Goal: Task Accomplishment & Management: Manage account settings

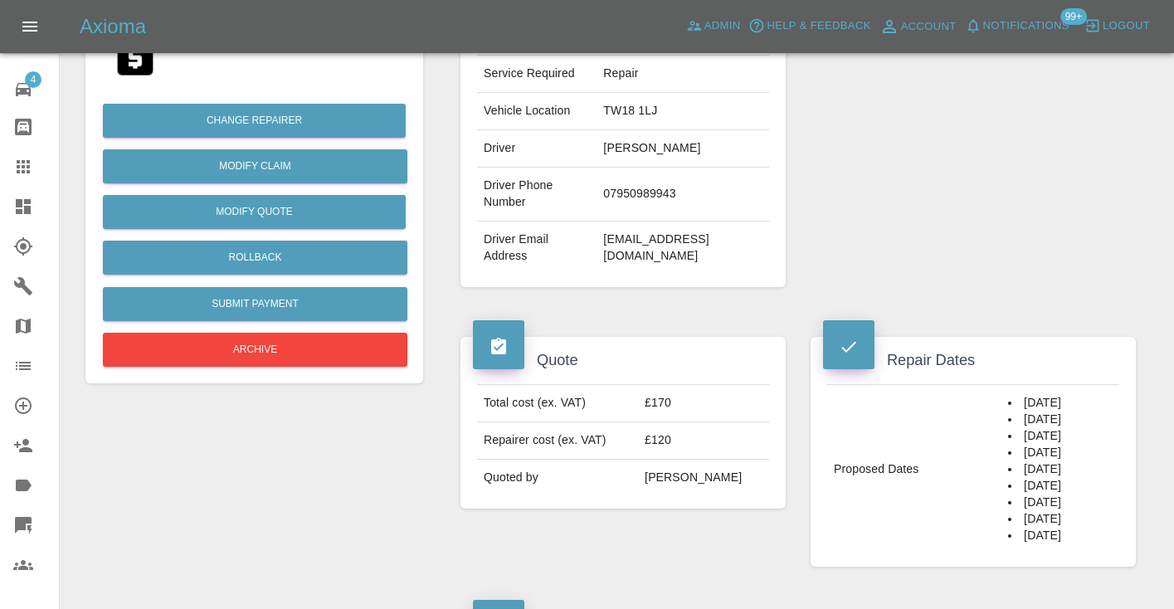
scroll to position [366, 0]
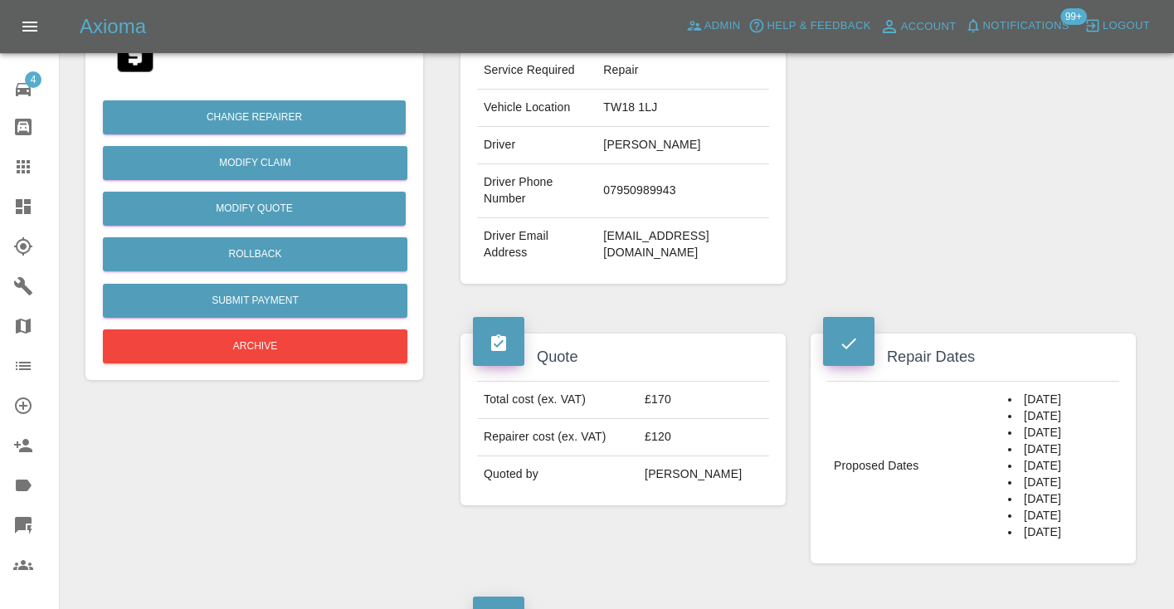
click at [617, 188] on td "07950989943" at bounding box center [683, 191] width 173 height 54
copy td "07950989943"
click at [638, 190] on td "07950989943" at bounding box center [683, 191] width 173 height 54
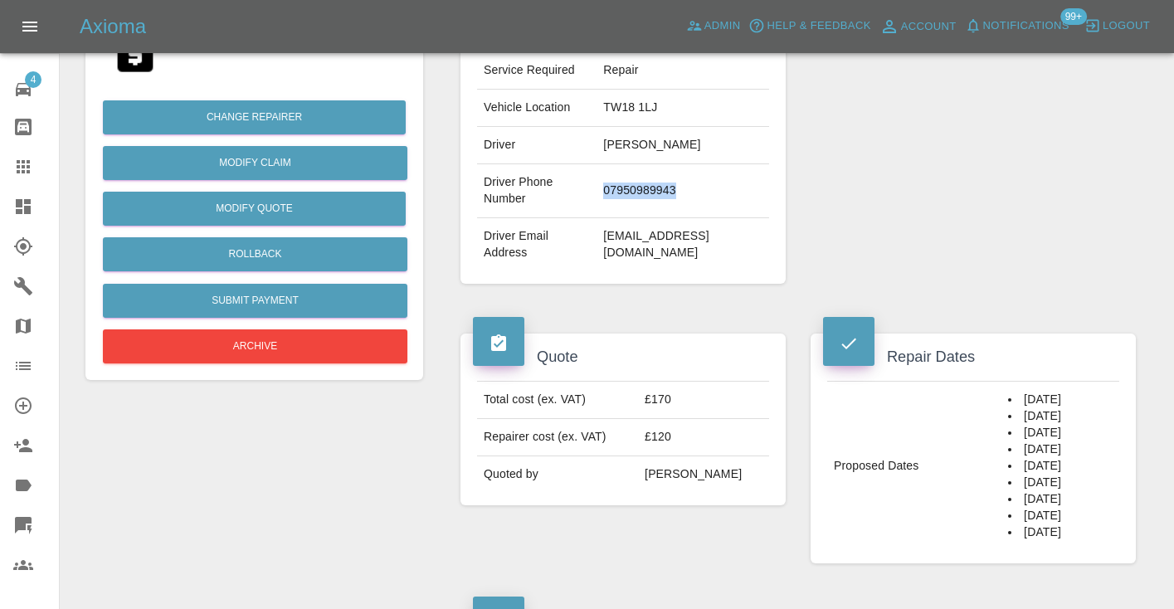
copy td "07950989943"
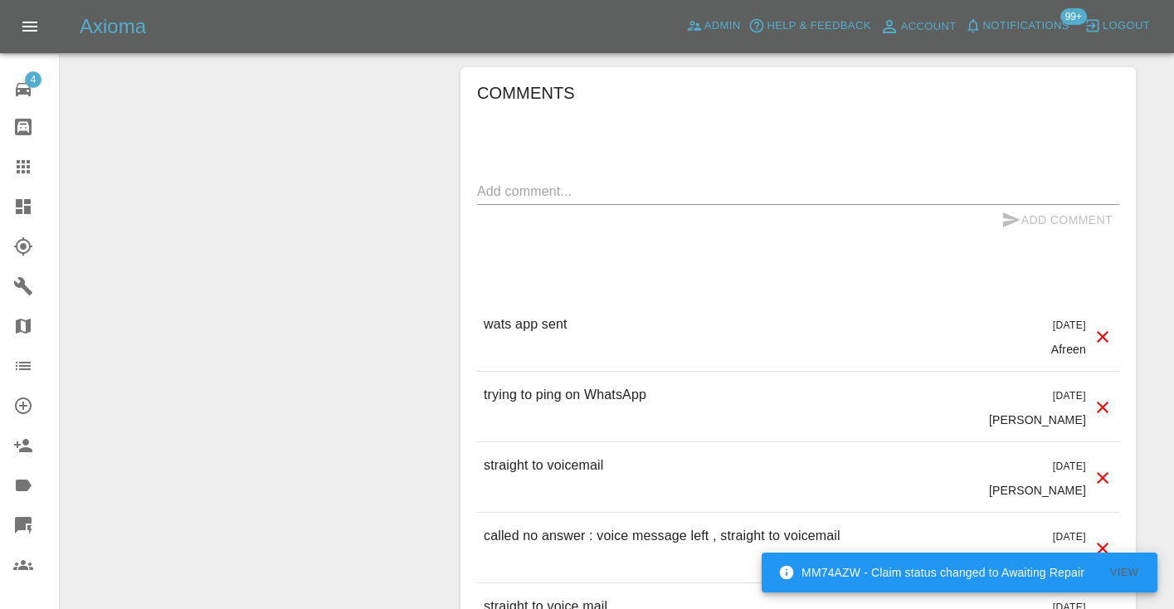
scroll to position [1553, 0]
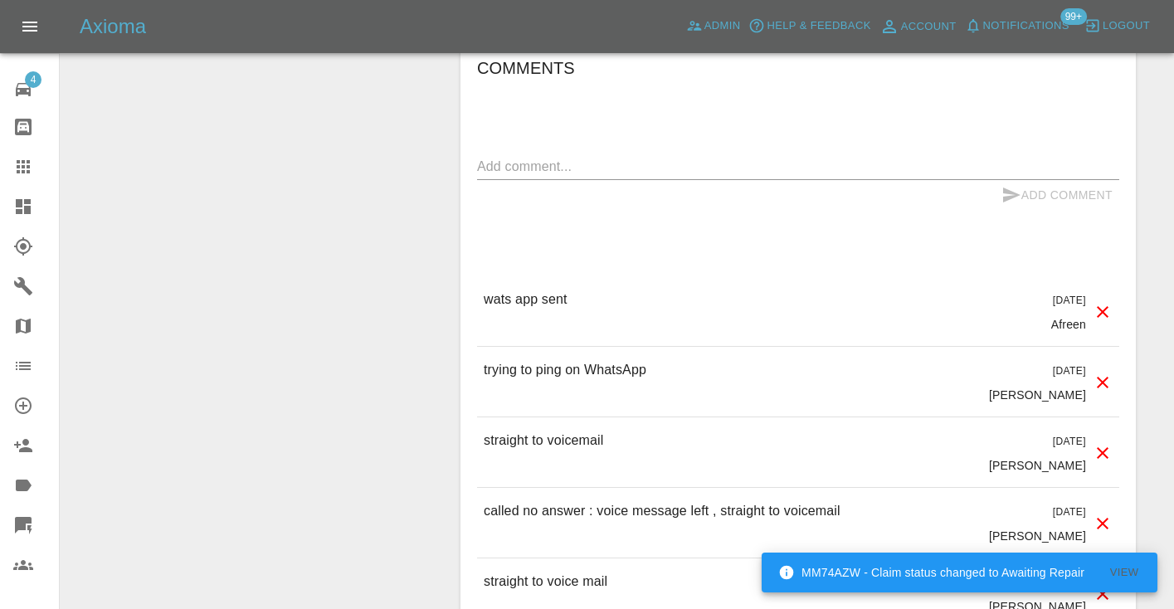
click at [511, 162] on textarea at bounding box center [798, 166] width 642 height 19
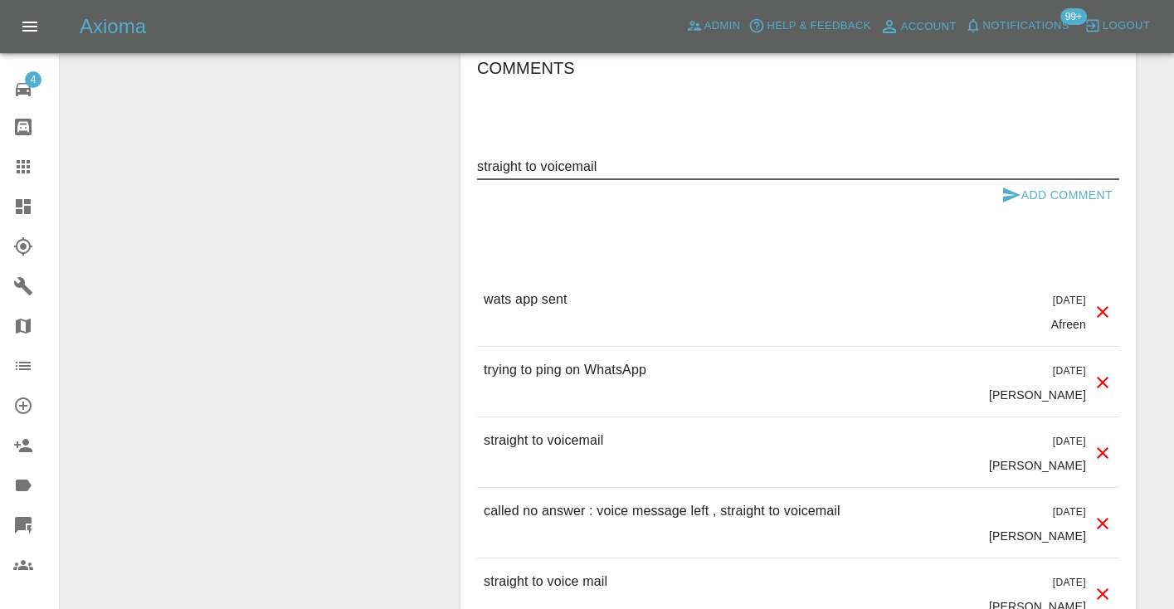
type textarea "straight to voicemail"
click at [1006, 186] on icon "submit" at bounding box center [1012, 195] width 20 height 20
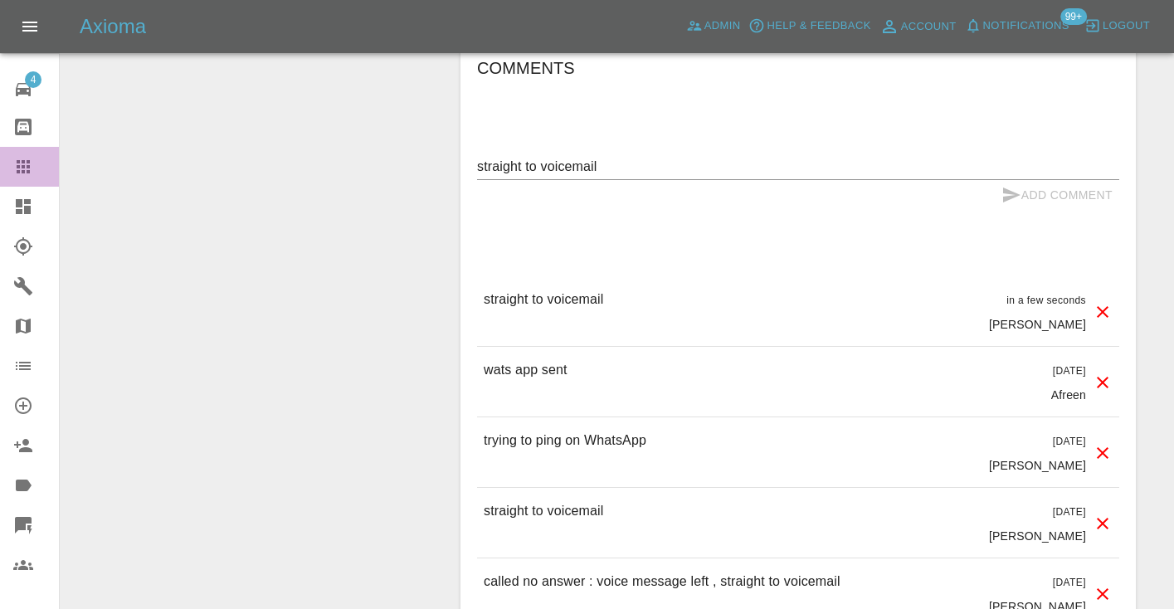
click at [25, 171] on icon at bounding box center [23, 167] width 20 height 20
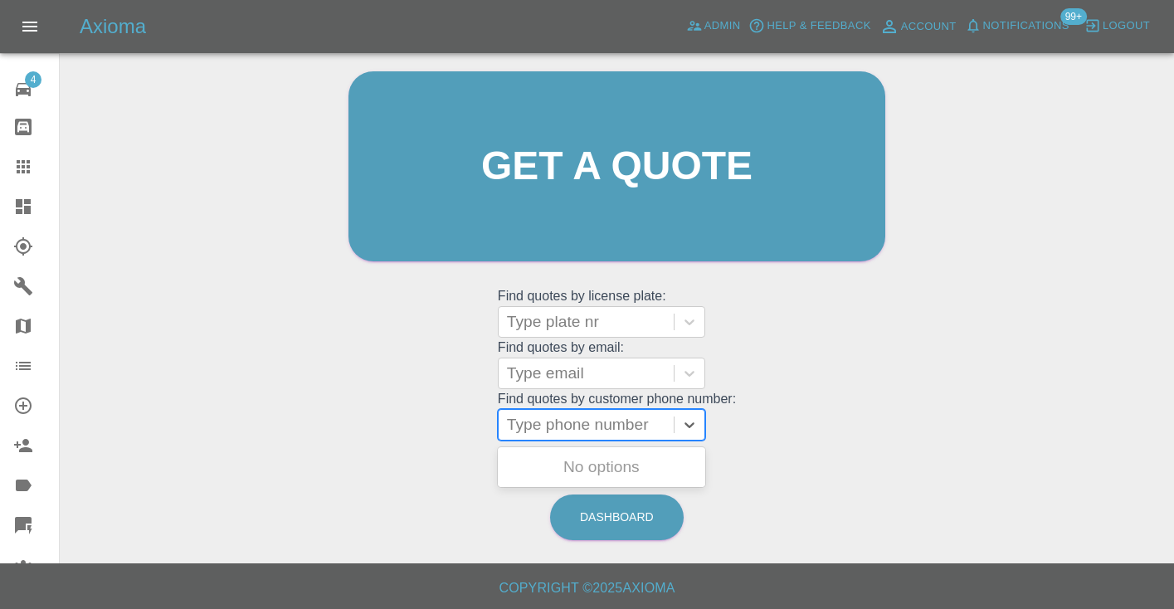
click at [602, 430] on div "Type phone number" at bounding box center [586, 425] width 158 height 20
paste input "07777945392"
type input "07777945392"
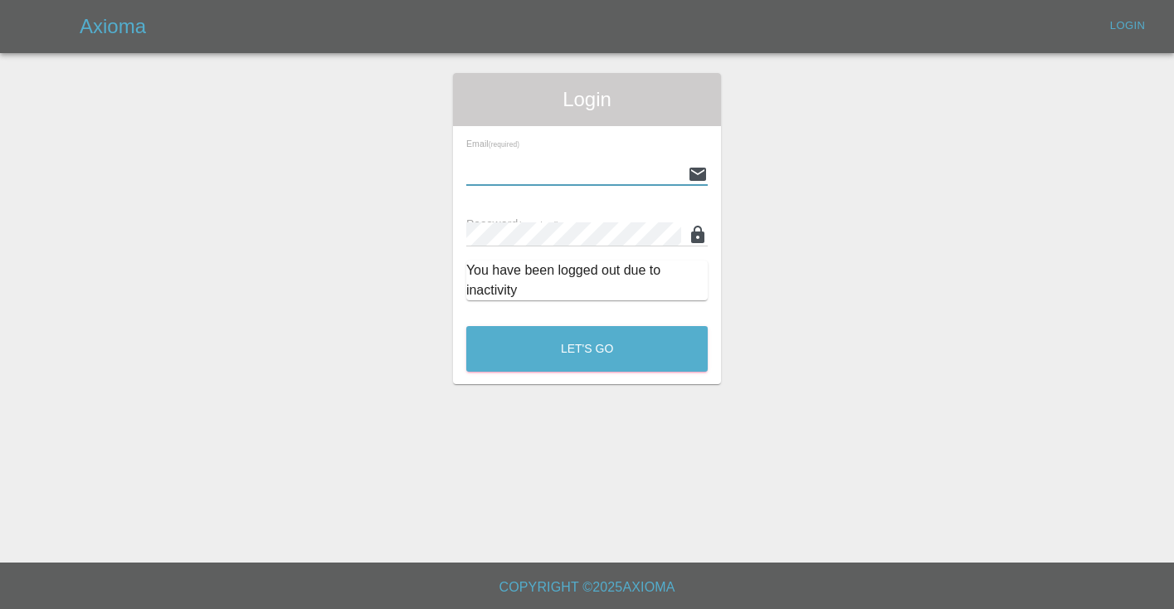
type input "Castrokhonqwana@gmail.com"
click at [587, 349] on button "Let's Go" at bounding box center [586, 349] width 241 height 46
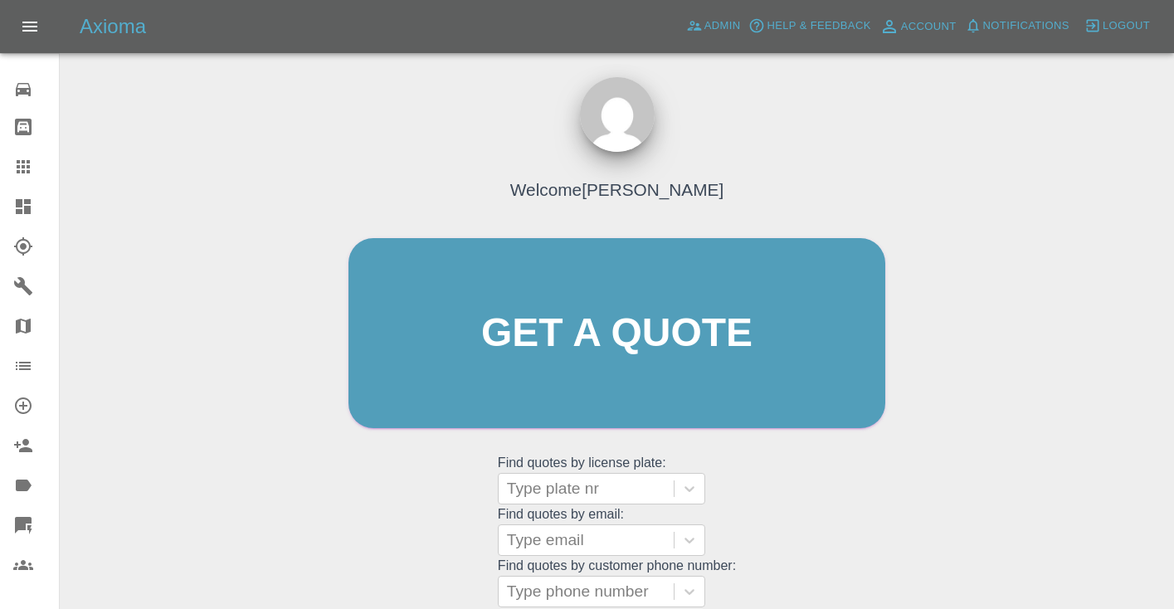
click at [753, 503] on div "Welcome Castro Get a quote Get a quote Find quotes by license plate: Type plate…" at bounding box center [617, 365] width 572 height 501
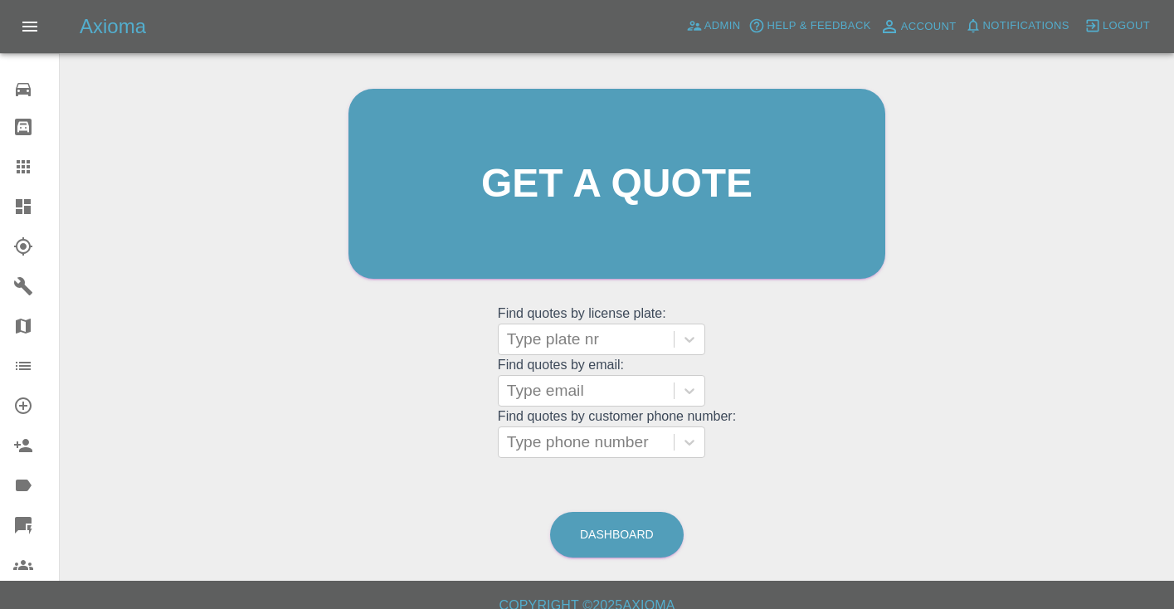
scroll to position [168, 0]
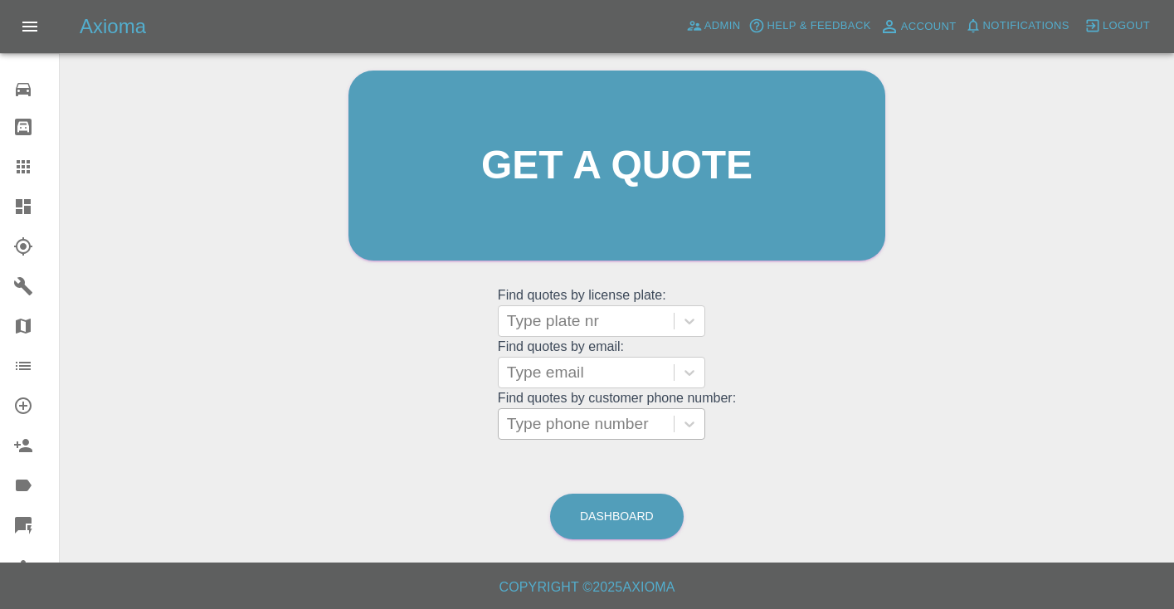
click at [530, 431] on div "Type phone number" at bounding box center [586, 424] width 158 height 20
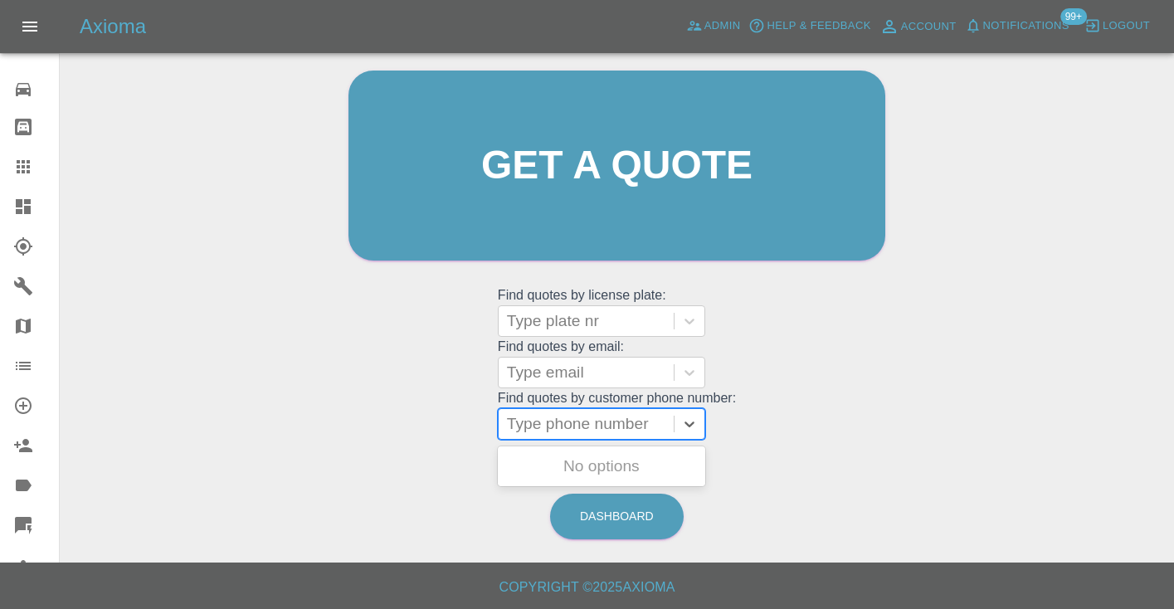
paste input "07777945392"
type input "07777945392"
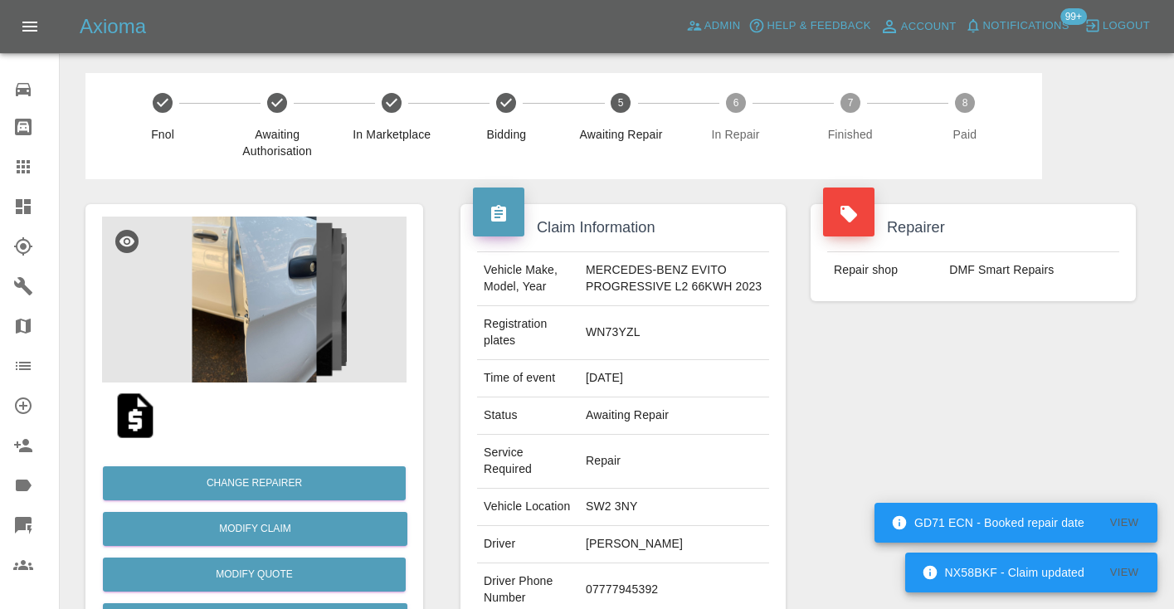
click at [913, 439] on div "Repairer Repair shop DMF Smart Repairs" at bounding box center [973, 443] width 350 height 529
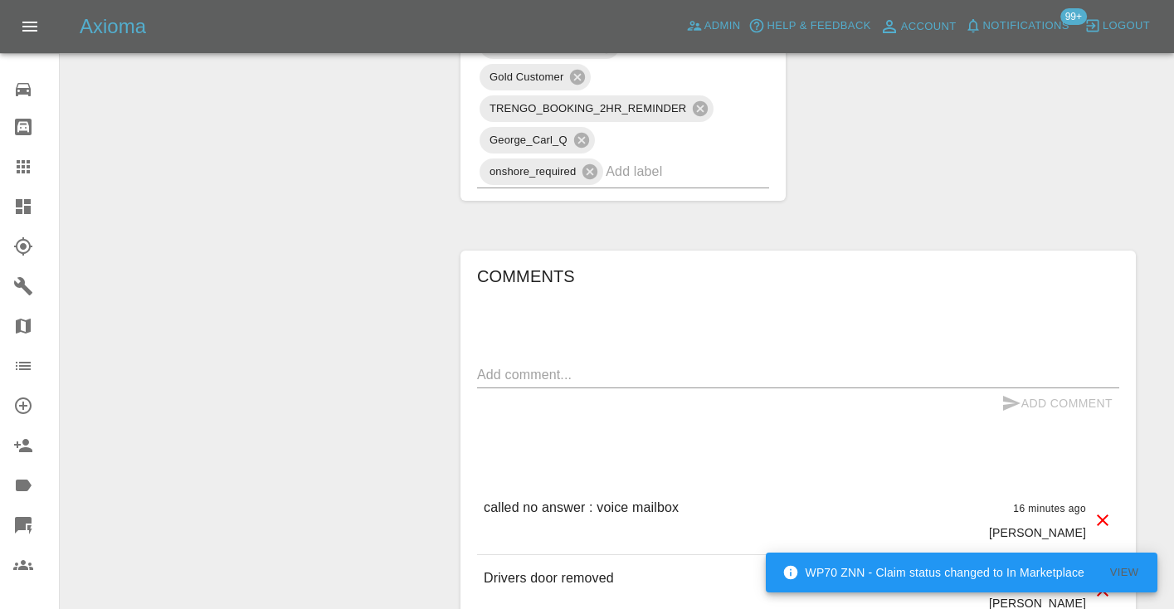
scroll to position [1246, 0]
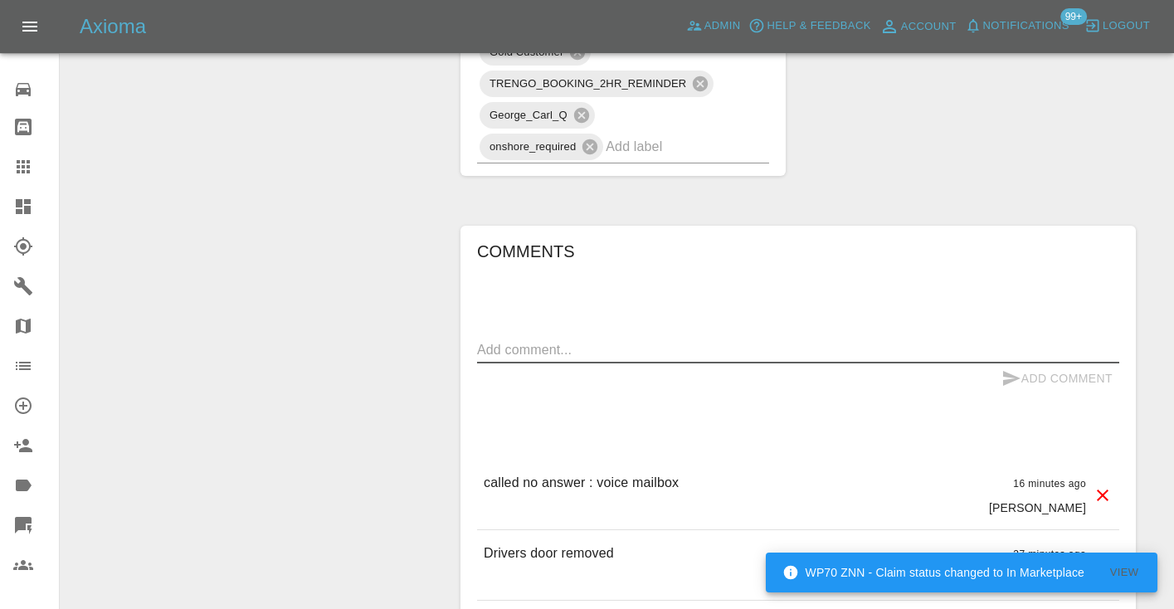
drag, startPoint x: 500, startPoint y: 371, endPoint x: 505, endPoint y: 351, distance: 20.5
click at [500, 359] on textarea at bounding box center [798, 349] width 642 height 19
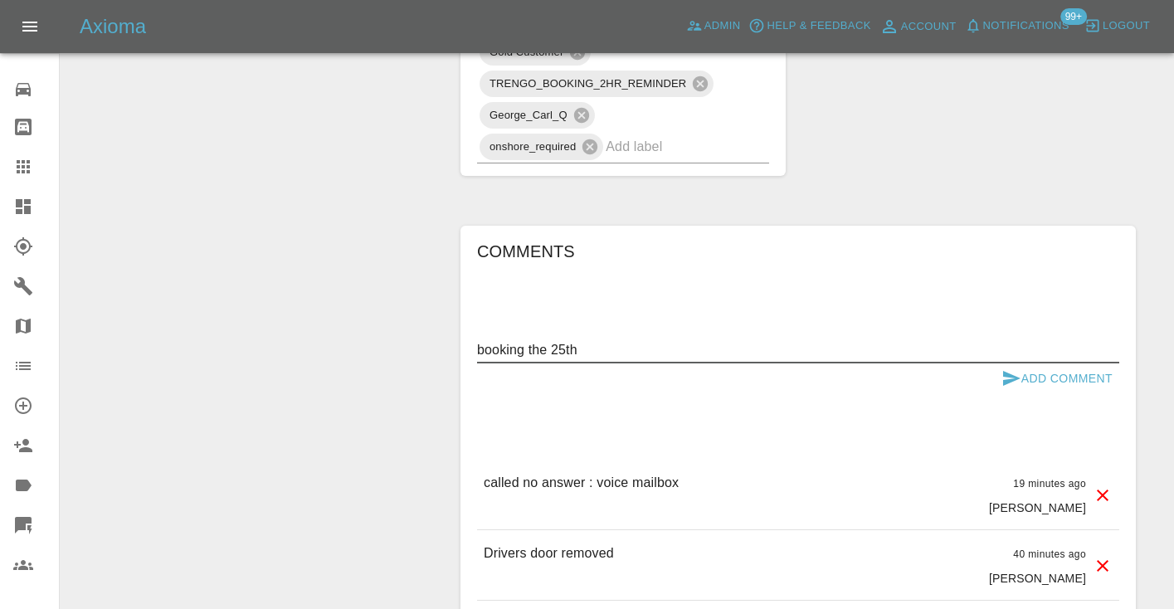
type textarea "booking the 25th"
click at [1031, 394] on button "Add Comment" at bounding box center [1057, 378] width 124 height 31
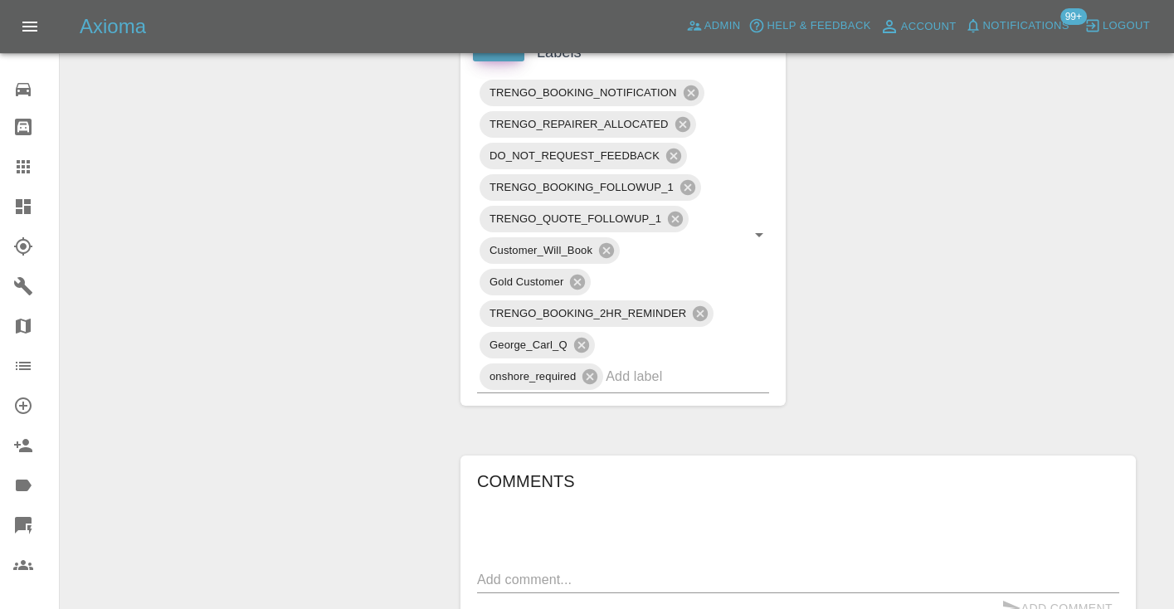
scroll to position [1010, 0]
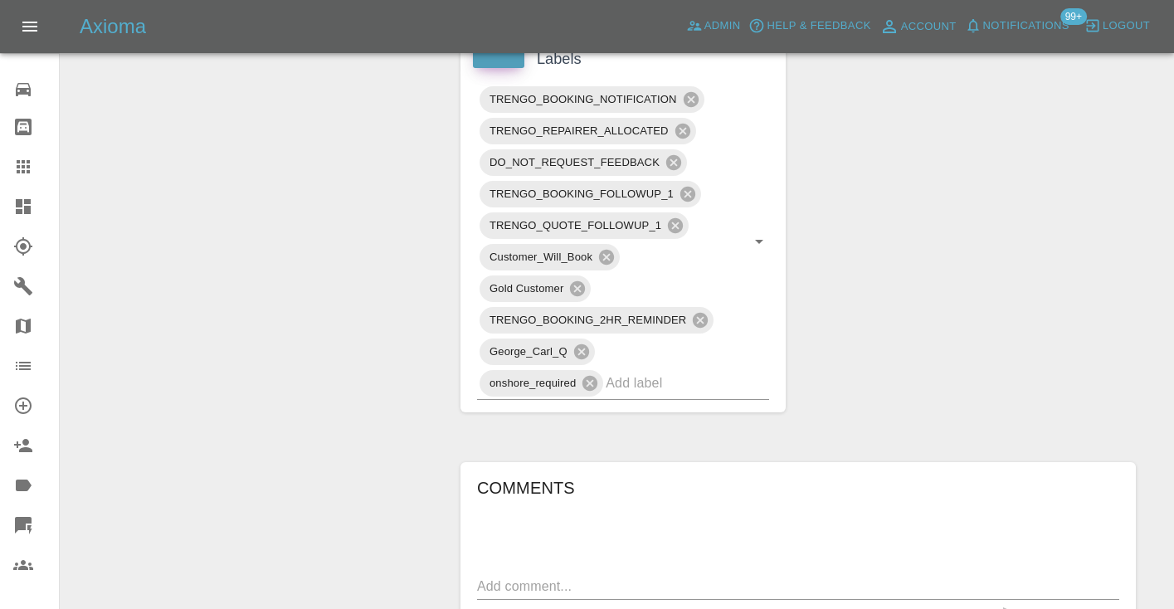
click at [17, 161] on icon at bounding box center [23, 166] width 13 height 13
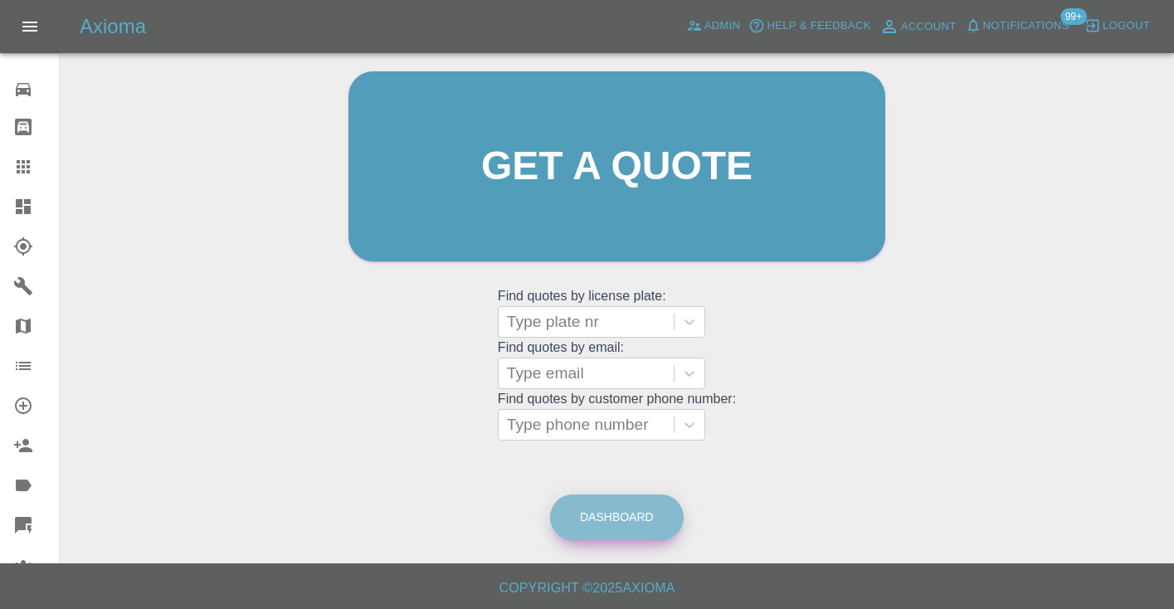
click at [622, 519] on link "Dashboard" at bounding box center [617, 518] width 134 height 46
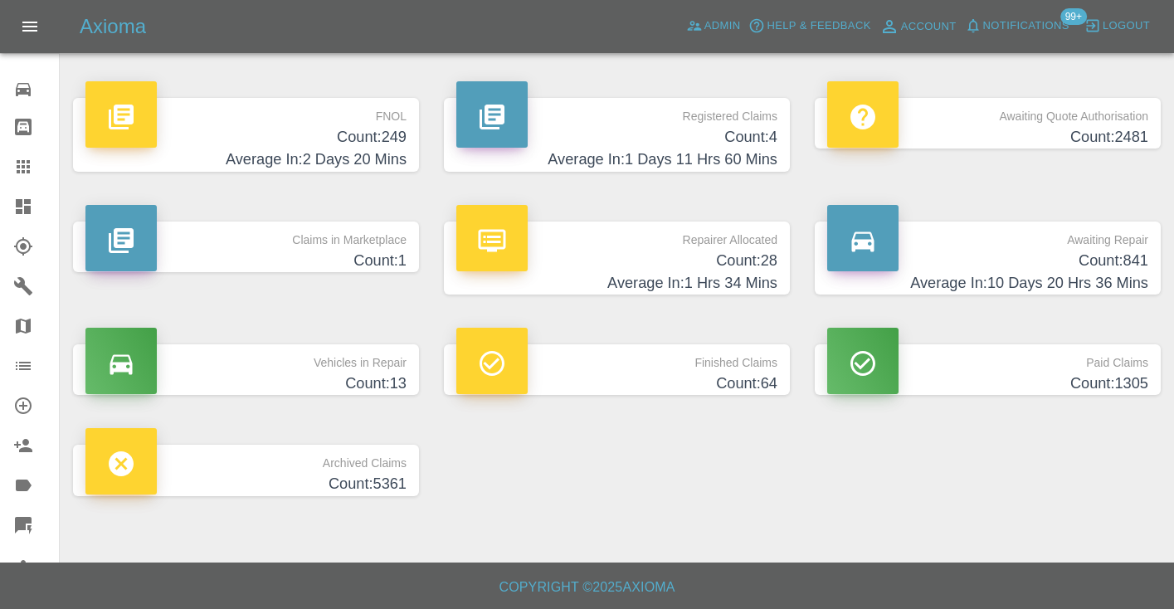
click at [1119, 254] on h4 "Count: 841" at bounding box center [987, 261] width 321 height 22
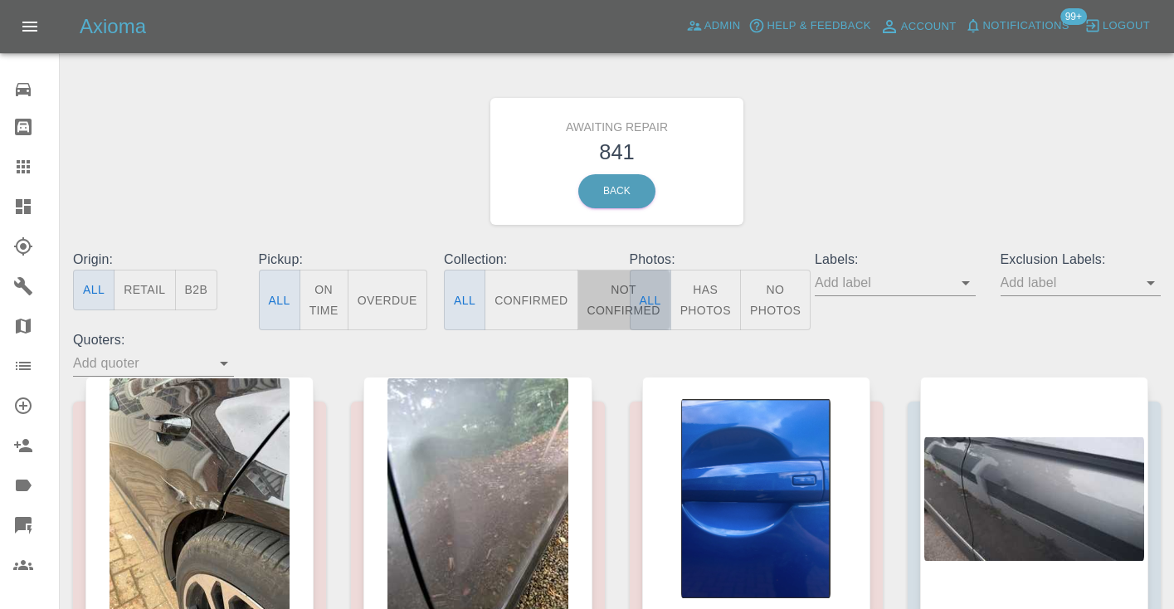
click at [611, 305] on button "Not Confirmed" at bounding box center [624, 300] width 93 height 61
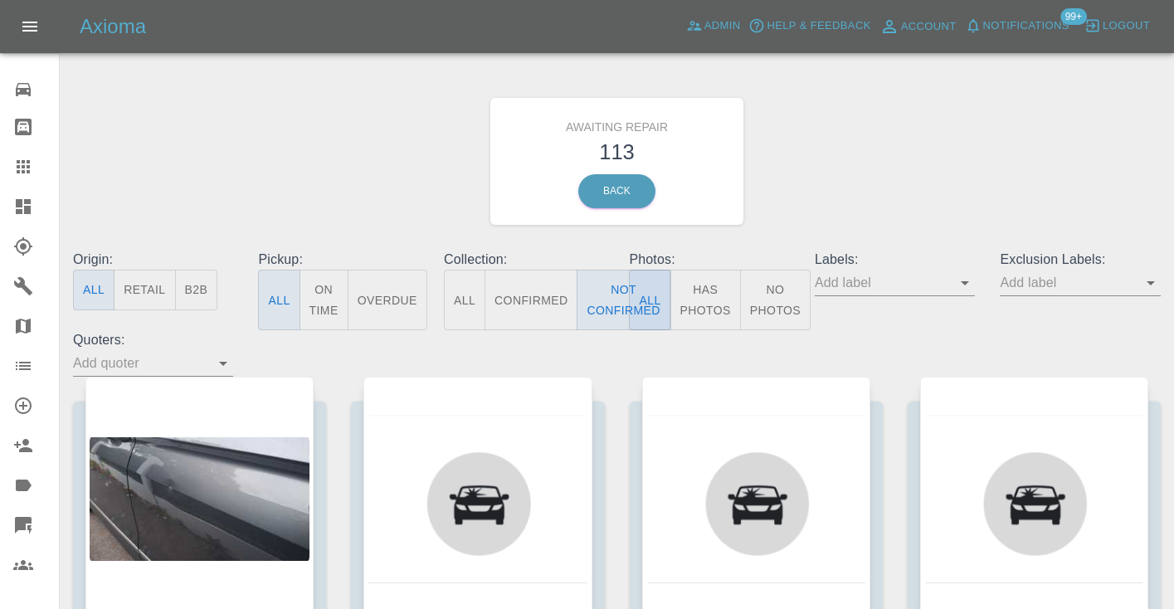
click at [867, 199] on div "Awaiting Repair 113 Back" at bounding box center [617, 161] width 1113 height 177
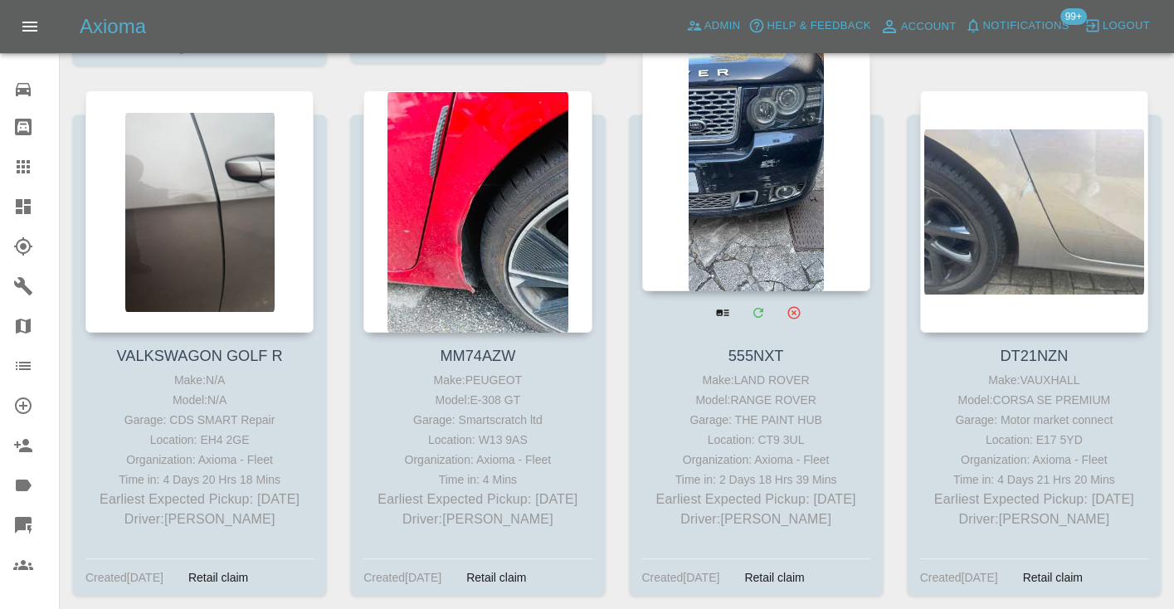
scroll to position [4221, 0]
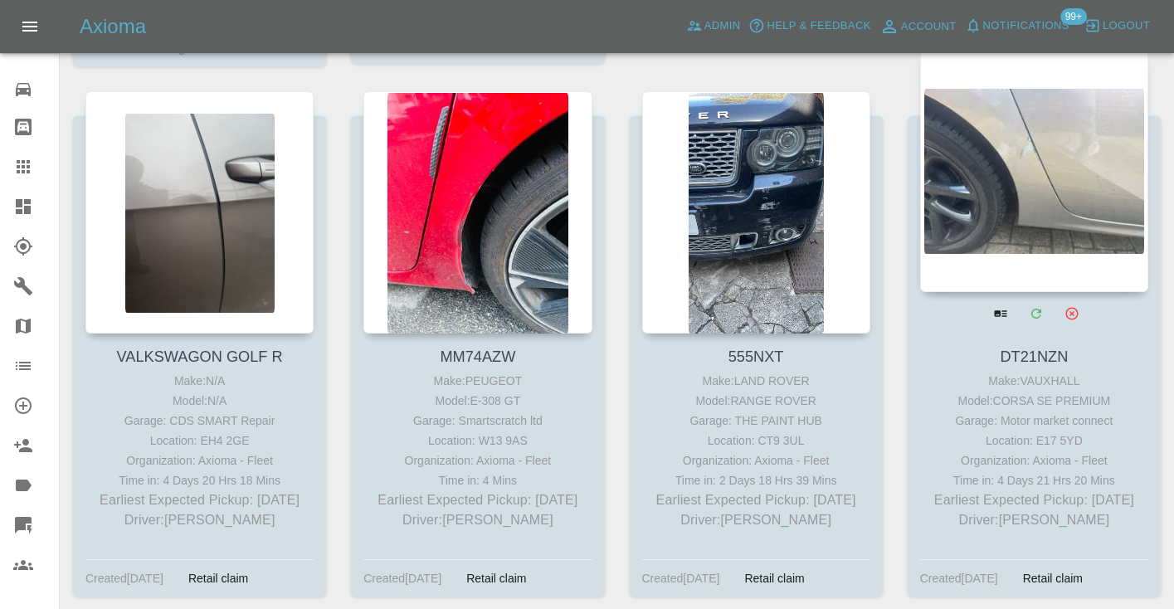
click at [982, 232] on div at bounding box center [1034, 171] width 228 height 242
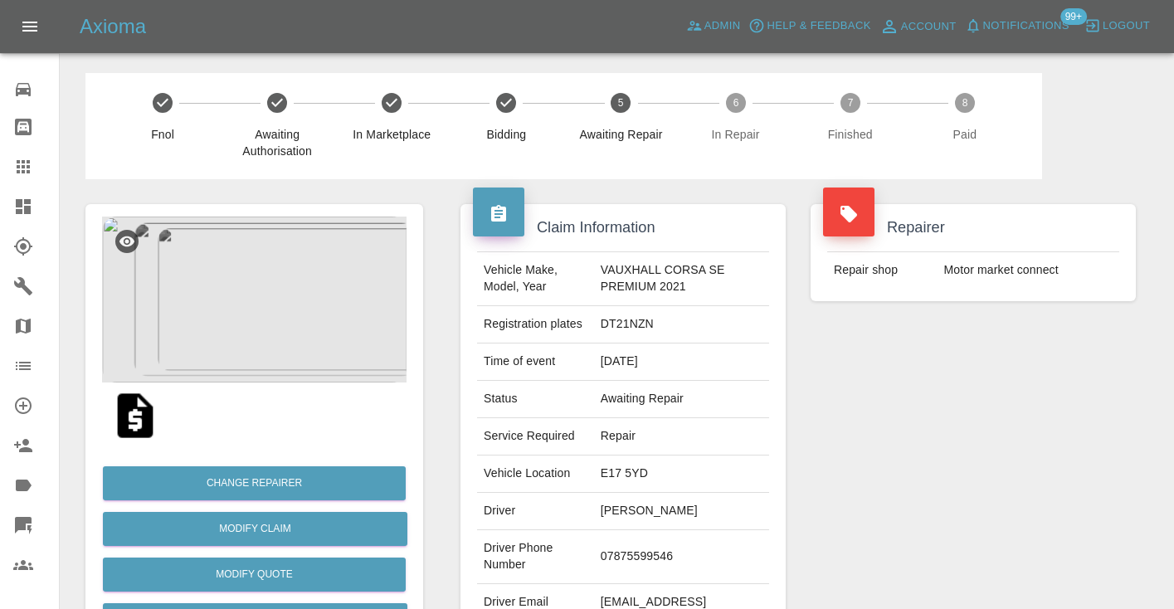
click at [653, 553] on td "07875599546" at bounding box center [681, 557] width 175 height 54
copy td "07875599546"
click at [860, 420] on div "Repairer Repair shop Motor market connect" at bounding box center [973, 426] width 350 height 495
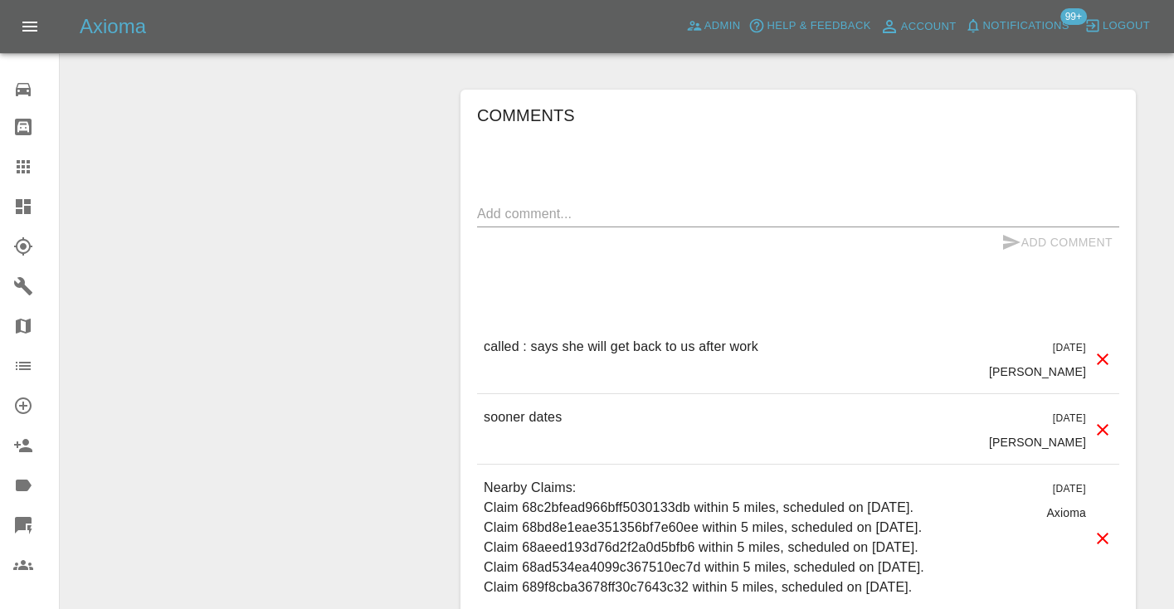
scroll to position [1284, 0]
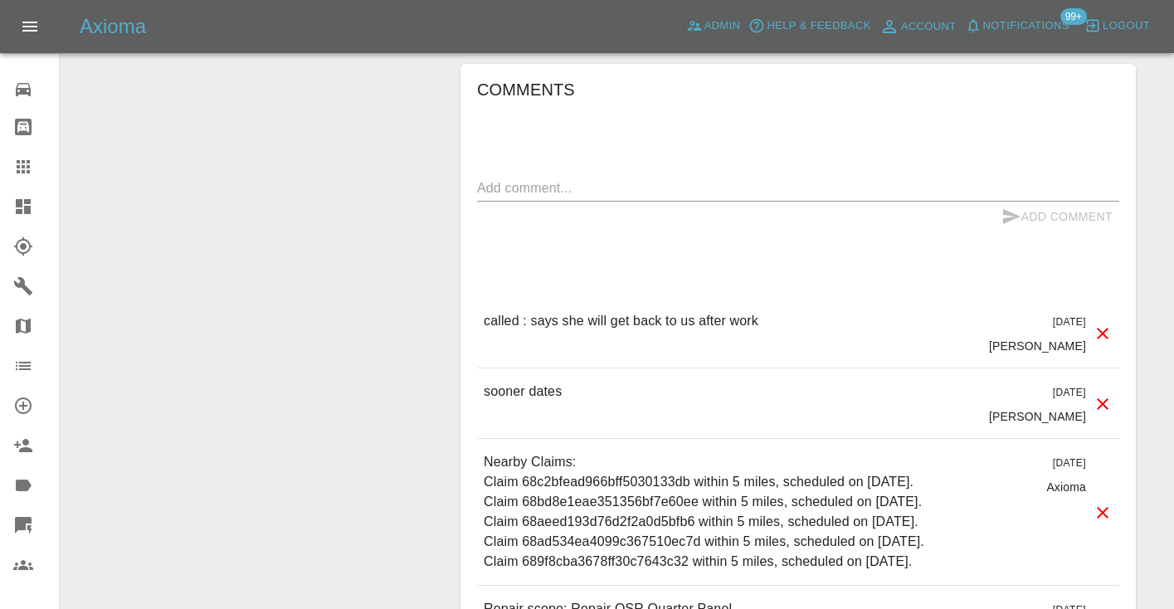
click at [524, 195] on textarea at bounding box center [798, 187] width 642 height 19
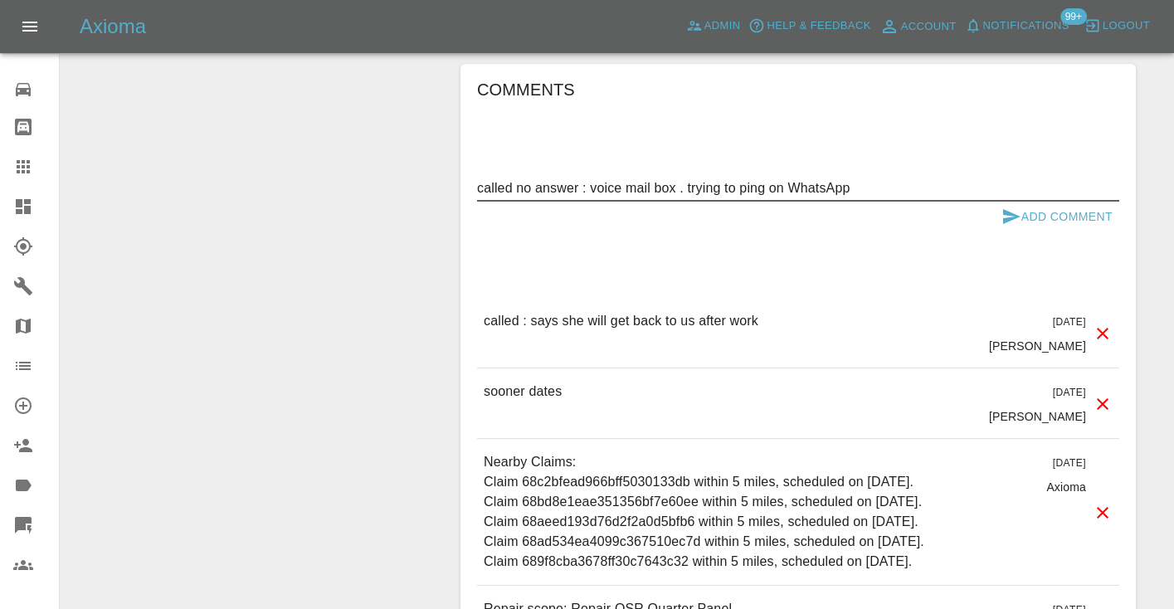
type textarea "called no answer : voice mail box . trying to ping on WhatsApp"
click at [1003, 205] on button "Add Comment" at bounding box center [1057, 217] width 124 height 31
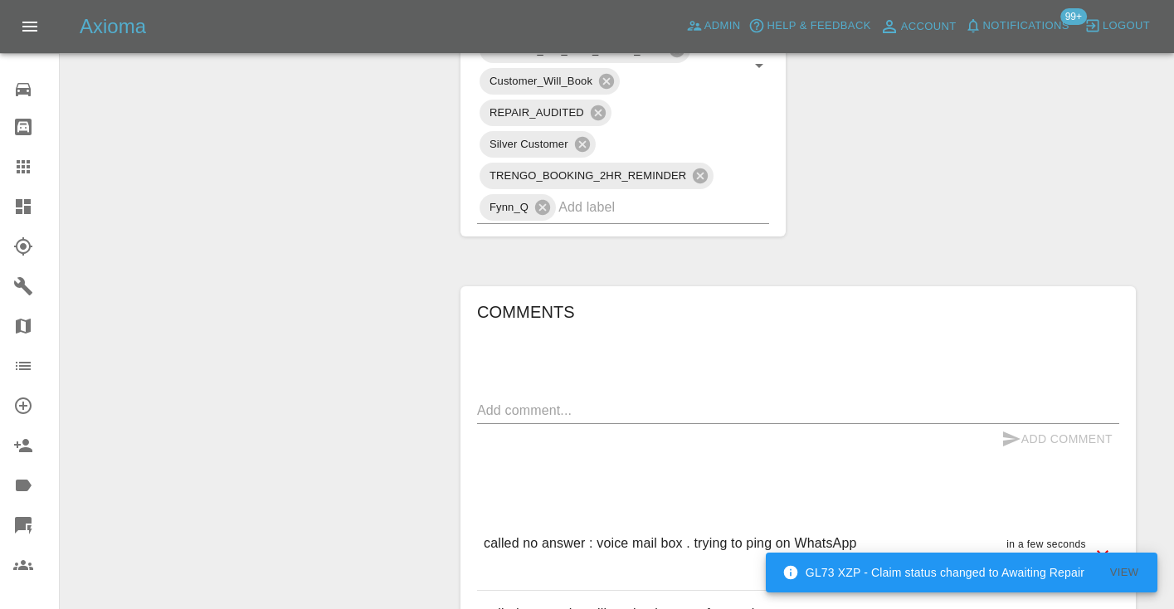
scroll to position [1055, 0]
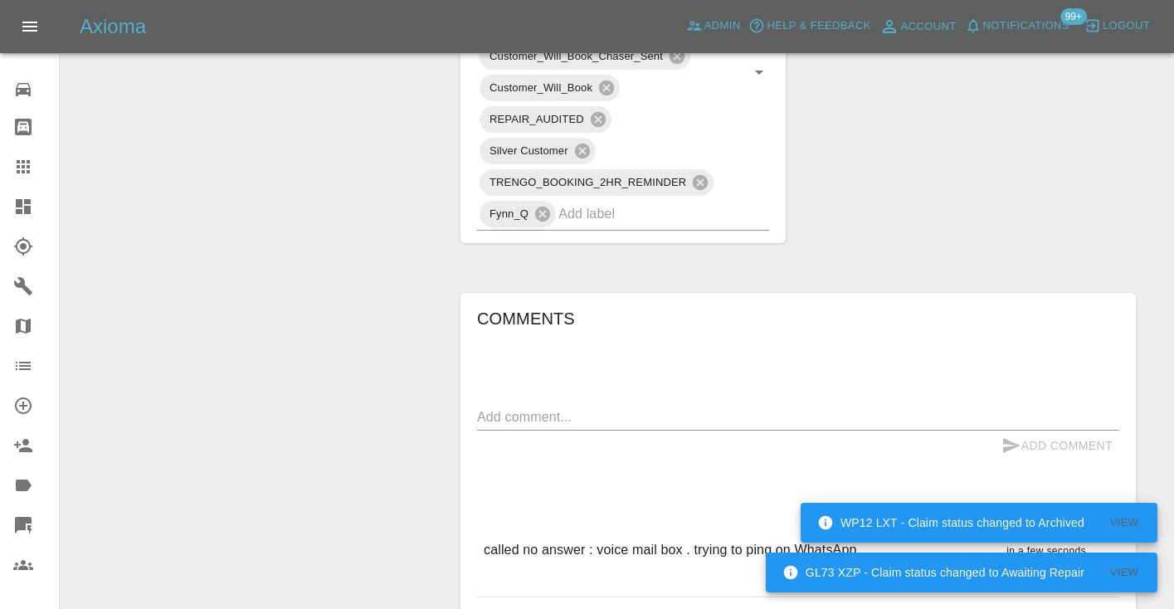
click at [1108, 145] on div "Claim Information Vehicle Make, Model, Year VAUXHALL CORSA SE PREMIUM 2021 Regi…" at bounding box center [798, 81] width 700 height 1913
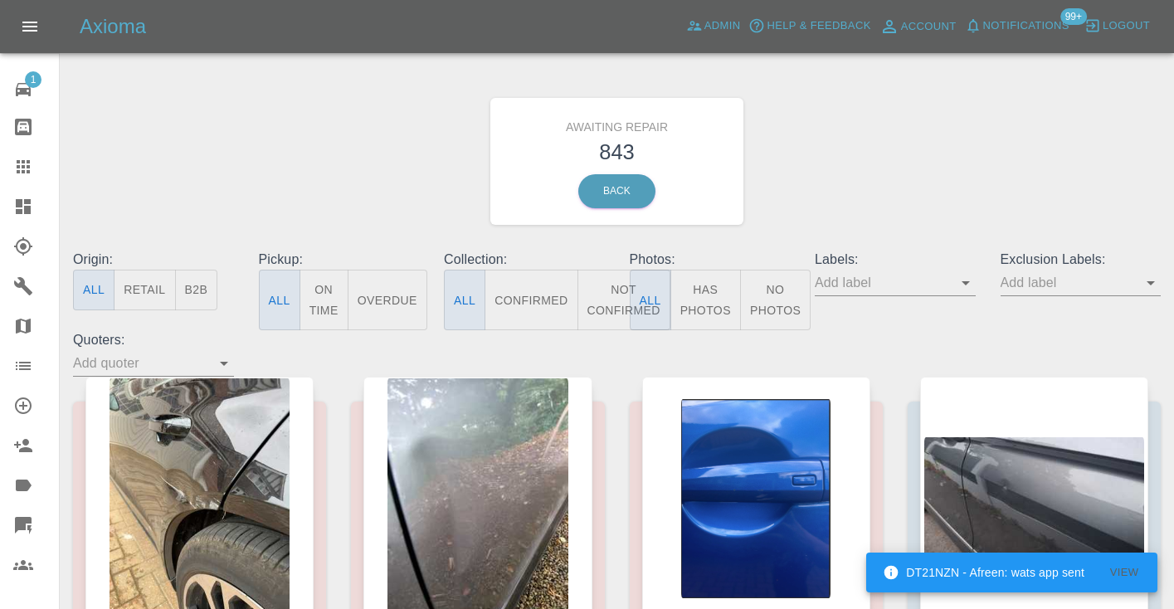
click at [604, 292] on button "Not Confirmed" at bounding box center [624, 300] width 93 height 61
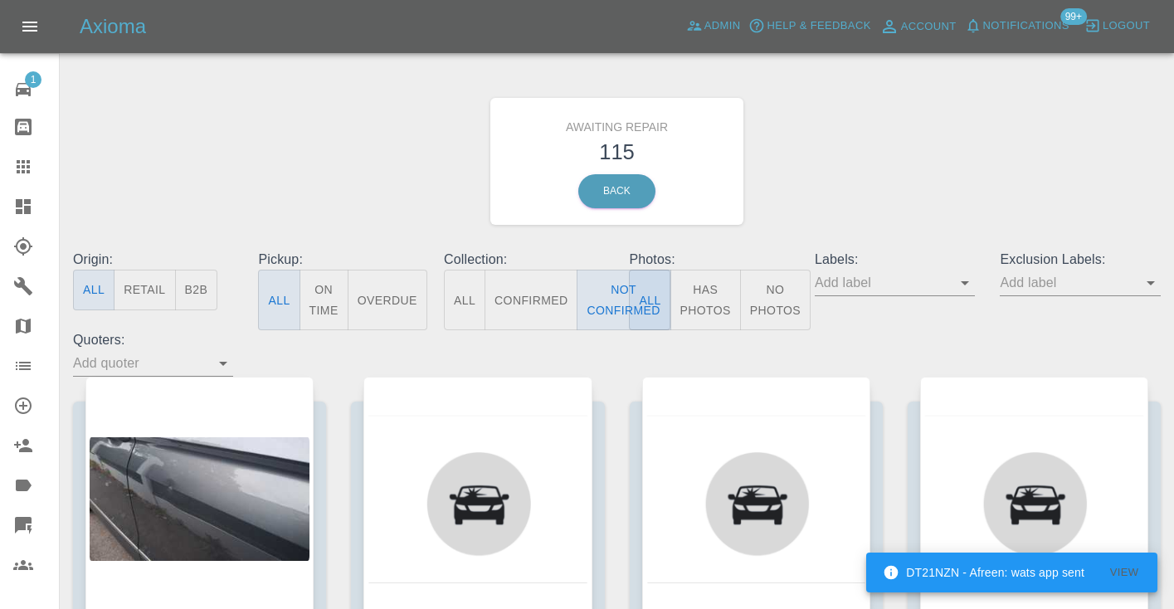
click at [933, 128] on div "Awaiting Repair 115 Back" at bounding box center [617, 161] width 1113 height 177
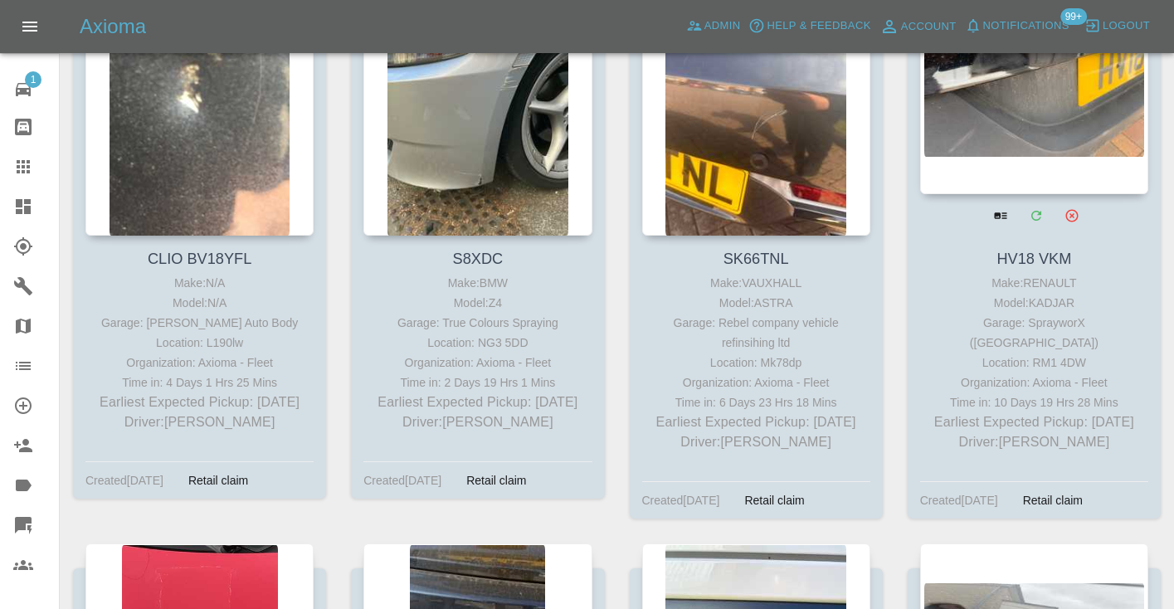
scroll to position [4846, 0]
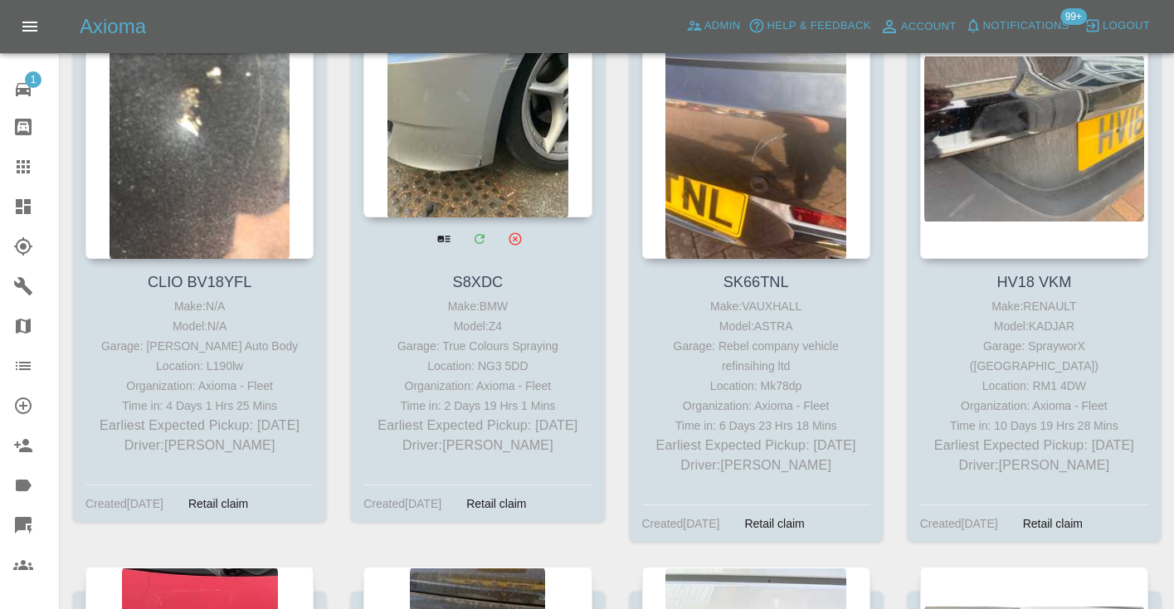
click at [489, 133] on div at bounding box center [477, 96] width 228 height 242
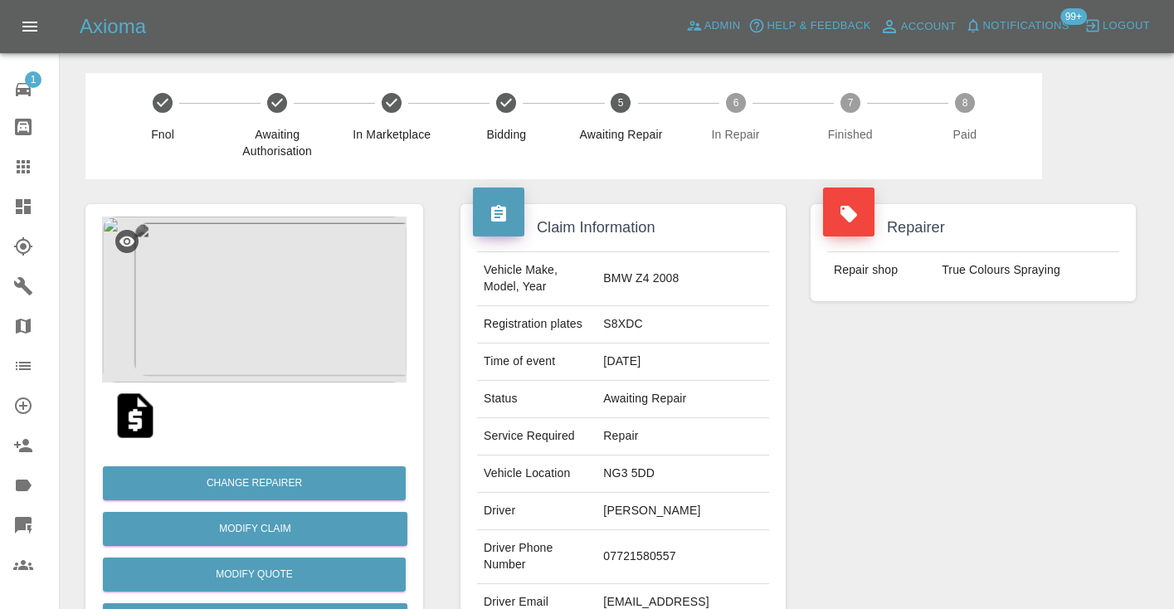
click at [666, 557] on td "07721580557" at bounding box center [683, 557] width 173 height 54
click at [669, 545] on td "07721580557" at bounding box center [683, 557] width 173 height 54
copy td "07721580557"
click at [979, 413] on div "Repairer Repair shop True Colours Spraying" at bounding box center [973, 426] width 350 height 495
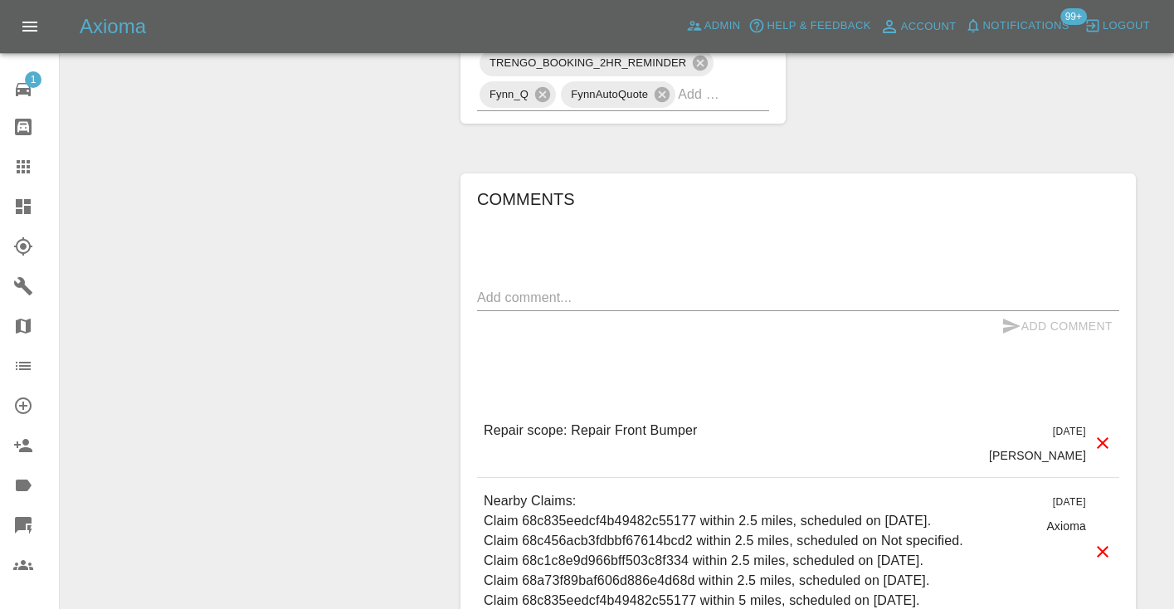
scroll to position [1448, 0]
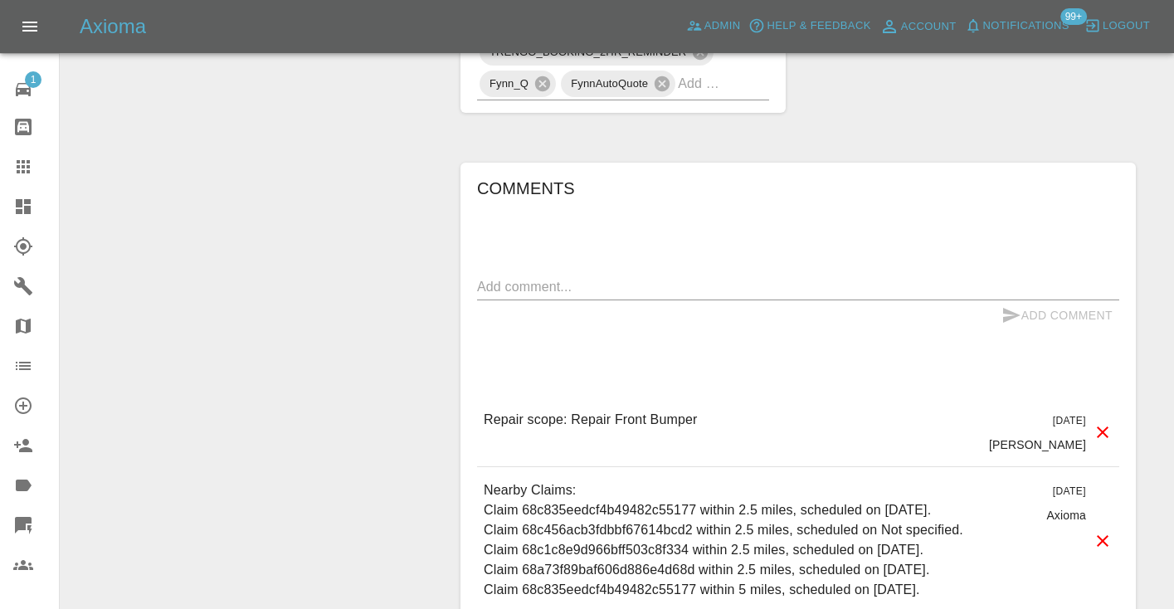
click at [536, 274] on div "x" at bounding box center [798, 287] width 642 height 27
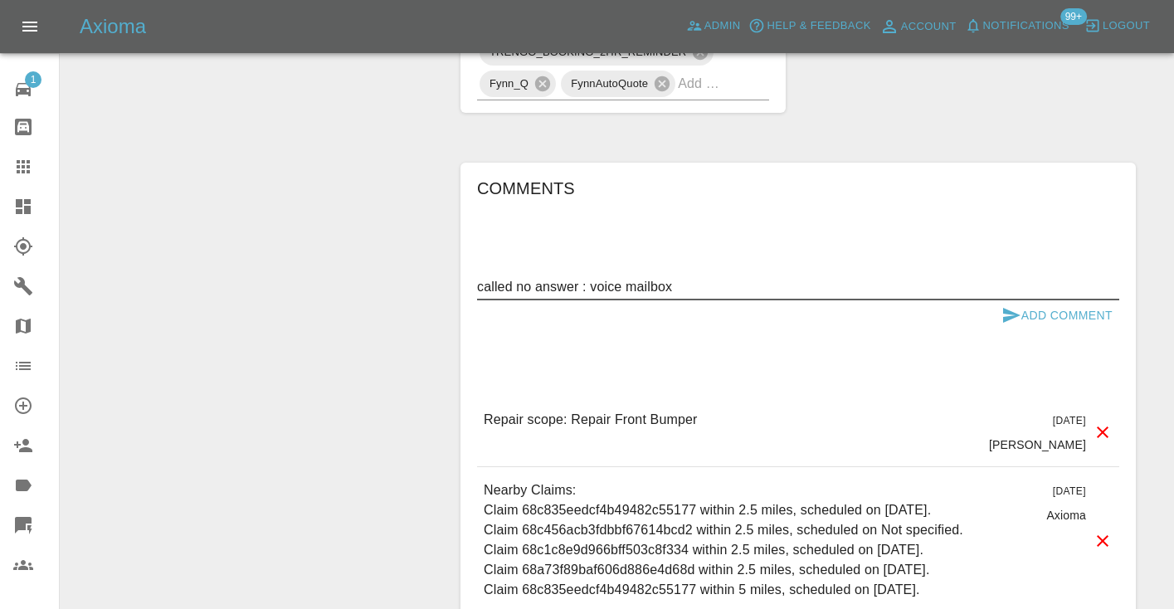
type textarea "called no answer : voice mailbox"
click at [1007, 300] on button "Add Comment" at bounding box center [1057, 315] width 124 height 31
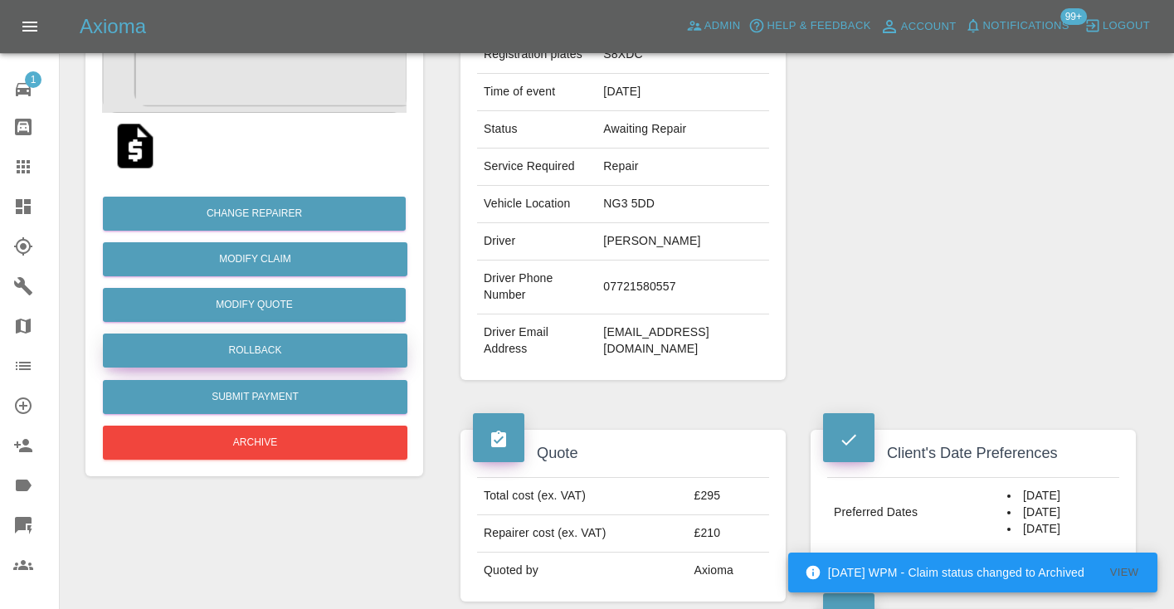
scroll to position [246, 0]
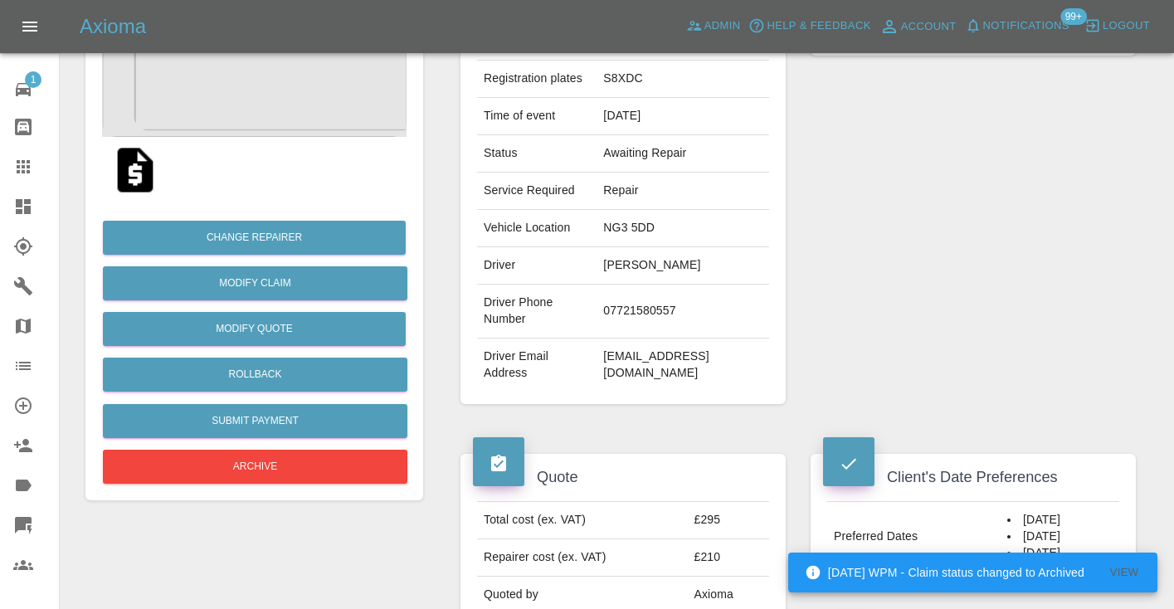
click at [654, 297] on td "07721580557" at bounding box center [683, 312] width 173 height 54
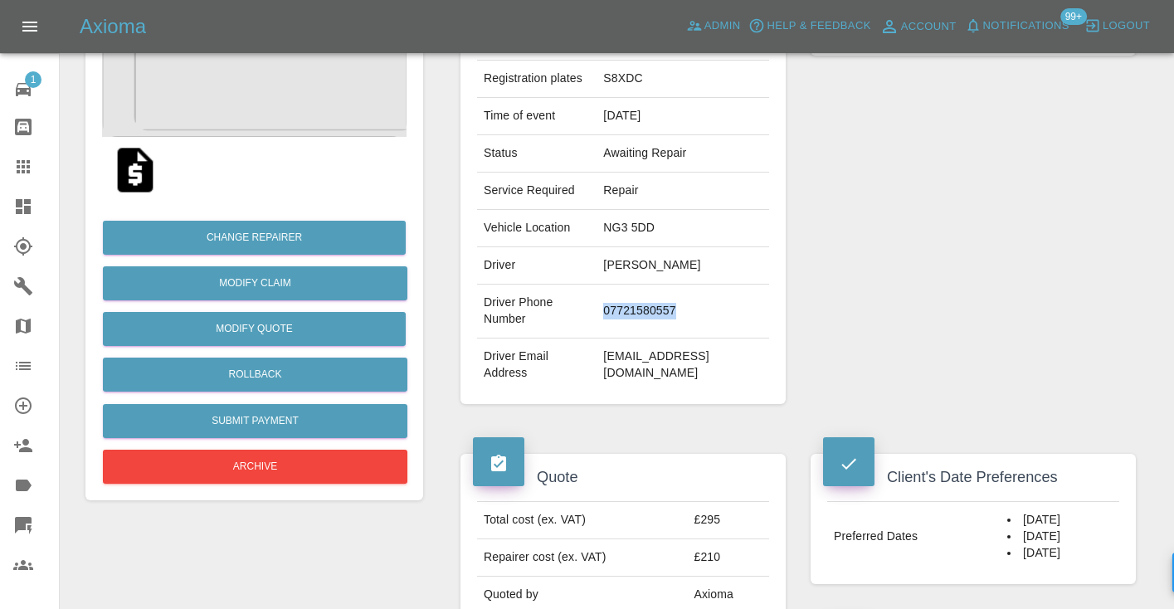
click at [654, 297] on td "07721580557" at bounding box center [683, 312] width 173 height 54
copy td "07721580557"
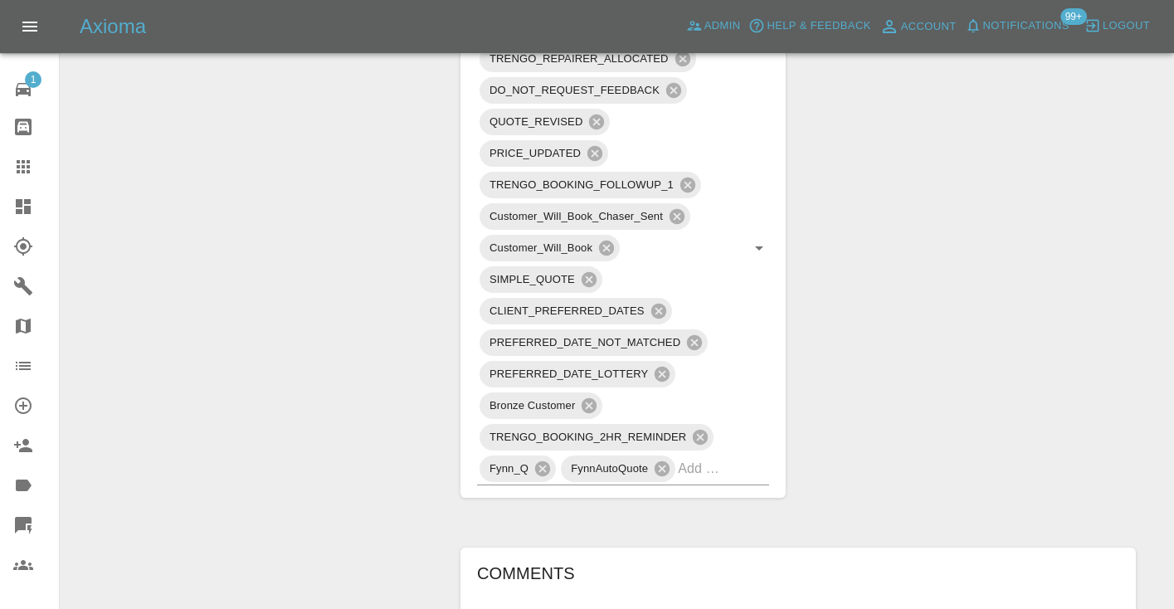
scroll to position [1050, 0]
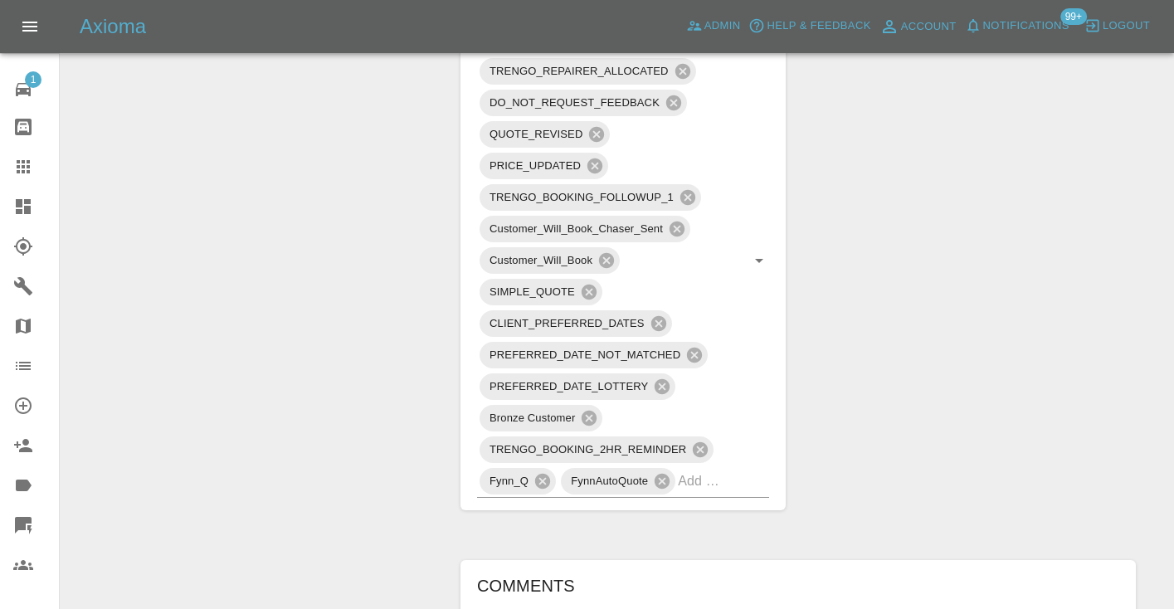
click at [32, 164] on icon at bounding box center [23, 167] width 20 height 20
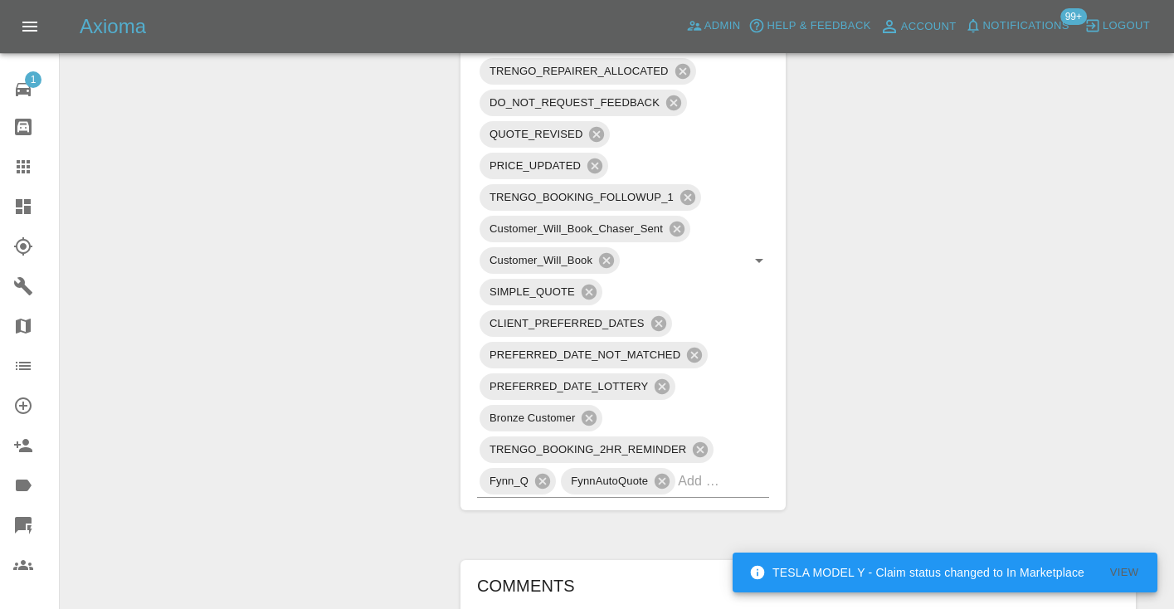
scroll to position [167, 0]
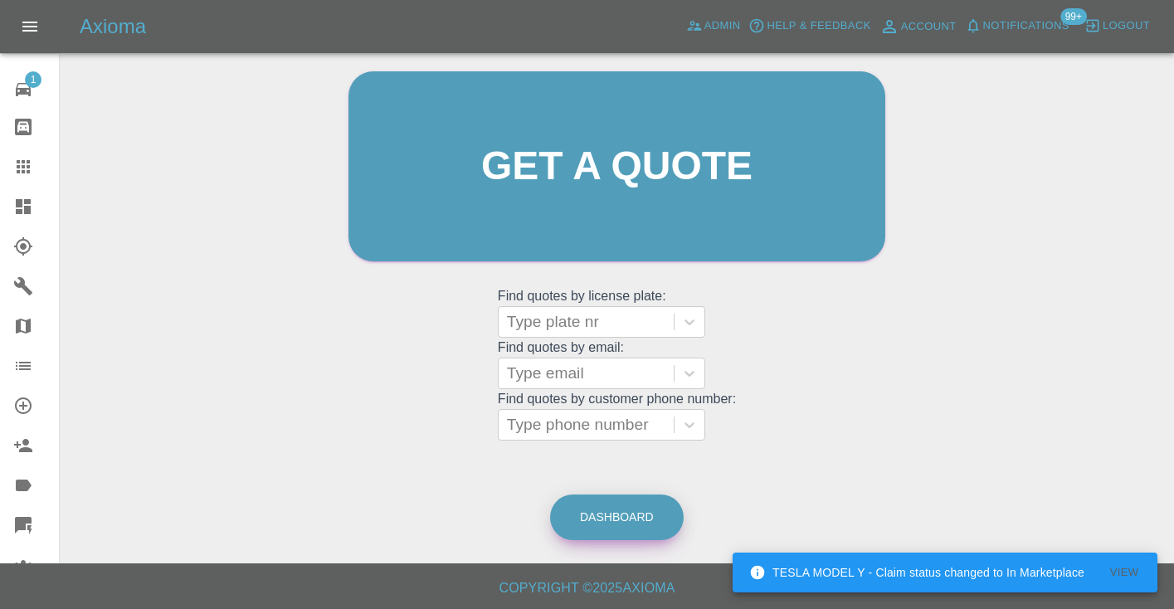
click at [656, 523] on link "Dashboard" at bounding box center [617, 518] width 134 height 46
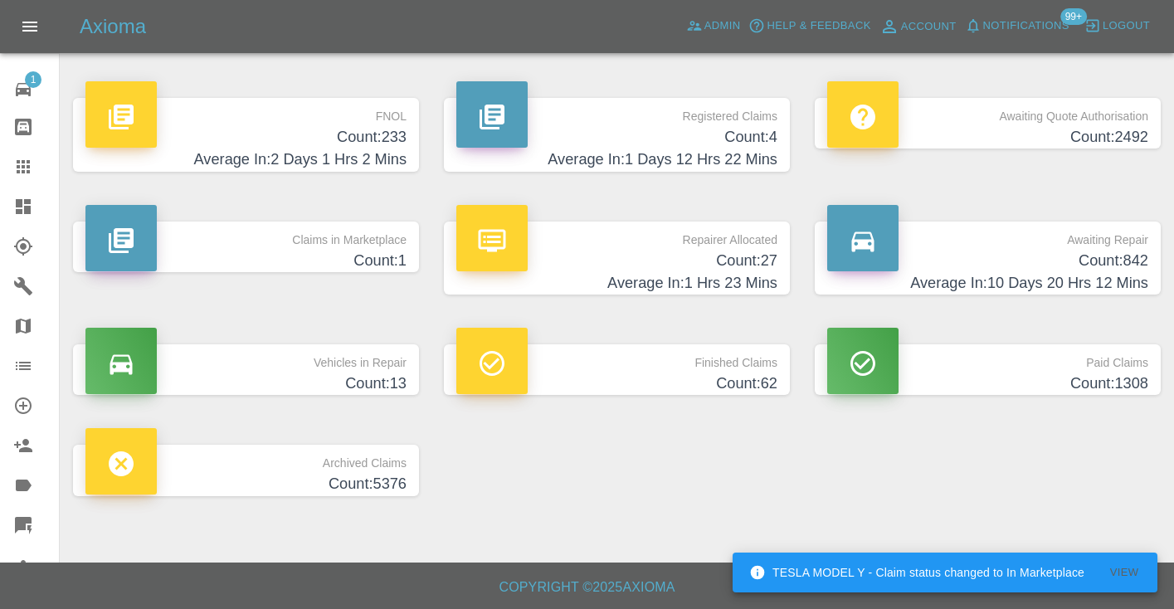
click at [1089, 272] on h4 "Average In: 10 Days 20 Hrs 12 Mins" at bounding box center [987, 283] width 321 height 22
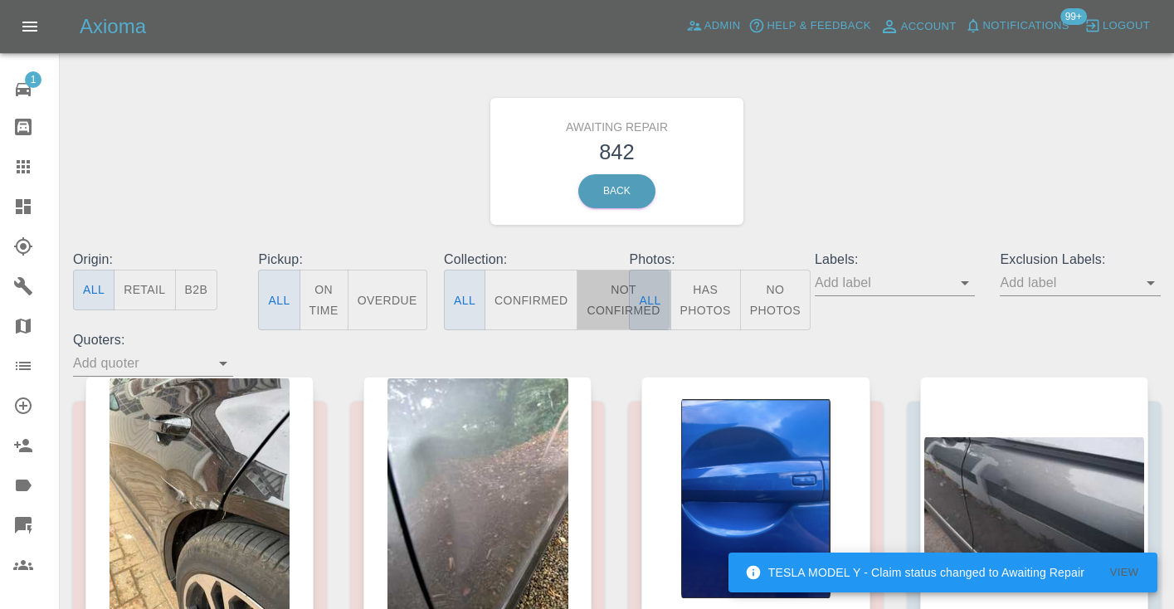
click at [615, 297] on button "Not Confirmed" at bounding box center [623, 300] width 93 height 61
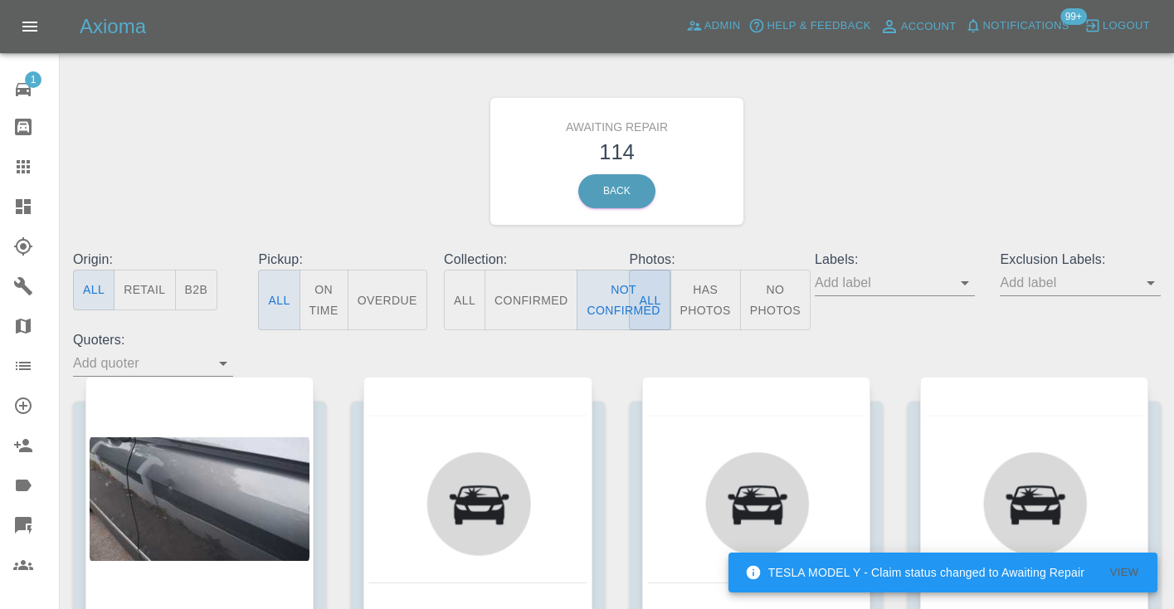
click at [830, 183] on div "Awaiting Repair 114 Back" at bounding box center [617, 161] width 1113 height 177
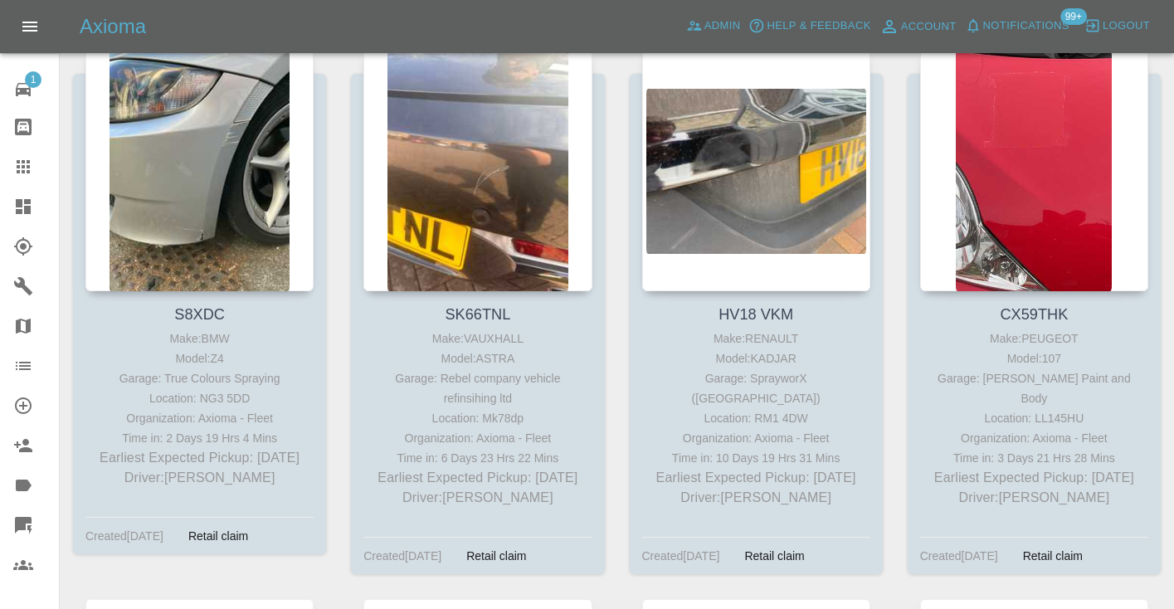
scroll to position [4776, 0]
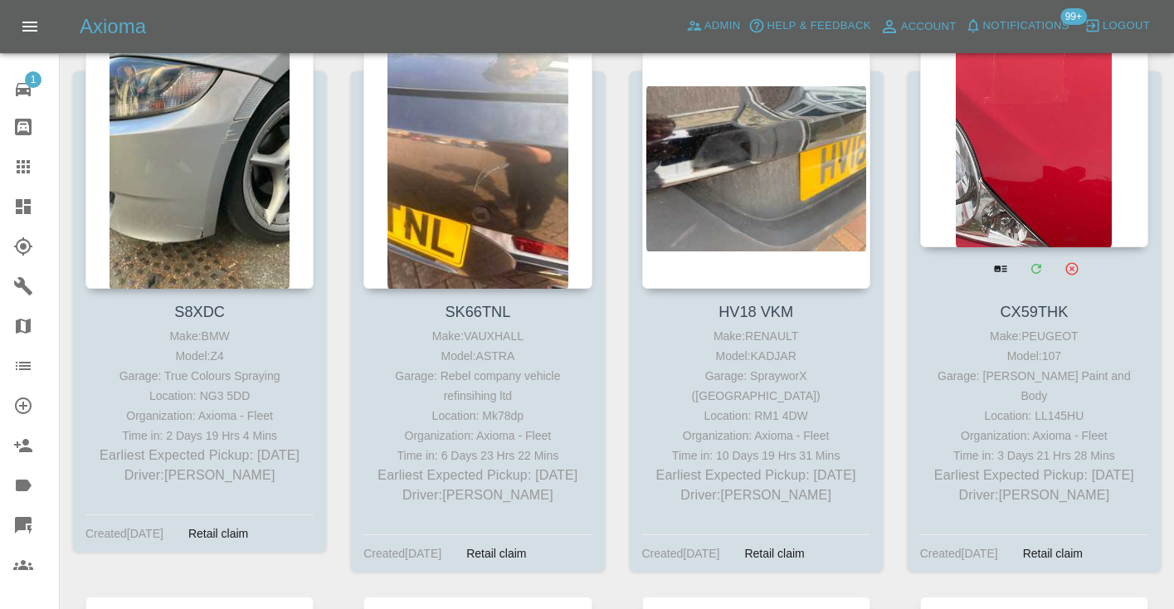
click at [1048, 190] on div at bounding box center [1034, 126] width 228 height 242
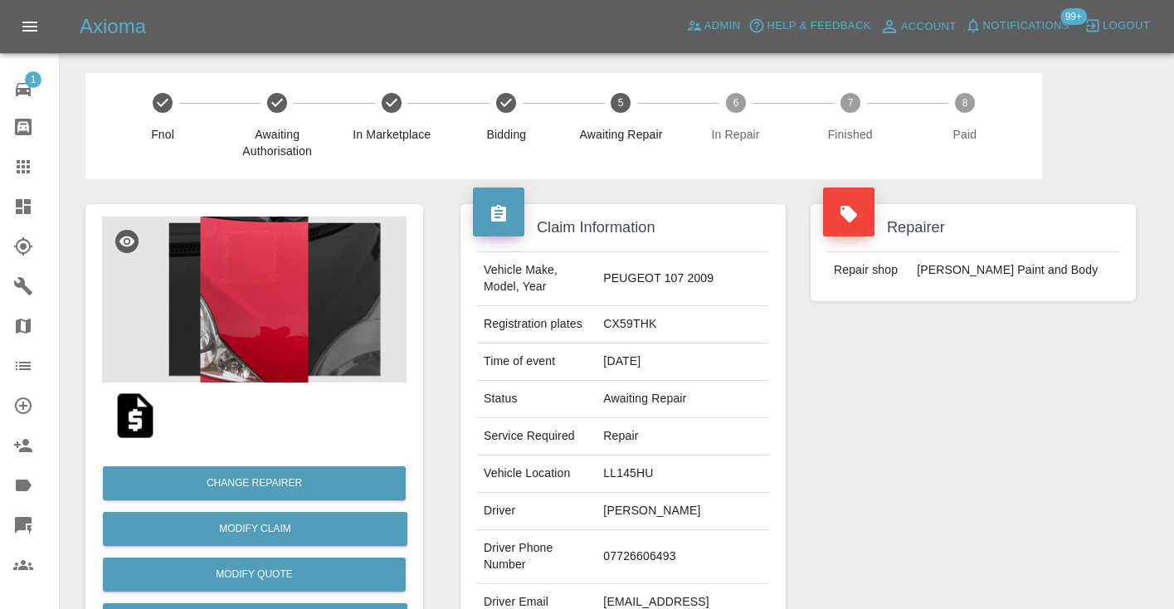
click at [633, 584] on td "07726606493" at bounding box center [683, 557] width 173 height 54
copy td "07726606493"
click at [942, 478] on div "Repairer Repair shop J Taylor Paint and Body" at bounding box center [973, 426] width 350 height 495
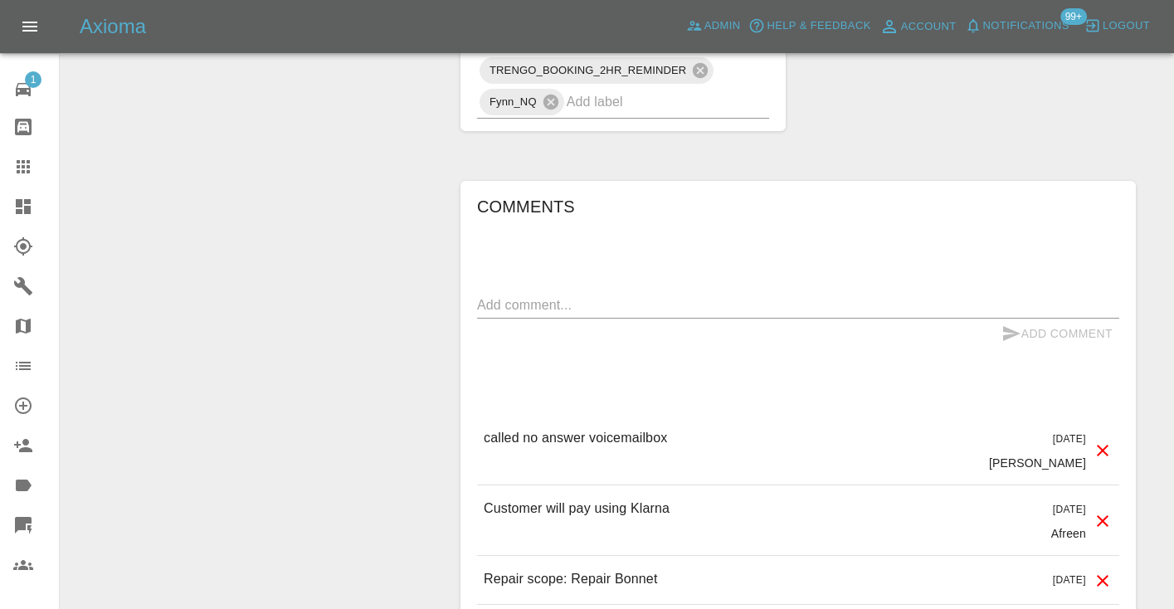
scroll to position [1523, 0]
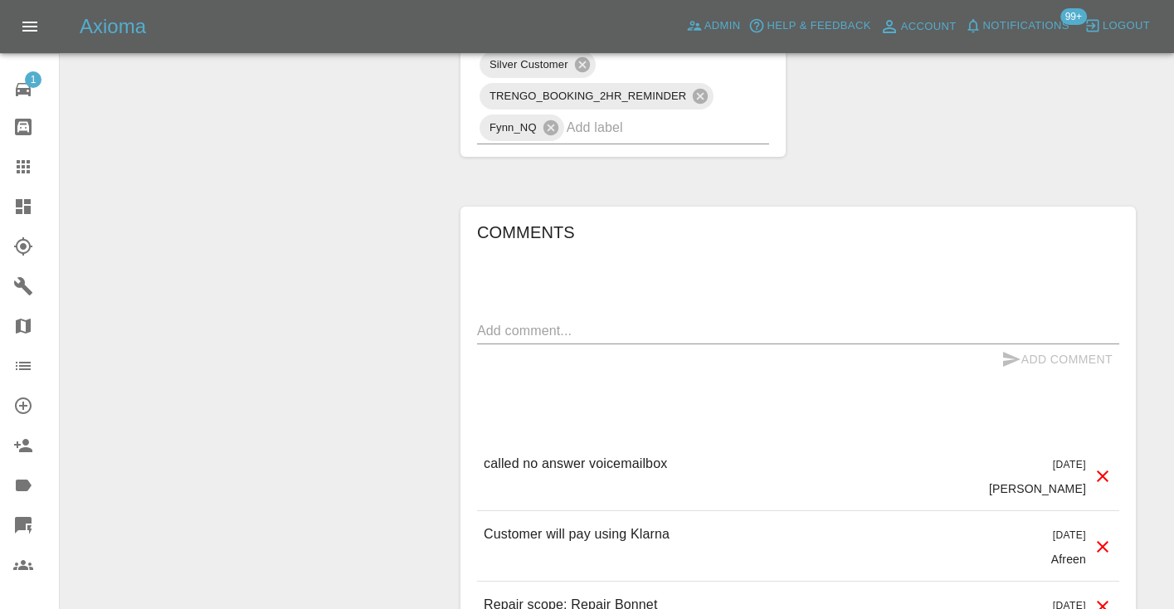
click at [509, 344] on div "x" at bounding box center [798, 331] width 642 height 27
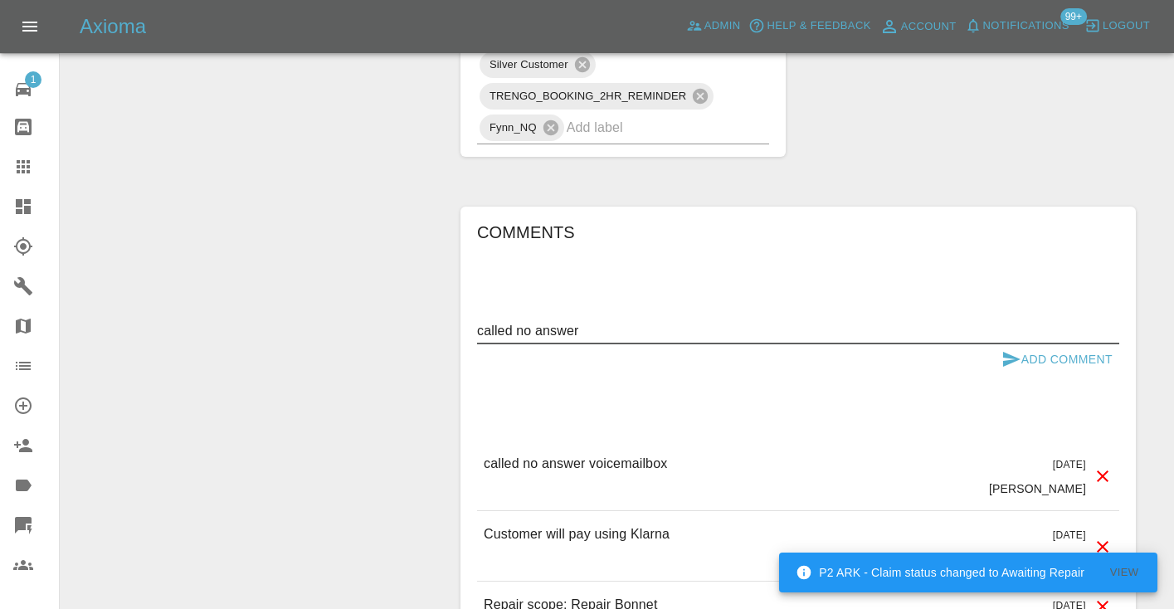
type textarea "called no answer"
click at [1008, 367] on icon "submit" at bounding box center [1011, 359] width 17 height 15
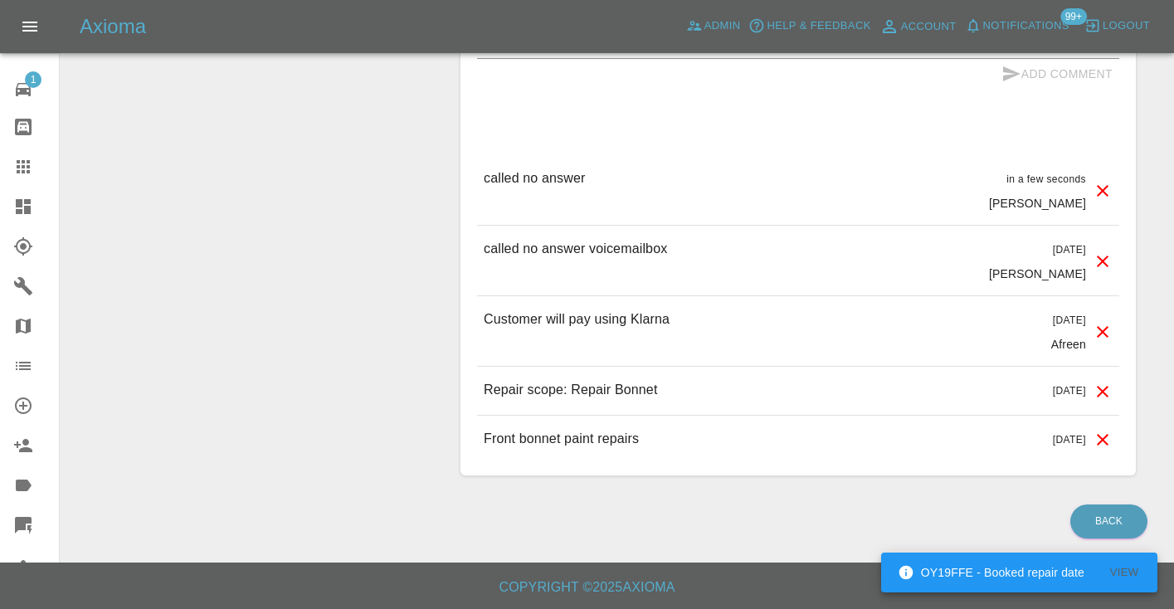
scroll to position [1829, 0]
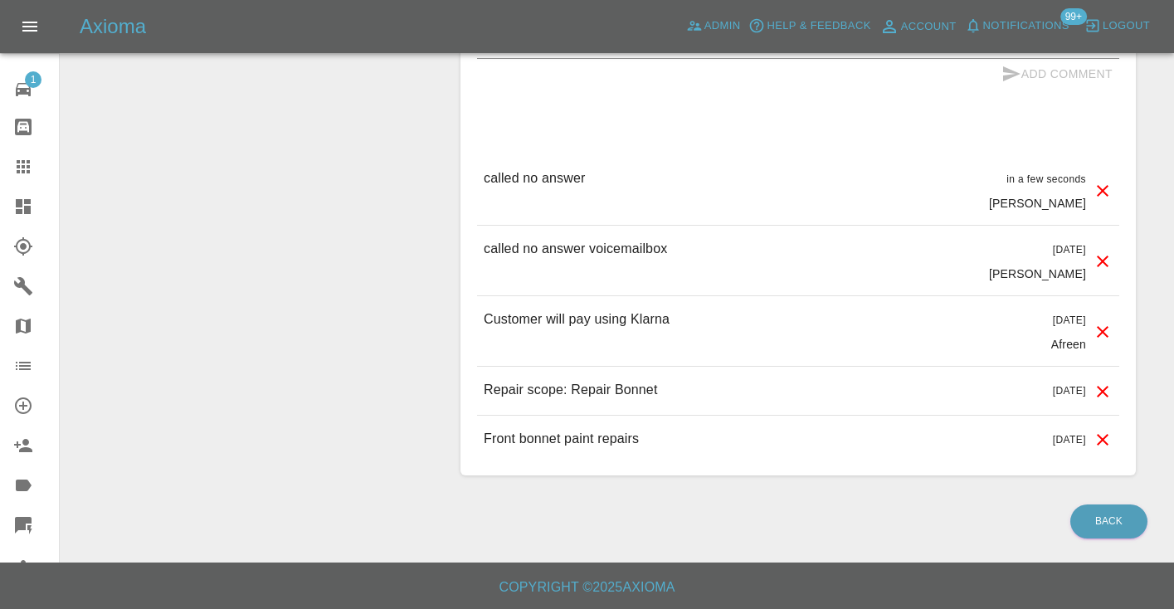
click at [14, 159] on icon at bounding box center [23, 167] width 20 height 20
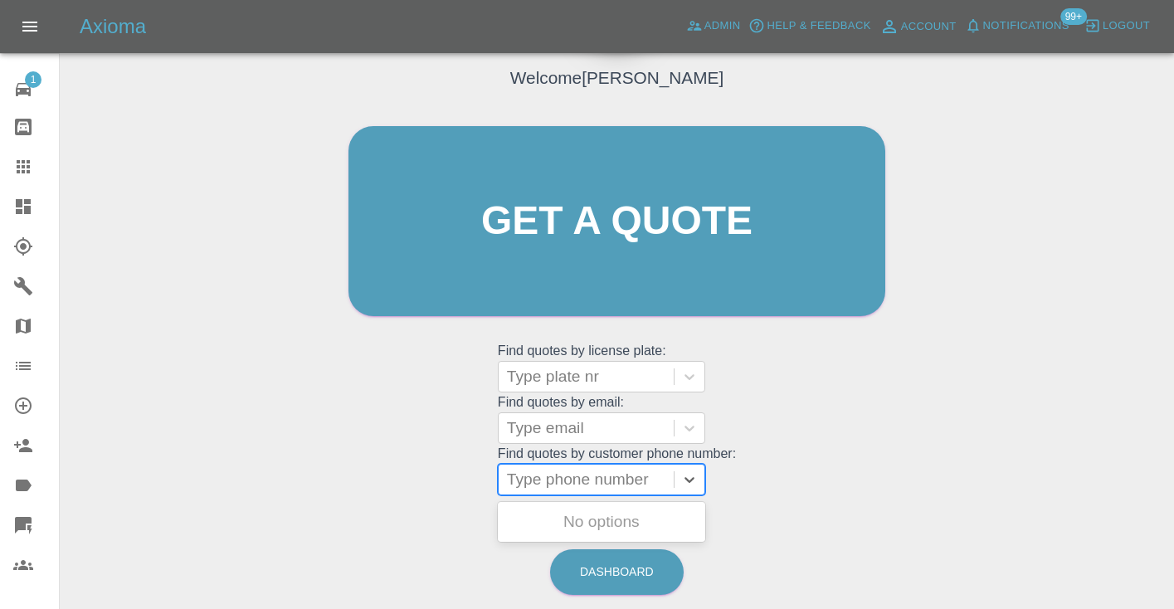
click at [573, 470] on div "Type phone number" at bounding box center [586, 480] width 158 height 20
paste input "07984168187"
type input "07984168187"
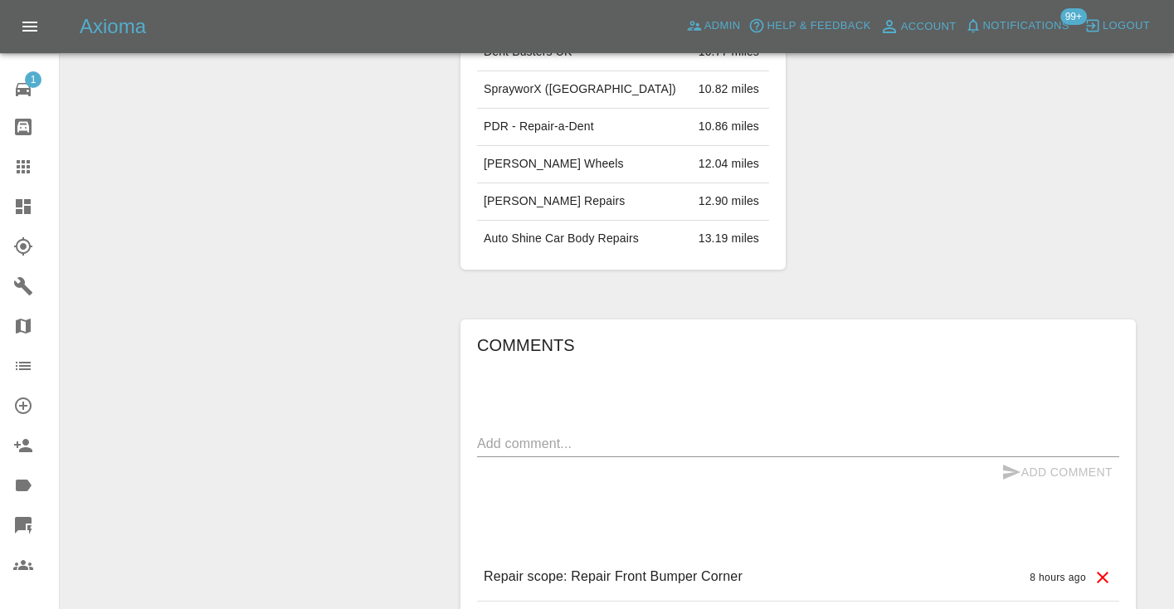
scroll to position [1128, 0]
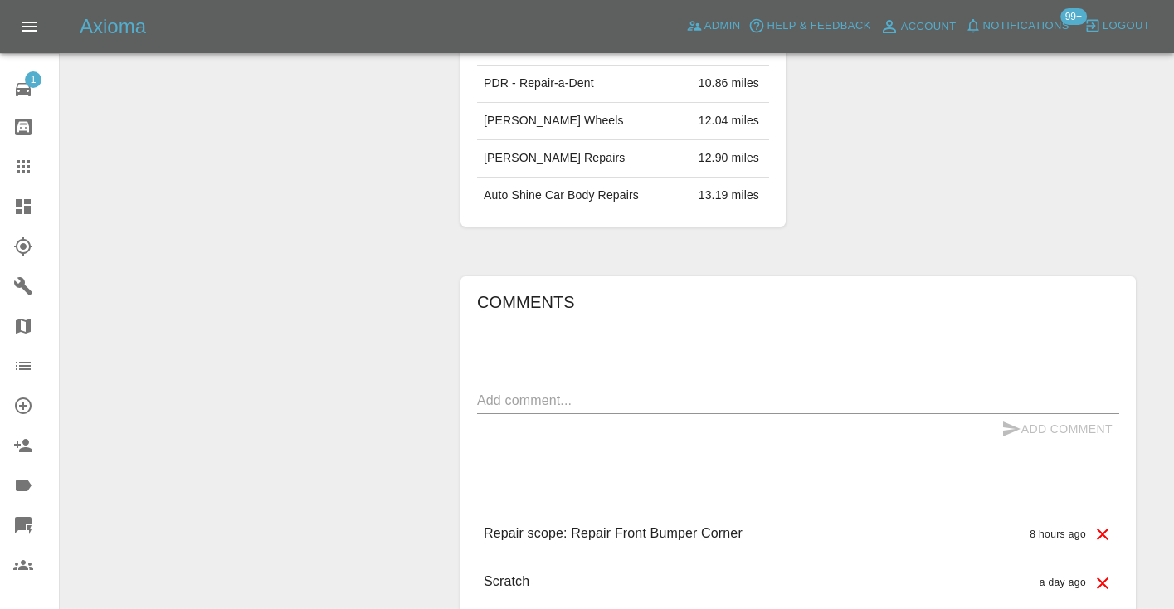
click at [493, 388] on div "x" at bounding box center [798, 401] width 642 height 27
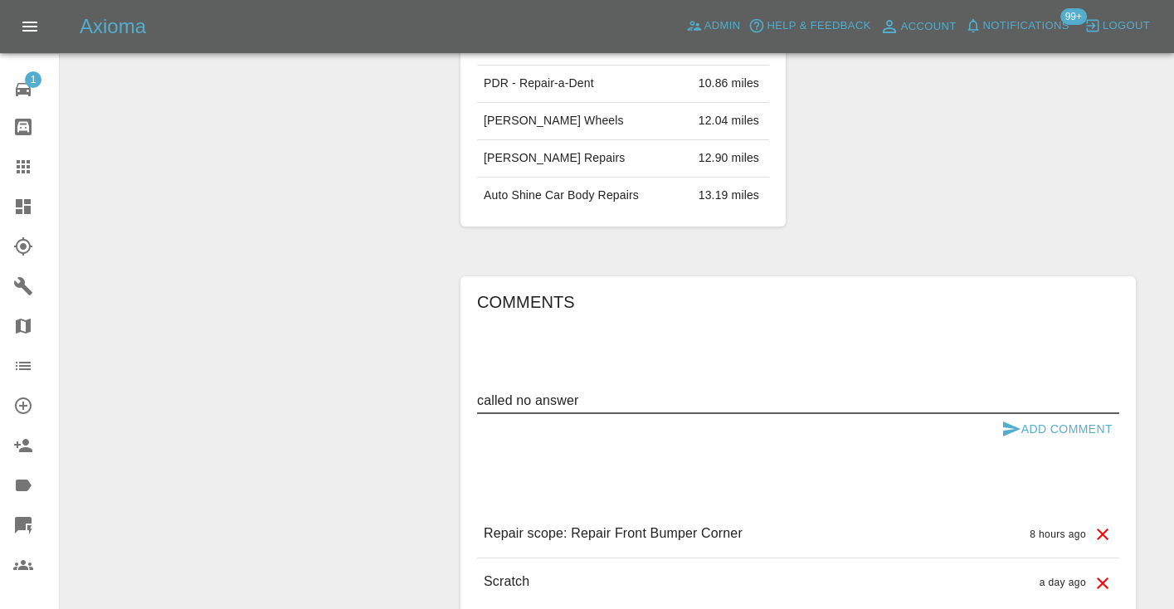
type textarea "called no answer"
click at [1005, 422] on icon "submit" at bounding box center [1011, 429] width 17 height 15
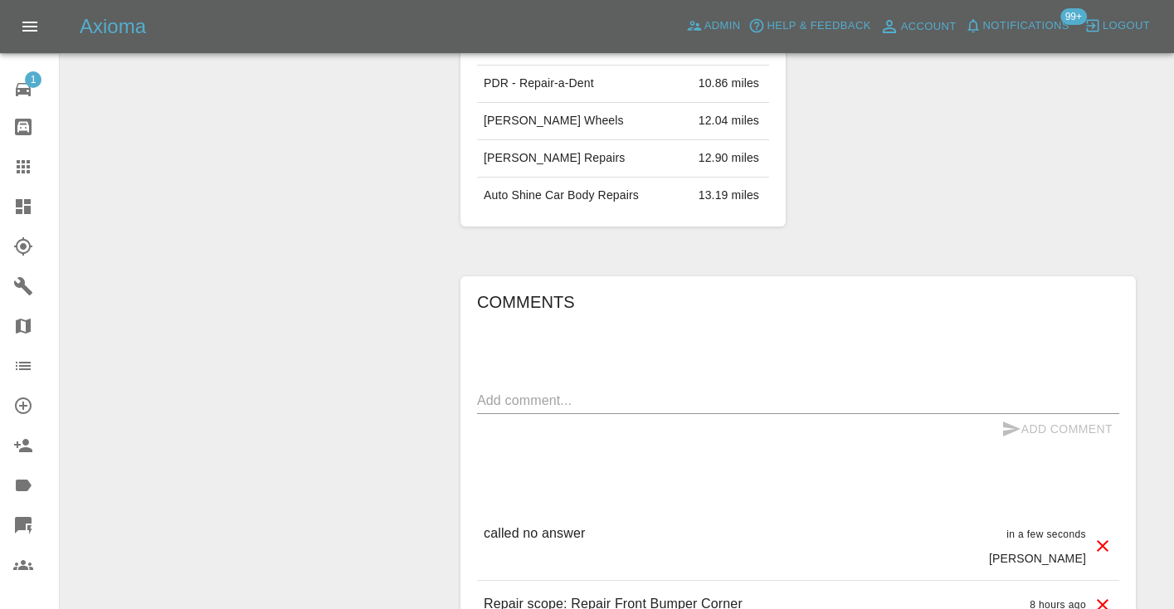
click at [32, 151] on link "Claims" at bounding box center [29, 167] width 59 height 40
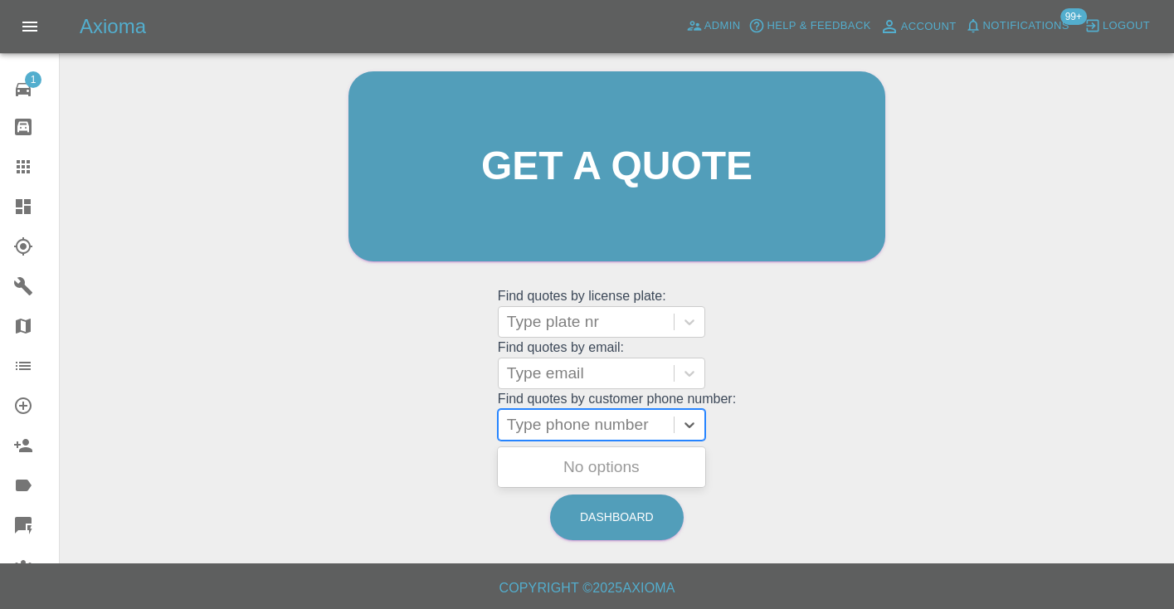
click at [609, 430] on div "Type phone number" at bounding box center [586, 425] width 158 height 20
paste input "07706159200"
type input "07706159200"
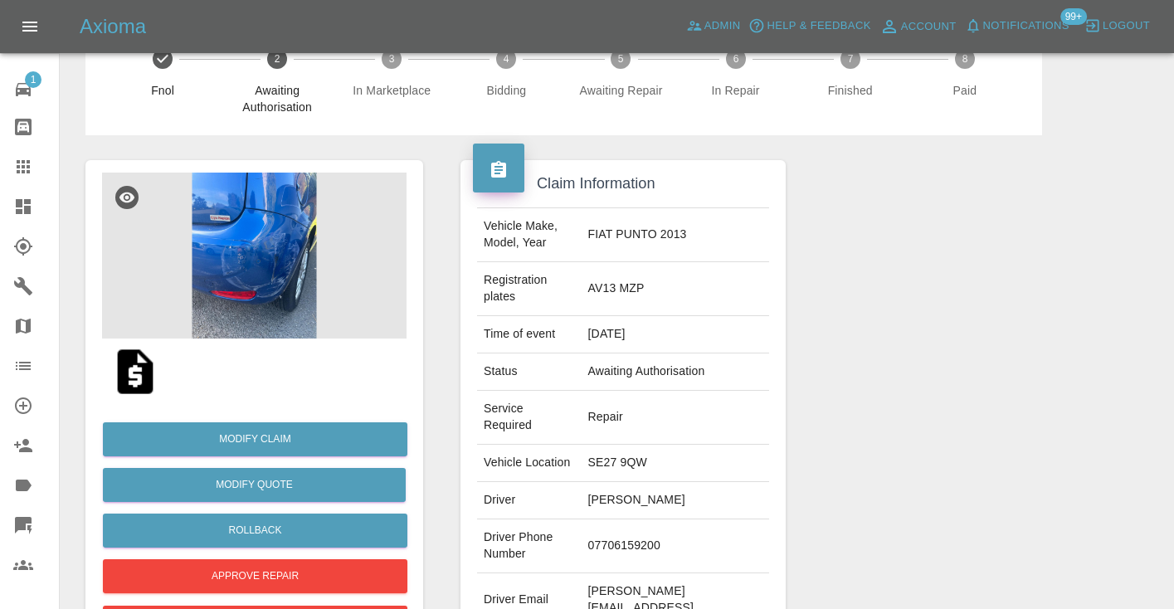
scroll to position [2, 0]
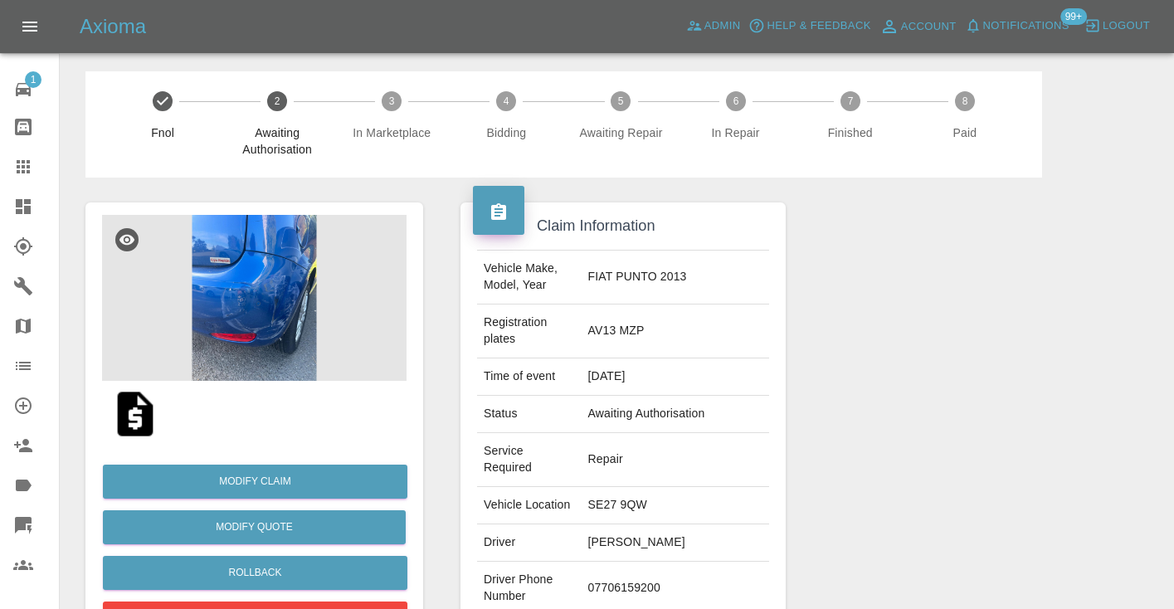
click at [278, 323] on img at bounding box center [254, 298] width 305 height 166
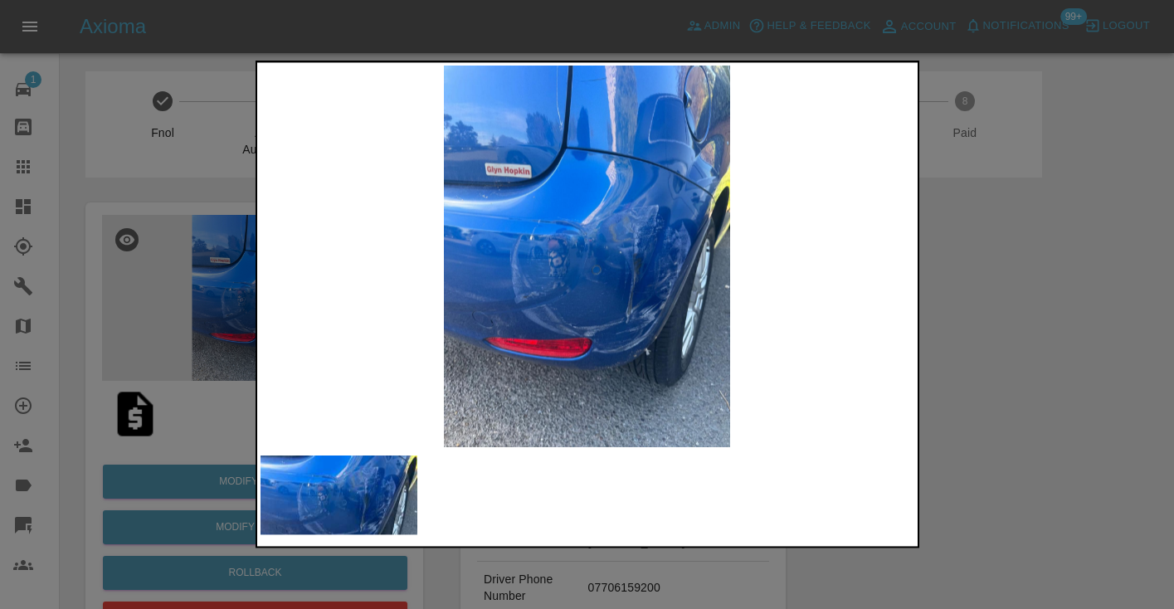
click at [1017, 316] on div at bounding box center [587, 304] width 1174 height 609
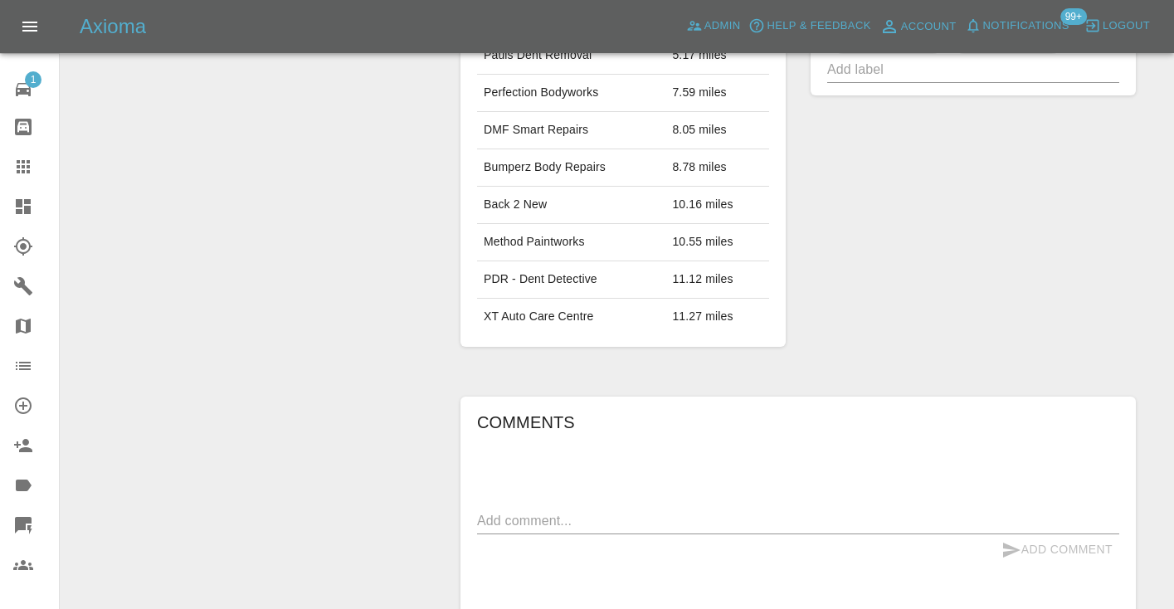
scroll to position [1060, 0]
click at [501, 532] on div "Add Comment" at bounding box center [798, 547] width 642 height 31
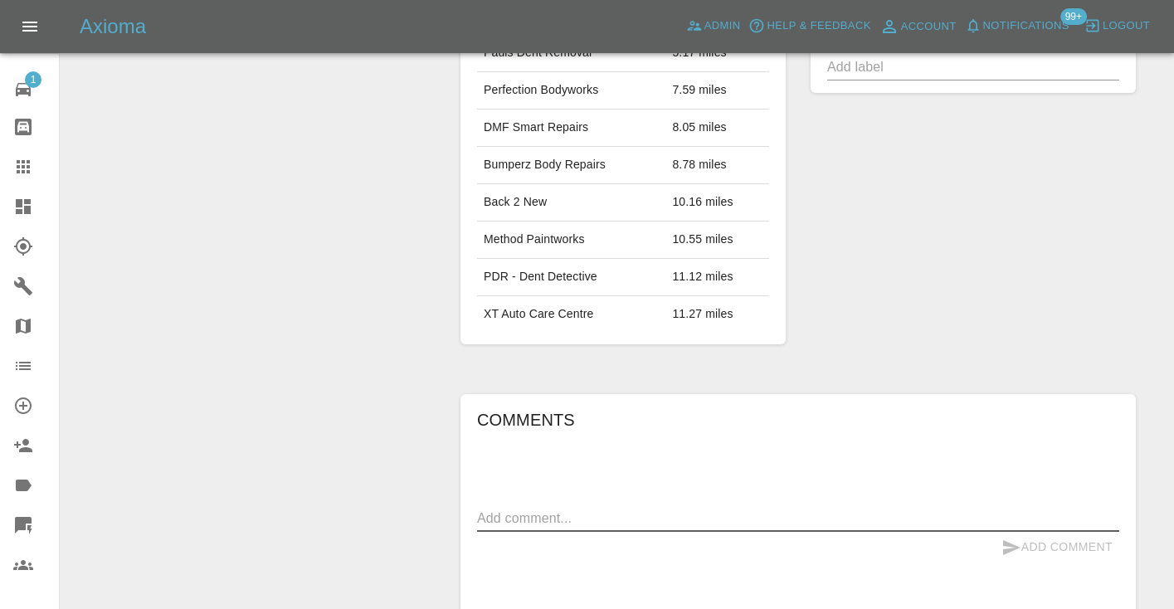
click at [502, 509] on textarea at bounding box center [798, 518] width 642 height 19
type textarea "inbound : general quote enquiry"
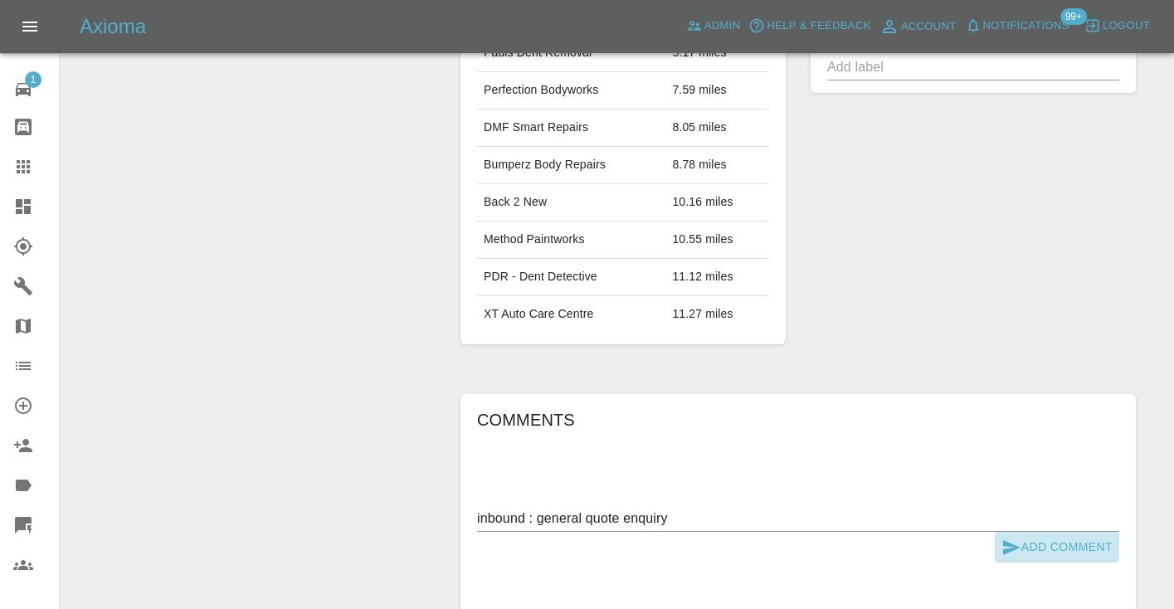
click at [1024, 532] on button "Add Comment" at bounding box center [1057, 547] width 124 height 31
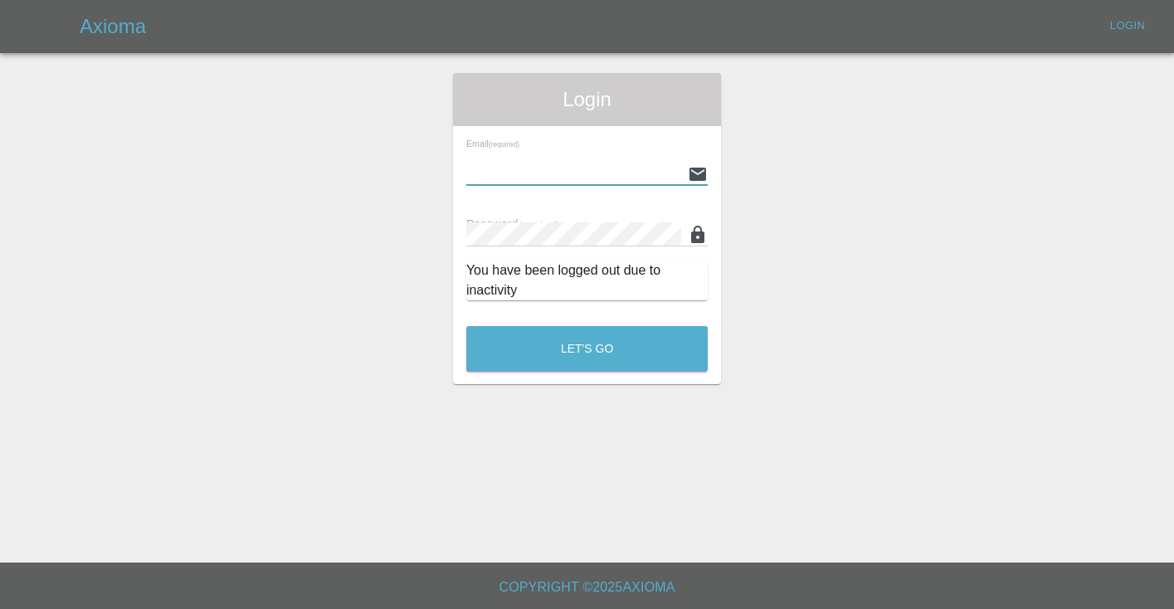
type input "Castrokhonqwana@gmail.com"
click at [587, 349] on button "Let's Go" at bounding box center [586, 349] width 241 height 46
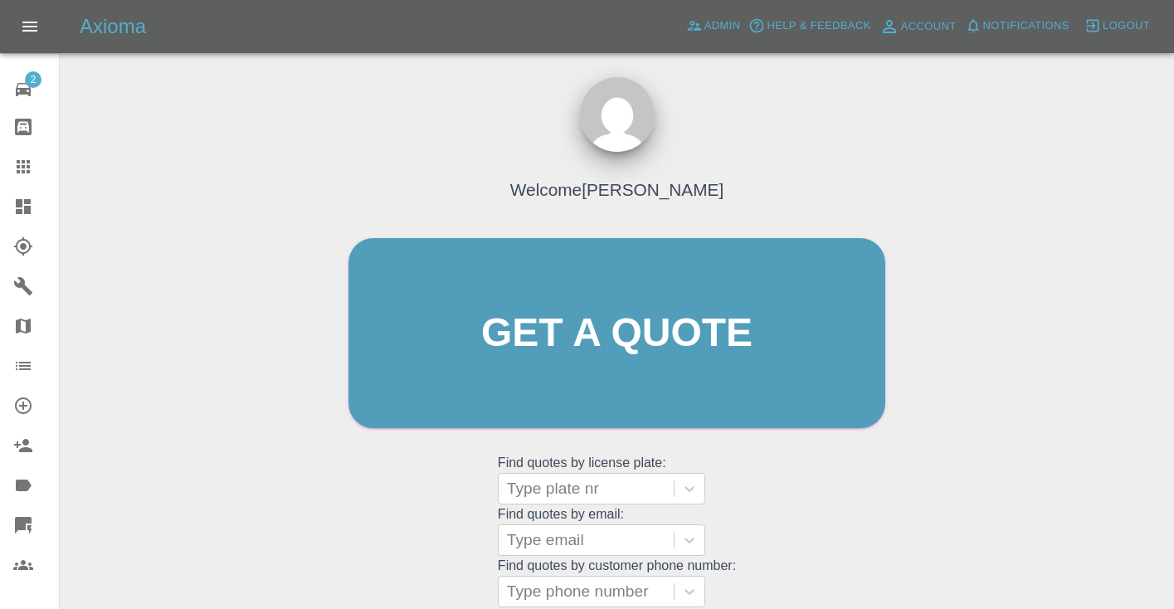
click at [792, 500] on div "Welcome Castro Get a quote Get a quote Find quotes by license plate: Type plate…" at bounding box center [617, 365] width 572 height 501
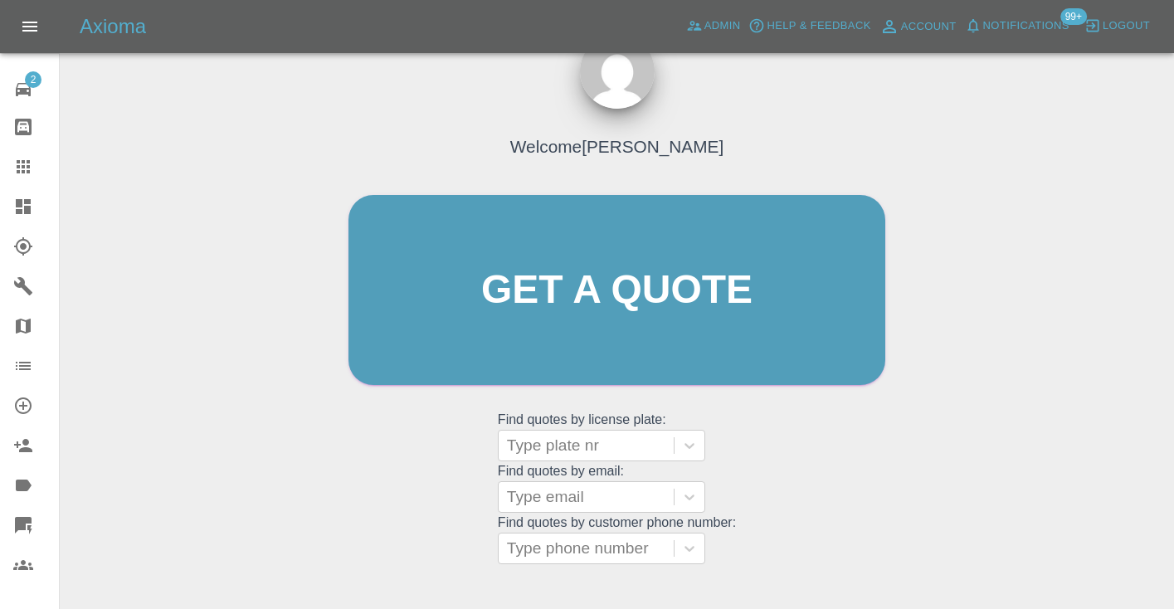
scroll to position [172, 0]
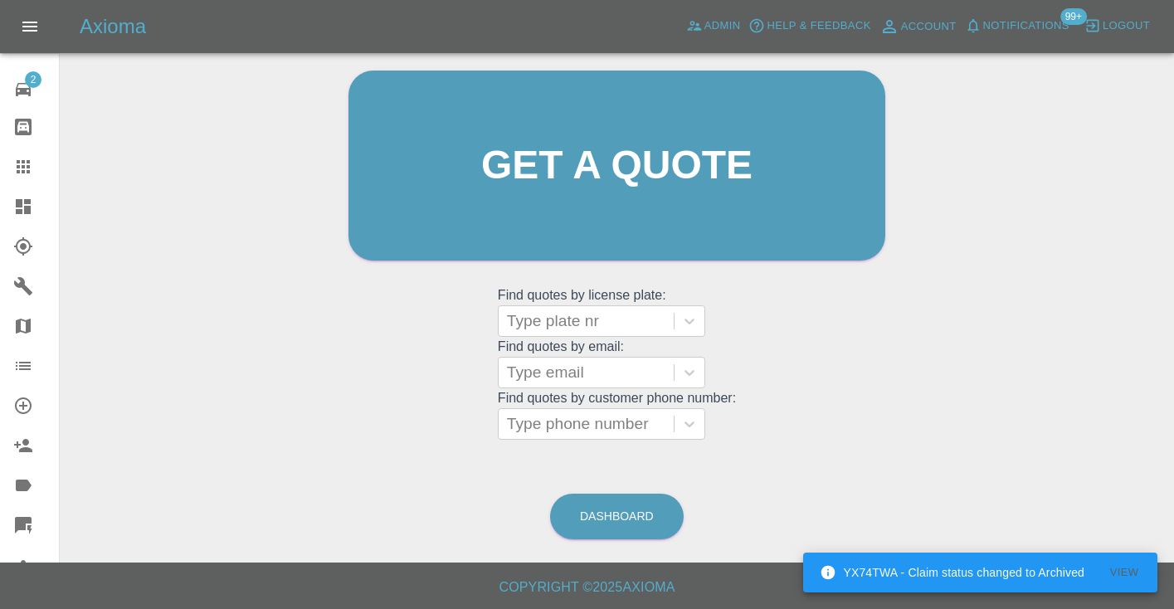
click at [647, 536] on div "Dashboard" at bounding box center [616, 517] width 135 height 54
click at [644, 512] on link "Dashboard" at bounding box center [617, 517] width 134 height 46
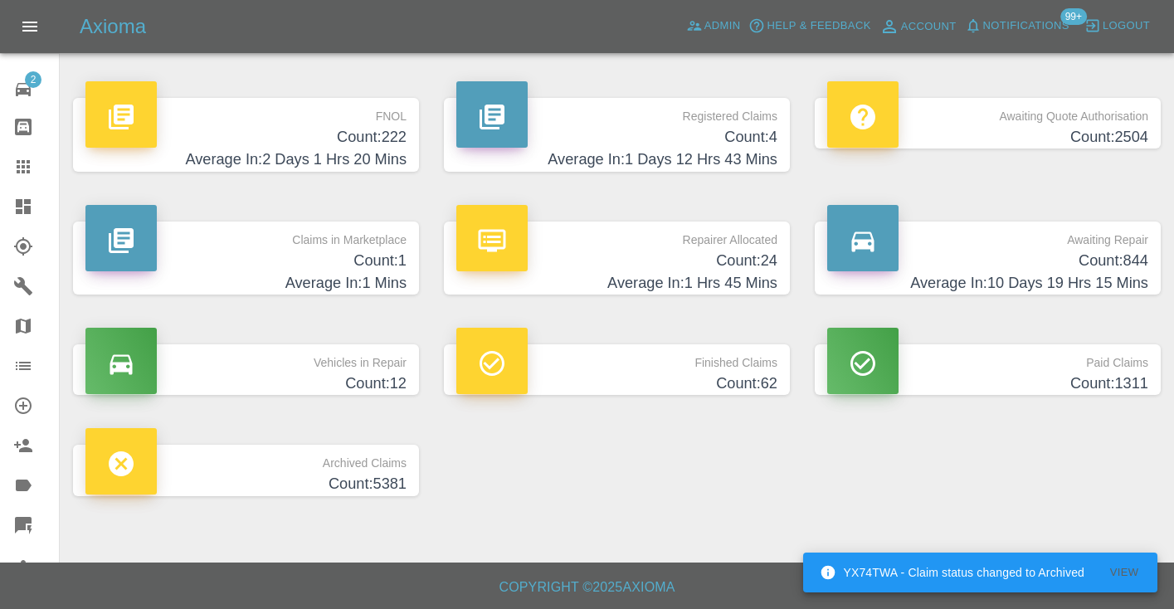
click at [1114, 251] on h4 "Count: 844" at bounding box center [987, 261] width 321 height 22
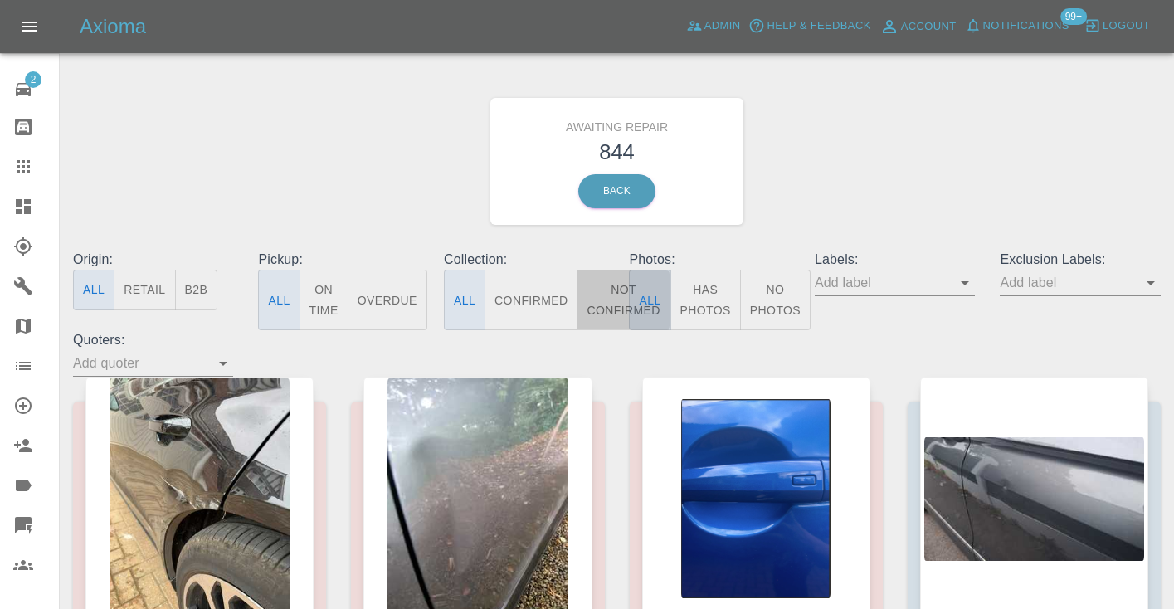
click at [602, 285] on button "Not Confirmed" at bounding box center [623, 300] width 93 height 61
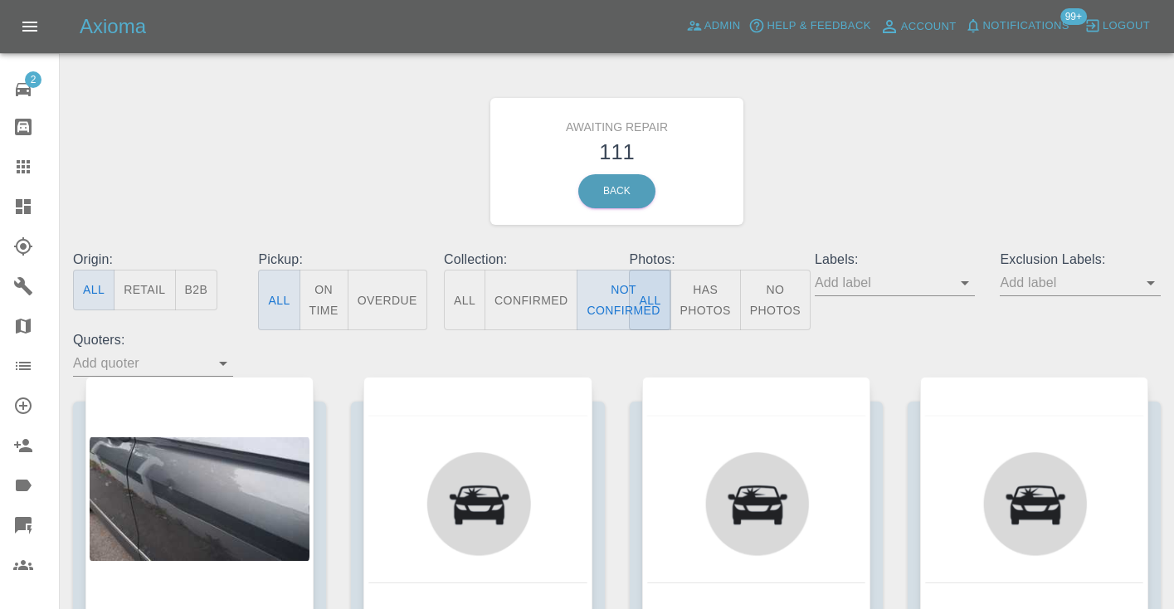
click at [967, 123] on div "Awaiting Repair 111 Back" at bounding box center [617, 161] width 1113 height 177
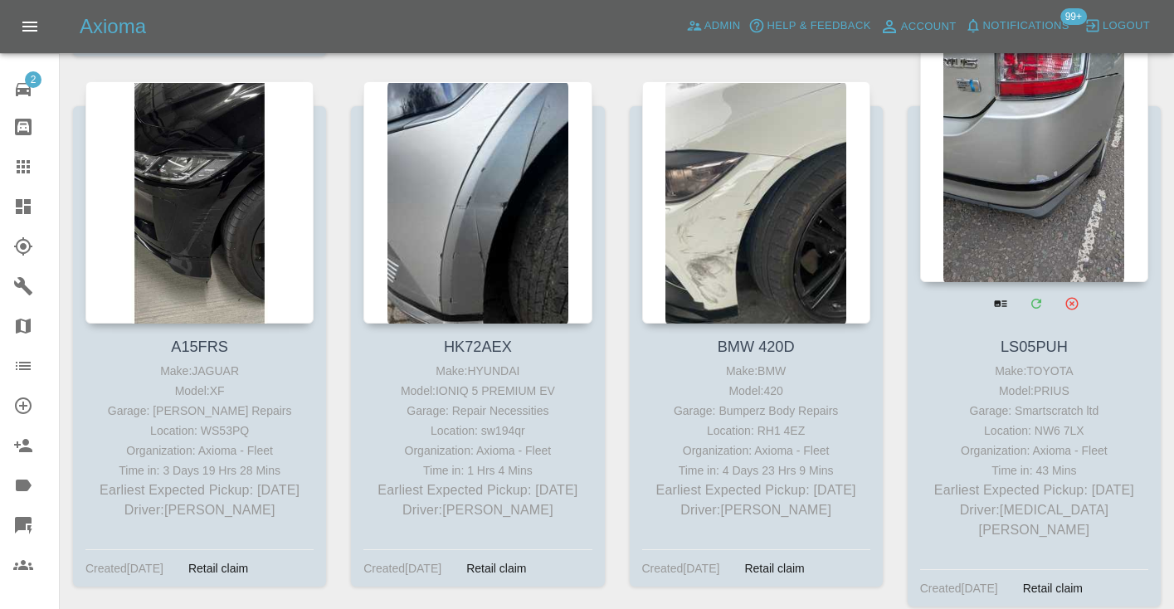
scroll to position [6391, 0]
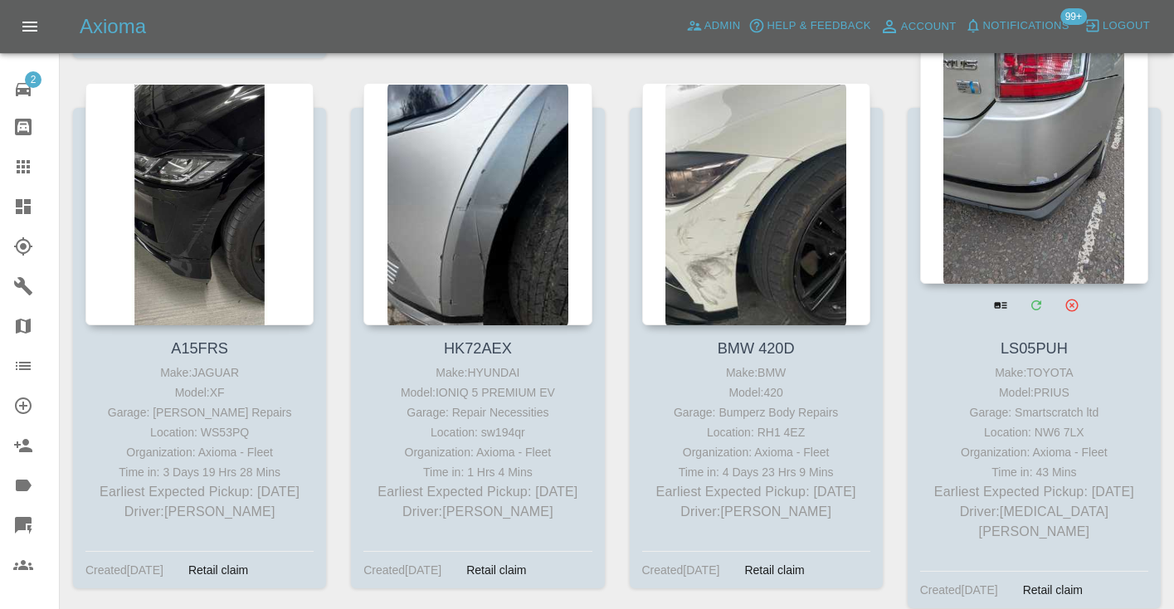
click at [1056, 185] on div at bounding box center [1034, 162] width 228 height 242
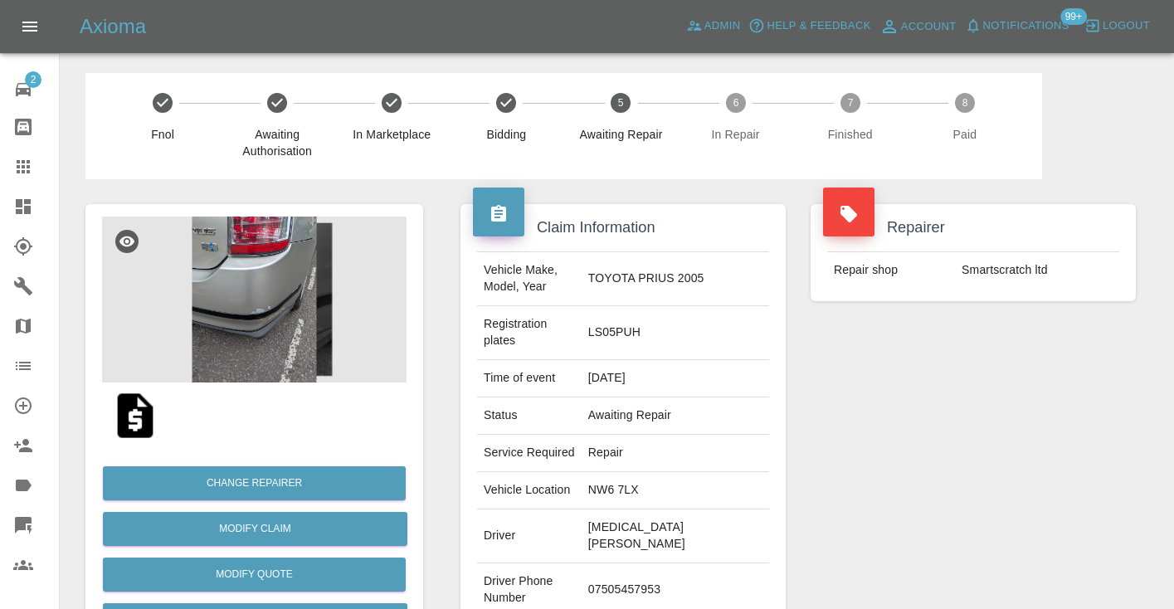
click at [666, 563] on td "07505457953" at bounding box center [676, 590] width 188 height 54
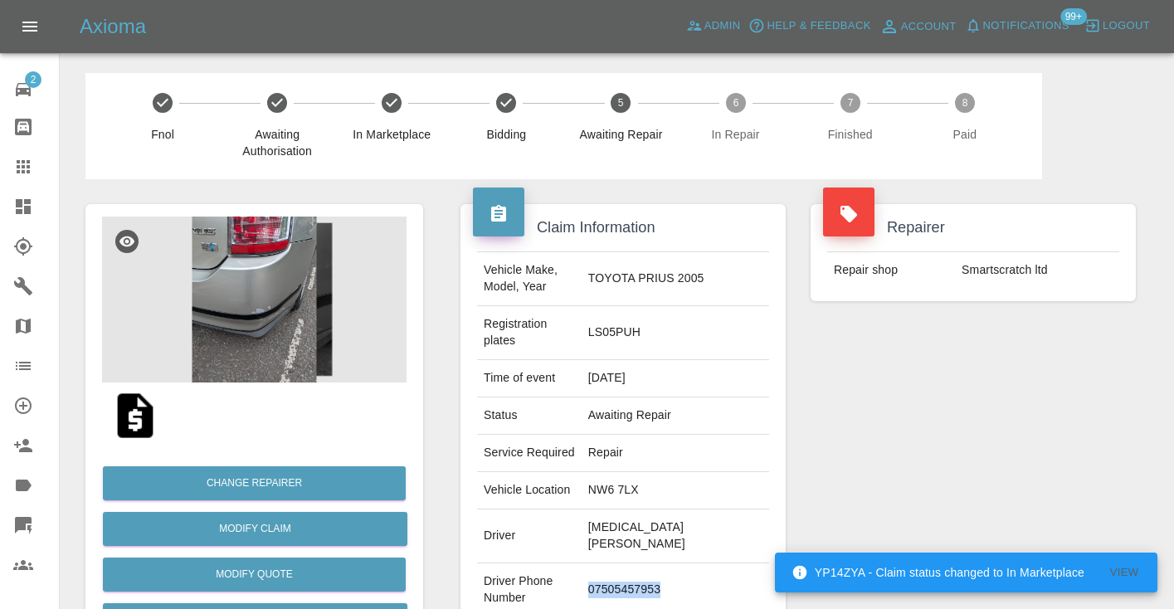
click at [666, 563] on td "07505457953" at bounding box center [676, 590] width 188 height 54
copy td "07505457953"
click at [952, 273] on td "Repair shop" at bounding box center [891, 270] width 128 height 37
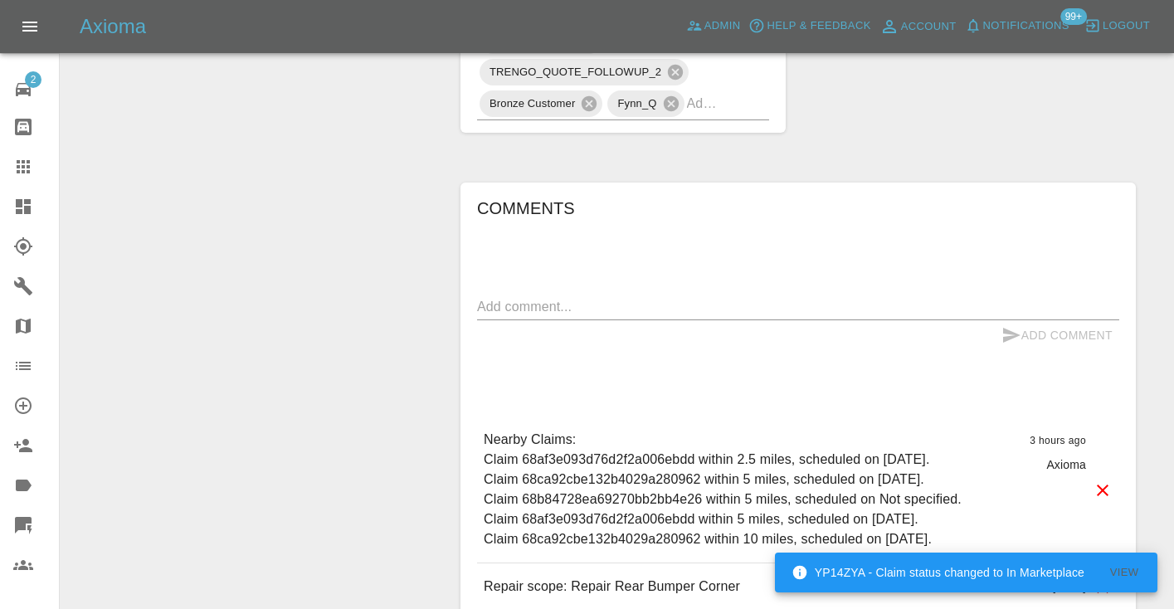
scroll to position [1127, 0]
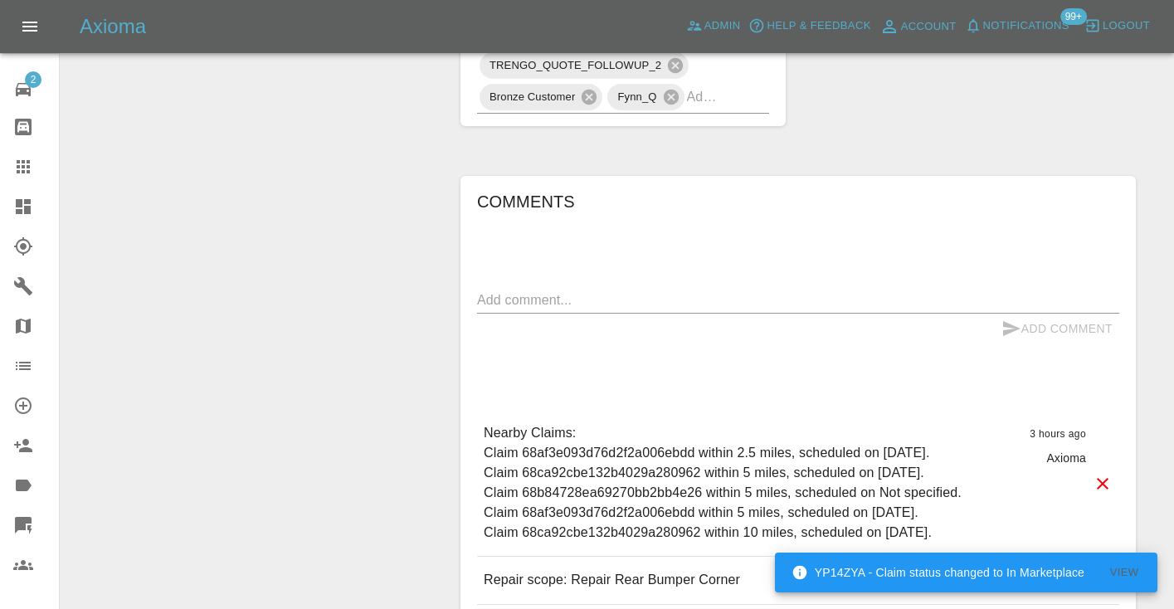
click at [560, 287] on div "x" at bounding box center [798, 300] width 642 height 27
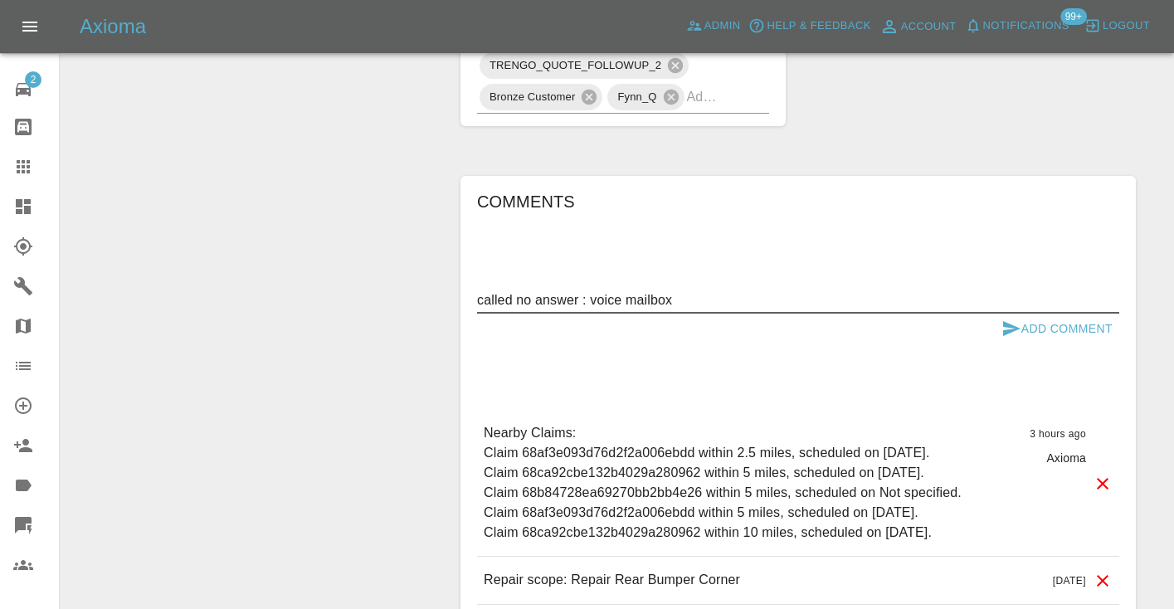
type textarea "called no answer : voice mailbox"
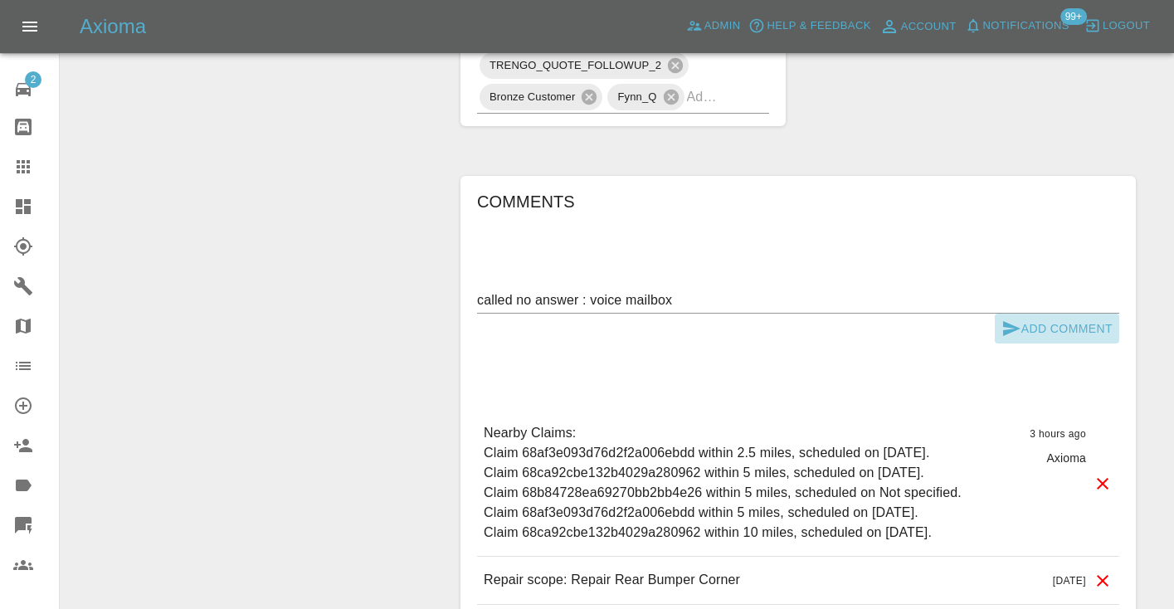
click at [1037, 314] on button "Add Comment" at bounding box center [1057, 329] width 124 height 31
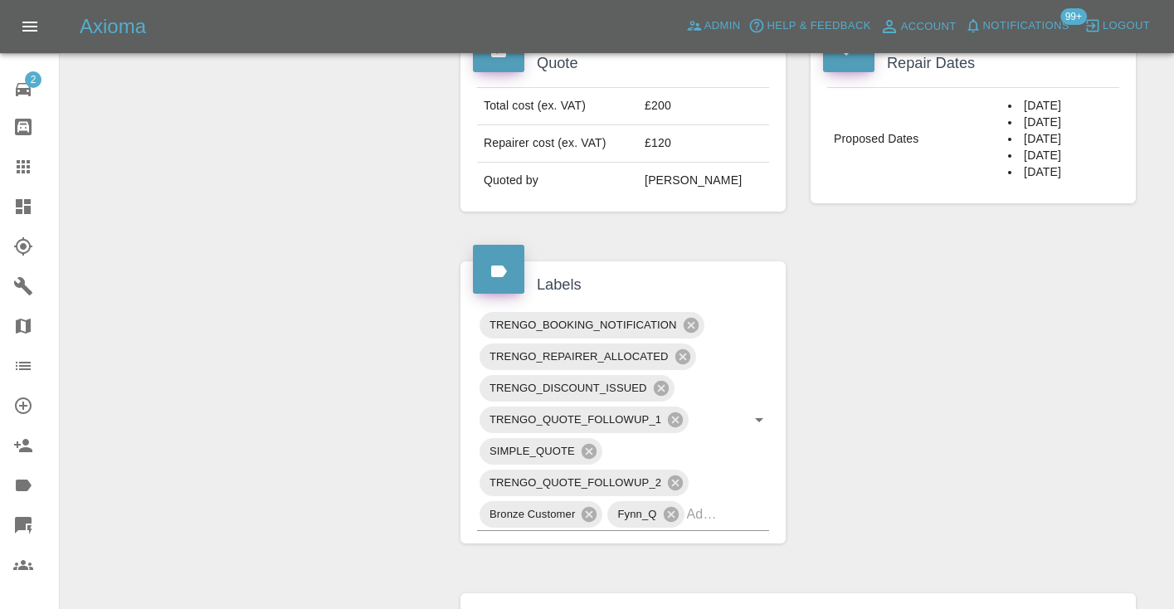
scroll to position [696, 0]
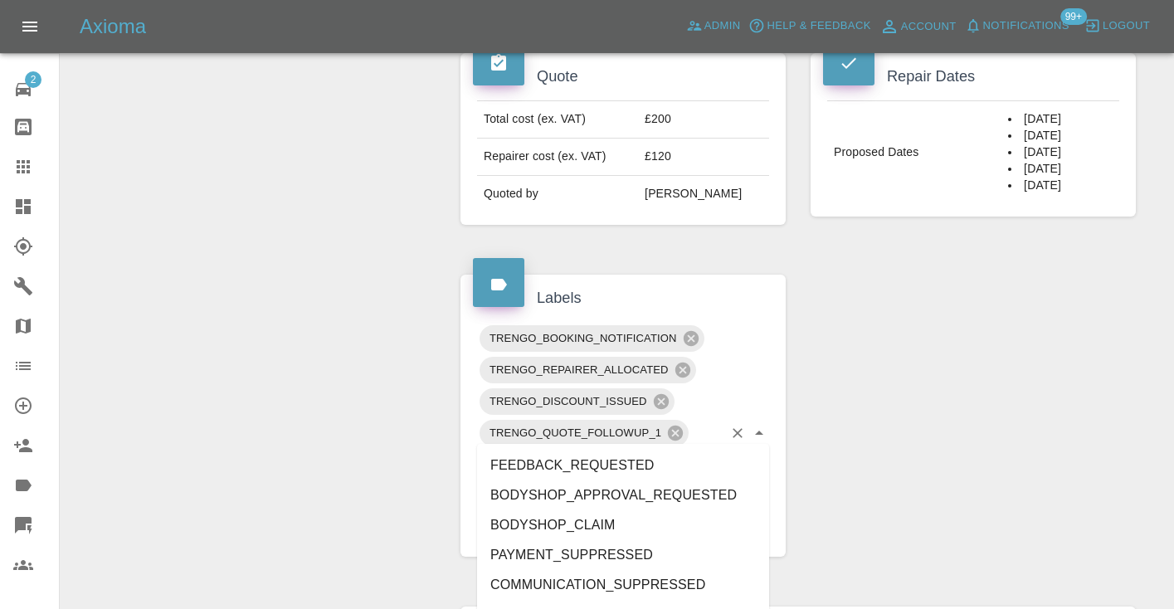
click at [729, 431] on div "TRENGO_BOOKING_NOTIFICATION TRENGO_REPAIRER_ALLOCATED TRENGO_DISCOUNT_ISSUED TR…" at bounding box center [623, 434] width 292 height 222
type input "customer_"
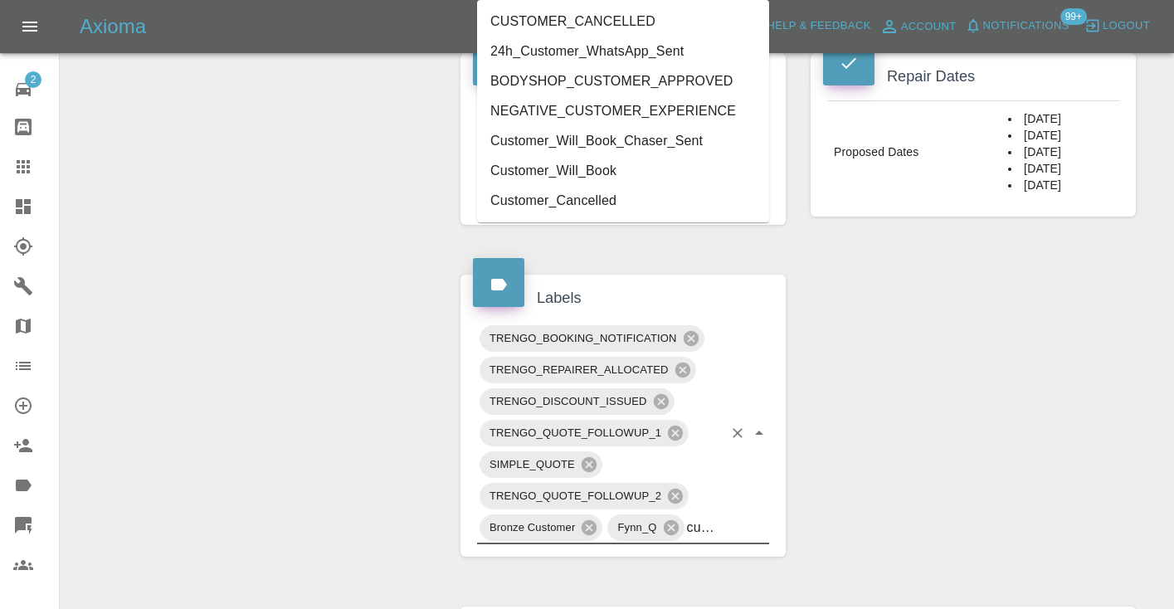
click at [567, 173] on li "Customer_Will_Book" at bounding box center [623, 171] width 292 height 30
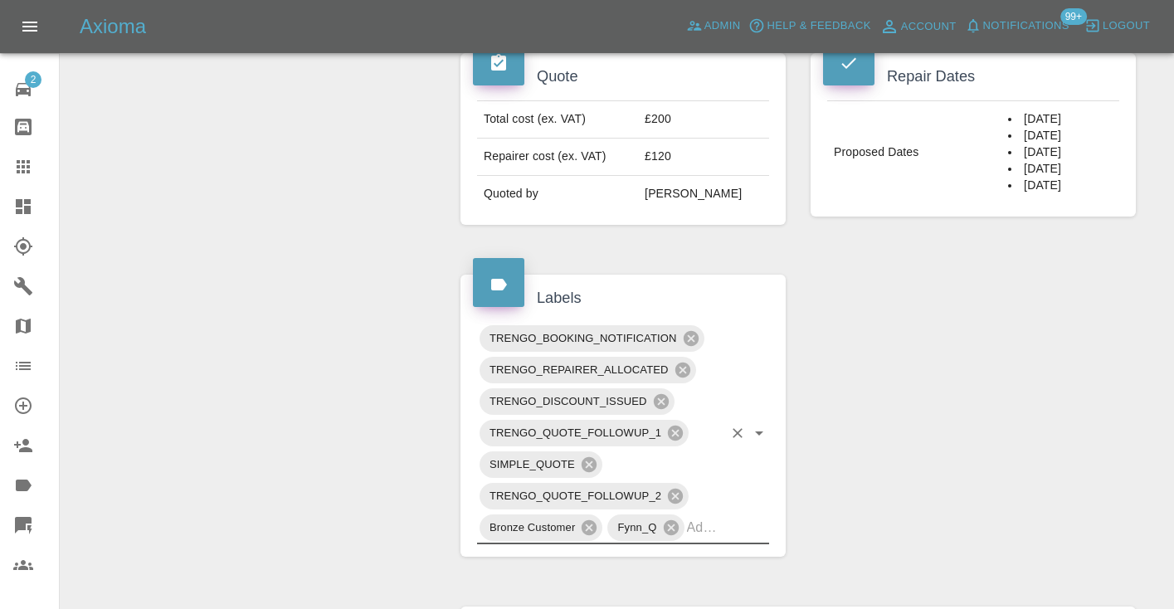
click at [195, 217] on div "Change Repairer Modify Claim Modify Quote Rollback Submit Payment Archive" at bounding box center [254, 337] width 363 height 1709
click at [24, 168] on icon at bounding box center [23, 166] width 13 height 13
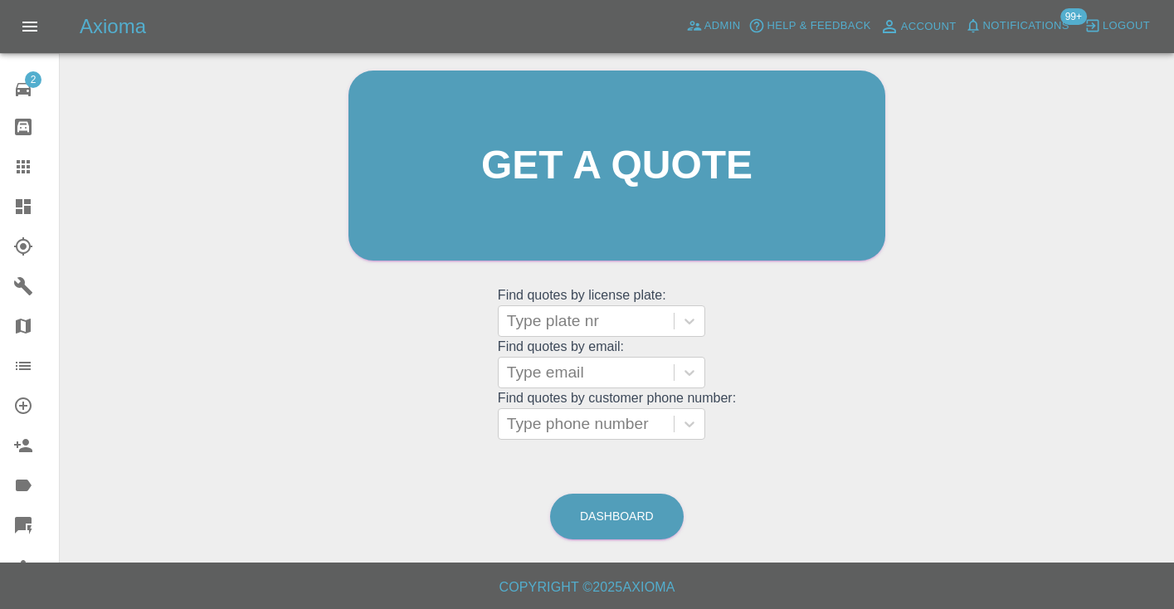
scroll to position [167, 0]
click at [631, 504] on link "Dashboard" at bounding box center [617, 518] width 134 height 46
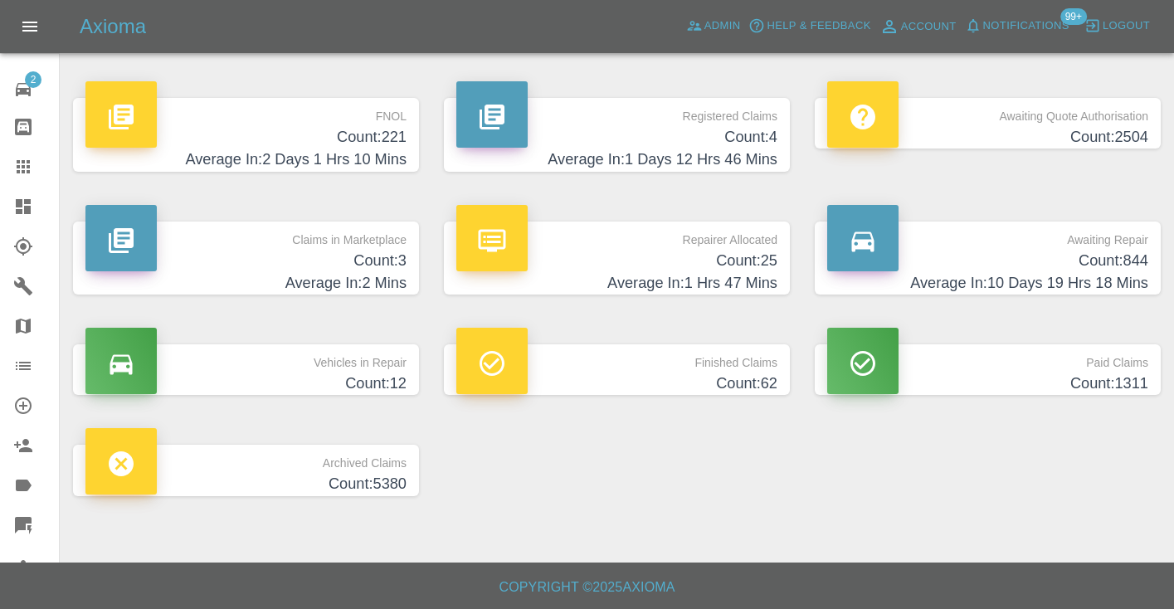
click at [1134, 275] on h4 "Average In: 10 Days 19 Hrs 18 Mins" at bounding box center [987, 283] width 321 height 22
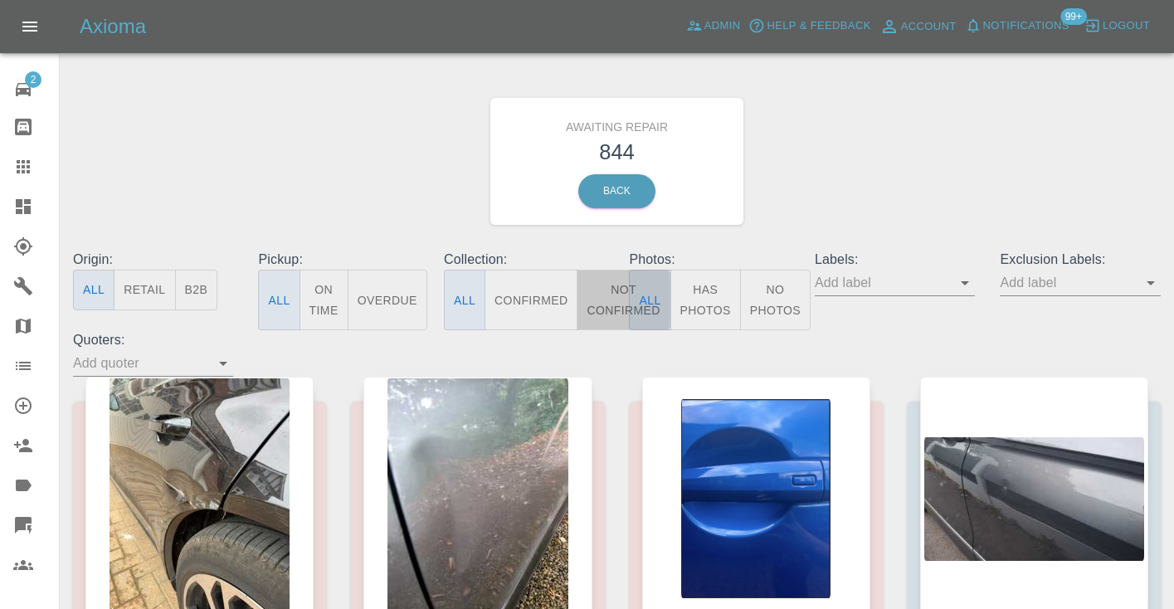
click at [617, 297] on button "Not Confirmed" at bounding box center [623, 300] width 93 height 61
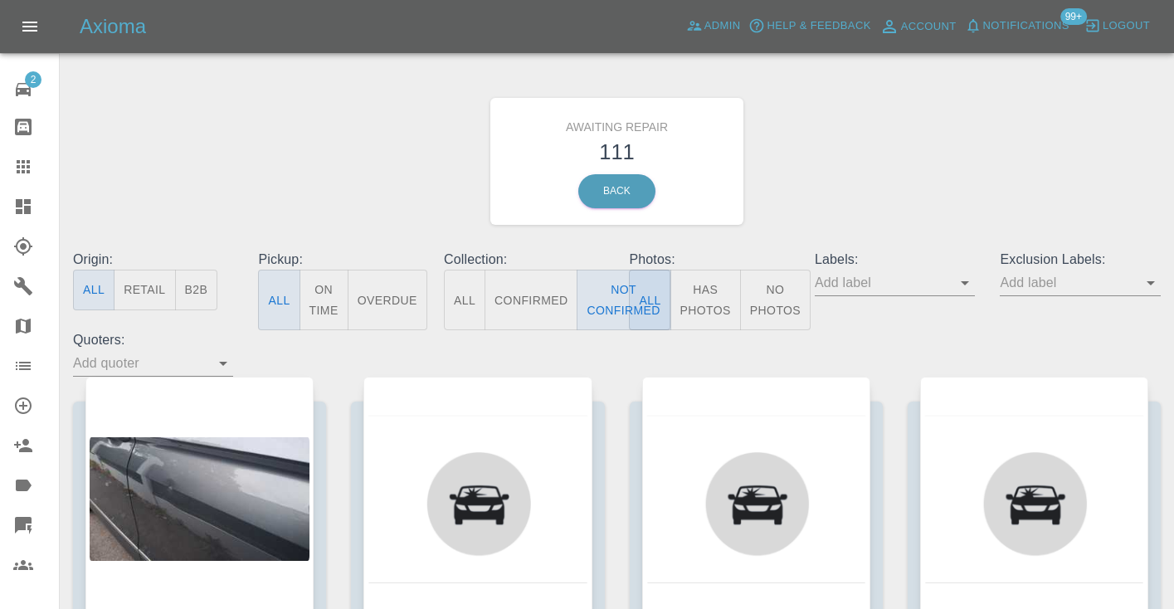
click at [873, 178] on div "Awaiting Repair 111 Back" at bounding box center [617, 161] width 1113 height 177
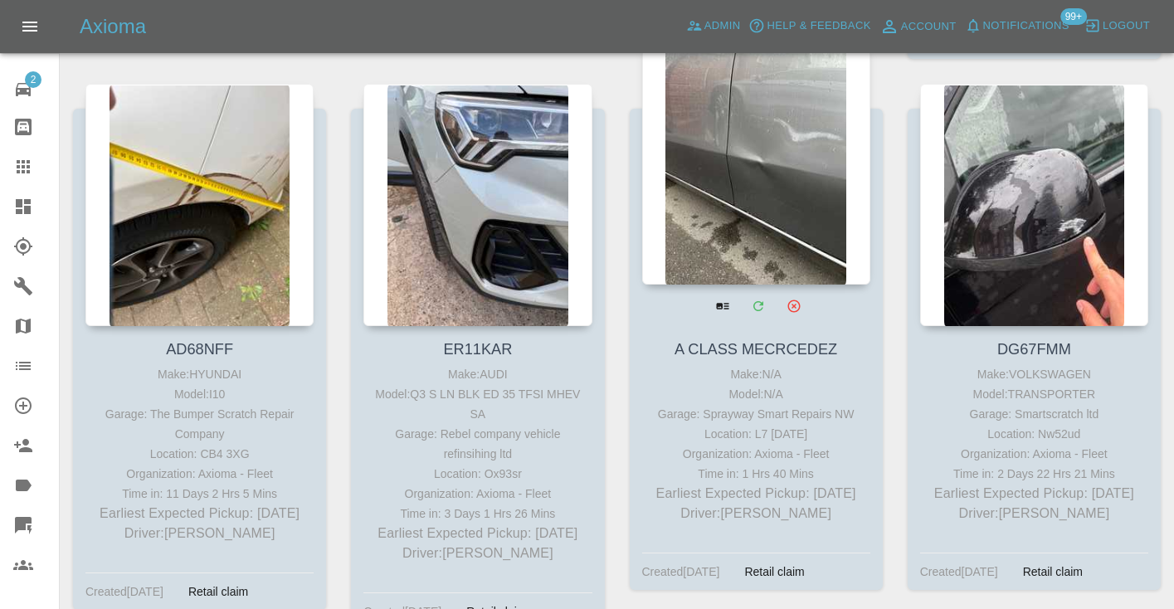
scroll to position [6929, 0]
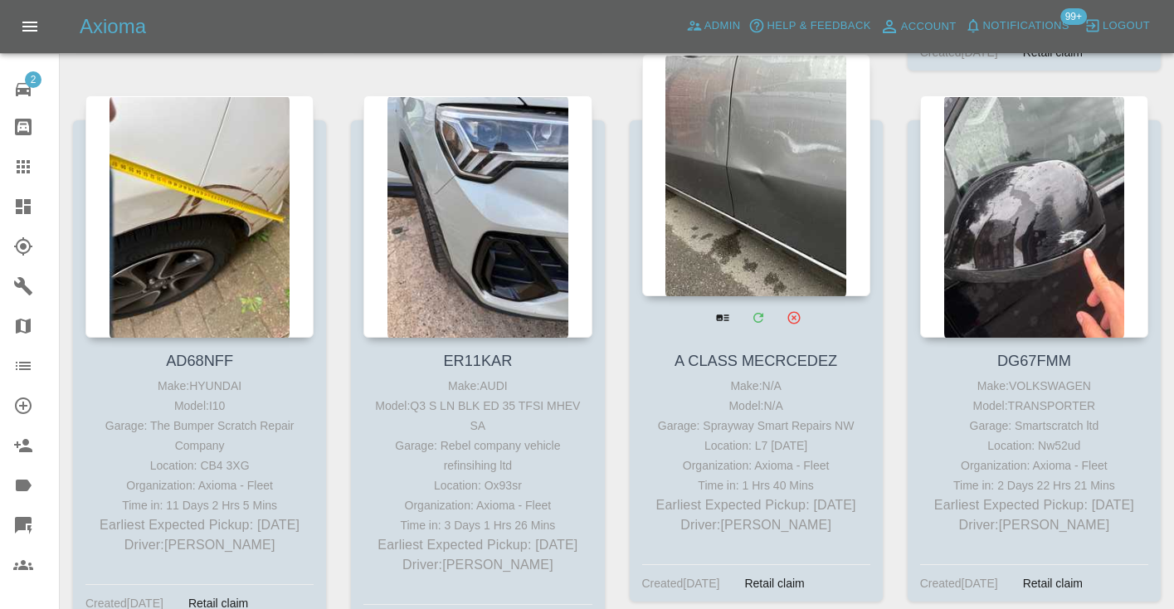
click at [743, 195] on div at bounding box center [756, 175] width 228 height 242
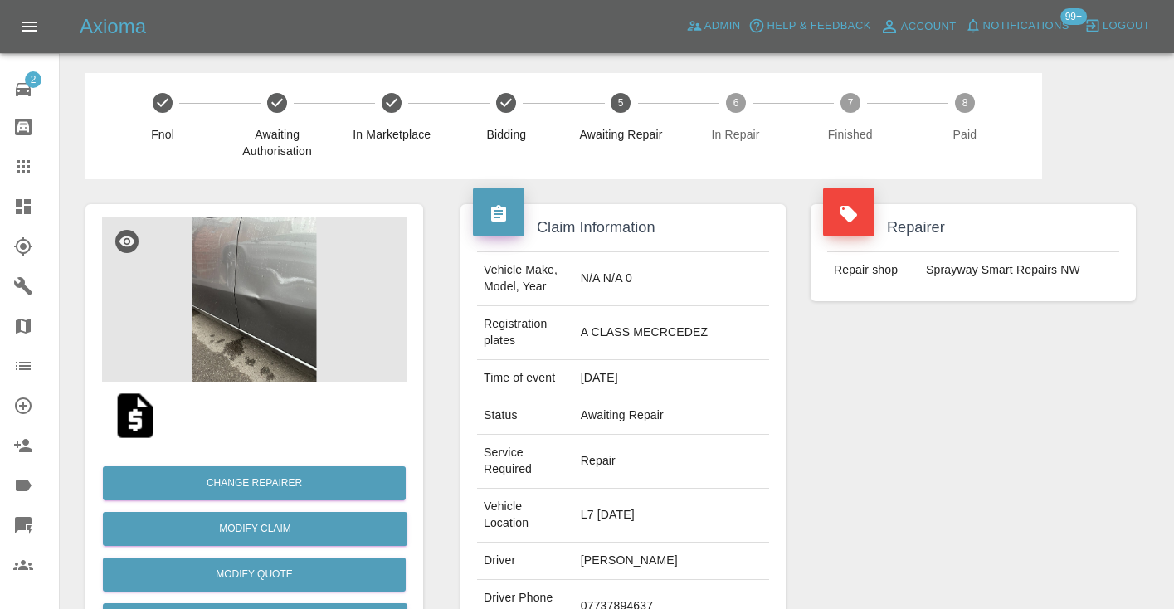
click at [667, 580] on td "07737894637" at bounding box center [671, 607] width 195 height 54
copy td "07737894637"
click at [894, 466] on div "Repairer Repair shop Sprayway Smart Repairs NW" at bounding box center [973, 468] width 350 height 578
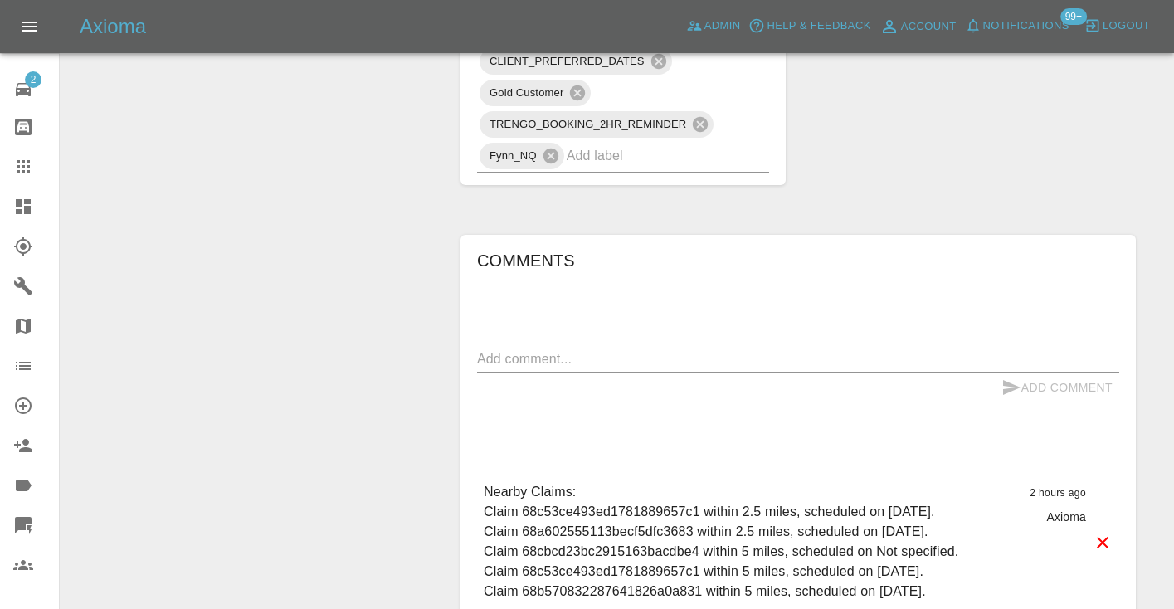
scroll to position [1390, 0]
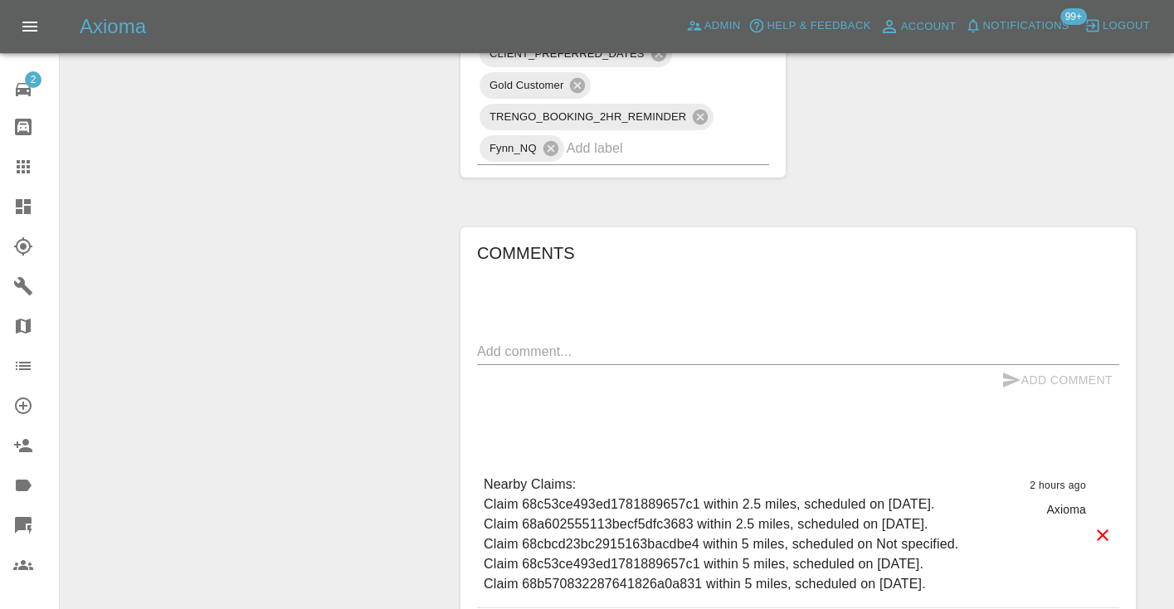
click at [523, 339] on div "x" at bounding box center [798, 352] width 642 height 27
type textarea "C"
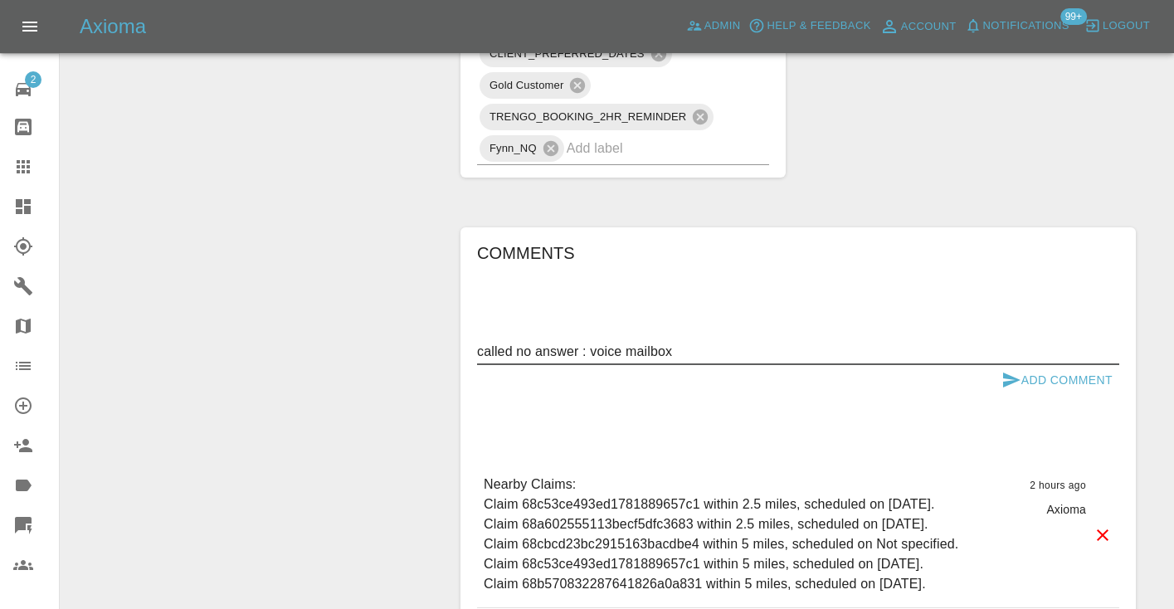
type textarea "called no answer : voice mailbox"
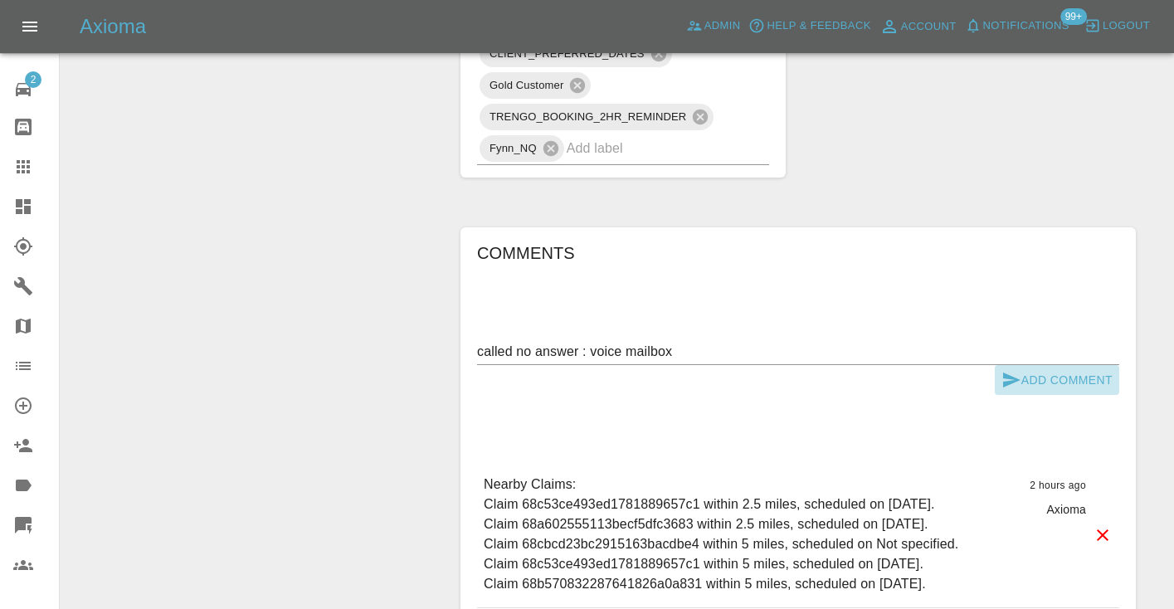
click at [1041, 365] on button "Add Comment" at bounding box center [1057, 380] width 124 height 31
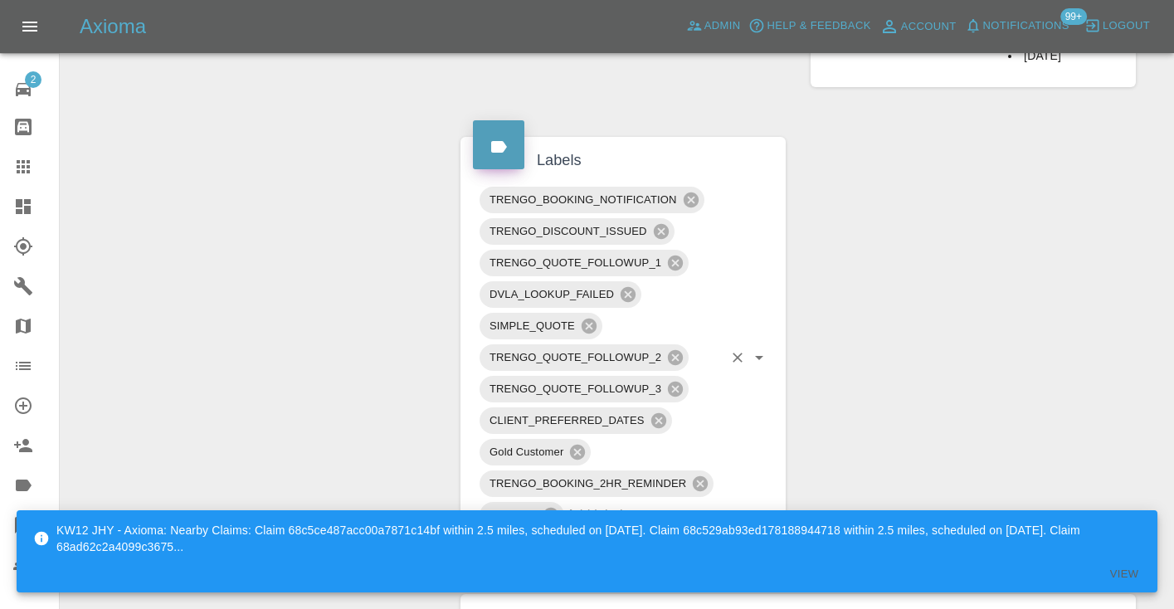
scroll to position [1018, 0]
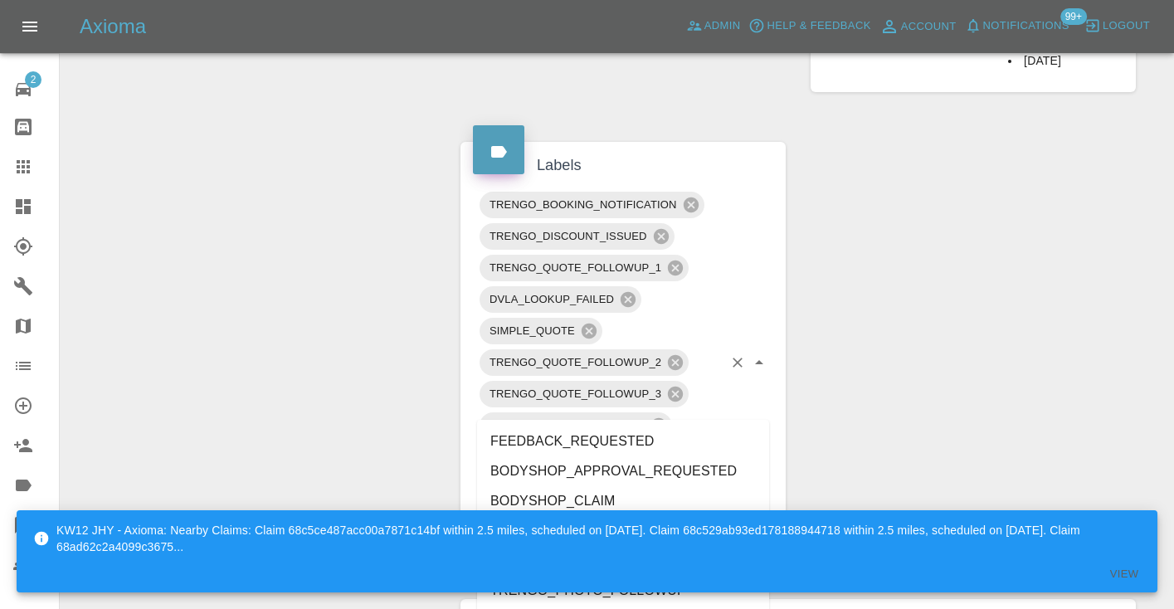
click at [644, 507] on input "text" at bounding box center [645, 520] width 156 height 26
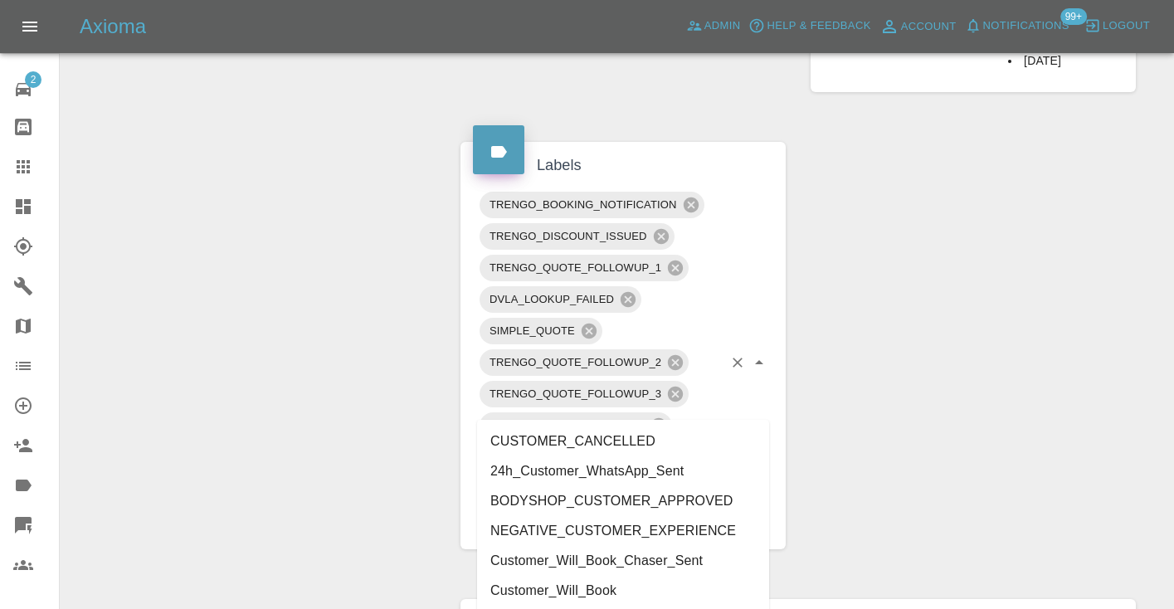
type input "customer_wi"
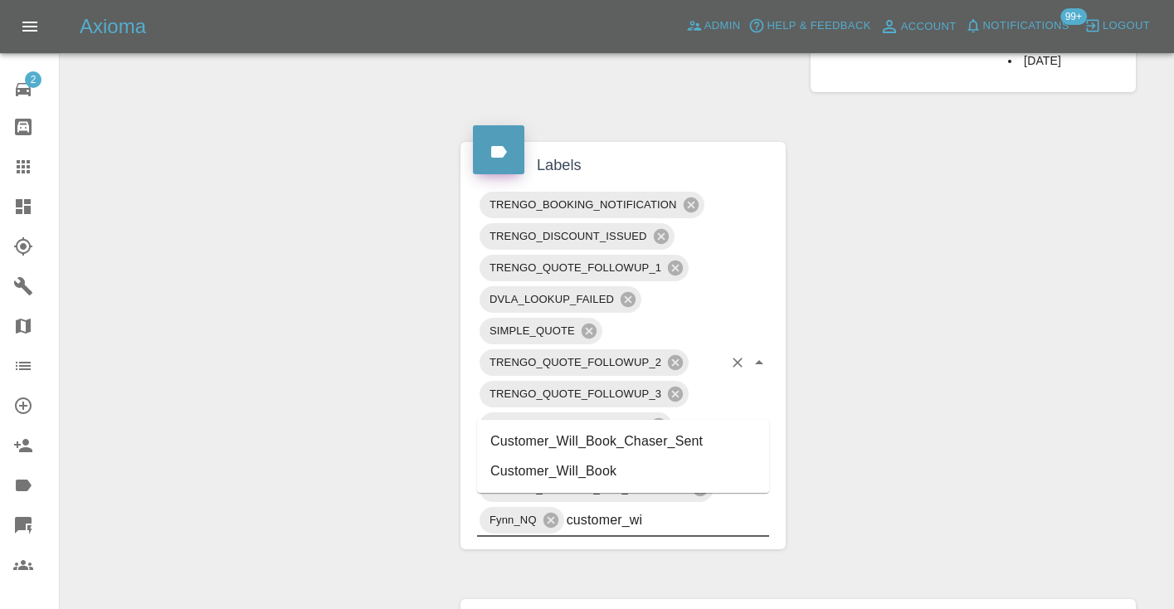
click at [684, 475] on li "Customer_Will_Book" at bounding box center [623, 471] width 292 height 30
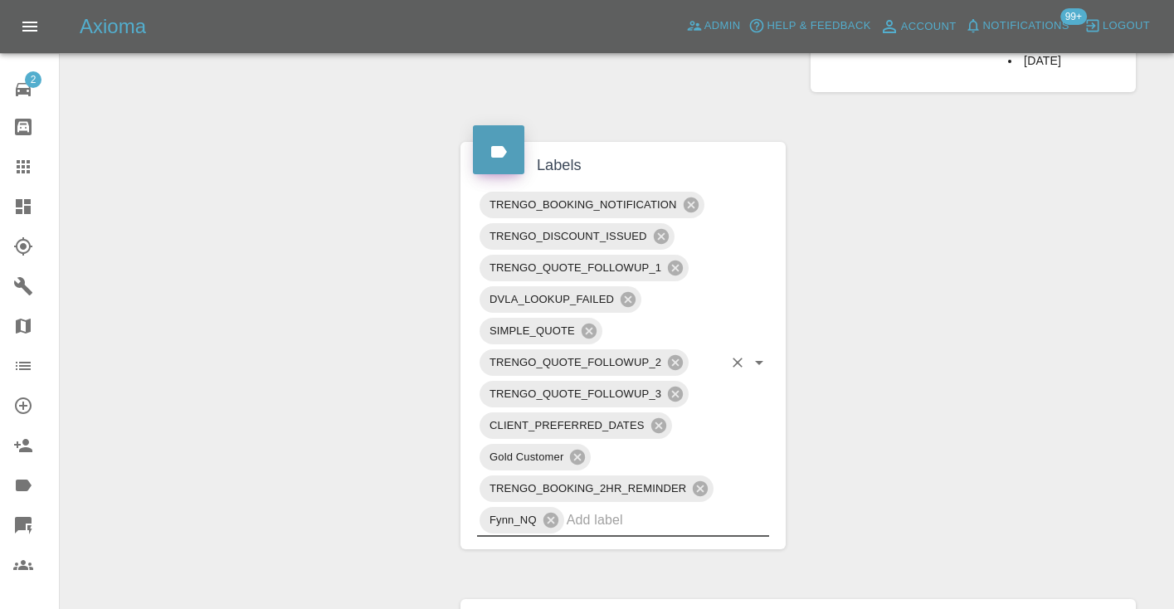
click at [358, 288] on div "Change Repairer Modify Claim Modify Quote Rollback Submit Payment Archive" at bounding box center [254, 172] width 363 height 2023
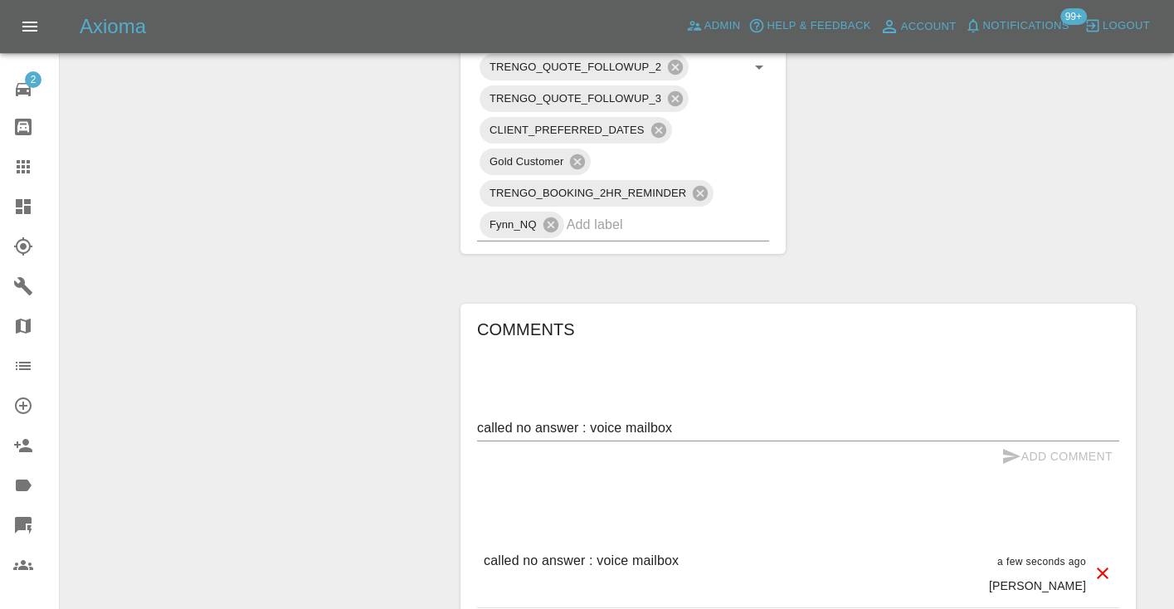
scroll to position [1327, 0]
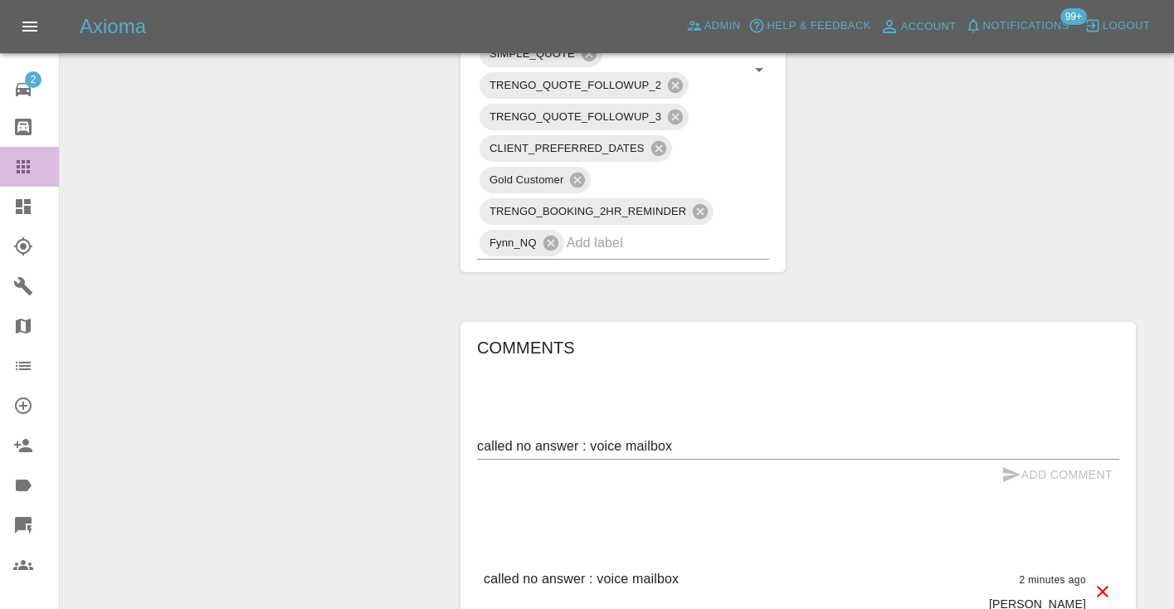
click at [33, 160] on div at bounding box center [36, 167] width 46 height 20
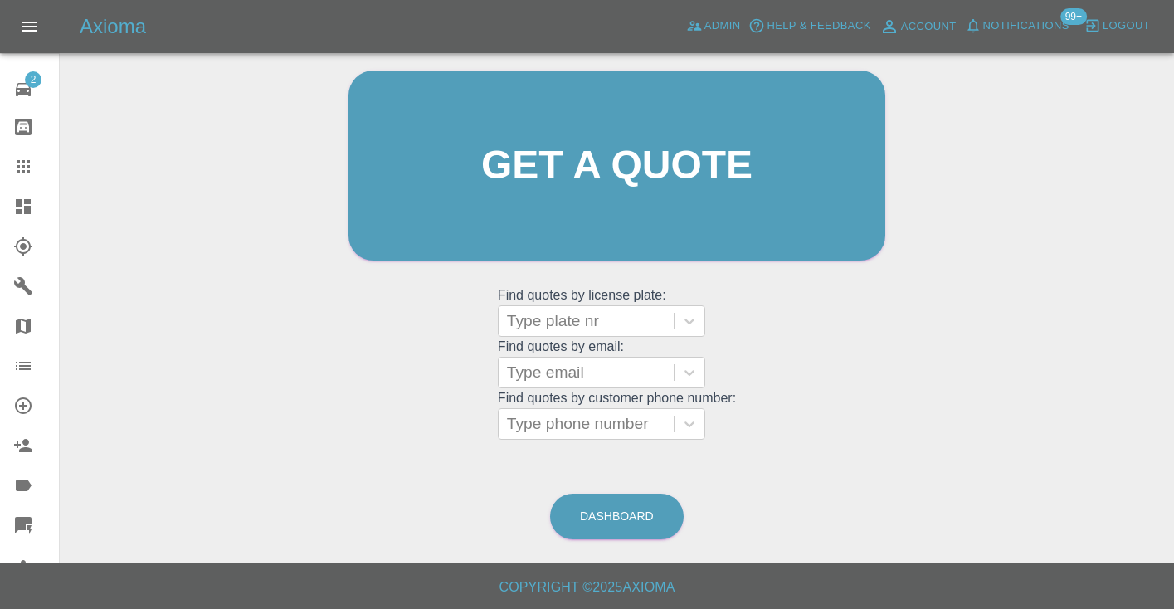
scroll to position [125, 0]
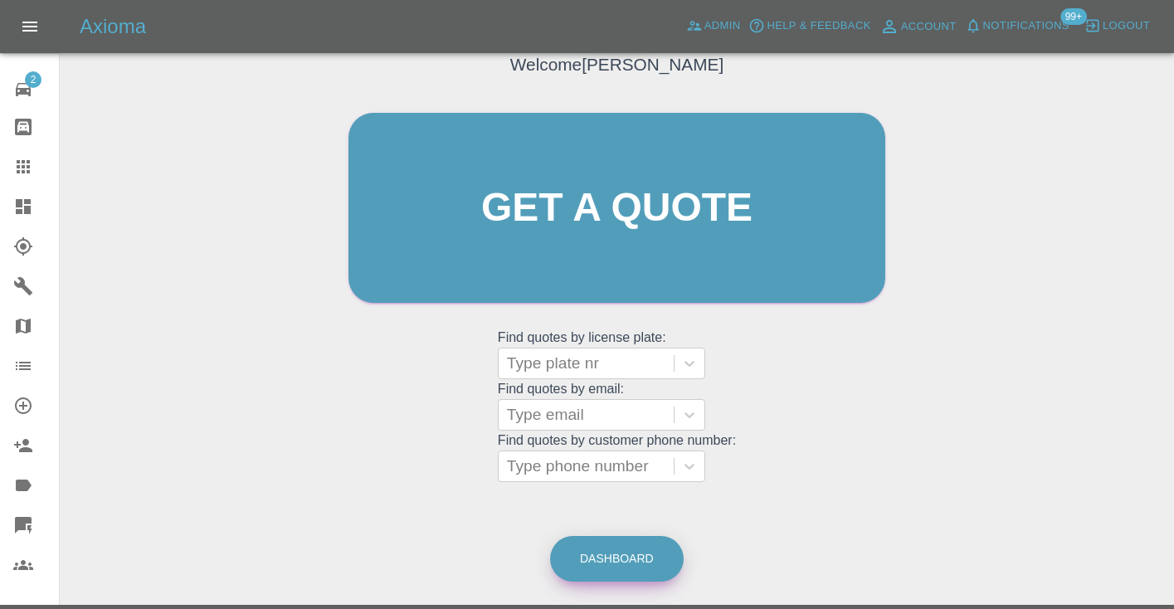
click at [656, 557] on link "Dashboard" at bounding box center [617, 559] width 134 height 46
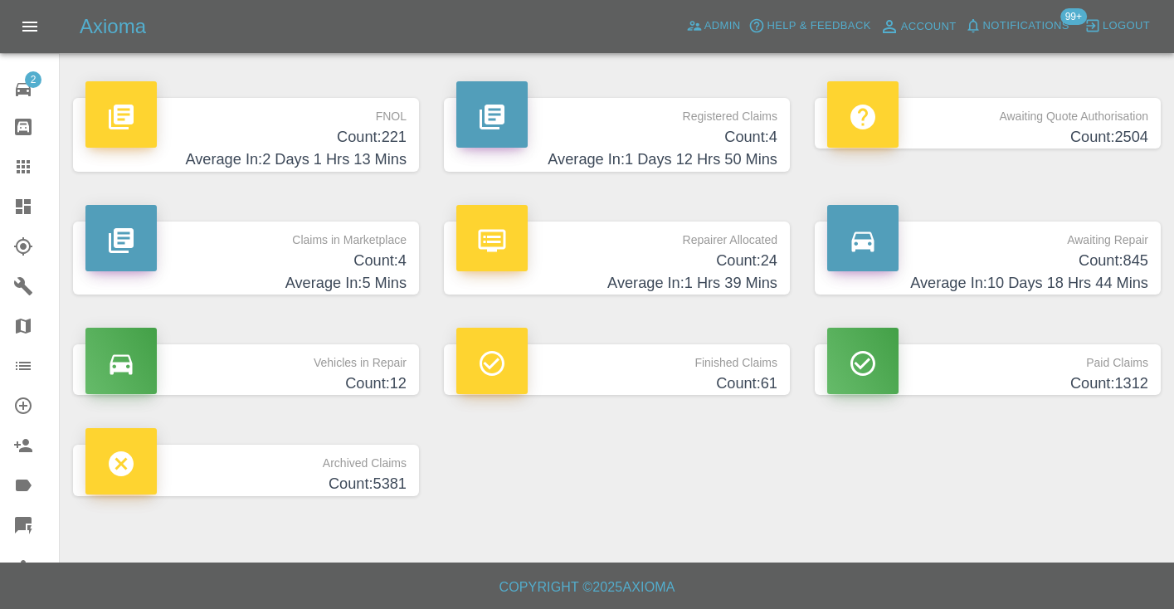
click at [1125, 262] on h4 "Count: 845" at bounding box center [987, 261] width 321 height 22
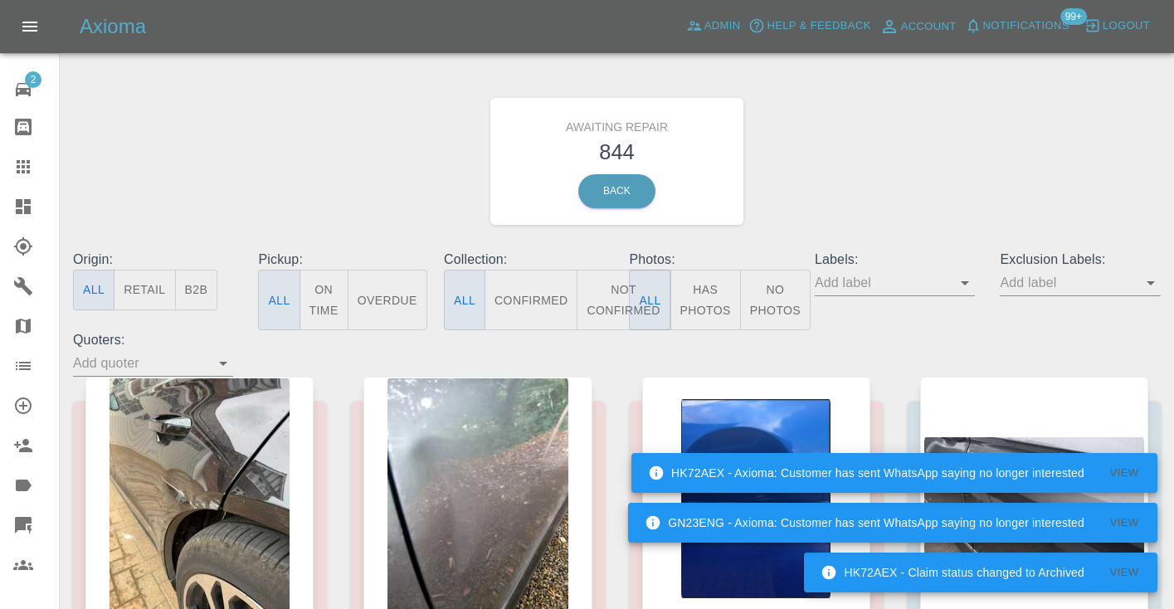
click at [602, 296] on button "Not Confirmed" at bounding box center [623, 300] width 93 height 61
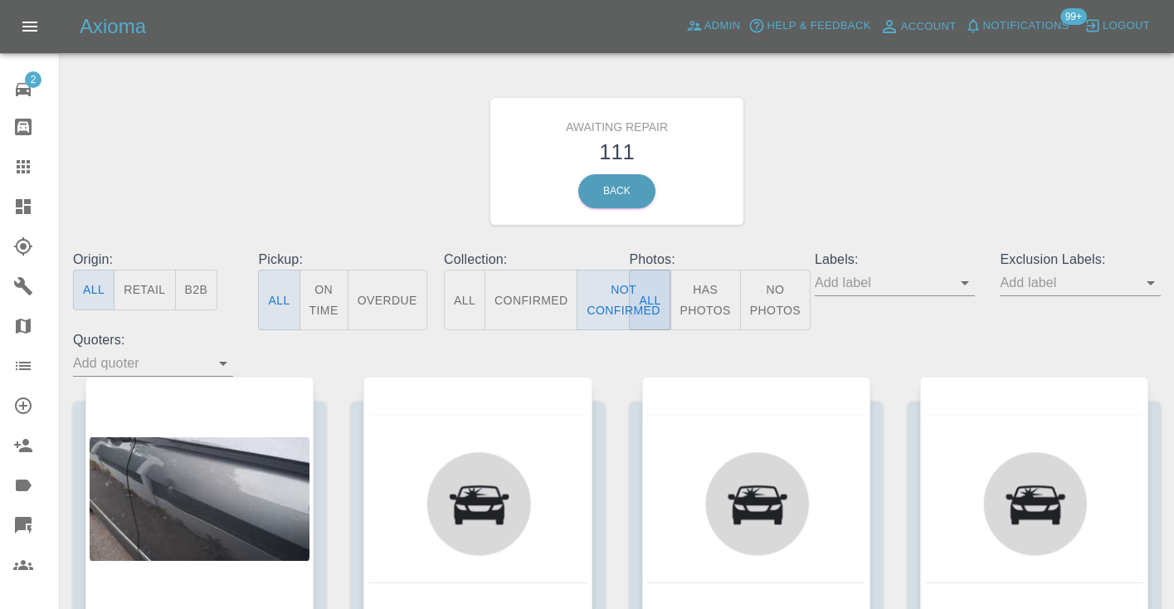
click at [894, 158] on div "Awaiting Repair 111 Back" at bounding box center [617, 161] width 1113 height 177
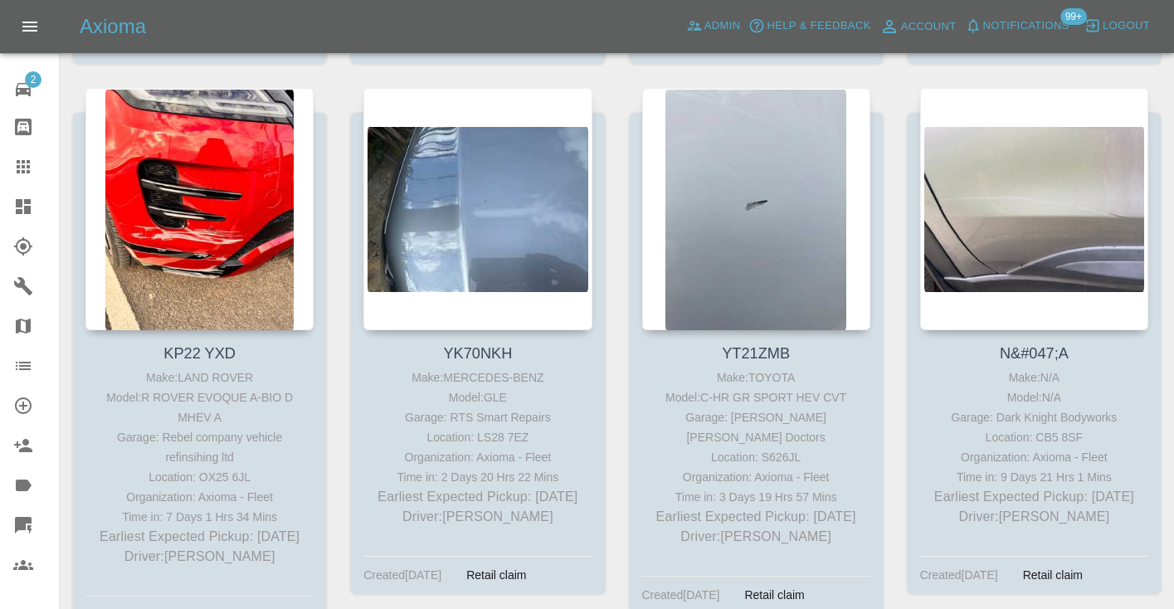
scroll to position [5773, 0]
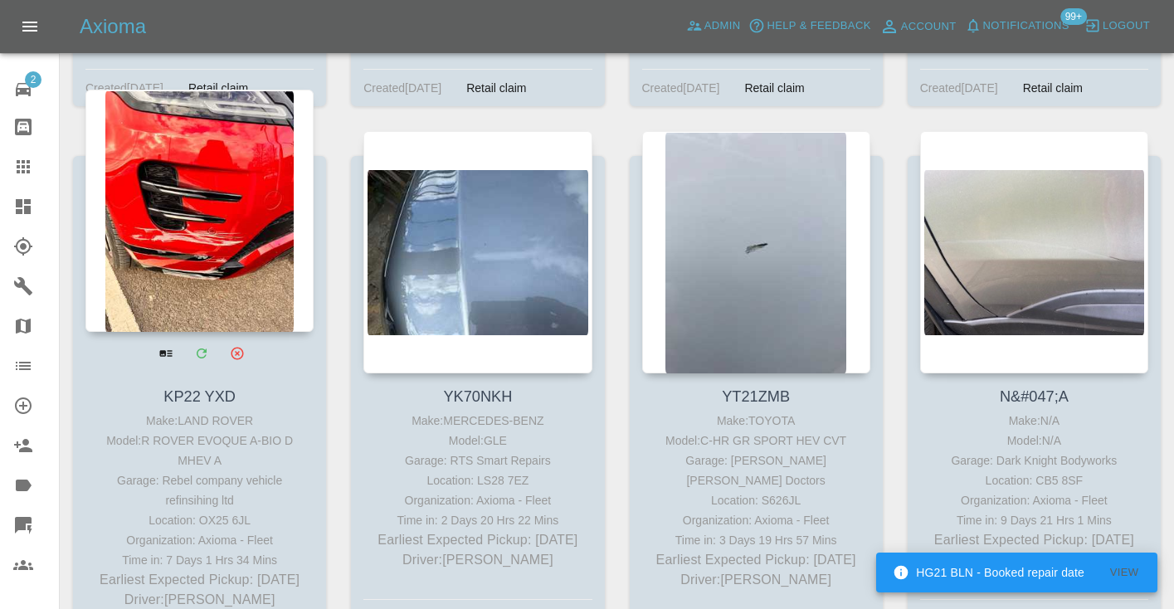
click at [168, 265] on div at bounding box center [199, 211] width 228 height 242
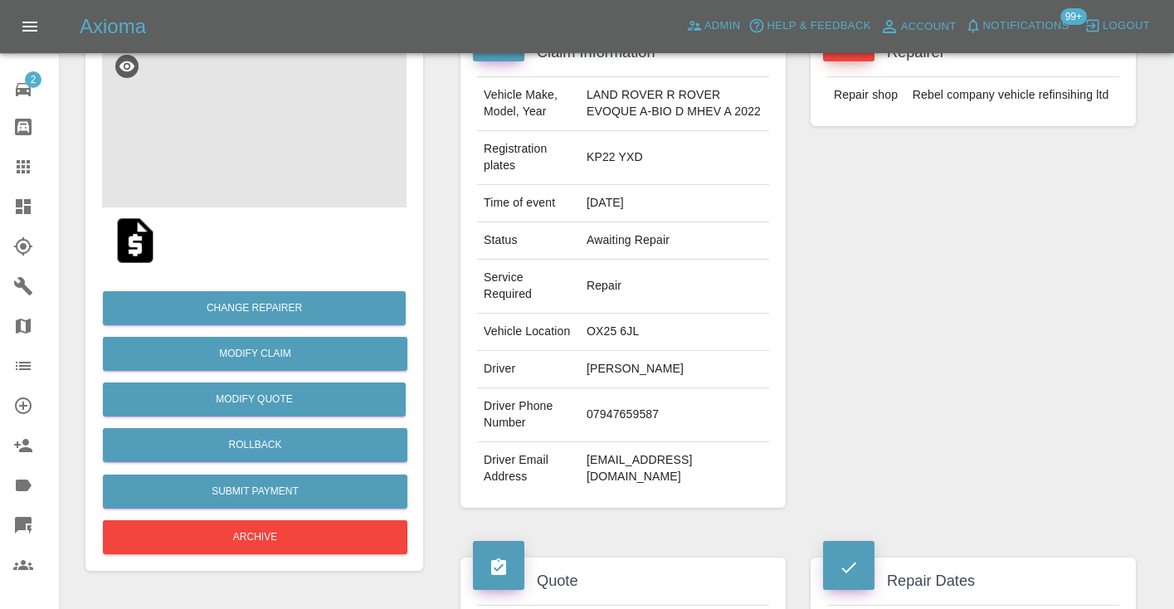
scroll to position [201, 0]
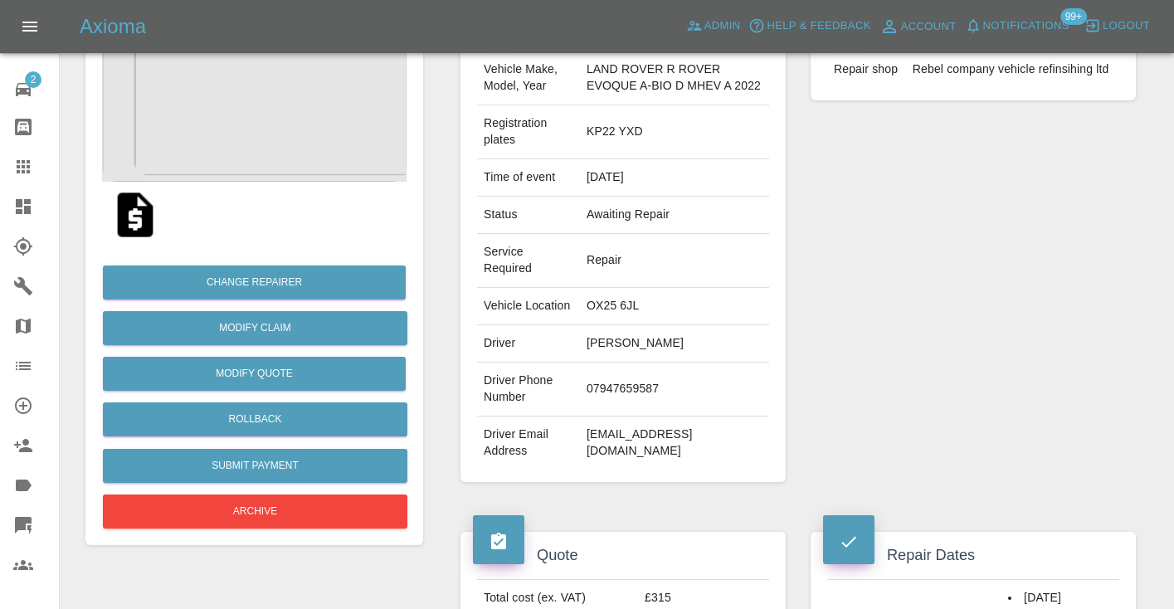
click at [615, 395] on td "07947659587" at bounding box center [674, 390] width 189 height 54
copy td "07947659587"
click at [897, 339] on div "Repairer Repair shop Rebel company vehicle refinsihing ltd" at bounding box center [973, 242] width 350 height 529
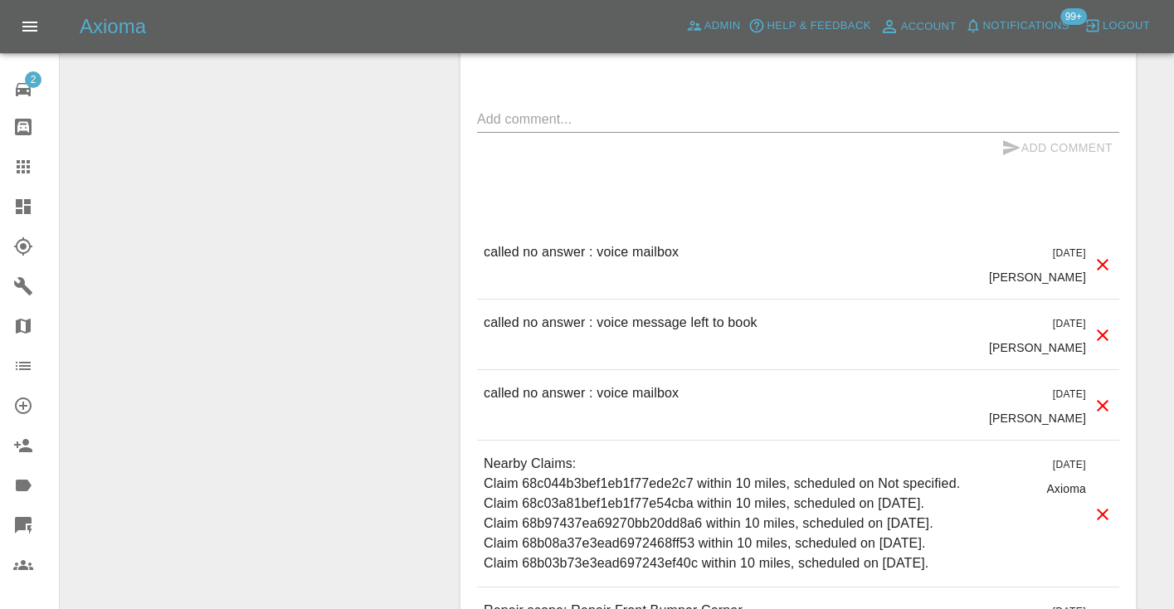
scroll to position [1425, 0]
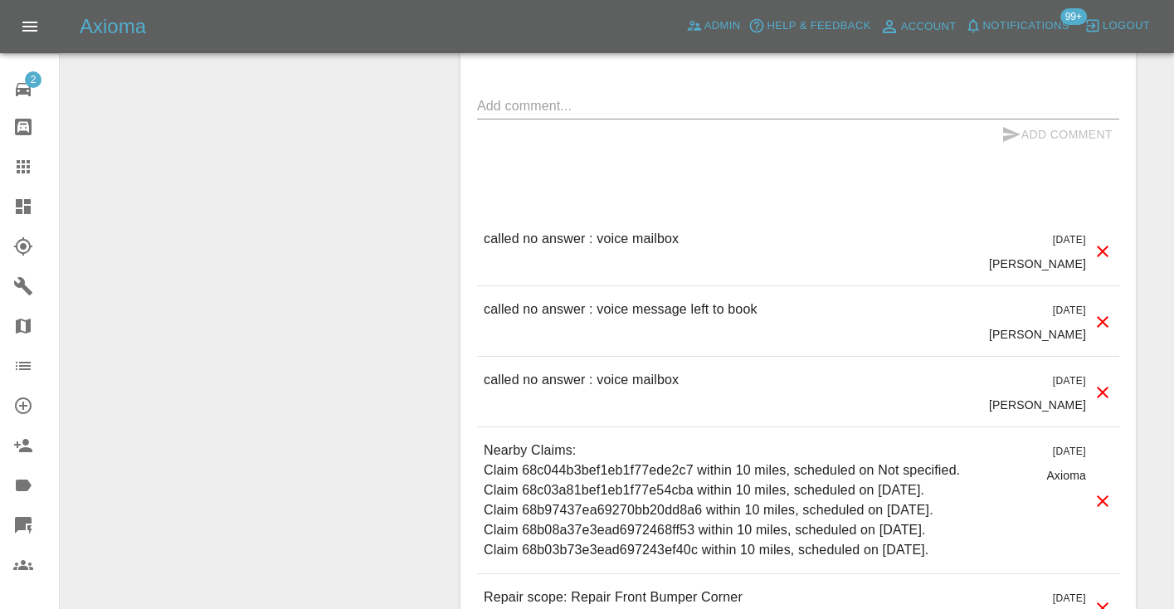
click at [562, 242] on div "called no answer : voice mailbox 5 days ago Castro" at bounding box center [798, 251] width 642 height 70
copy p "called no answer : voice mailbox"
click at [470, 119] on div "Comments x Add Comment called no answer : voice mailbox 5 days ago Castro calle…" at bounding box center [798, 342] width 675 height 720
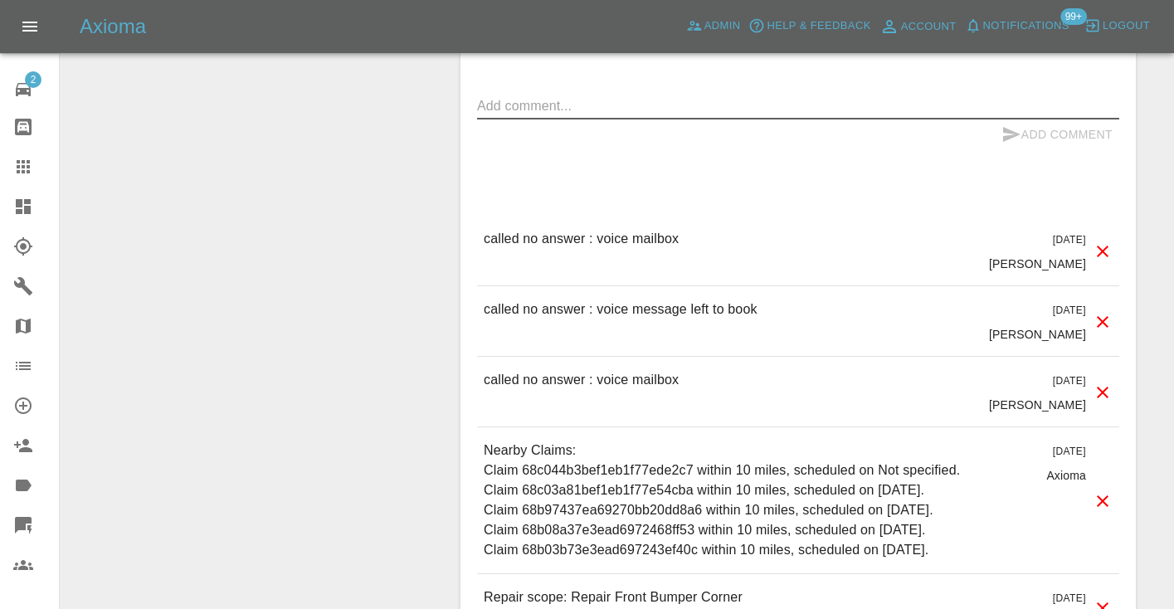
click at [495, 115] on textarea at bounding box center [798, 105] width 642 height 19
paste textarea "called no answer : voice mailbox"
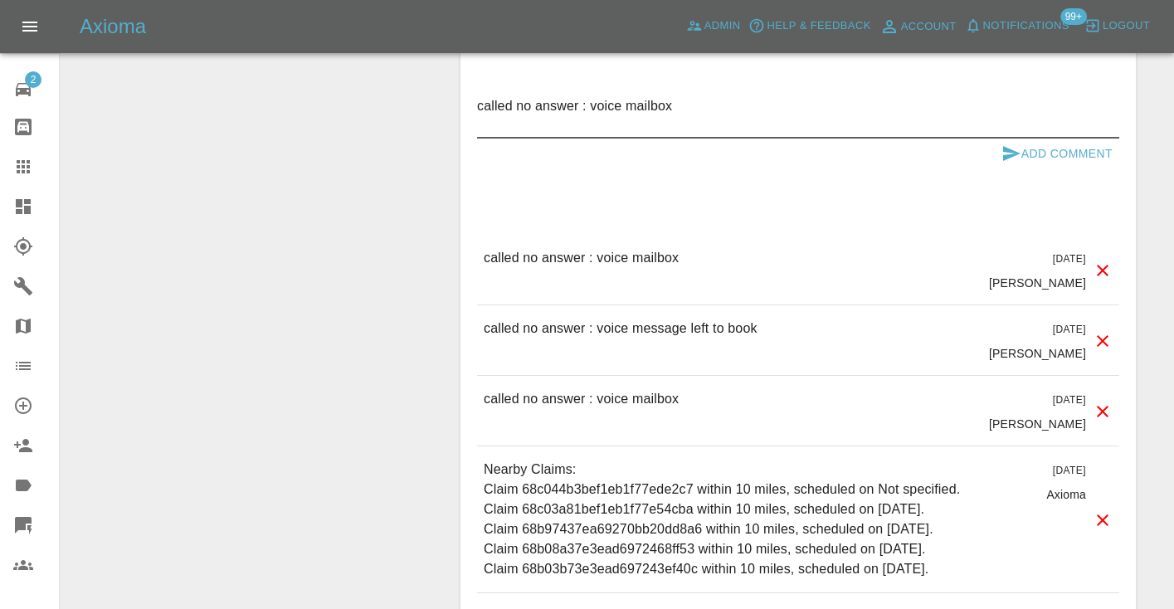
type textarea "called no answer : voice mailbox"
click at [1008, 161] on icon "submit" at bounding box center [1011, 153] width 17 height 15
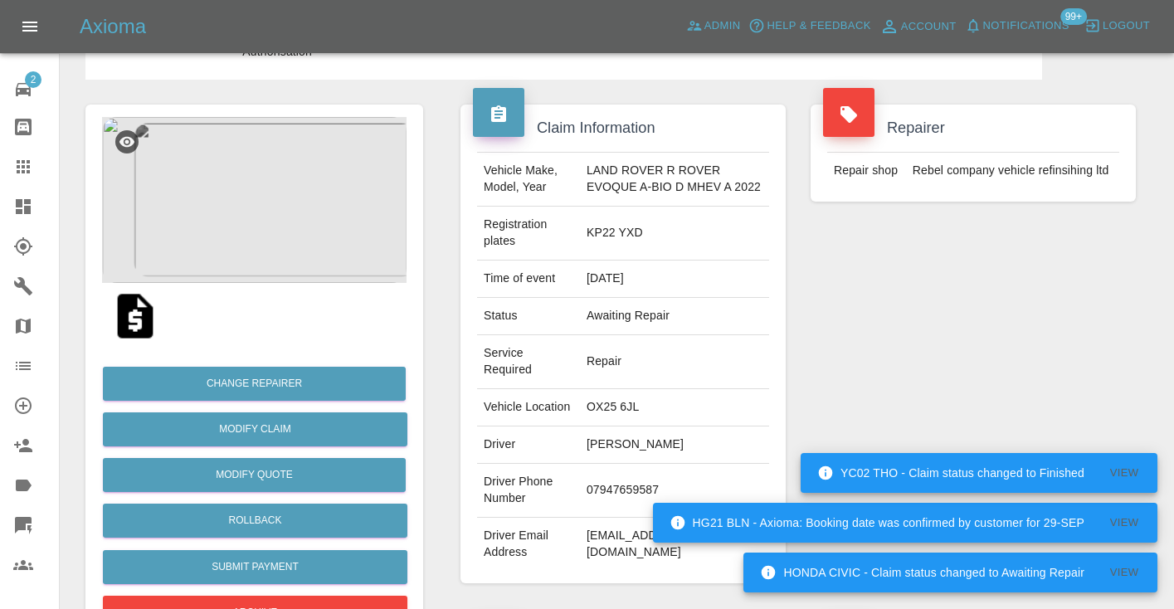
scroll to position [57, 0]
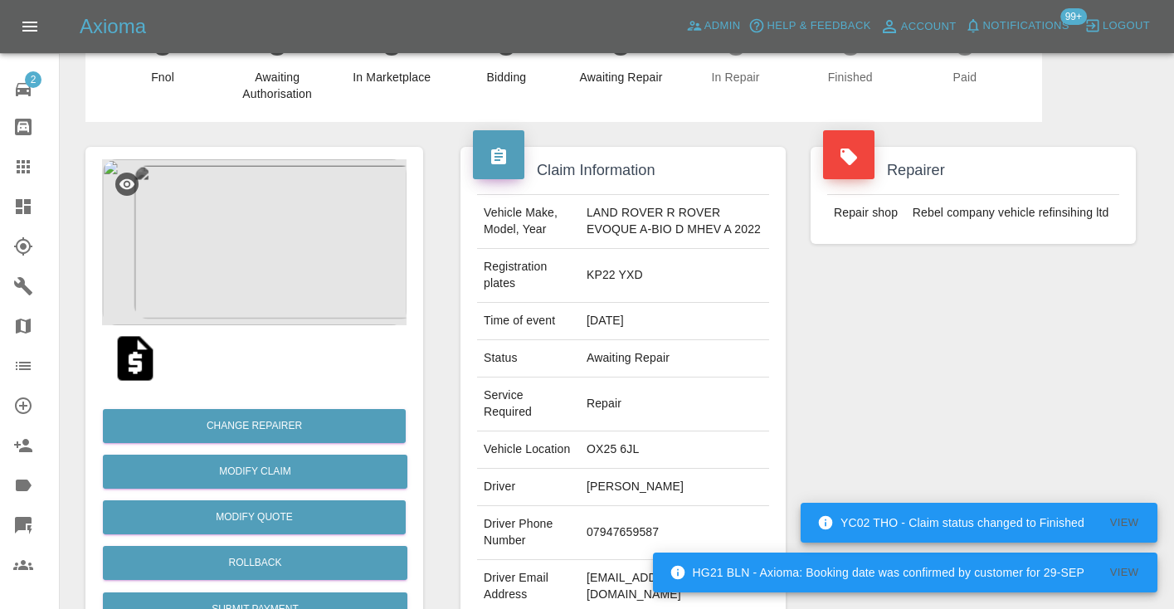
click at [21, 166] on icon at bounding box center [23, 167] width 20 height 20
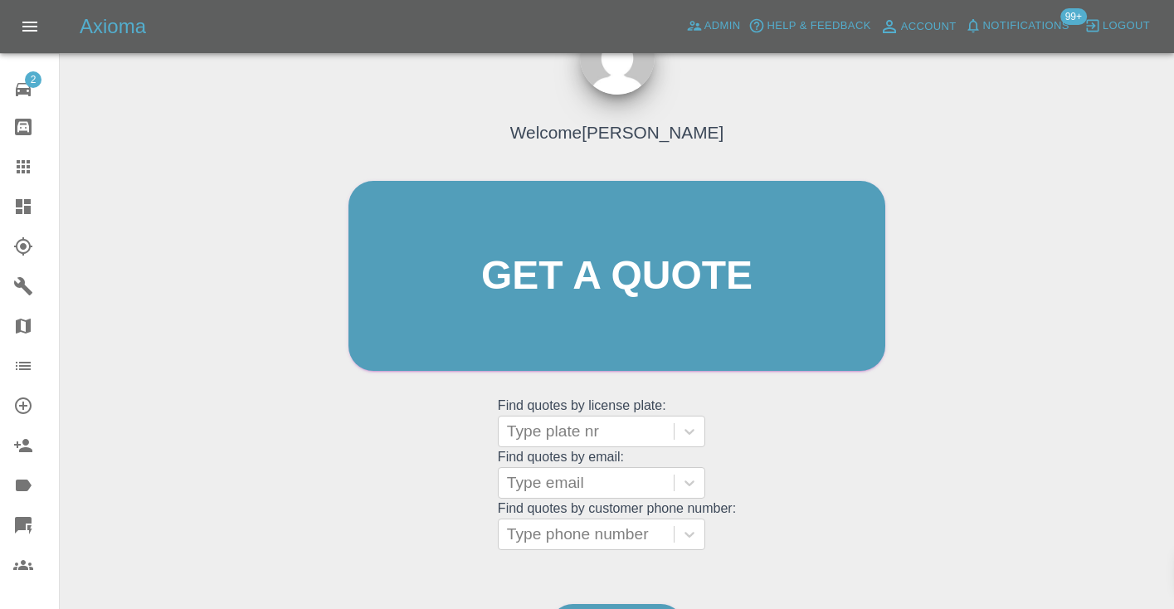
click at [618, 581] on div "Welcome Castro Get a quote Get a quote Find quotes by license plate: Type plate…" at bounding box center [617, 355] width 1088 height 596
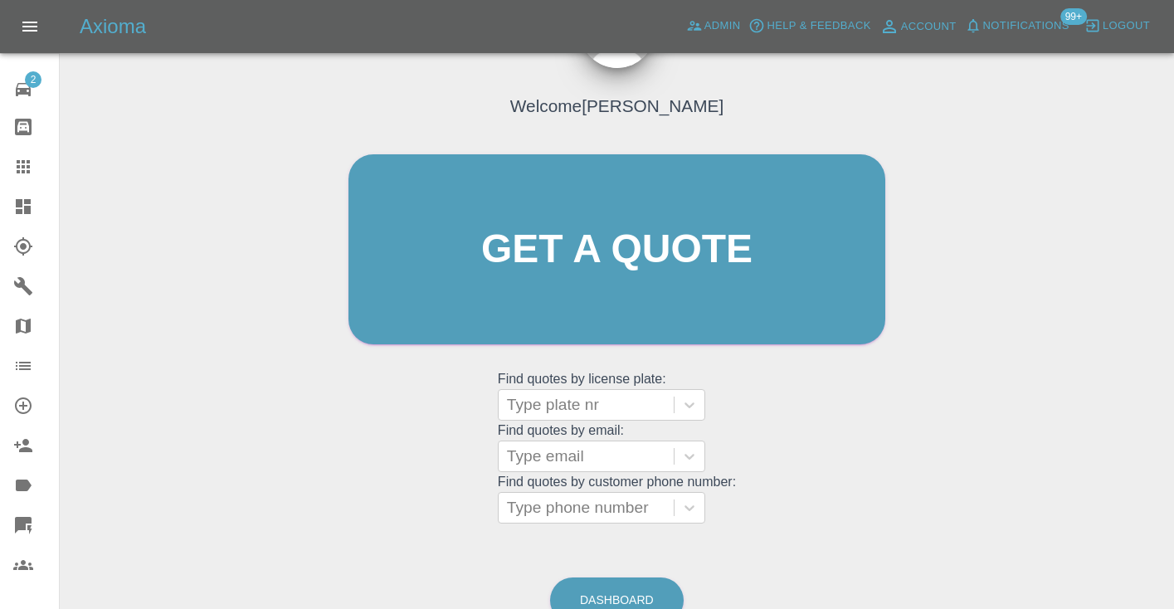
scroll to position [170, 0]
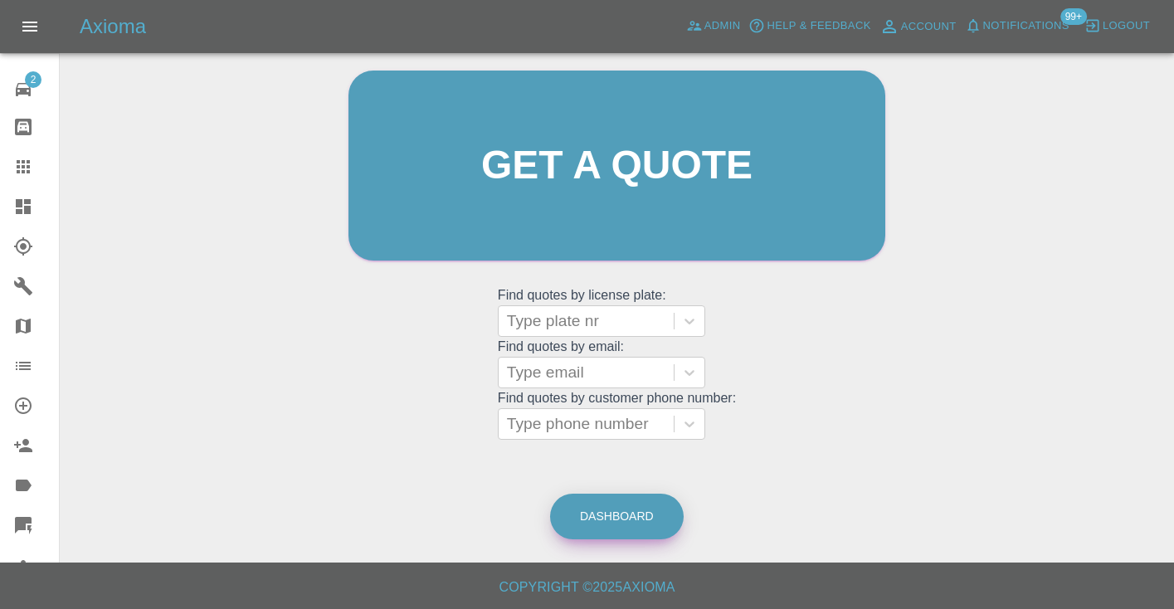
click at [587, 515] on link "Dashboard" at bounding box center [617, 517] width 134 height 46
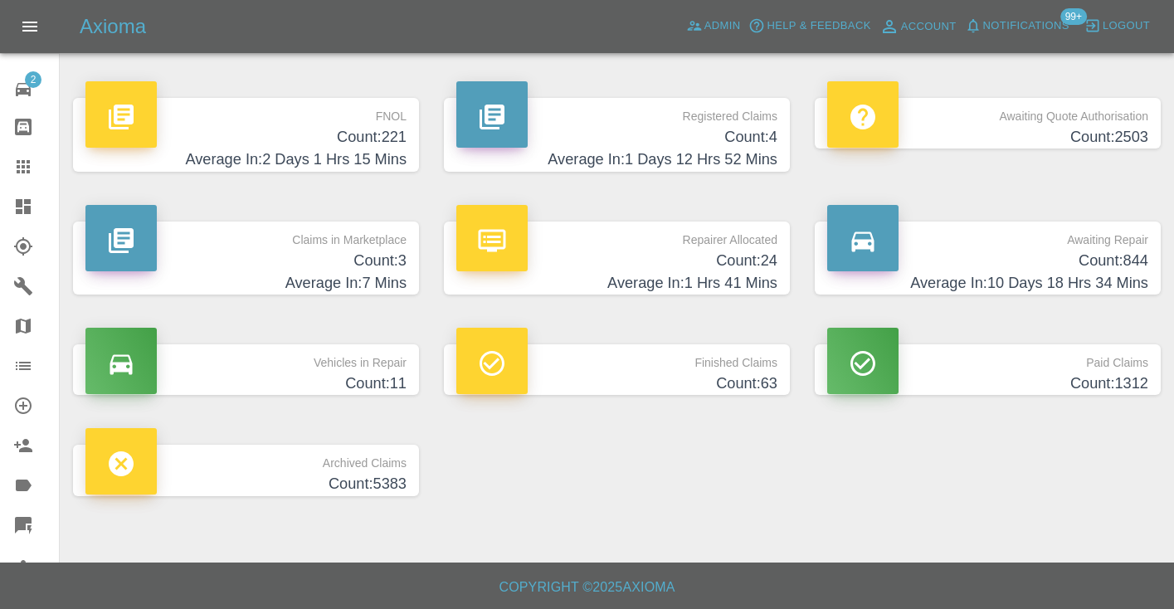
click at [1085, 272] on h4 "Average In: 10 Days 18 Hrs 34 Mins" at bounding box center [987, 283] width 321 height 22
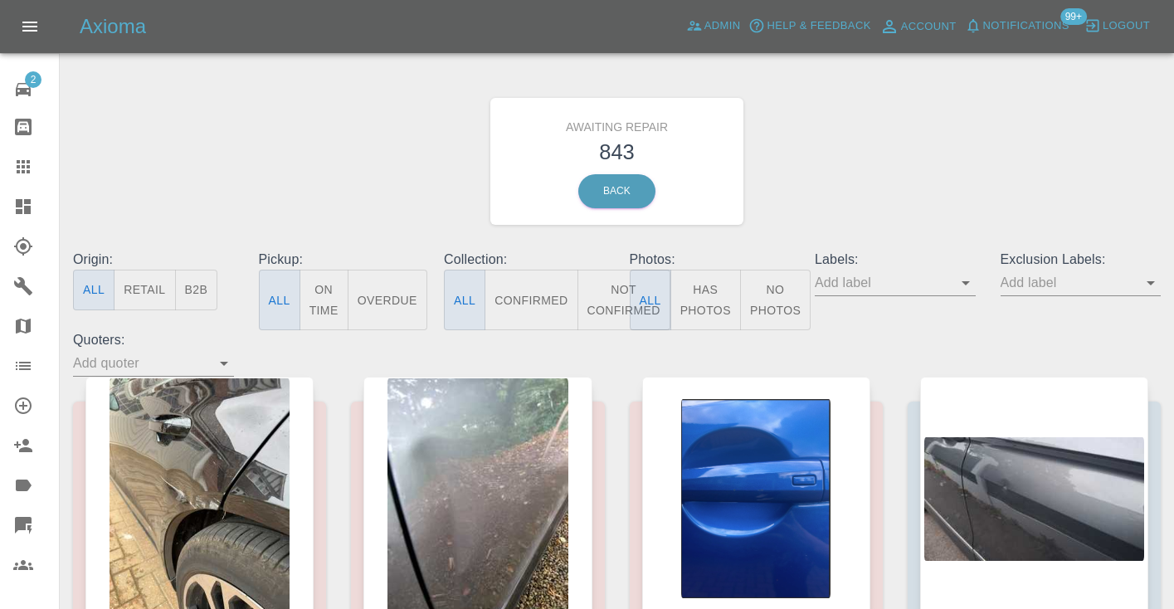
click at [613, 287] on button "Not Confirmed" at bounding box center [624, 300] width 93 height 61
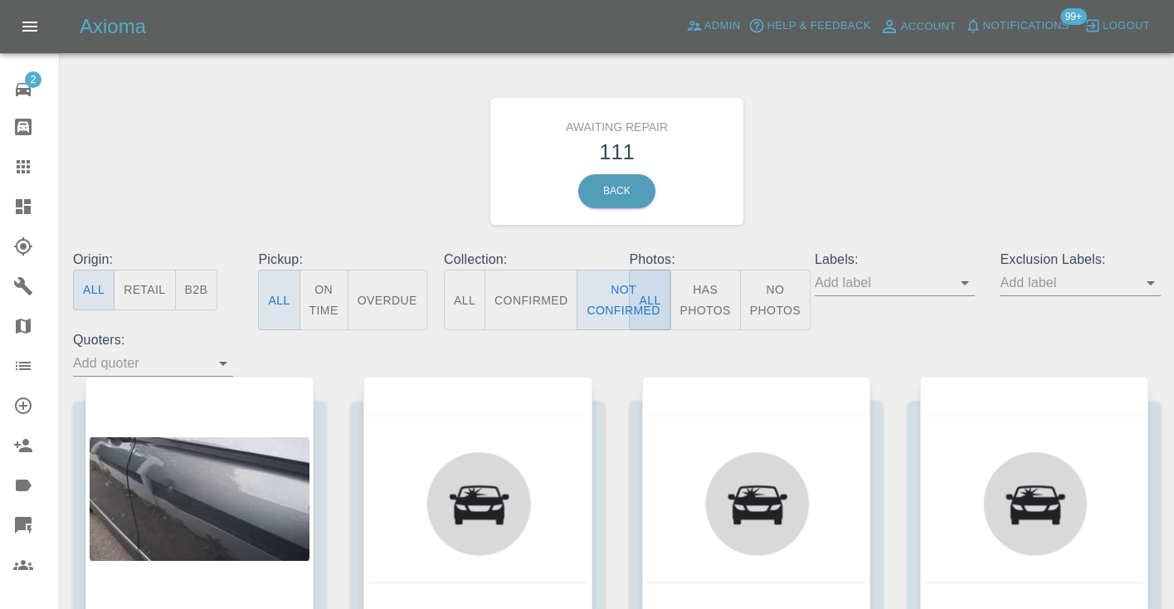
click at [969, 165] on div "Awaiting Repair 111 Back" at bounding box center [617, 161] width 1113 height 177
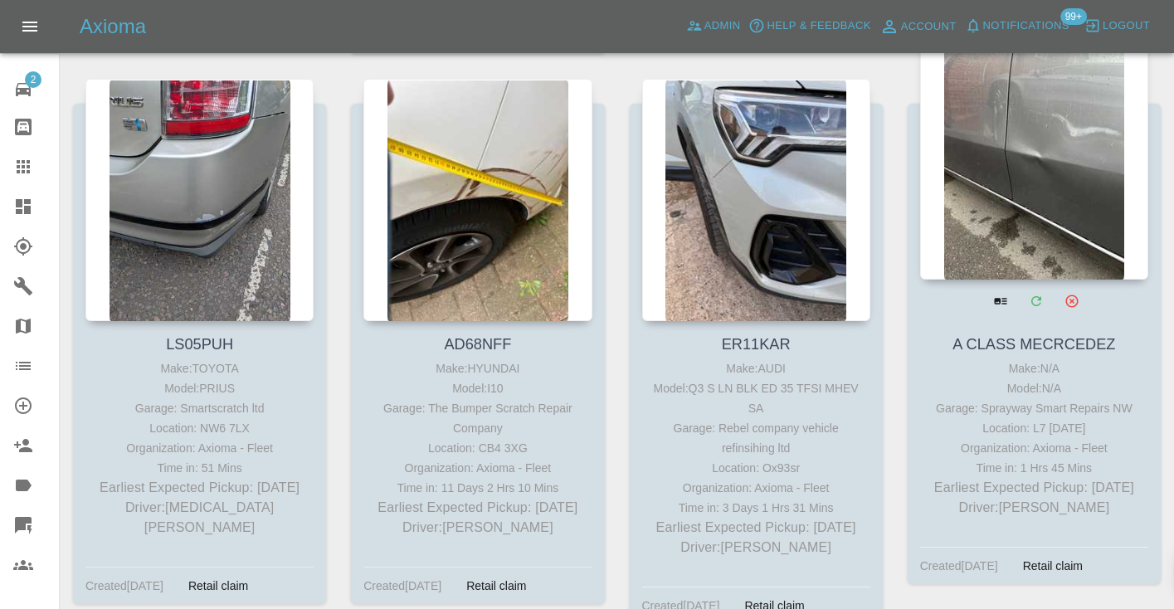
scroll to position [6405, 0]
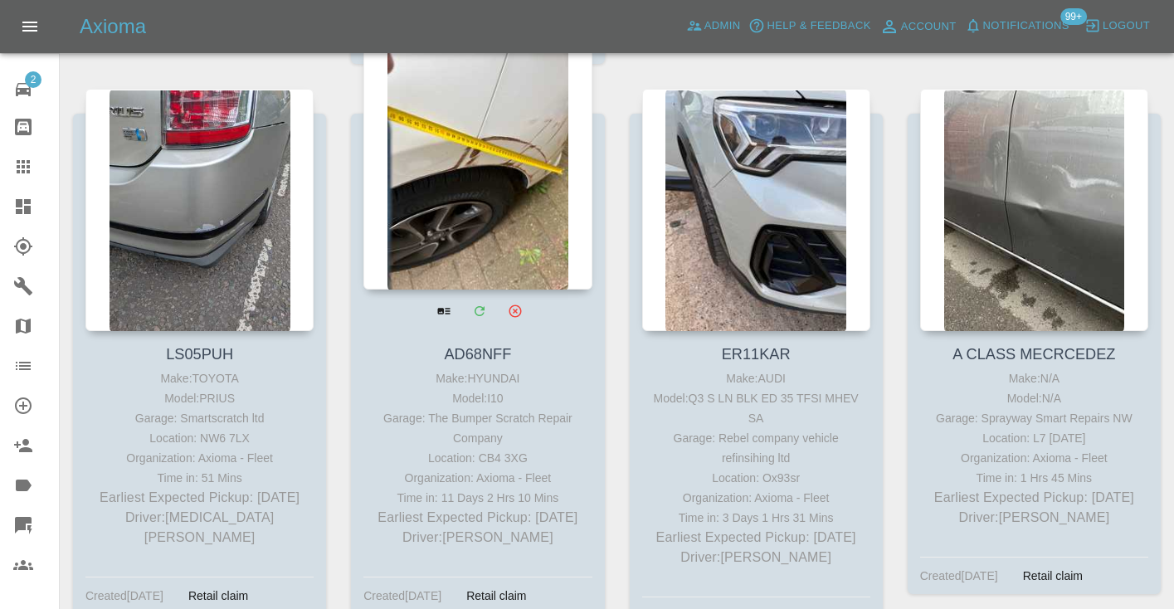
click at [482, 158] on div at bounding box center [477, 168] width 228 height 242
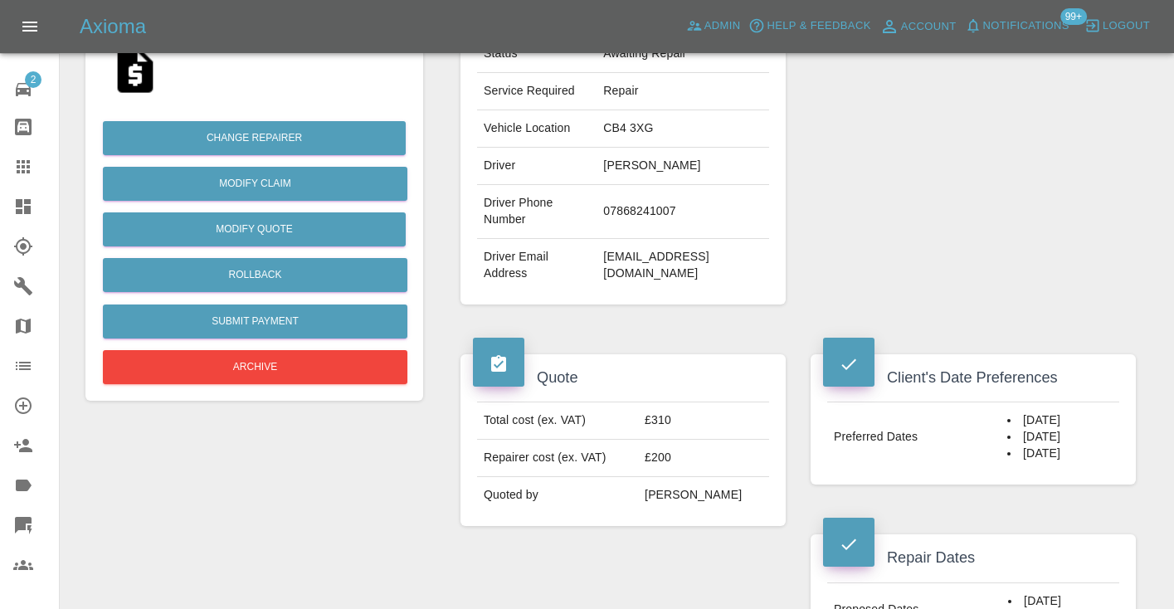
scroll to position [343, 0]
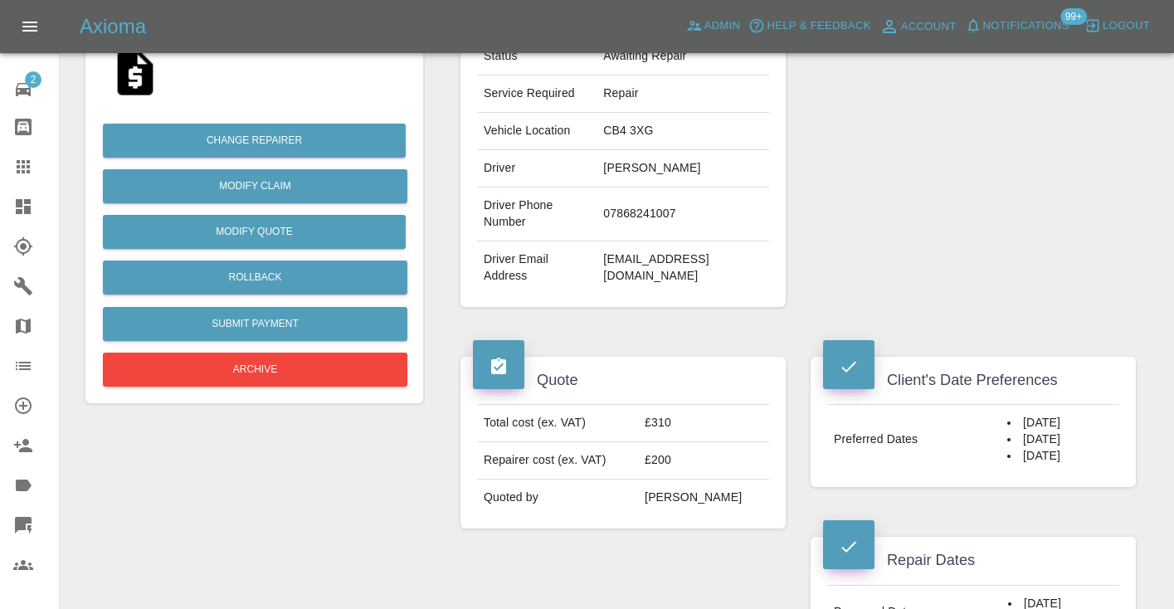
click at [668, 202] on td "07868241007" at bounding box center [683, 215] width 173 height 54
copy td "07868241007"
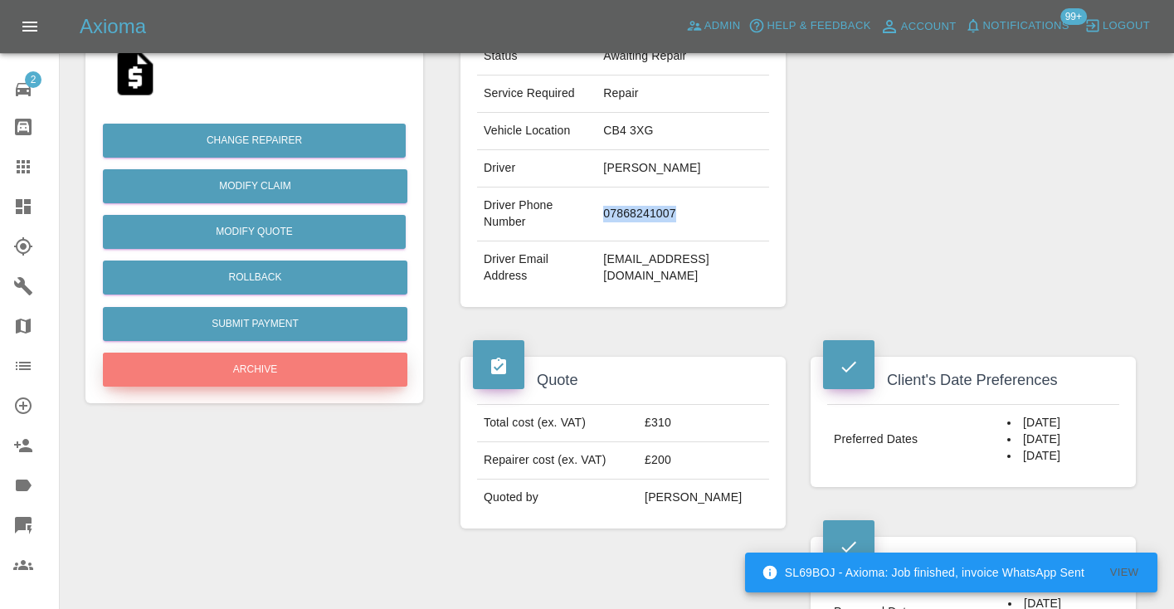
click at [339, 367] on button "Archive" at bounding box center [255, 370] width 305 height 34
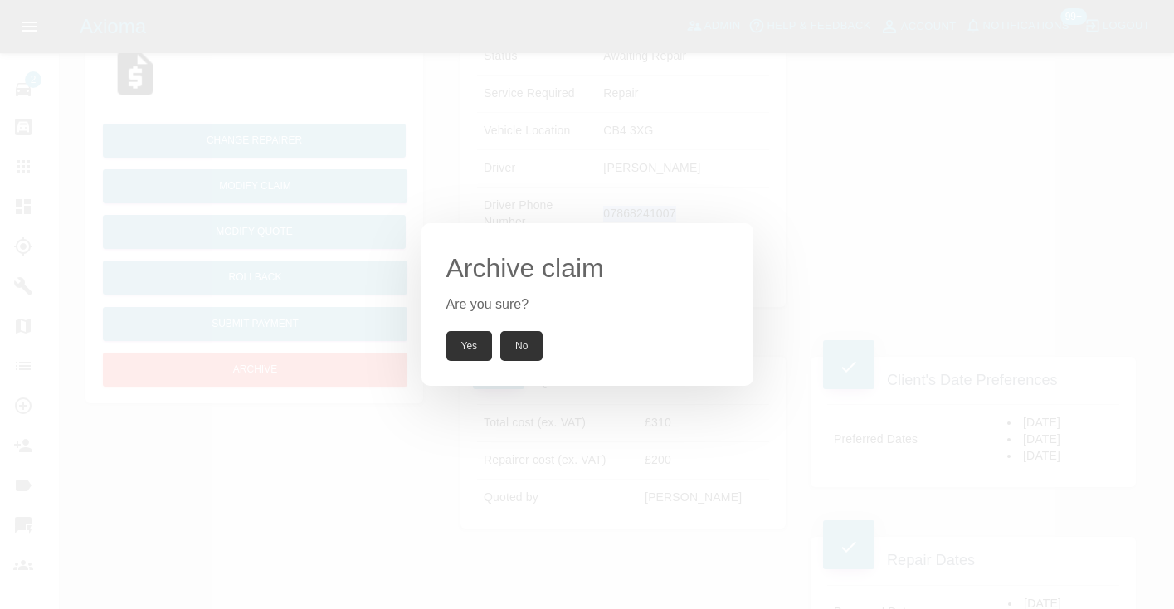
click at [471, 343] on button "Yes" at bounding box center [469, 346] width 46 height 30
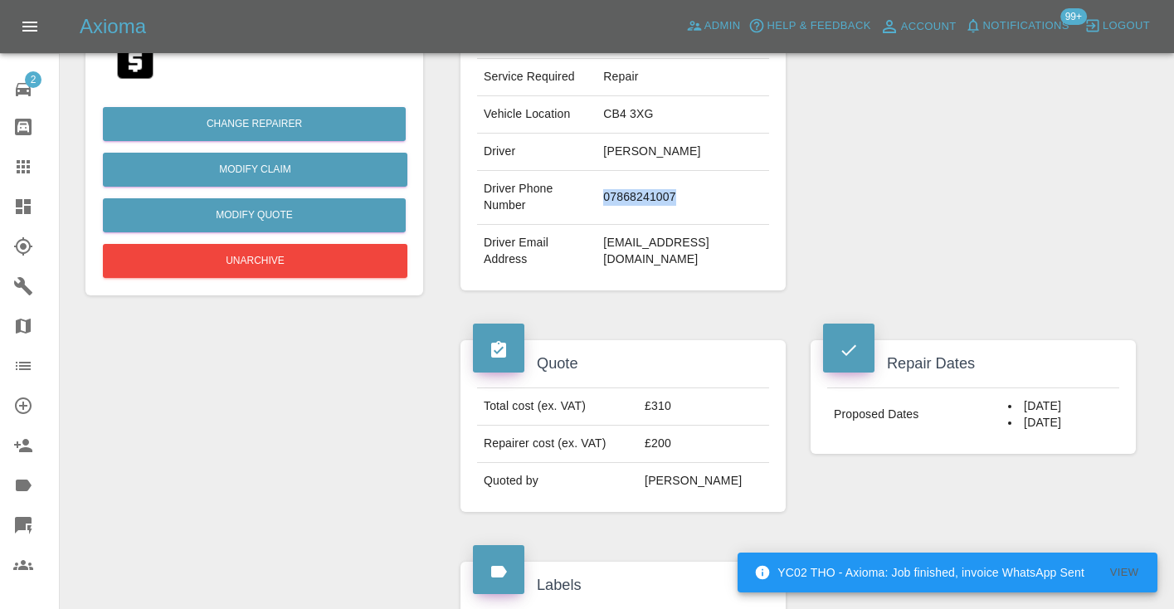
click at [26, 168] on icon at bounding box center [23, 167] width 20 height 20
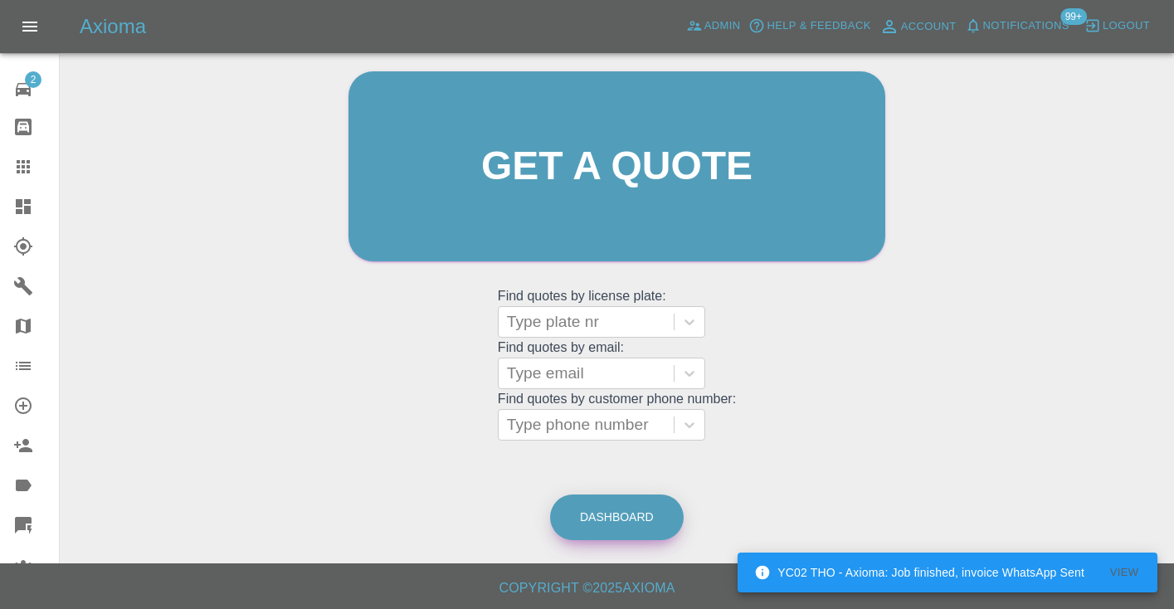
click at [663, 517] on link "Dashboard" at bounding box center [617, 518] width 134 height 46
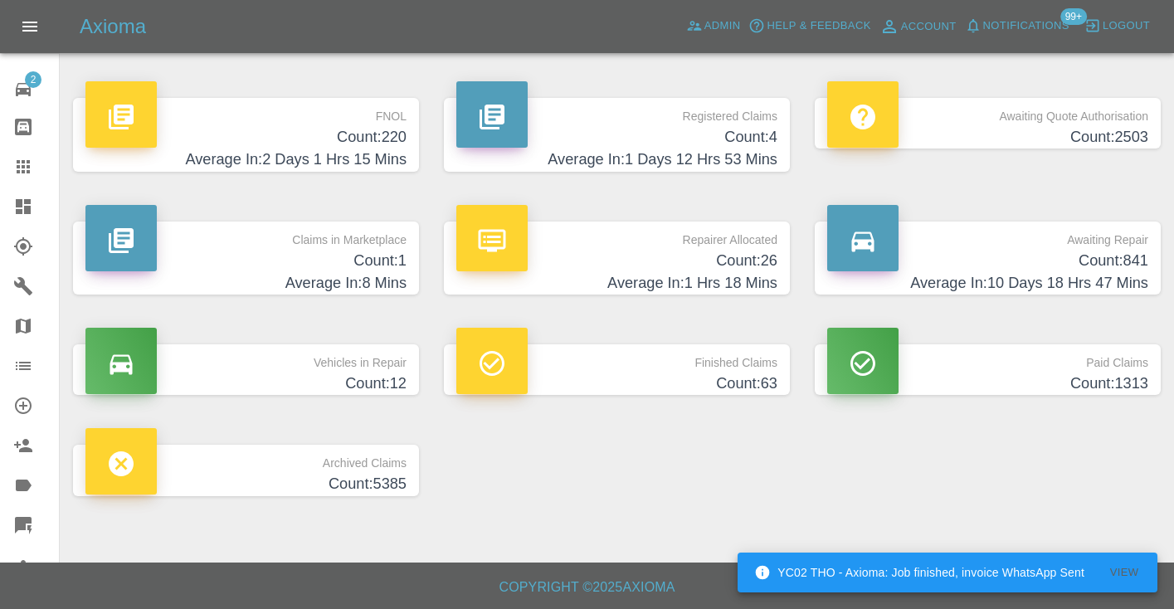
click at [1095, 269] on h4 "Count: 841" at bounding box center [987, 261] width 321 height 22
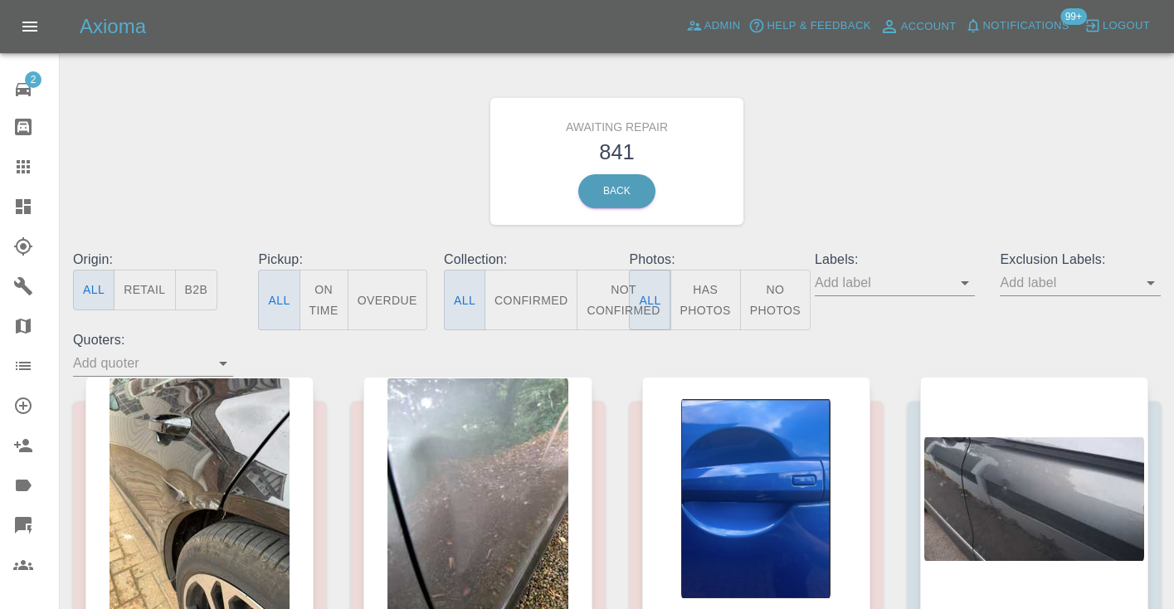
click at [607, 290] on button "Not Confirmed" at bounding box center [623, 300] width 93 height 61
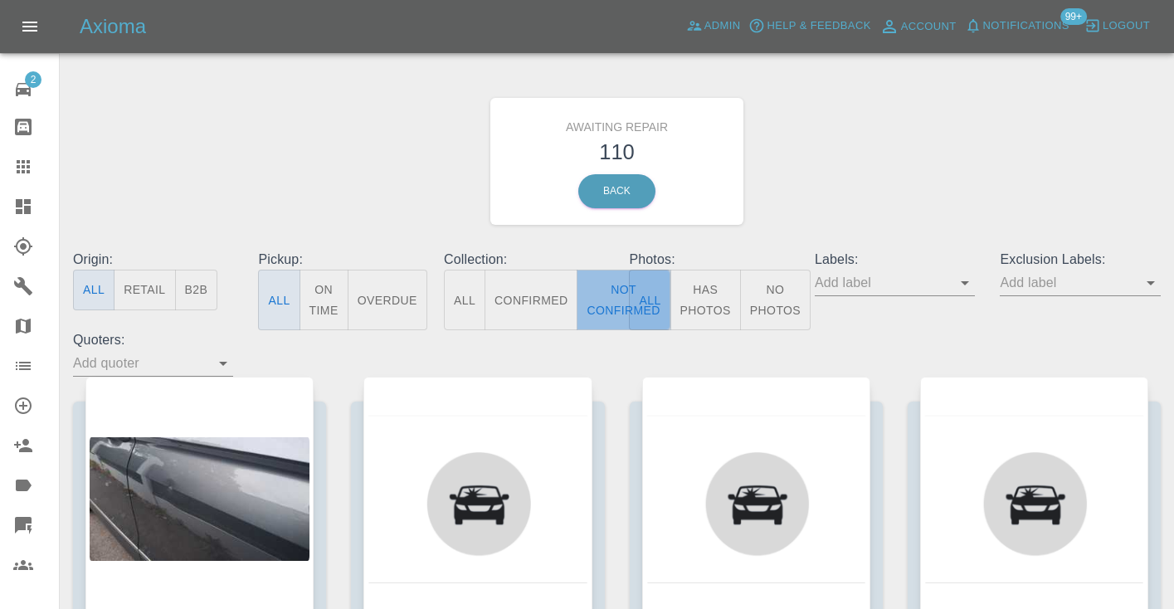
click at [603, 288] on button "Not Confirmed" at bounding box center [623, 300] width 93 height 61
click at [908, 139] on div "Awaiting Repair 110 Back" at bounding box center [617, 161] width 1113 height 177
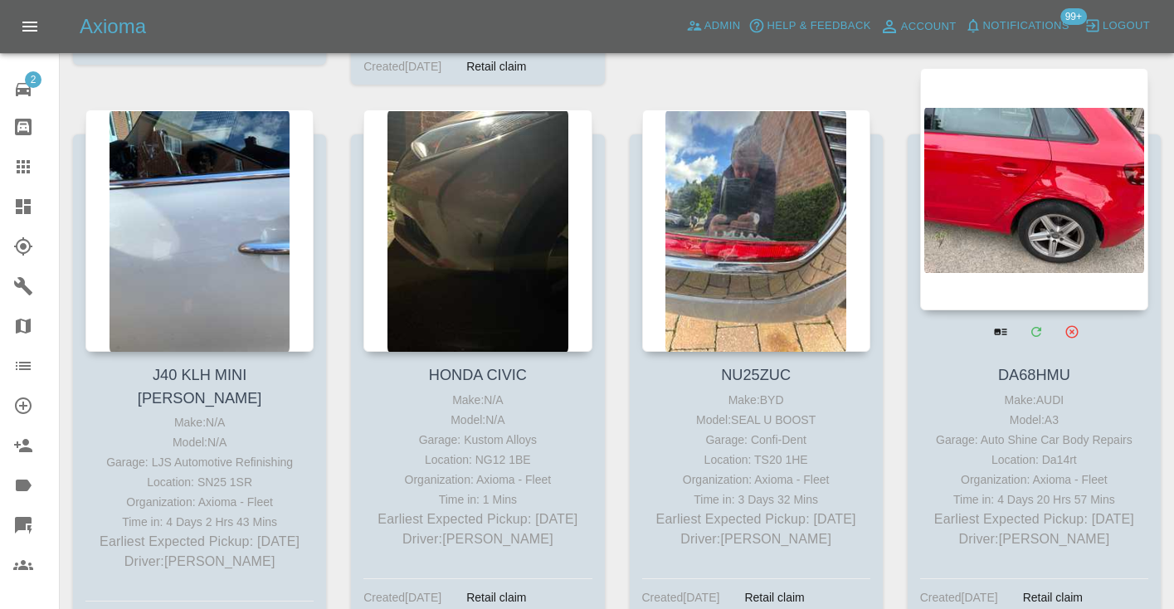
scroll to position [6954, 0]
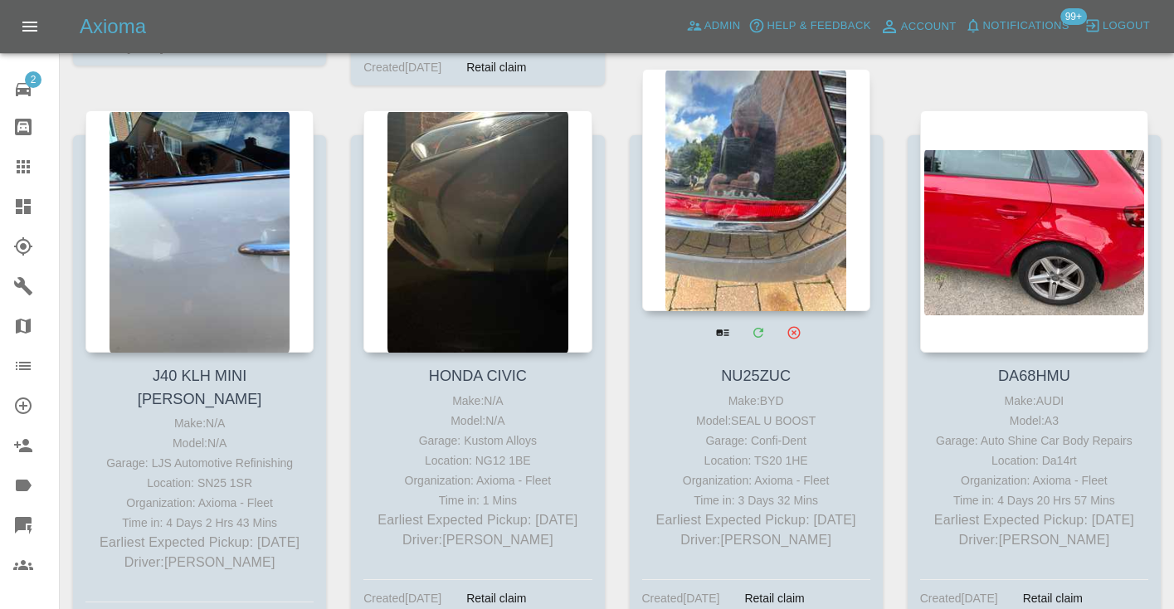
click at [753, 201] on div at bounding box center [756, 190] width 228 height 242
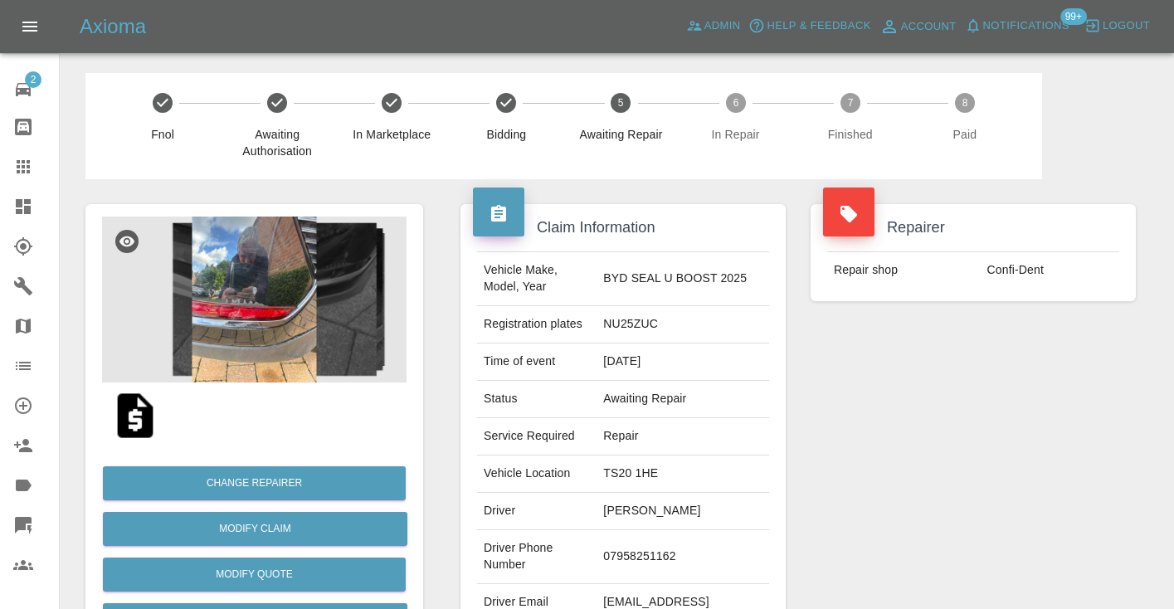
click at [661, 557] on td "07958251162" at bounding box center [683, 557] width 173 height 54
copy td "07958251162"
click at [879, 461] on div "Repairer Repair shop Confi-Dent" at bounding box center [973, 426] width 350 height 495
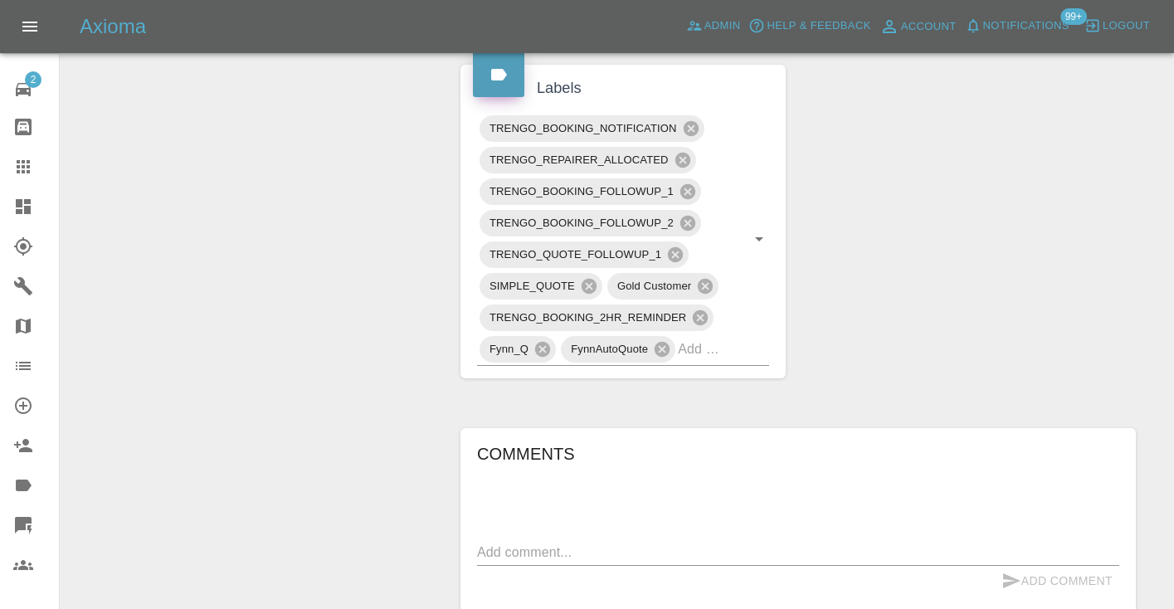
scroll to position [851, 0]
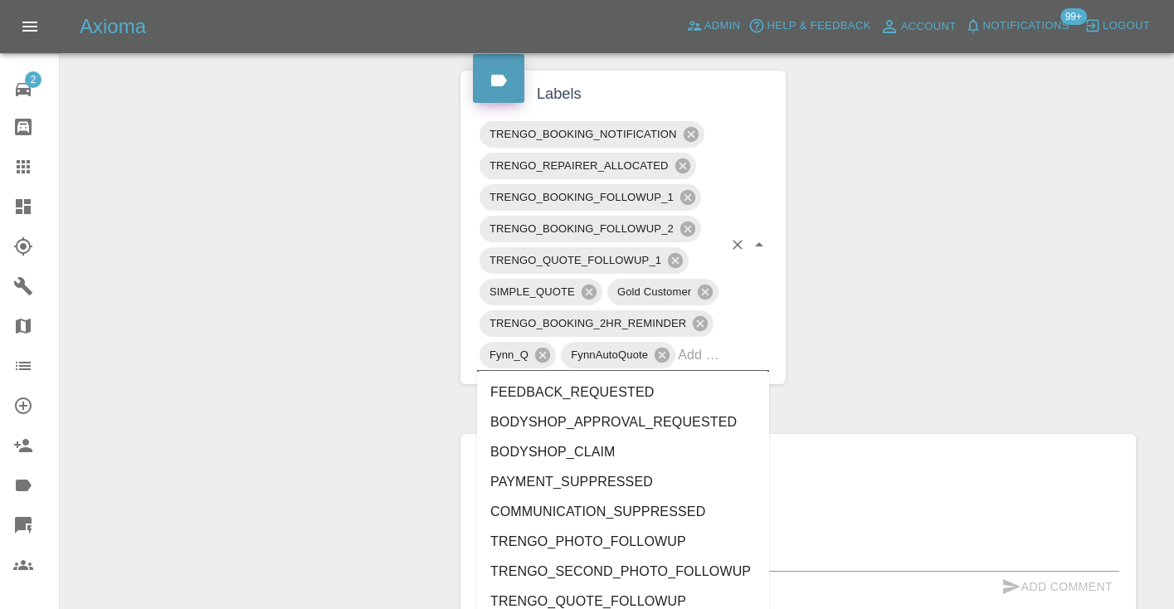
click at [694, 360] on input "text" at bounding box center [700, 355] width 45 height 26
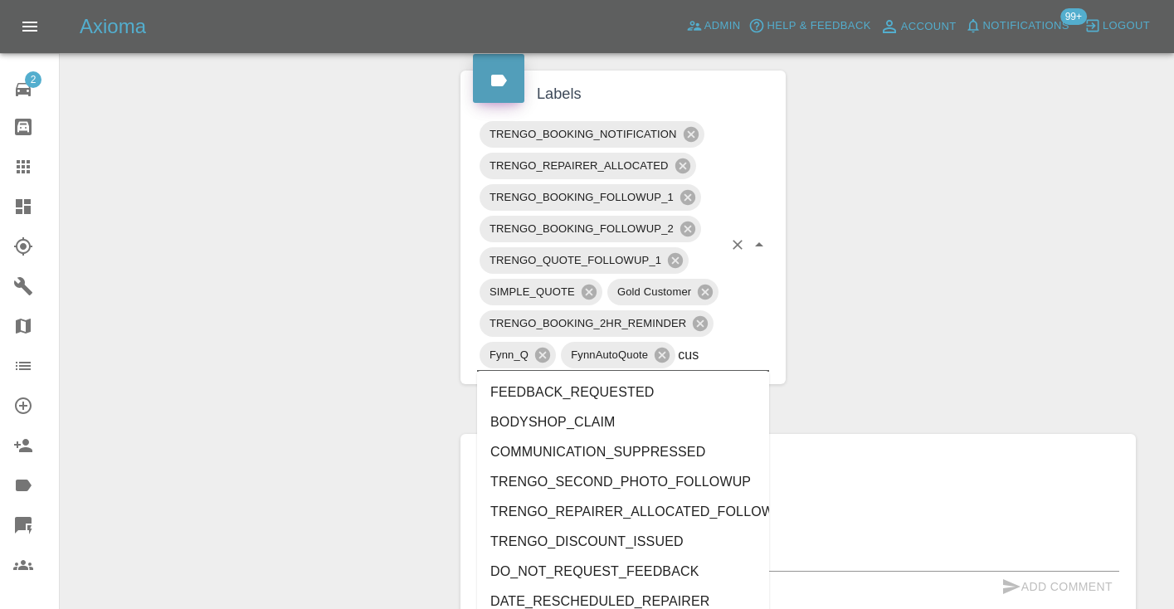
type input "cust"
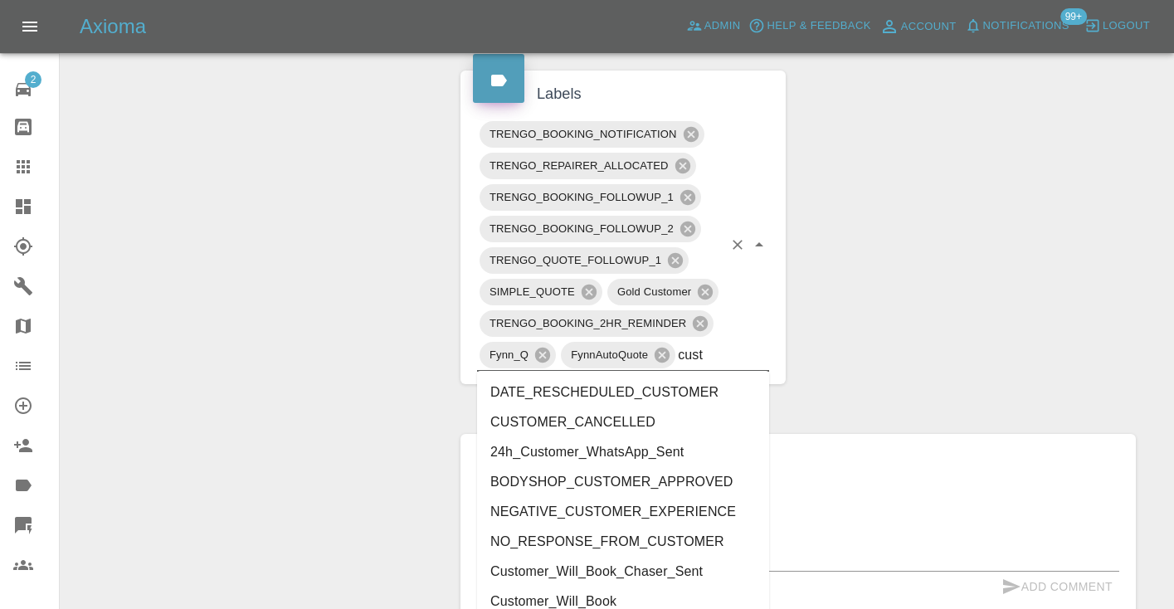
click at [614, 599] on li "Customer_Will_Book" at bounding box center [623, 602] width 292 height 30
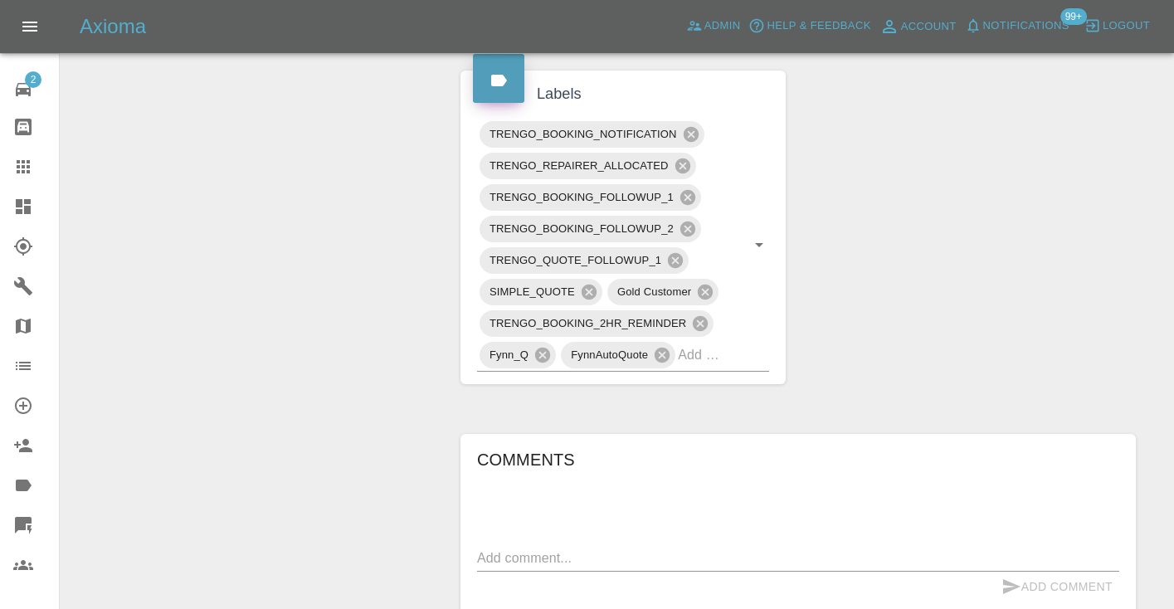
click at [816, 545] on div "x" at bounding box center [798, 558] width 642 height 27
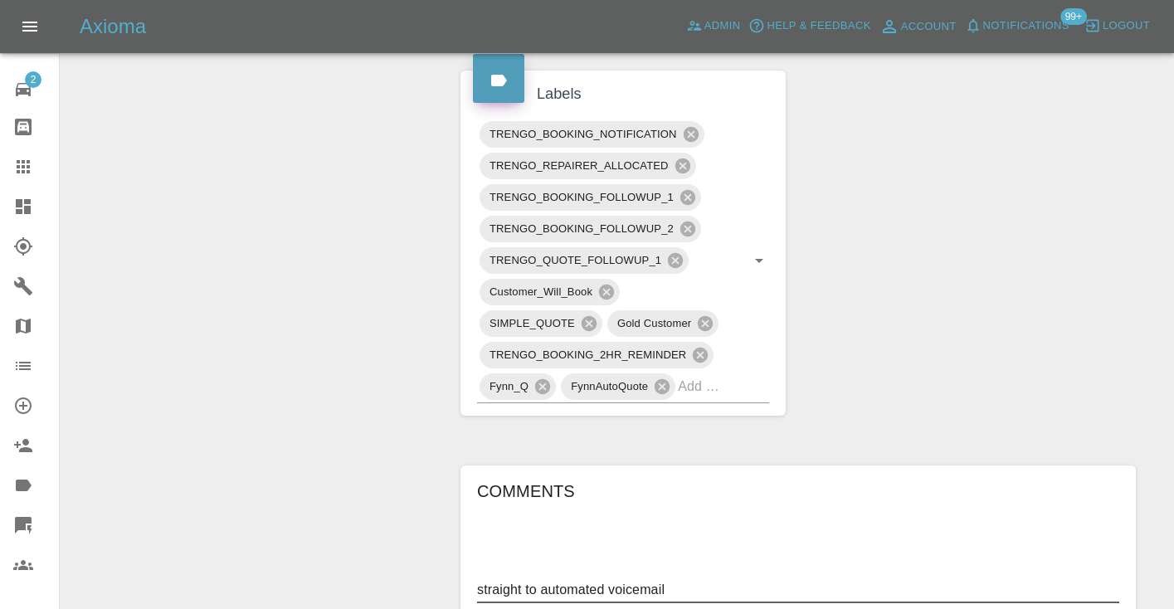
type textarea "straight to automated voicemail"
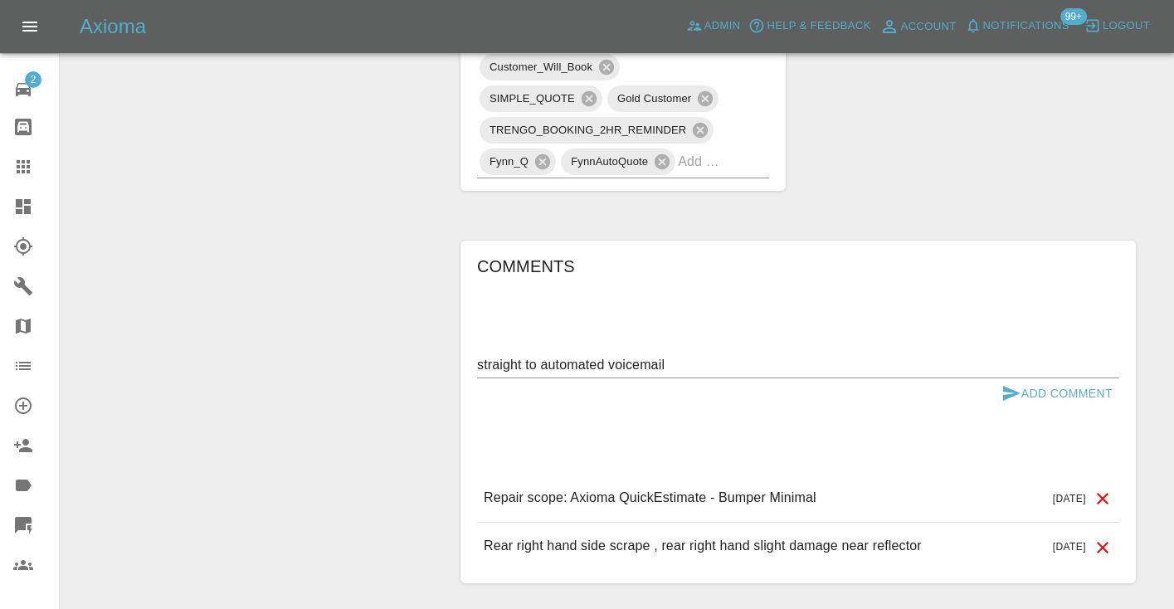
scroll to position [1081, 0]
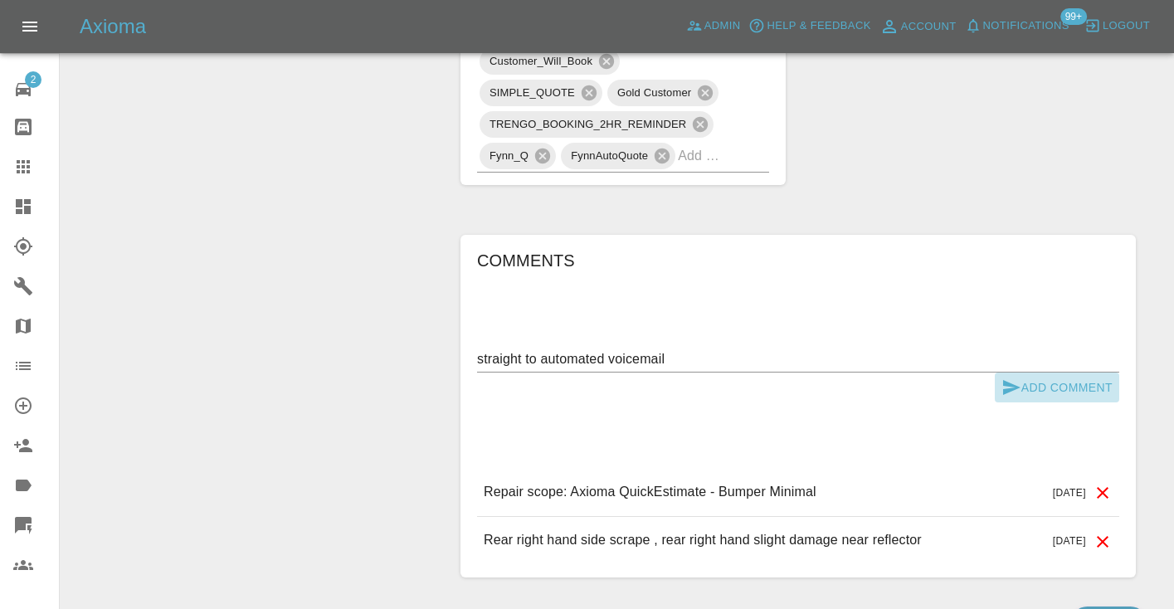
click at [1016, 383] on icon "submit" at bounding box center [1012, 388] width 20 height 20
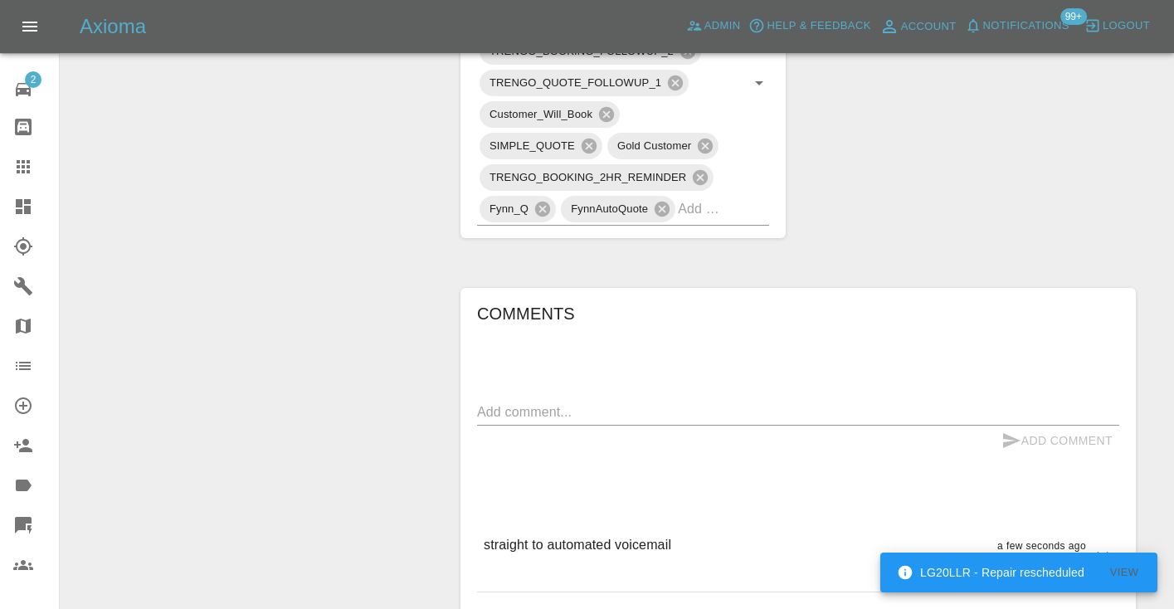
scroll to position [1032, 0]
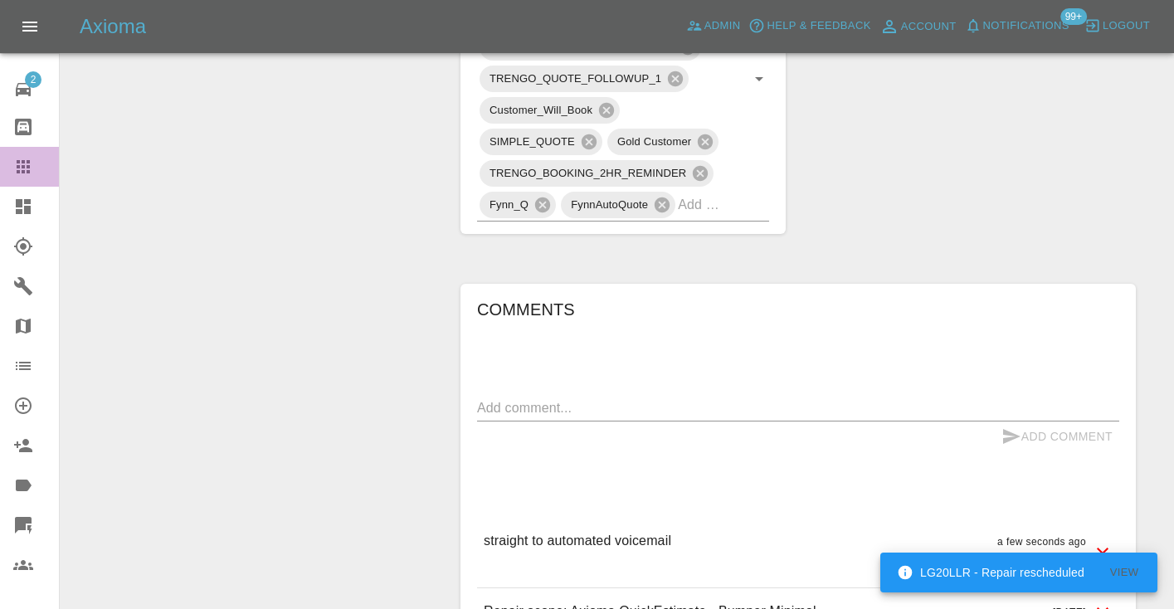
click at [20, 163] on icon at bounding box center [23, 166] width 13 height 13
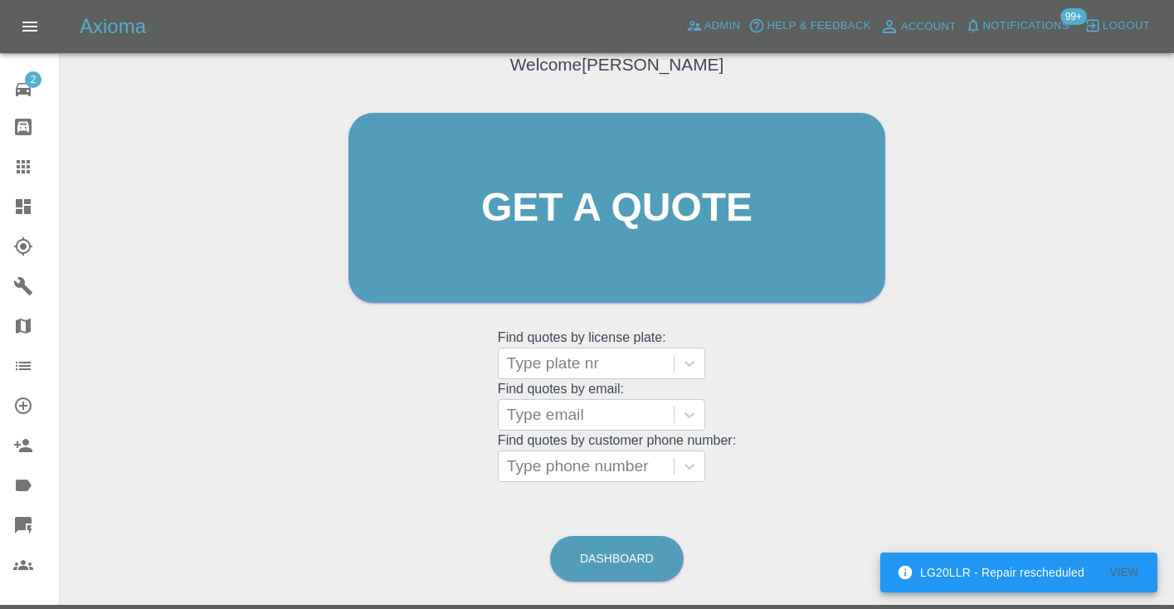
scroll to position [112, 0]
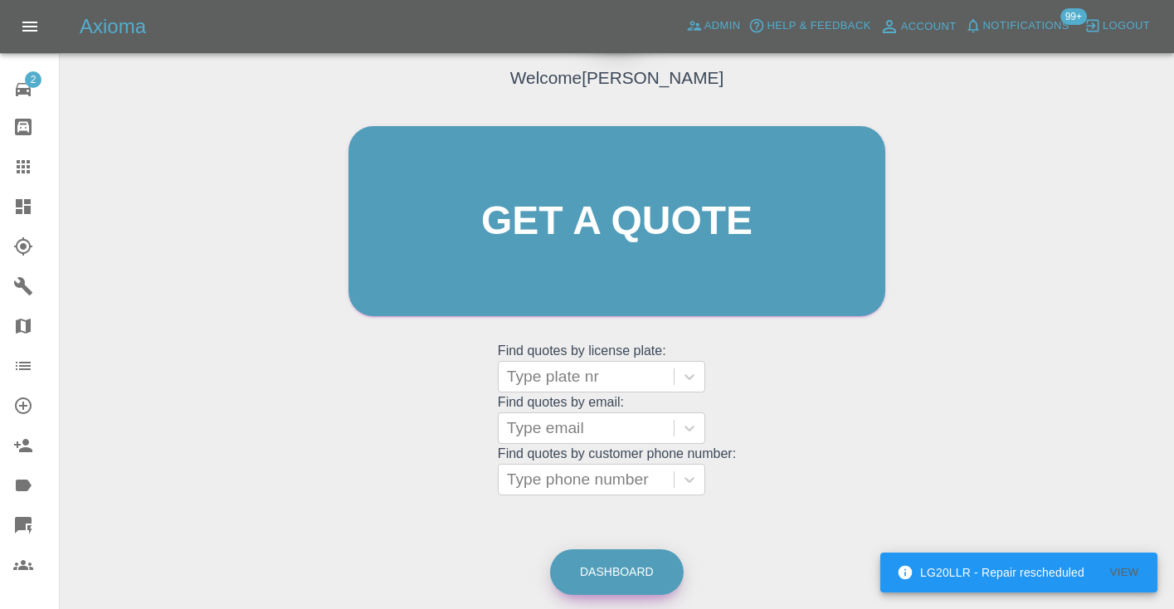
click at [631, 574] on link "Dashboard" at bounding box center [617, 572] width 134 height 46
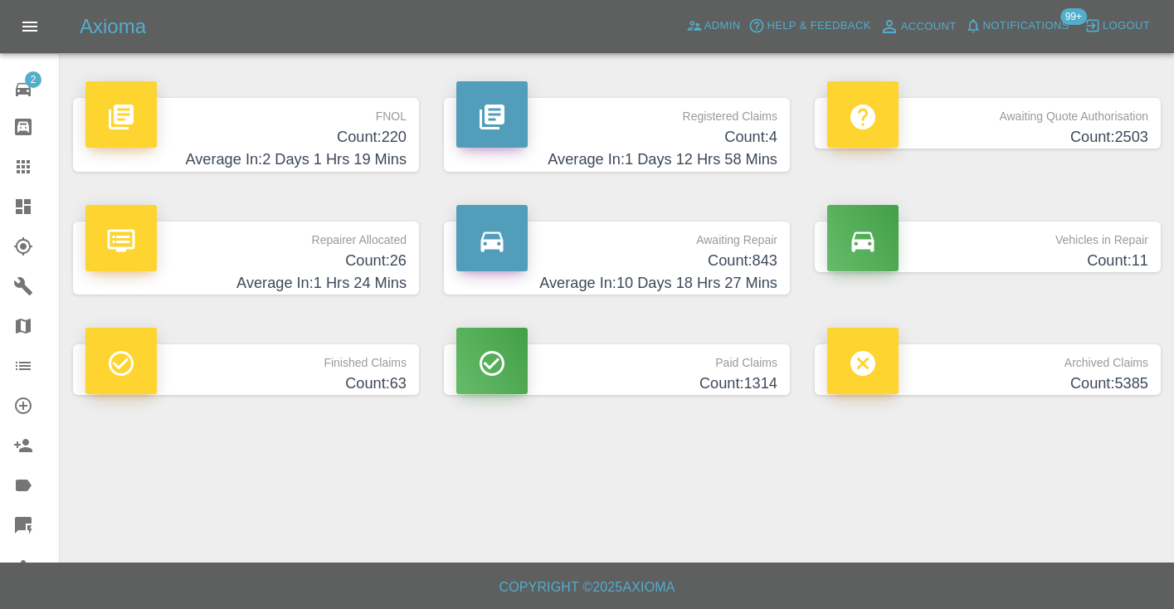
click at [739, 261] on h4 "Count: 843" at bounding box center [616, 261] width 321 height 22
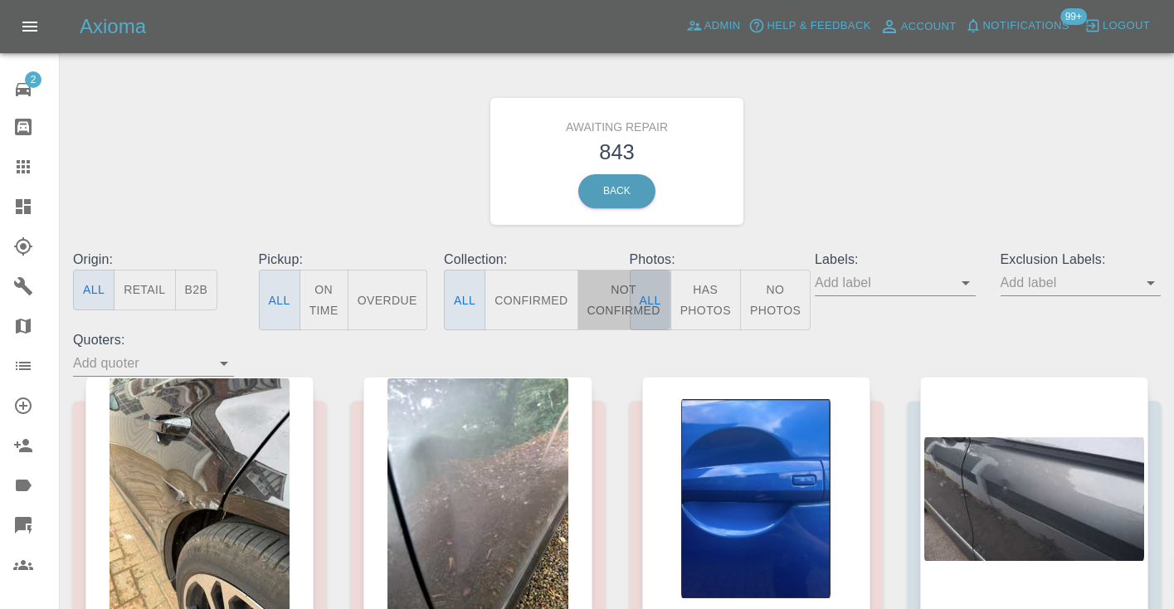
click at [617, 298] on button "Not Confirmed" at bounding box center [624, 300] width 93 height 61
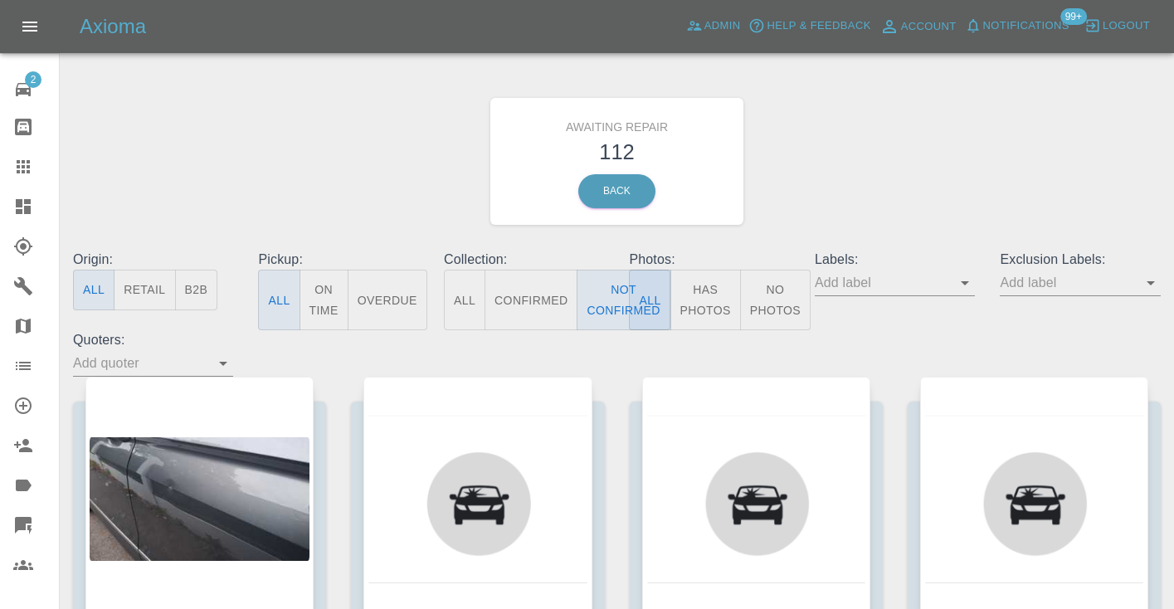
click at [890, 124] on div "Awaiting Repair 112 Back" at bounding box center [617, 161] width 1113 height 177
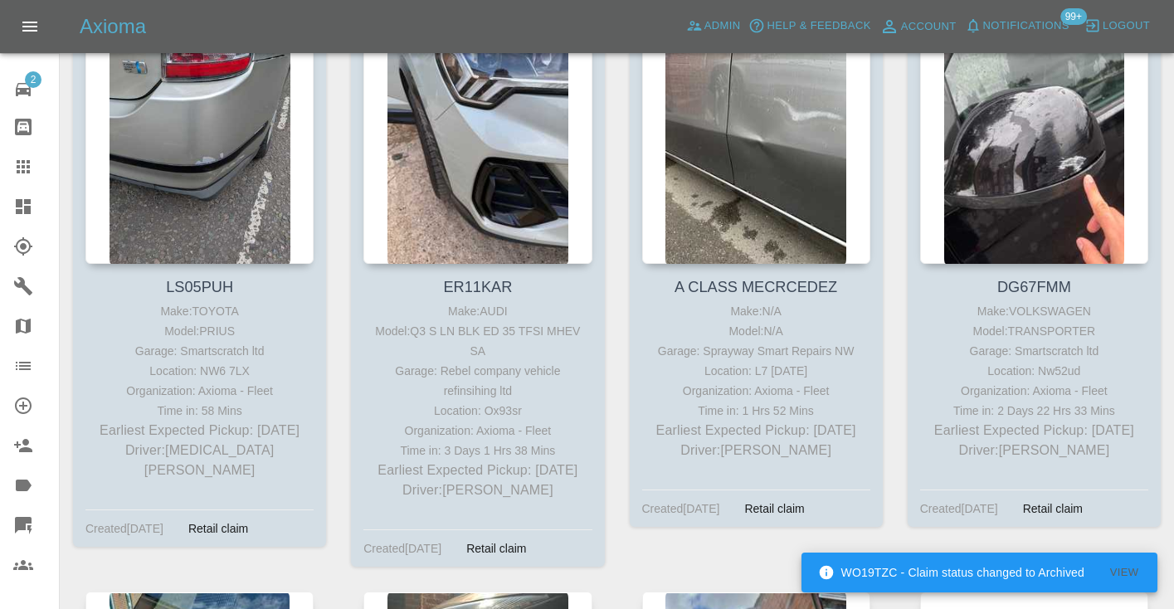
scroll to position [6462, 0]
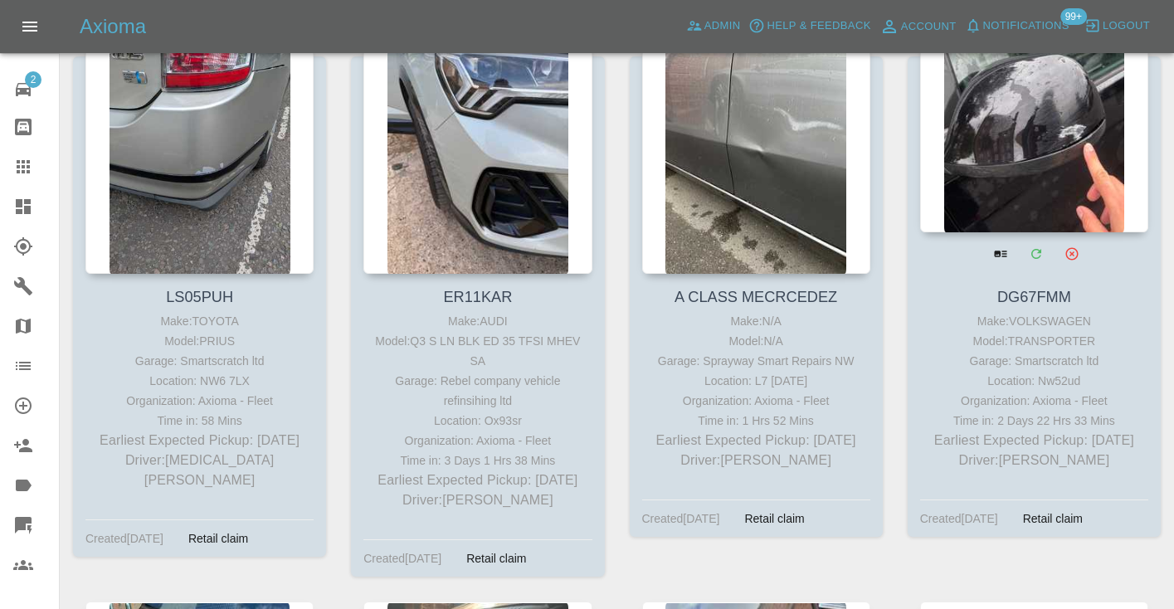
click at [1046, 140] on div at bounding box center [1034, 111] width 228 height 242
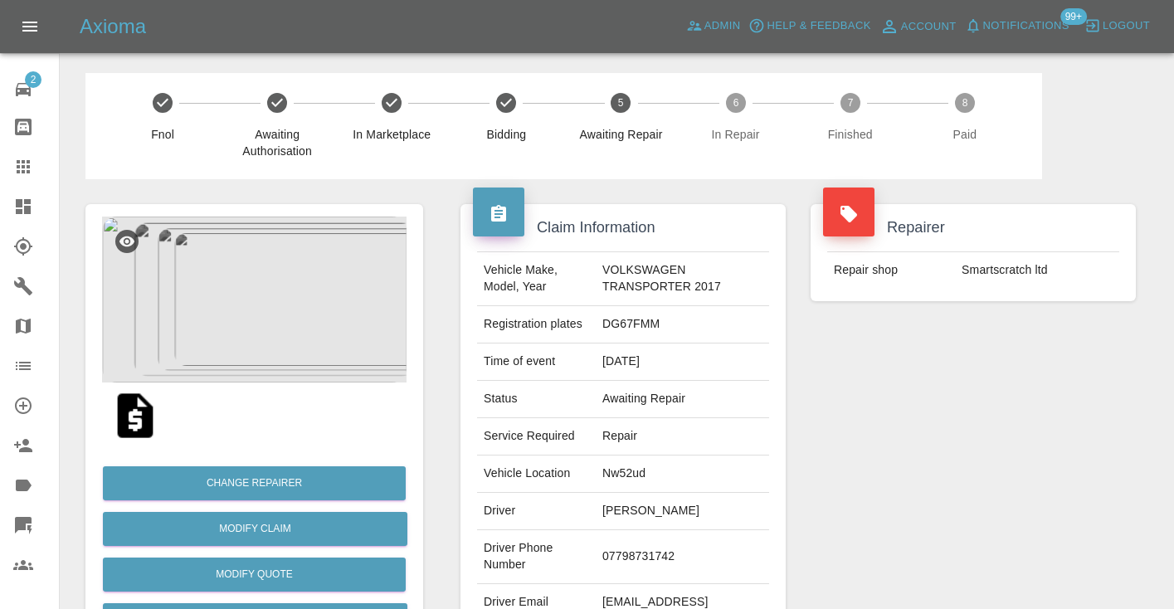
click at [653, 561] on td "07798731742" at bounding box center [682, 557] width 173 height 54
copy td "07798731742"
click at [840, 500] on div "Repairer Repair shop Smartscratch ltd" at bounding box center [973, 426] width 350 height 495
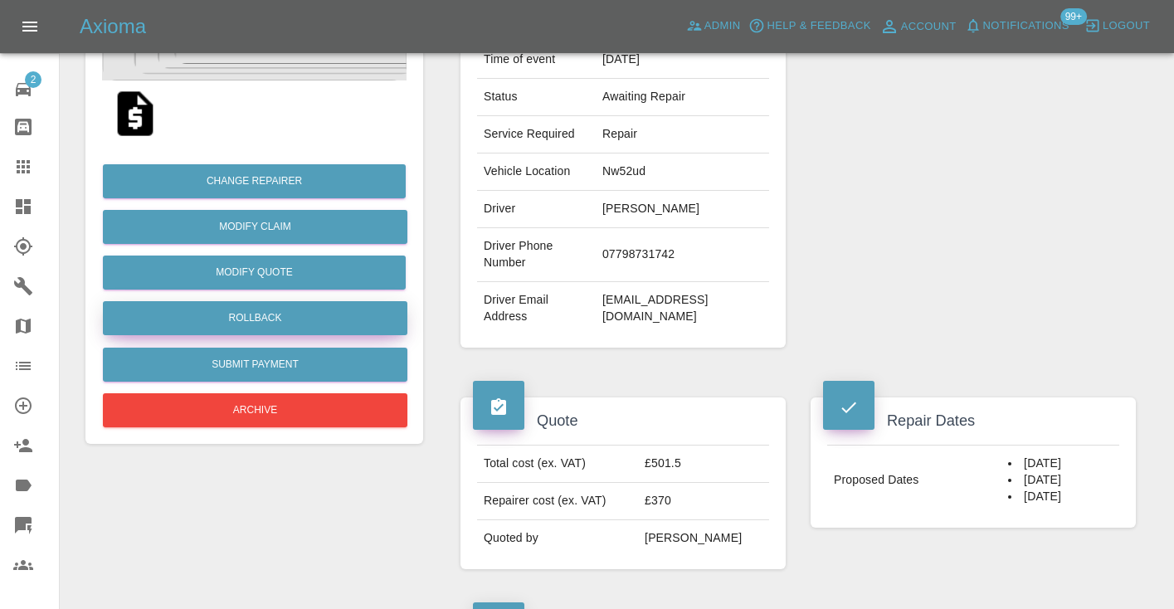
scroll to position [295, 0]
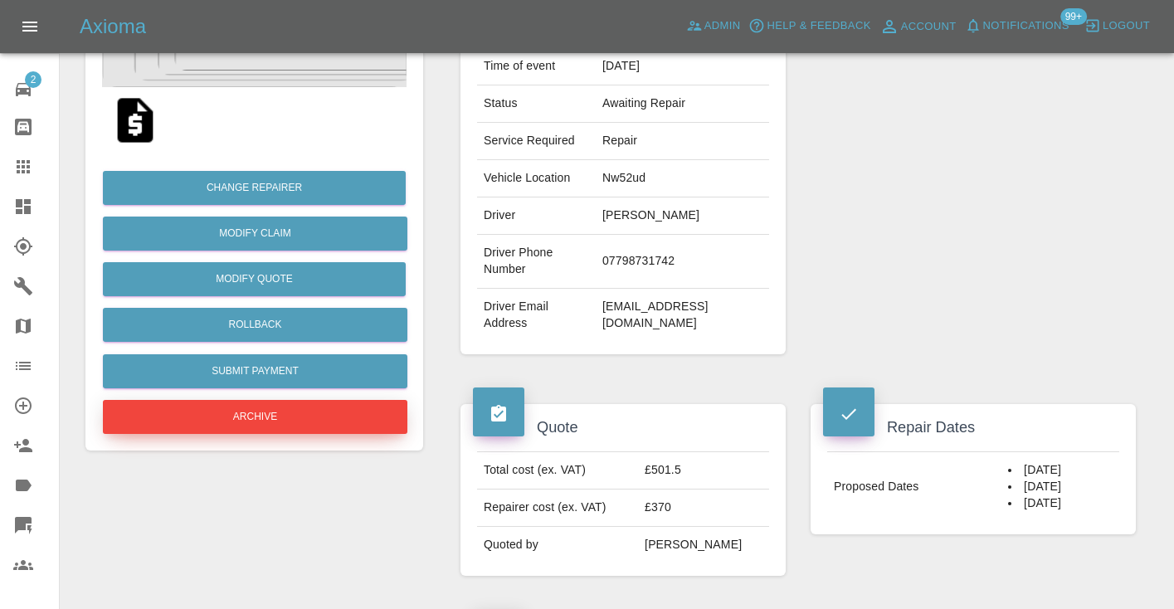
click at [231, 409] on button "Archive" at bounding box center [255, 417] width 305 height 34
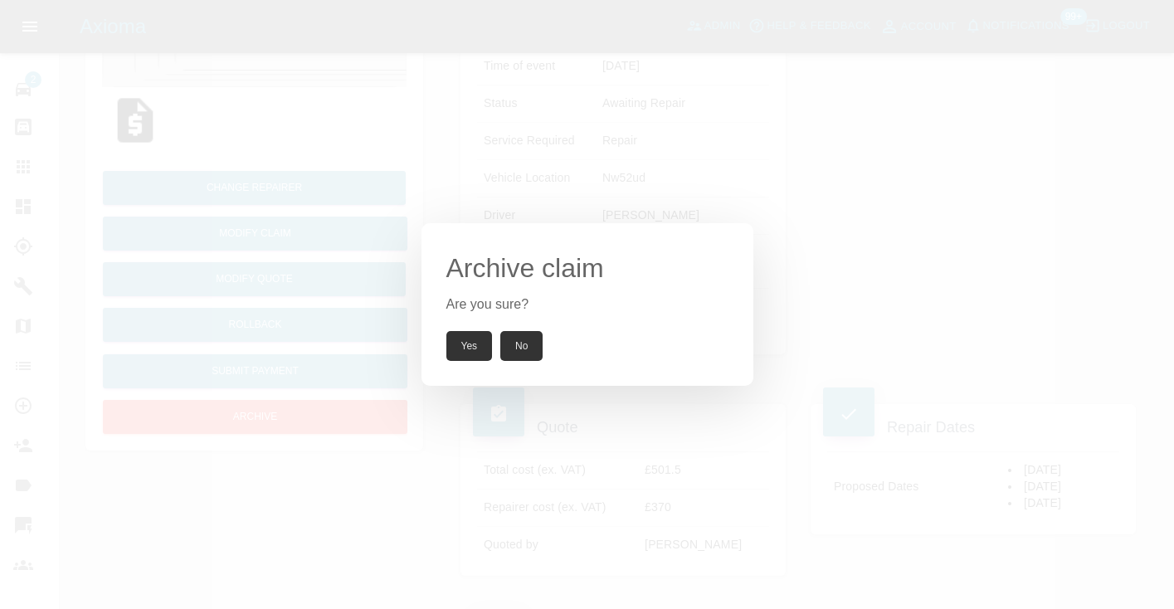
click at [473, 349] on button "Yes" at bounding box center [469, 346] width 46 height 30
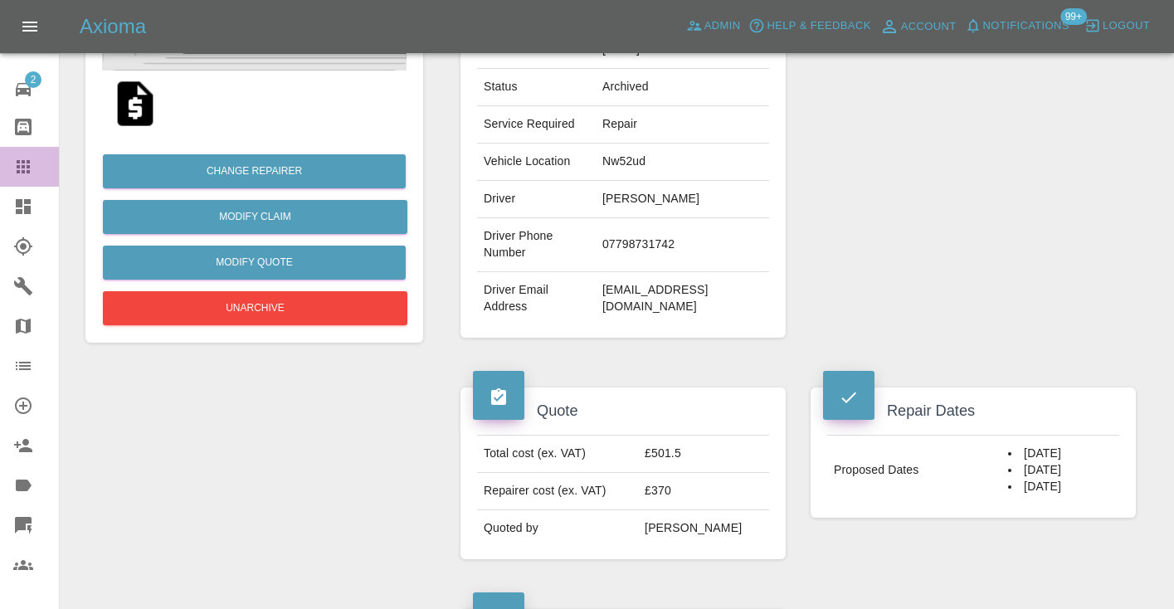
click at [35, 163] on div at bounding box center [36, 167] width 46 height 20
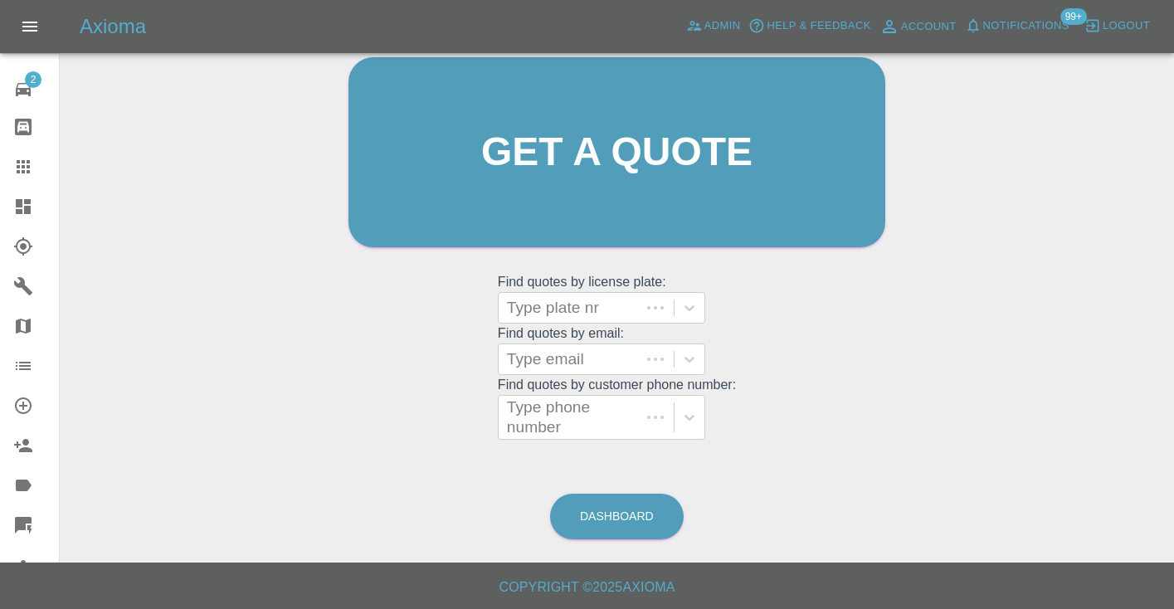
scroll to position [167, 0]
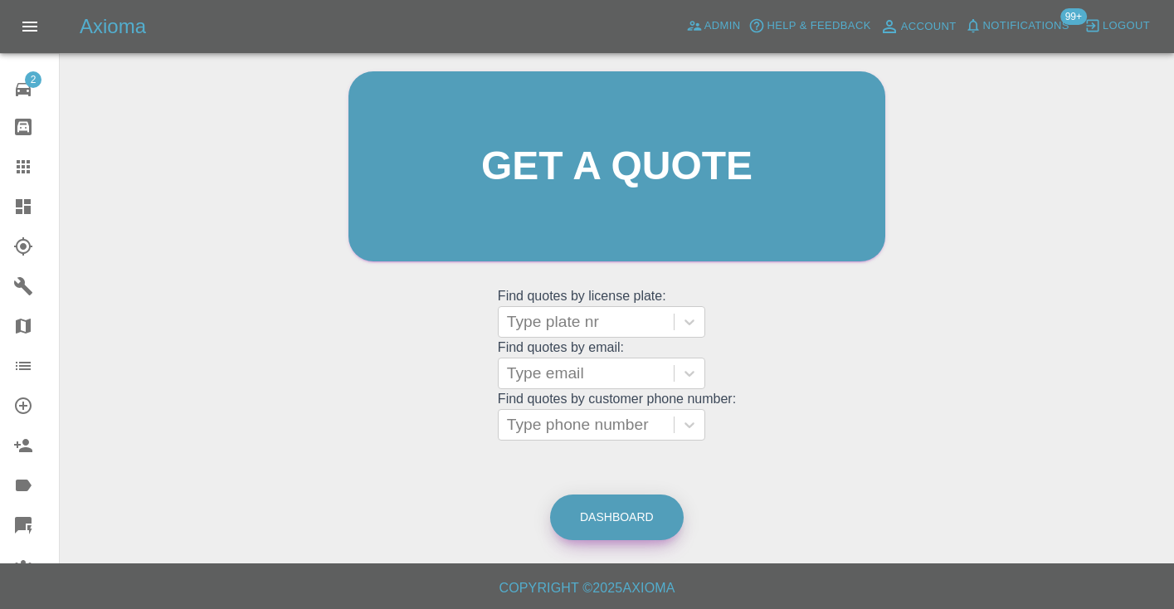
click at [629, 502] on link "Dashboard" at bounding box center [617, 518] width 134 height 46
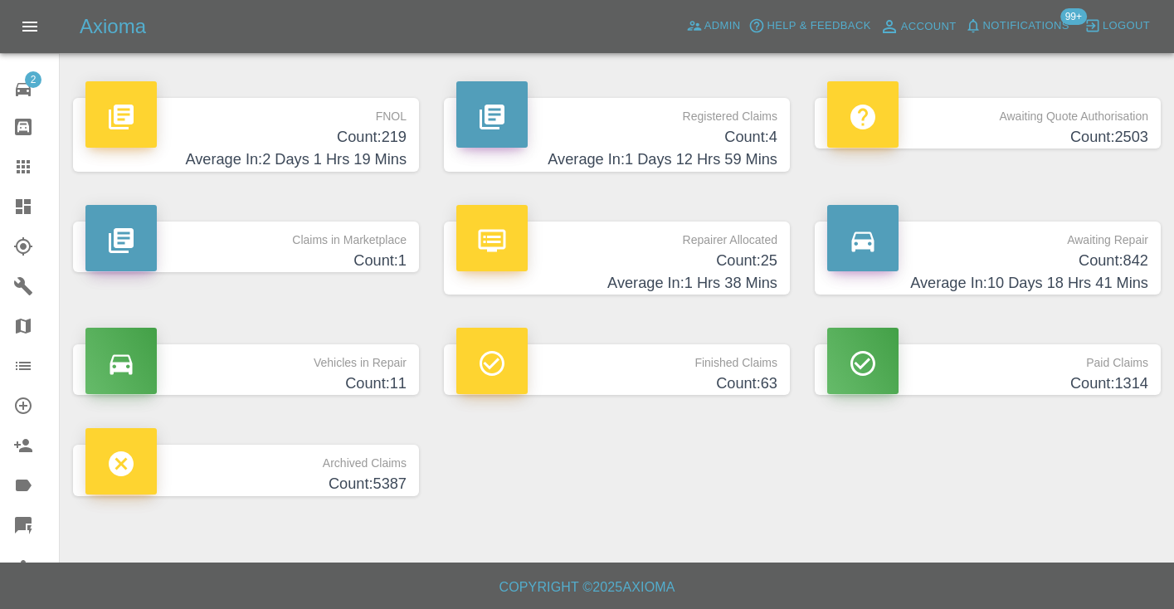
click at [1082, 252] on h4 "Count: 842" at bounding box center [987, 261] width 321 height 22
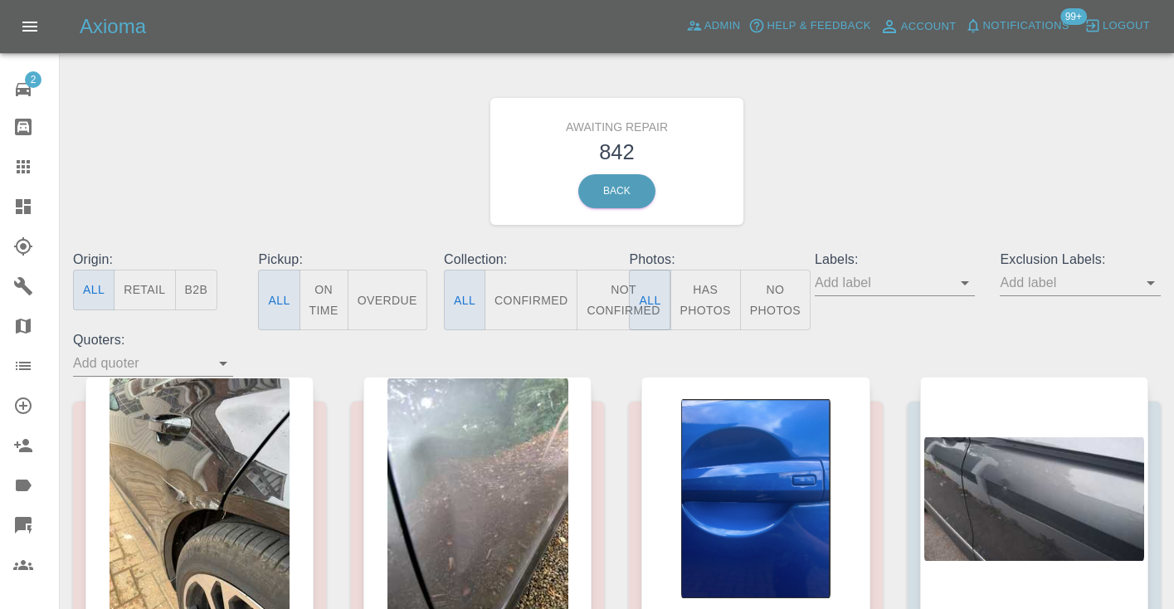
click at [612, 290] on button "Not Confirmed" at bounding box center [623, 300] width 93 height 61
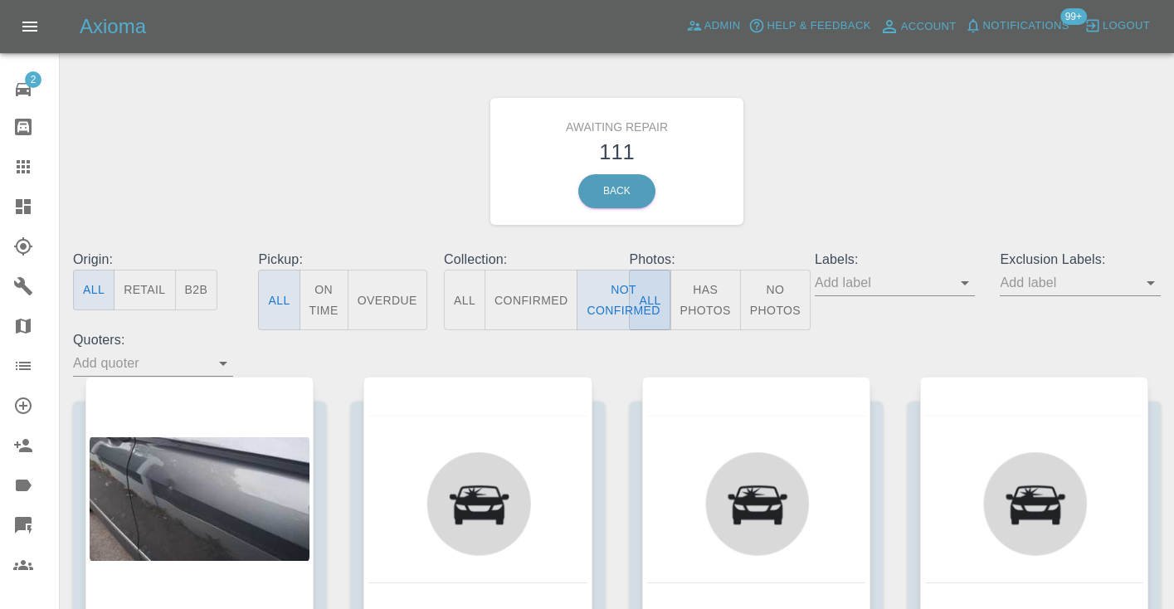
click at [873, 163] on div "Awaiting Repair 111 Back" at bounding box center [617, 161] width 1113 height 177
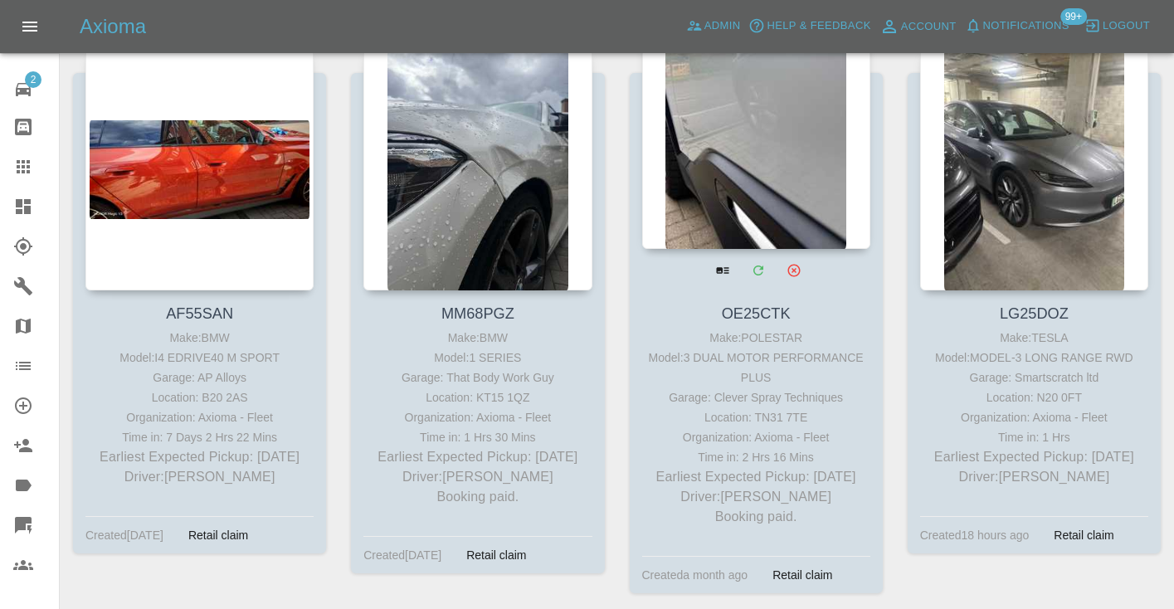
scroll to position [7560, 0]
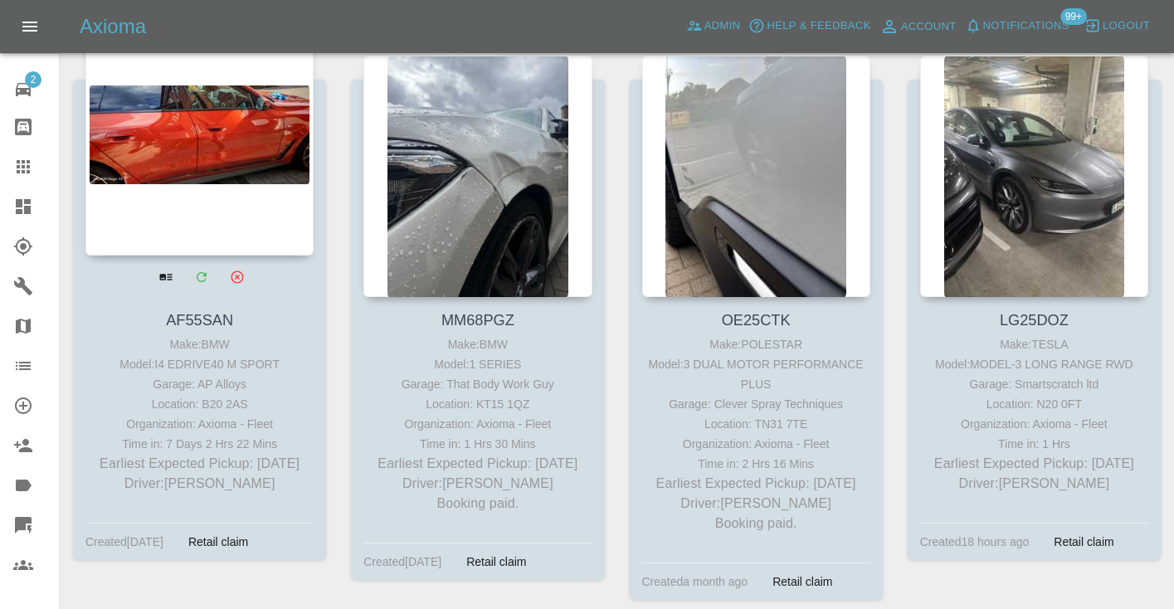
click at [231, 129] on div at bounding box center [199, 134] width 228 height 242
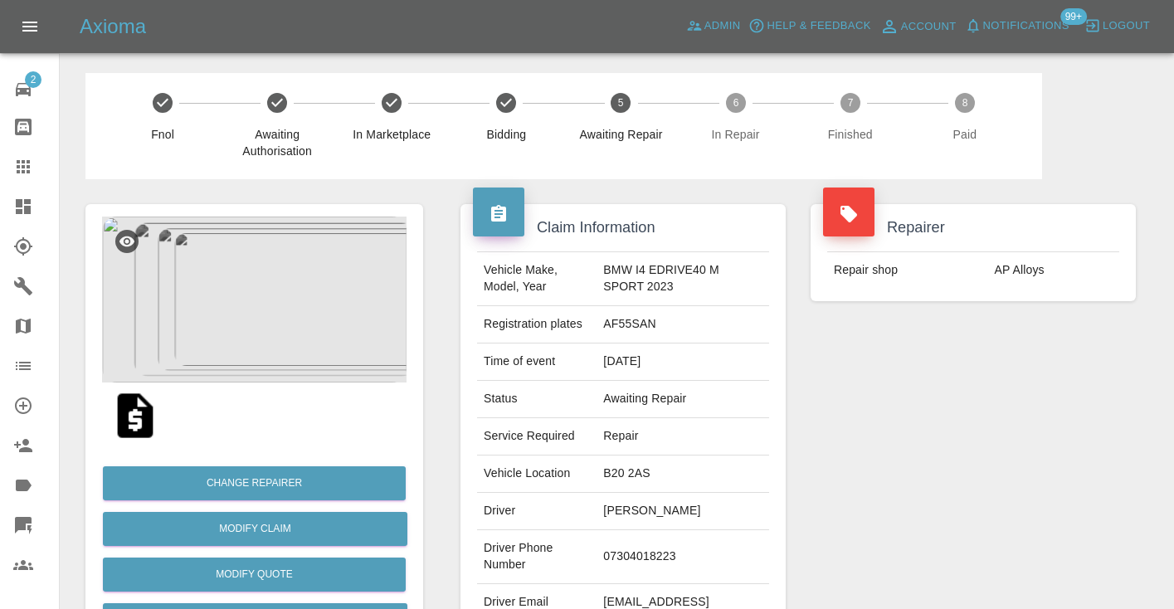
click at [648, 551] on td "07304018223" at bounding box center [683, 557] width 173 height 54
copy td "07304018223"
click at [954, 438] on div "Repairer Repair shop AP Alloys" at bounding box center [973, 426] width 350 height 495
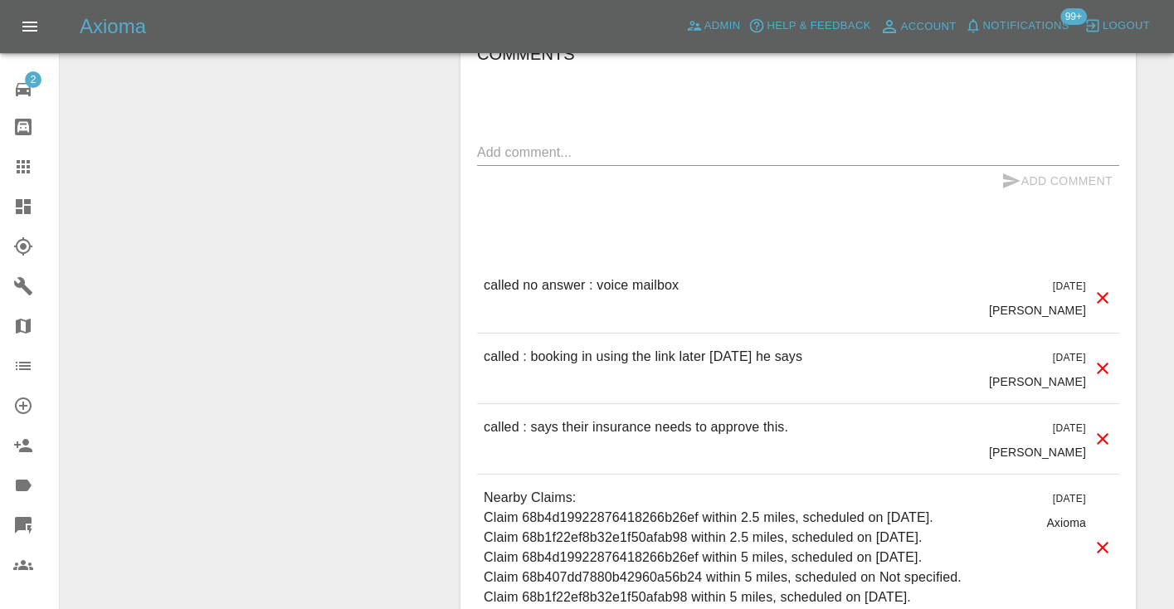
scroll to position [1538, 0]
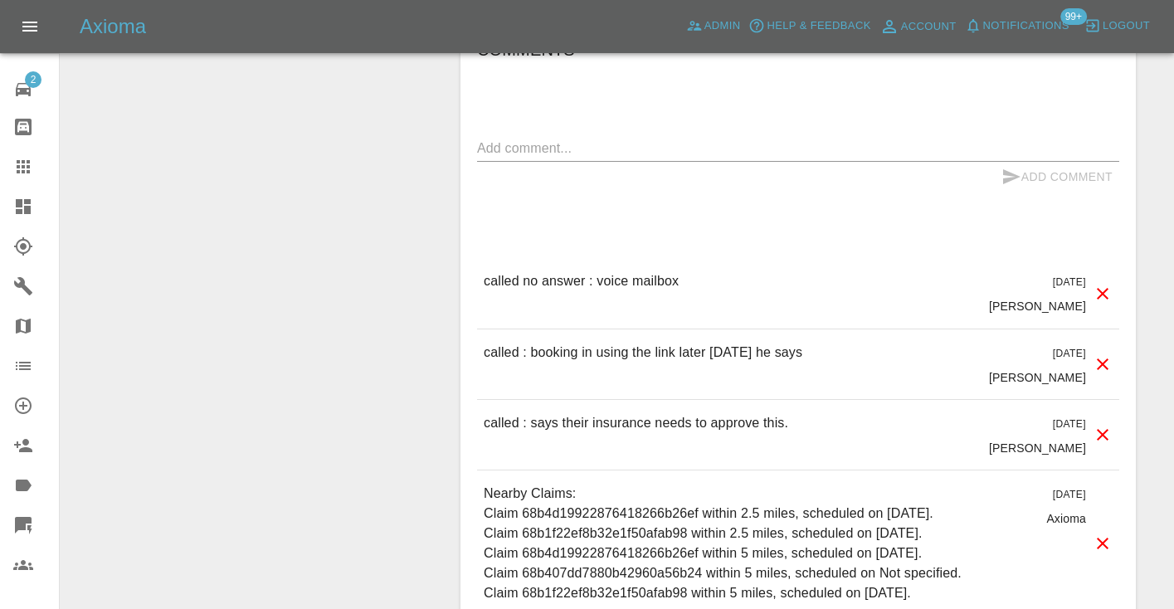
click at [546, 135] on div "x" at bounding box center [798, 148] width 642 height 27
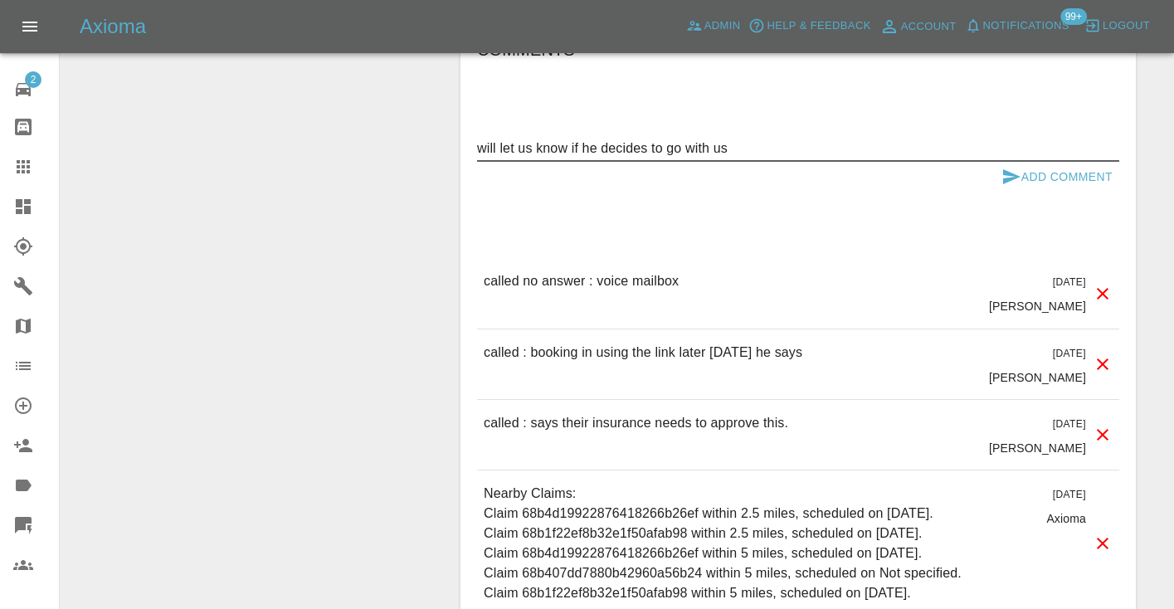
type textarea "will let us know if he decides to go with us"
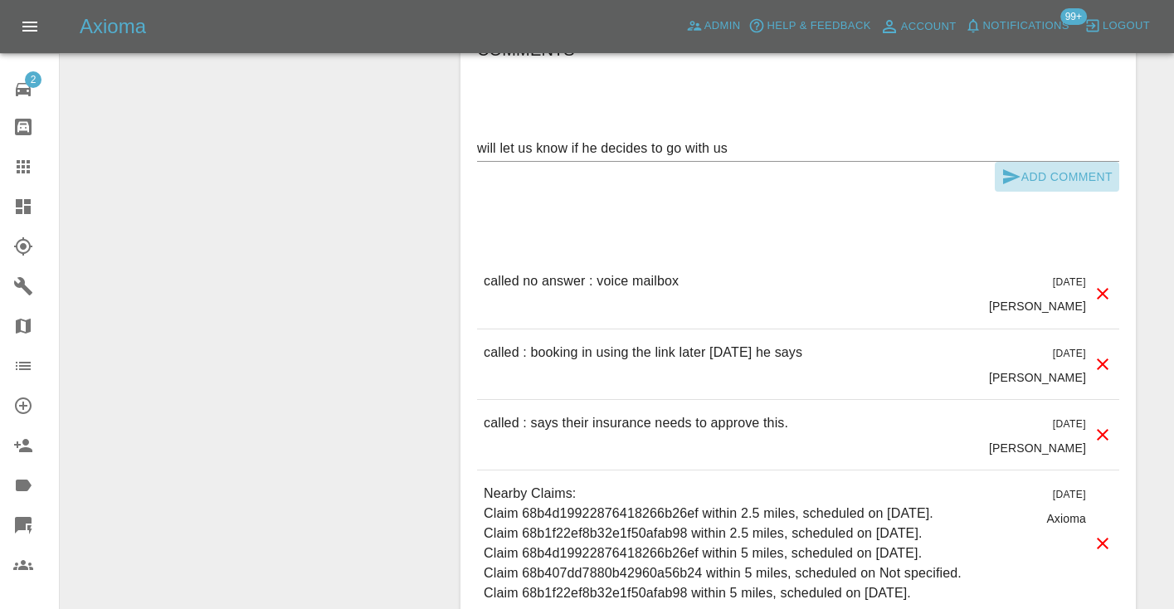
click at [1002, 167] on icon "submit" at bounding box center [1012, 177] width 20 height 20
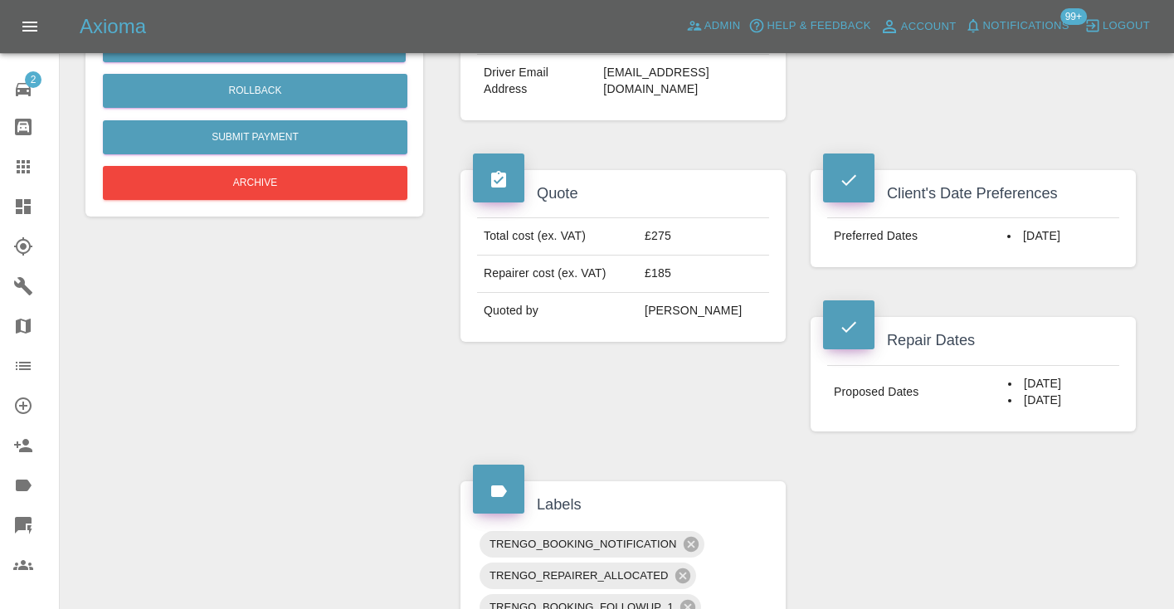
scroll to position [515, 0]
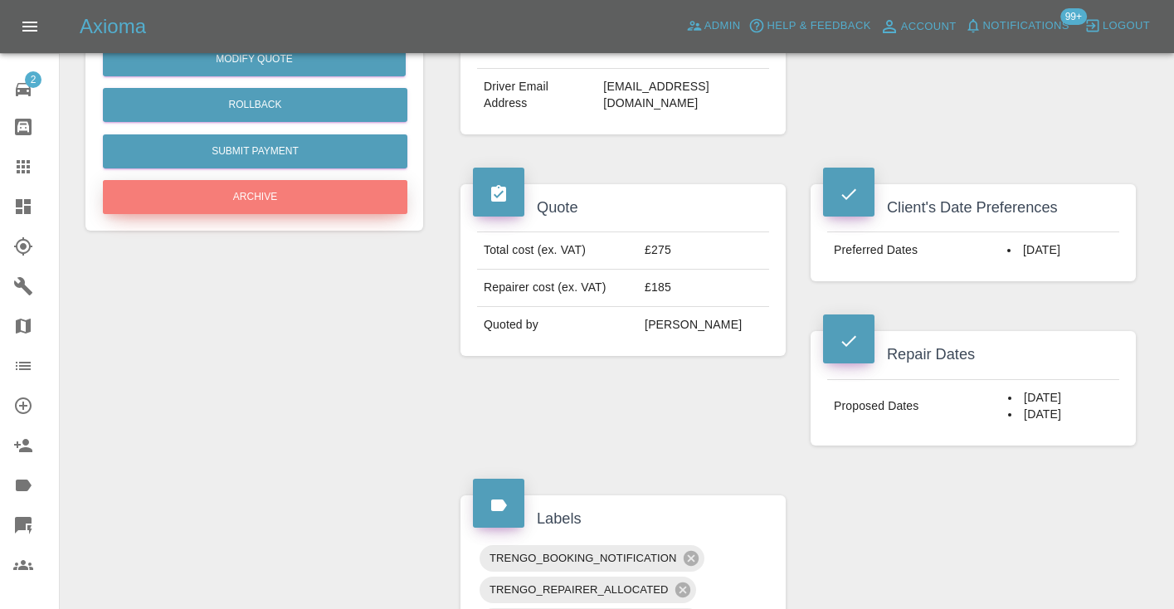
click at [340, 185] on button "Archive" at bounding box center [255, 197] width 305 height 34
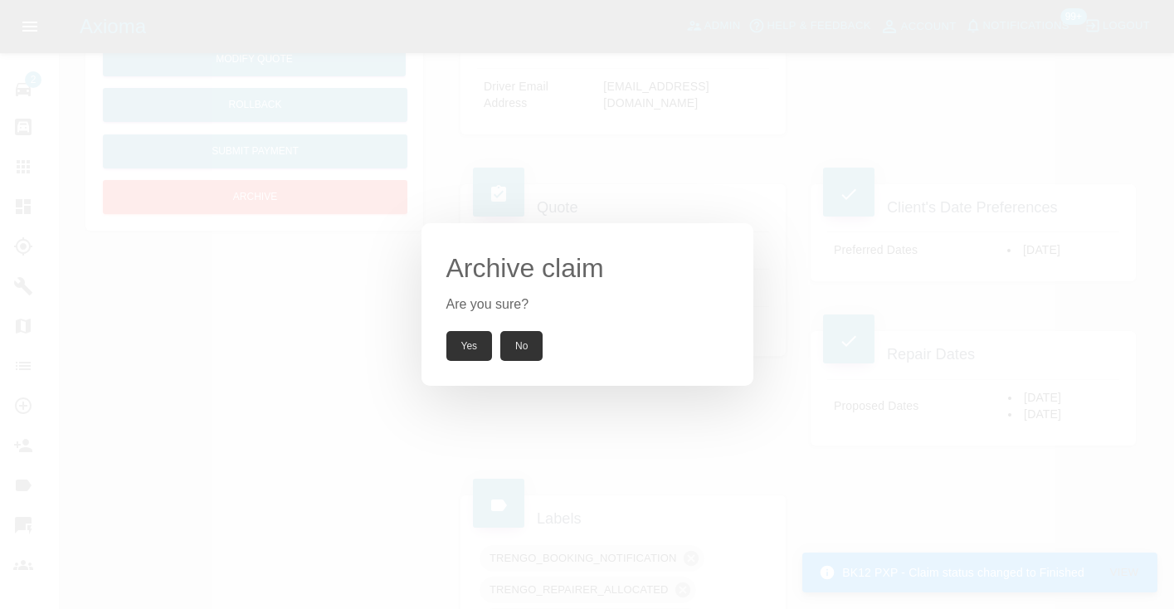
click at [459, 342] on button "Yes" at bounding box center [469, 346] width 46 height 30
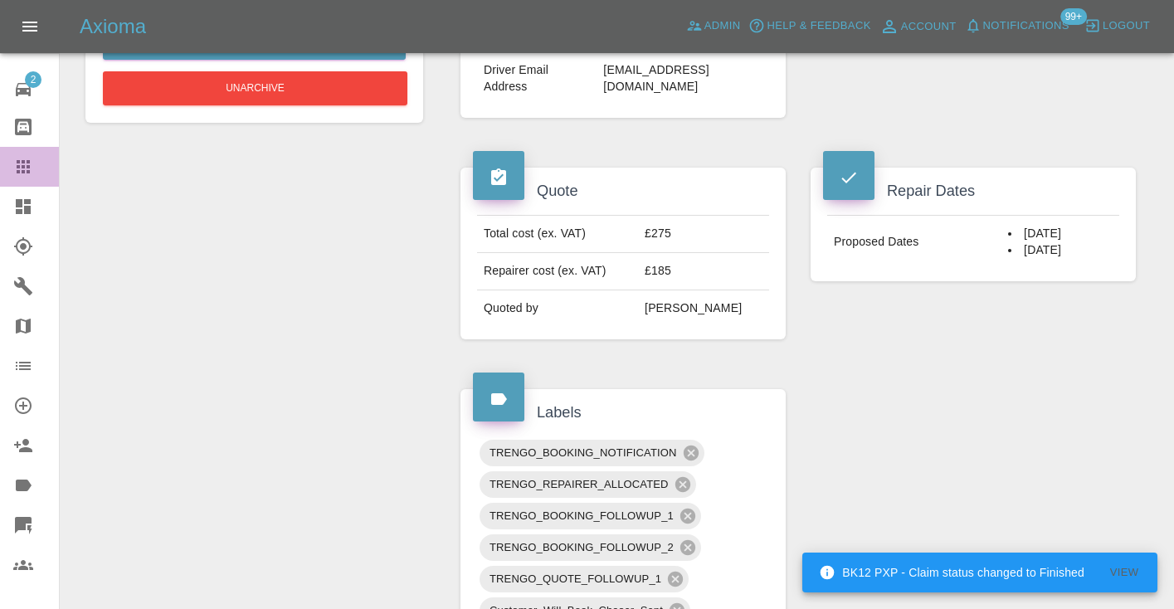
click at [25, 168] on icon at bounding box center [23, 166] width 13 height 13
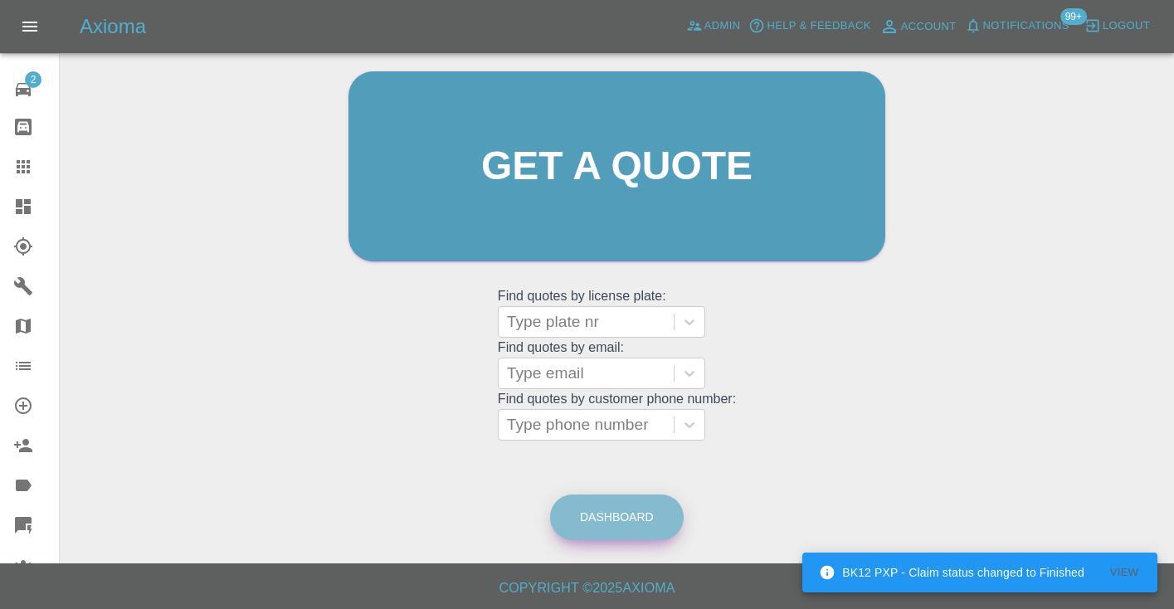
click at [585, 513] on link "Dashboard" at bounding box center [617, 518] width 134 height 46
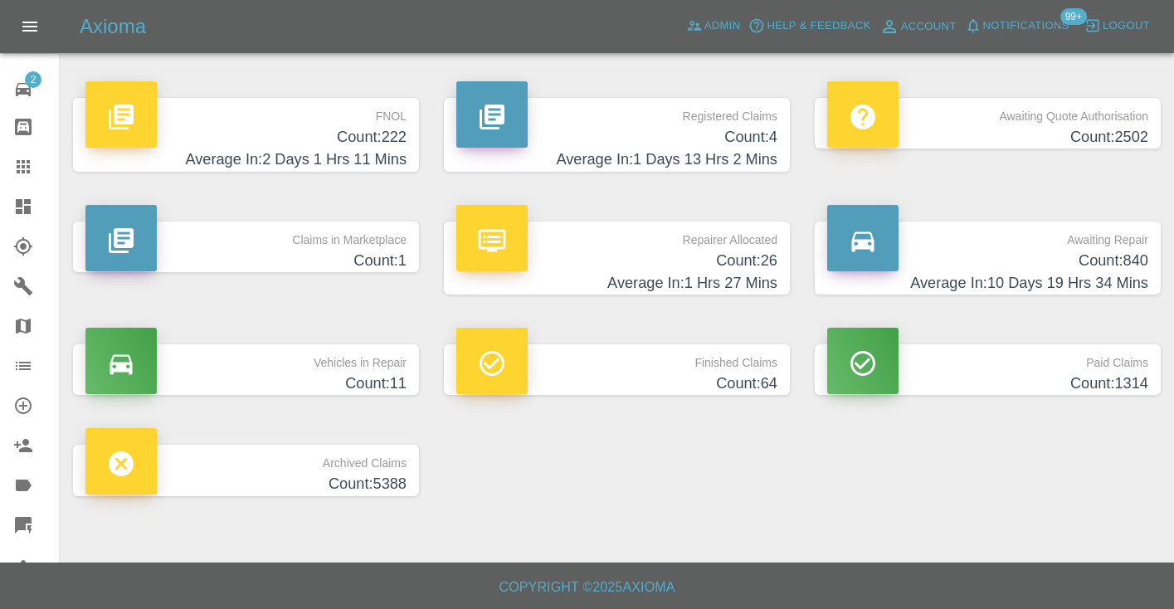
click at [1109, 261] on h4 "Count: 840" at bounding box center [987, 261] width 321 height 22
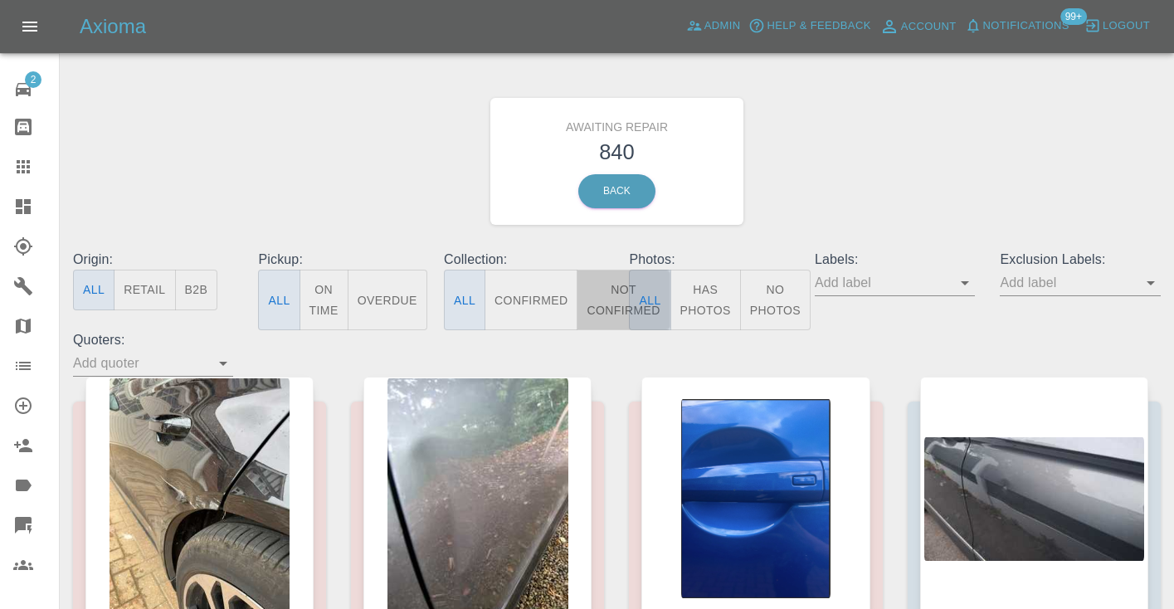
click at [607, 296] on button "Not Confirmed" at bounding box center [623, 300] width 93 height 61
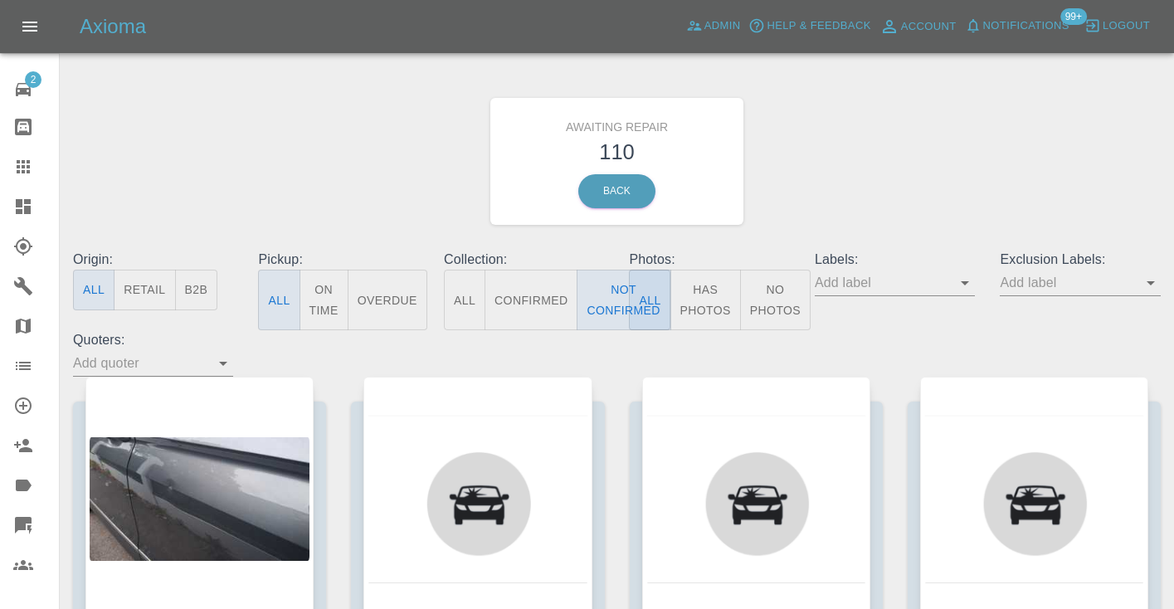
click at [913, 164] on div "Awaiting Repair 110 Back" at bounding box center [617, 161] width 1113 height 177
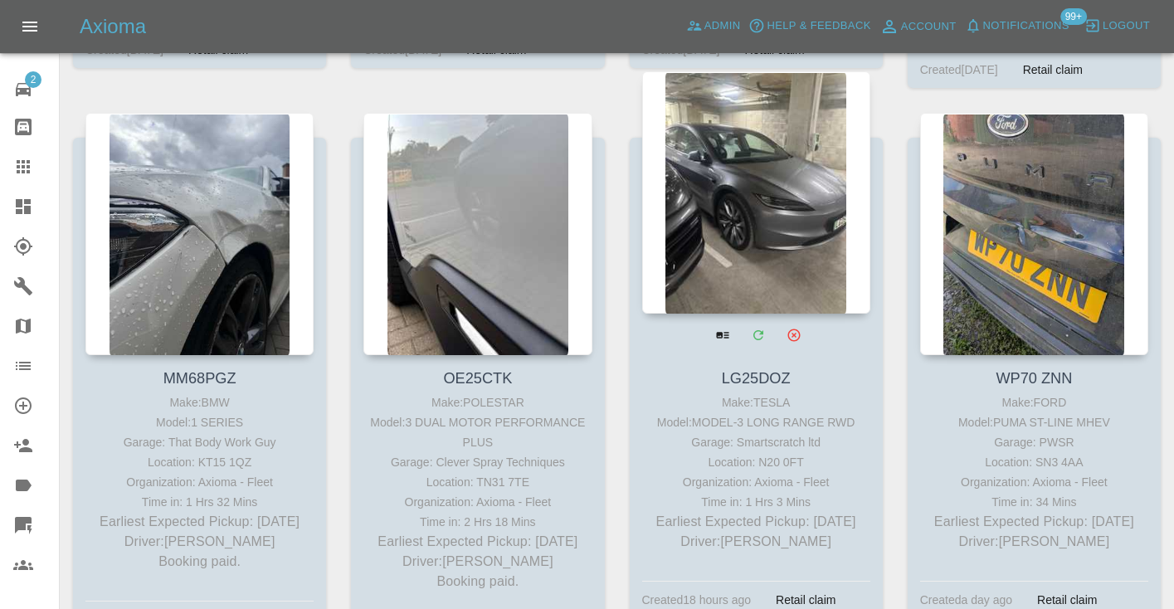
scroll to position [7514, 0]
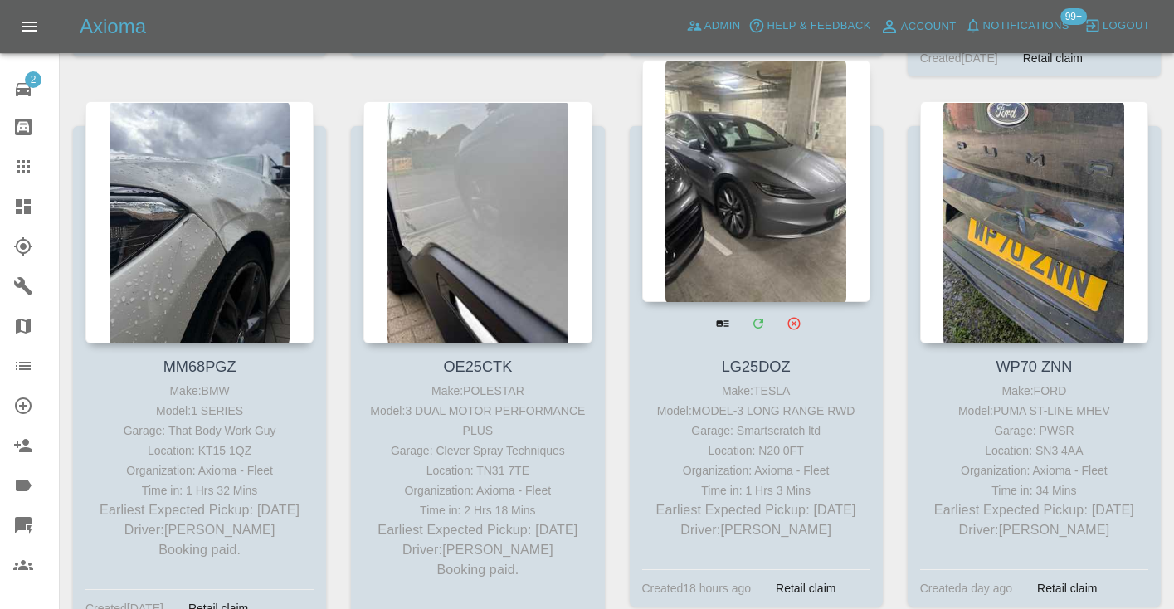
click at [758, 241] on div at bounding box center [756, 181] width 228 height 242
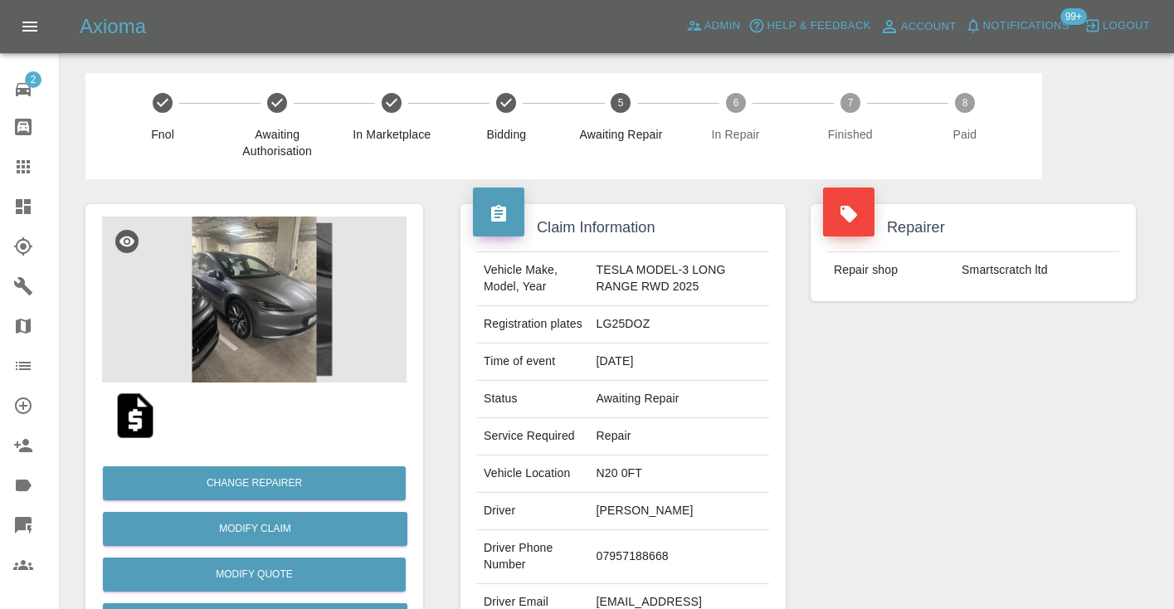
click at [616, 565] on td "07957188668" at bounding box center [678, 557] width 179 height 54
click at [618, 559] on td "07957188668" at bounding box center [678, 557] width 179 height 54
copy td "07957188668"
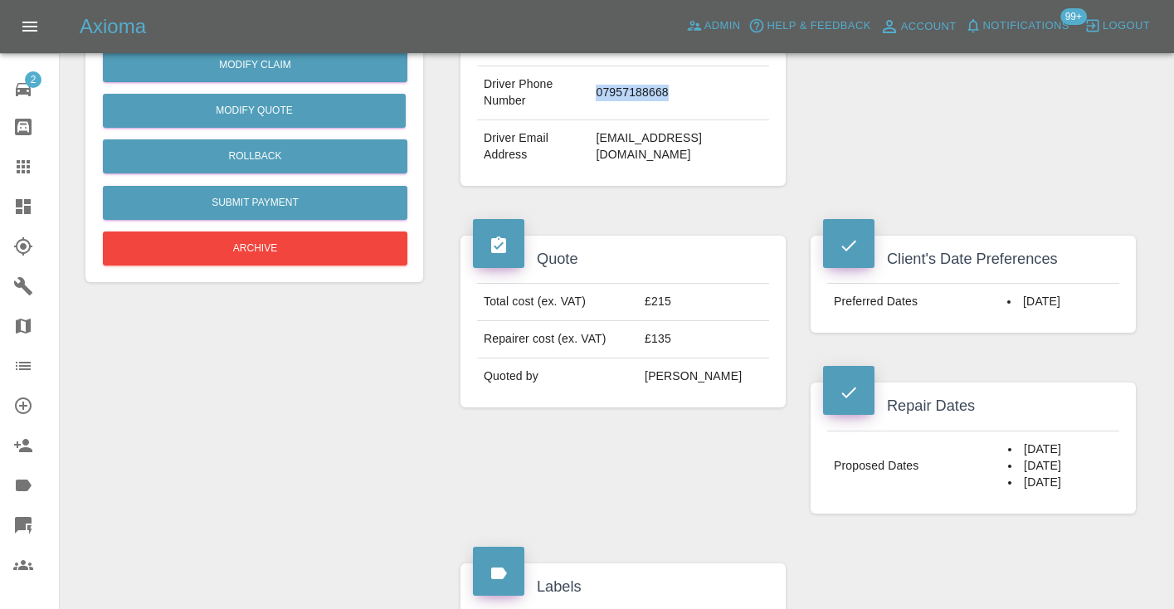
scroll to position [505, 0]
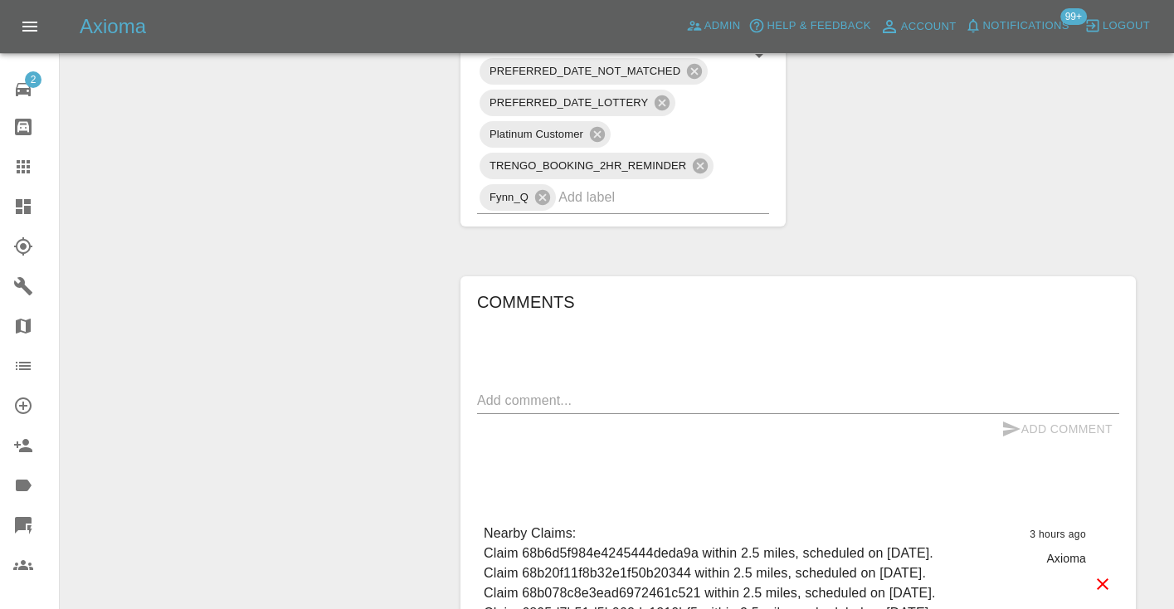
scroll to position [1174, 0]
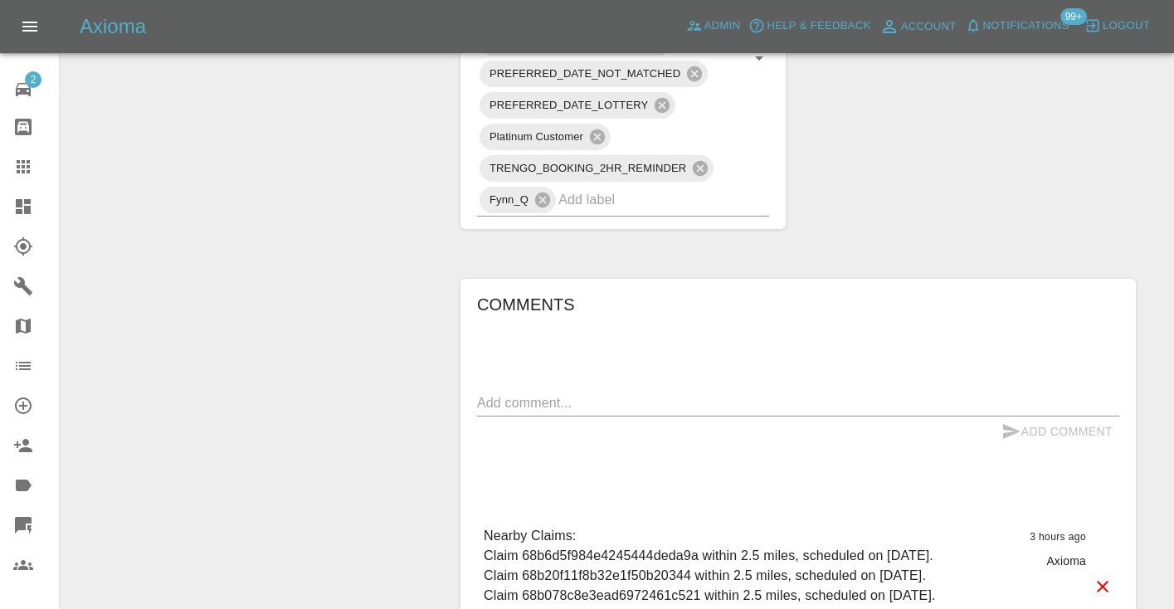
click at [539, 409] on textarea at bounding box center [798, 402] width 642 height 19
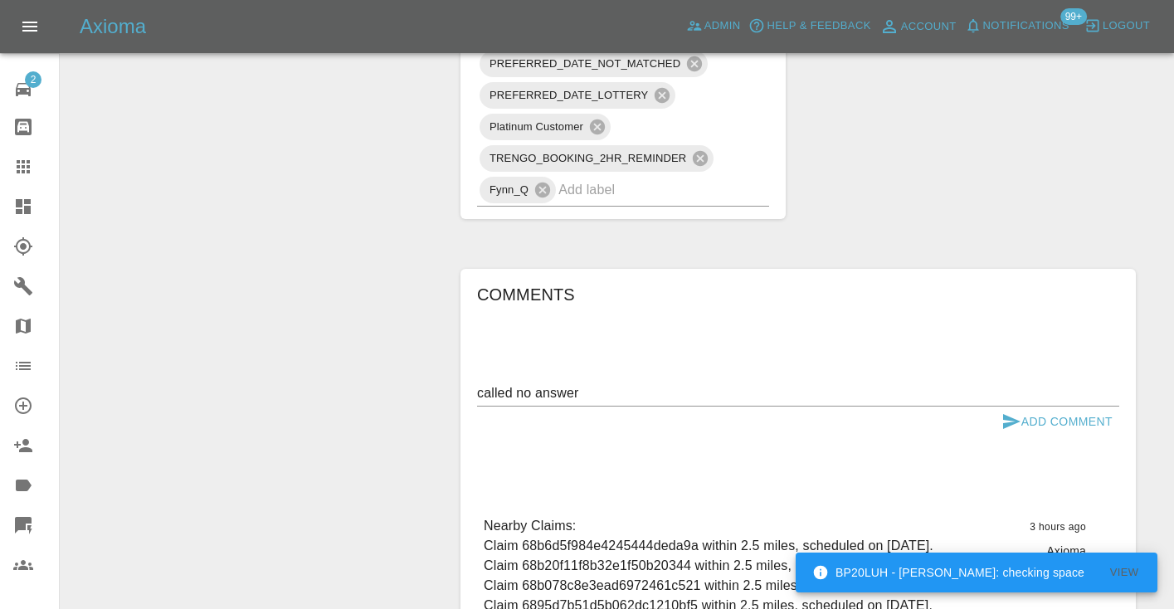
scroll to position [1187, 0]
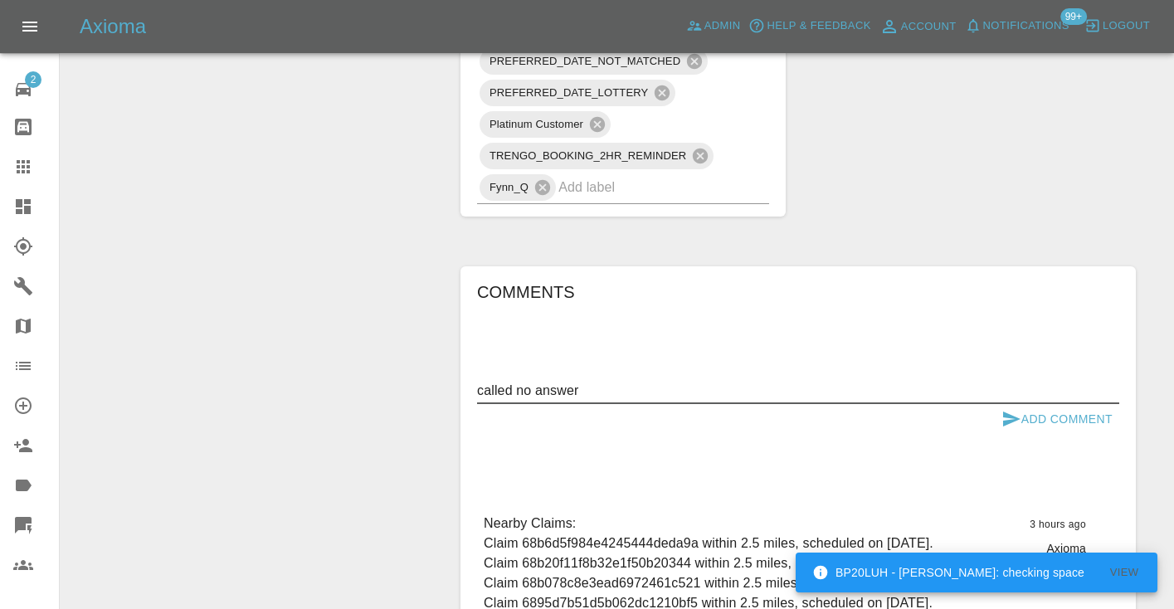
click at [550, 393] on textarea "called no answer" at bounding box center [798, 390] width 642 height 19
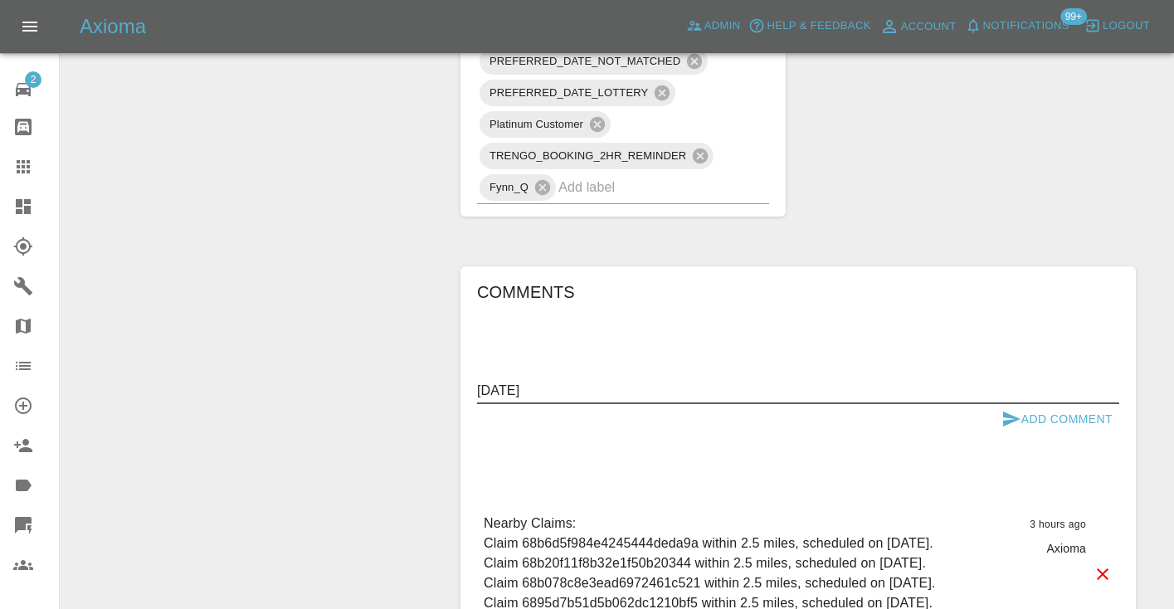
type textarea "30th September"
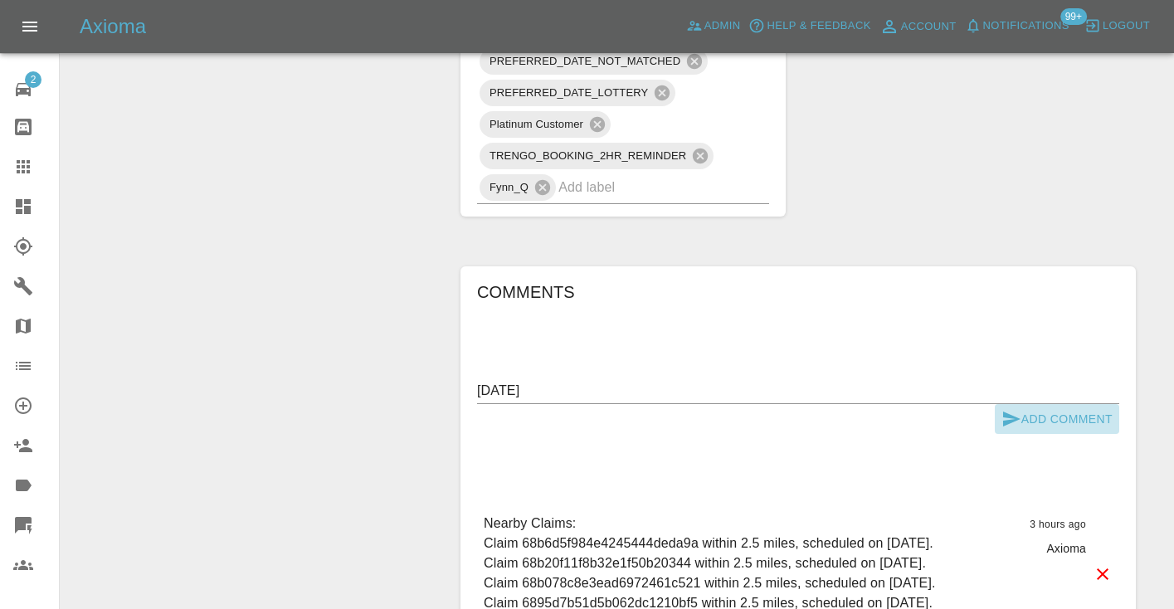
click at [1038, 418] on button "Add Comment" at bounding box center [1057, 419] width 124 height 31
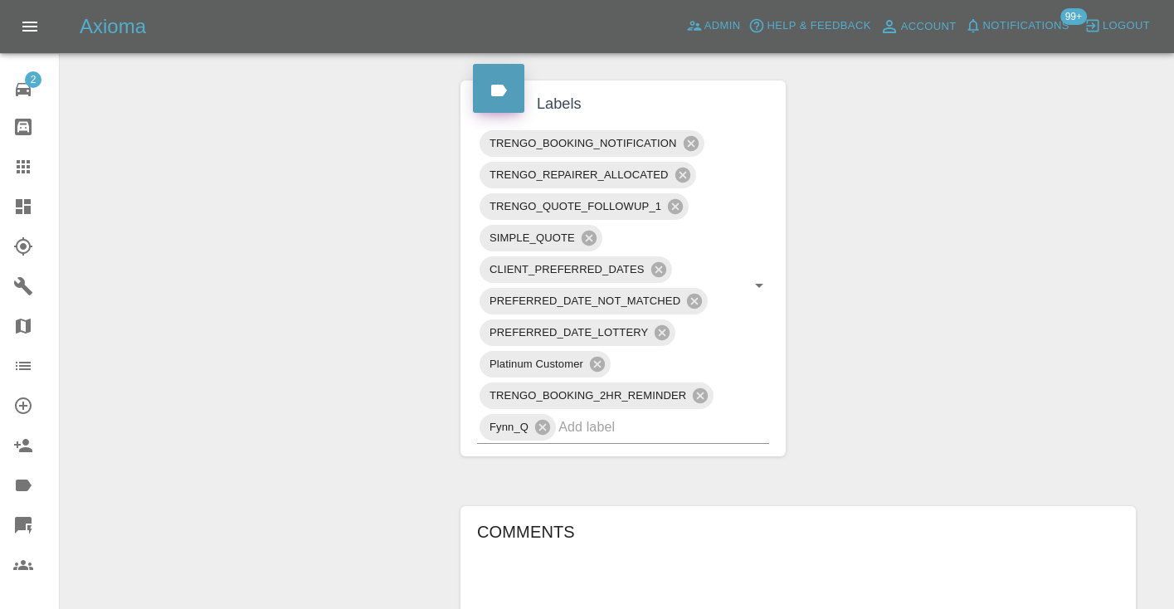
scroll to position [944, 0]
click at [629, 428] on input "text" at bounding box center [640, 430] width 164 height 26
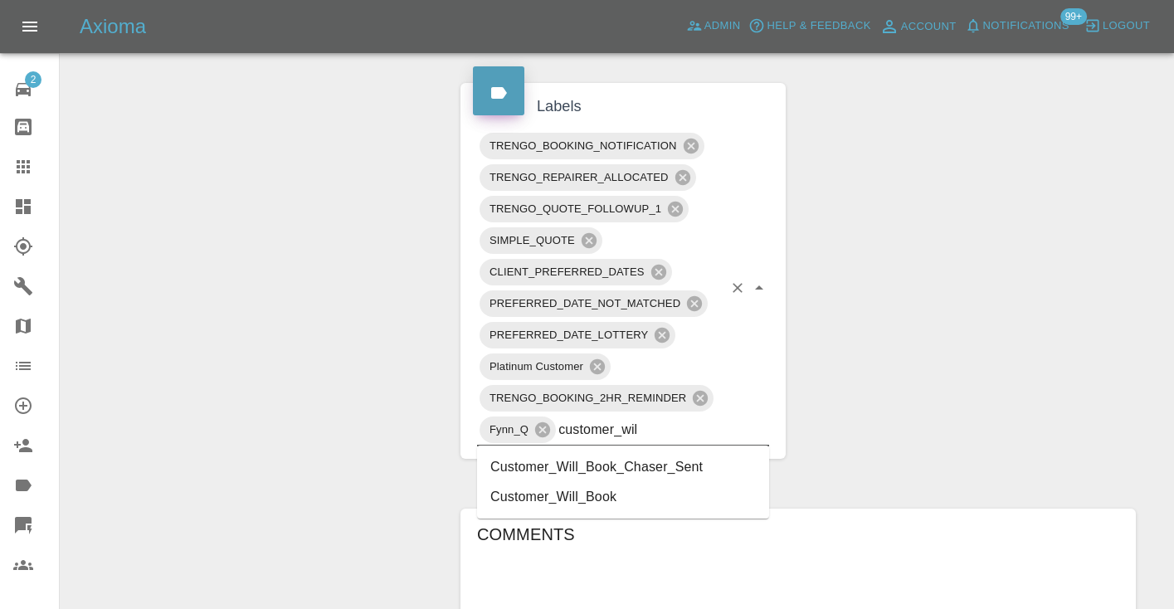
type input "customer_will"
click at [573, 498] on li "Customer_Will_Book" at bounding box center [623, 497] width 292 height 30
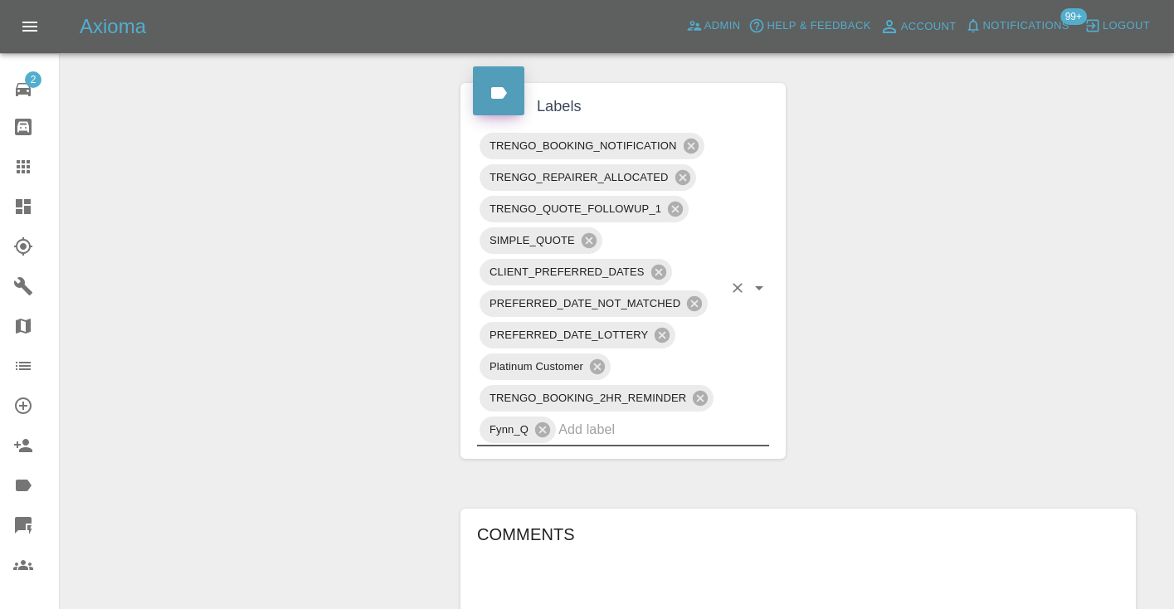
click at [215, 231] on div "Change Repairer Modify Claim Modify Quote Rollback Submit Payment Archive" at bounding box center [254, 164] width 363 height 1859
click at [29, 166] on icon at bounding box center [23, 166] width 13 height 13
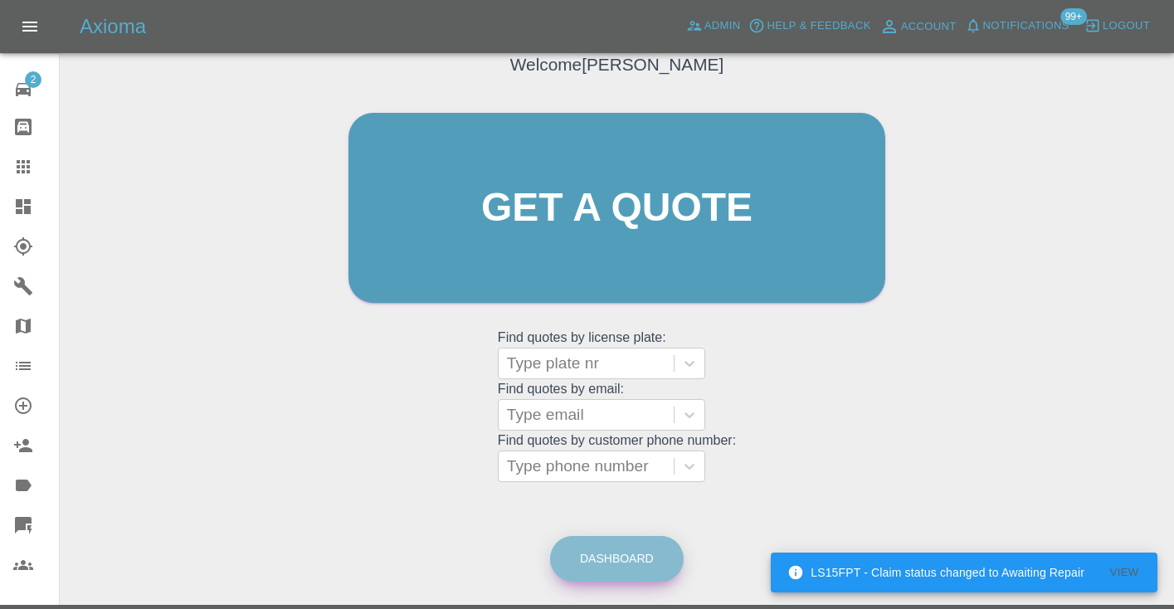
click at [622, 554] on link "Dashboard" at bounding box center [617, 559] width 134 height 46
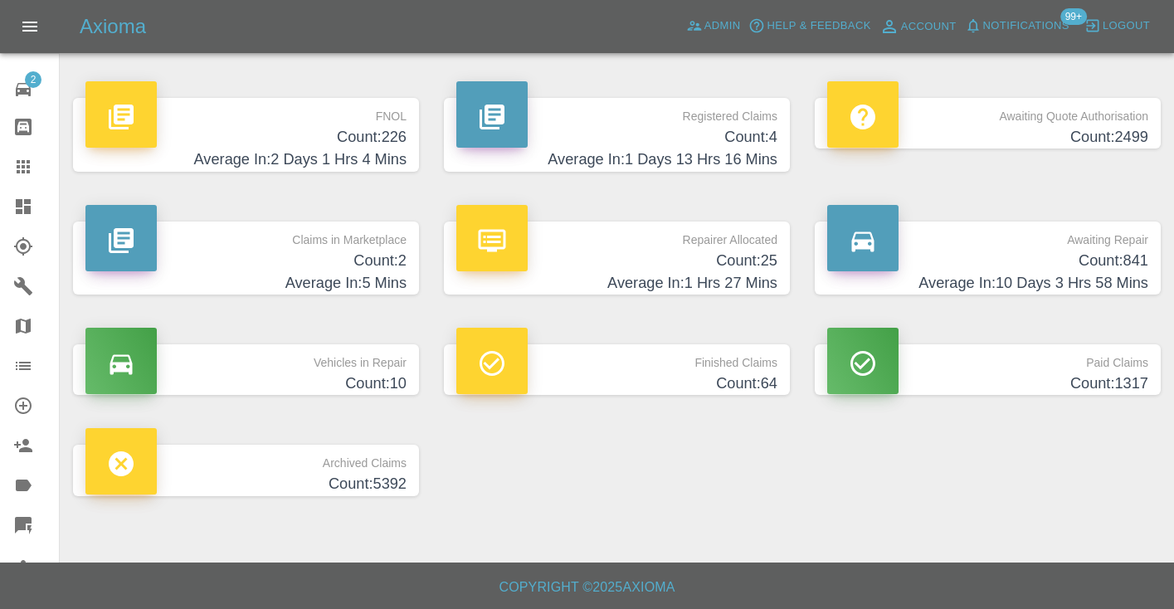
click at [1101, 258] on h4 "Count: 841" at bounding box center [987, 261] width 321 height 22
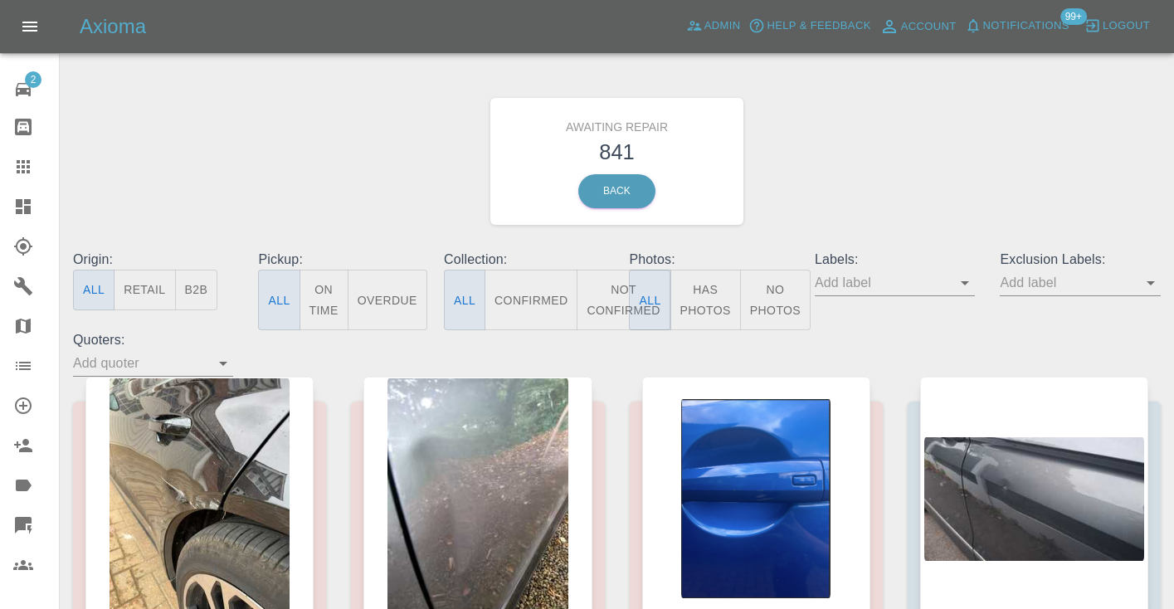
click at [618, 302] on button "Not Confirmed" at bounding box center [623, 300] width 93 height 61
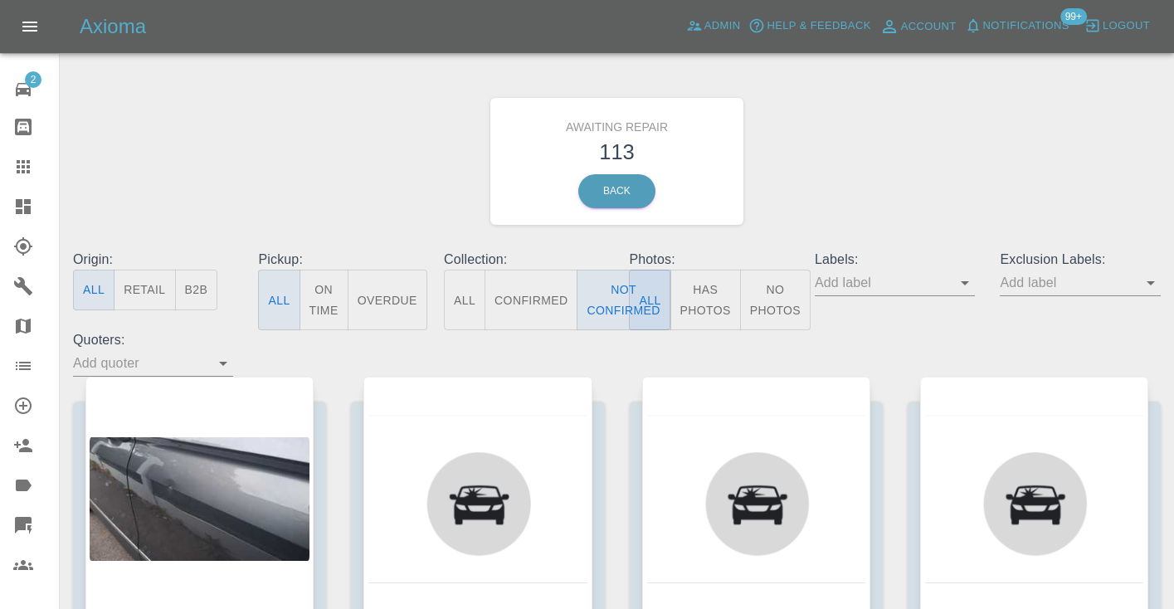
click at [819, 178] on div "Awaiting Repair 113 Back" at bounding box center [617, 161] width 1113 height 177
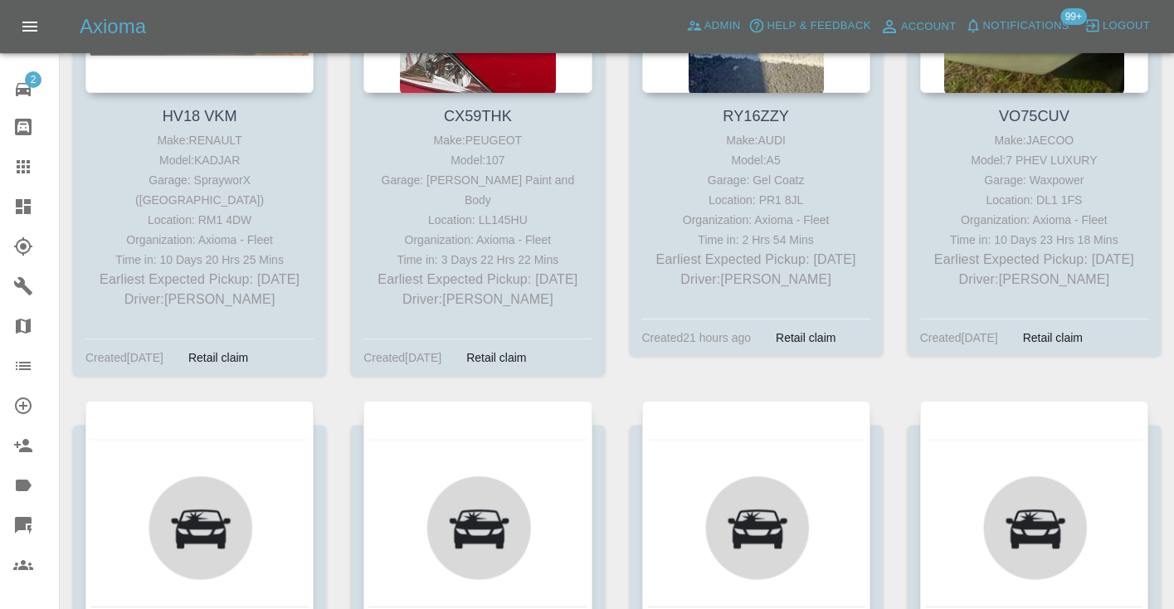
scroll to position [4996, 0]
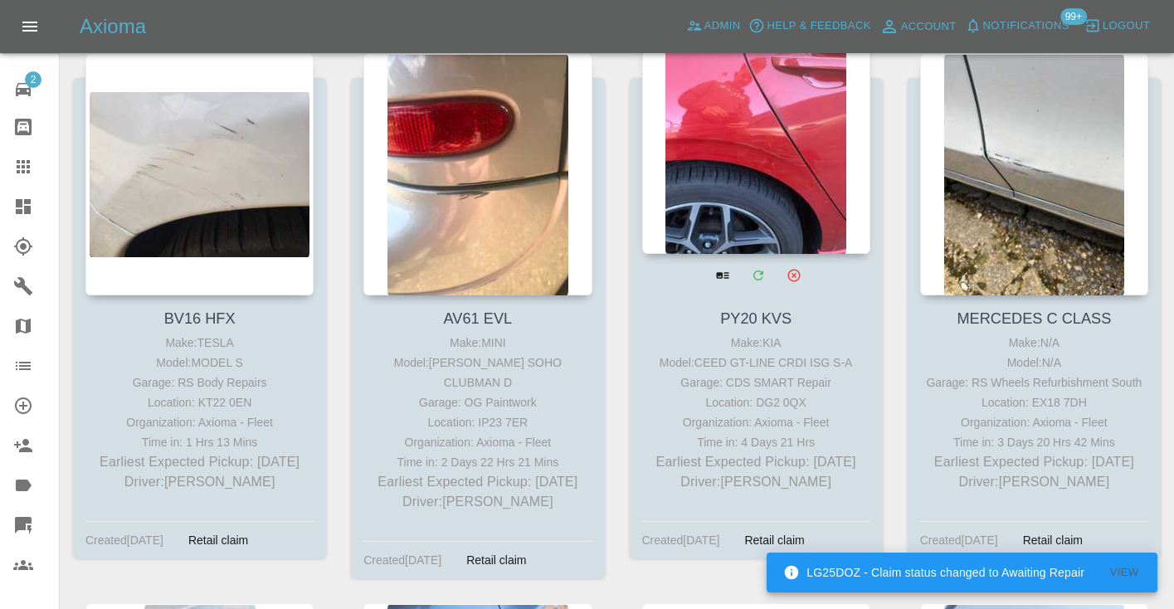
scroll to position [8144, 0]
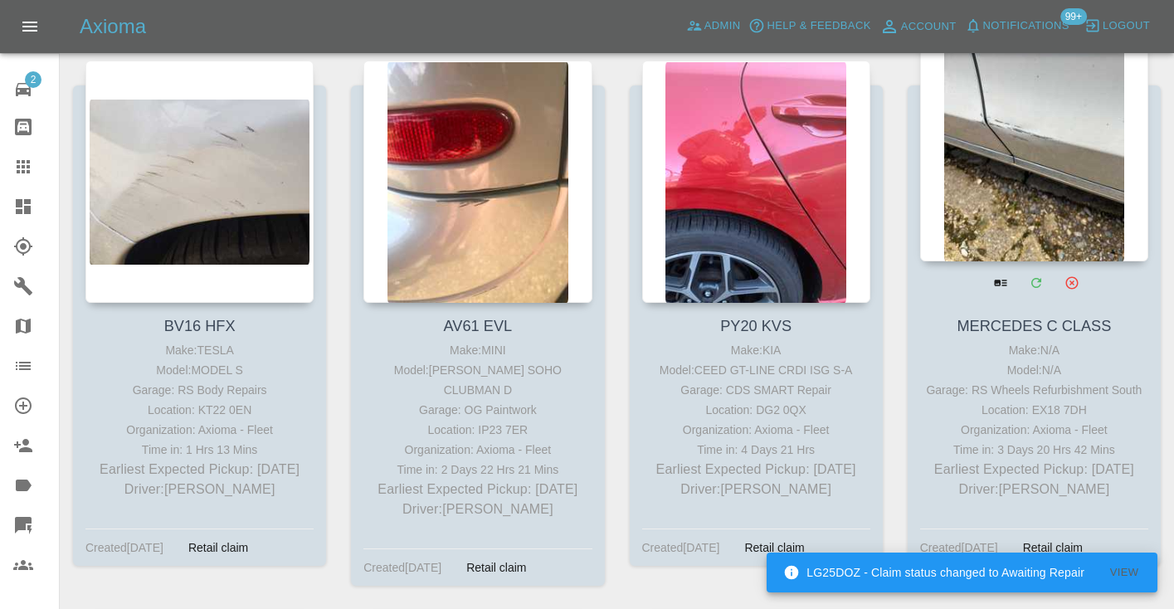
click at [1007, 163] on div at bounding box center [1034, 140] width 228 height 242
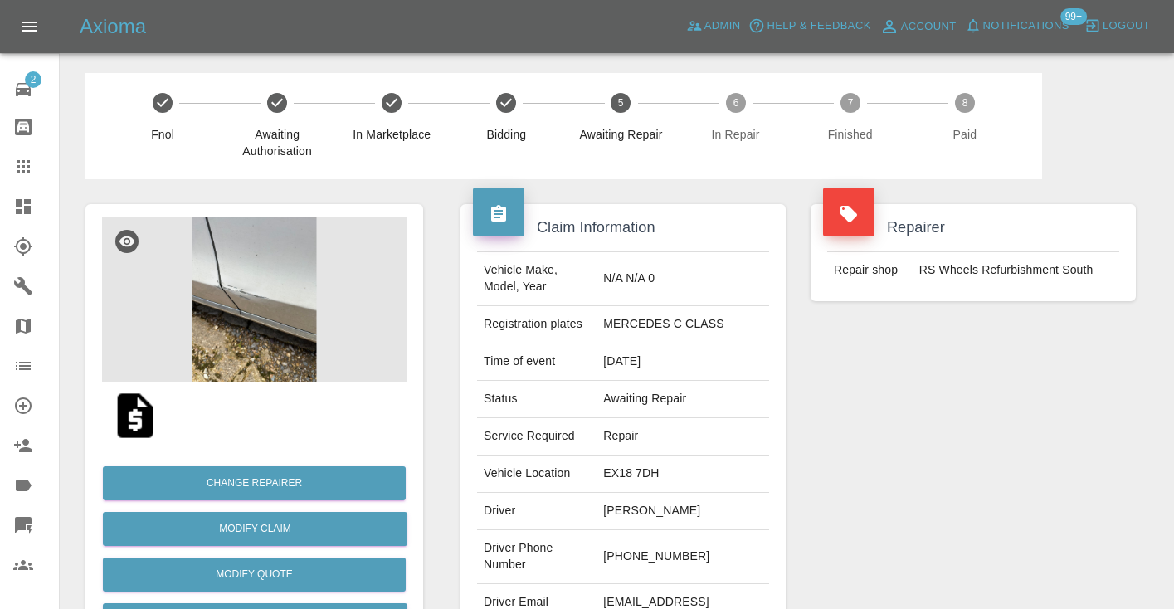
drag, startPoint x: 743, startPoint y: 539, endPoint x: 665, endPoint y: 536, distance: 77.2
click at [665, 536] on td "[PHONE_NUMBER]" at bounding box center [683, 557] width 173 height 54
copy td "7907 022058"
click at [930, 451] on div "Repairer Repair shop RS Wheels Refurbishment South" at bounding box center [973, 426] width 350 height 495
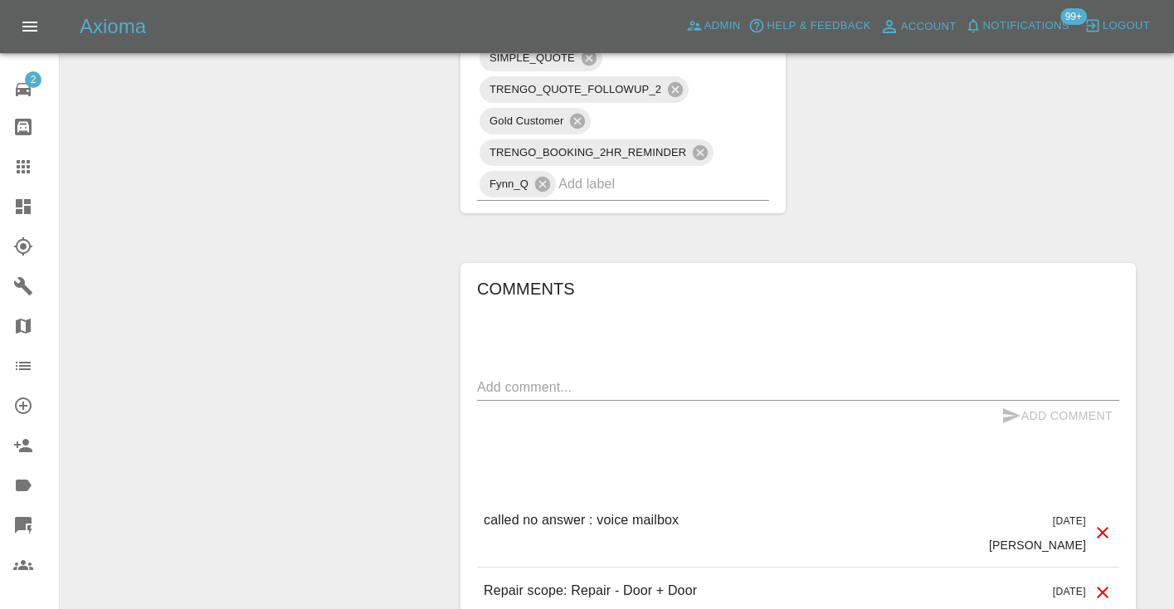
scroll to position [1161, 0]
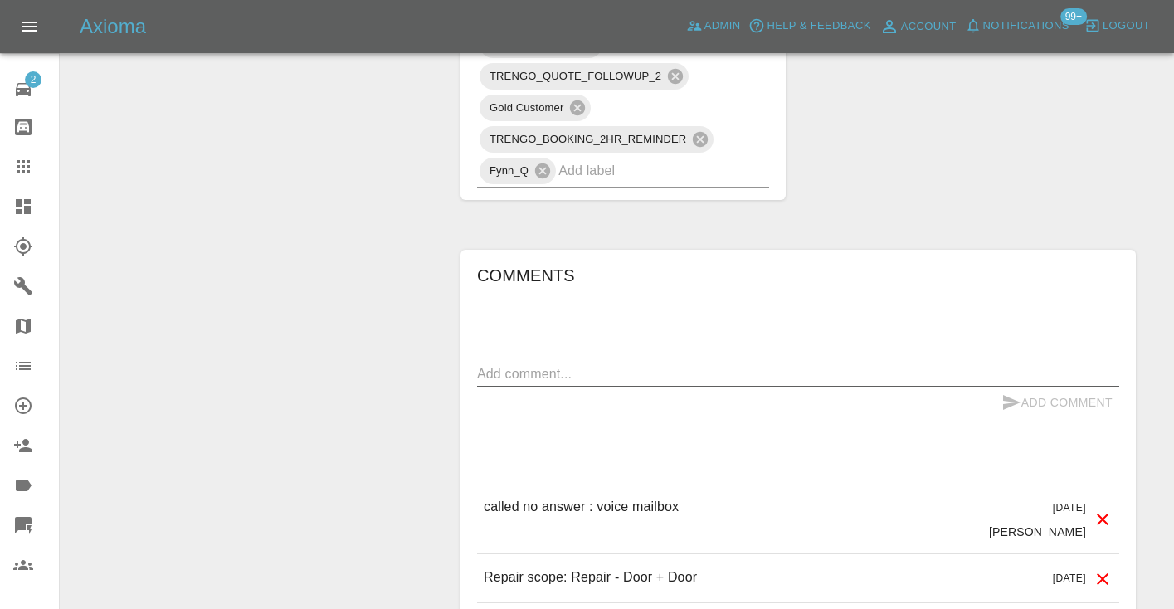
click at [559, 364] on textarea at bounding box center [798, 373] width 642 height 19
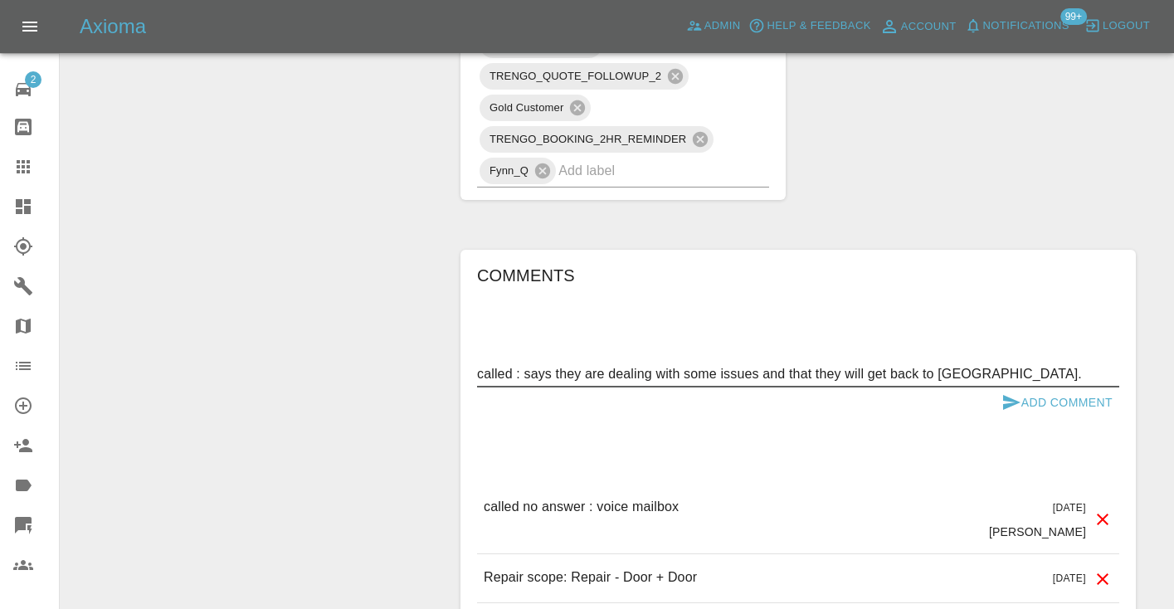
type textarea "called : says they are dealing with some issues and that they will get back to …"
click at [1026, 388] on button "Add Comment" at bounding box center [1057, 403] width 124 height 31
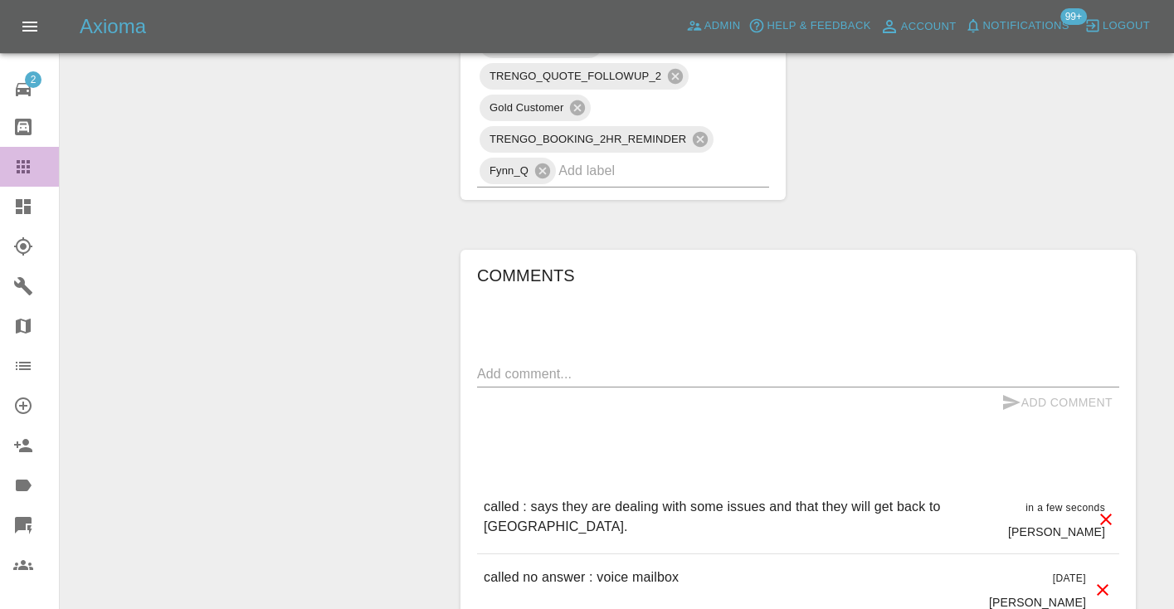
click at [34, 171] on div at bounding box center [36, 167] width 46 height 20
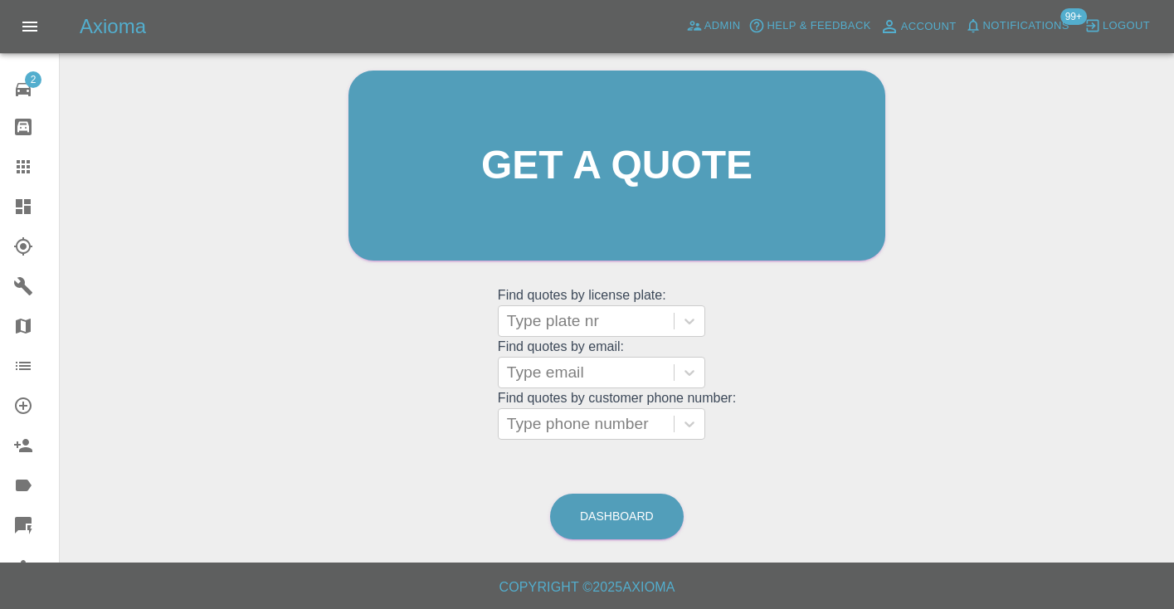
scroll to position [167, 0]
click at [610, 512] on link "Dashboard" at bounding box center [617, 518] width 134 height 46
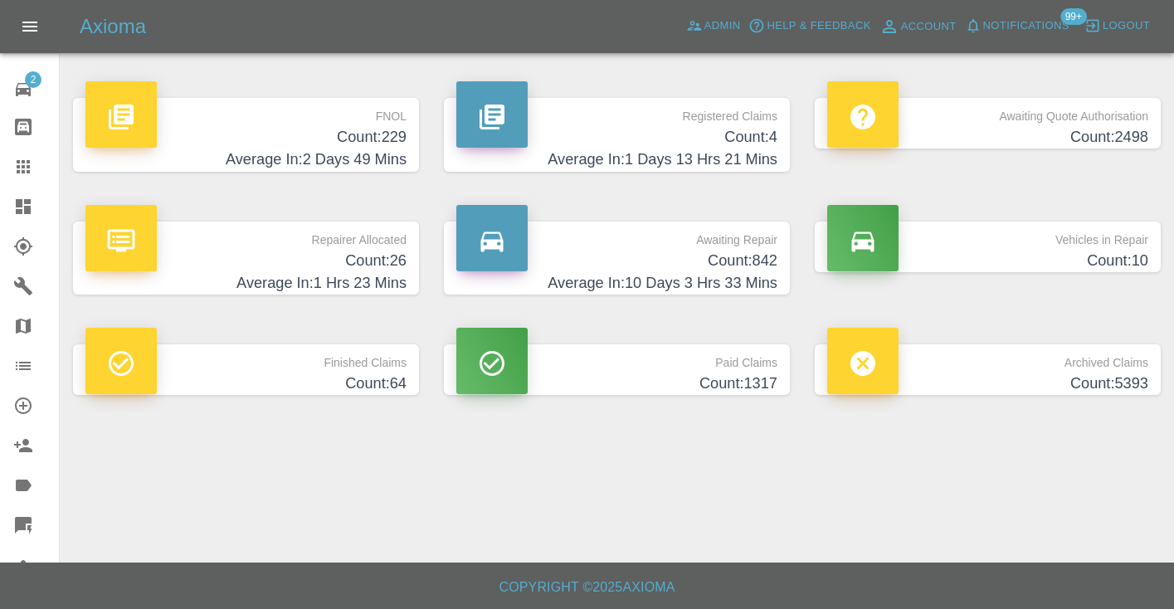
click at [729, 261] on h4 "Count: 842" at bounding box center [616, 261] width 321 height 22
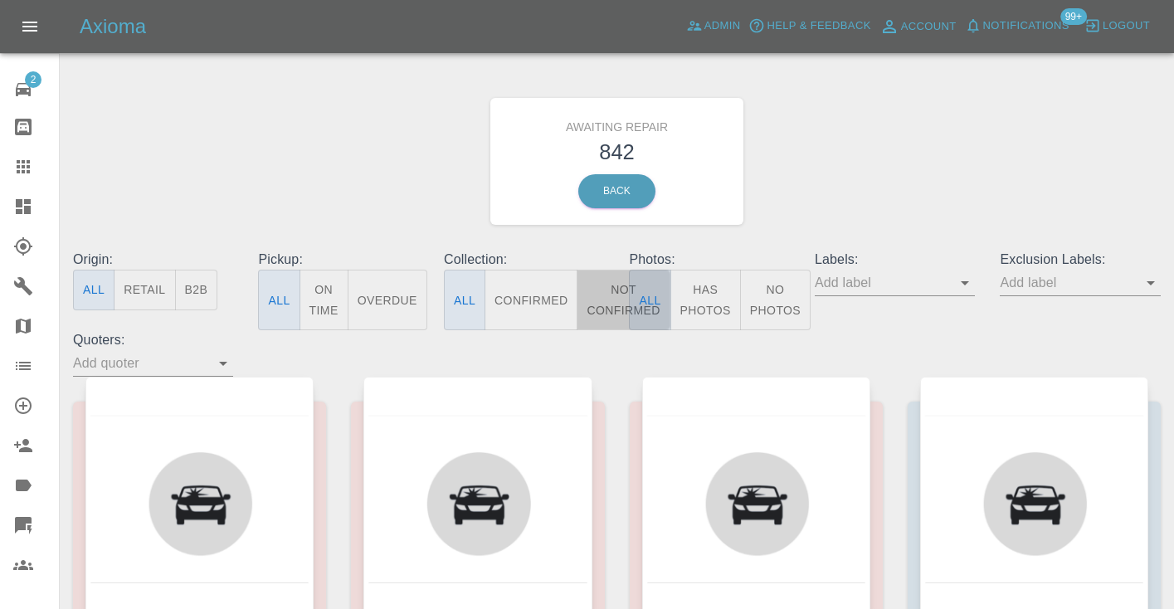
click at [602, 290] on button "Not Confirmed" at bounding box center [623, 300] width 93 height 61
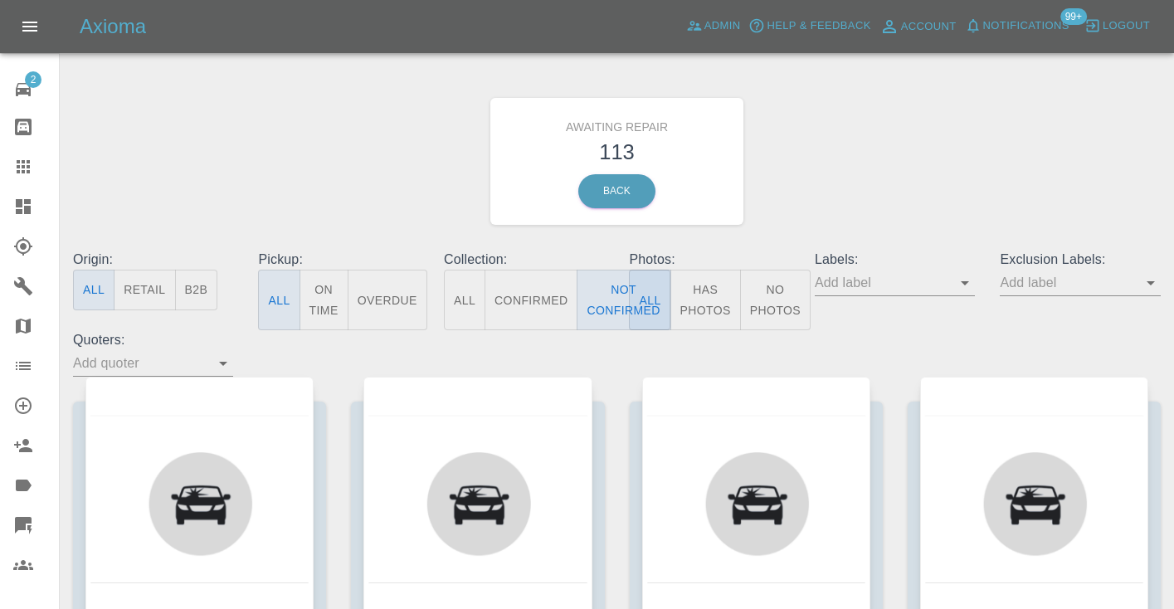
click at [905, 147] on div "Awaiting Repair 113 Back" at bounding box center [617, 161] width 1113 height 177
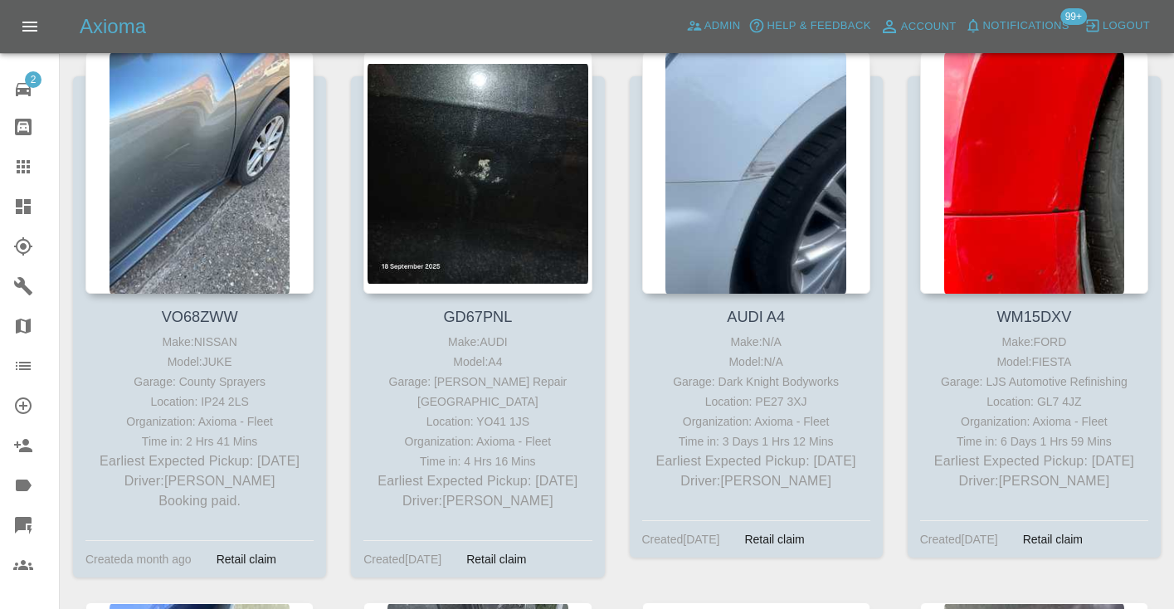
scroll to position [8662, 0]
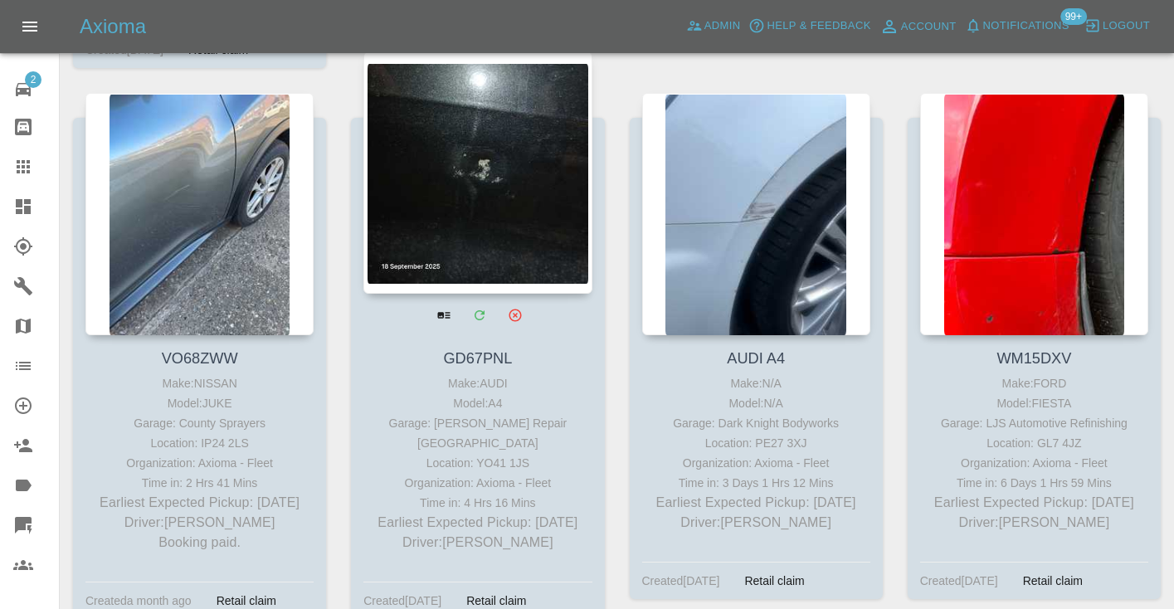
click at [471, 145] on div at bounding box center [477, 172] width 228 height 242
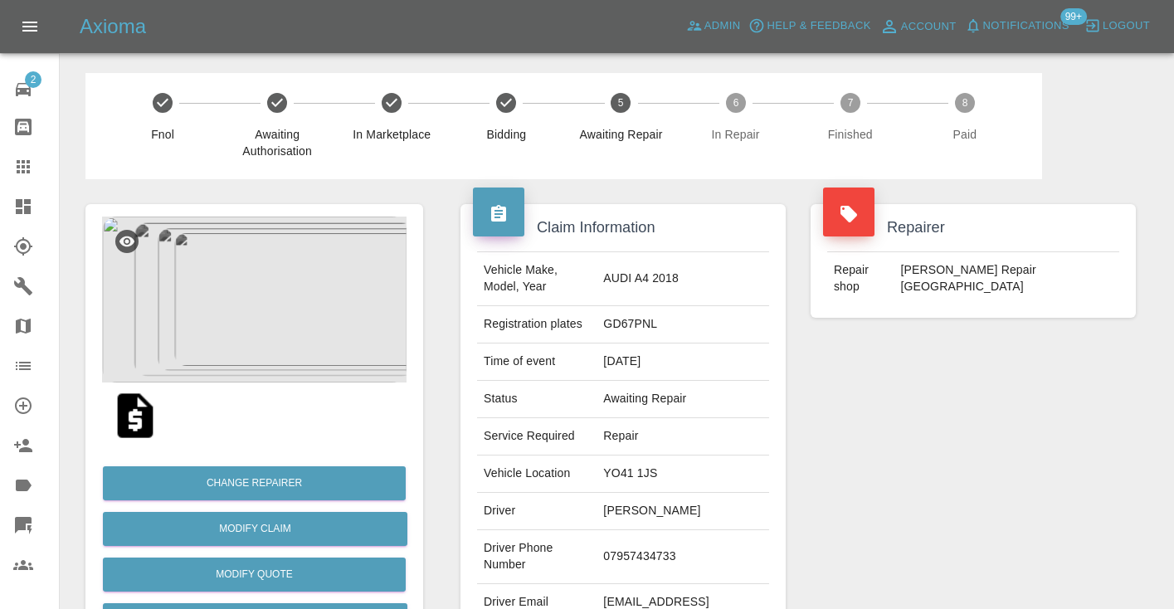
click at [612, 530] on td "[PERSON_NAME]" at bounding box center [683, 511] width 173 height 37
click at [841, 508] on div "Repairer Repair shop [PERSON_NAME] Repair [GEOGRAPHIC_DATA]" at bounding box center [973, 426] width 350 height 495
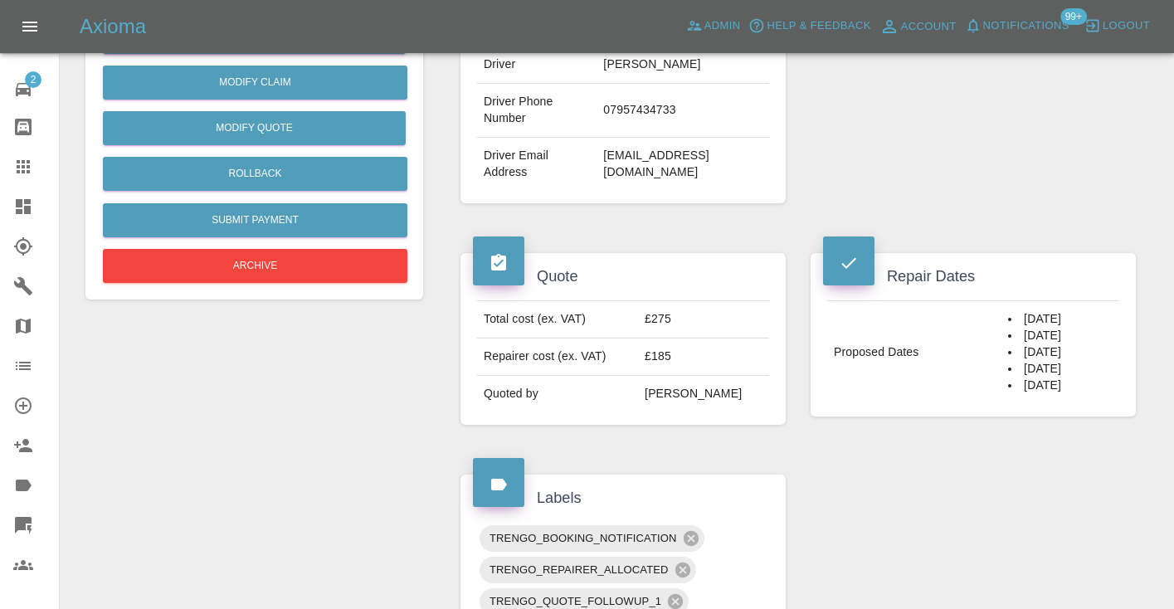
scroll to position [449, 0]
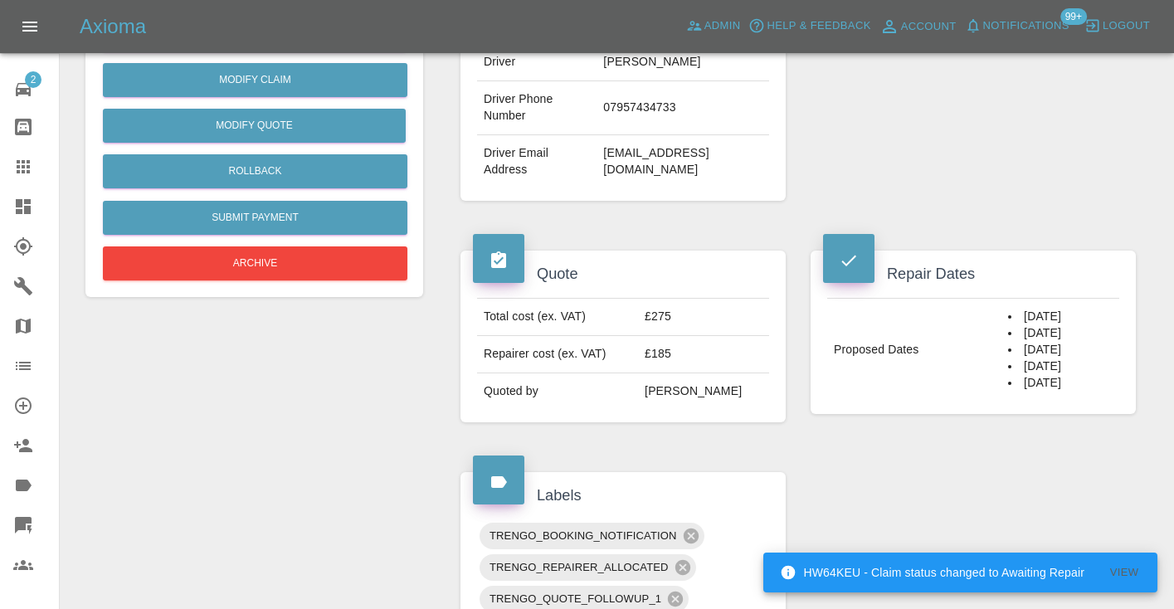
click at [614, 135] on td "07957434733" at bounding box center [683, 108] width 173 height 54
copy td "07957434733"
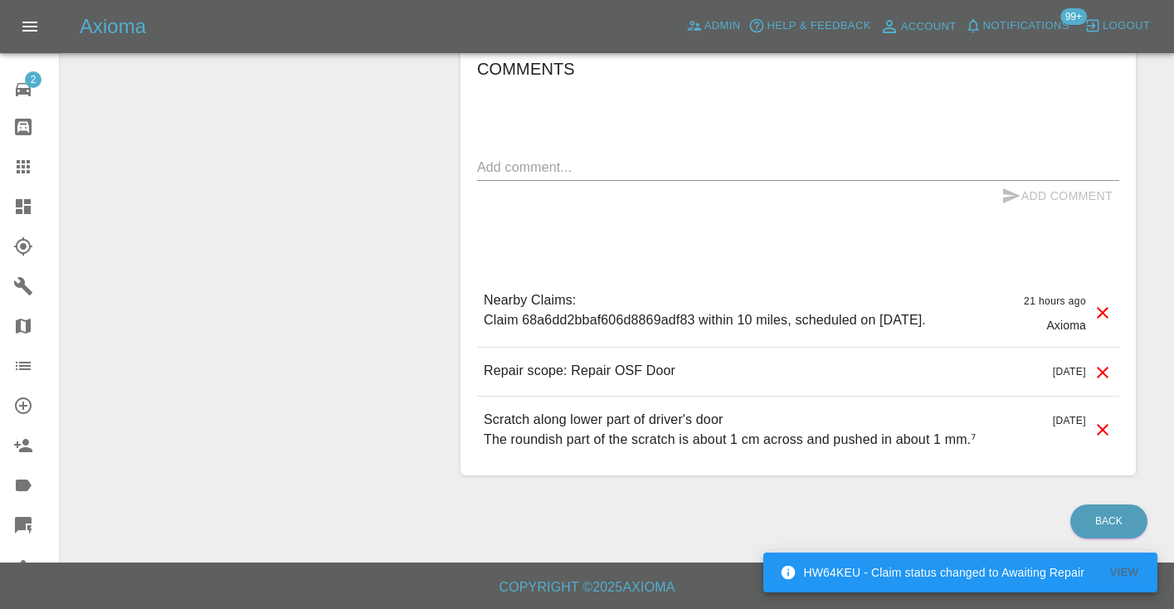
scroll to position [1348, 0]
click at [496, 176] on textarea at bounding box center [798, 167] width 642 height 19
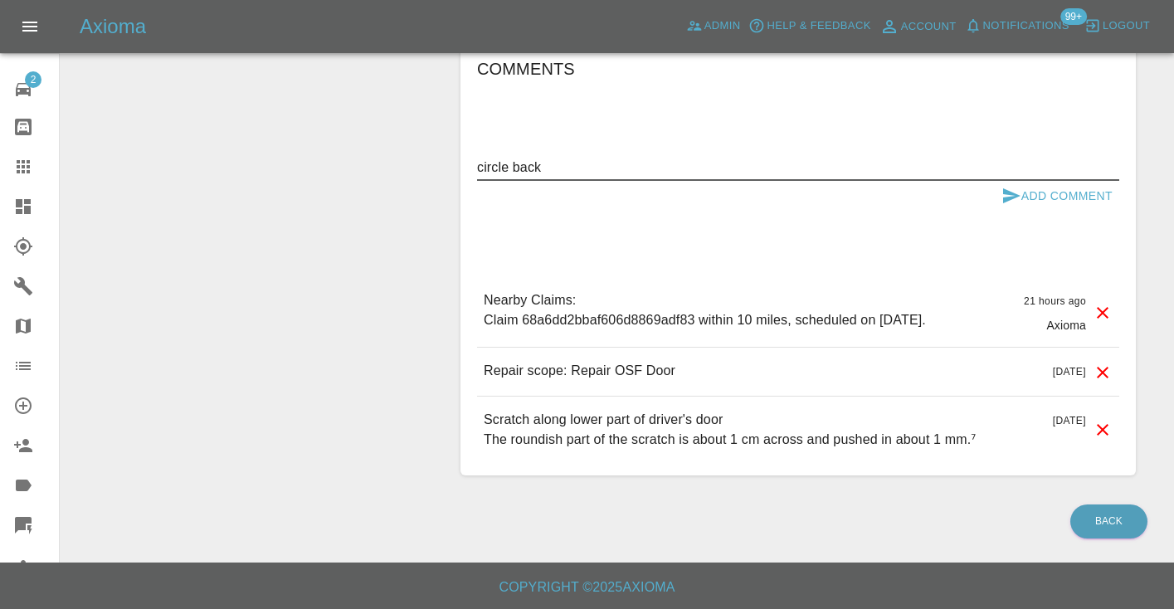
type textarea "circle back"
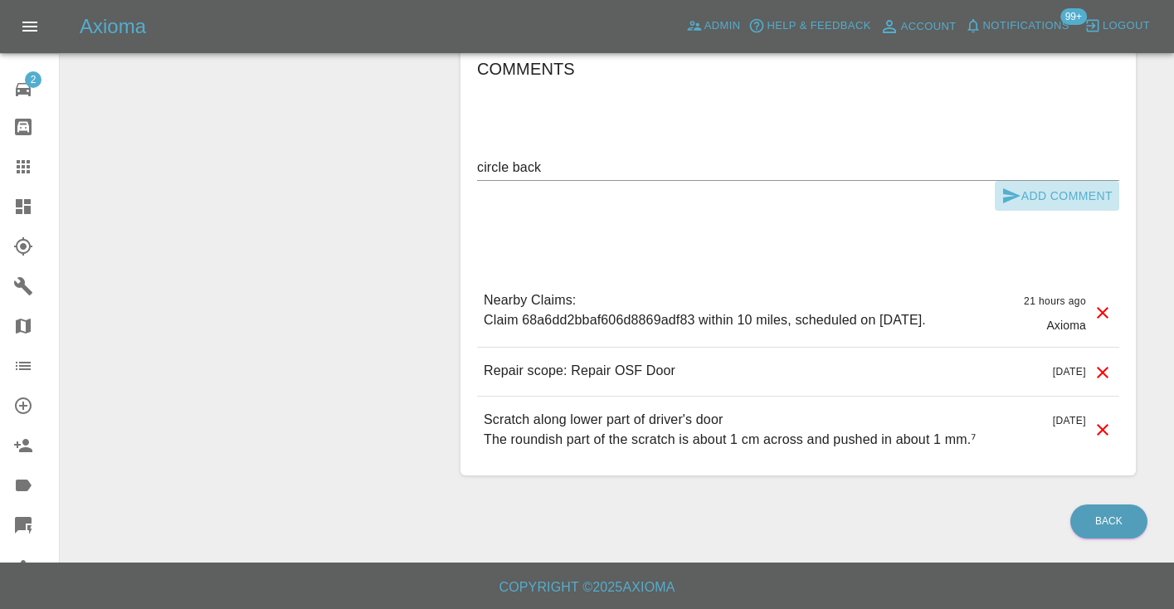
click at [1012, 203] on icon "submit" at bounding box center [1011, 195] width 17 height 15
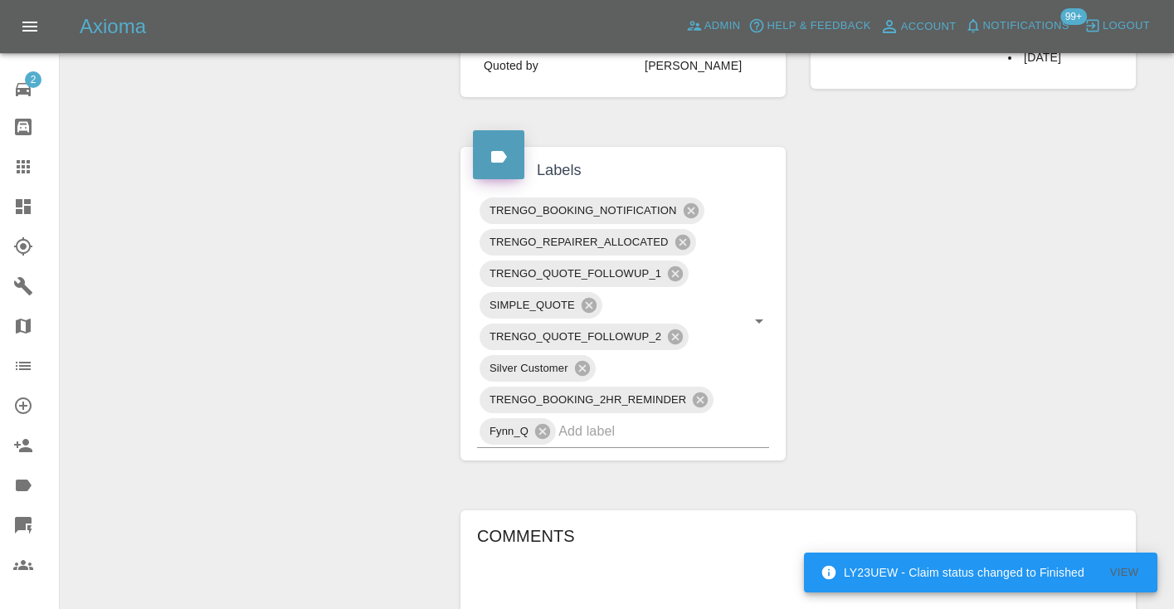
scroll to position [772, 0]
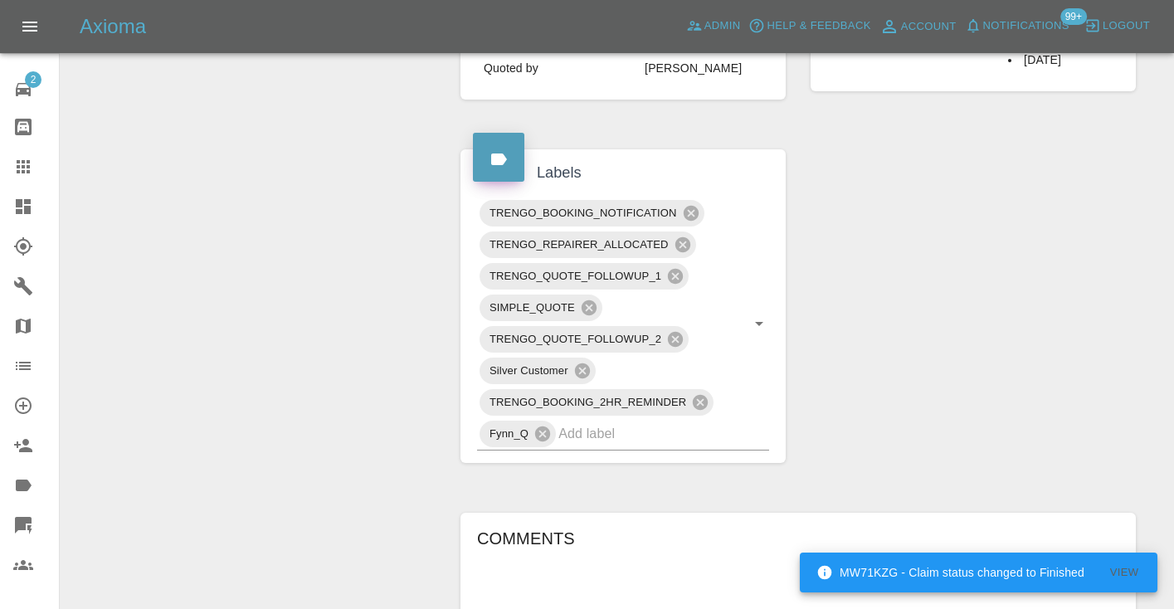
click at [904, 441] on div "Claim Information Vehicle Make, Model, Year AUDI A4 2018 Registration plates GD…" at bounding box center [798, 224] width 700 height 1632
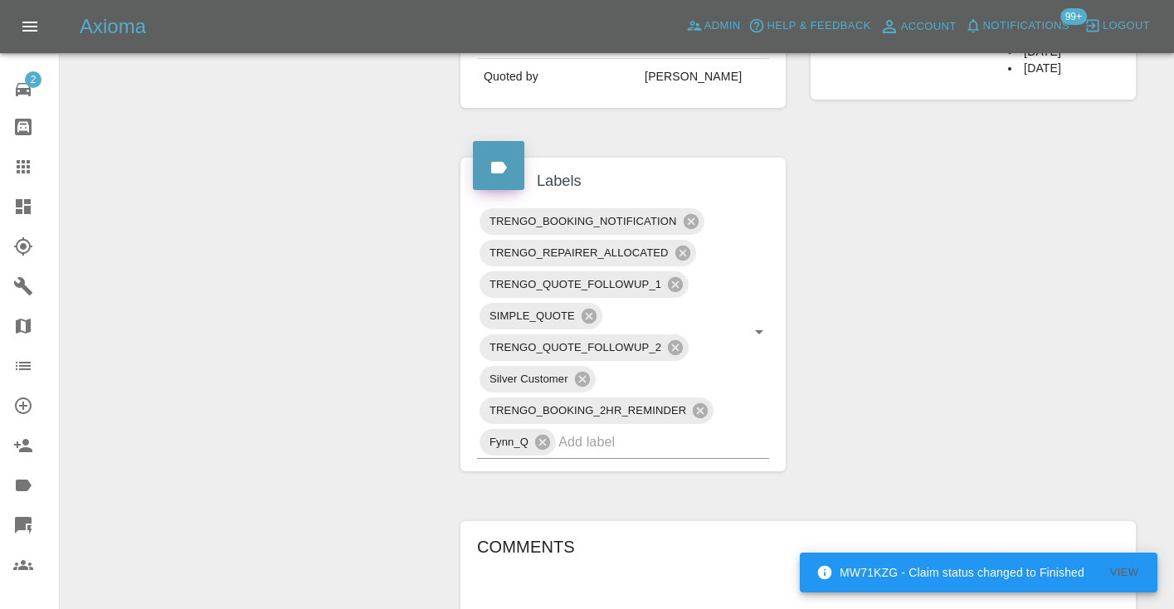
scroll to position [761, 0]
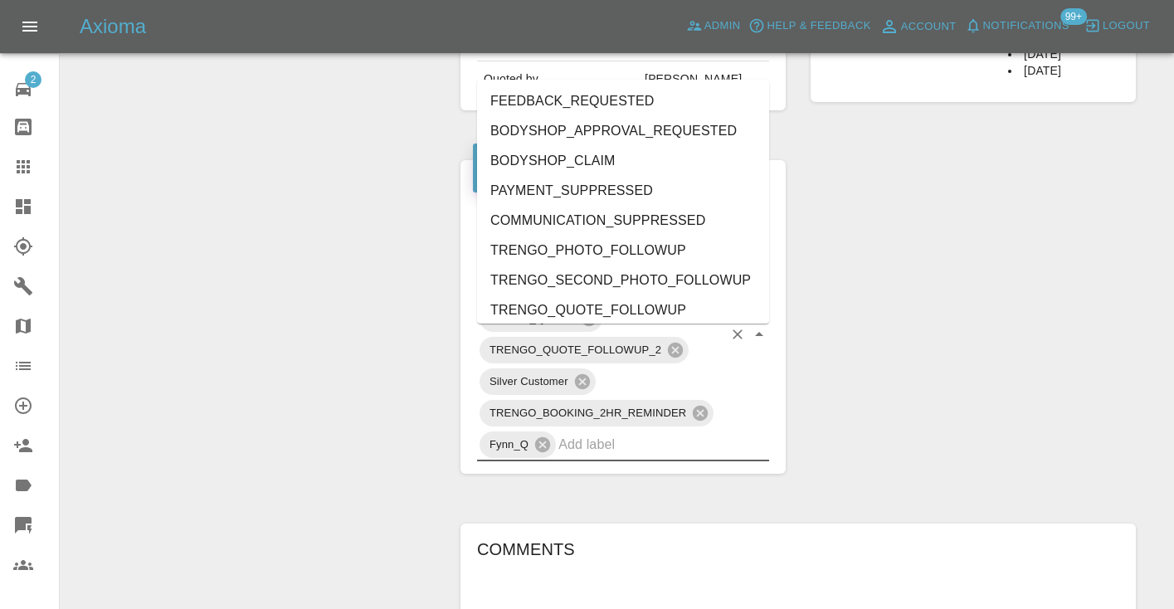
click at [642, 457] on input "text" at bounding box center [640, 444] width 164 height 26
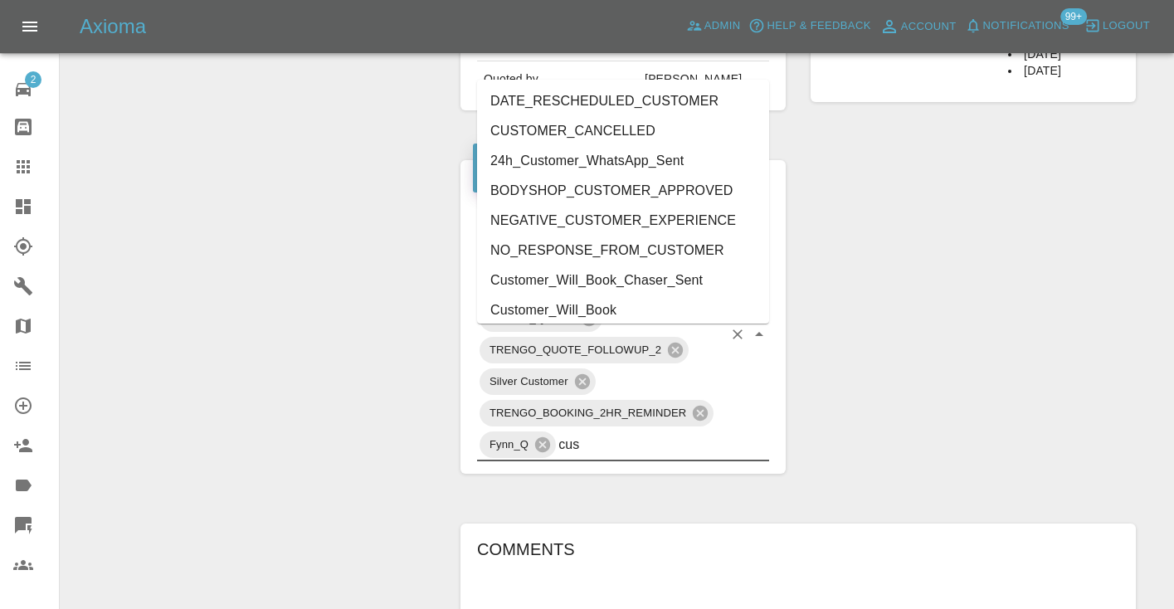
type input "cust"
click at [592, 300] on li "Customer_Will_Book" at bounding box center [623, 310] width 292 height 30
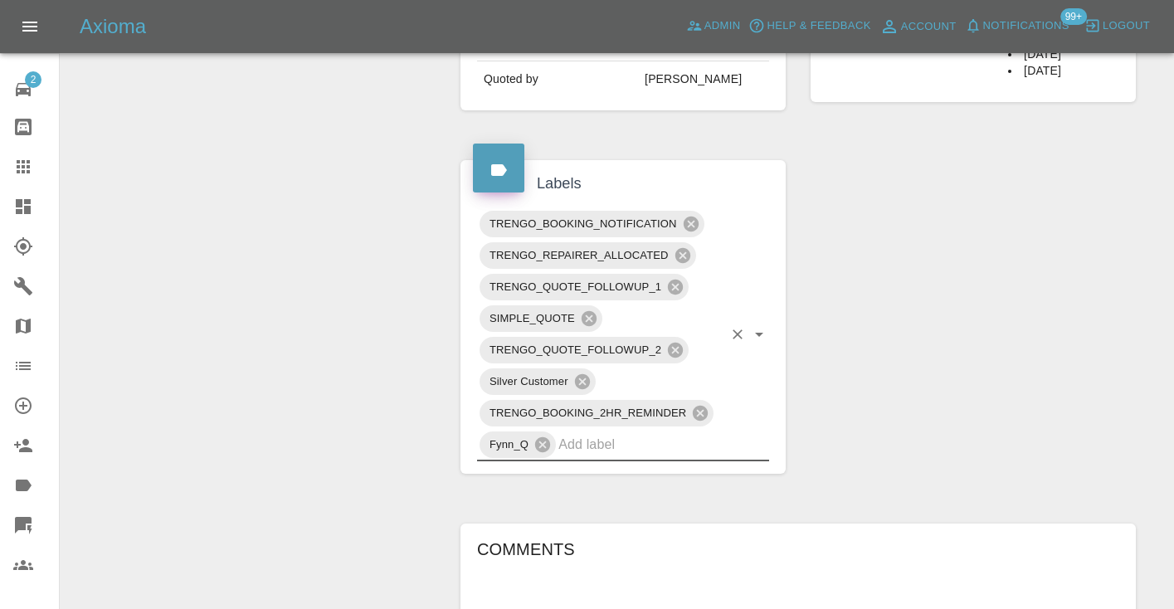
click at [312, 266] on div "Change Repairer Modify Claim Modify Quote Rollback Submit Payment Archive" at bounding box center [254, 234] width 363 height 1632
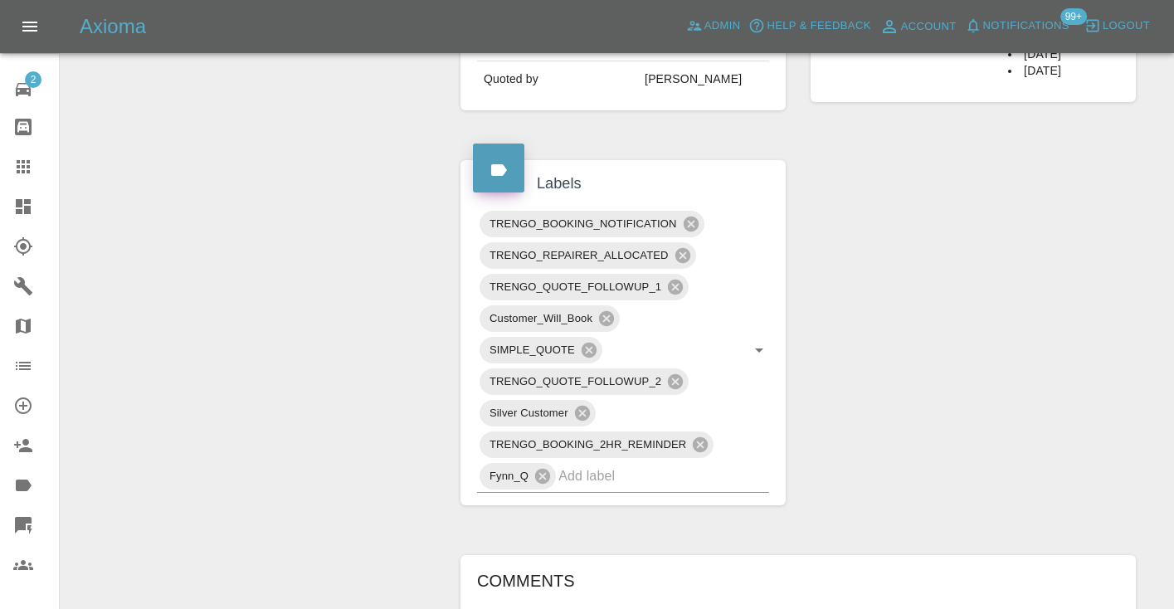
click at [21, 163] on icon at bounding box center [23, 167] width 20 height 20
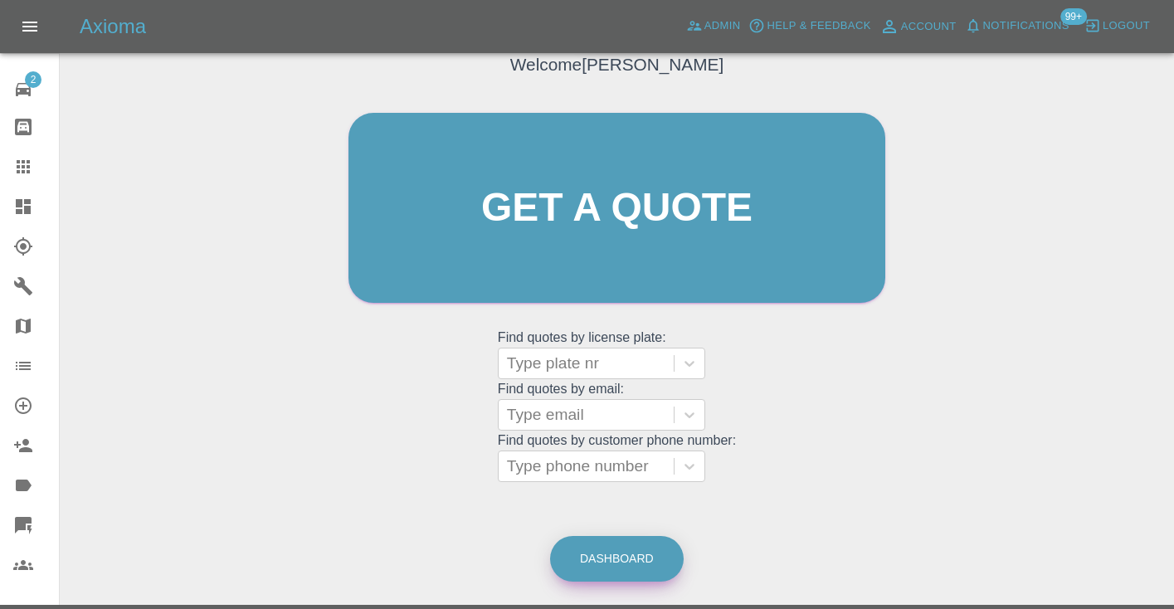
click at [613, 564] on link "Dashboard" at bounding box center [617, 559] width 134 height 46
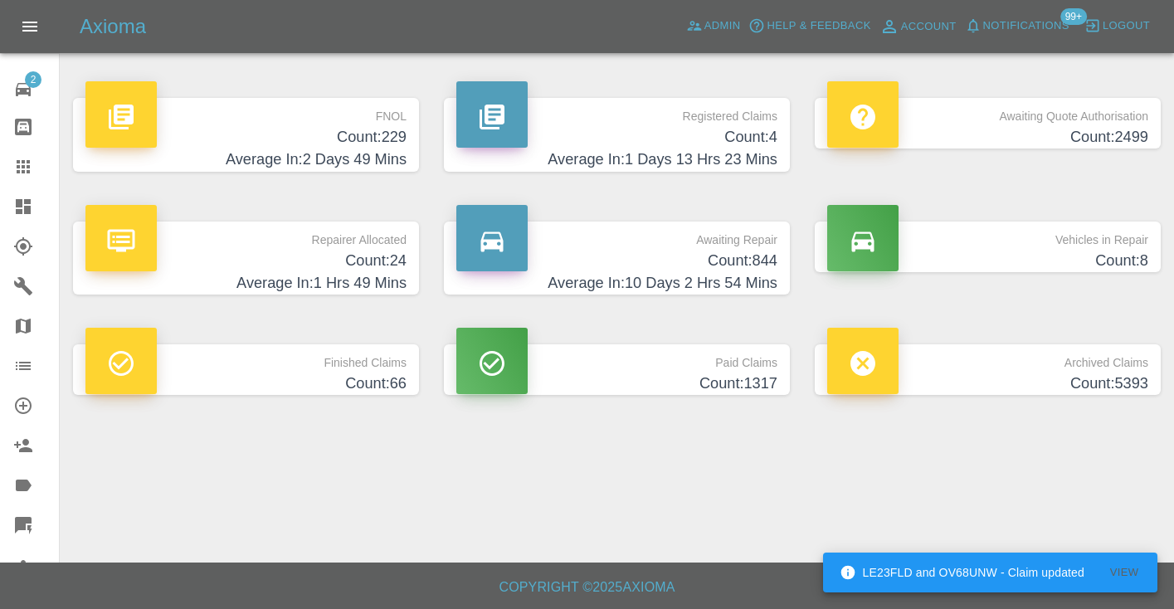
click at [734, 258] on h4 "Count: 844" at bounding box center [616, 261] width 321 height 22
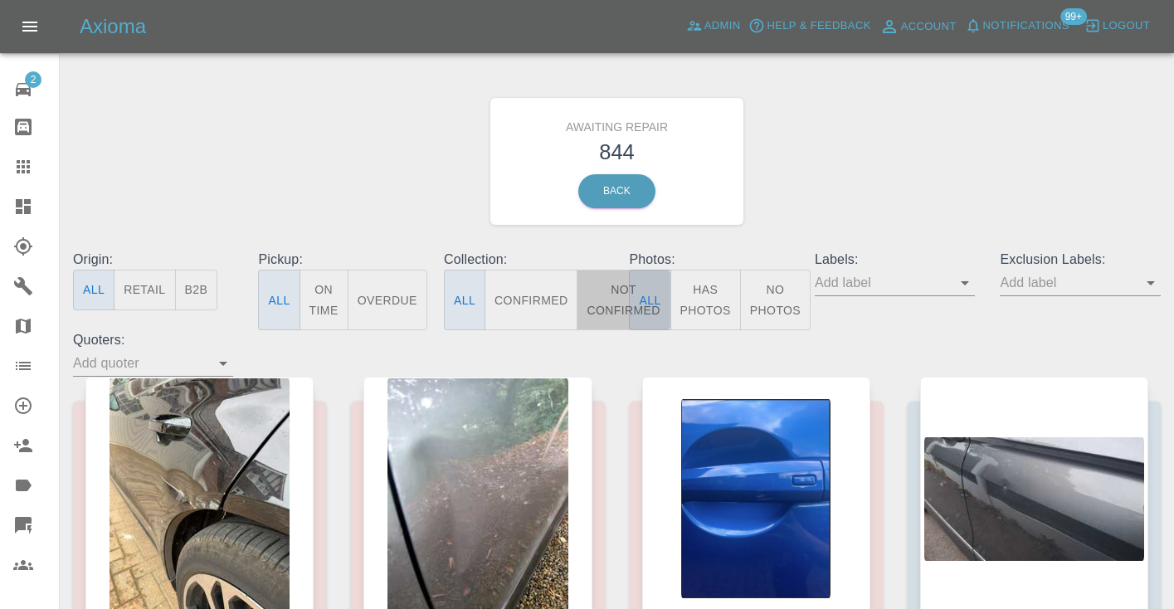
click at [611, 292] on button "Not Confirmed" at bounding box center [623, 300] width 93 height 61
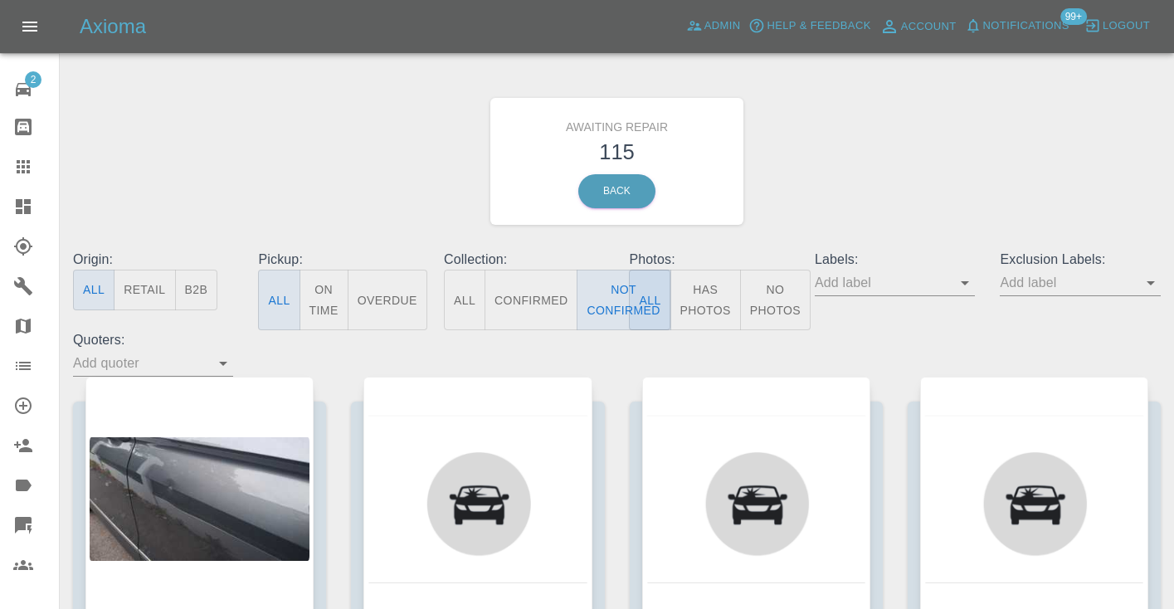
click at [915, 147] on div "Awaiting Repair 115 Back" at bounding box center [617, 161] width 1113 height 177
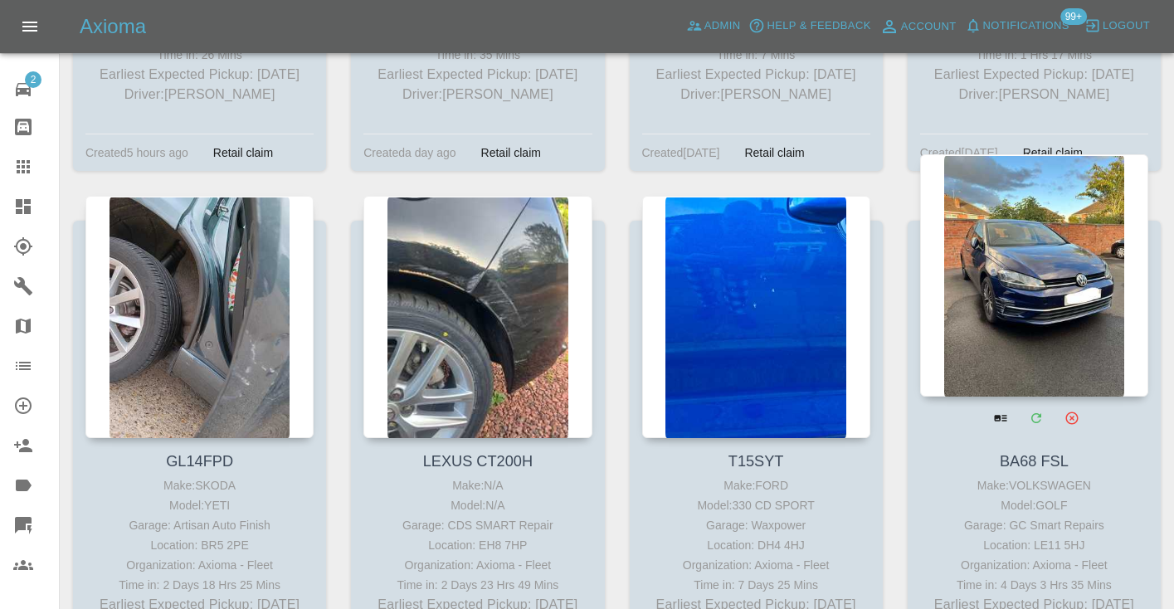
scroll to position [10678, 0]
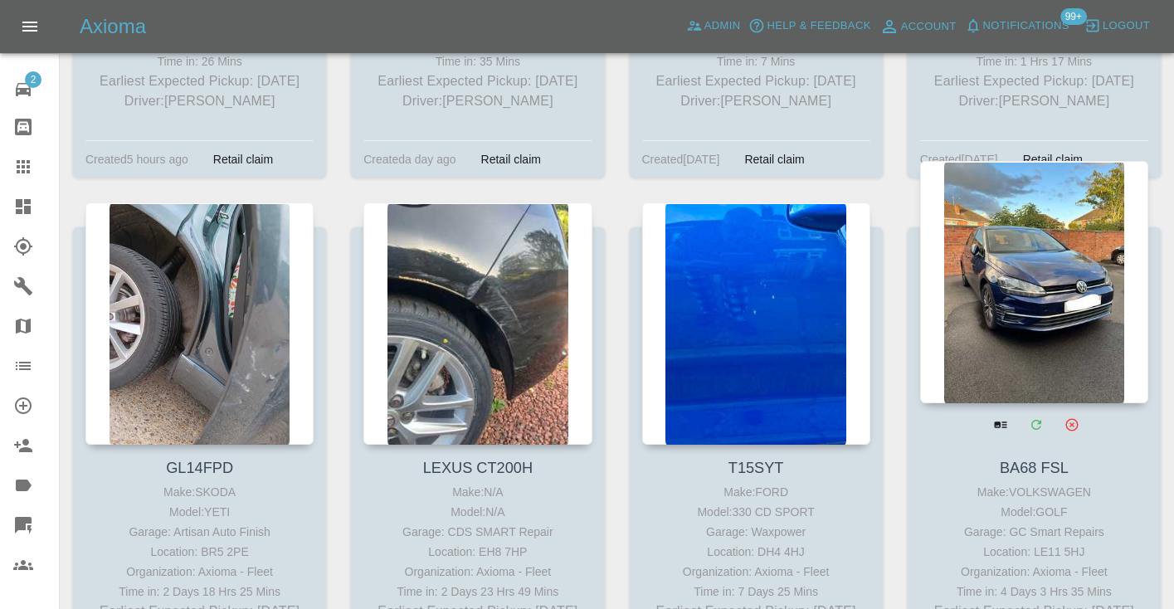
click at [1006, 198] on div at bounding box center [1034, 282] width 228 height 242
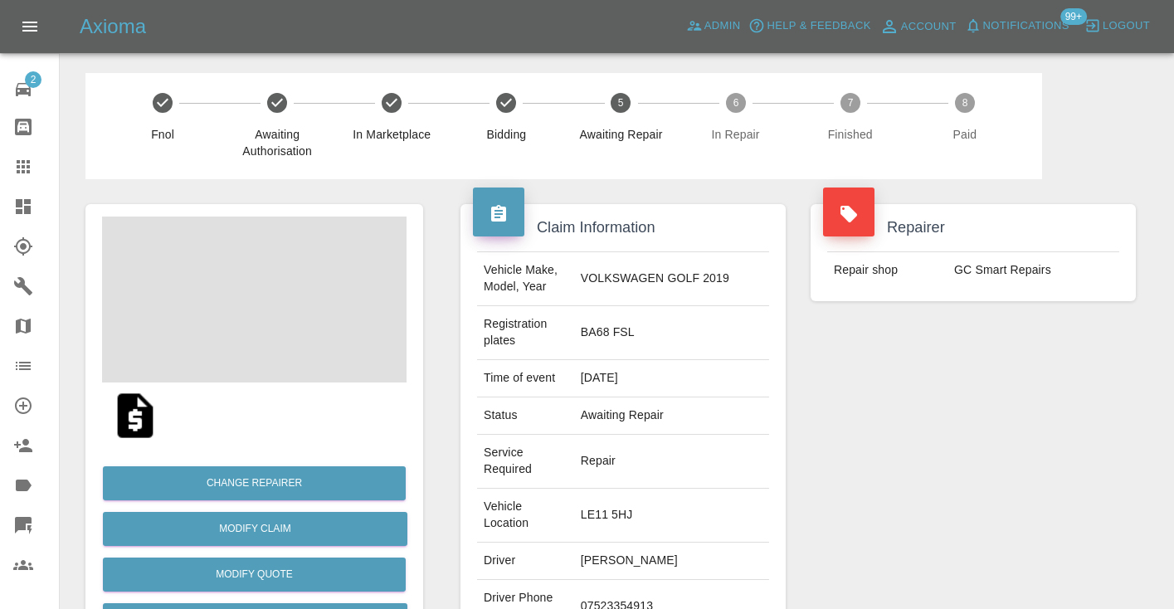
click at [652, 580] on td "07523354913" at bounding box center [671, 607] width 195 height 54
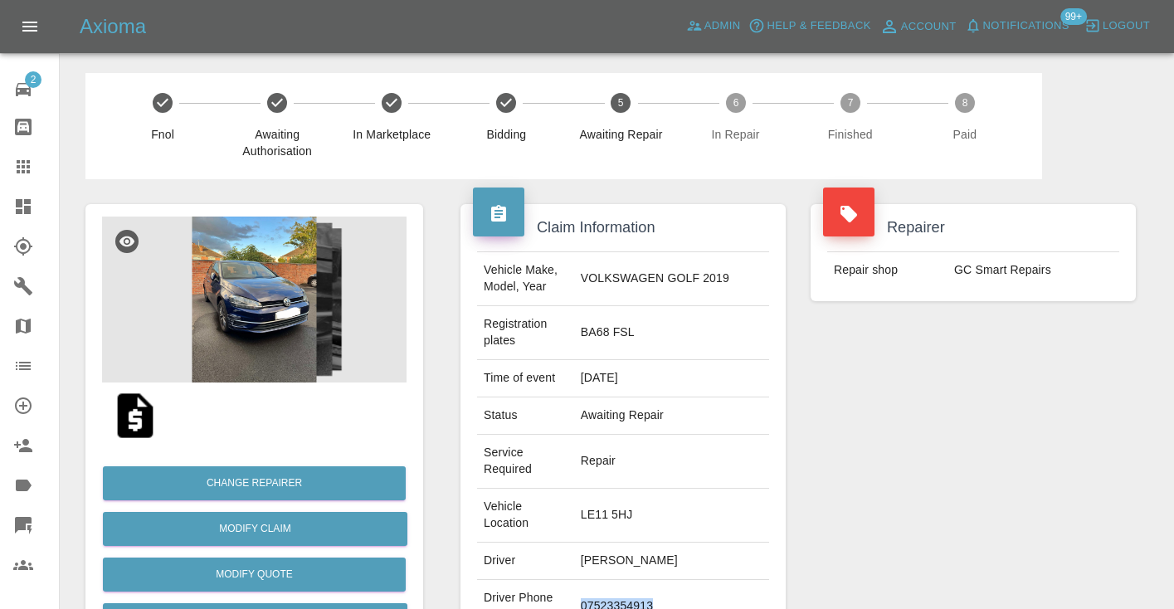
copy td "07523354913"
click at [967, 439] on div "Repairer Repair shop GC Smart Repairs" at bounding box center [973, 468] width 350 height 578
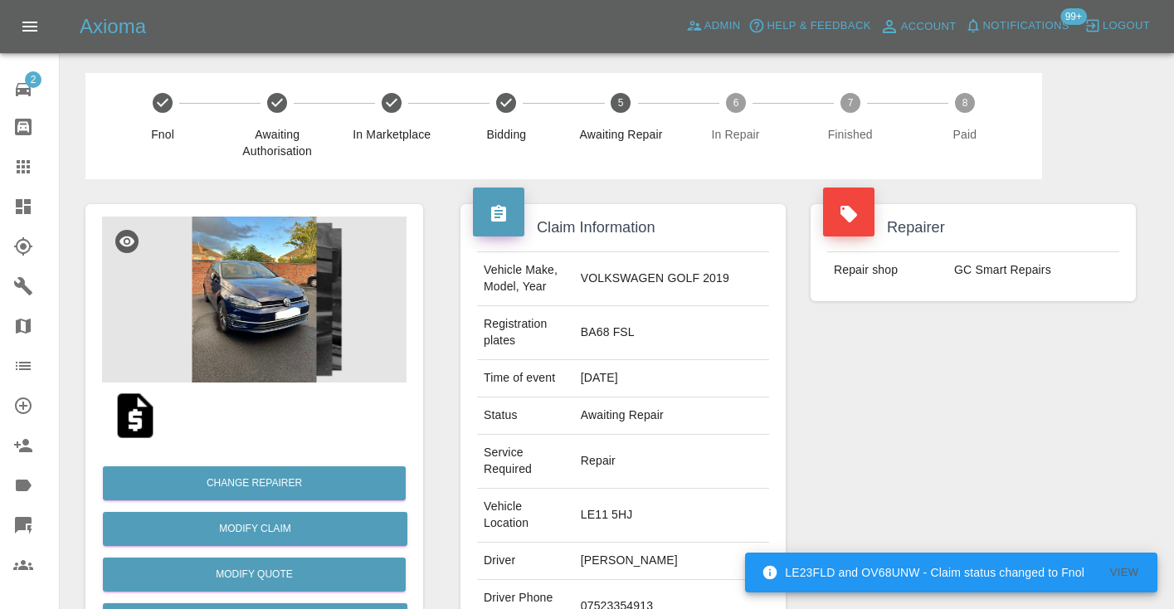
click at [670, 580] on td "07523354913" at bounding box center [671, 607] width 195 height 54
copy td "07523354913"
click at [890, 434] on div "Repairer Repair shop GC Smart Repairs" at bounding box center [973, 468] width 350 height 578
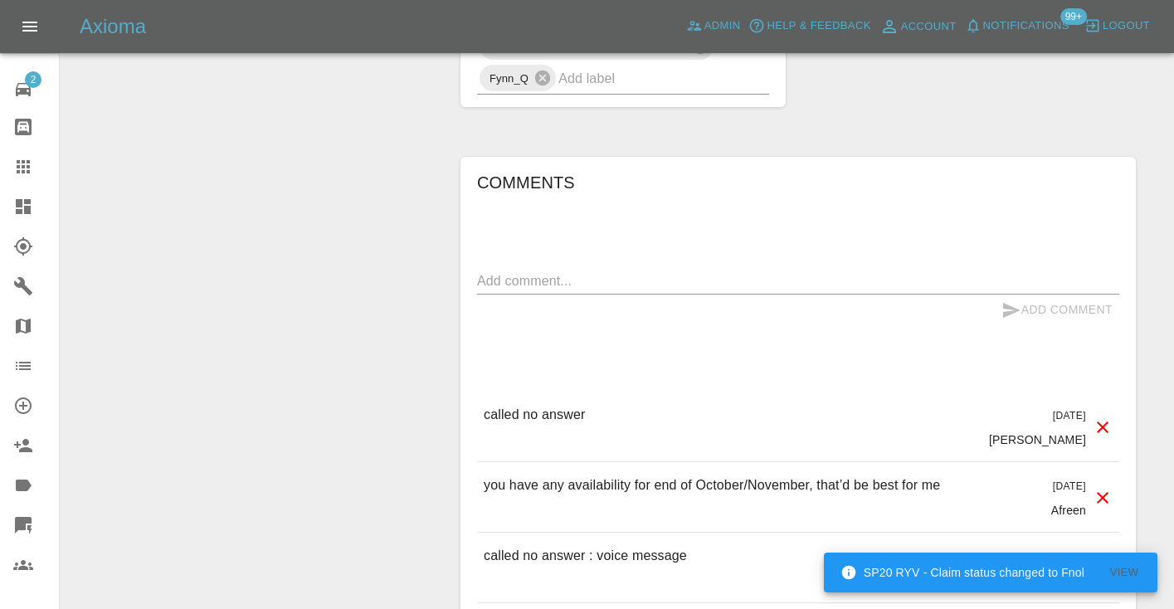
scroll to position [1486, 0]
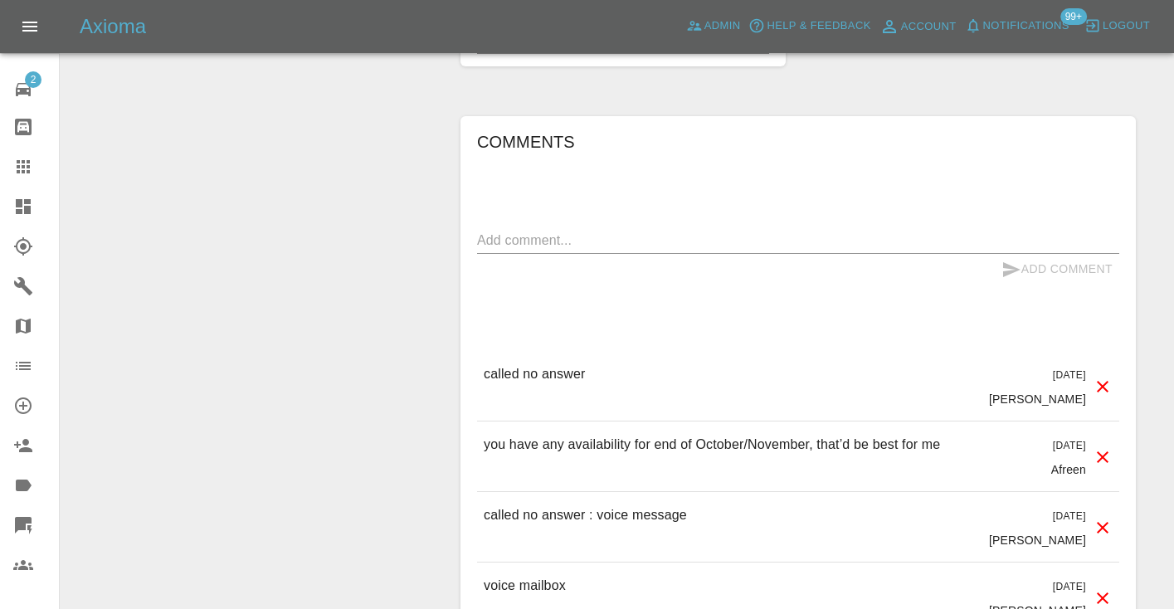
click at [492, 231] on textarea at bounding box center [798, 240] width 642 height 19
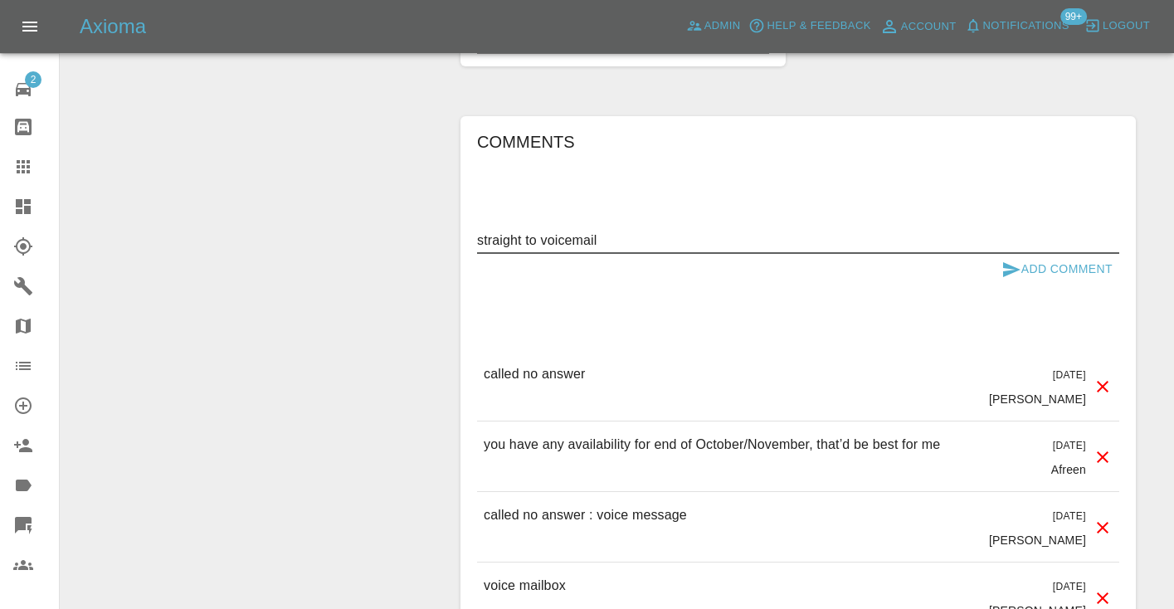
type textarea "straight to voicemail"
click at [1023, 254] on button "Add Comment" at bounding box center [1057, 269] width 124 height 31
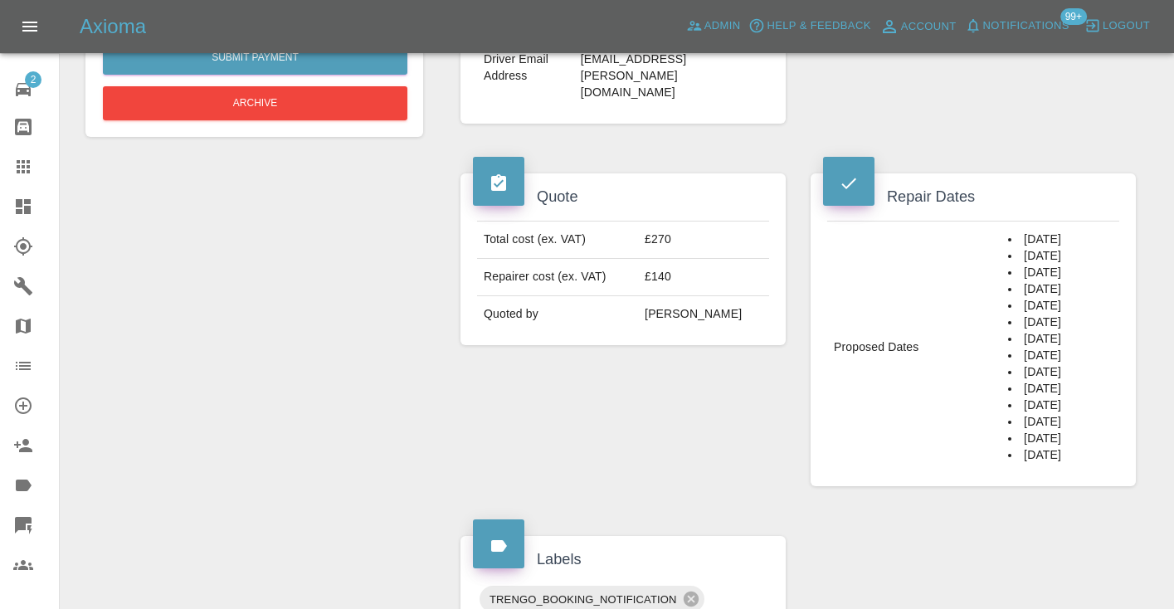
scroll to position [608, 0]
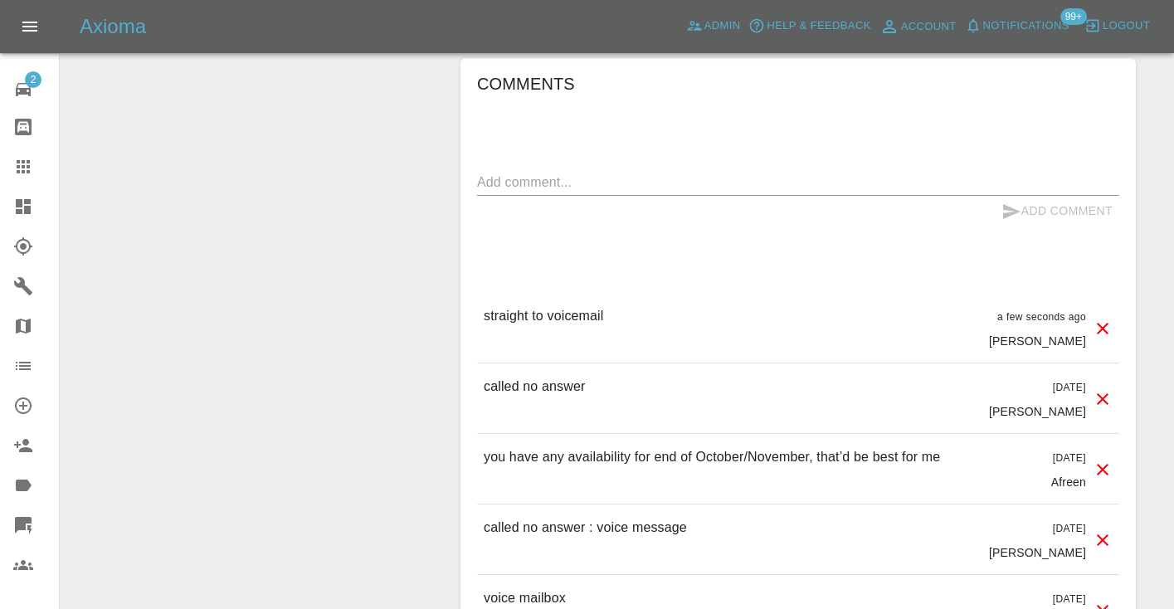
scroll to position [1533, 0]
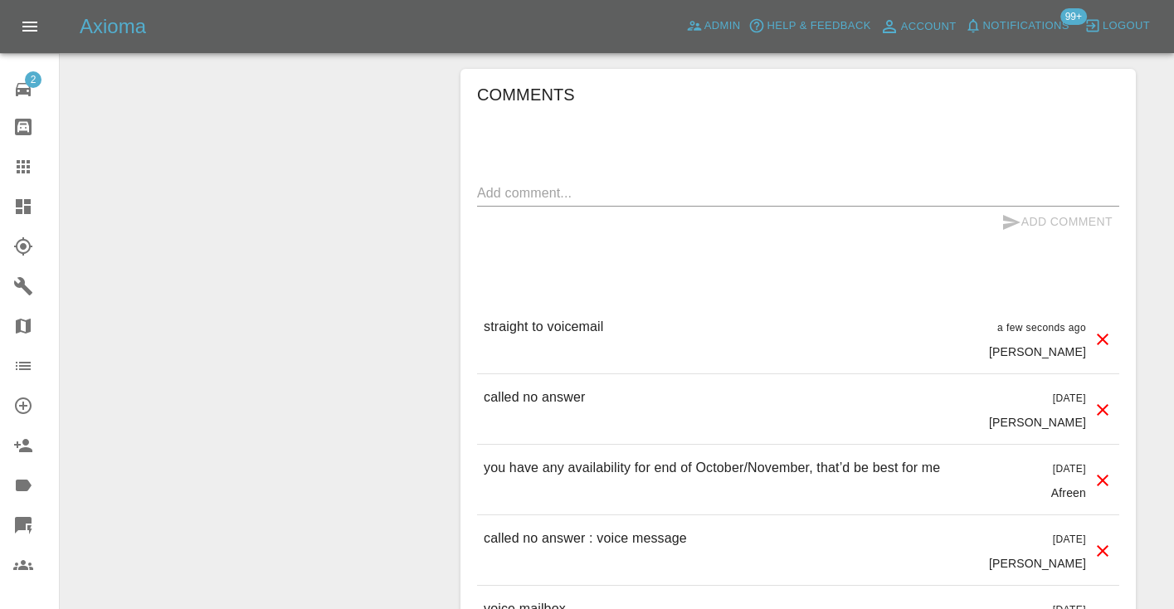
click at [33, 169] on div at bounding box center [36, 167] width 46 height 20
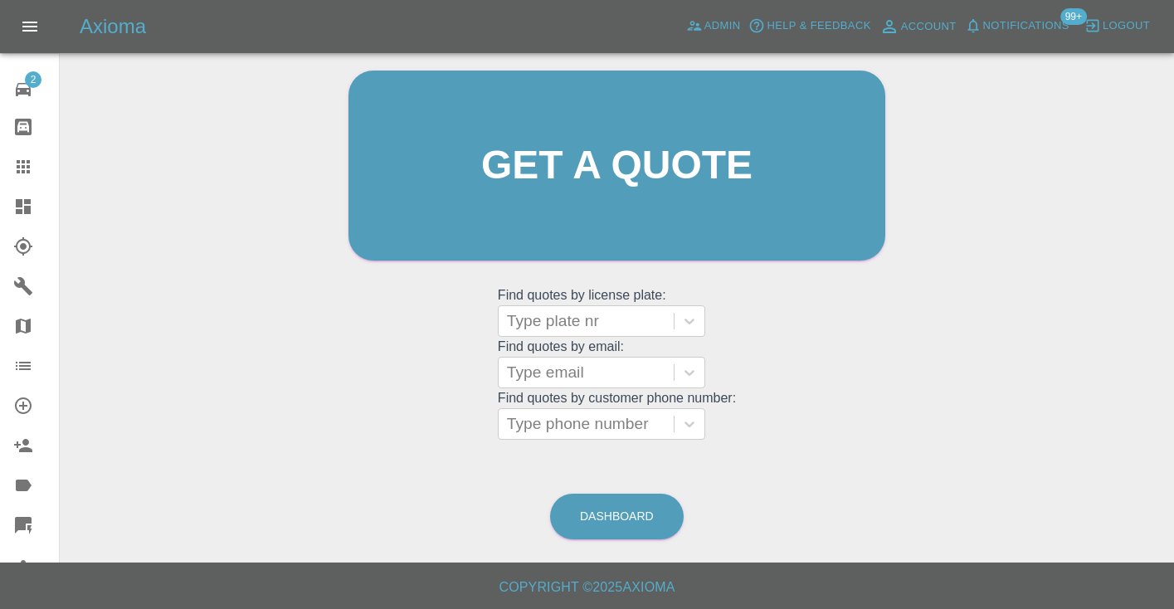
scroll to position [167, 0]
click at [618, 524] on link "Dashboard" at bounding box center [617, 518] width 134 height 46
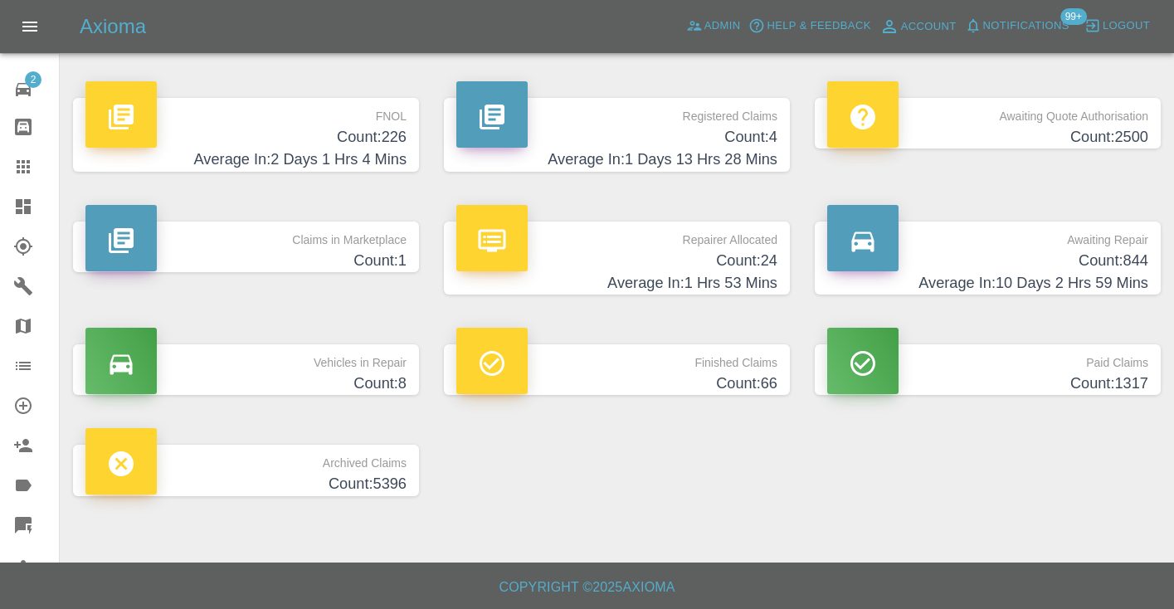
click at [1128, 276] on h4 "Average In: 10 Days 2 Hrs 59 Mins" at bounding box center [987, 283] width 321 height 22
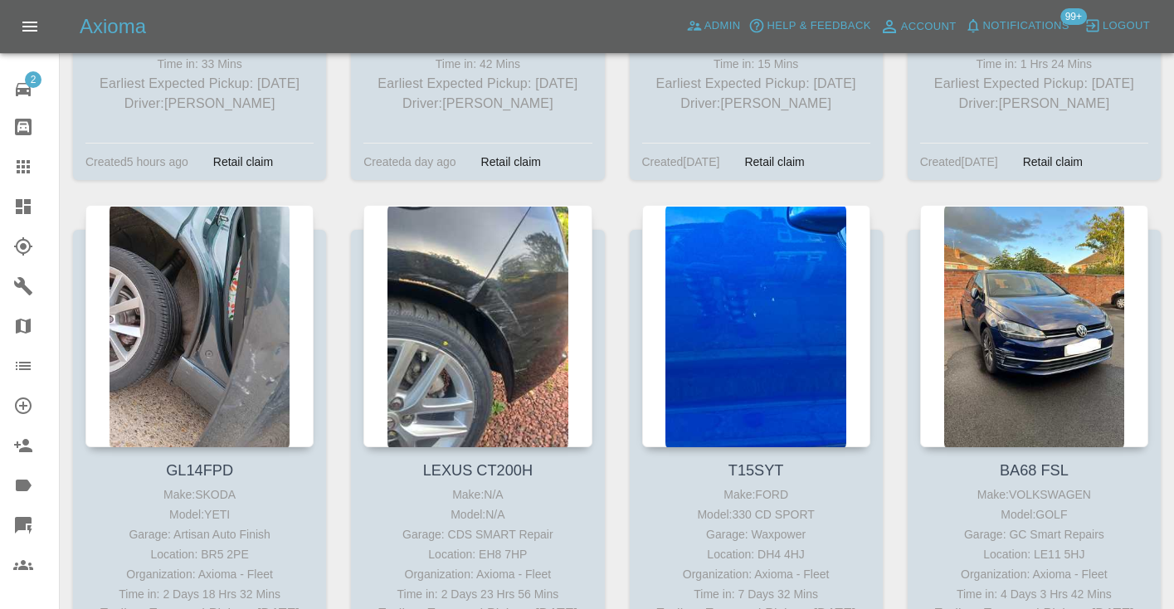
scroll to position [10694, 0]
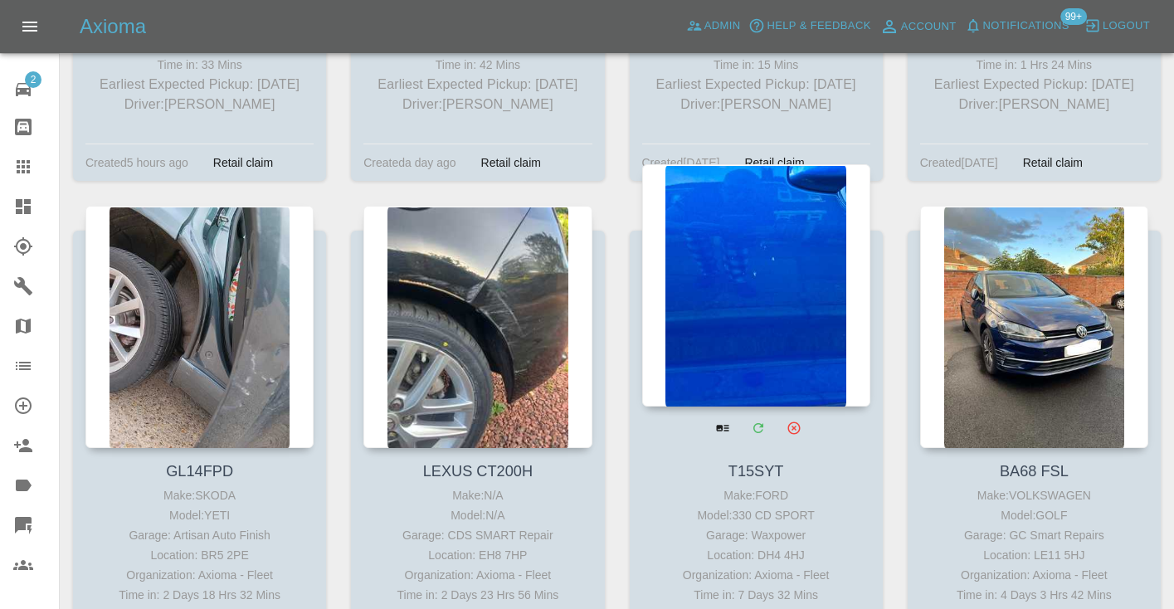
click at [745, 259] on div at bounding box center [756, 285] width 228 height 242
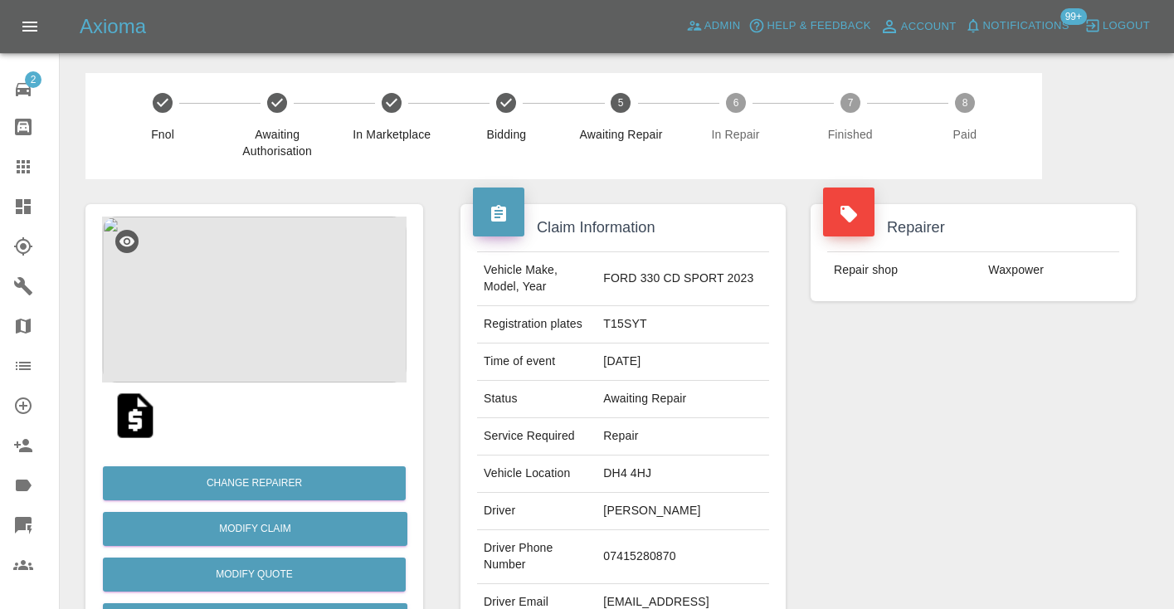
click at [645, 544] on td "07415280870" at bounding box center [683, 557] width 173 height 54
copy td "07415280870"
click at [1002, 406] on div "Repairer Repair shop Waxpower" at bounding box center [973, 426] width 350 height 495
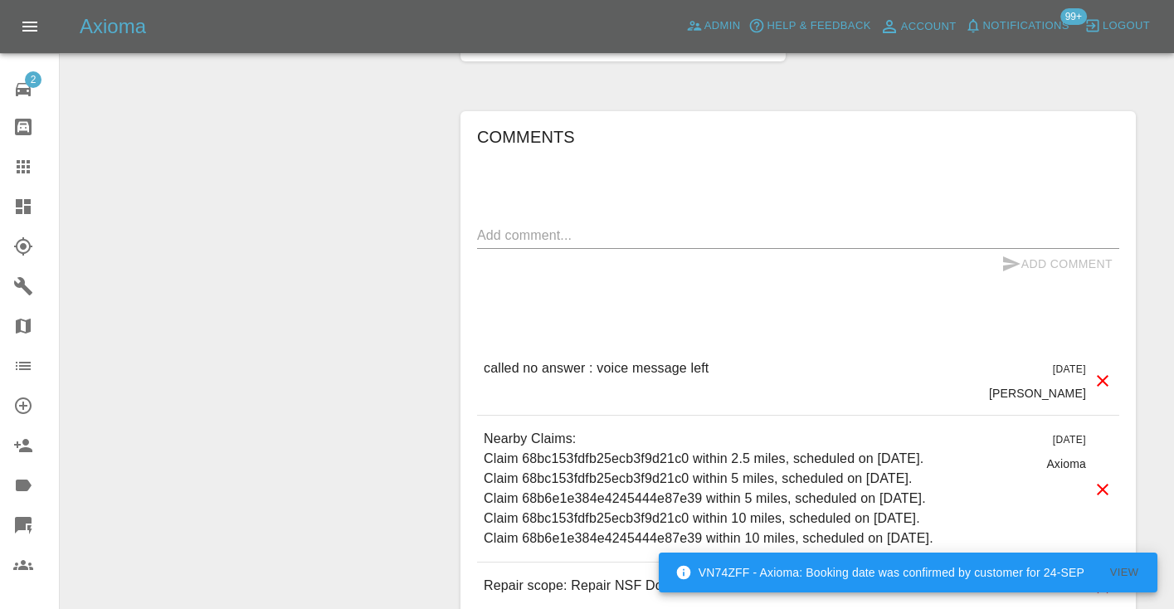
scroll to position [1474, 0]
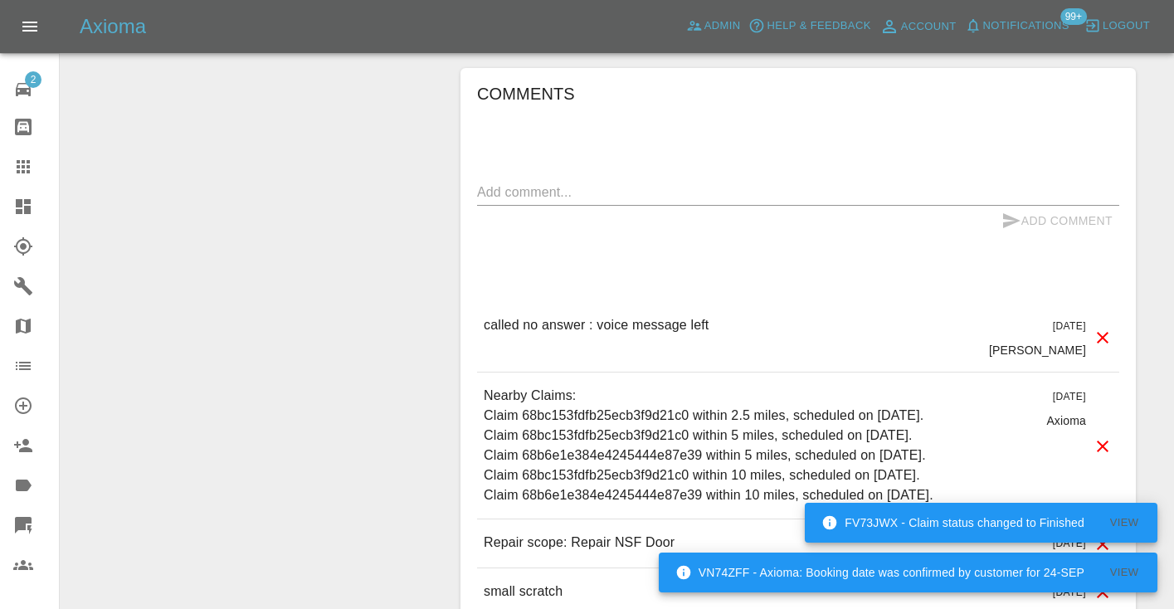
click at [491, 183] on textarea at bounding box center [798, 192] width 642 height 19
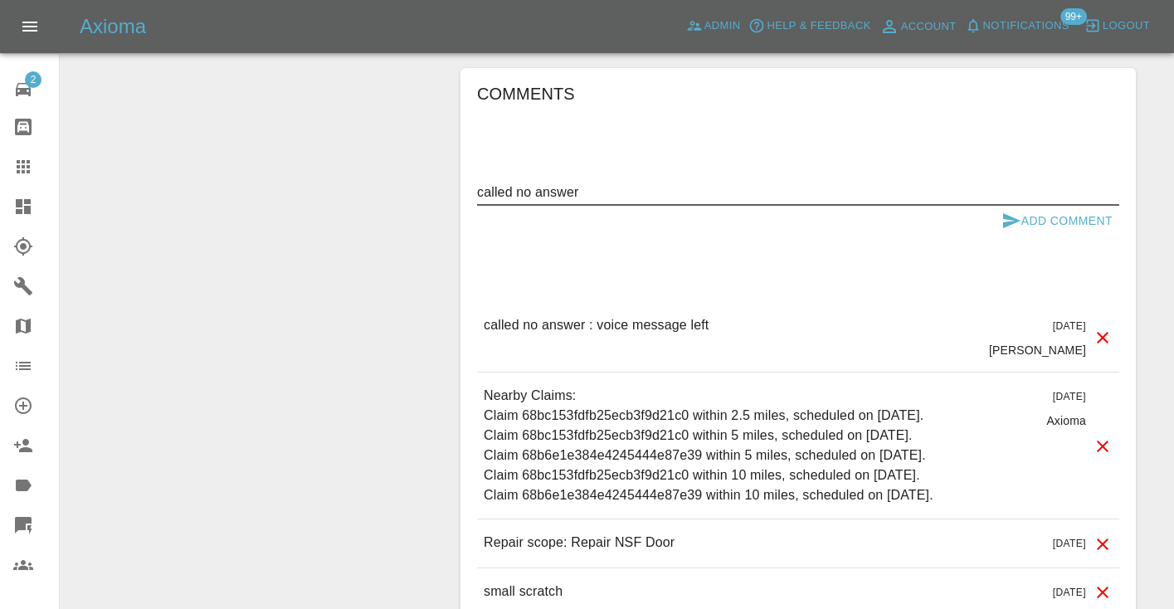
type textarea "called no answer"
click at [1023, 206] on button "Add Comment" at bounding box center [1057, 221] width 124 height 31
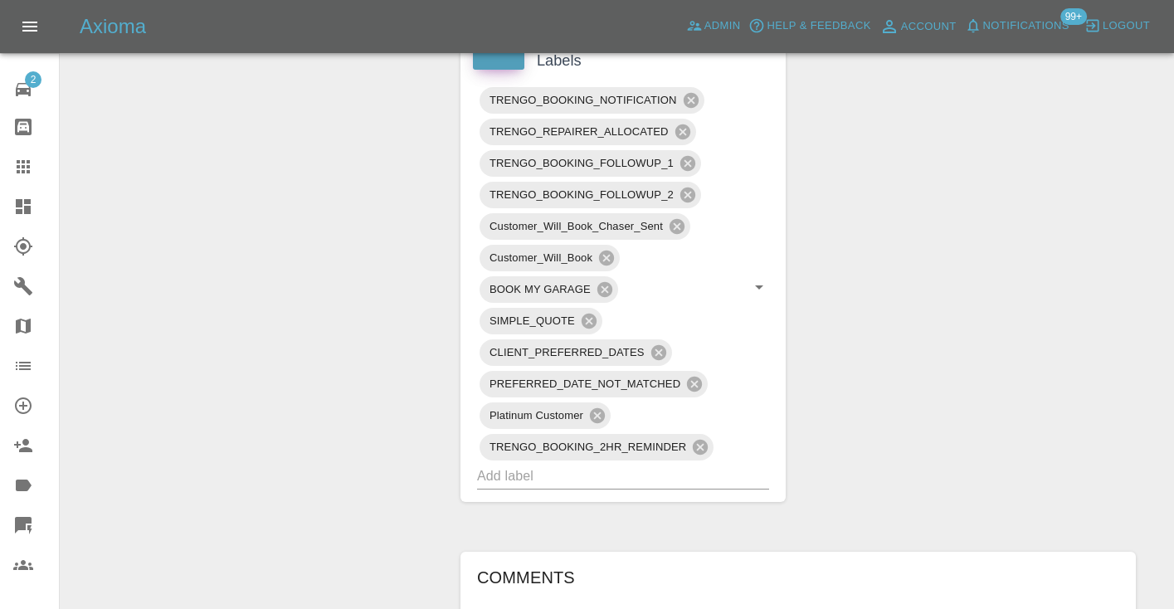
scroll to position [985, 0]
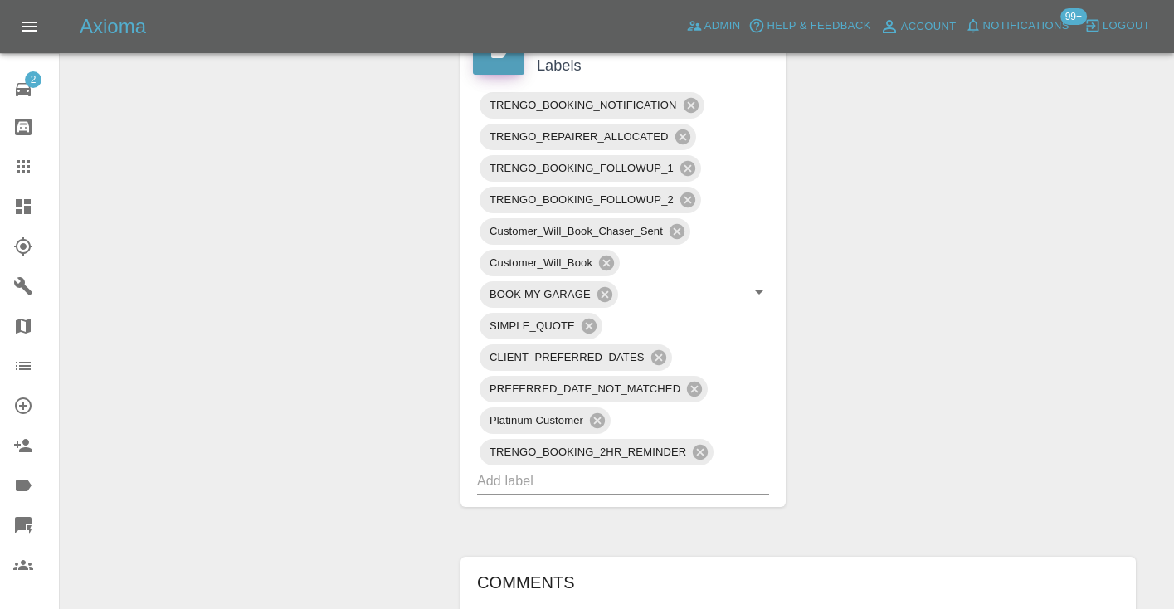
click at [16, 165] on icon at bounding box center [23, 167] width 20 height 20
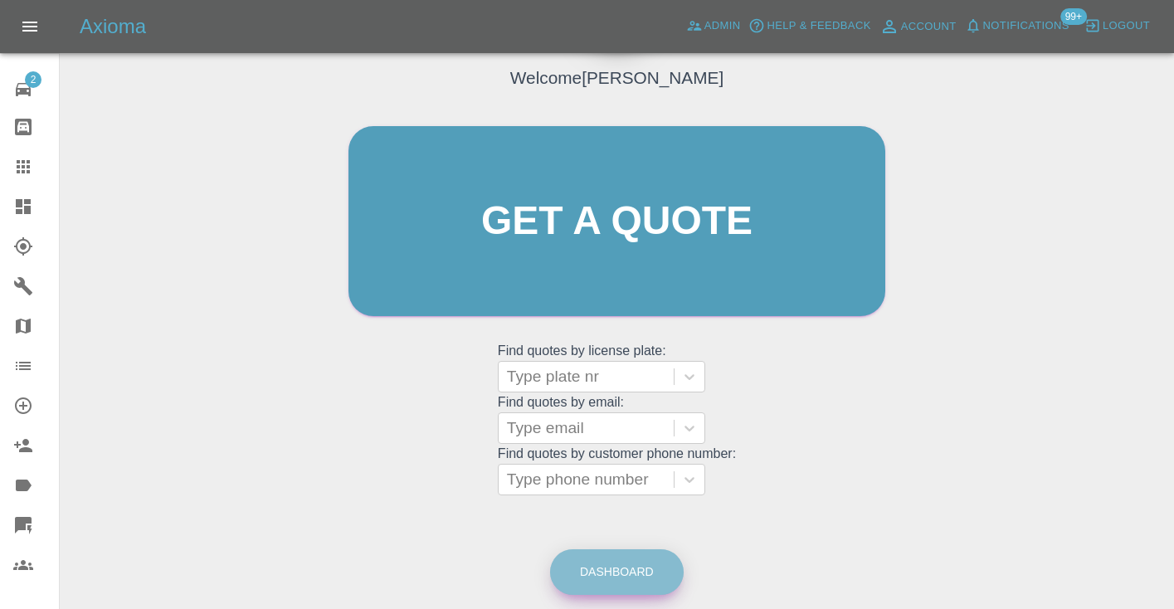
click at [660, 576] on link "Dashboard" at bounding box center [617, 572] width 134 height 46
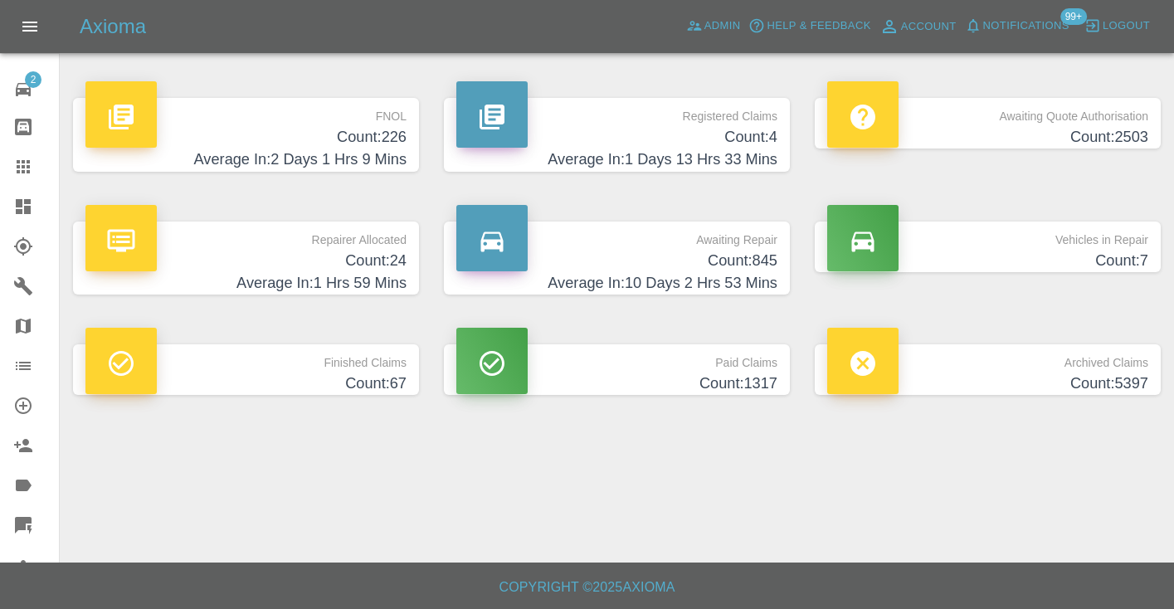
click at [346, 252] on h4 "Count: 24" at bounding box center [245, 261] width 321 height 22
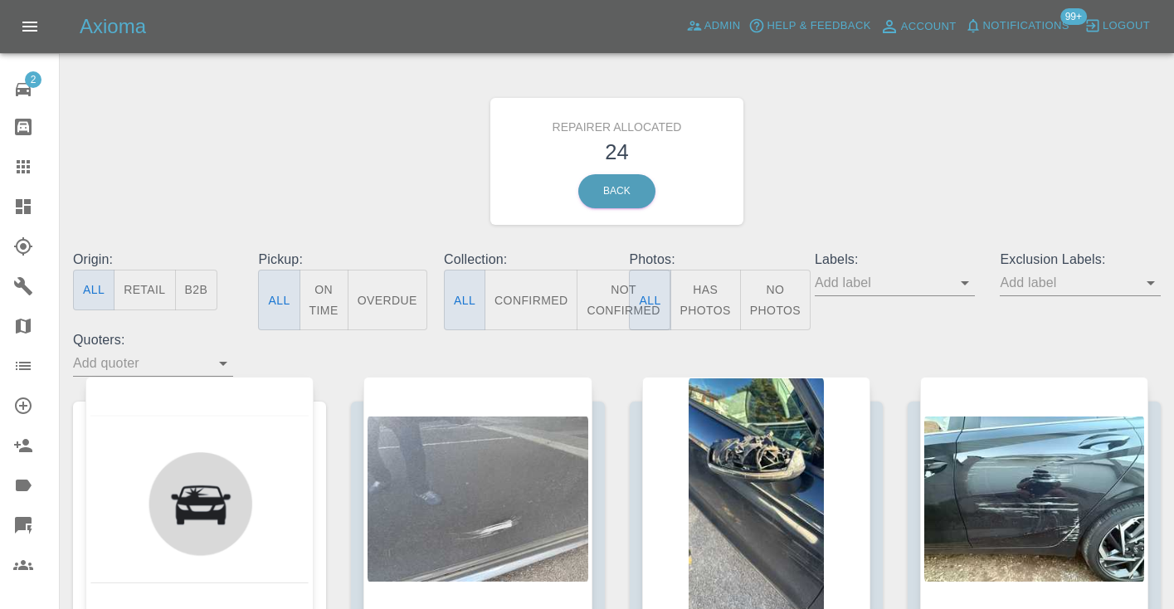
click at [604, 295] on button "Not Confirmed" at bounding box center [623, 300] width 93 height 61
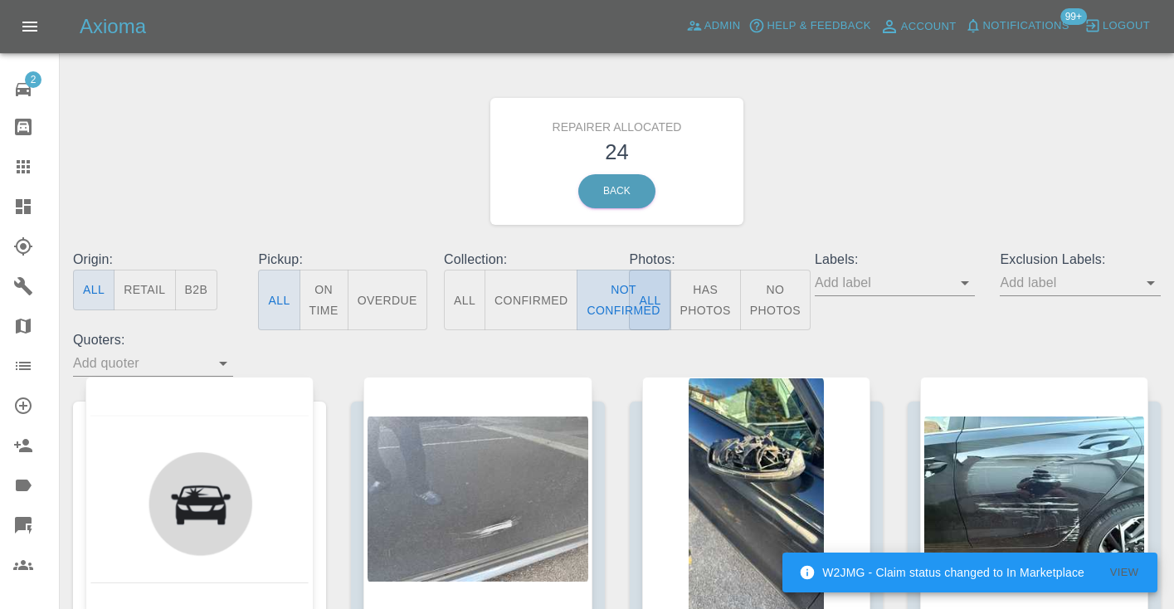
click at [599, 295] on button "Not Confirmed" at bounding box center [623, 300] width 93 height 61
click at [29, 159] on icon at bounding box center [23, 167] width 20 height 20
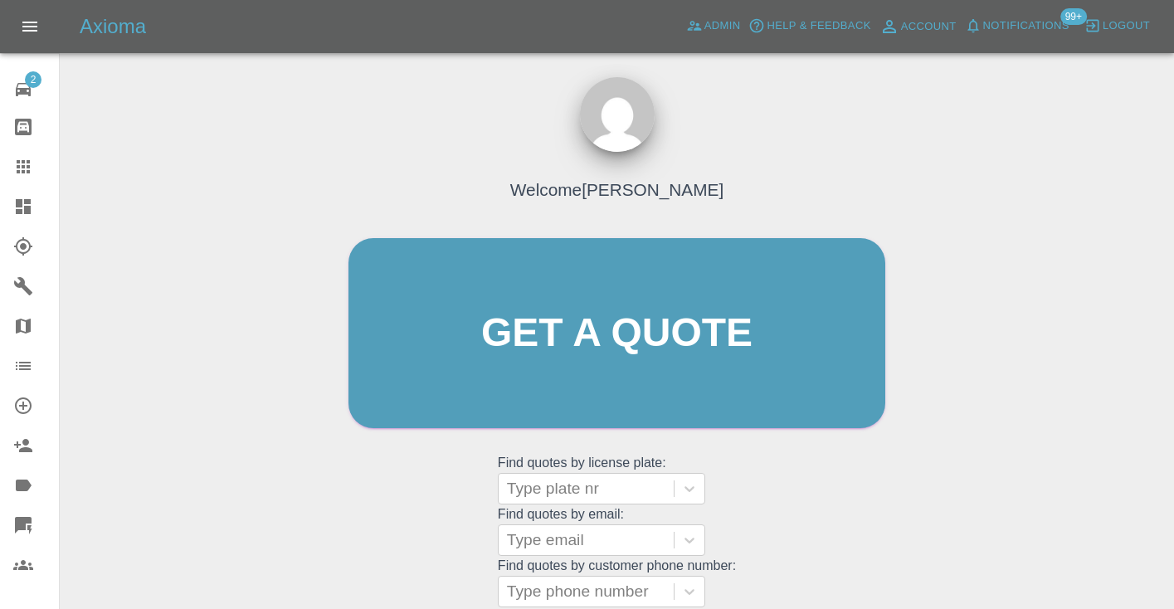
click at [875, 459] on div "Welcome Castro Get a quote Get a quote Find quotes by license plate: Type plate…" at bounding box center [617, 365] width 572 height 501
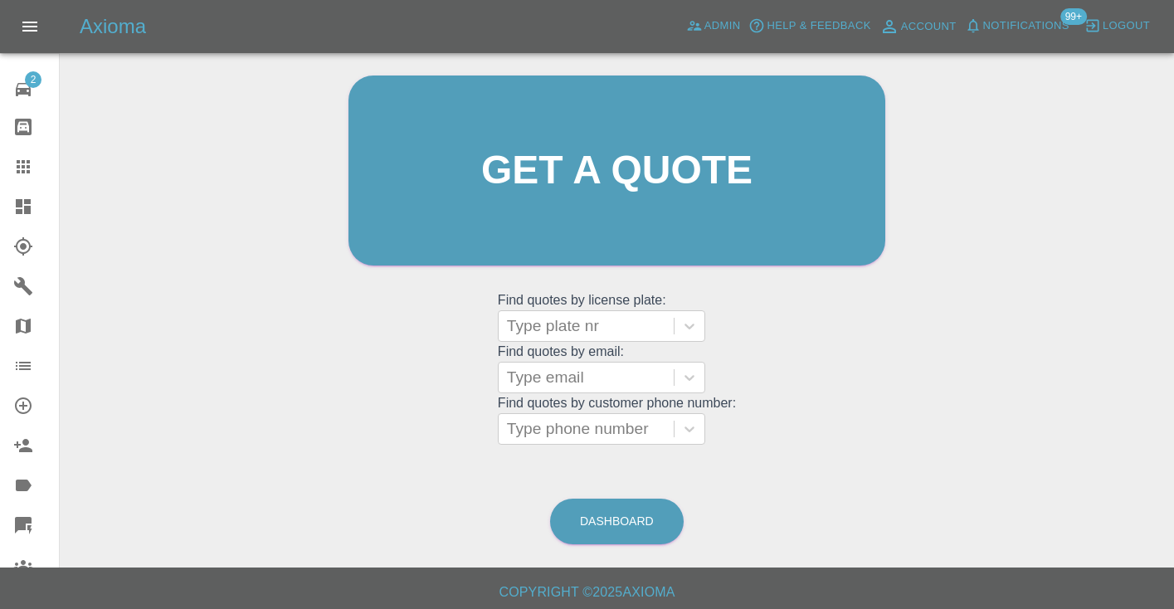
scroll to position [167, 0]
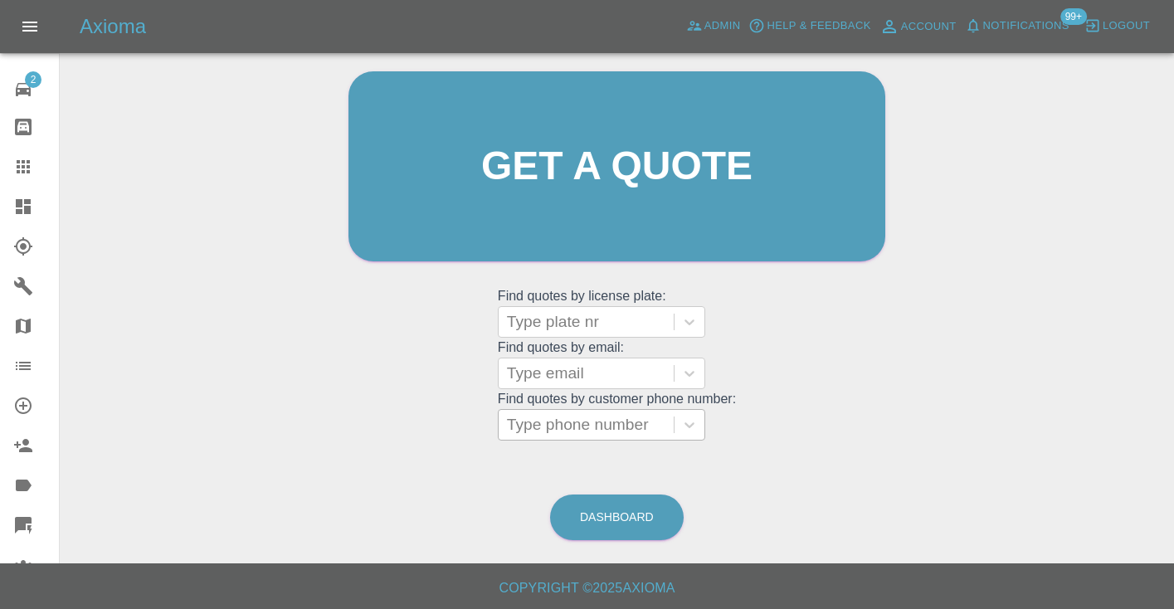
drag, startPoint x: 635, startPoint y: 427, endPoint x: 638, endPoint y: 413, distance: 14.5
click at [635, 427] on div "Type phone number" at bounding box center [586, 425] width 158 height 20
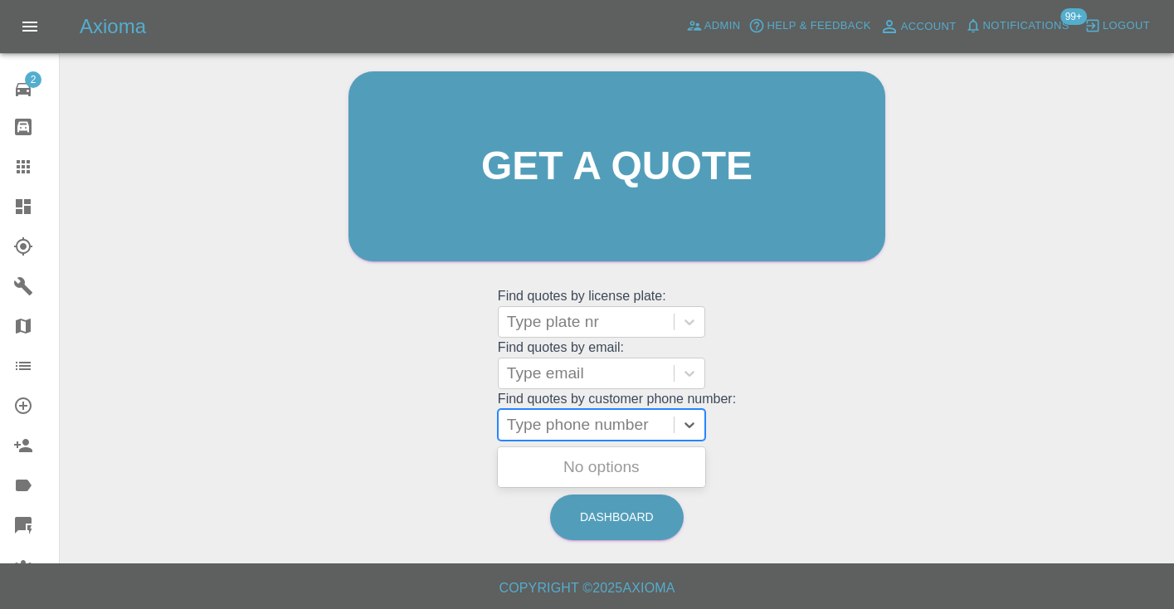
paste input "07974074688"
type input "07974074688"
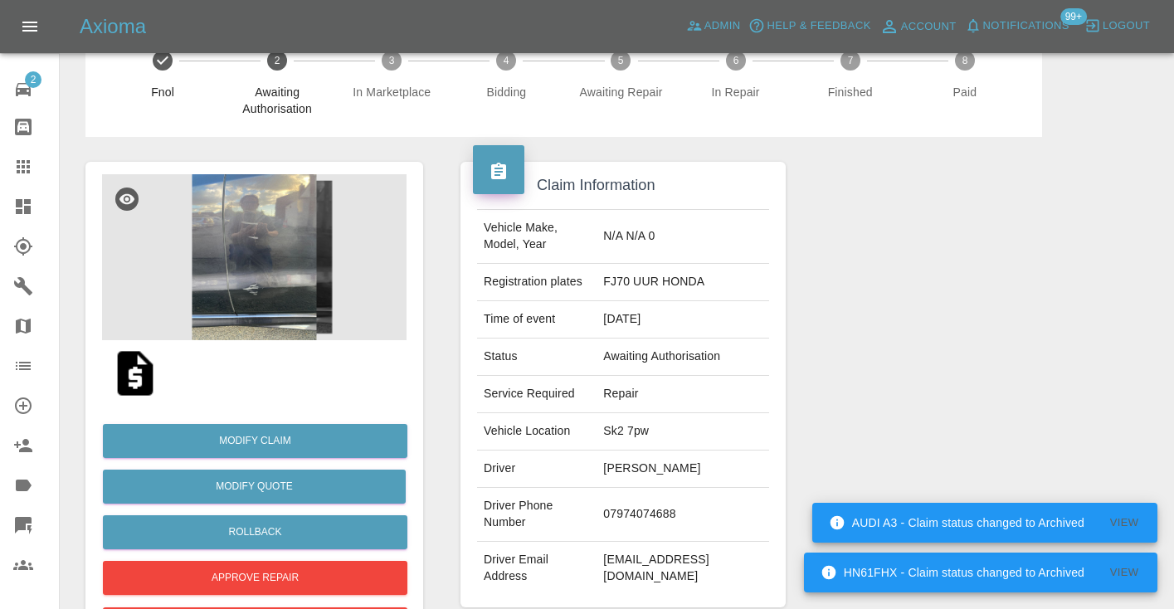
scroll to position [24, 0]
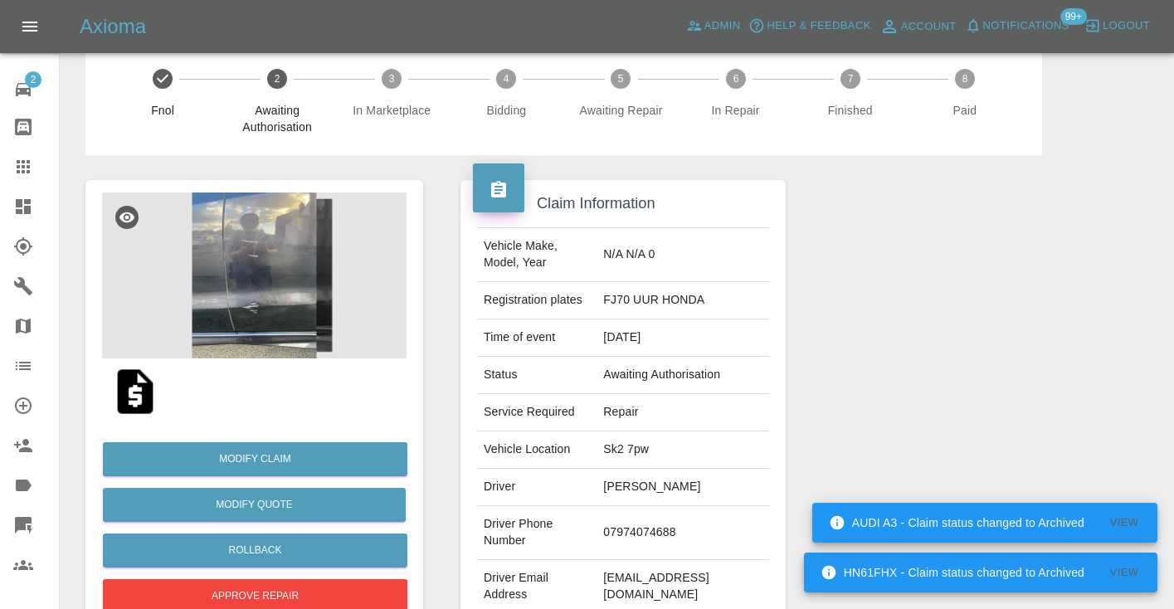
click at [284, 317] on img at bounding box center [254, 276] width 305 height 166
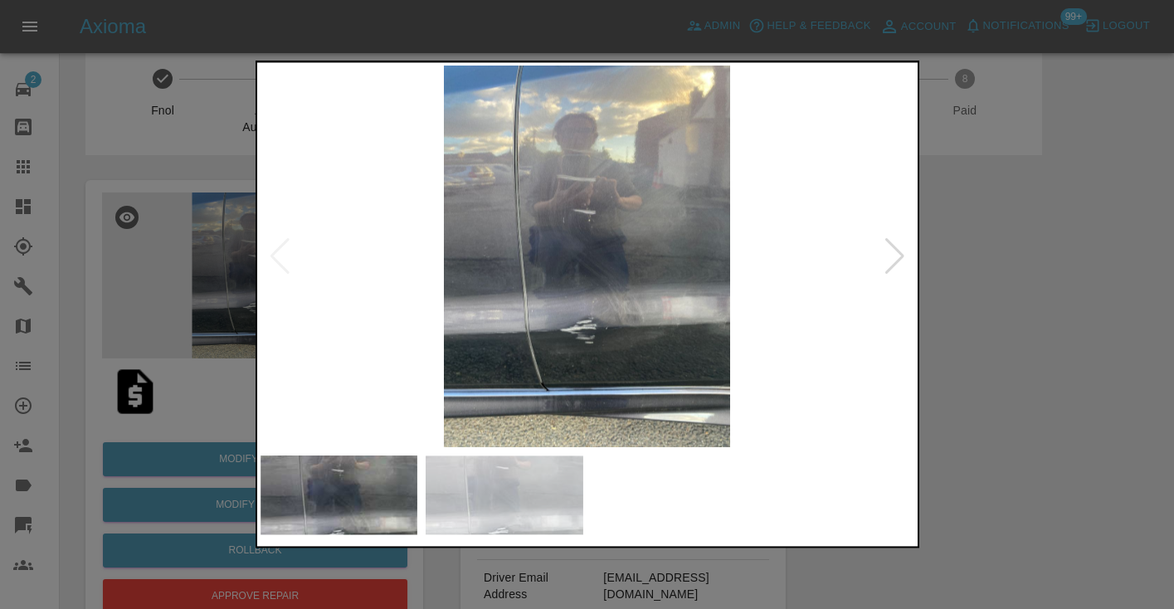
click at [1132, 275] on div at bounding box center [587, 304] width 1174 height 609
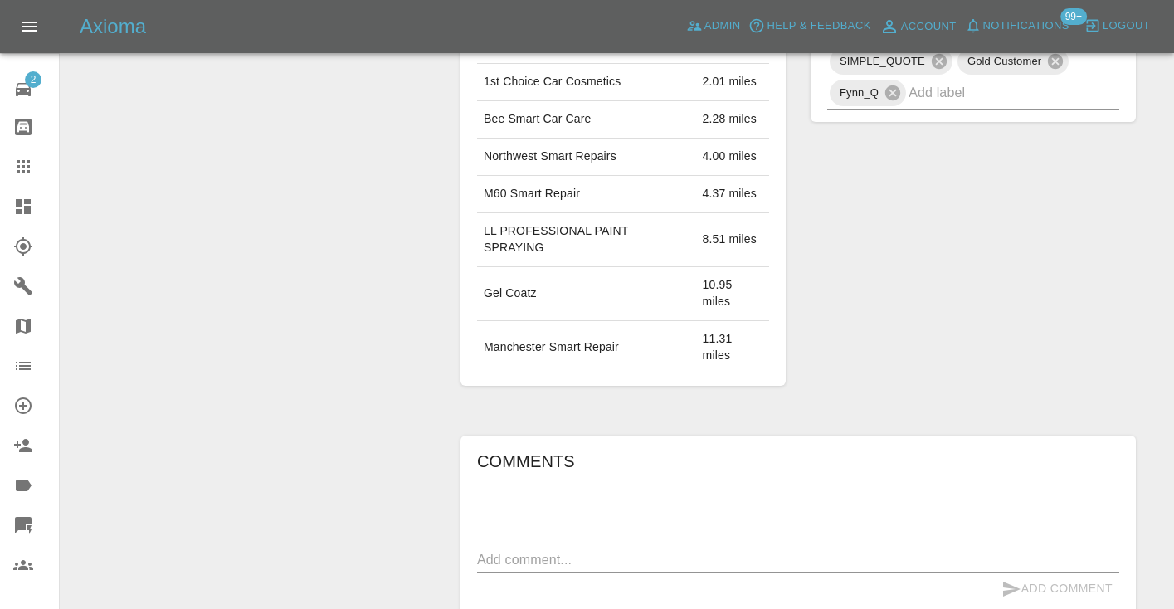
scroll to position [1025, 0]
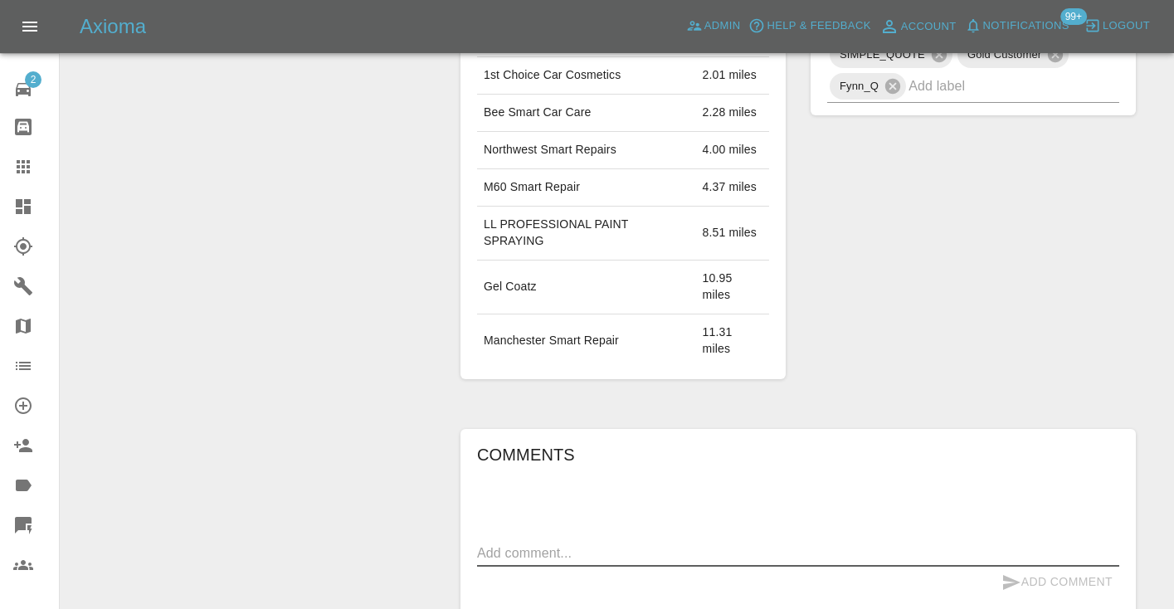
click at [500, 544] on textarea at bounding box center [798, 553] width 642 height 19
type textarea "inbound : general quote enquiry"
click at [1023, 567] on button "Add Comment" at bounding box center [1057, 582] width 124 height 31
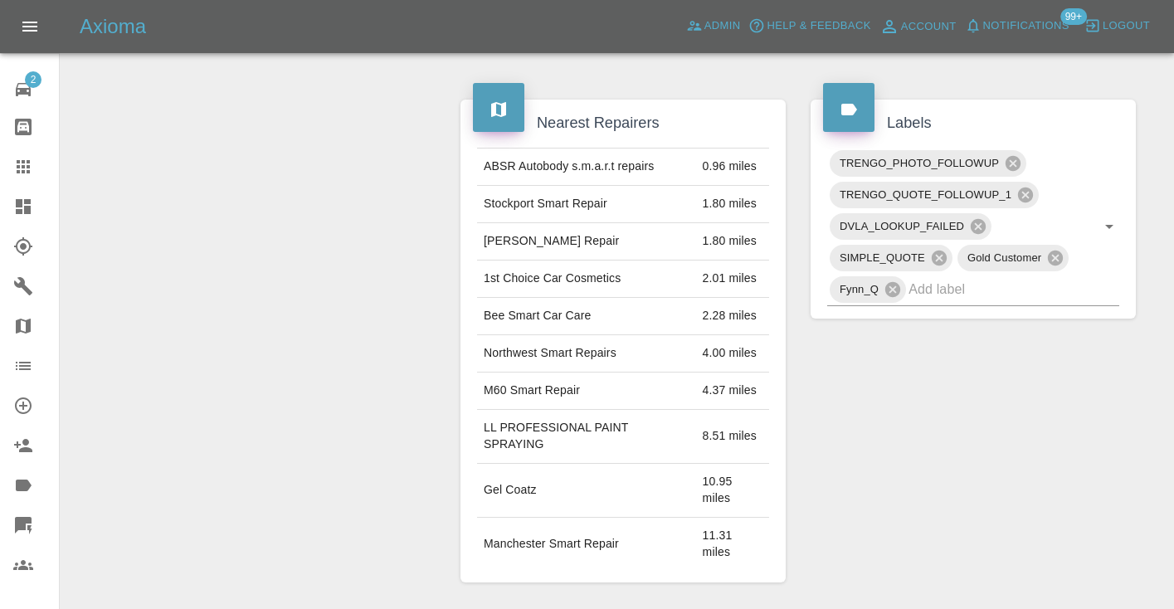
scroll to position [807, 0]
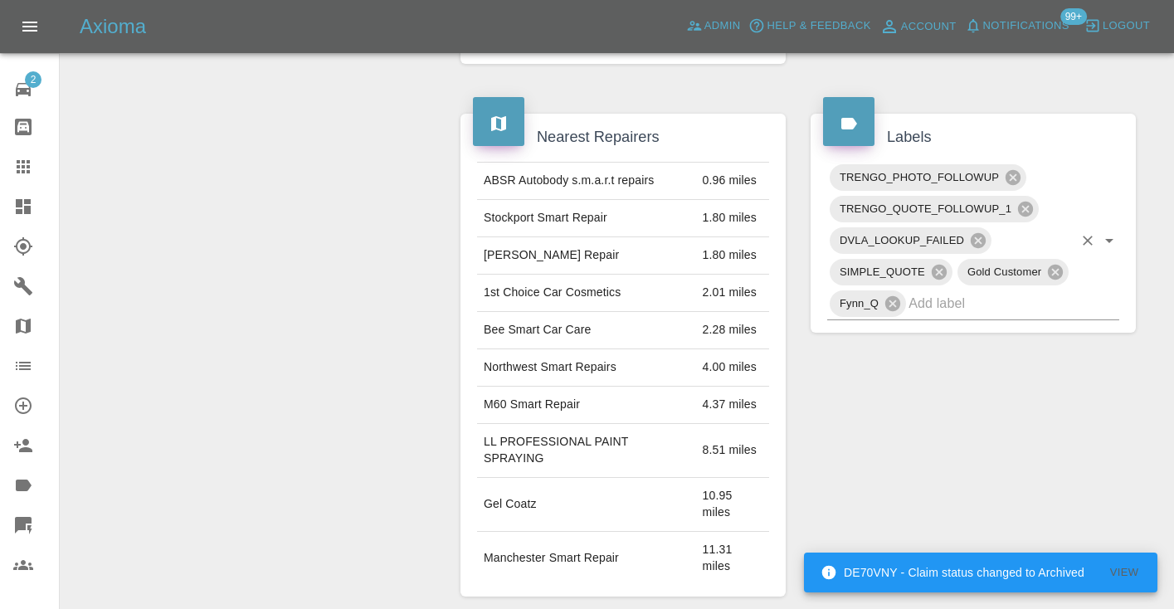
click at [977, 290] on input "text" at bounding box center [991, 303] width 164 height 26
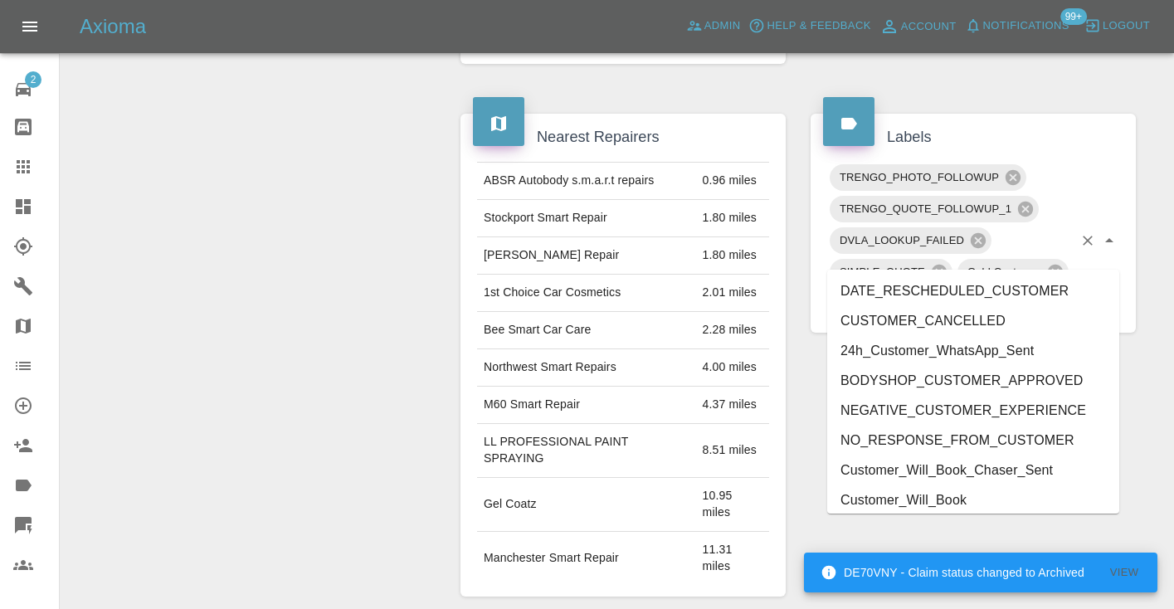
type input "cust"
click at [959, 495] on li "Customer_Will_Book" at bounding box center [973, 500] width 292 height 30
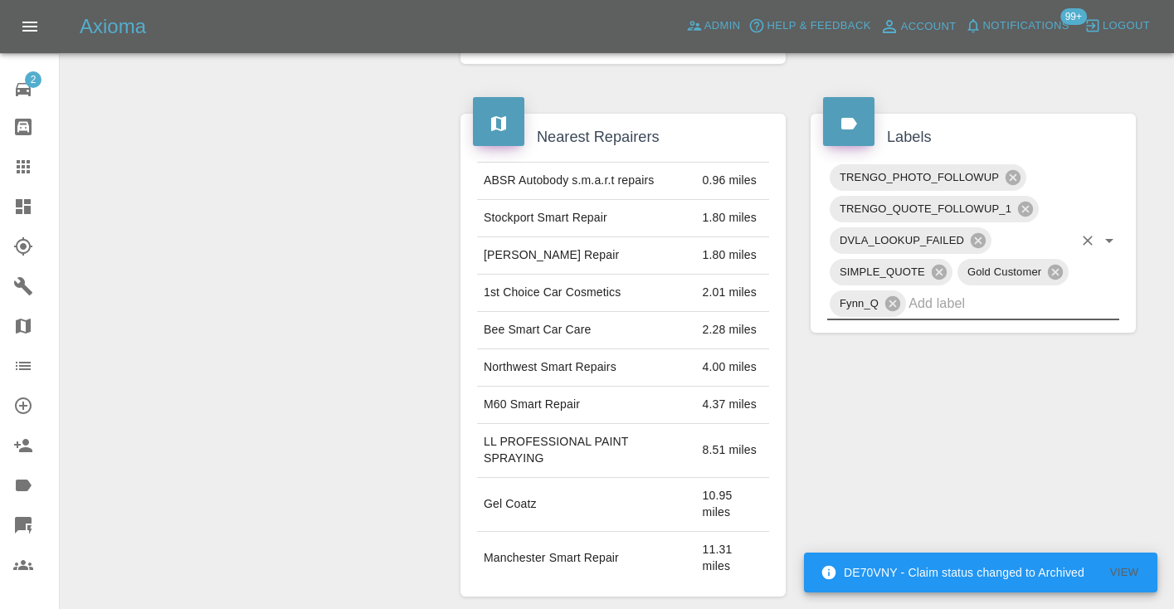
click at [352, 349] on div "Modify Claim Modify Quote Rollback Approve Repair Archive" at bounding box center [254, 228] width 363 height 1713
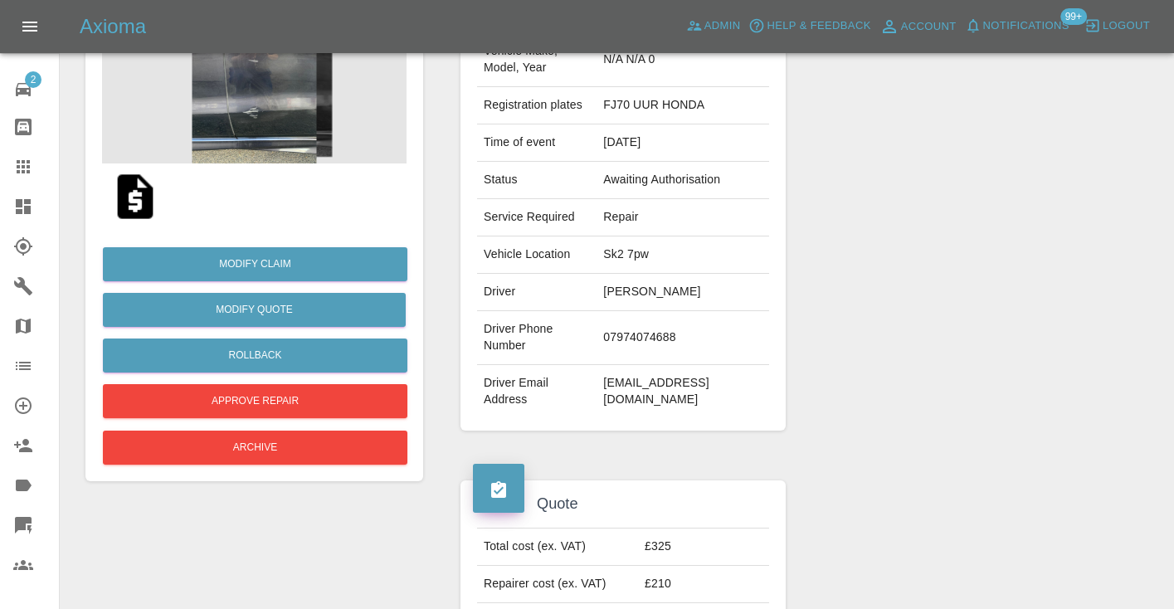
scroll to position [217, 0]
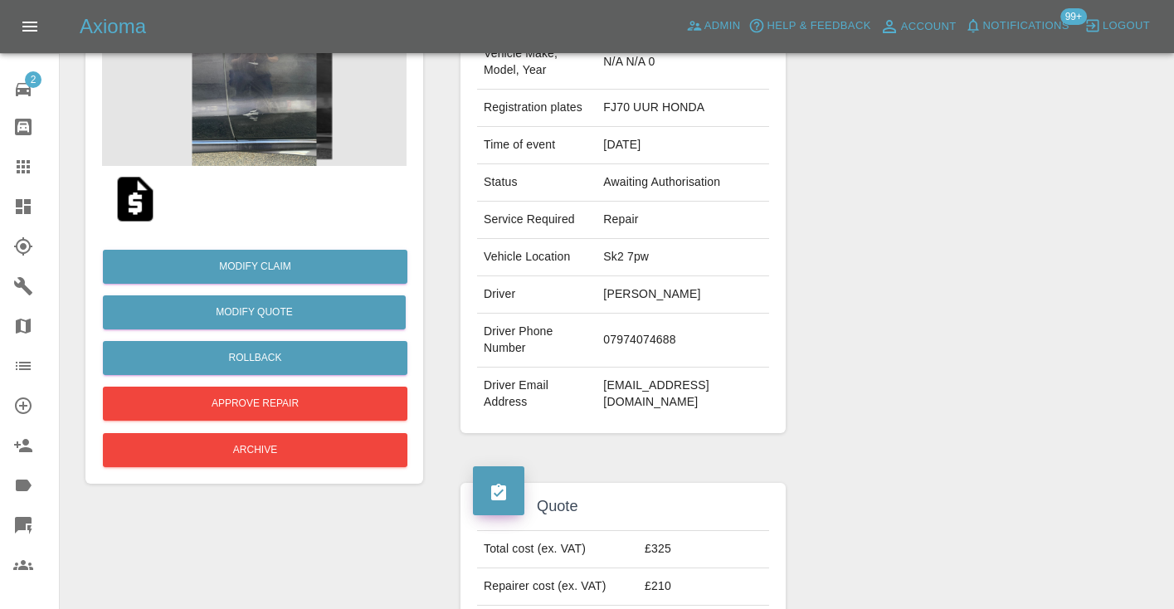
click at [27, 168] on icon at bounding box center [23, 166] width 13 height 13
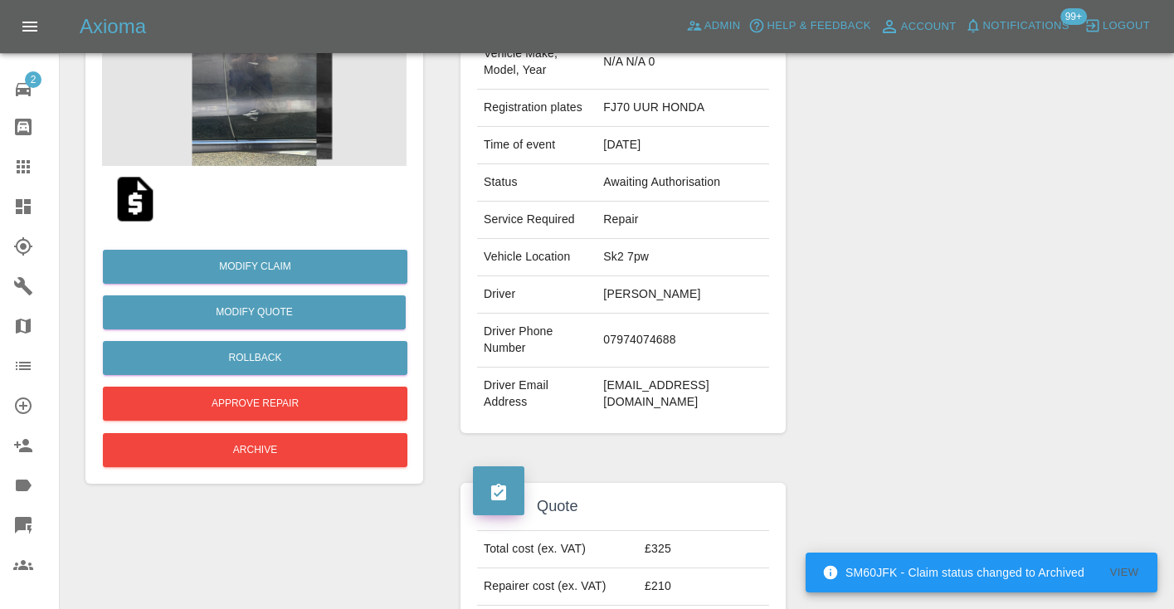
scroll to position [167, 0]
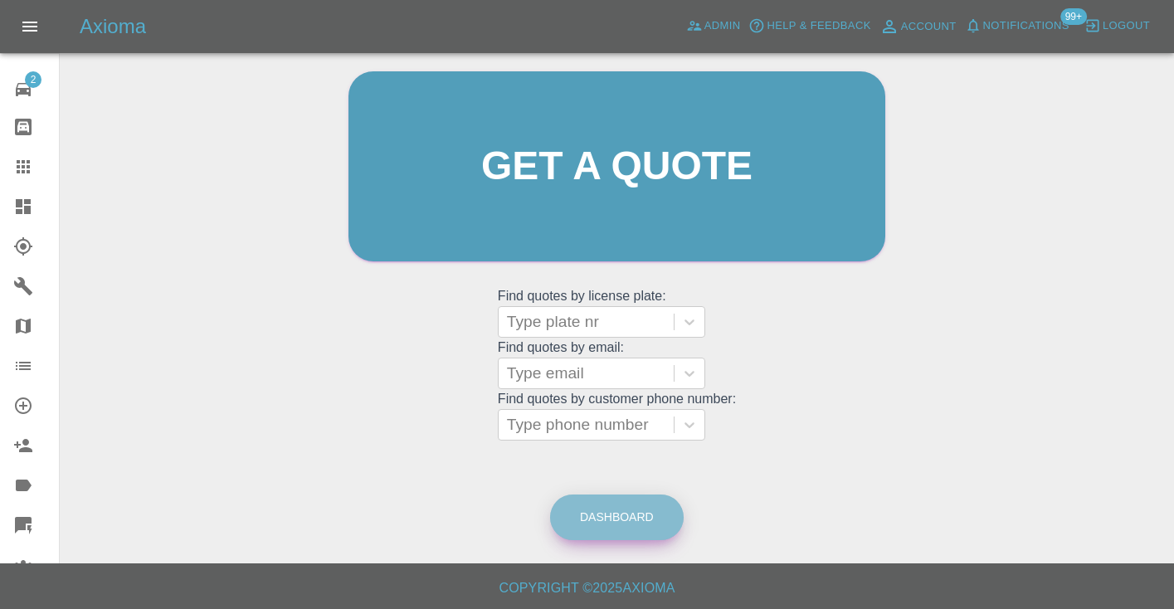
click at [626, 514] on link "Dashboard" at bounding box center [617, 518] width 134 height 46
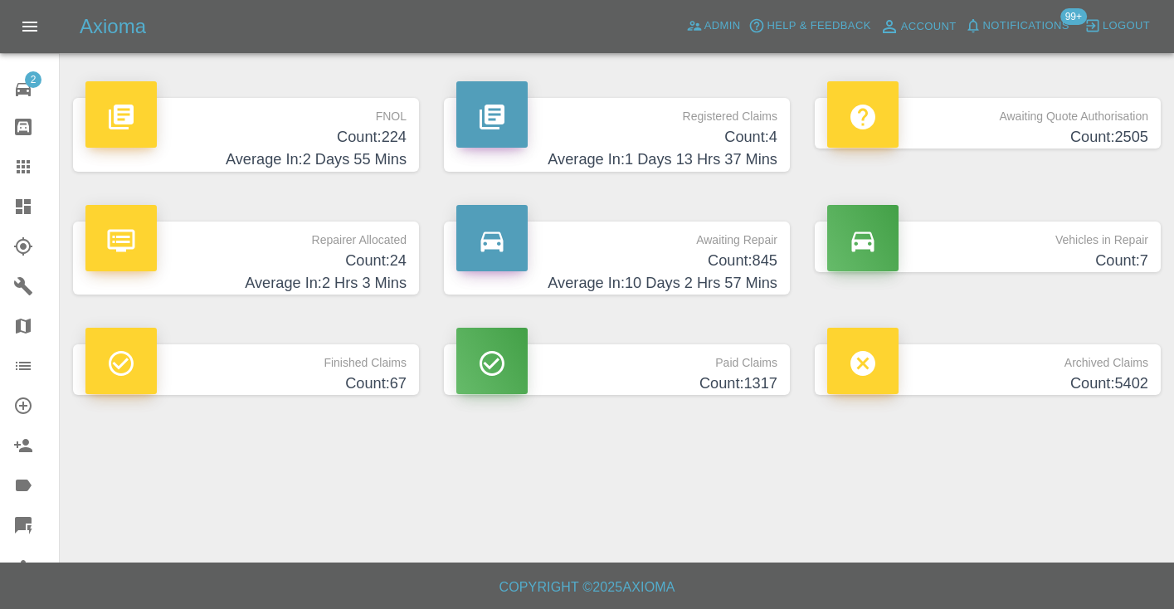
click at [739, 256] on h4 "Count: 845" at bounding box center [616, 261] width 321 height 22
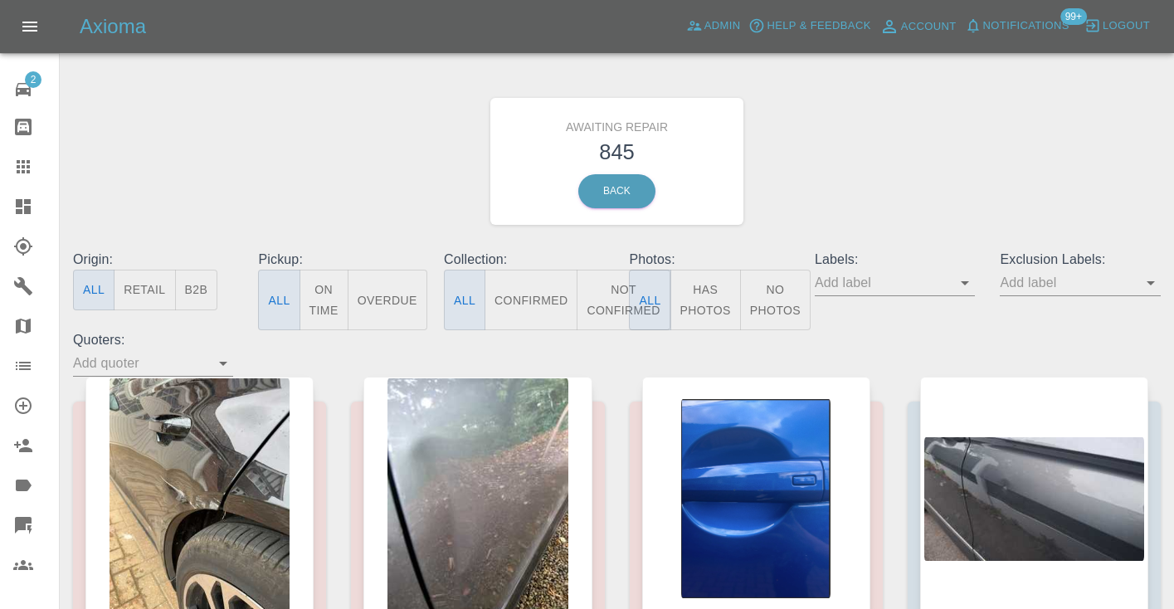
click at [607, 302] on button "Not Confirmed" at bounding box center [623, 300] width 93 height 61
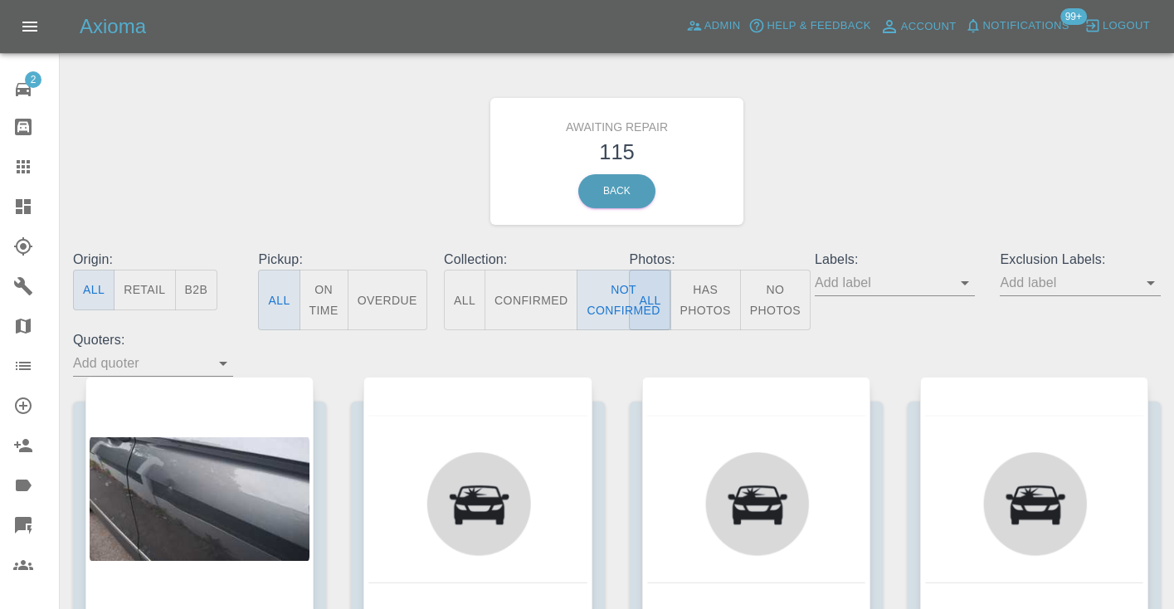
click at [807, 220] on div "Awaiting Repair 115 Back" at bounding box center [617, 161] width 1113 height 177
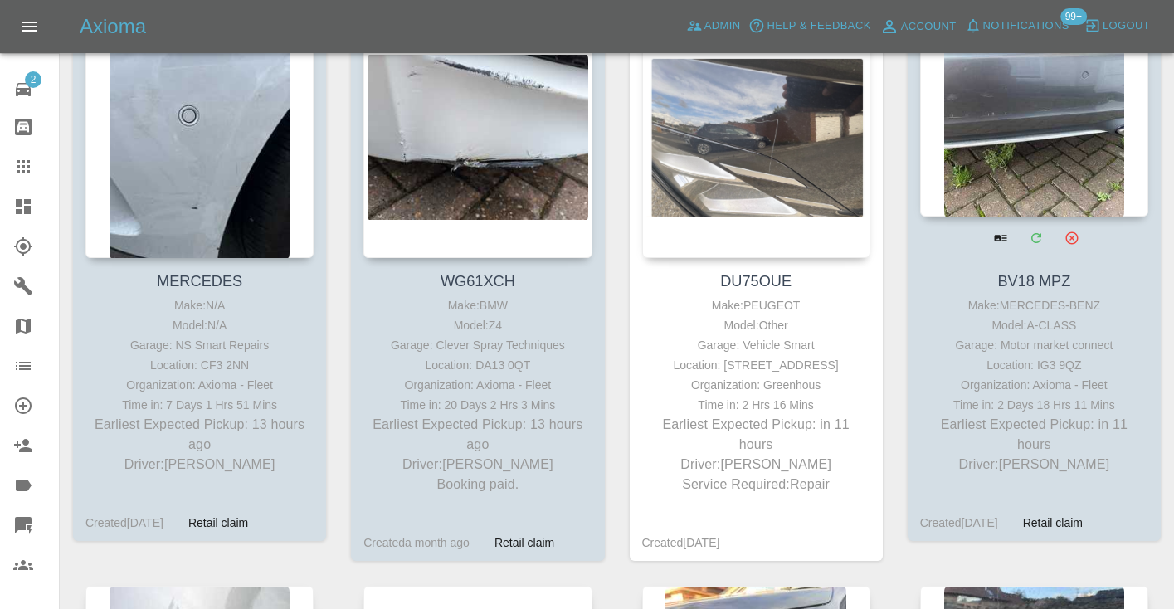
scroll to position [925, 0]
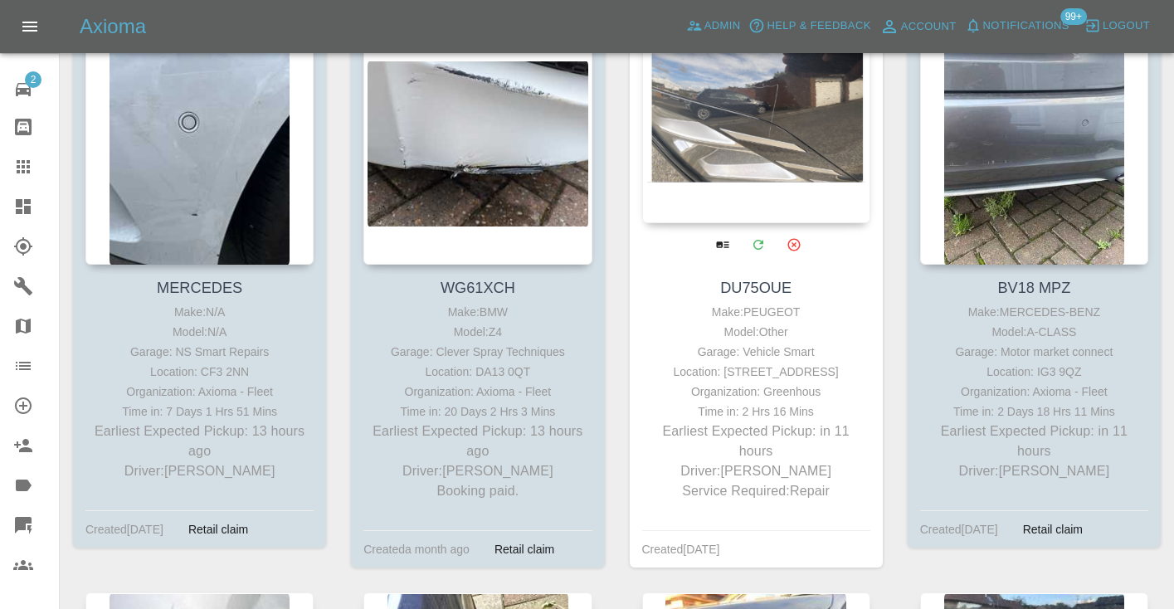
click at [757, 125] on div at bounding box center [756, 102] width 228 height 242
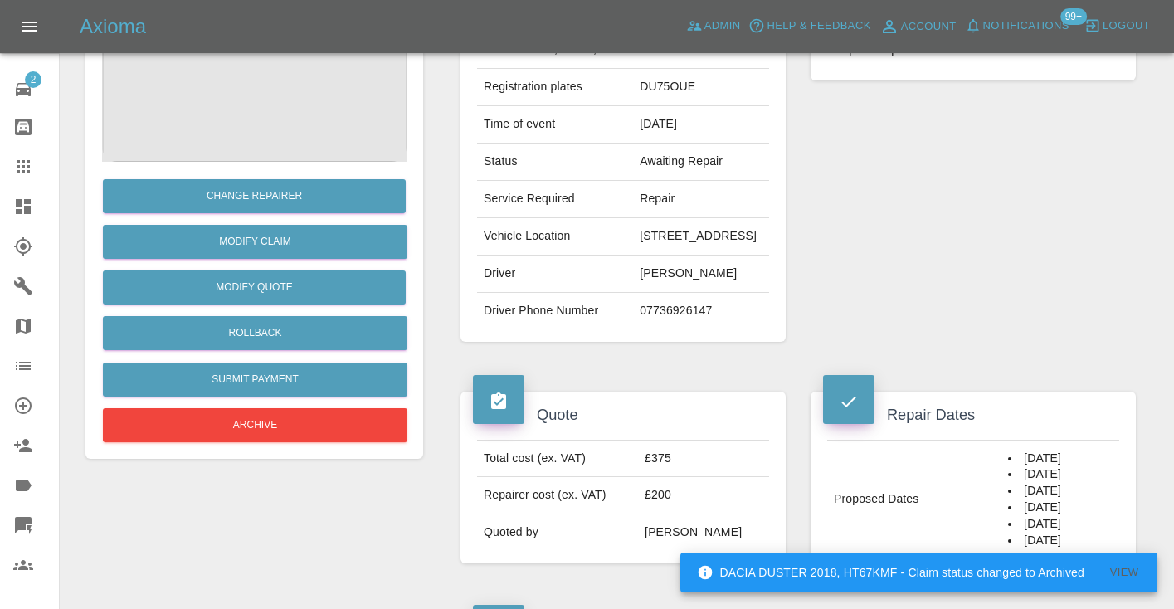
scroll to position [223, 0]
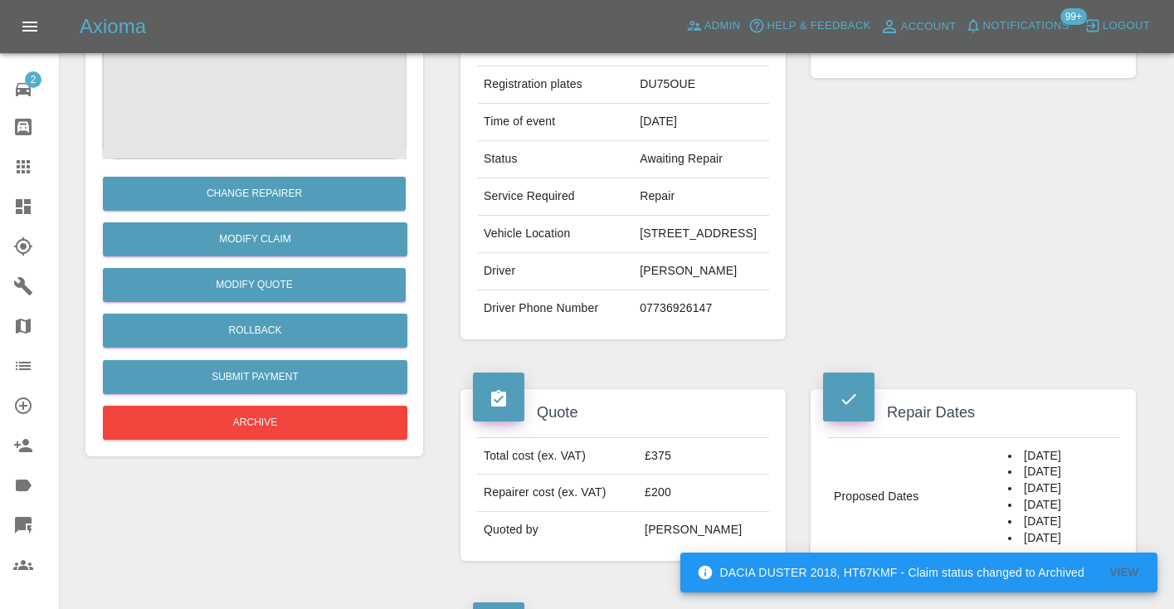
click at [633, 327] on td "07736926147" at bounding box center [701, 308] width 136 height 37
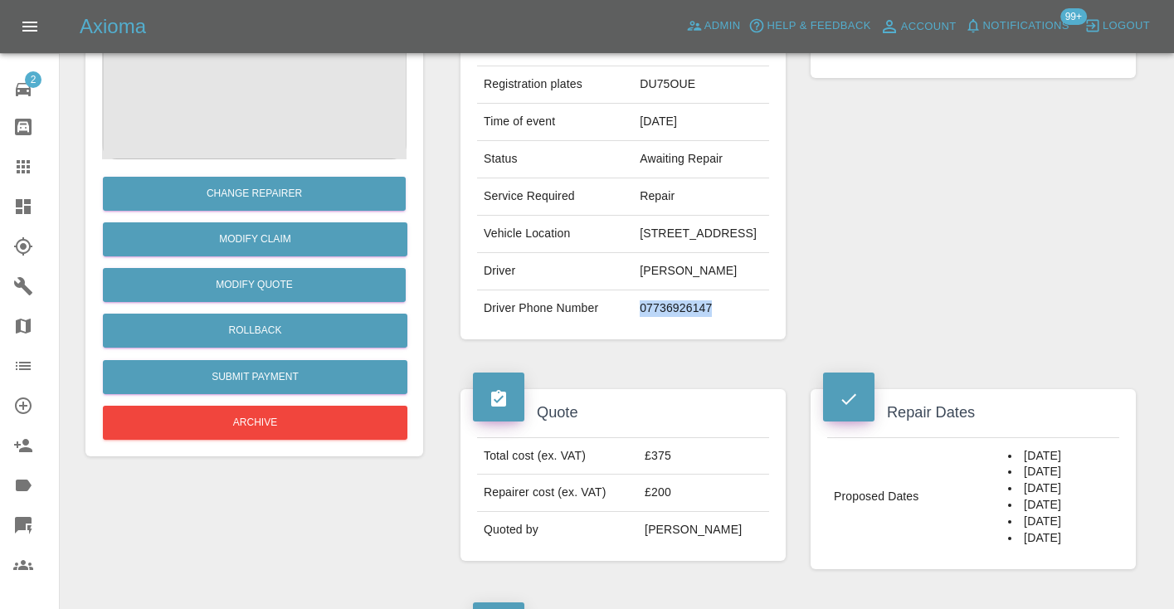
copy td "07736926147"
click at [1004, 335] on div "Repairer Repair shop Vehicle Smart" at bounding box center [973, 160] width 350 height 408
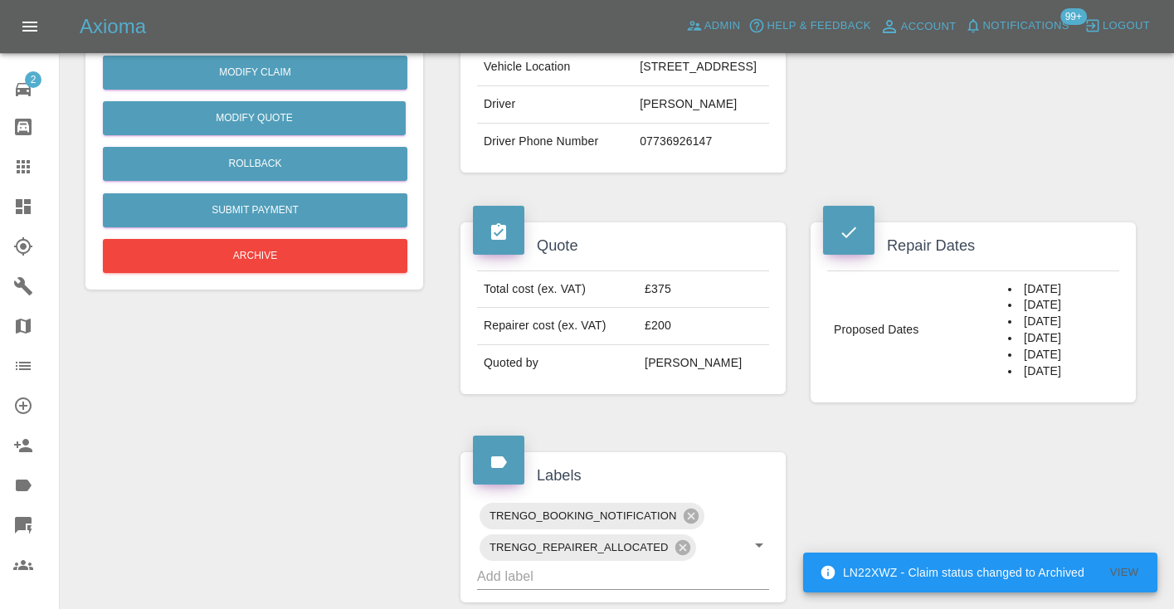
scroll to position [349, 0]
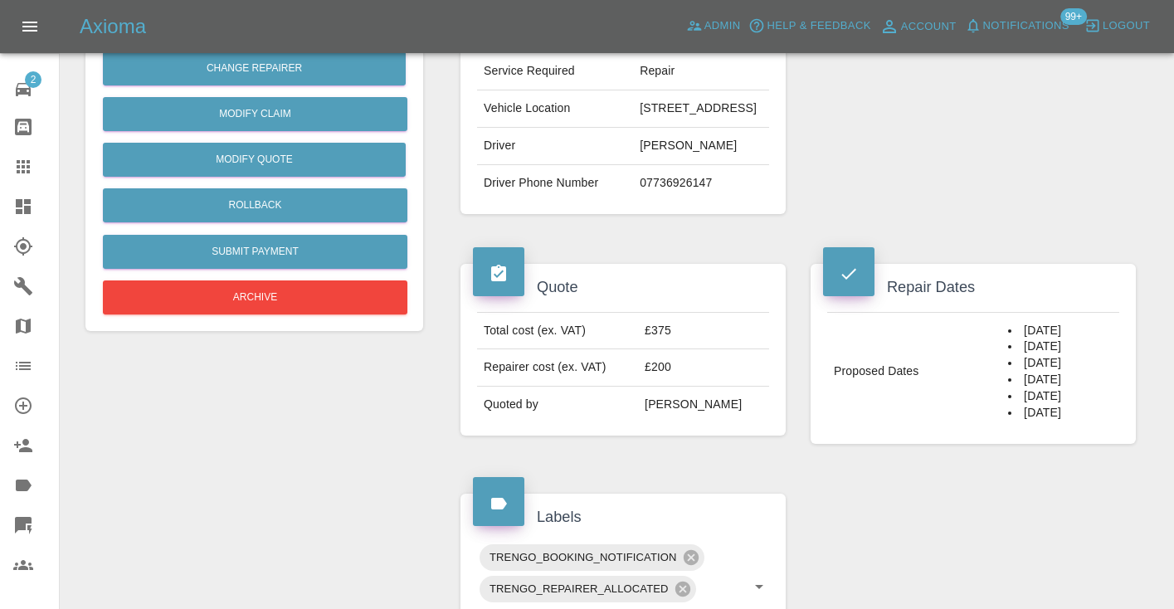
click at [637, 202] on td "07736926147" at bounding box center [701, 183] width 136 height 37
copy td "07736926147"
click at [850, 239] on div "Repairer Repair shop Vehicle Smart" at bounding box center [973, 35] width 350 height 408
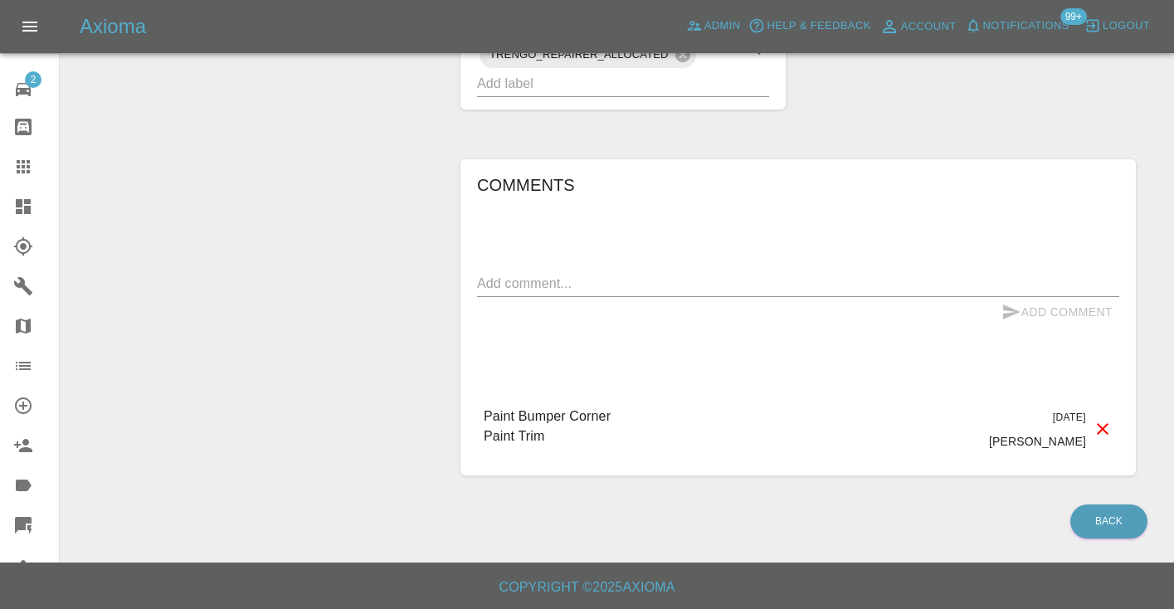
scroll to position [965, 0]
click at [550, 290] on textarea at bounding box center [798, 283] width 642 height 19
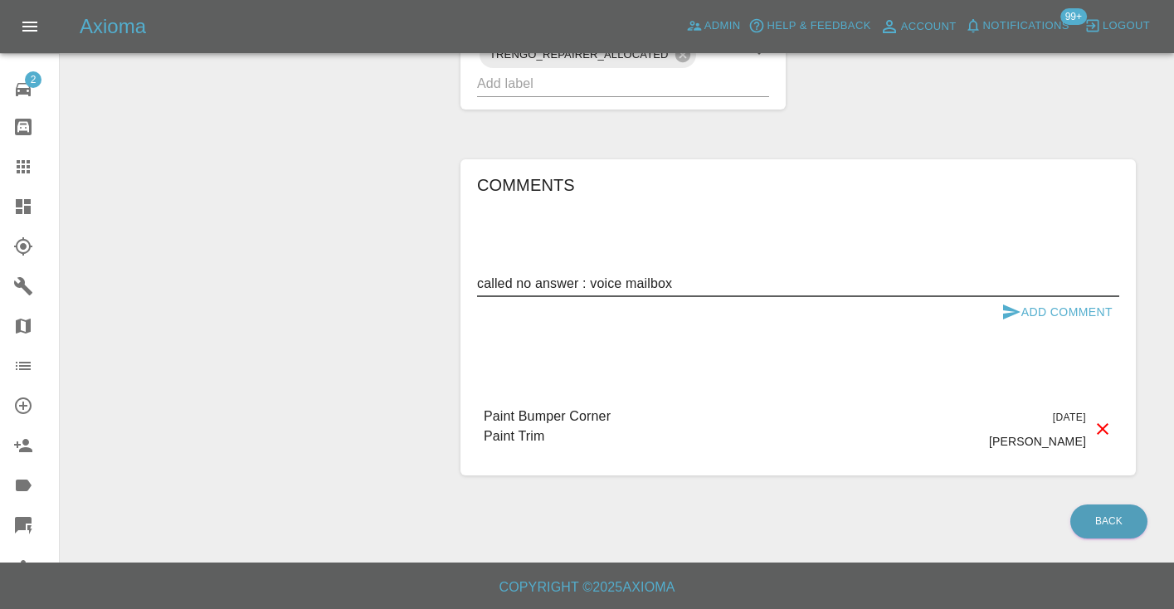
type textarea "called no answer : voice mailbox"
click at [1004, 308] on icon "submit" at bounding box center [1011, 312] width 17 height 15
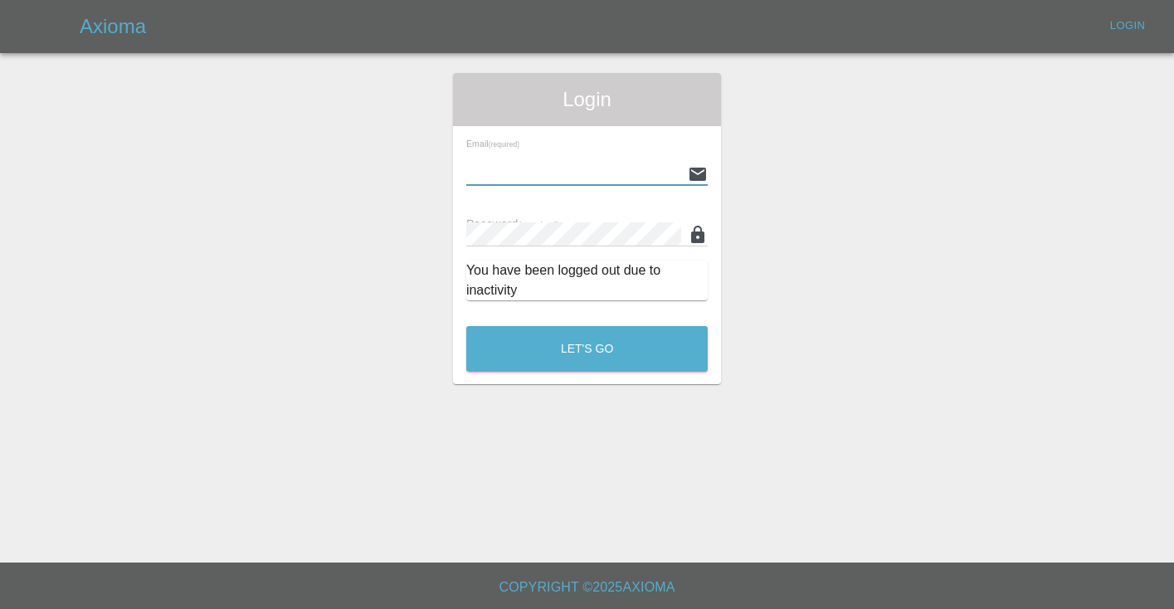
type input "Castrokhonqwana@gmail.com"
click at [587, 349] on button "Let's Go" at bounding box center [586, 349] width 241 height 46
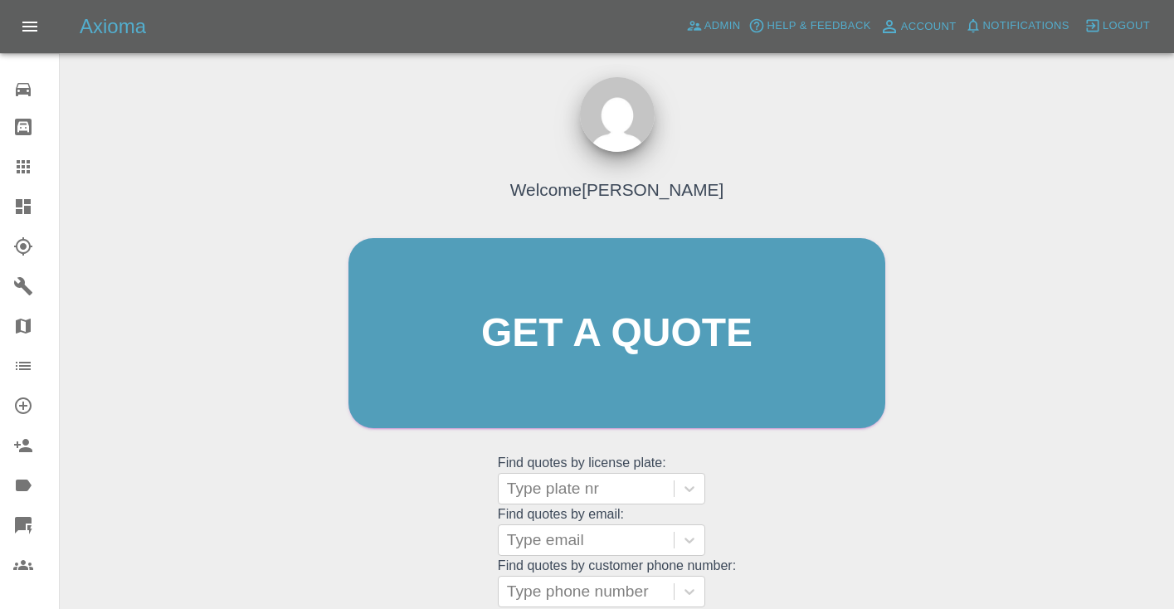
click at [898, 482] on div "Welcome [PERSON_NAME] Get a quote Get a quote Find quotes by license plate: Typ…" at bounding box center [617, 365] width 572 height 501
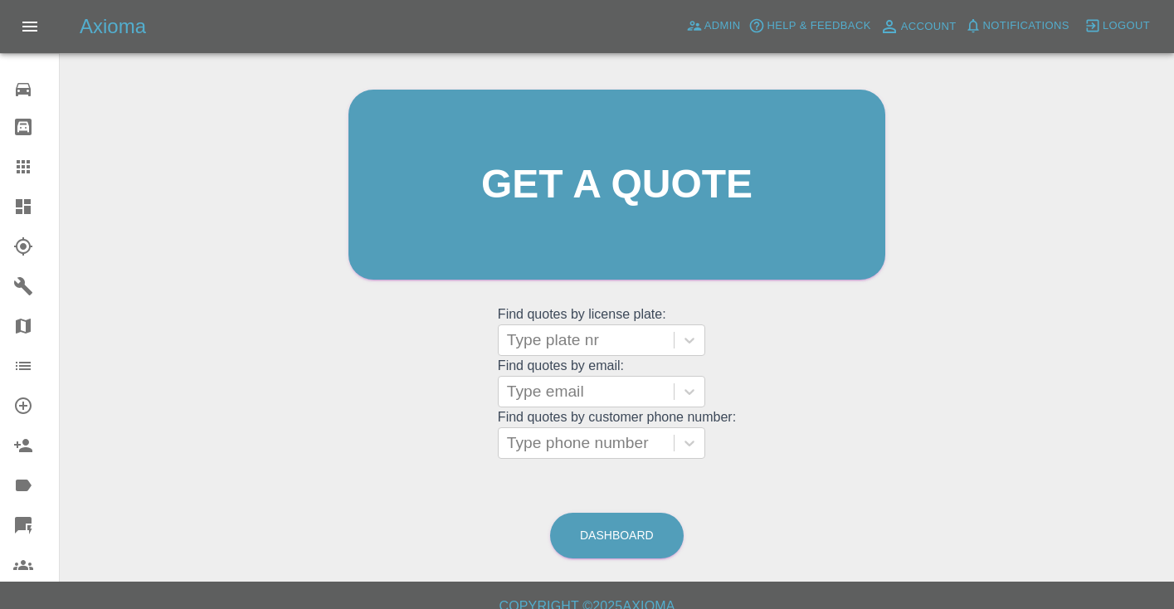
scroll to position [167, 0]
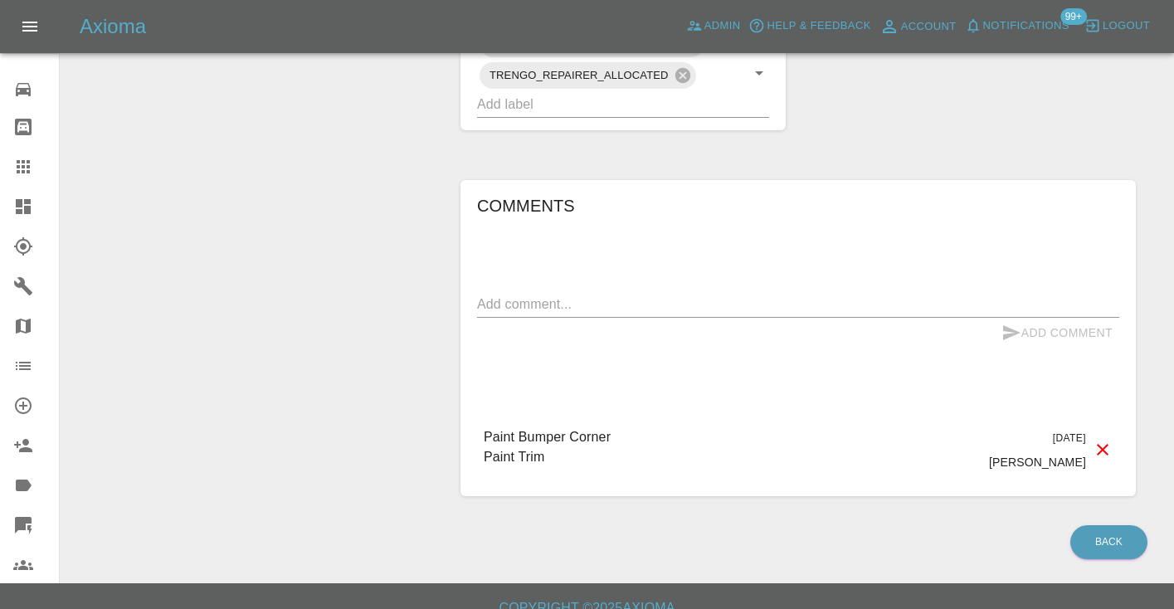
scroll to position [868, 0]
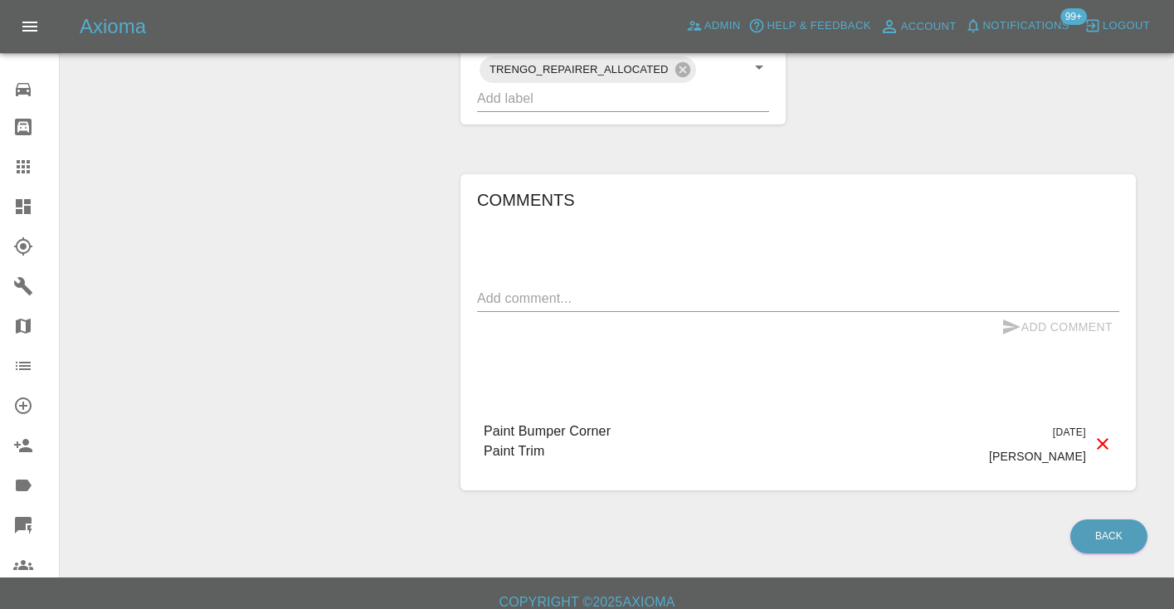
click at [514, 308] on textarea at bounding box center [798, 298] width 642 height 19
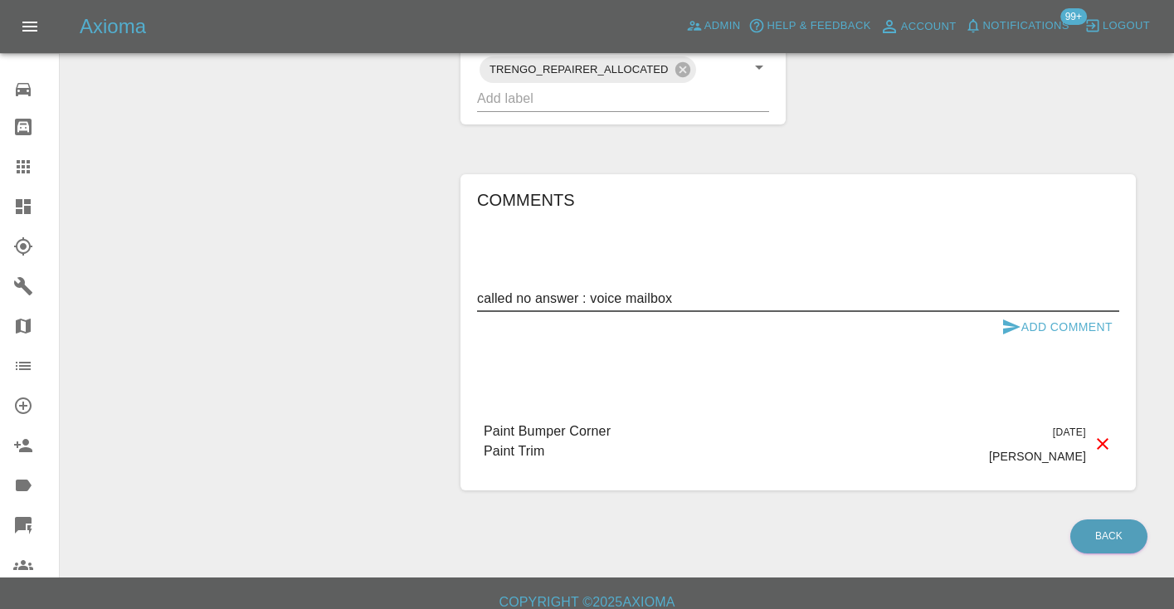
type textarea "called no answer : voice mailbox"
click at [1021, 343] on button "Add Comment" at bounding box center [1057, 327] width 124 height 31
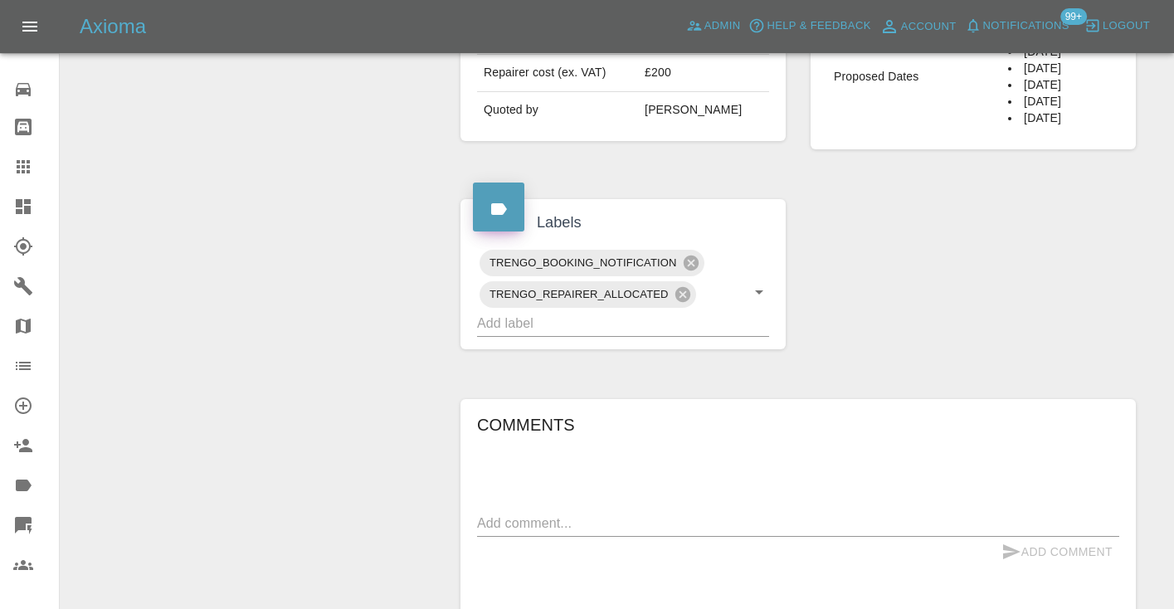
scroll to position [636, 0]
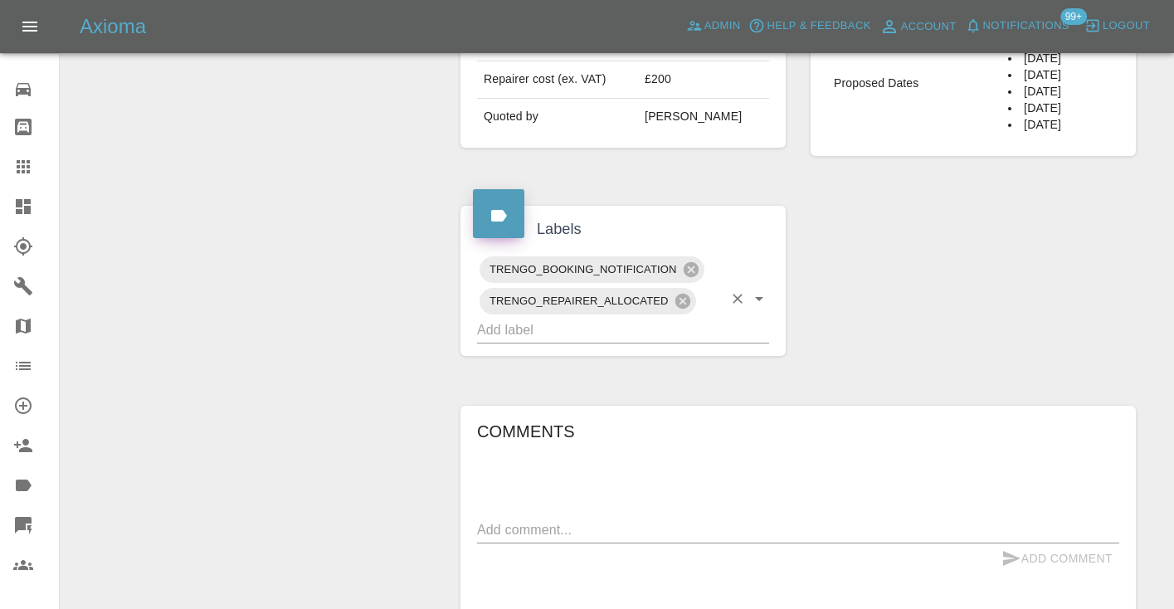
click at [553, 343] on input "text" at bounding box center [600, 330] width 246 height 26
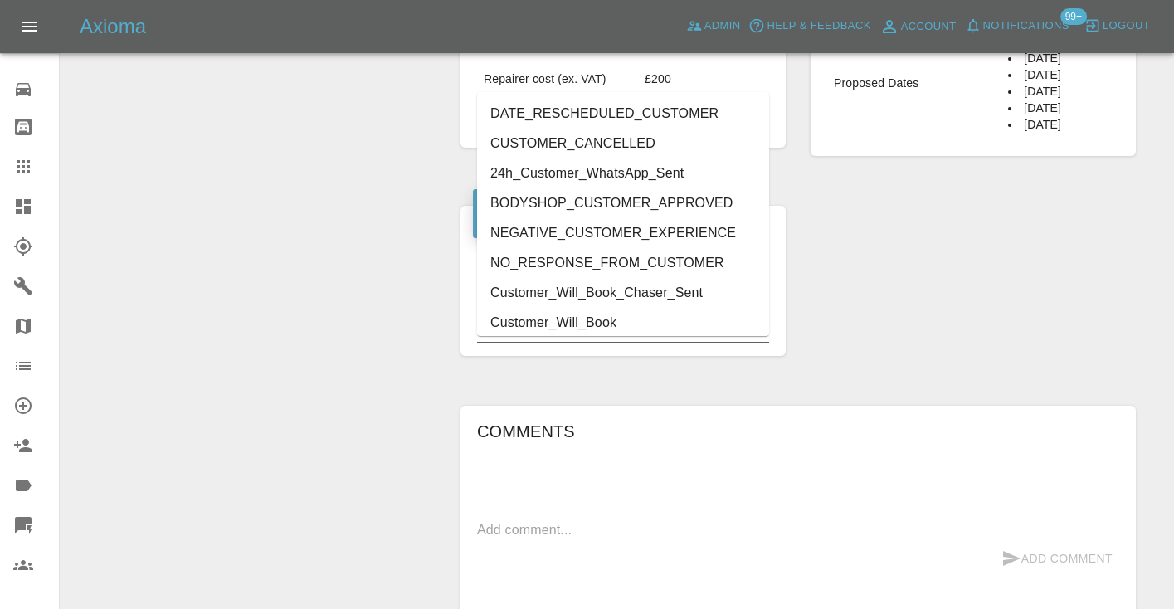
type input "cust"
click at [533, 322] on li "Customer_Will_Book" at bounding box center [623, 323] width 292 height 30
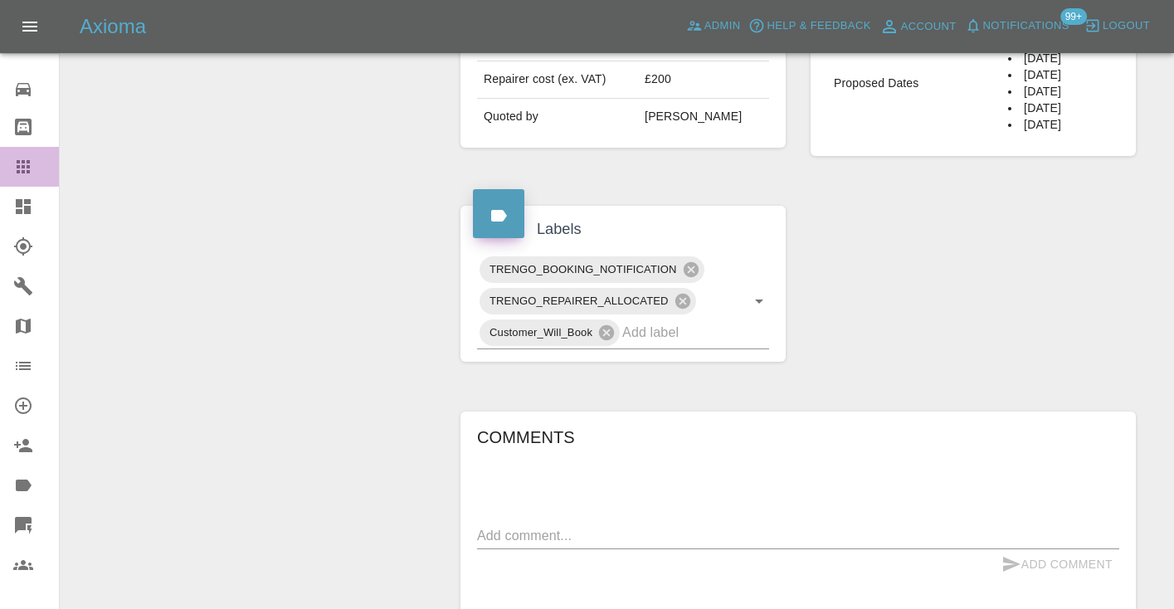
click at [22, 174] on icon at bounding box center [23, 167] width 20 height 20
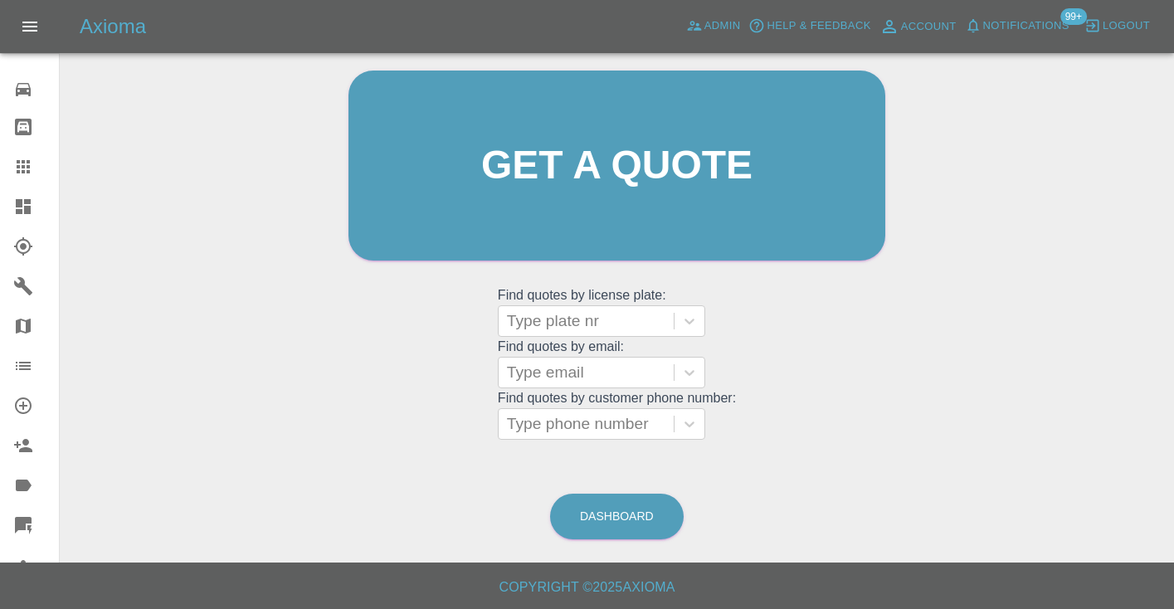
scroll to position [167, 0]
click at [569, 529] on link "Dashboard" at bounding box center [617, 518] width 134 height 46
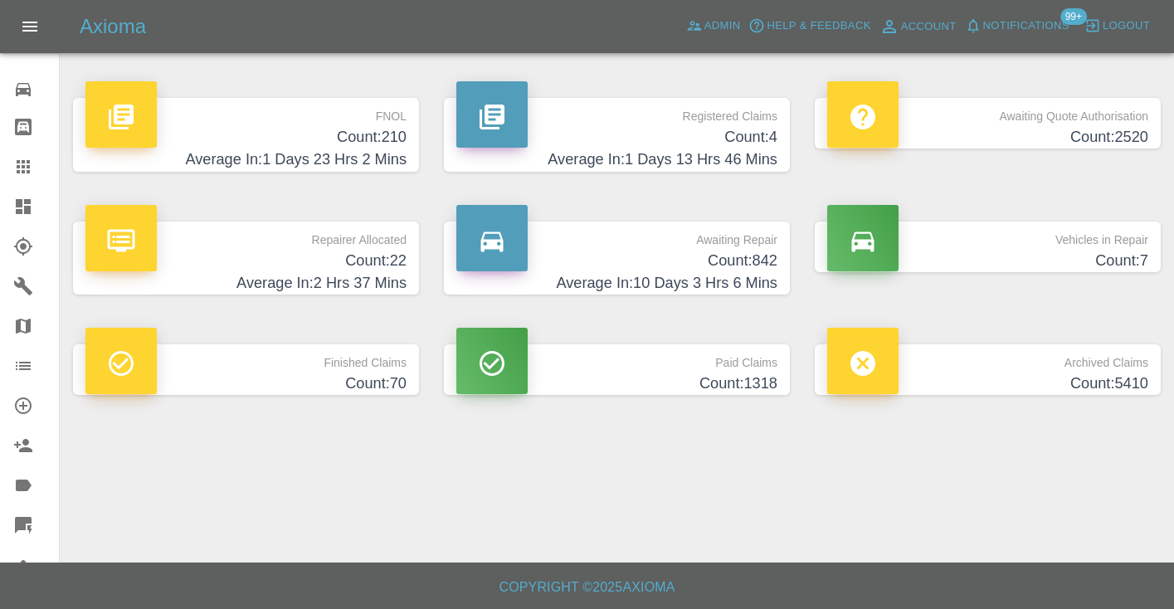
click at [734, 271] on h4 "Count: 842" at bounding box center [616, 261] width 321 height 22
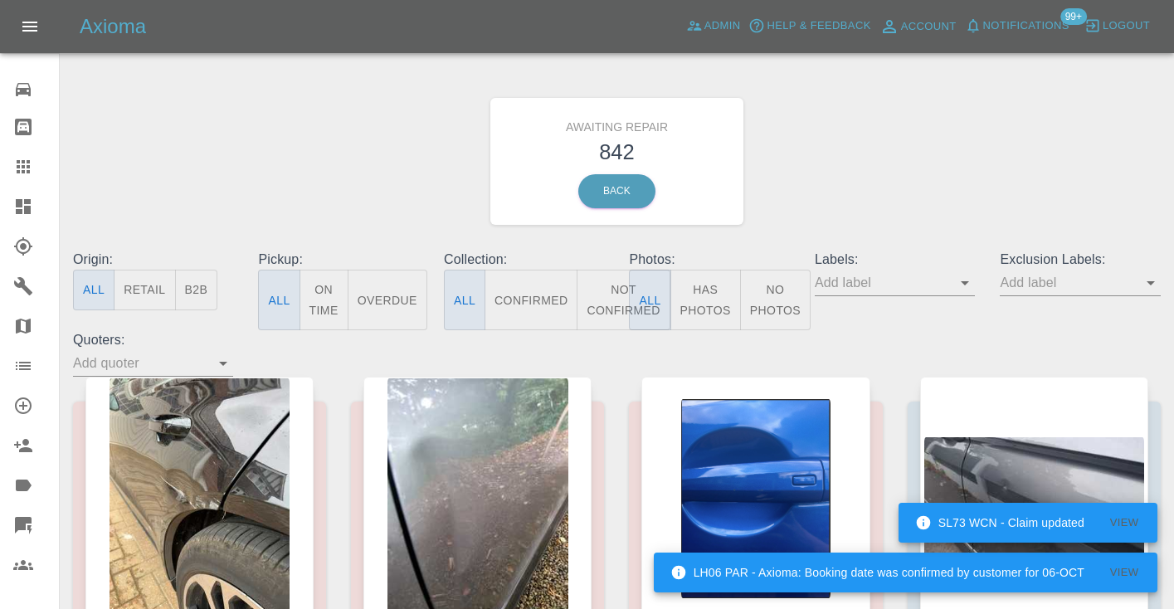
click at [609, 293] on button "Not Confirmed" at bounding box center [623, 300] width 93 height 61
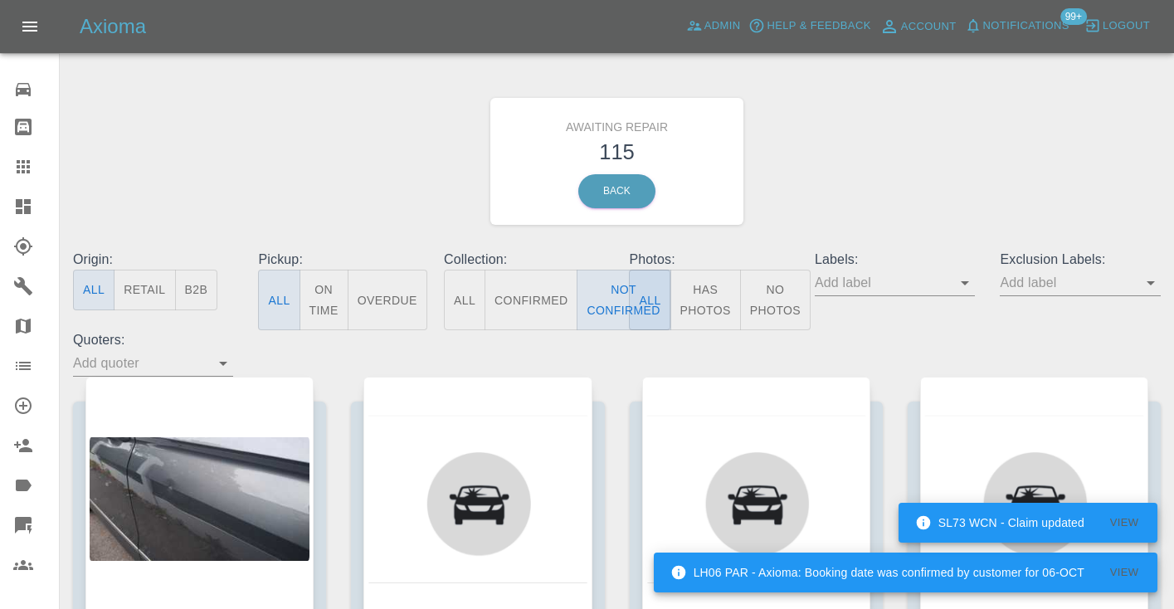
click at [983, 145] on div "Awaiting Repair 115 Back" at bounding box center [617, 161] width 1113 height 177
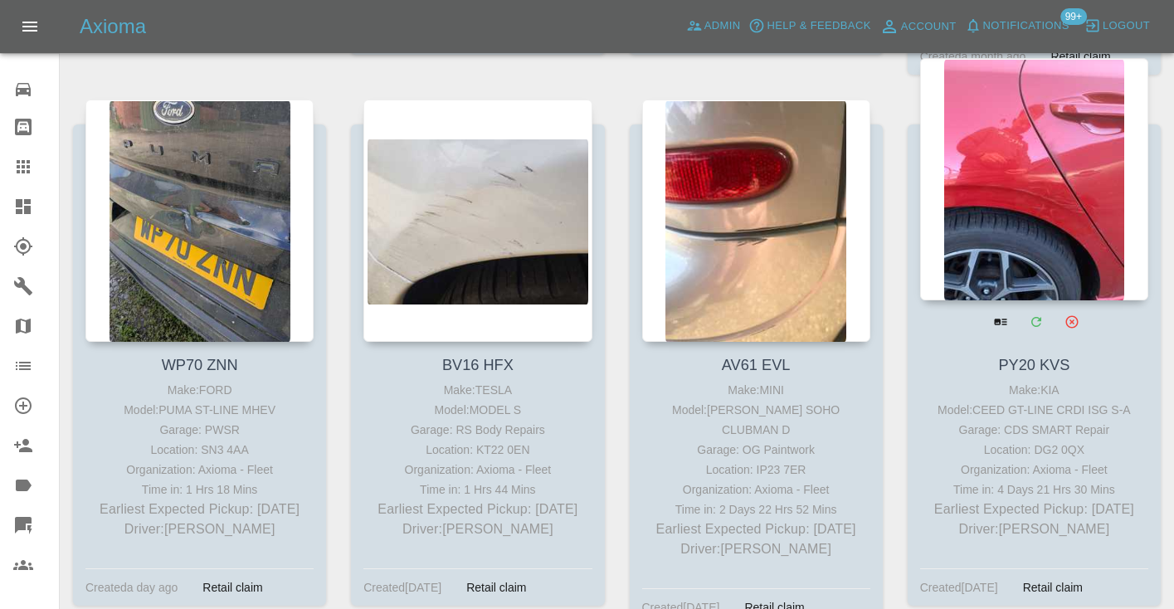
scroll to position [8089, 0]
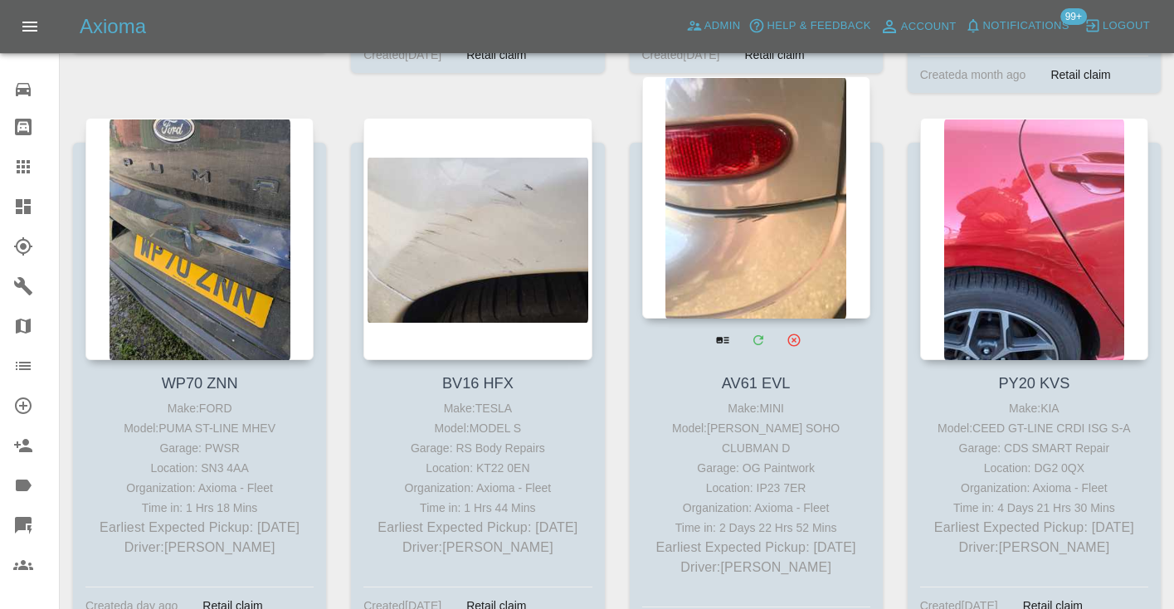
click at [759, 209] on div at bounding box center [756, 197] width 228 height 242
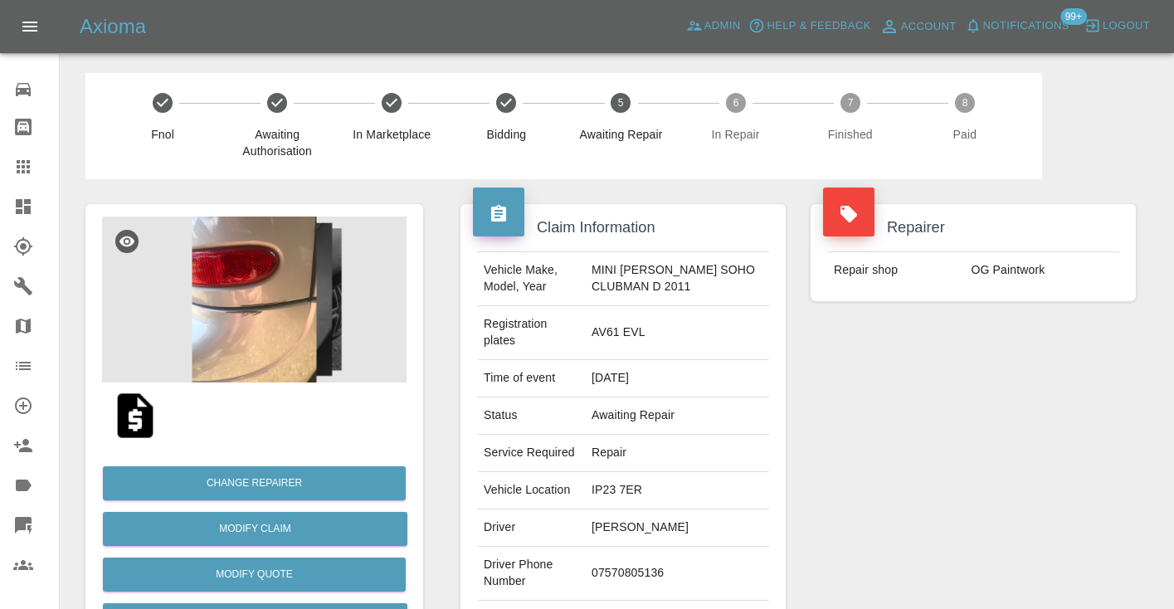
click at [648, 547] on td "07570805136" at bounding box center [677, 574] width 184 height 54
copy td "07570805136"
click at [1116, 508] on div "Repairer Repair shop OG Paintwork" at bounding box center [973, 435] width 350 height 512
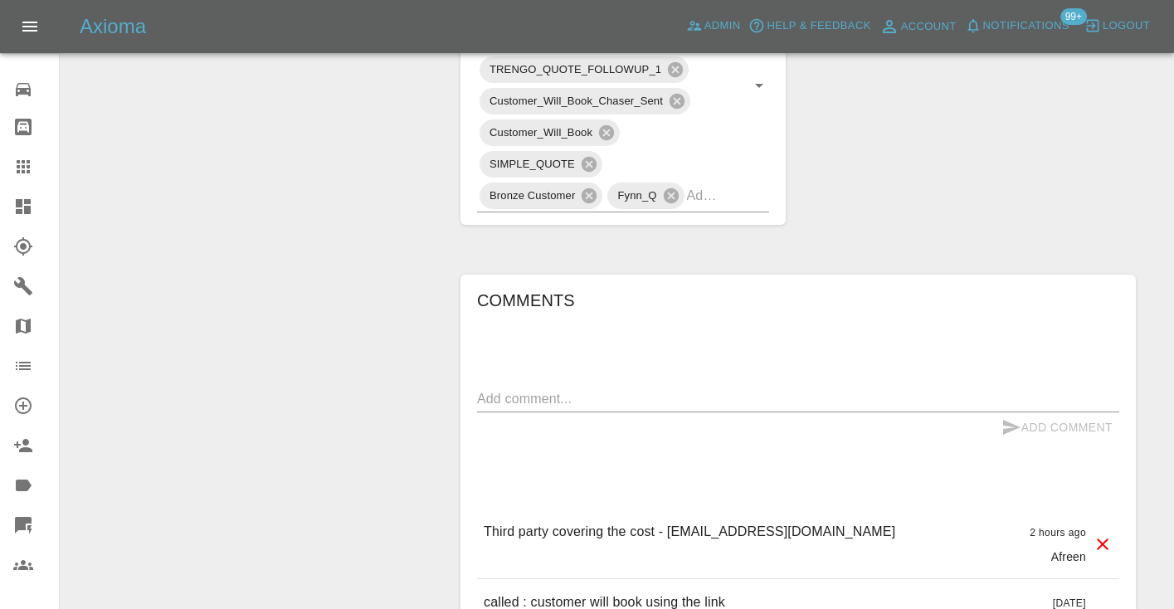
scroll to position [1084, 0]
click at [519, 390] on textarea at bounding box center [798, 399] width 642 height 19
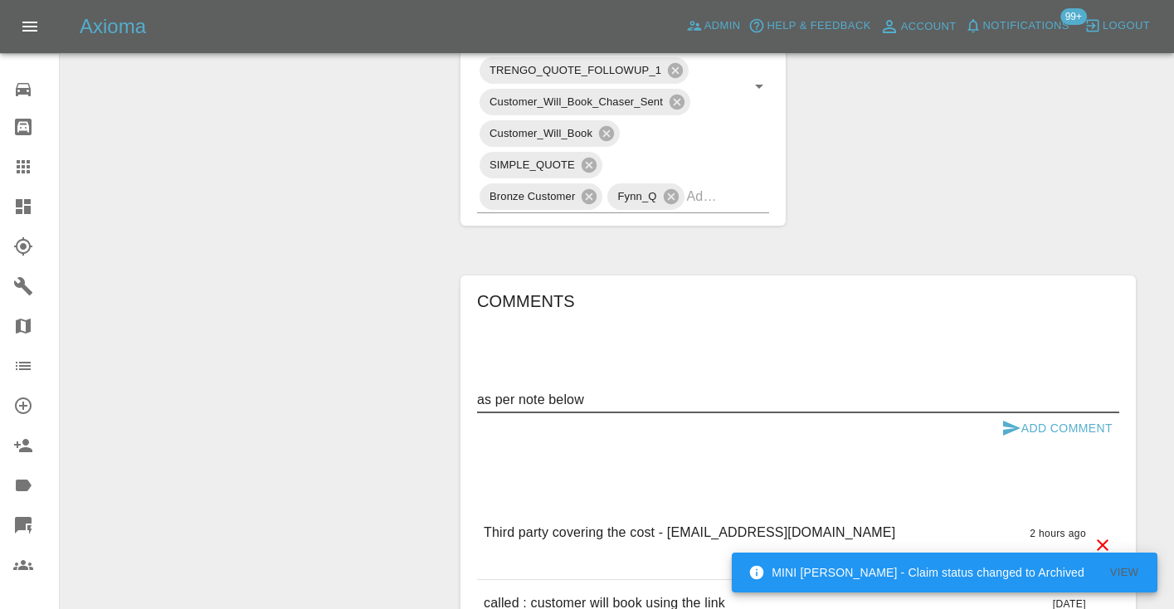
type textarea "as per note below"
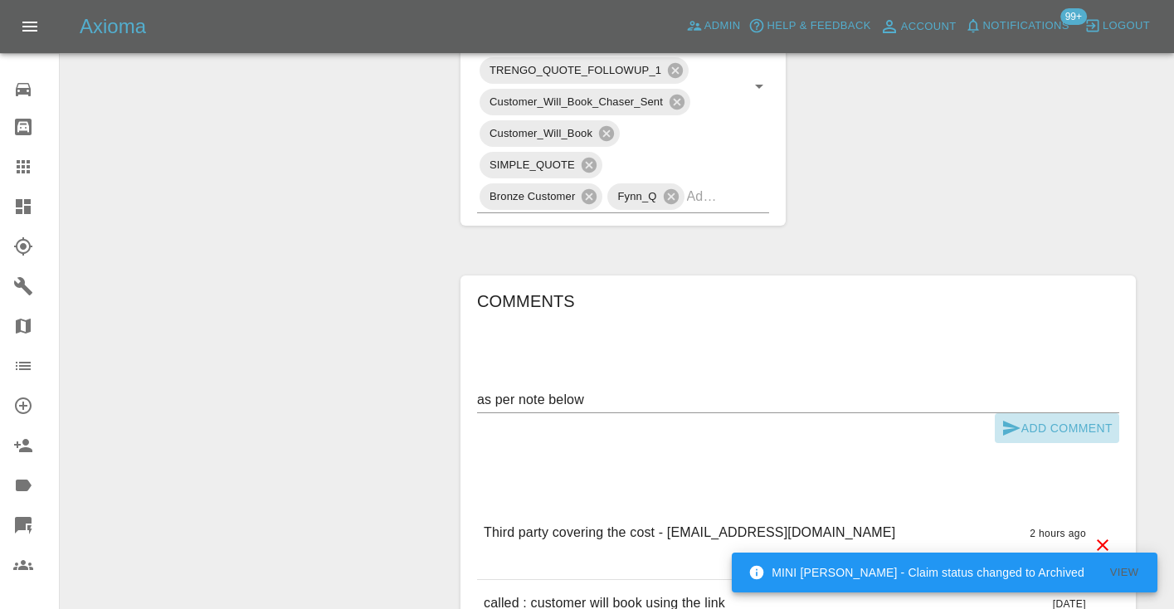
click at [1013, 418] on icon "submit" at bounding box center [1012, 428] width 20 height 20
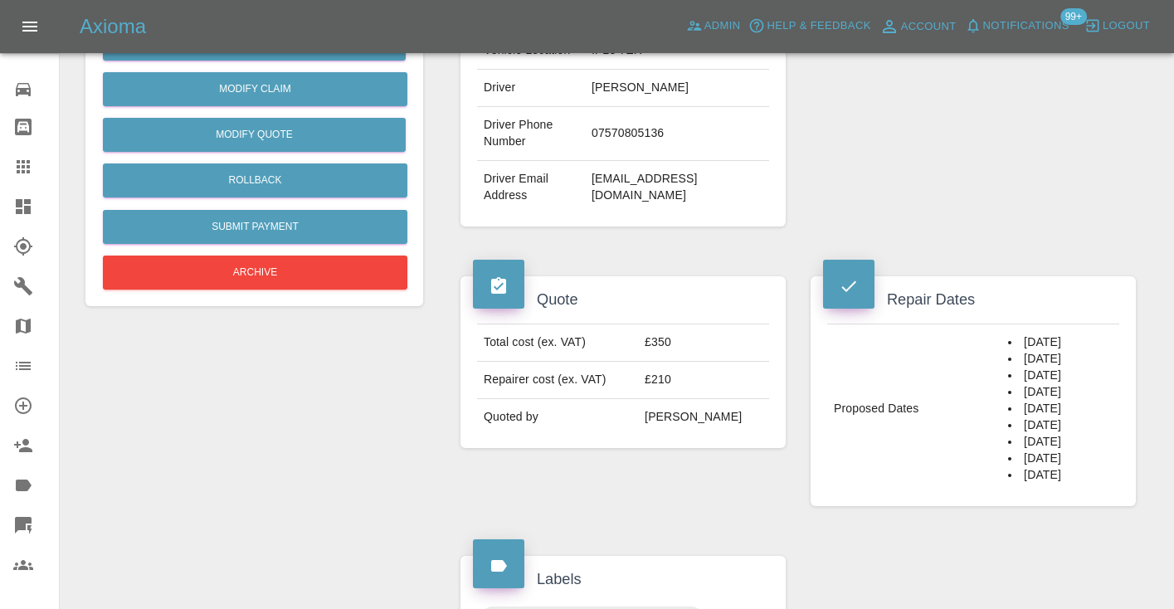
scroll to position [436, 0]
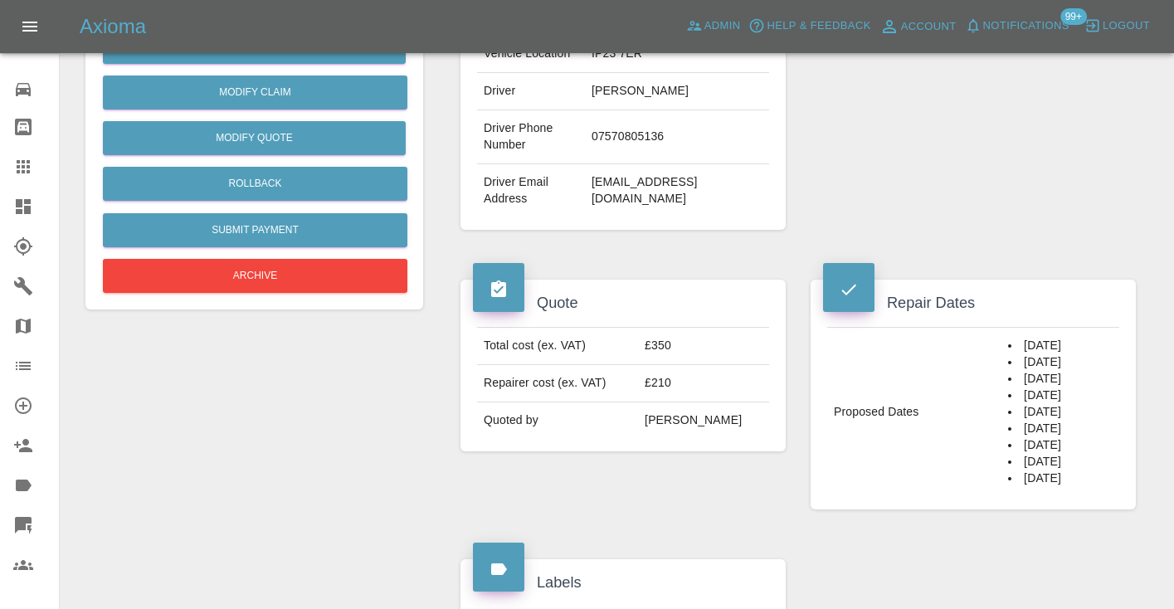
click at [735, 173] on td "cooperleigh6419@gmail.com" at bounding box center [677, 190] width 184 height 53
click at [757, 165] on td "cooperleigh6419@gmail.com" at bounding box center [677, 190] width 184 height 53
drag, startPoint x: 757, startPoint y: 171, endPoint x: 601, endPoint y: 171, distance: 156.0
click at [601, 171] on td "cooperleigh6419@gmail.com" at bounding box center [677, 190] width 184 height 53
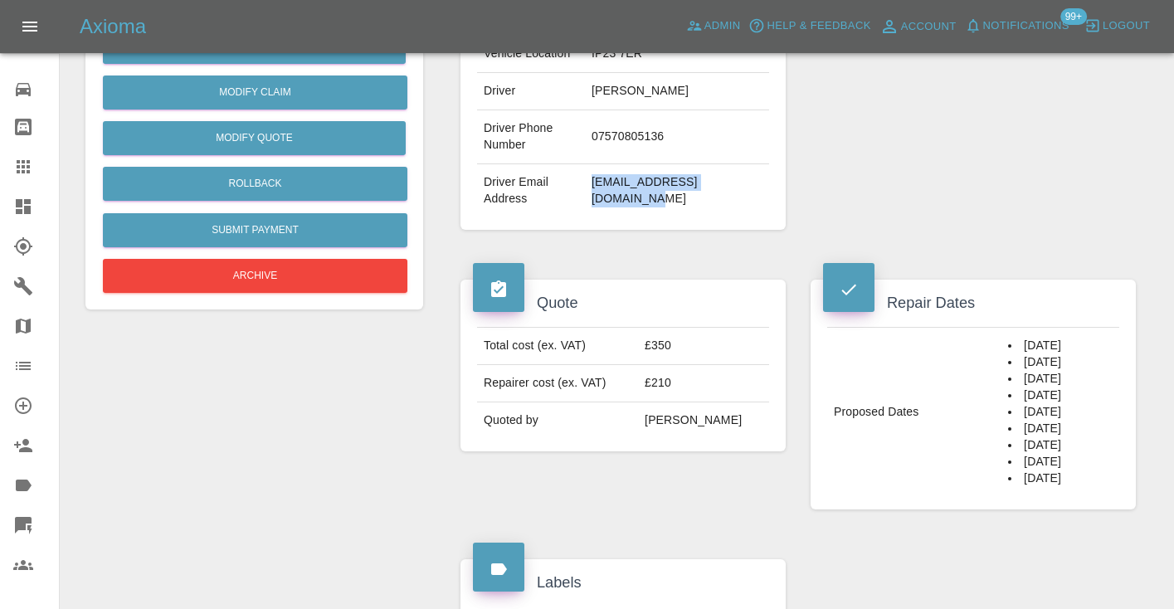
copy td "cooperleigh6419@gmail.com"
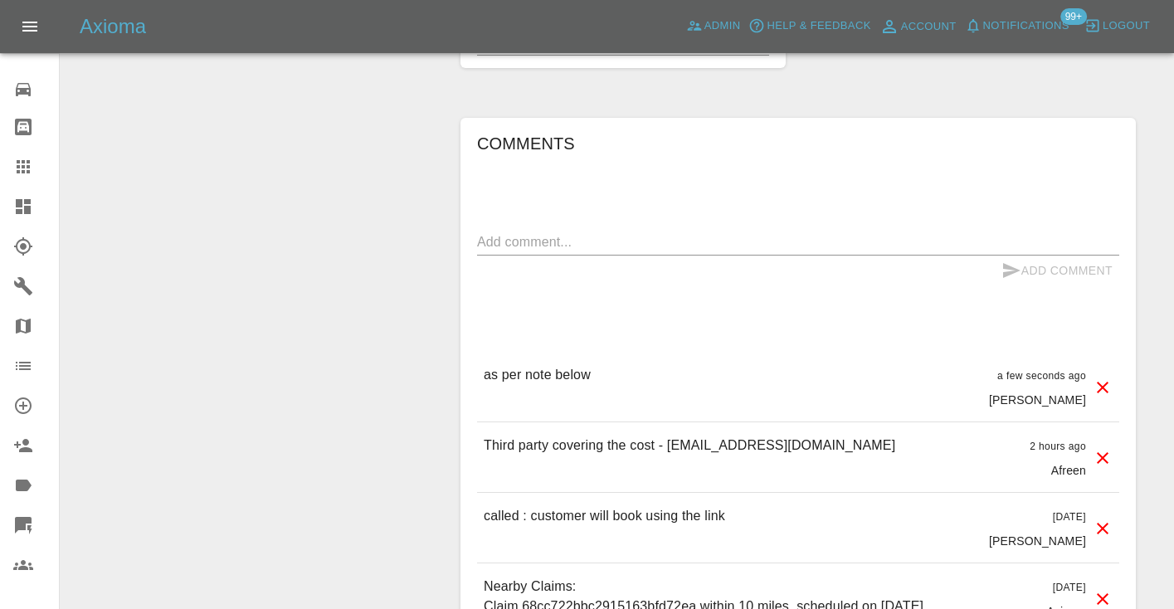
scroll to position [1244, 0]
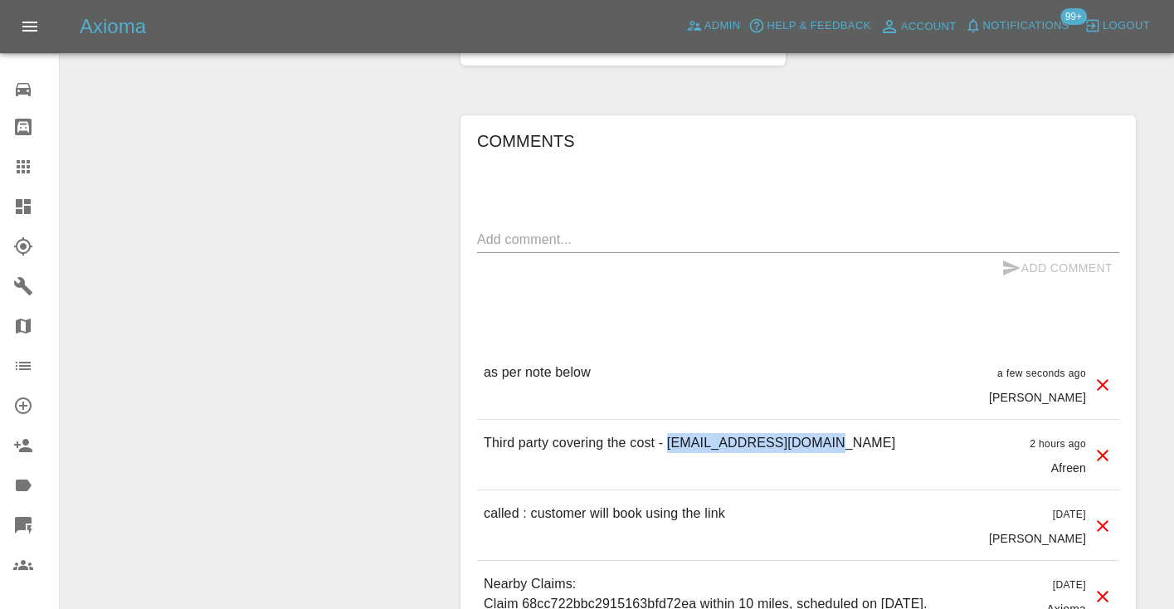
drag, startPoint x: 842, startPoint y: 429, endPoint x: 668, endPoint y: 425, distance: 174.3
click at [668, 425] on div "Third party covering the cost - danbyrhys121@gmail.com 2 hours ago Afreen" at bounding box center [798, 455] width 642 height 70
copy p "danbyrhys121@gmail.com"
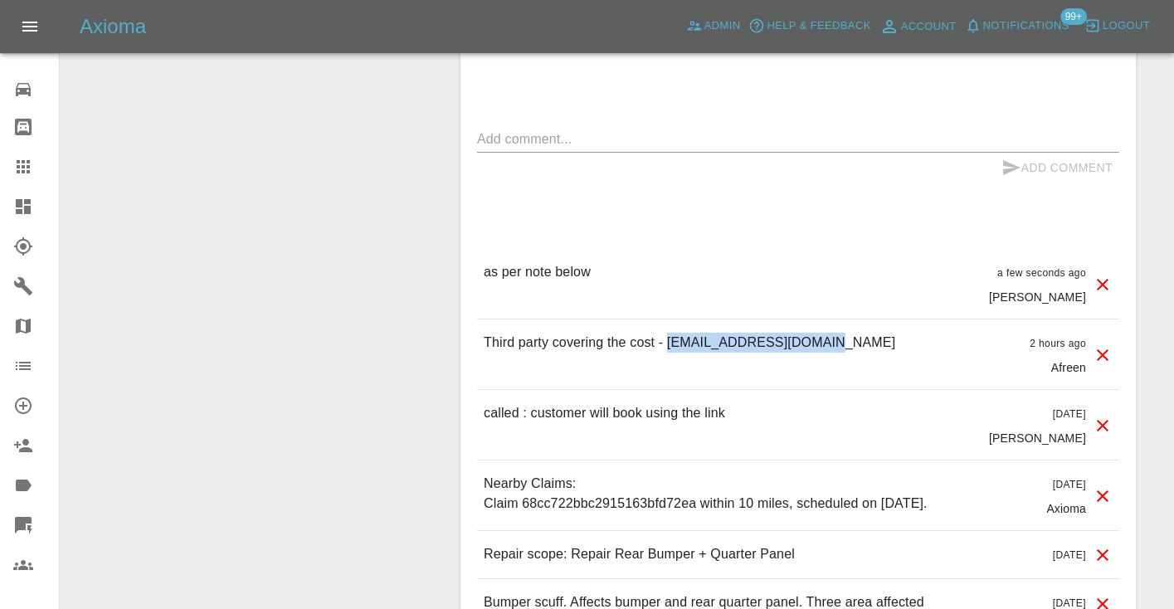
scroll to position [1333, 0]
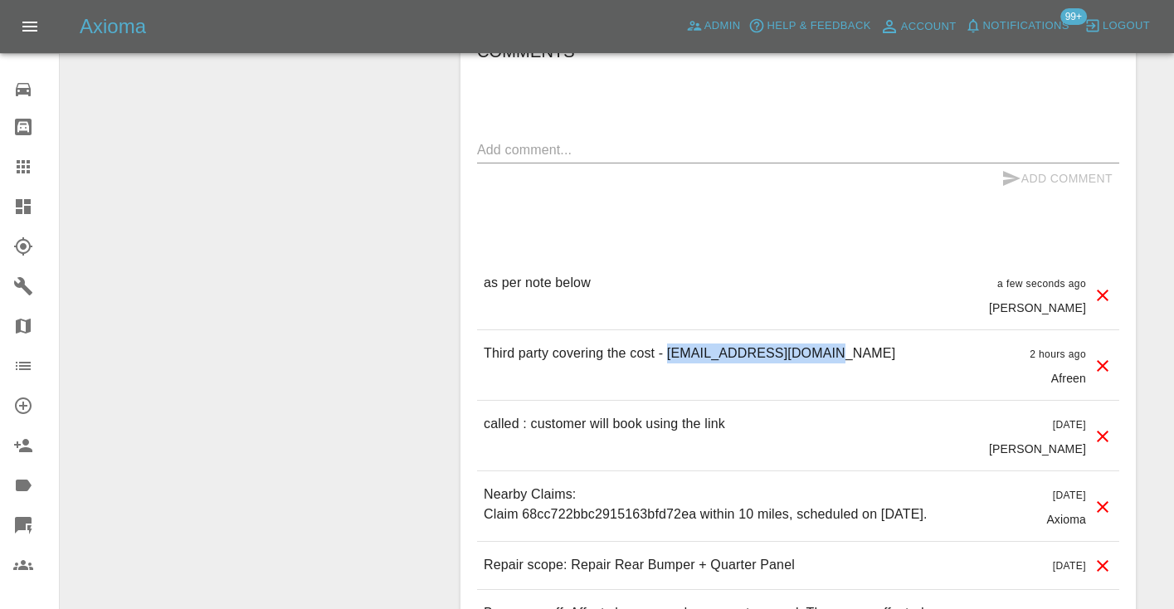
click at [24, 165] on icon at bounding box center [23, 167] width 20 height 20
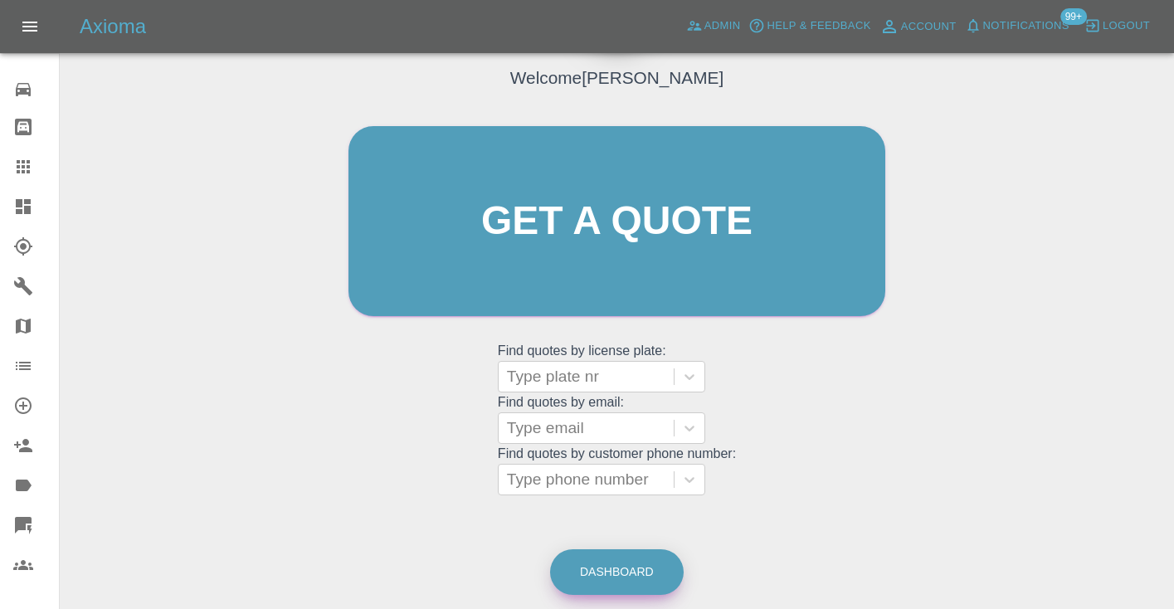
click at [634, 572] on link "Dashboard" at bounding box center [617, 572] width 134 height 46
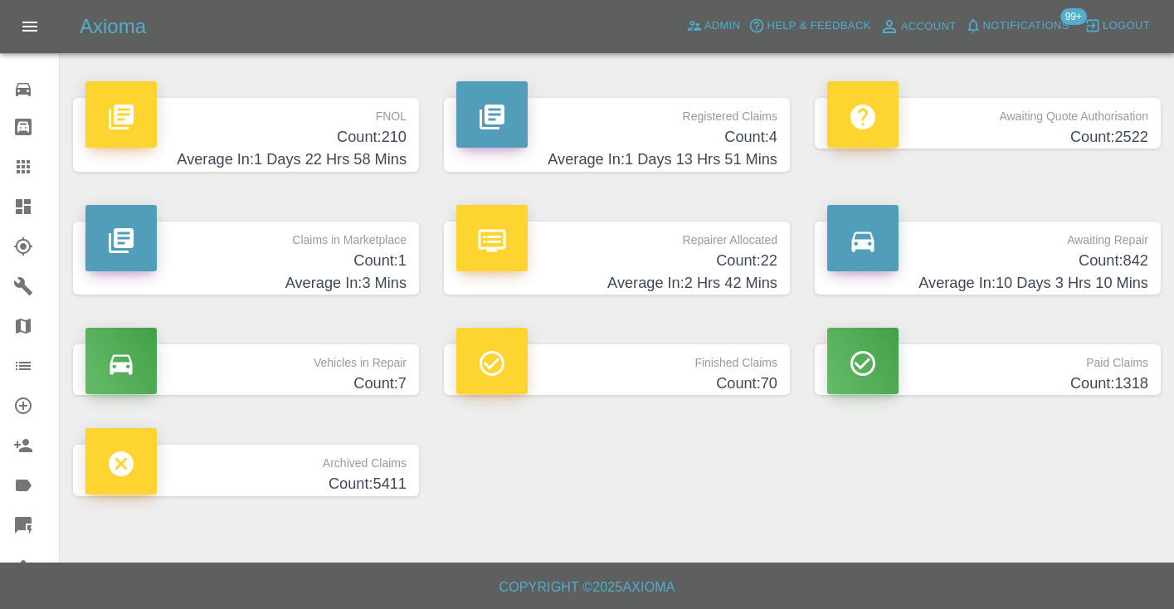
click at [1093, 258] on h4 "Count: 842" at bounding box center [987, 261] width 321 height 22
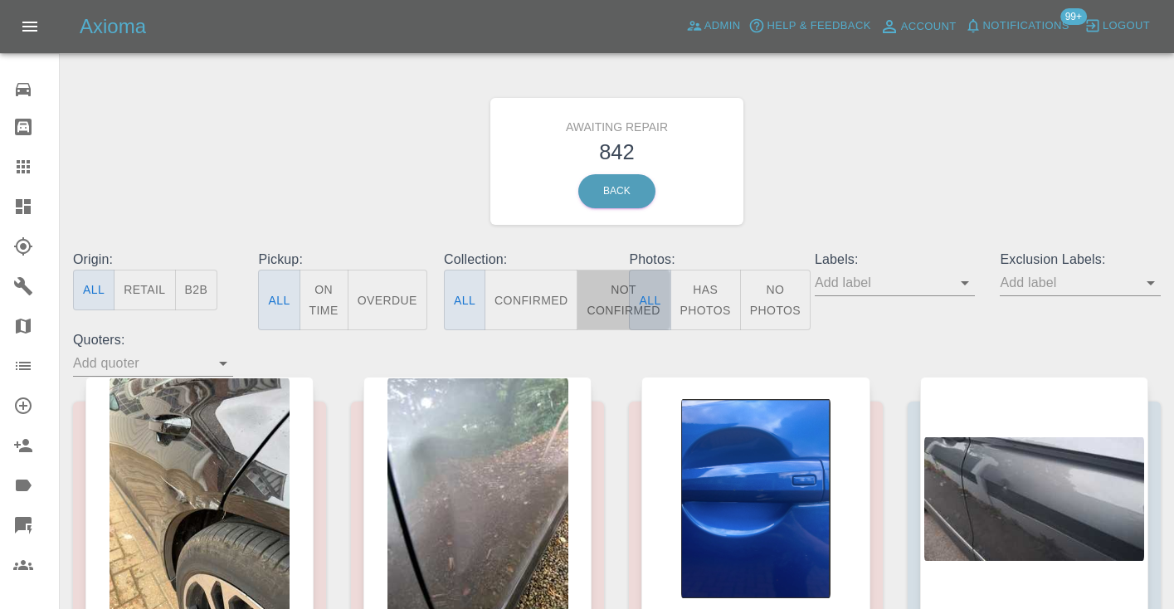
click at [611, 280] on button "Not Confirmed" at bounding box center [623, 300] width 93 height 61
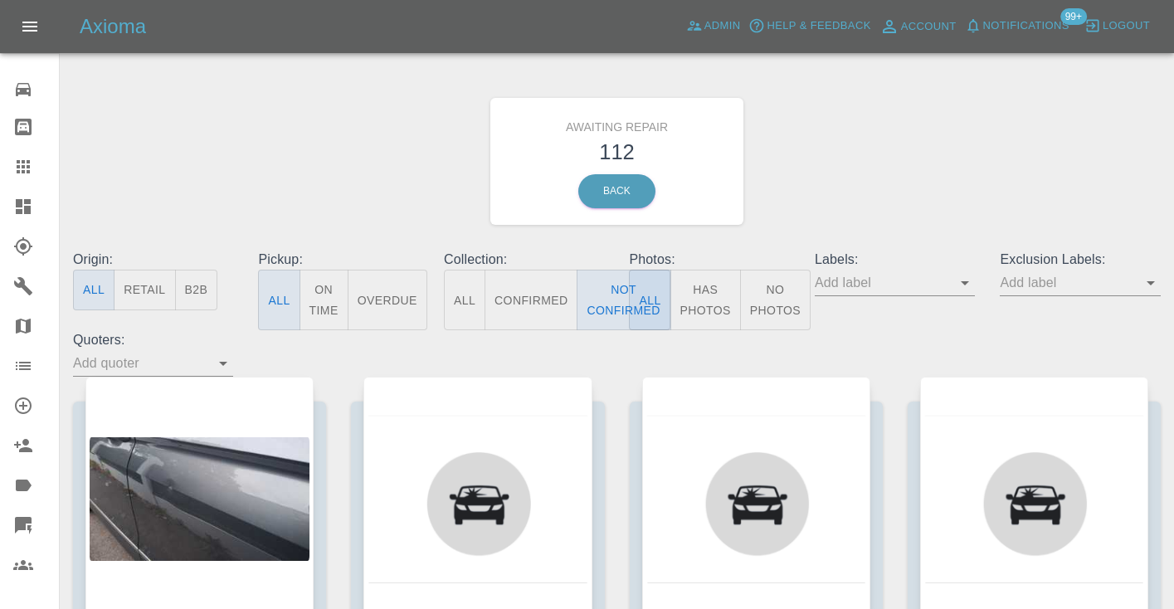
click at [977, 190] on div "Awaiting Repair 112 Back" at bounding box center [617, 161] width 1113 height 177
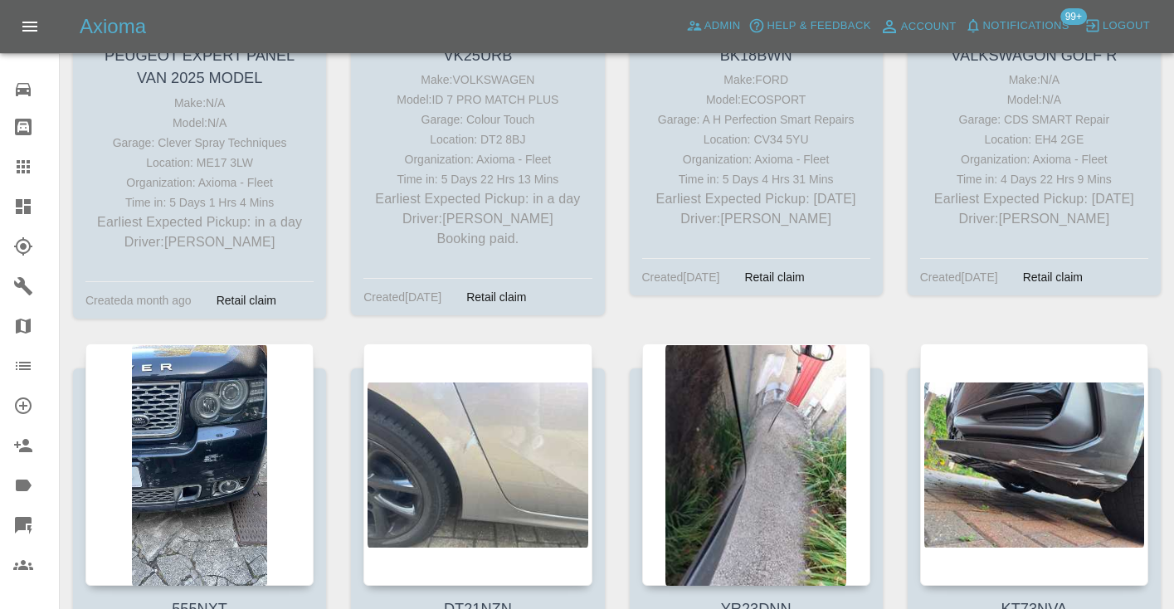
scroll to position [3441, 0]
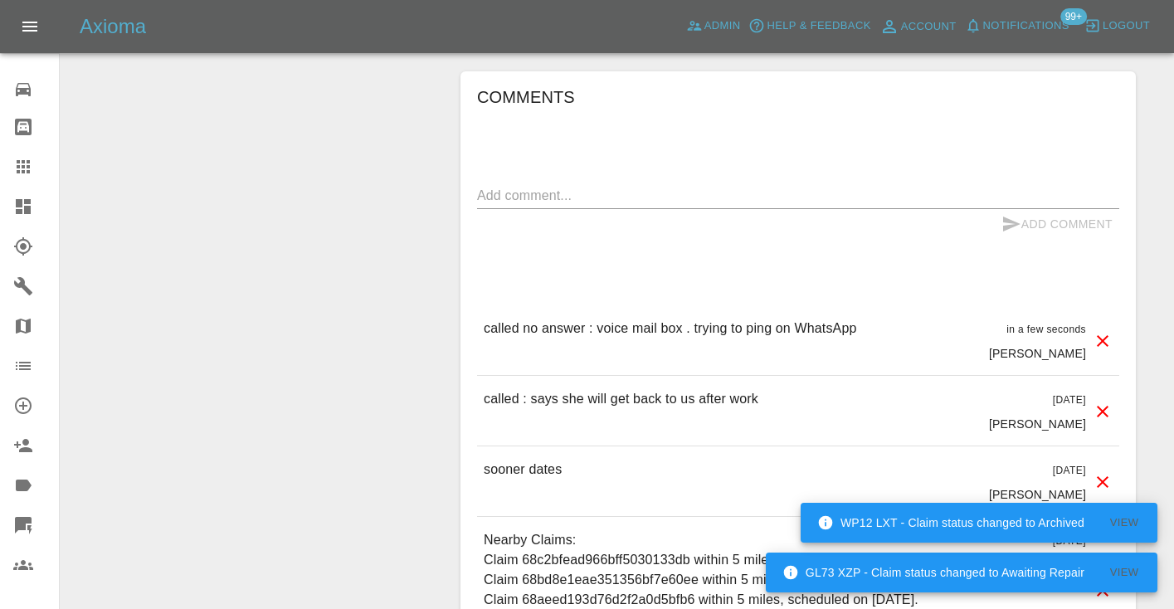
scroll to position [1302, 0]
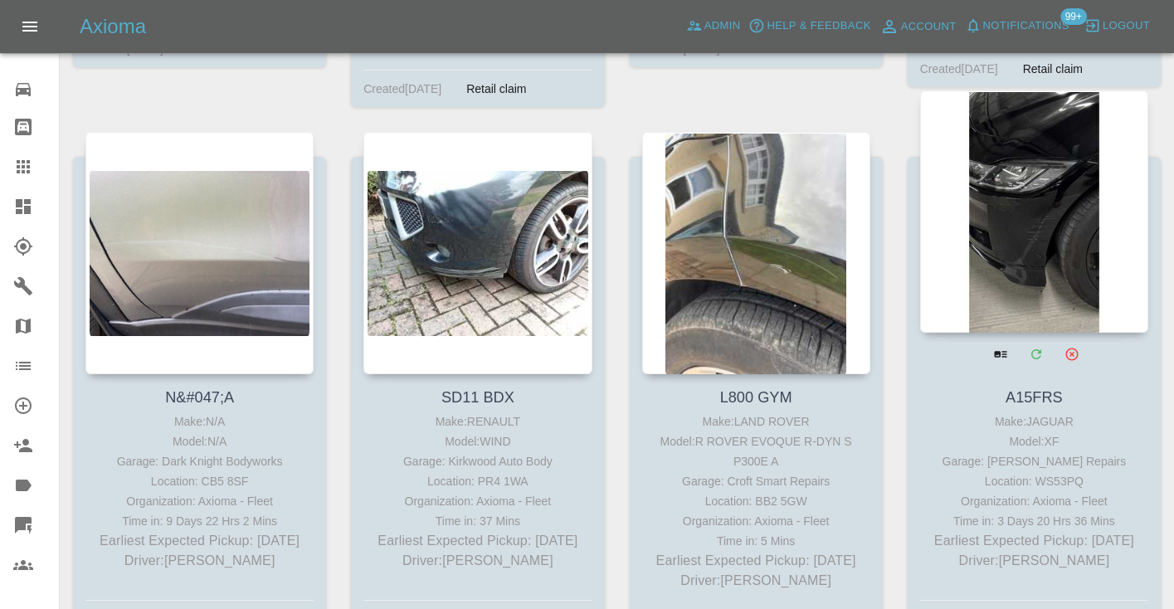
scroll to position [5864, 0]
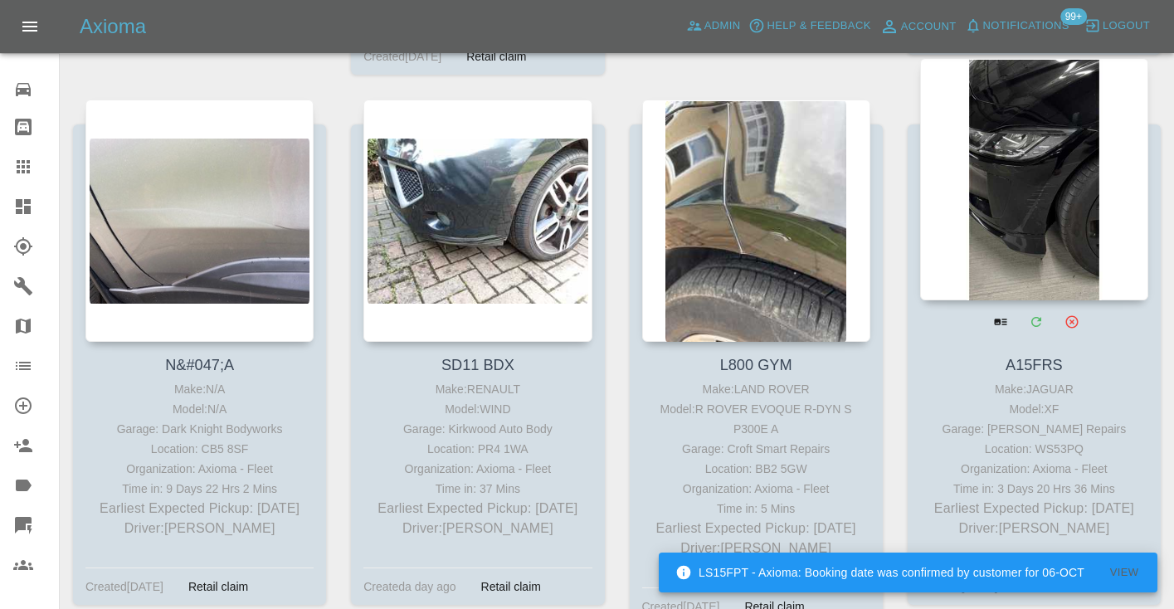
click at [1043, 163] on div at bounding box center [1034, 179] width 228 height 242
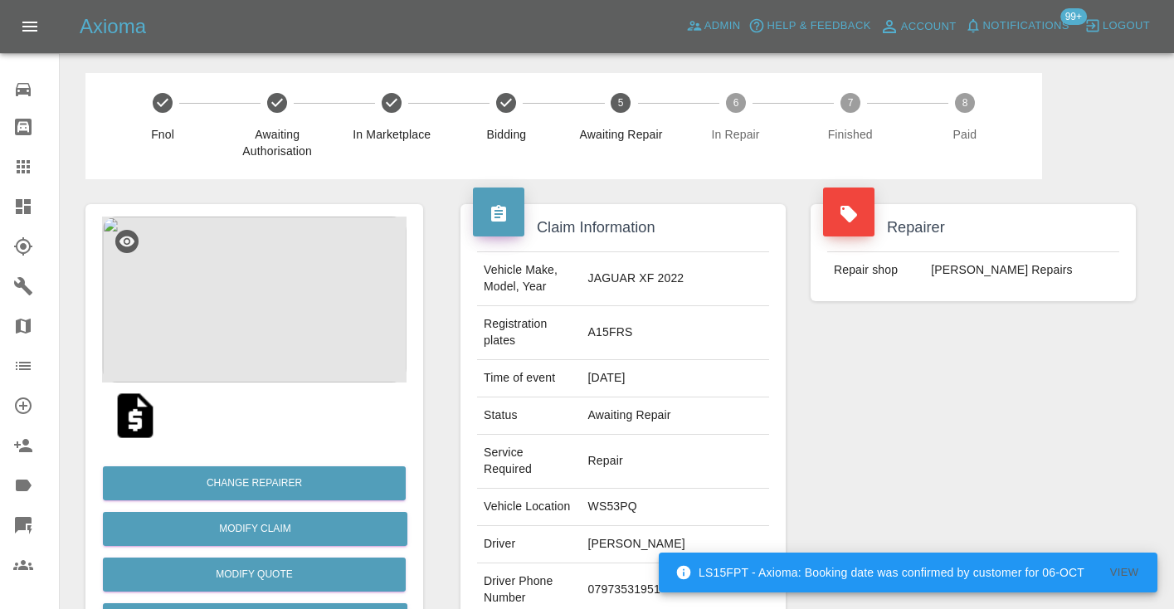
click at [657, 563] on td "07973531951" at bounding box center [676, 590] width 188 height 54
copy td "07973531951"
click at [838, 466] on div "Repairer Repair shop [PERSON_NAME] Repairs" at bounding box center [973, 451] width 350 height 545
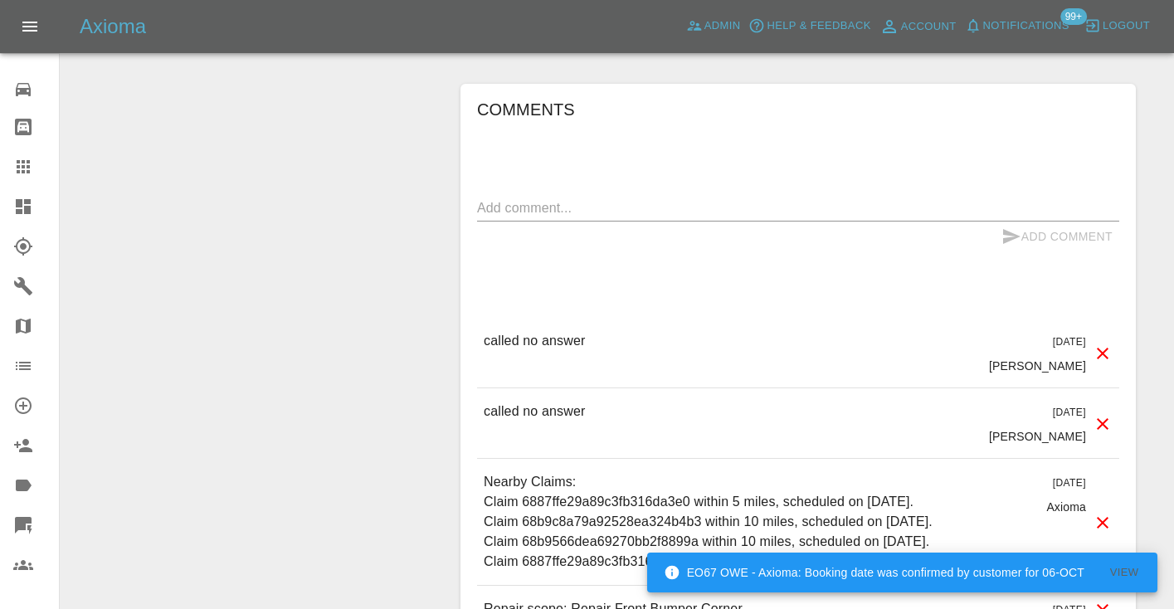
scroll to position [1320, 0]
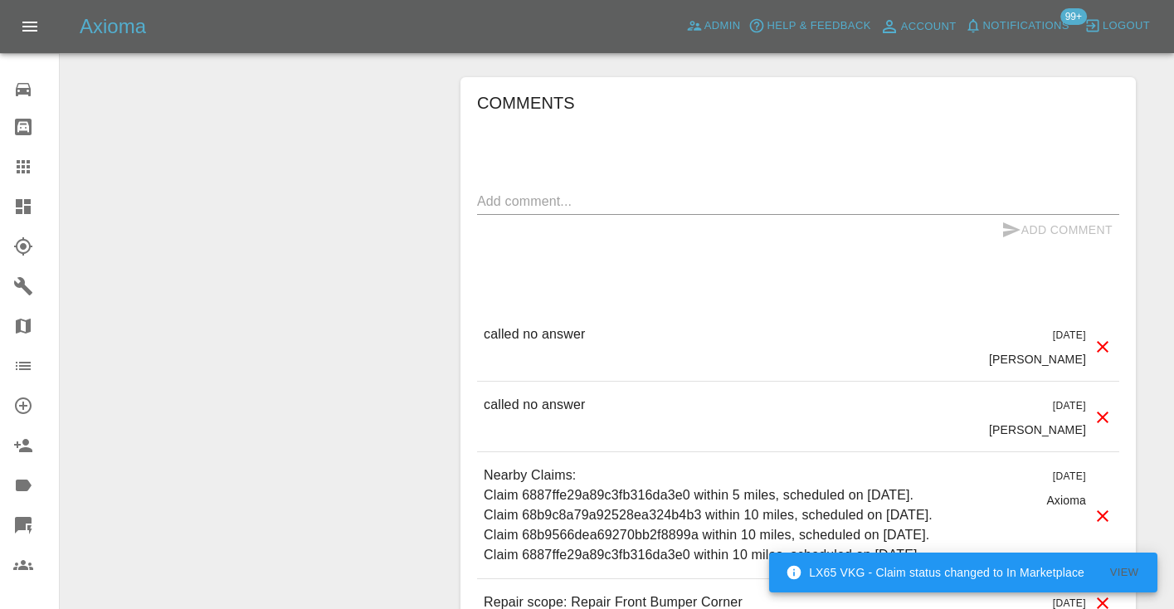
click at [538, 188] on div "x" at bounding box center [798, 201] width 642 height 27
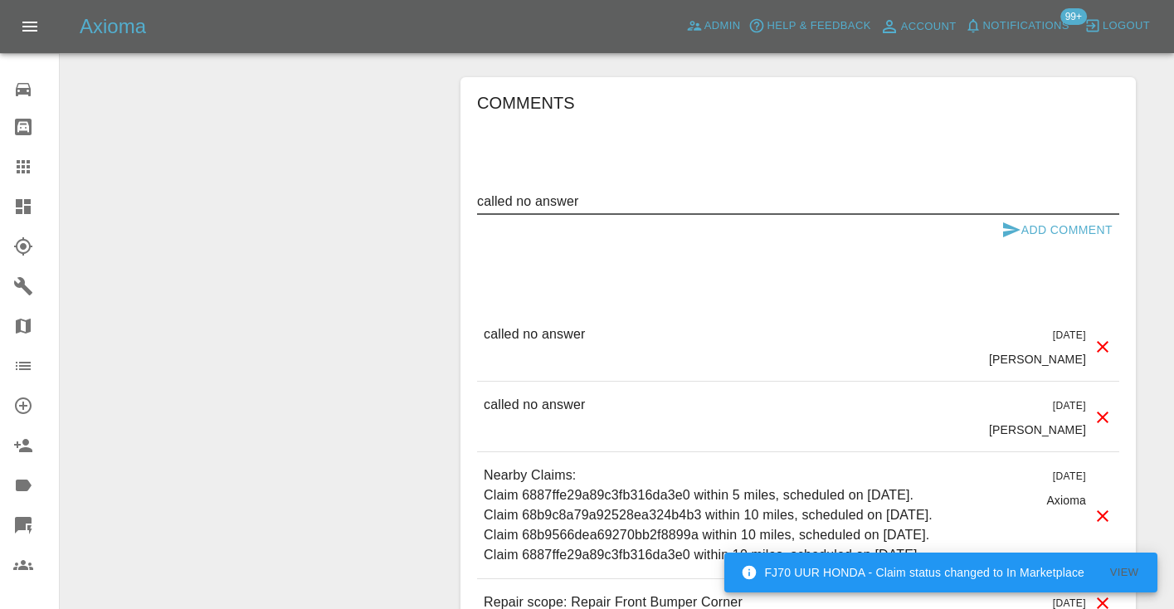
type textarea "called no answer"
click at [1019, 220] on icon "submit" at bounding box center [1012, 230] width 20 height 20
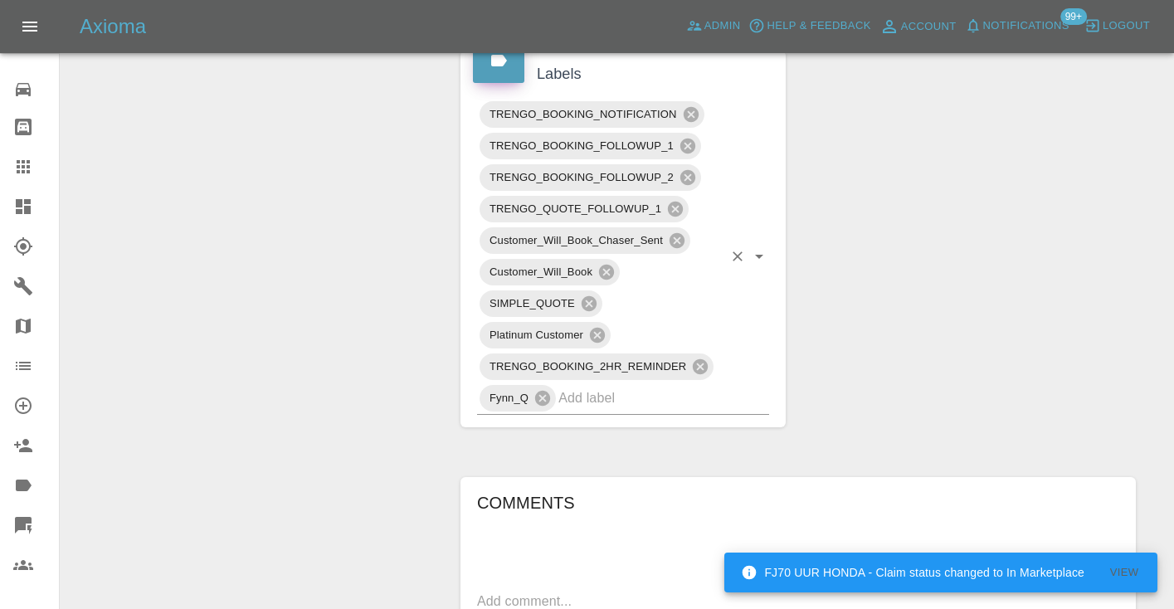
scroll to position [914, 0]
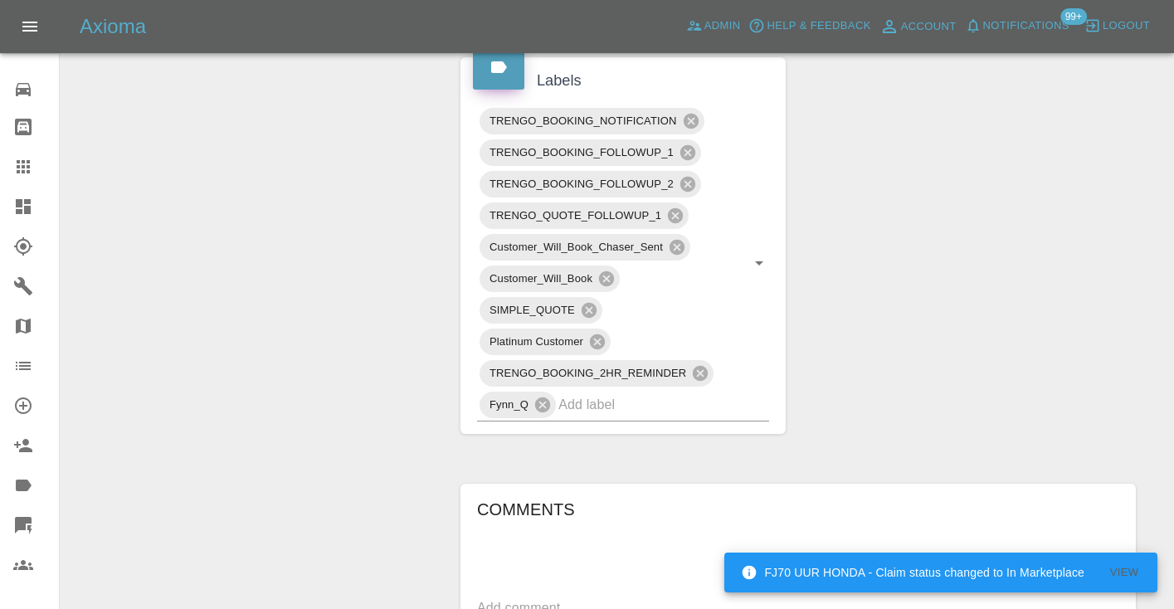
click at [31, 172] on icon at bounding box center [23, 167] width 20 height 20
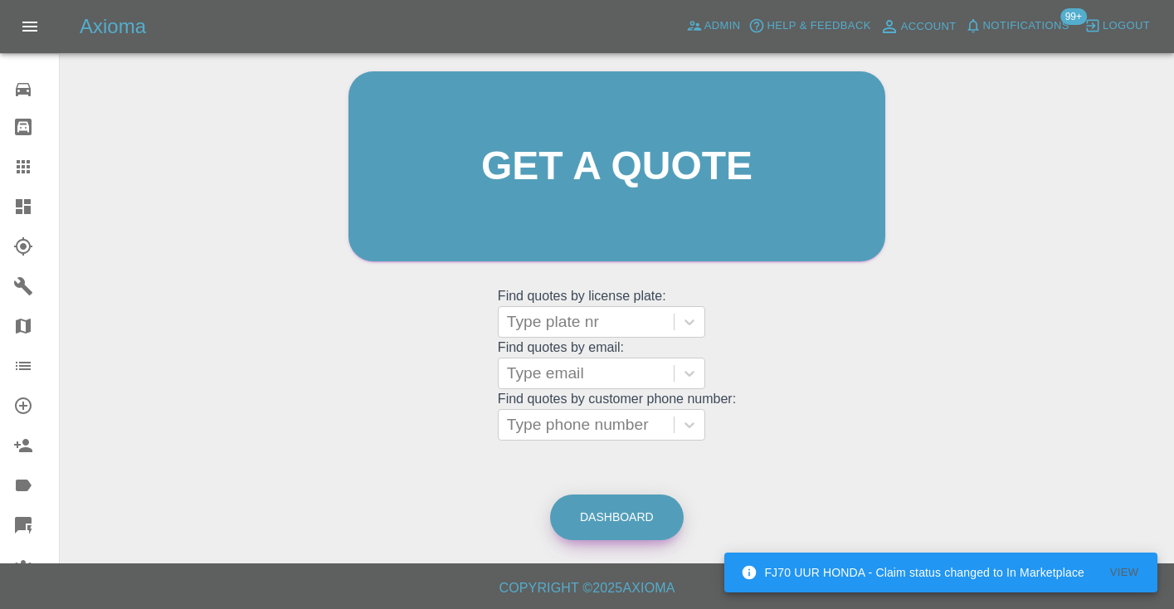
click at [627, 519] on link "Dashboard" at bounding box center [617, 518] width 134 height 46
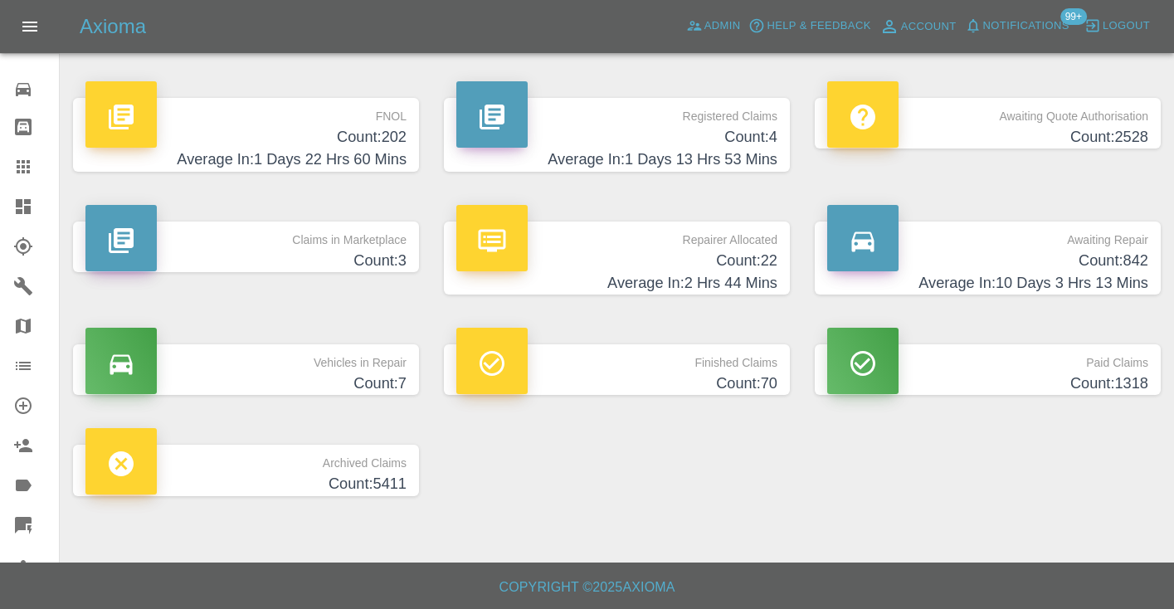
click at [34, 165] on div at bounding box center [36, 167] width 46 height 20
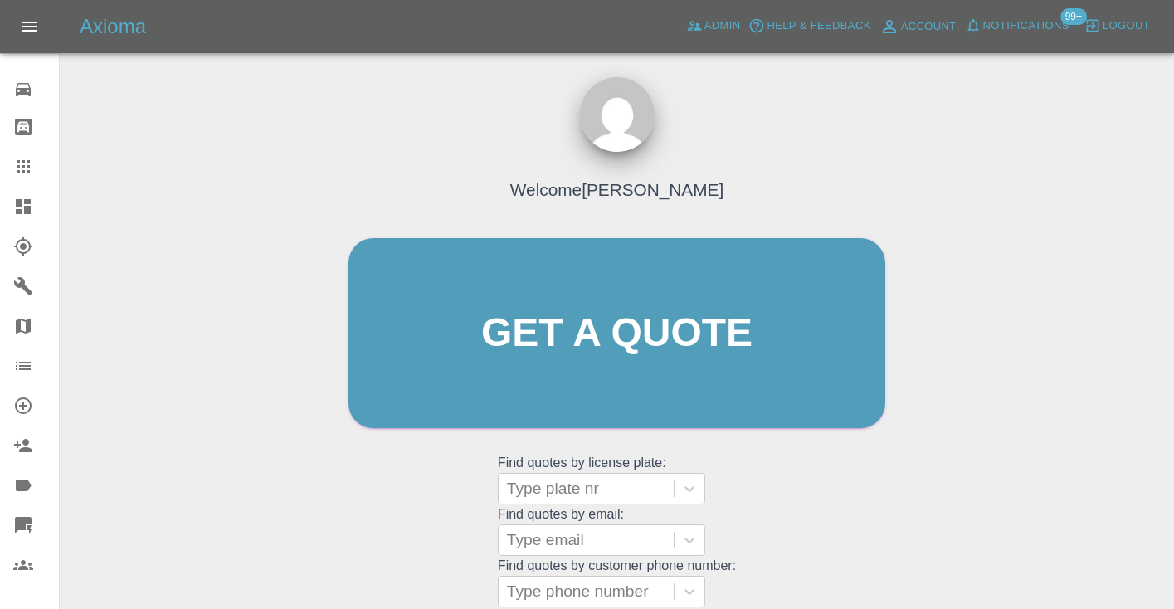
click at [830, 491] on div "Welcome Castro Get a quote Get a quote Find quotes by license plate: Type plate…" at bounding box center [617, 365] width 572 height 501
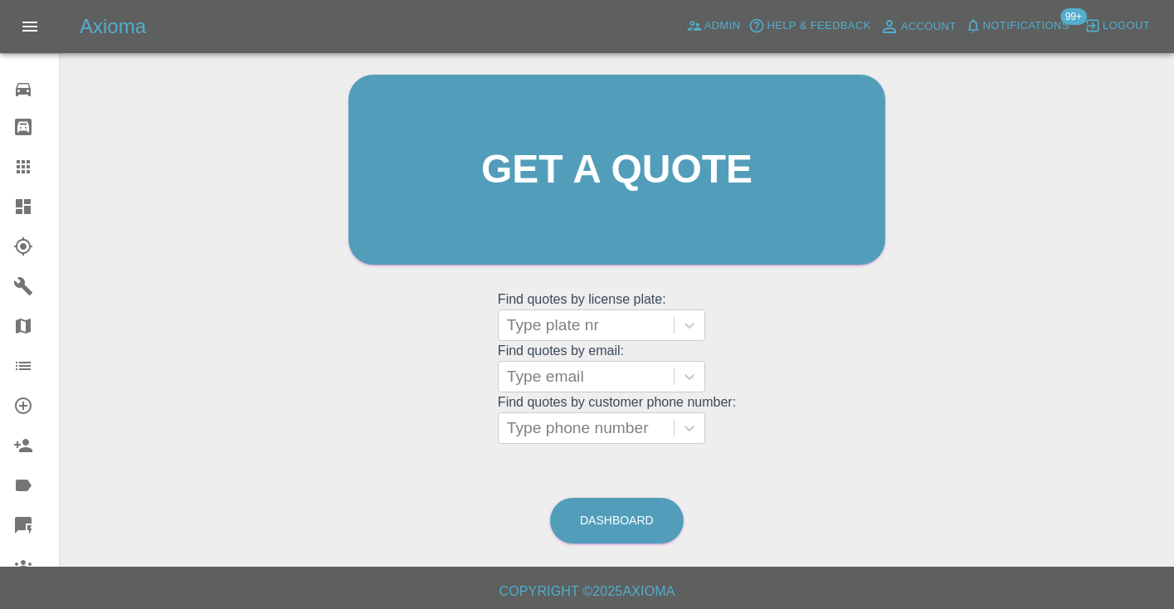
scroll to position [168, 0]
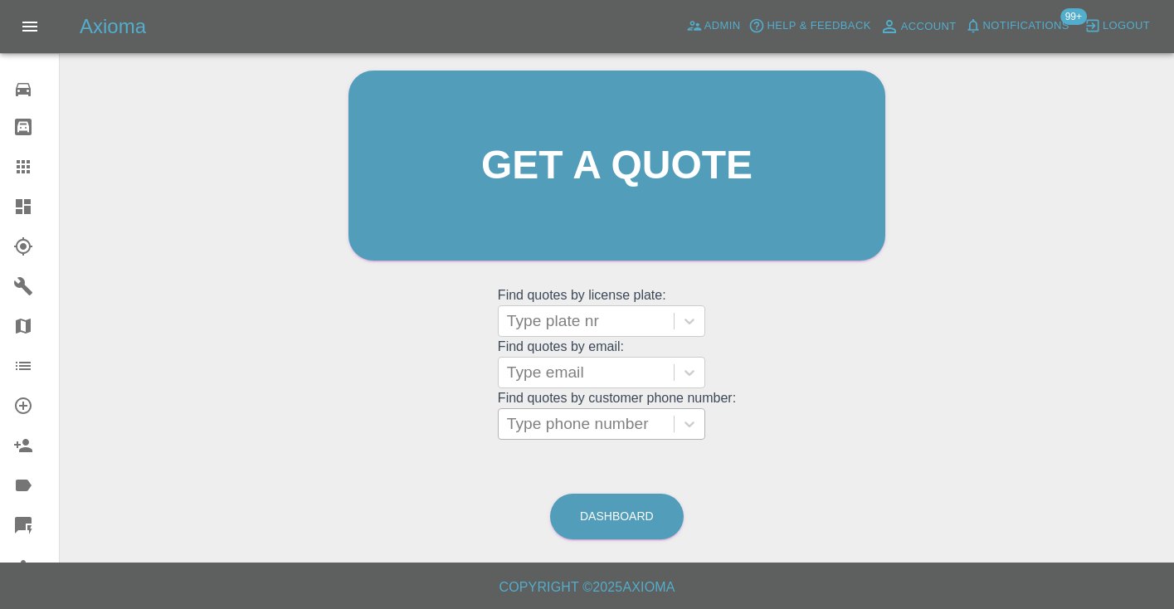
click at [573, 422] on div "Type phone number" at bounding box center [586, 424] width 158 height 20
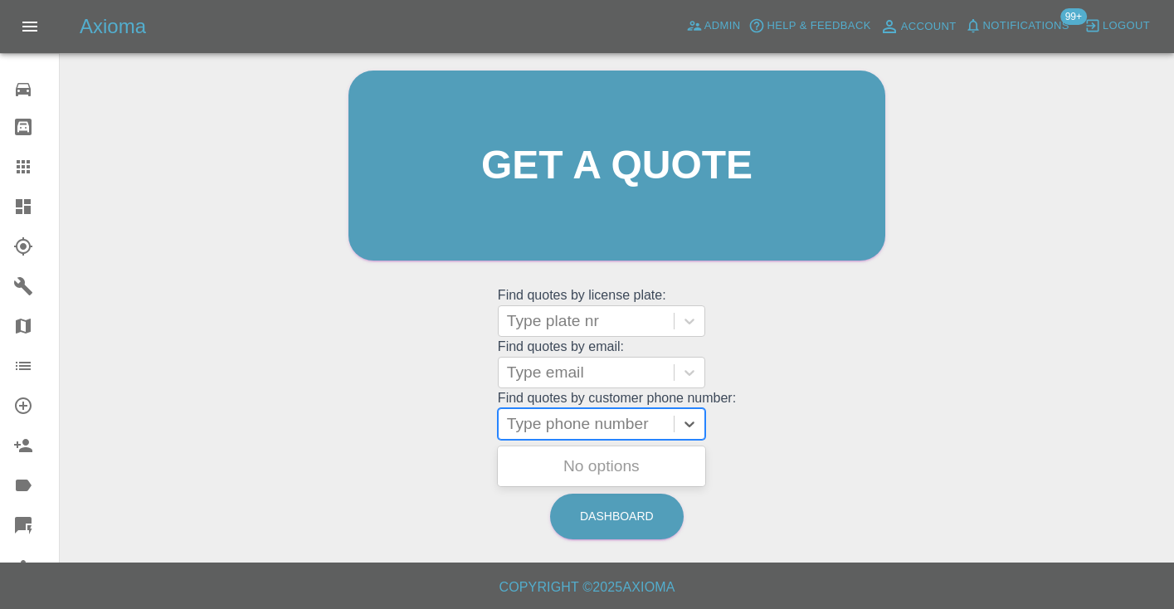
paste input "07976912233"
type input "07976912233"
click at [793, 403] on div "Welcome Castro Get a quote Get a quote Find quotes by license plate: Type plate…" at bounding box center [617, 197] width 572 height 501
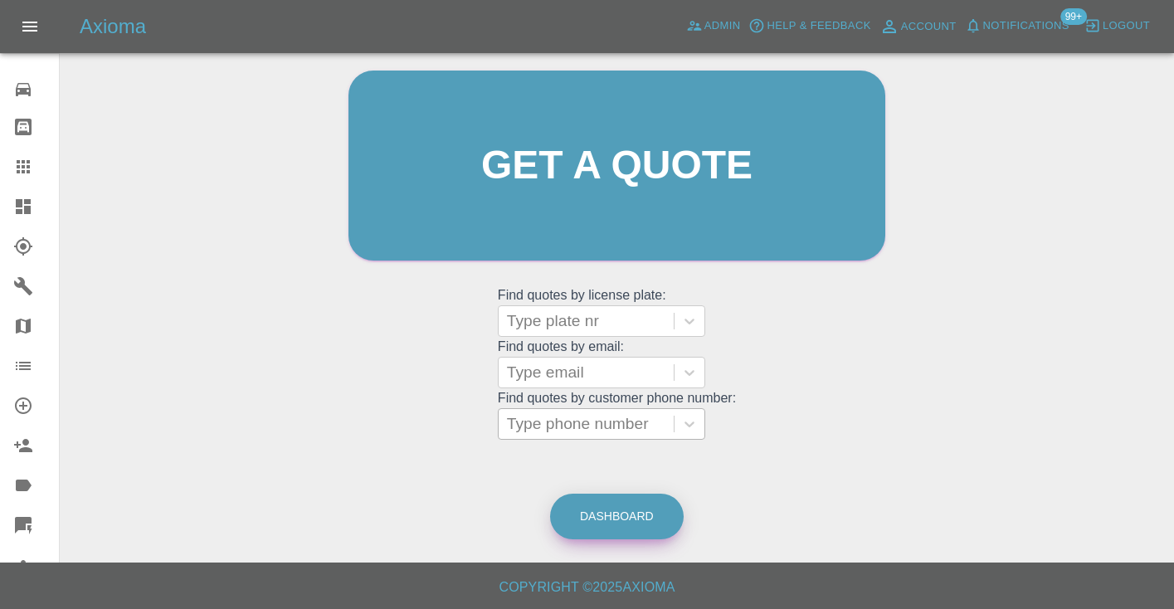
click at [638, 514] on link "Dashboard" at bounding box center [617, 517] width 134 height 46
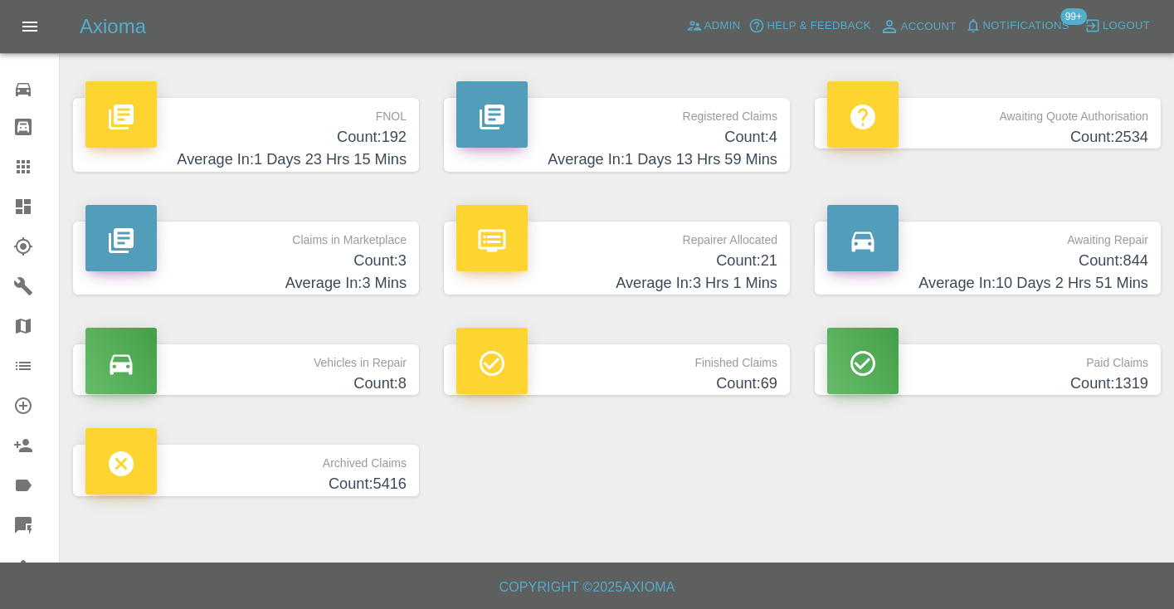
click at [1117, 272] on h4 "Average In: 10 Days 2 Hrs 51 Mins" at bounding box center [987, 283] width 321 height 22
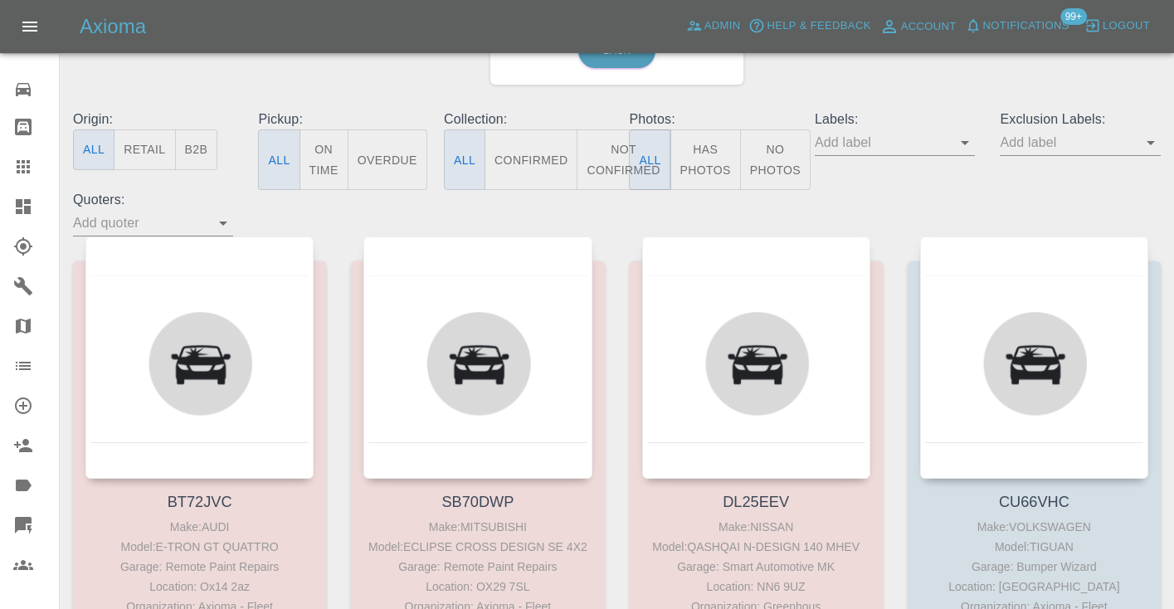
scroll to position [135, 0]
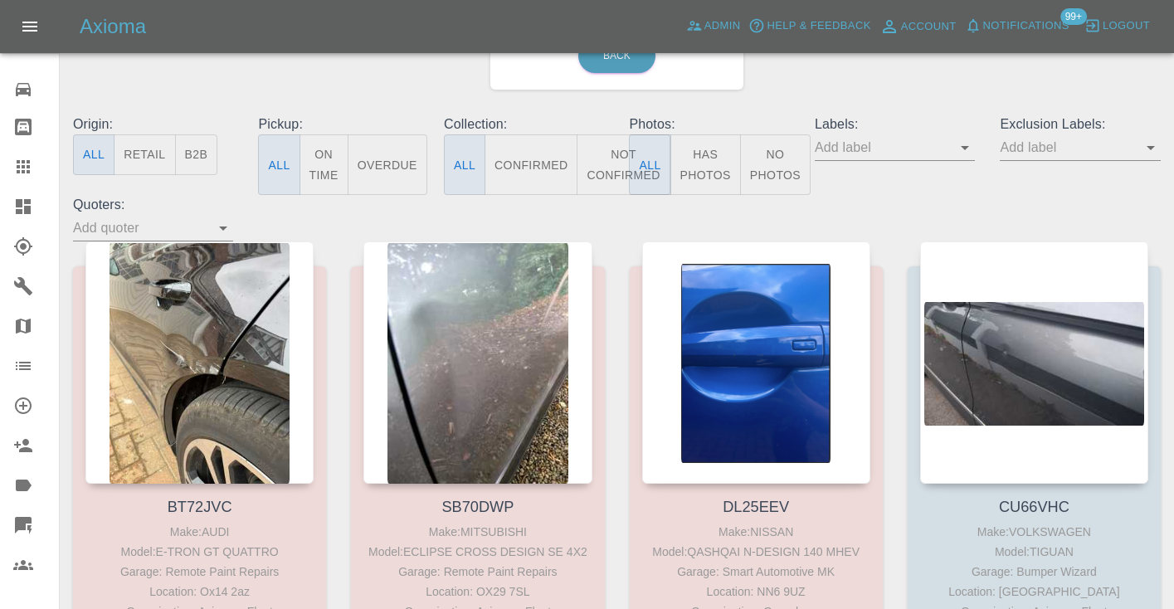
click at [616, 163] on button "Not Confirmed" at bounding box center [623, 164] width 93 height 61
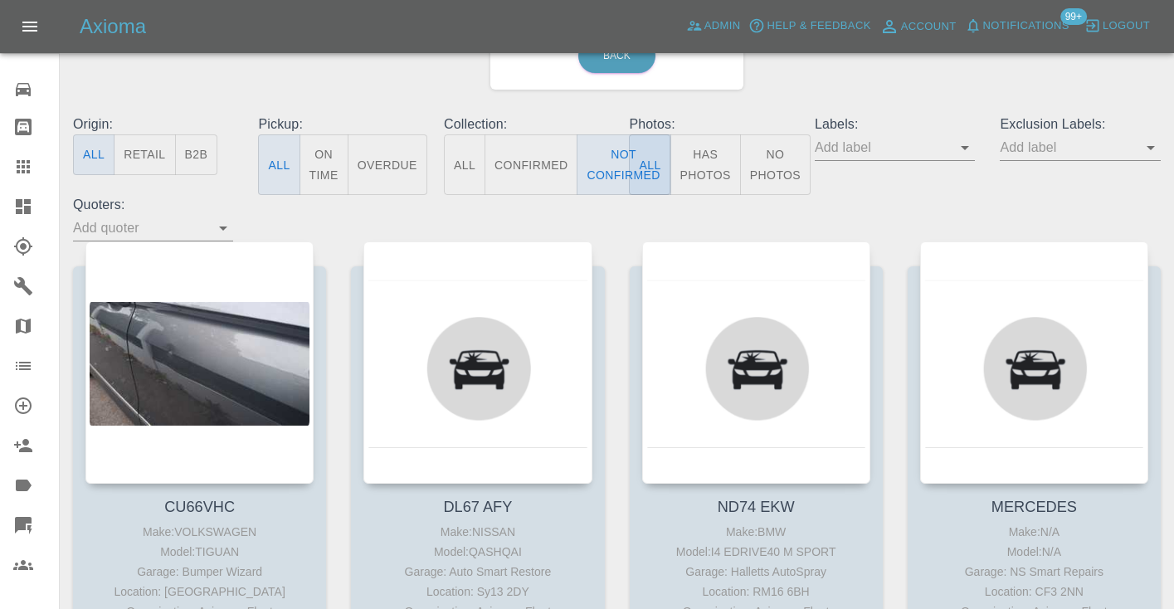
click at [821, 196] on div "Origin: All Retail B2B Pickup: All On Time Overdue Collection: All Confirmed No…" at bounding box center [617, 178] width 1113 height 127
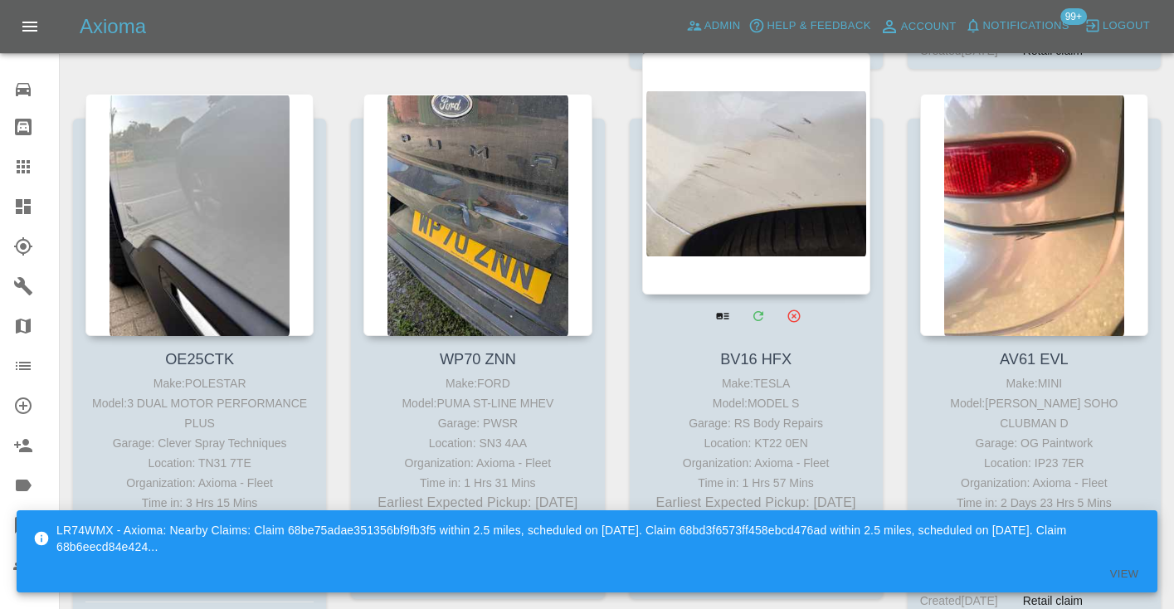
scroll to position [7513, 0]
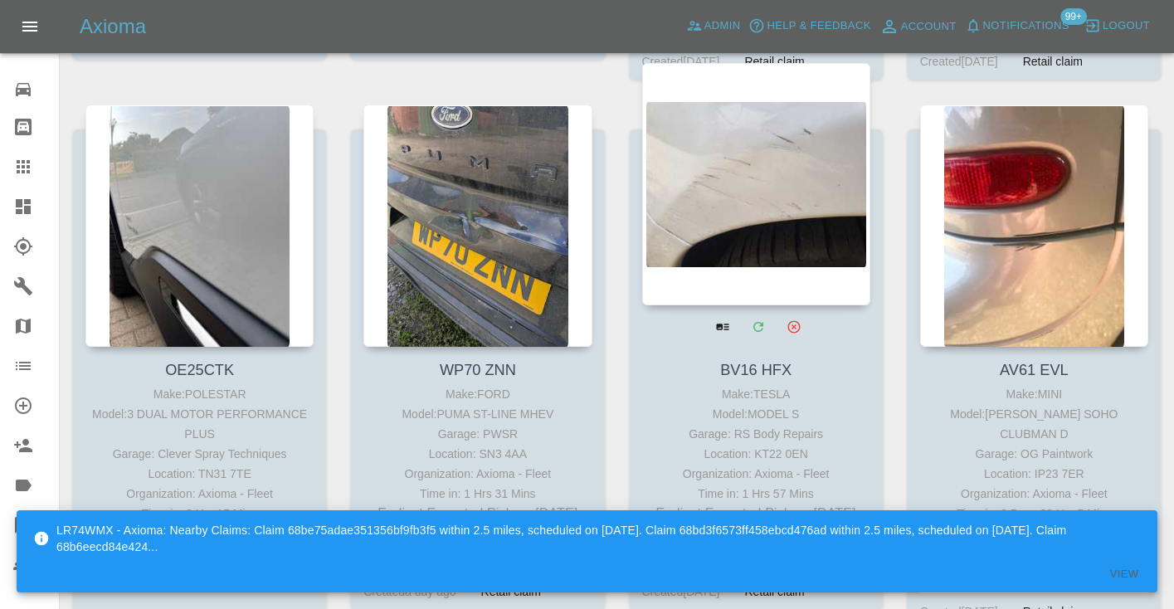
click at [743, 187] on div at bounding box center [756, 184] width 228 height 242
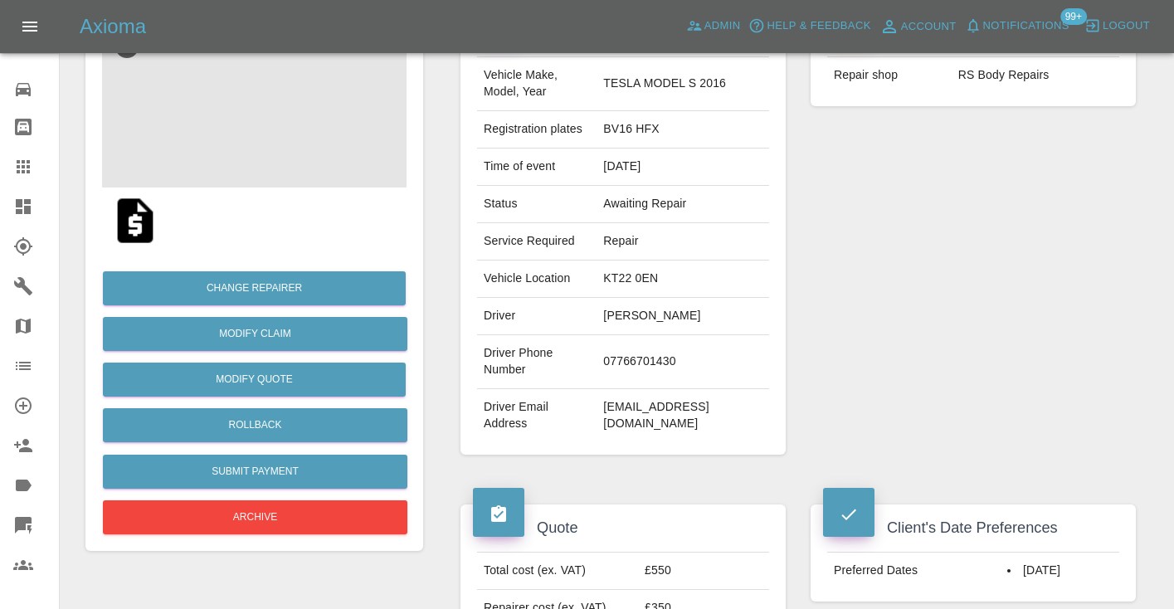
scroll to position [197, 0]
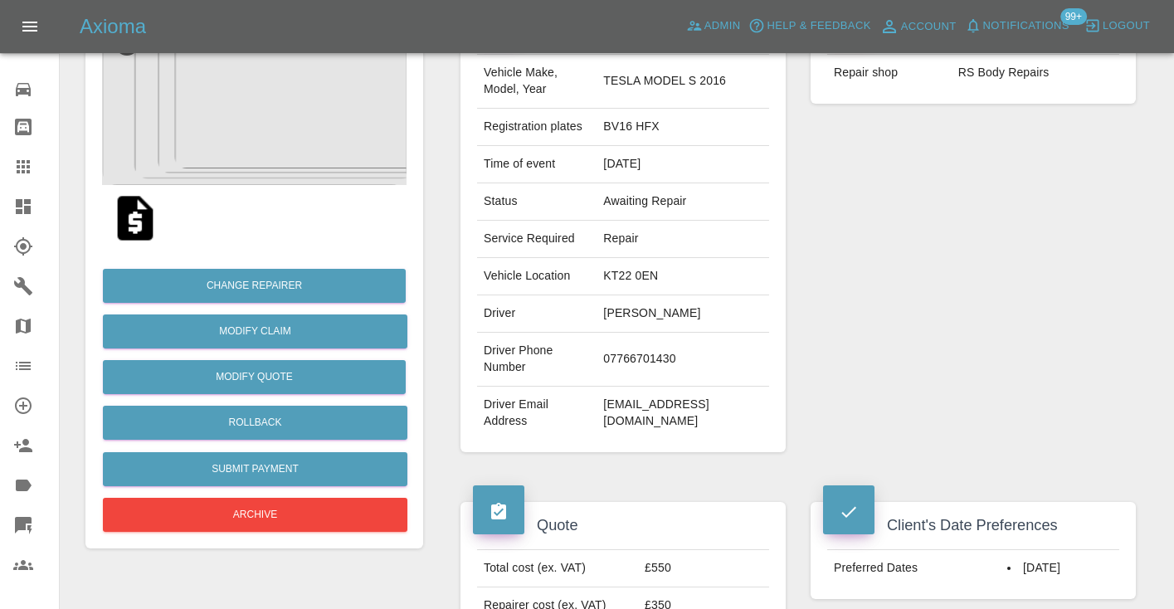
click at [652, 364] on td "07766701430" at bounding box center [683, 360] width 173 height 54
copy td "07766701430"
click at [971, 319] on div "Repairer Repair shop RS Body Repairs" at bounding box center [973, 229] width 350 height 495
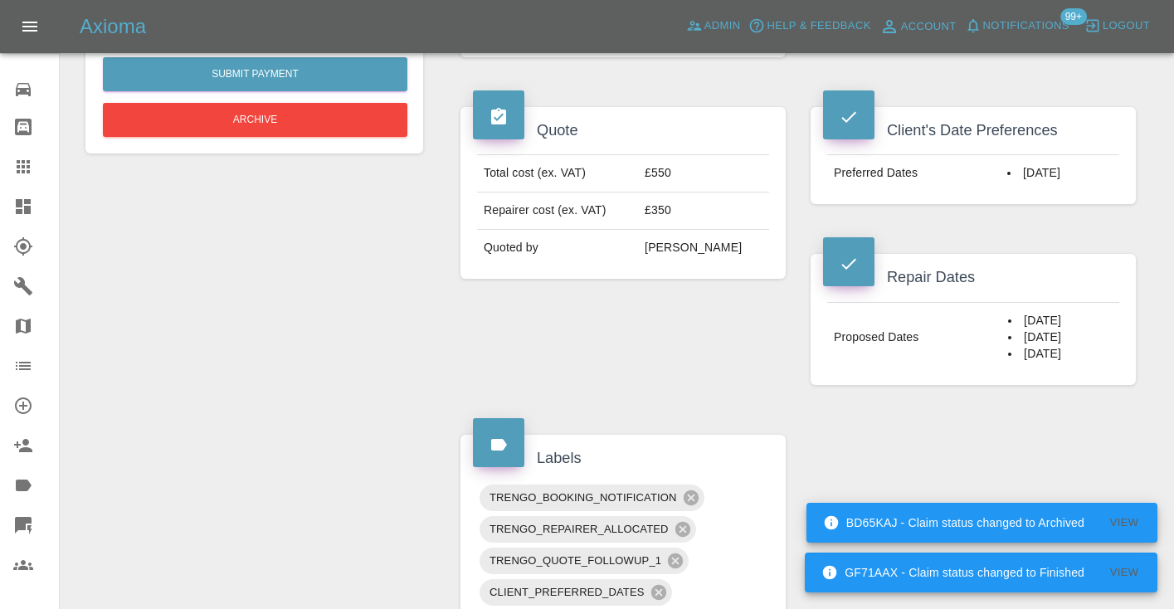
scroll to position [598, 0]
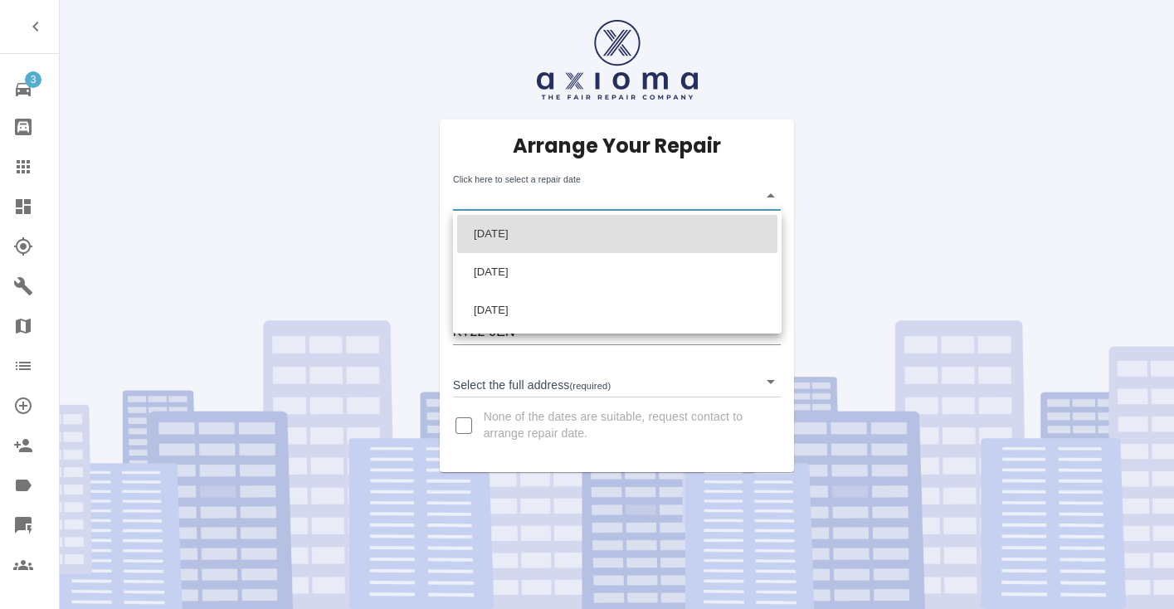
click at [519, 202] on body "3 Repair home Bodyshop home Claims Dashboard Explorer Garages Map Organization …" at bounding box center [587, 304] width 1174 height 609
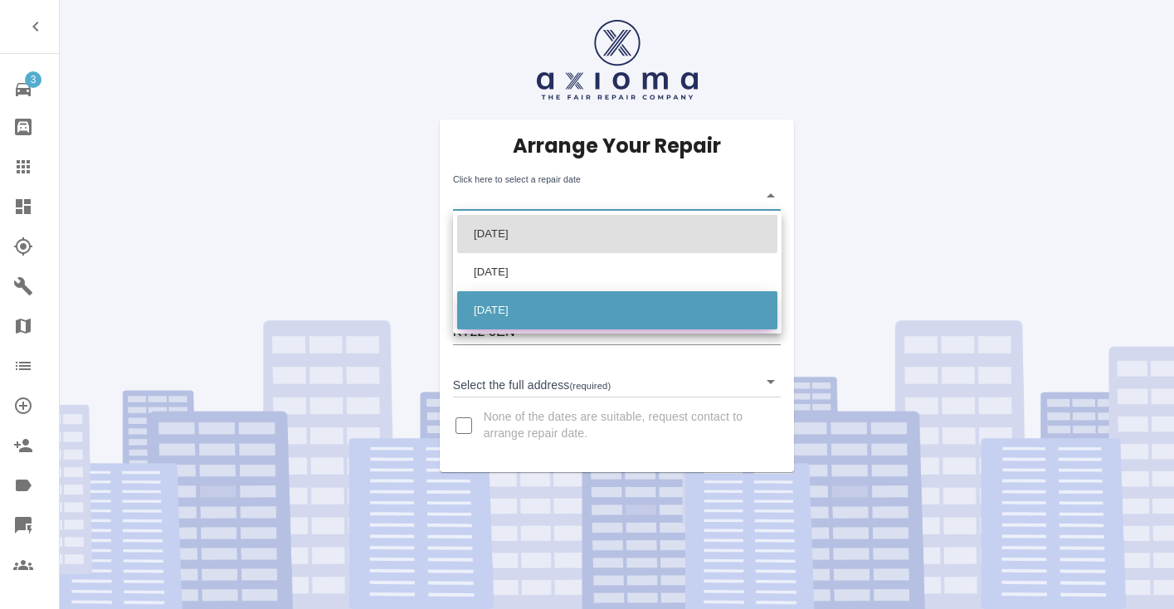
click at [527, 311] on li "[DATE]" at bounding box center [617, 310] width 320 height 38
type input "[DATE]T00:00:00.000Z"
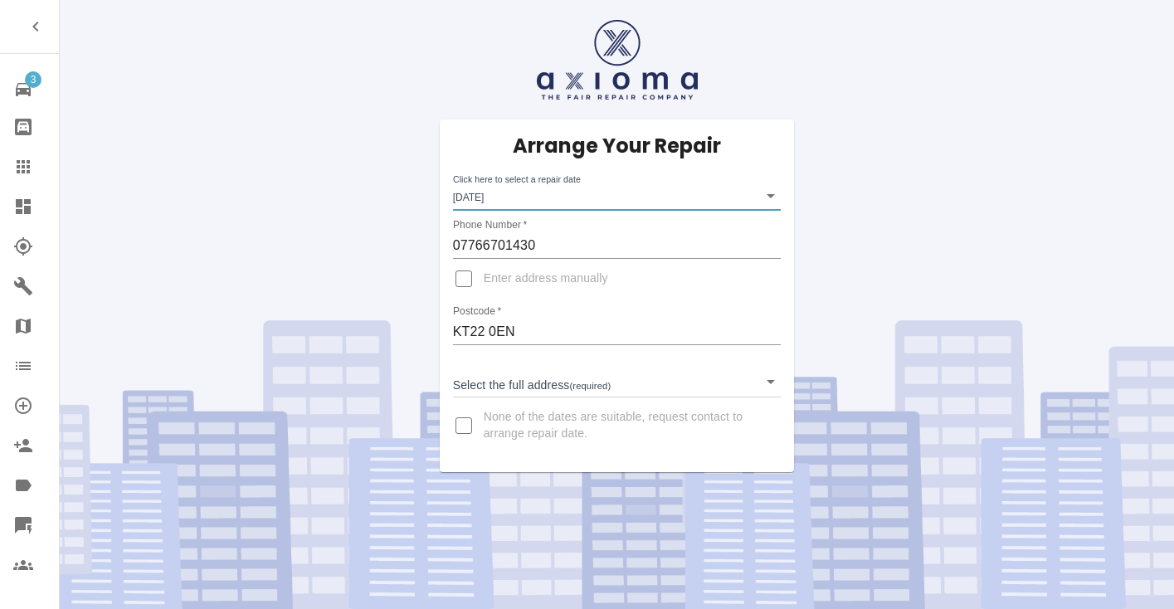
click at [502, 391] on body "3 Repair home Bodyshop home Claims Dashboard Explorer Garages Map Organization …" at bounding box center [587, 304] width 1174 height 609
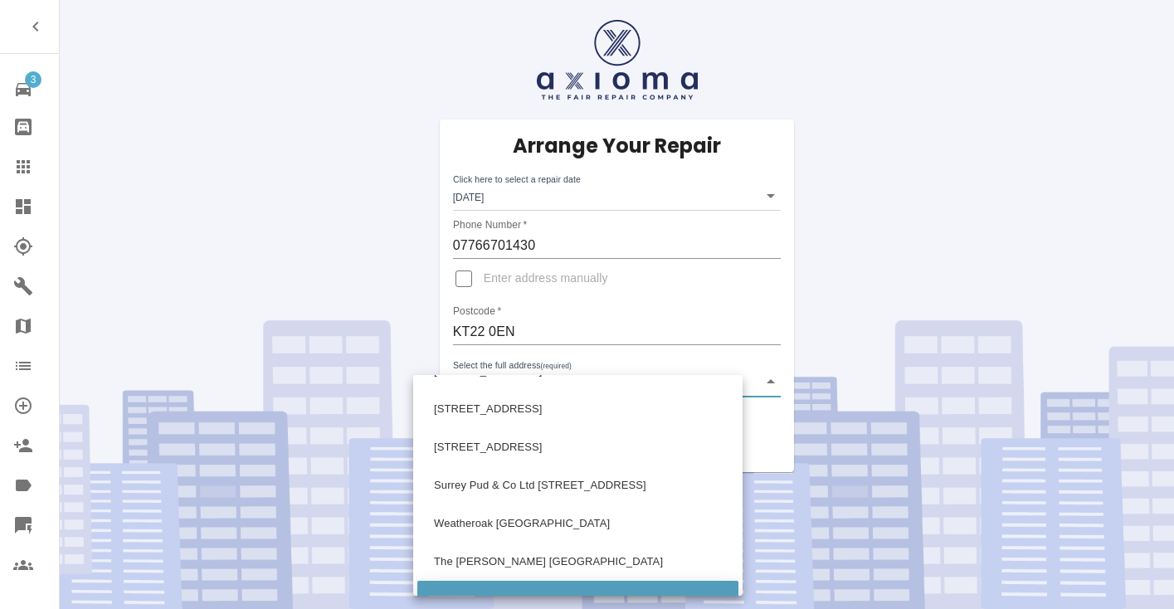
scroll to position [447, 0]
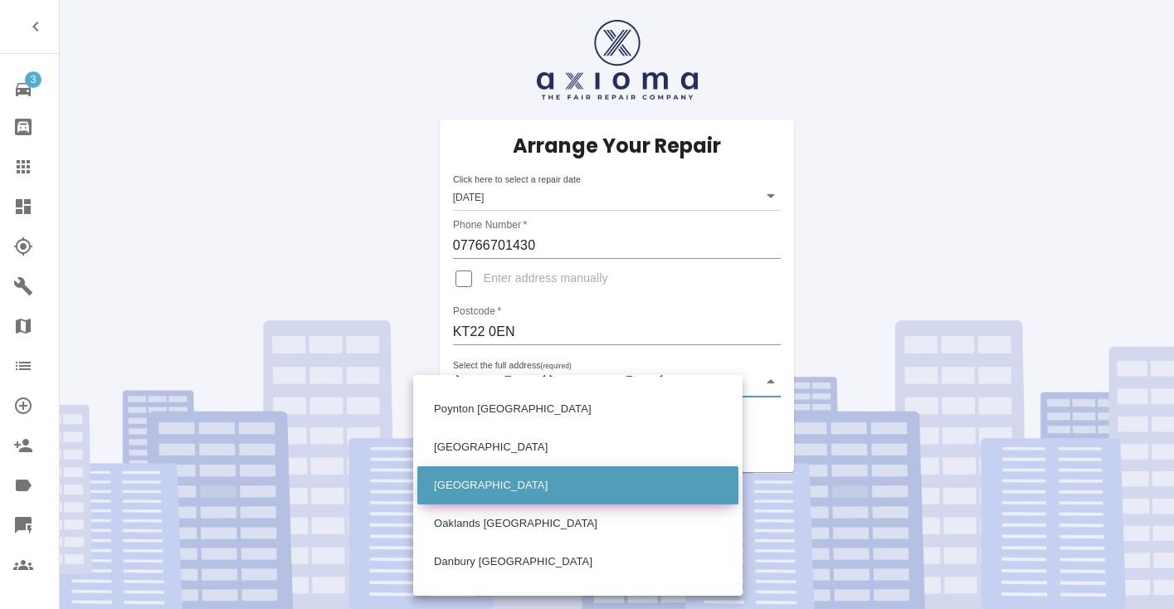
click at [499, 488] on li "[GEOGRAPHIC_DATA]" at bounding box center [577, 485] width 321 height 38
type input "[GEOGRAPHIC_DATA]"
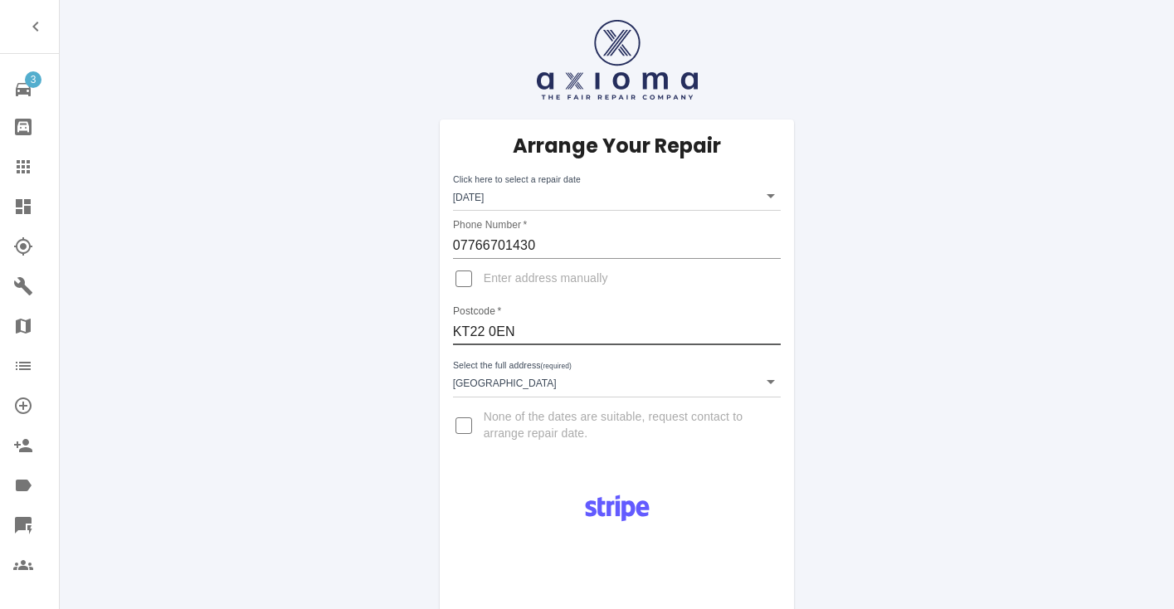
click at [504, 331] on input "KT22 0EN" at bounding box center [617, 332] width 329 height 27
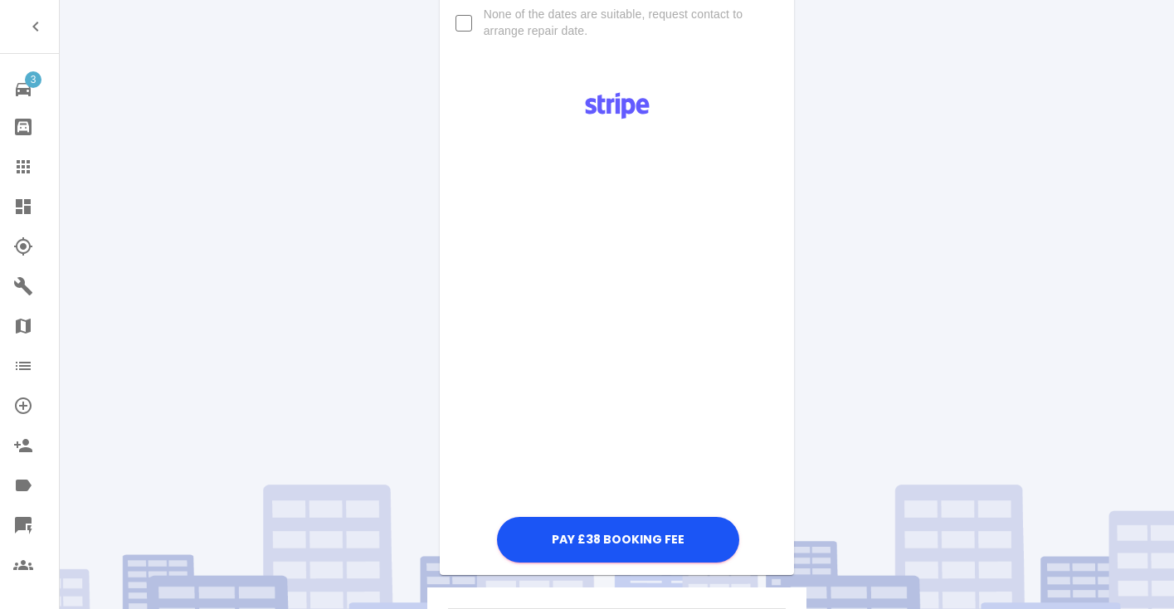
scroll to position [409, 0]
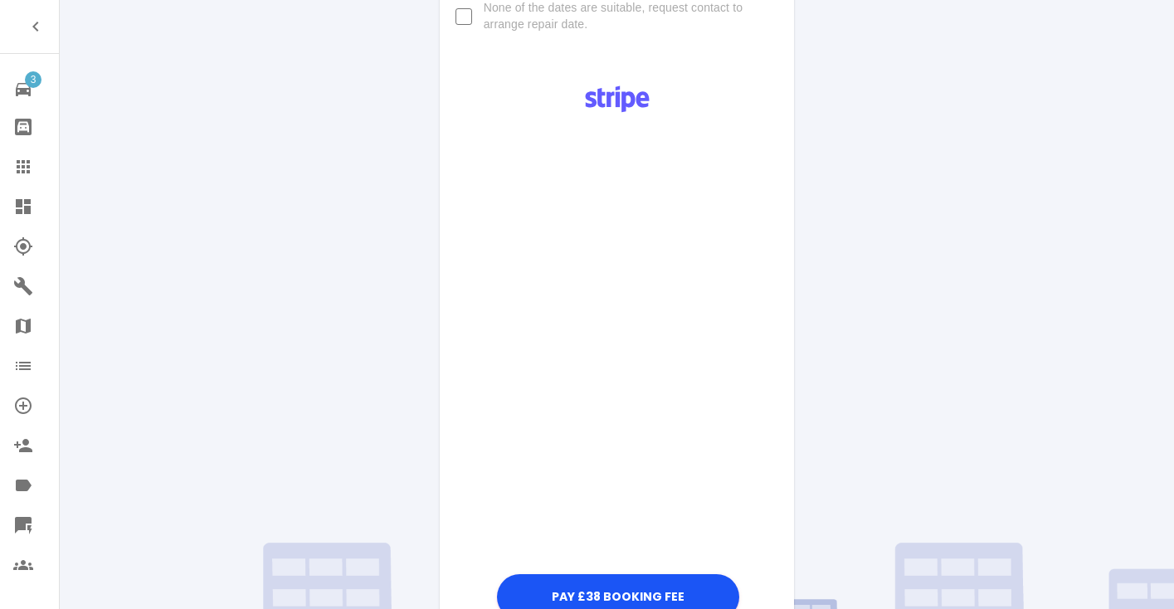
drag, startPoint x: 651, startPoint y: 505, endPoint x: 715, endPoint y: 42, distance: 467.5
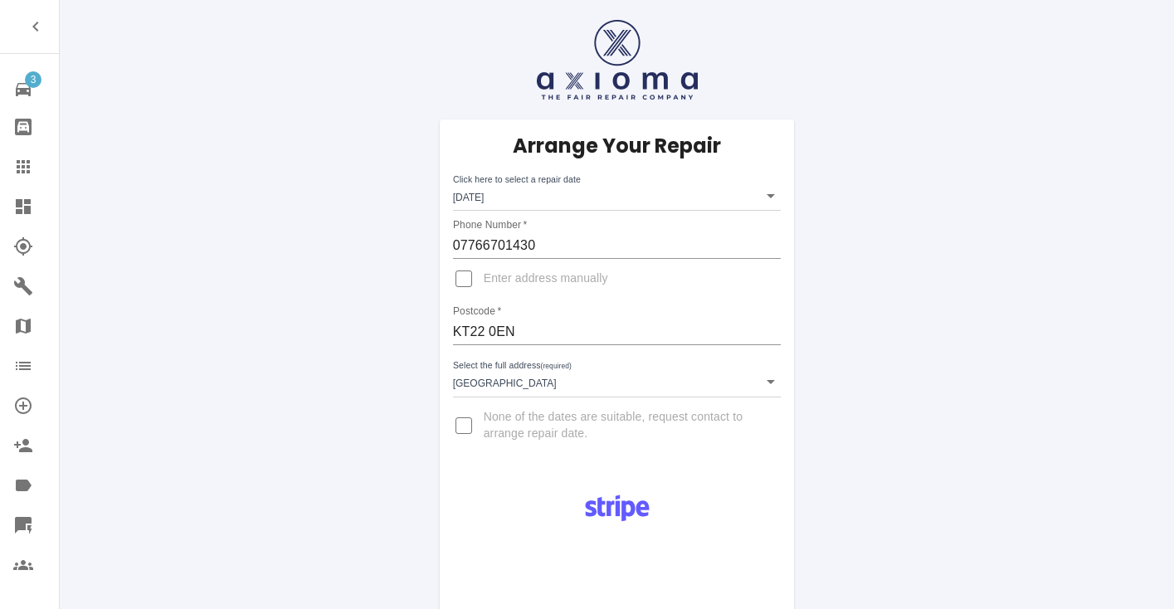
scroll to position [0, 0]
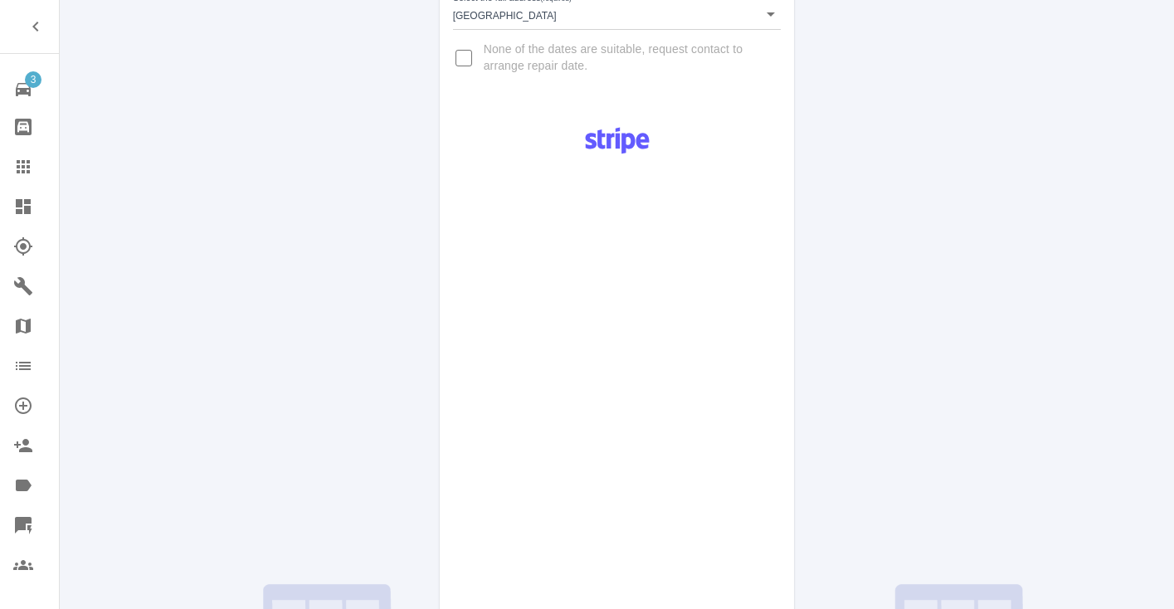
scroll to position [392, 0]
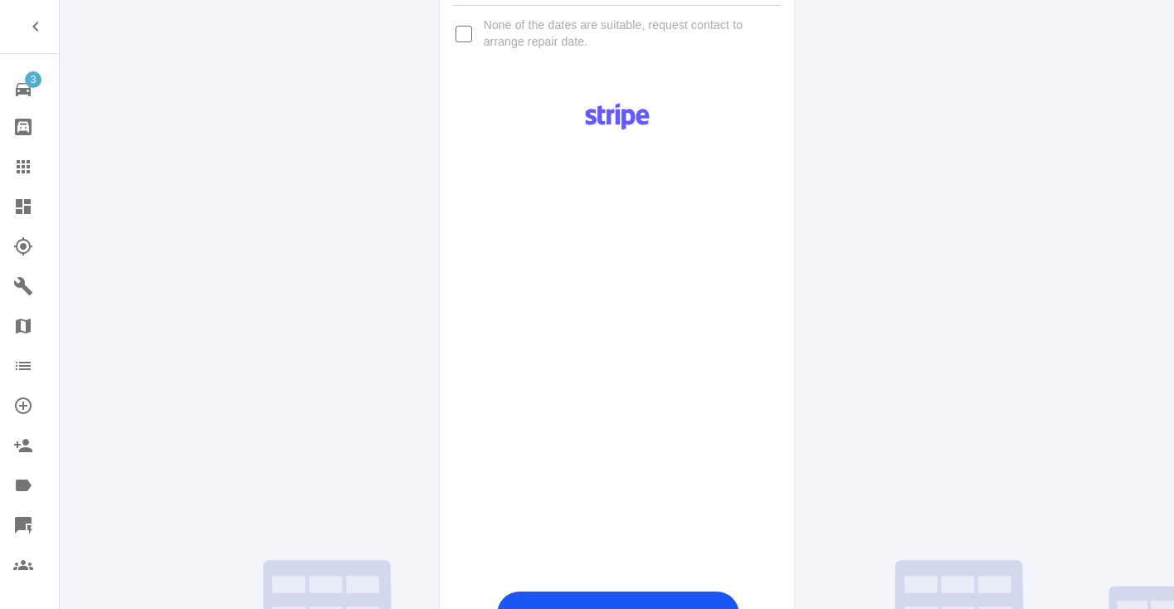
click at [780, 220] on div "Pay £38 Booking Fee" at bounding box center [617, 365] width 355 height 553
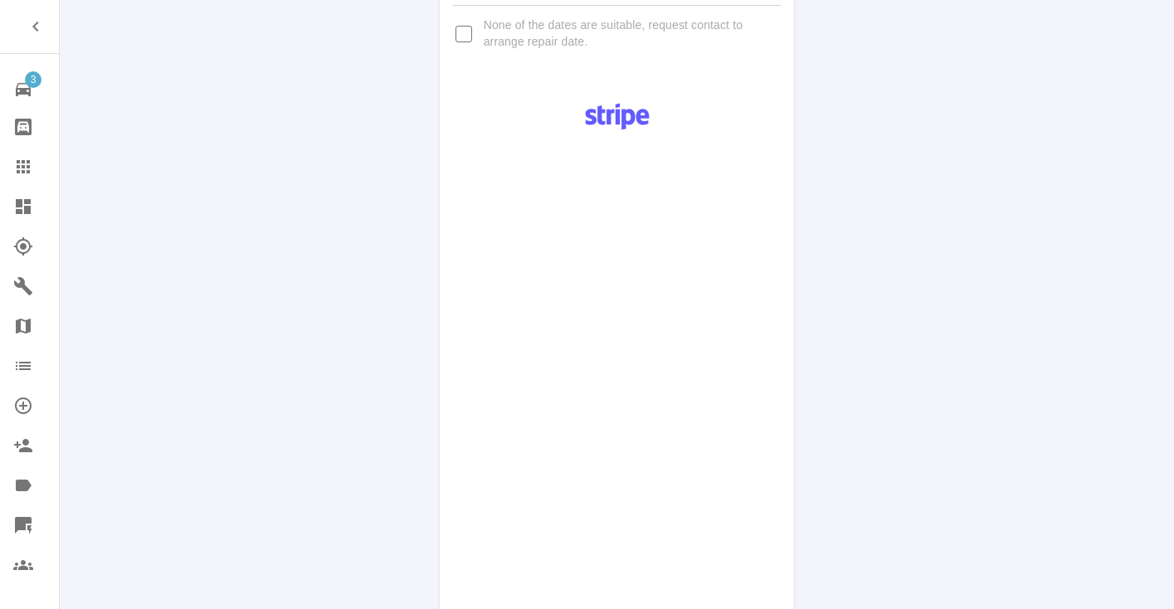
scroll to position [780, 0]
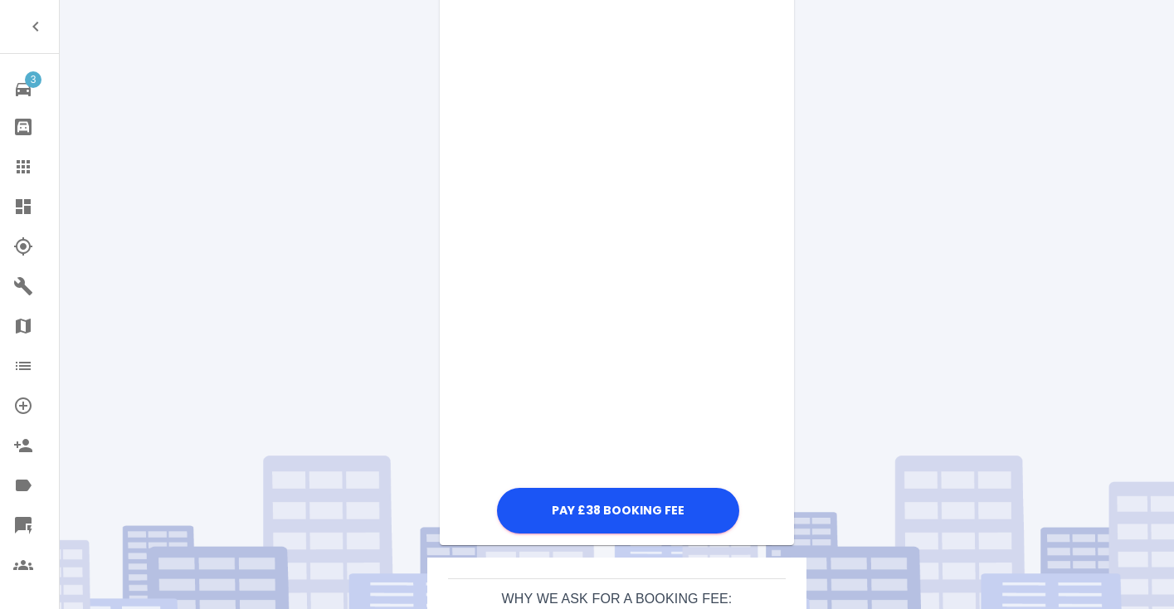
click at [775, 233] on div "Pay £38 Booking Fee" at bounding box center [617, 118] width 355 height 837
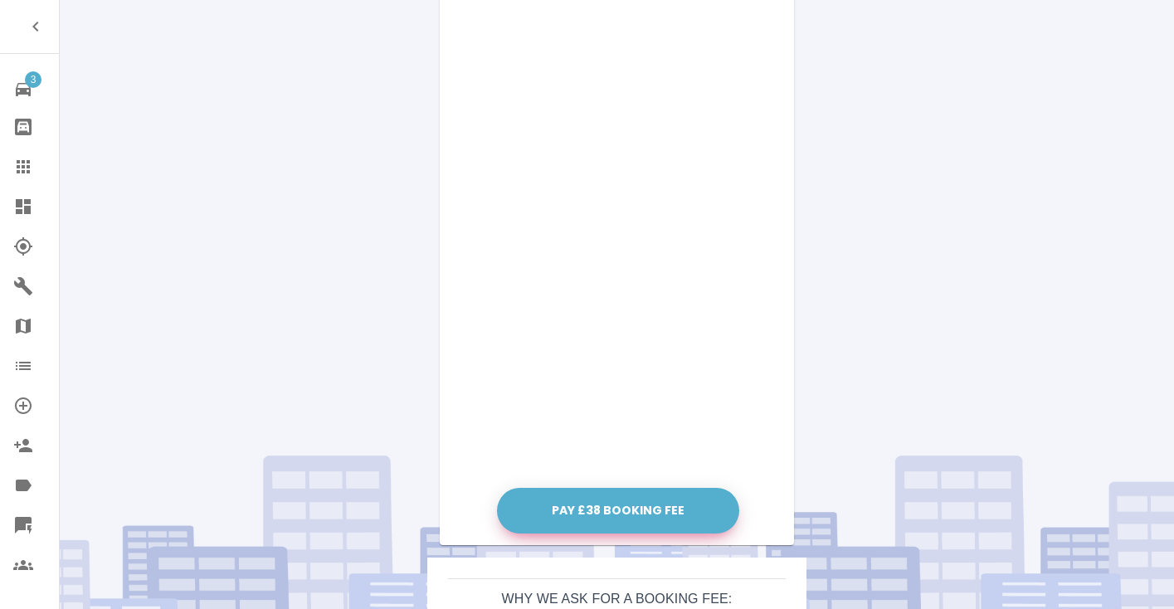
click at [596, 516] on button "Pay £38 Booking Fee" at bounding box center [618, 511] width 242 height 46
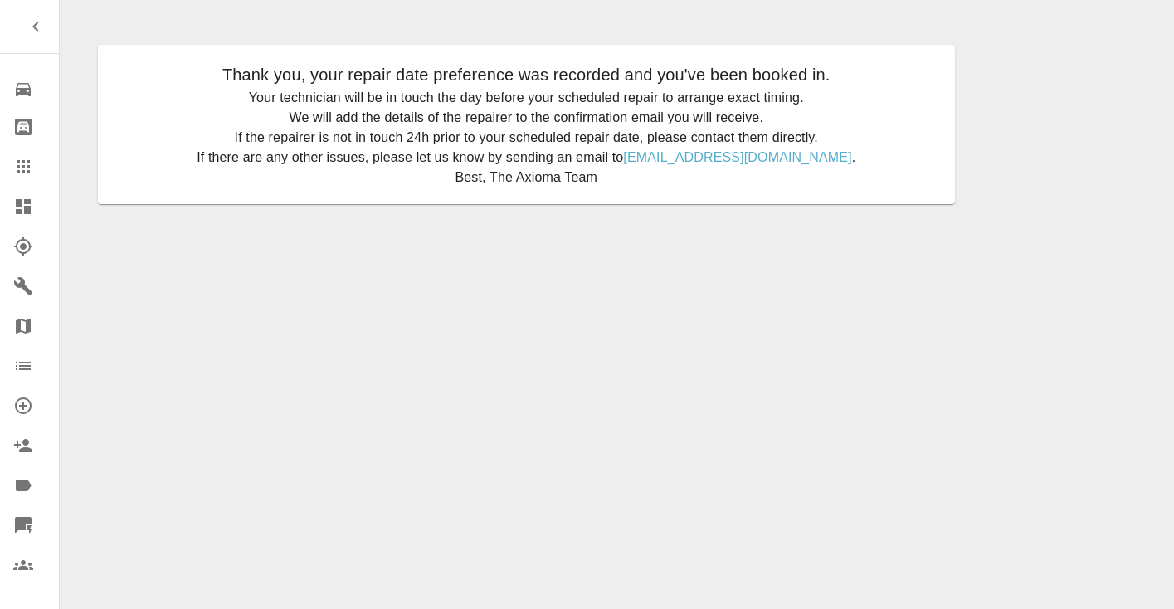
click at [14, 163] on icon at bounding box center [23, 167] width 20 height 20
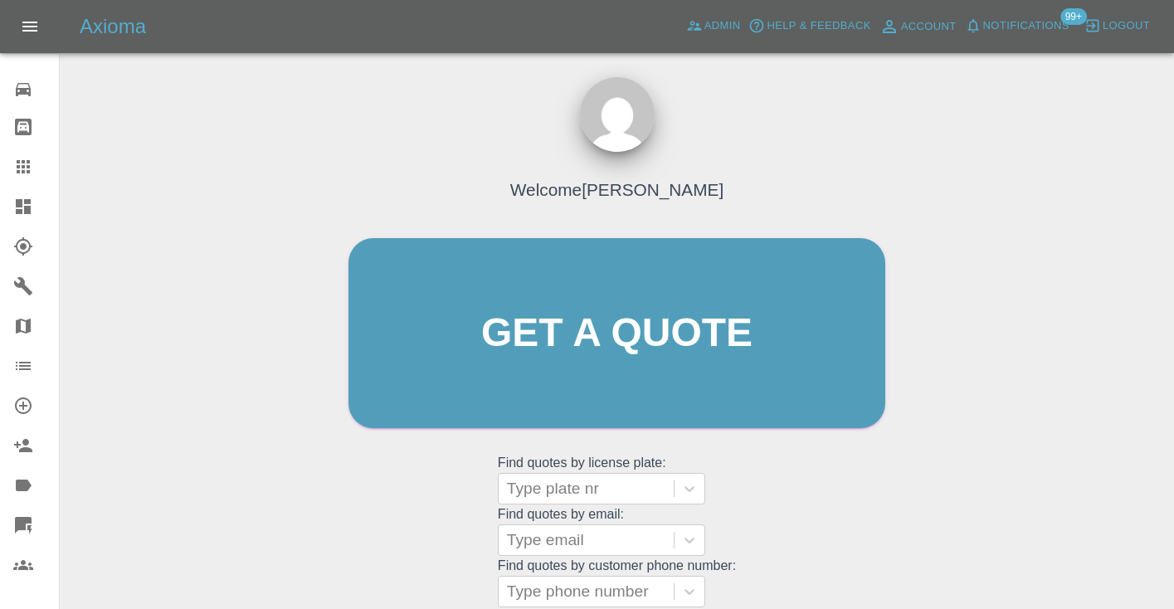
click at [734, 535] on grid "Find quotes by email: Type email" at bounding box center [617, 531] width 238 height 49
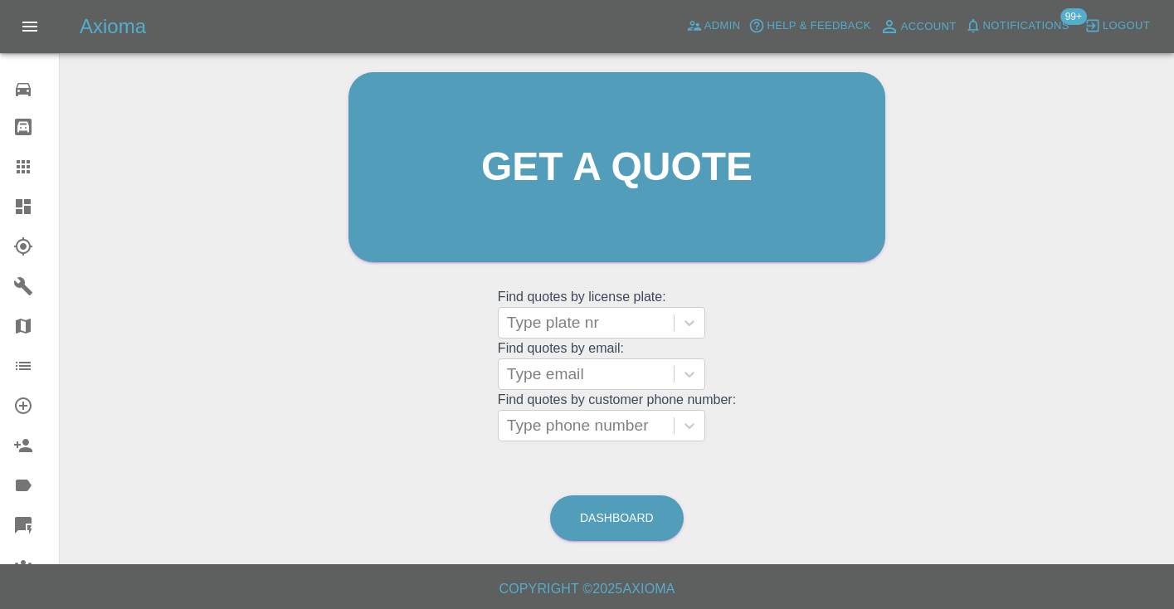
scroll to position [176, 0]
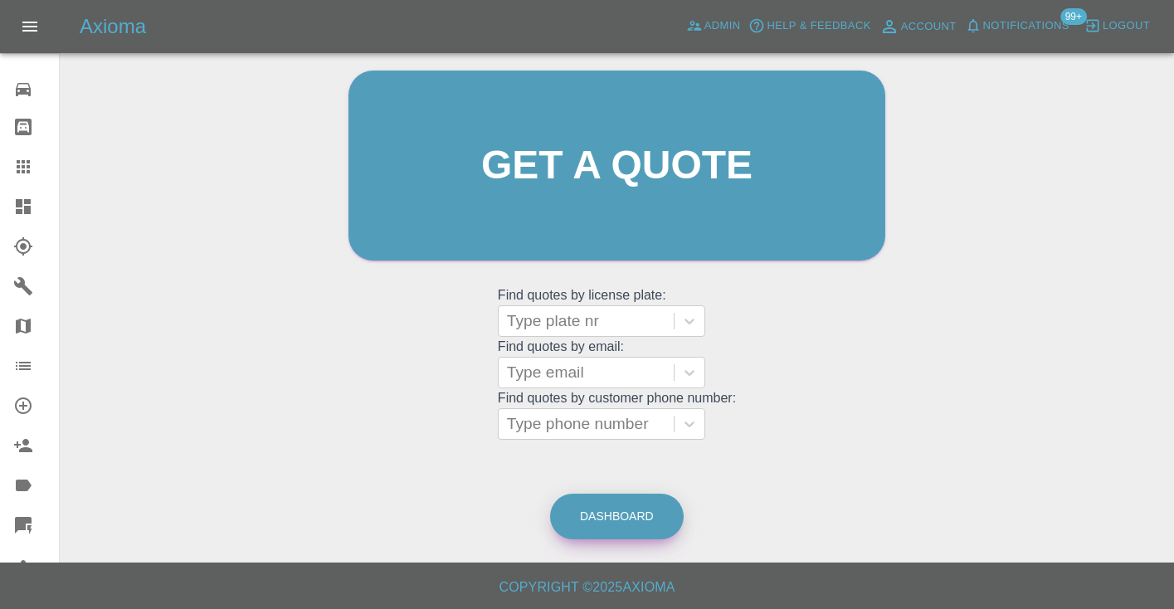
click at [623, 513] on link "Dashboard" at bounding box center [617, 517] width 134 height 46
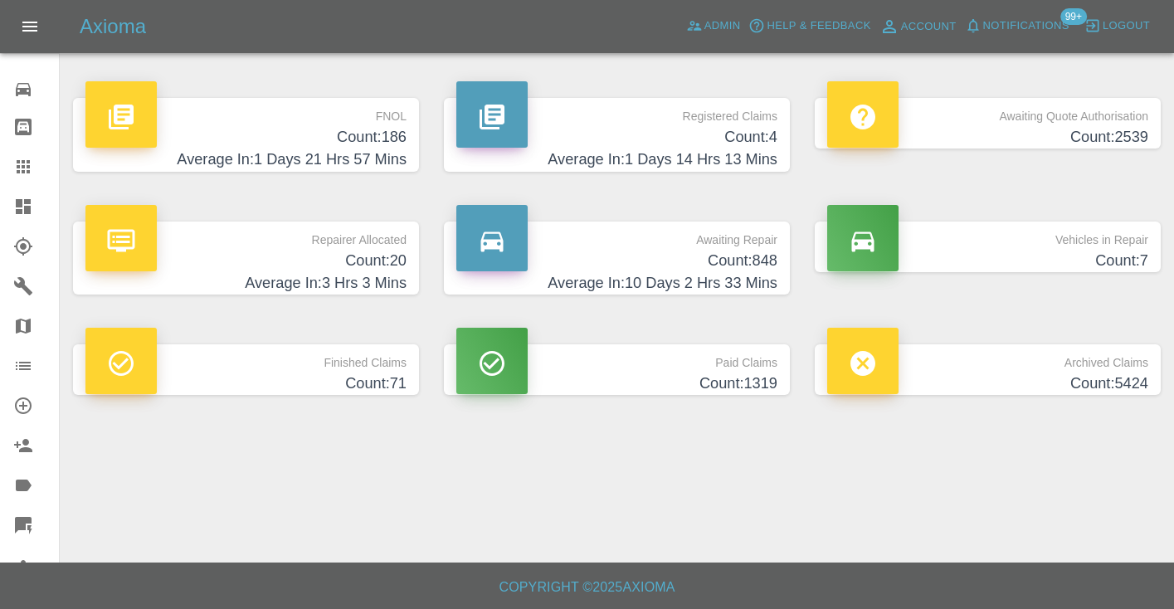
click at [776, 272] on h4 "Average In: 10 Days 2 Hrs 33 Mins" at bounding box center [616, 283] width 321 height 22
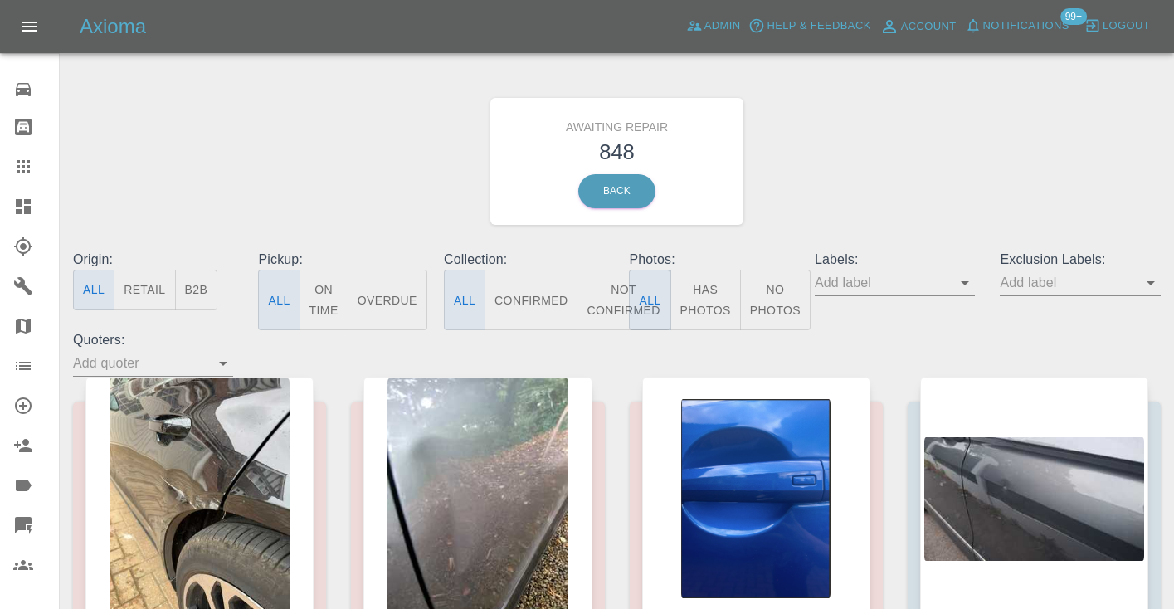
click at [623, 287] on button "Not Confirmed" at bounding box center [623, 300] width 93 height 61
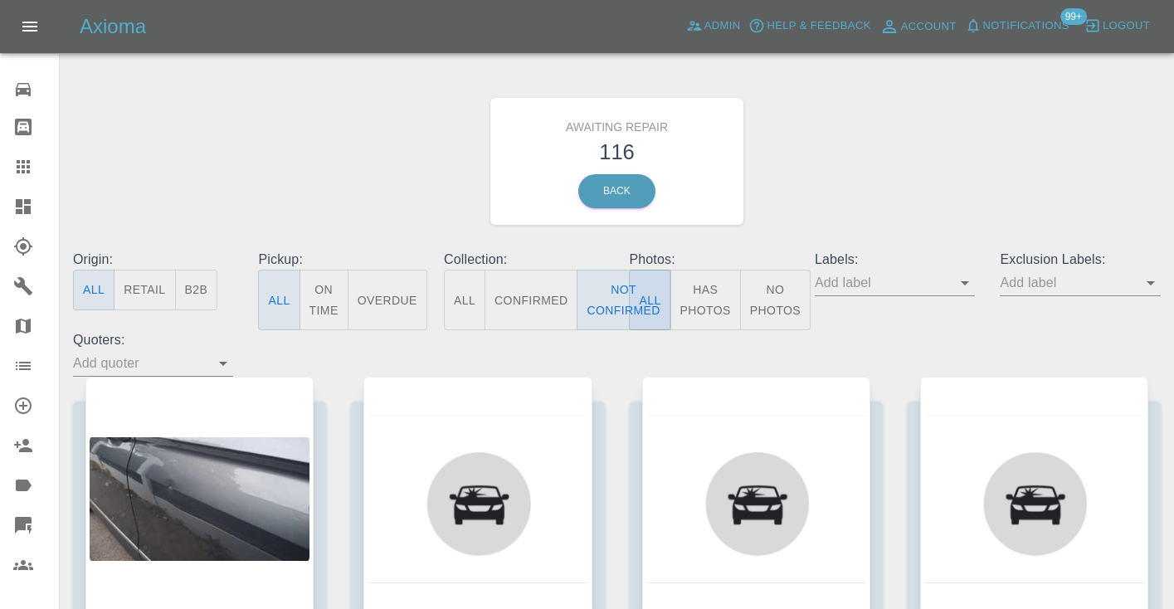
click at [808, 200] on div "Awaiting Repair 116 Back" at bounding box center [617, 161] width 1113 height 177
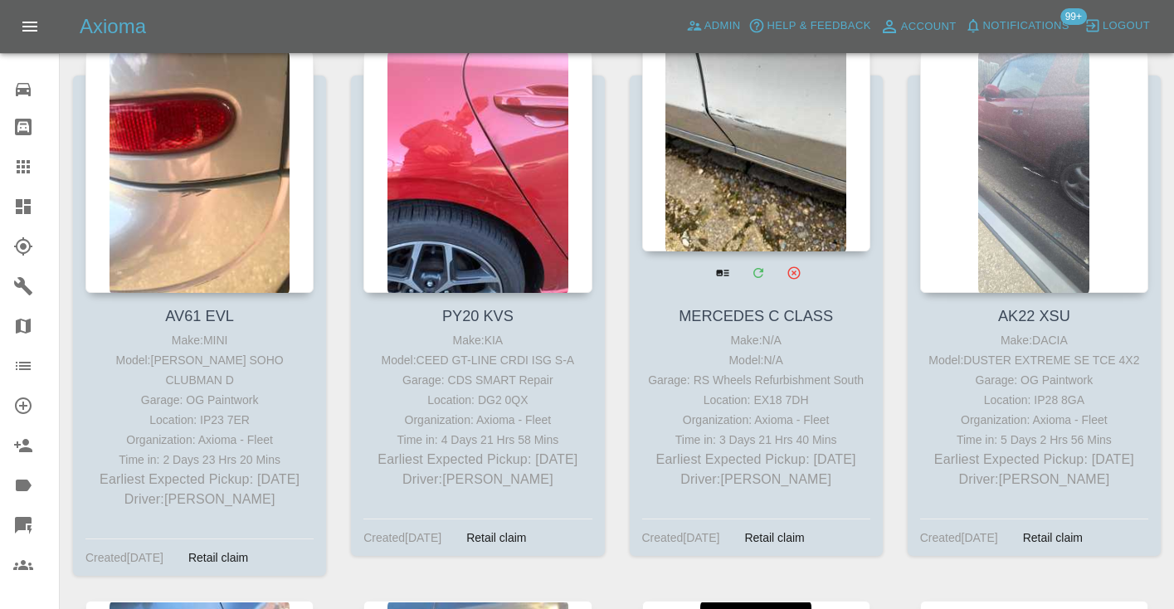
scroll to position [8143, 0]
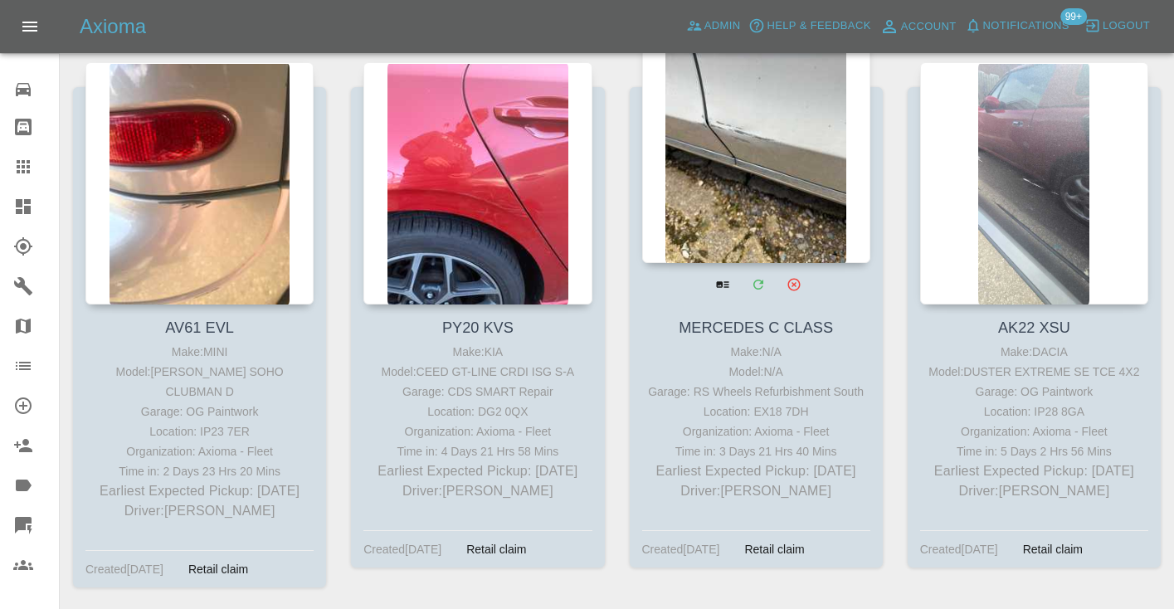
click at [744, 161] on div at bounding box center [756, 142] width 228 height 242
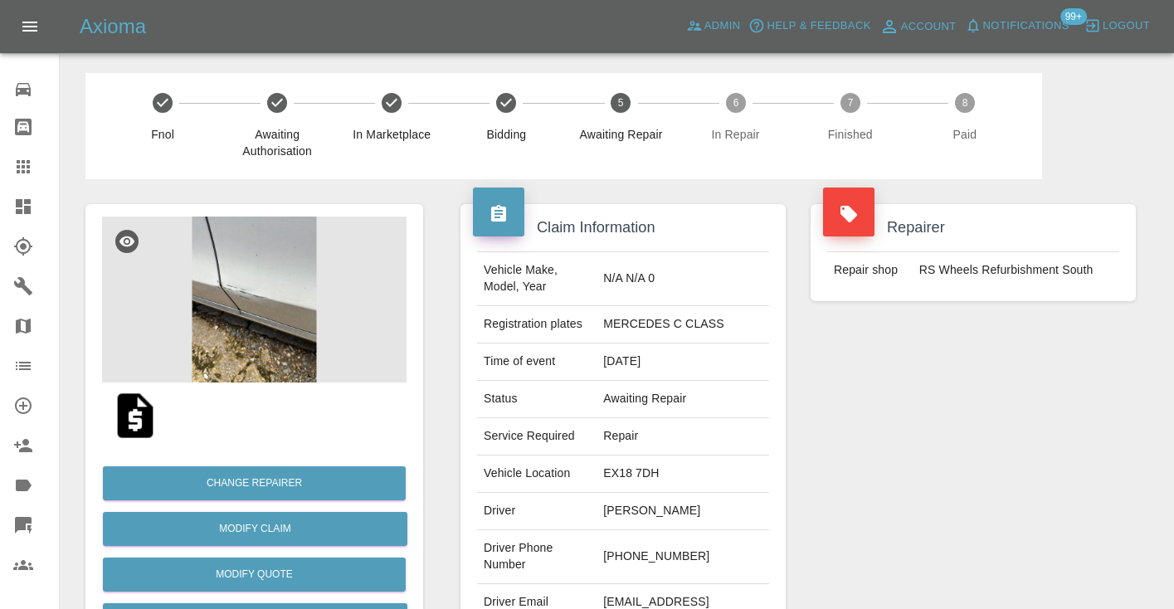
drag, startPoint x: 736, startPoint y: 536, endPoint x: 665, endPoint y: 536, distance: 70.5
click at [665, 536] on td "+44 7907 022058" at bounding box center [683, 557] width 173 height 54
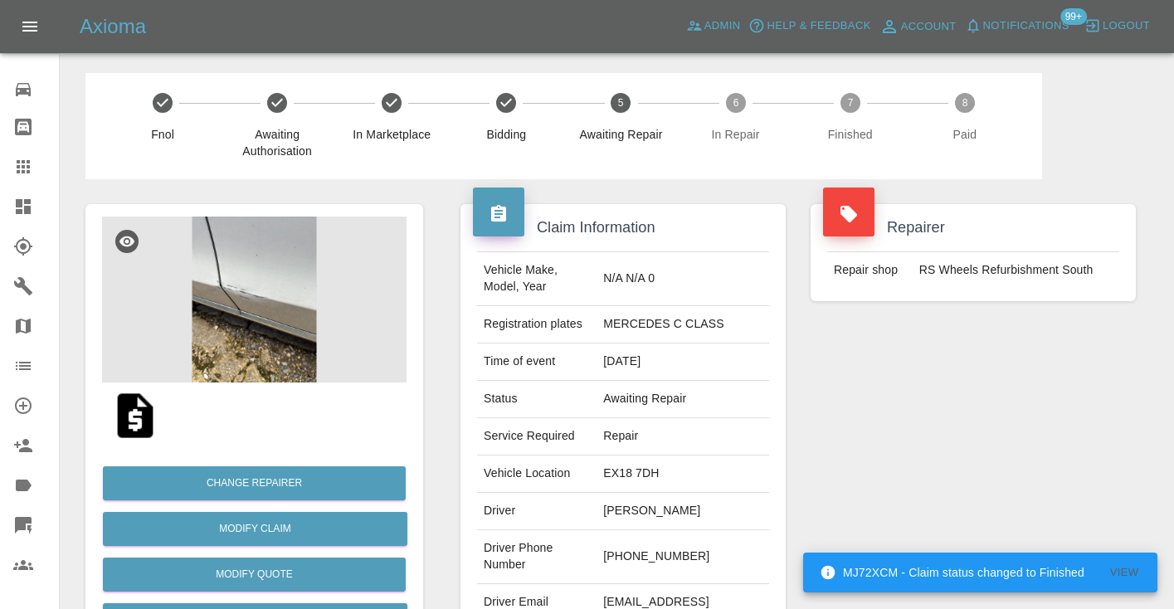
copy td "7907 022058"
click at [947, 447] on div "Repairer Repair shop RS Wheels Refurbishment South" at bounding box center [973, 426] width 350 height 495
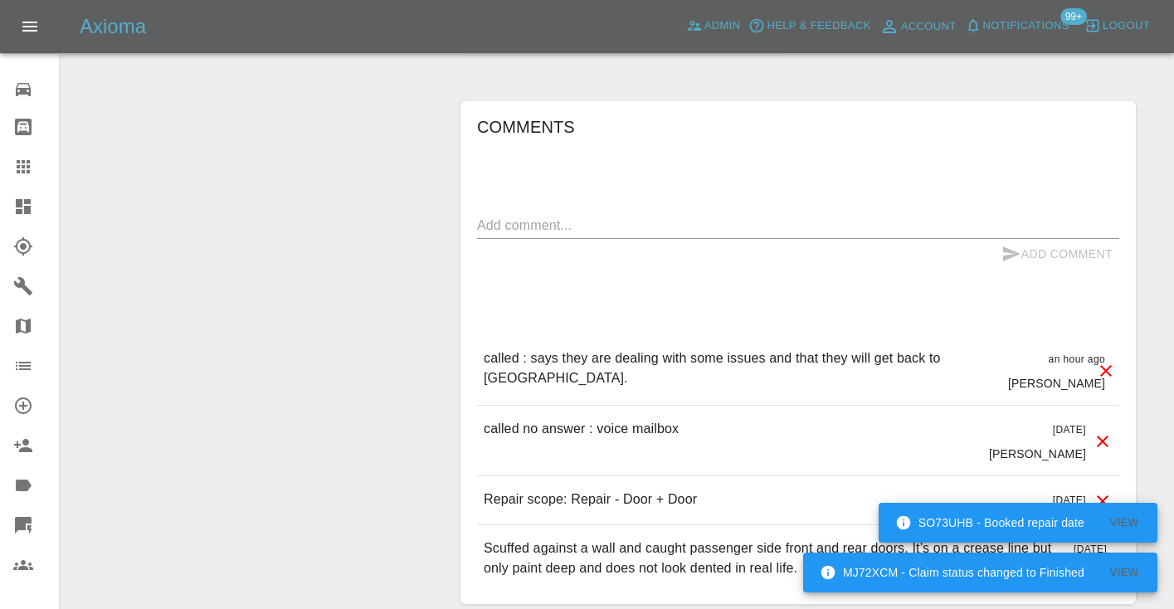
scroll to position [1310, 0]
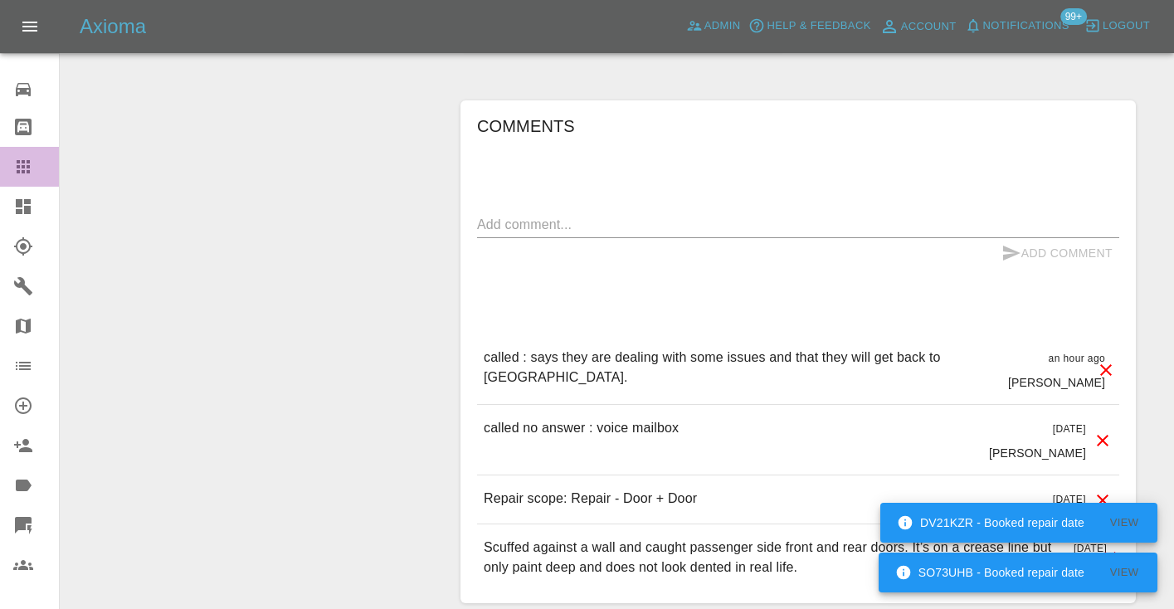
click at [28, 166] on icon at bounding box center [23, 166] width 13 height 13
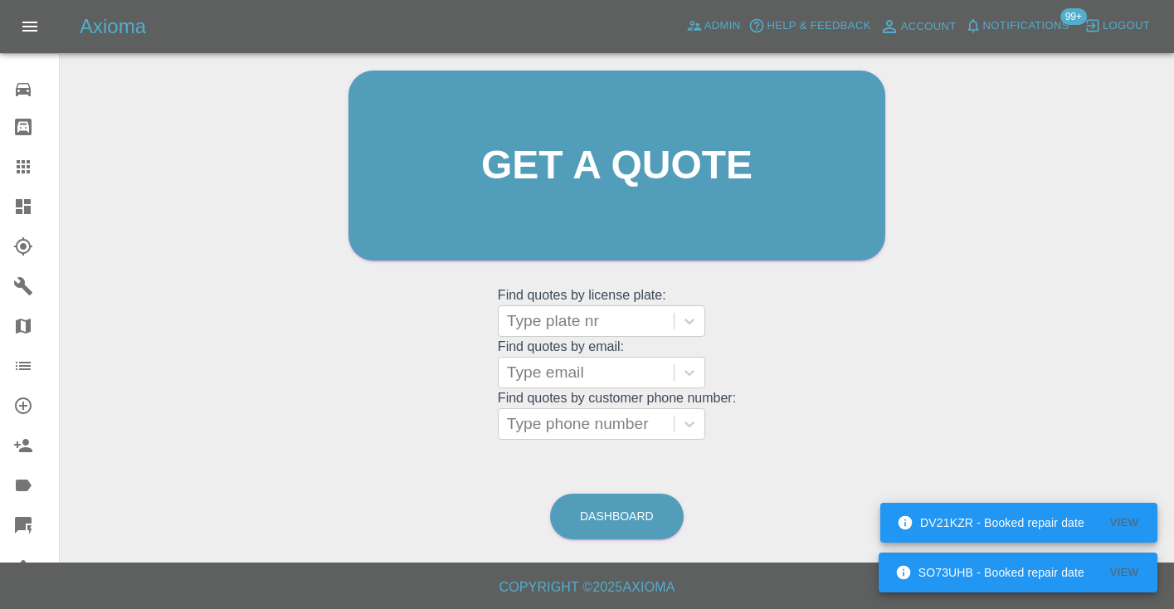
scroll to position [167, 0]
click at [631, 505] on link "Dashboard" at bounding box center [617, 518] width 134 height 46
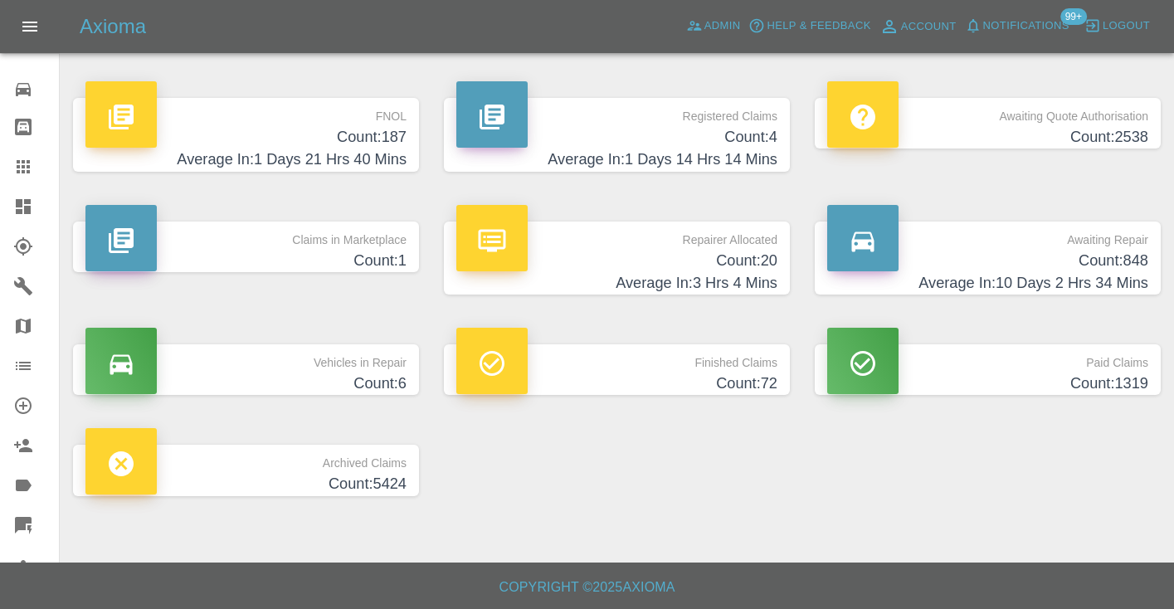
click at [1104, 275] on h4 "Average In: 10 Days 2 Hrs 34 Mins" at bounding box center [987, 283] width 321 height 22
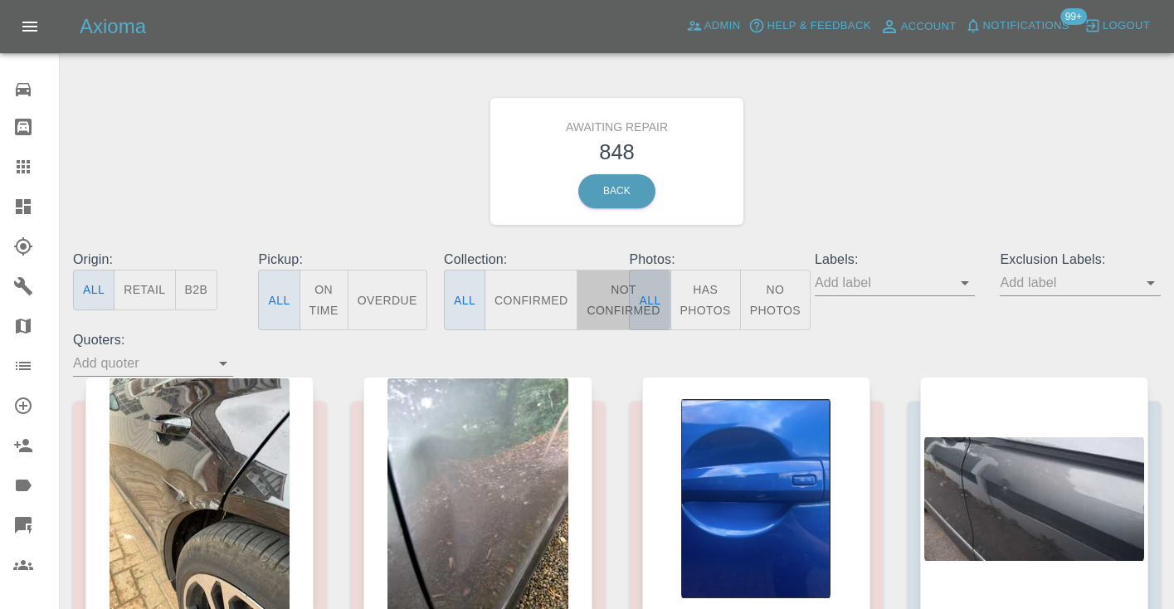
click at [619, 315] on button "Not Confirmed" at bounding box center [623, 300] width 93 height 61
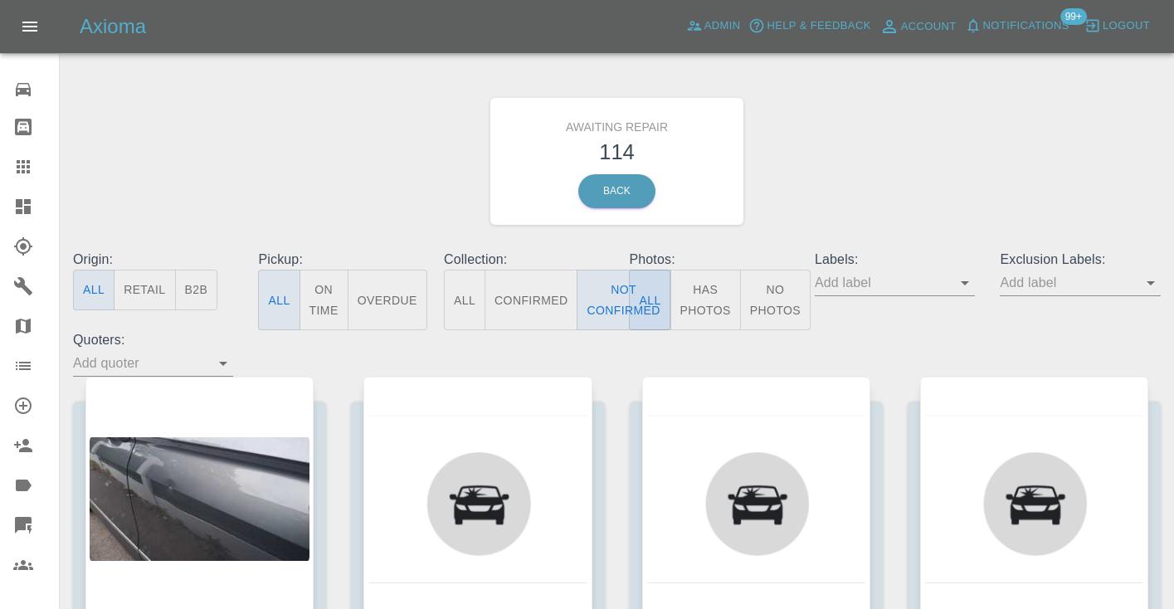
drag, startPoint x: 807, startPoint y: 210, endPoint x: 813, endPoint y: 203, distance: 8.8
click at [807, 210] on div "Awaiting Repair 114 Back" at bounding box center [617, 161] width 1113 height 177
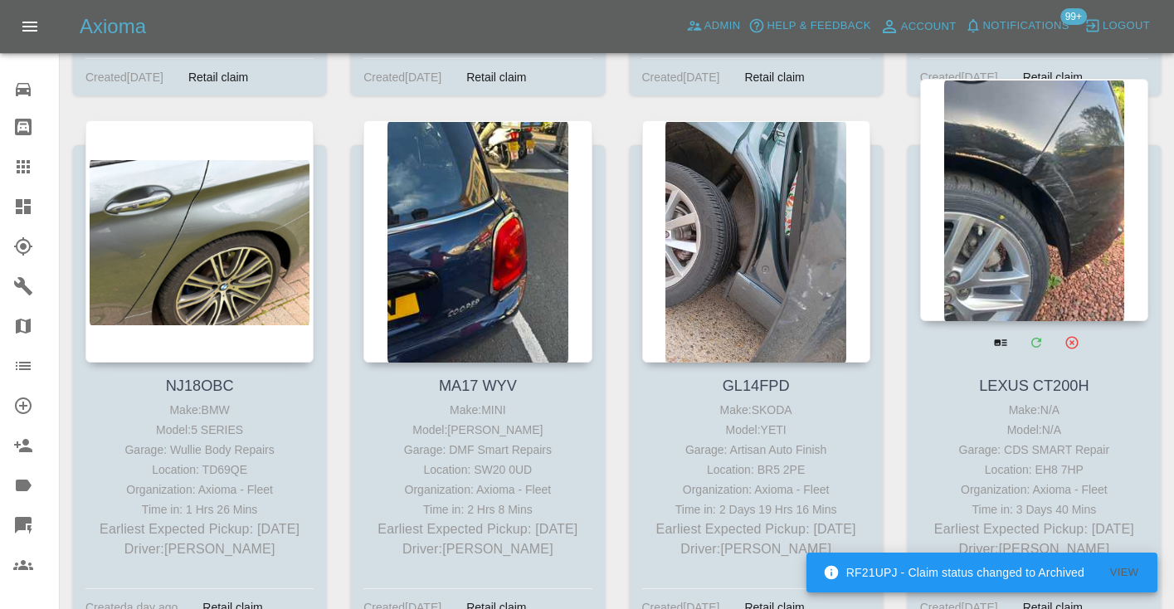
scroll to position [10260, 0]
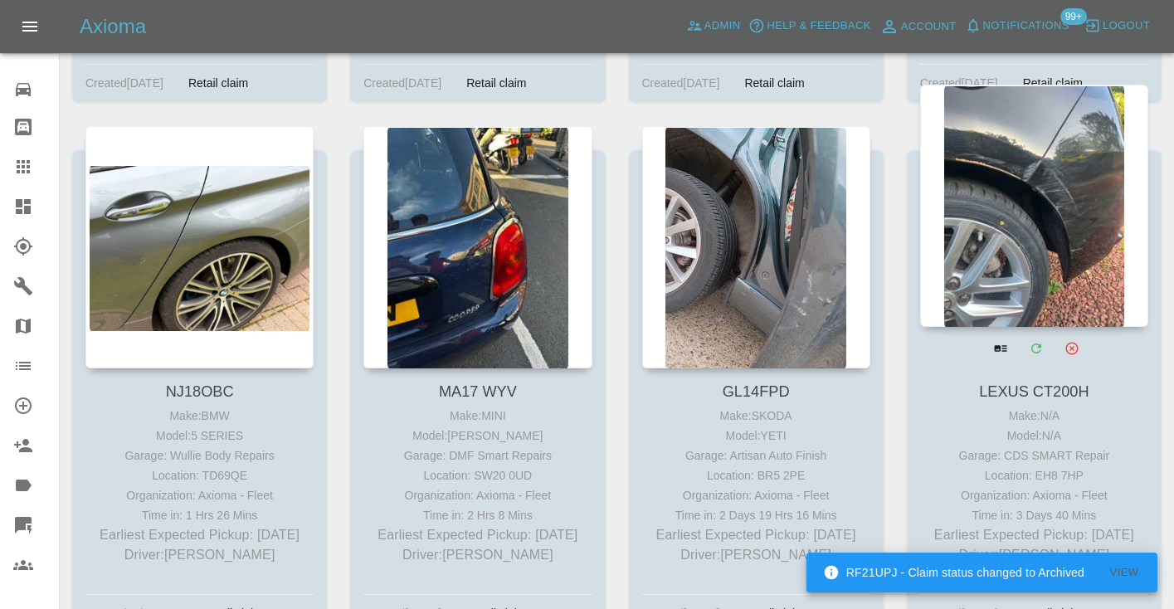
click at [1036, 195] on div at bounding box center [1034, 206] width 228 height 242
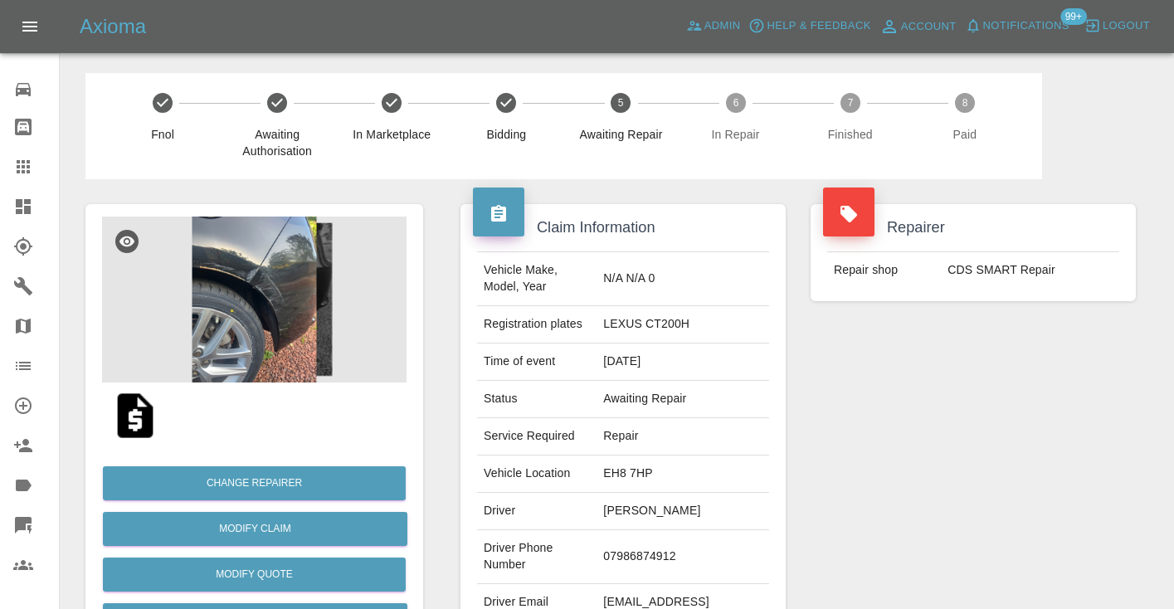
click at [662, 542] on td "07986874912" at bounding box center [683, 557] width 173 height 54
copy td "07986874912"
click at [1075, 459] on div "Repairer Repair shop CDS SMART Repair" at bounding box center [973, 426] width 350 height 495
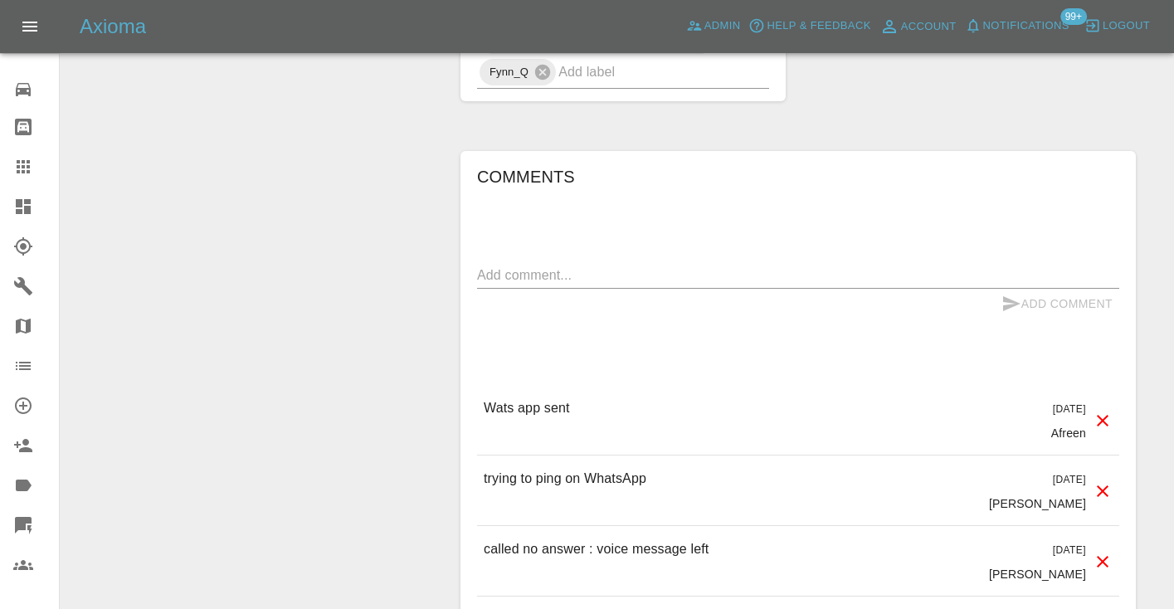
scroll to position [1257, 0]
click at [523, 260] on div "x" at bounding box center [798, 273] width 642 height 27
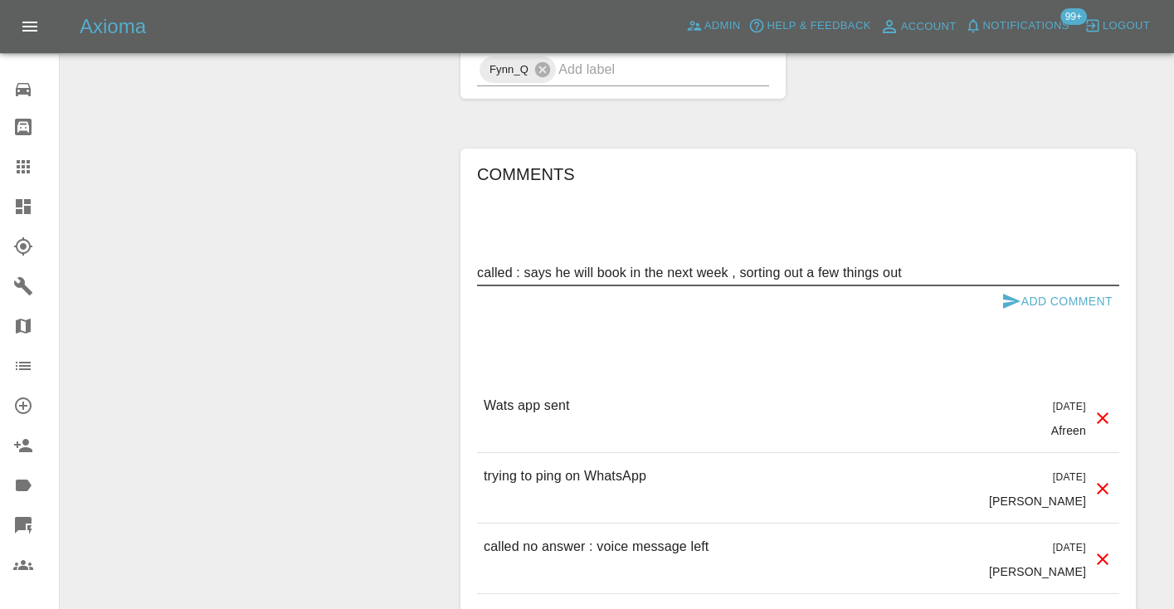
type textarea "called : says he will book in the next week , sorting out a few things out"
click at [1029, 286] on button "Add Comment" at bounding box center [1057, 301] width 124 height 31
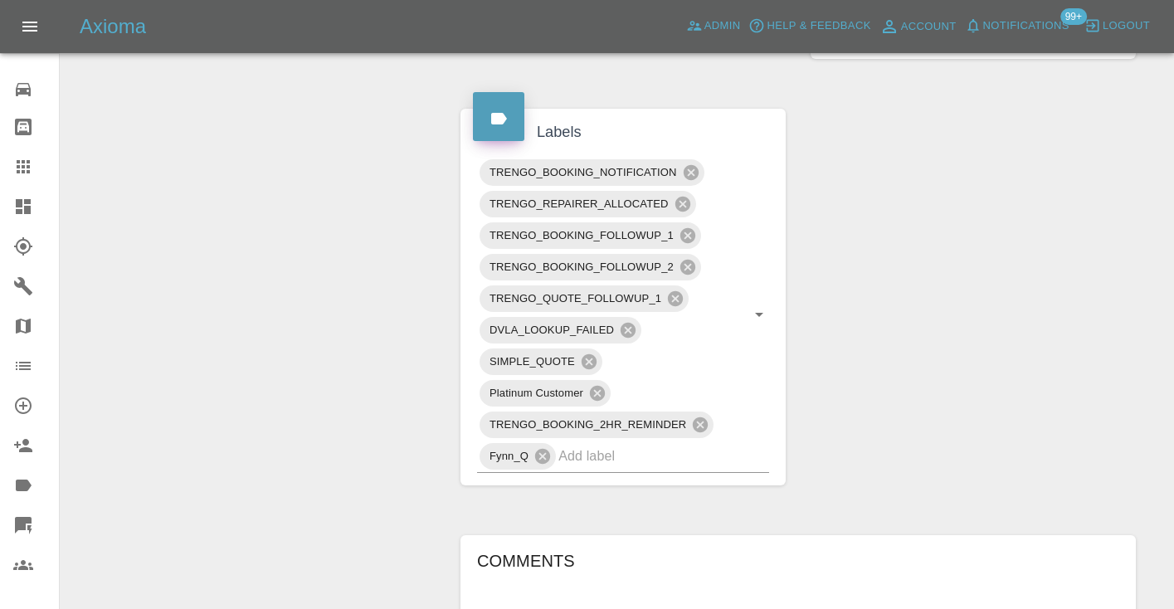
scroll to position [873, 0]
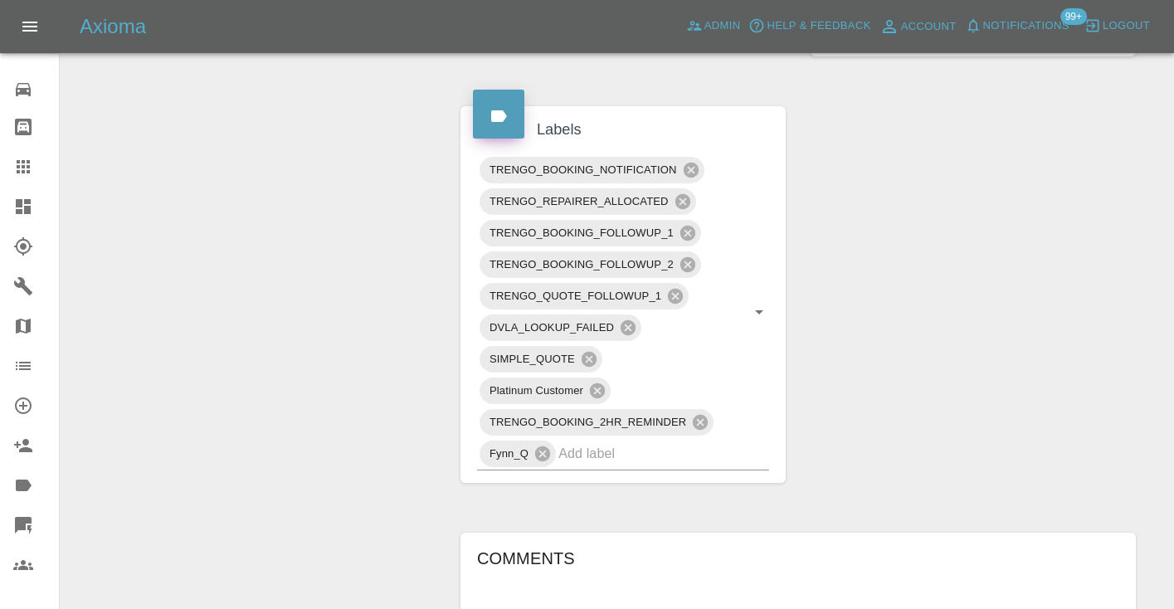
click at [18, 169] on icon at bounding box center [23, 167] width 20 height 20
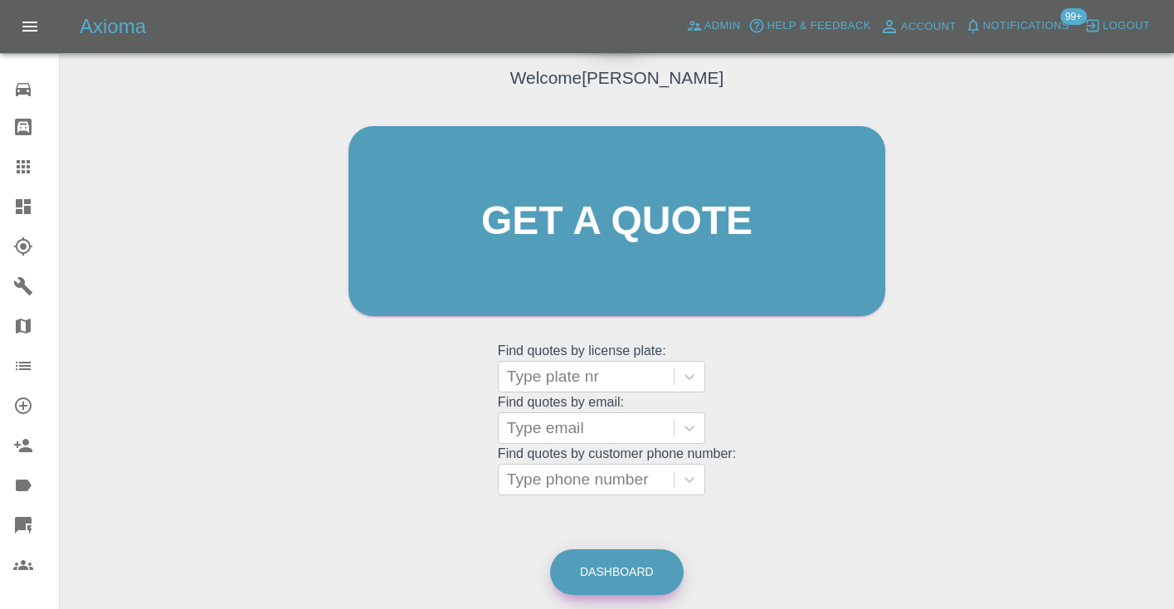
click at [654, 565] on link "Dashboard" at bounding box center [617, 572] width 134 height 46
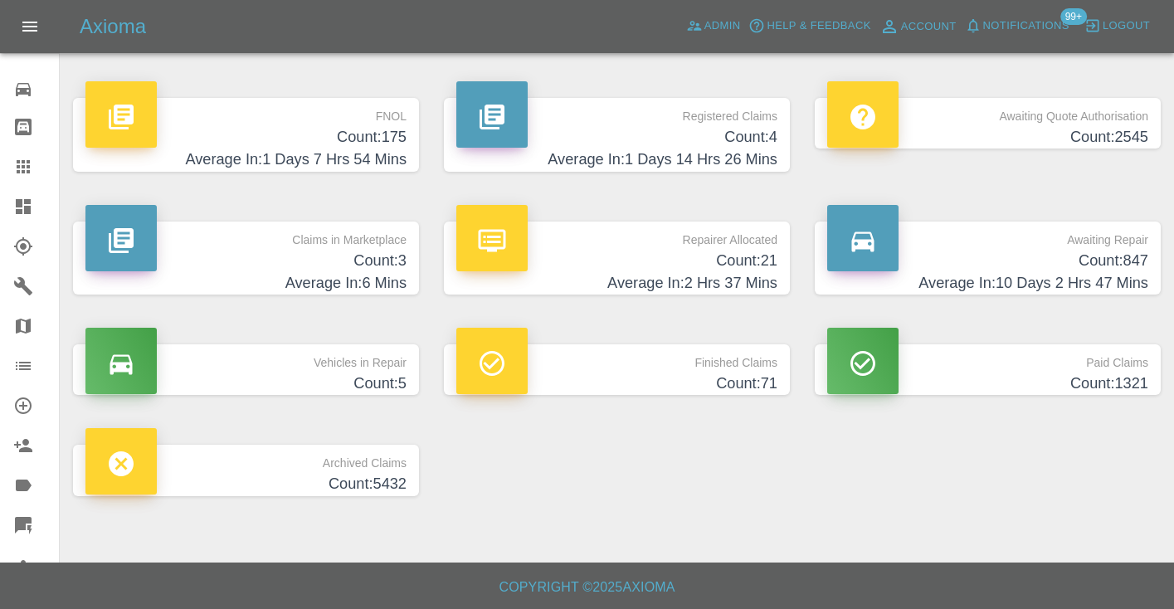
click at [1054, 256] on h4 "Count: 847" at bounding box center [987, 261] width 321 height 22
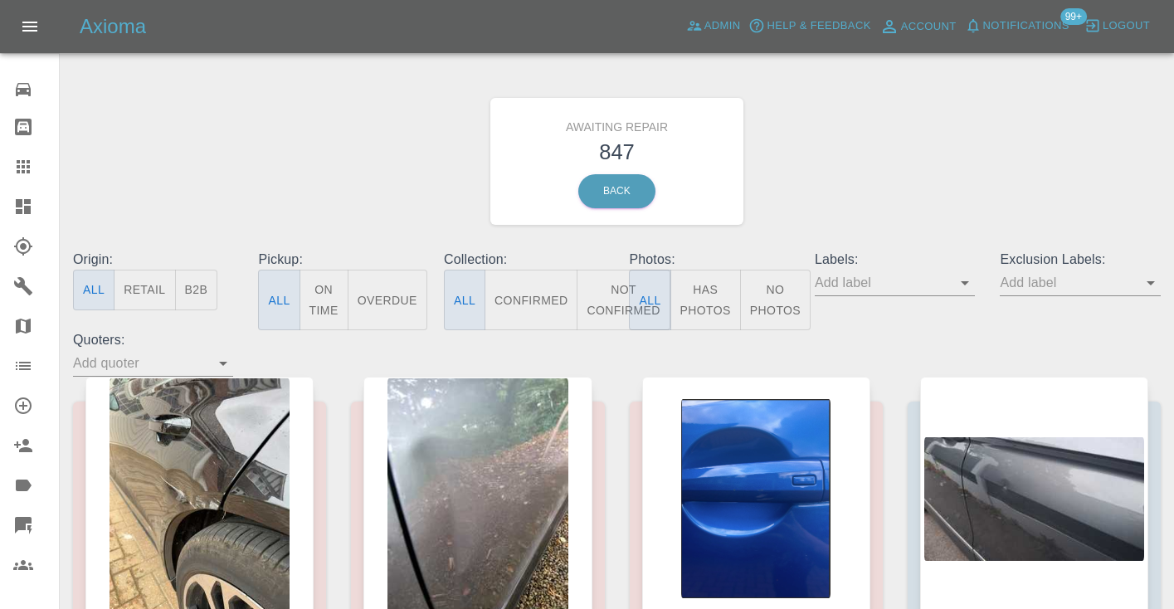
click at [597, 281] on button "Not Confirmed" at bounding box center [623, 300] width 93 height 61
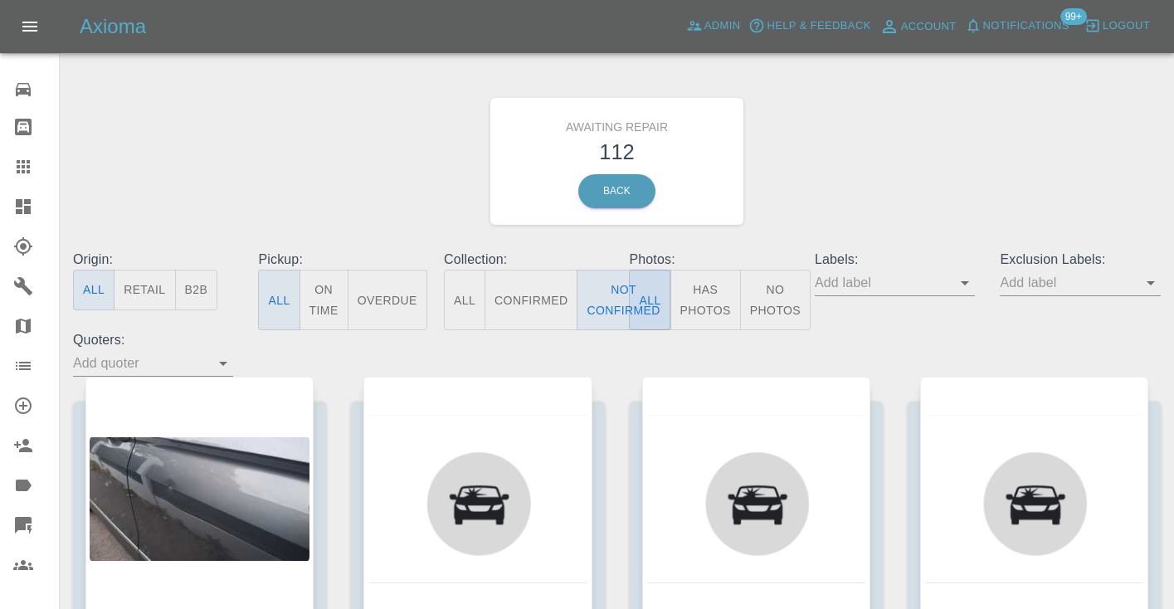
click at [1026, 124] on div "Awaiting Repair 112 Back" at bounding box center [617, 161] width 1113 height 177
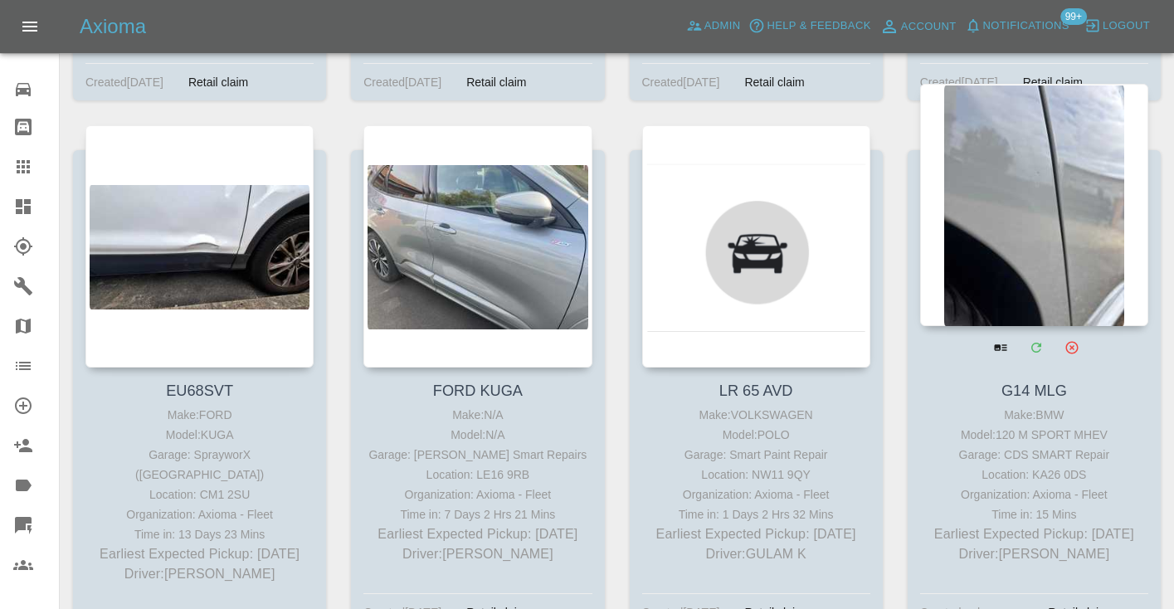
scroll to position [11852, 0]
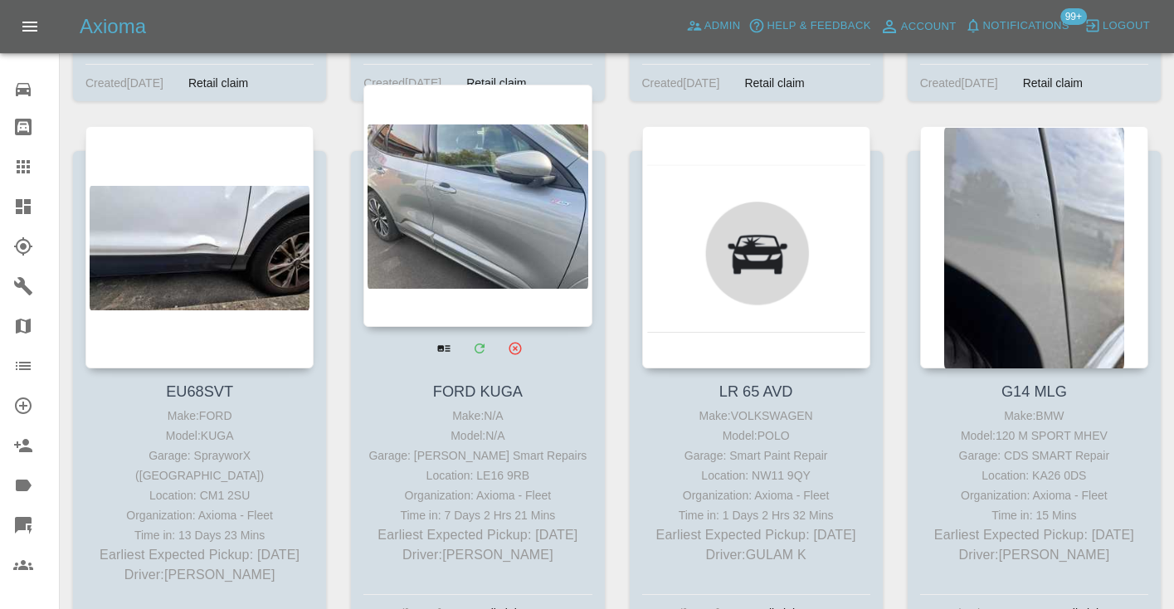
click at [482, 175] on div at bounding box center [477, 206] width 228 height 242
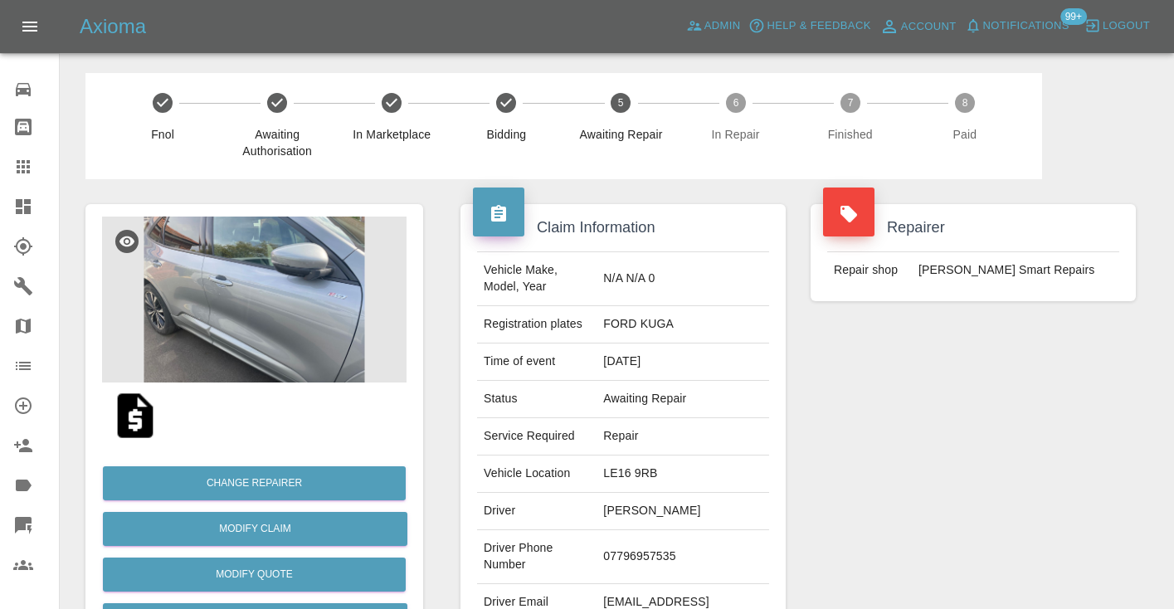
click at [692, 530] on td "07796957535" at bounding box center [683, 557] width 173 height 54
copy td "07796957535"
click at [865, 488] on div "Repairer Repair shop Russell’s Smart Repairs" at bounding box center [973, 426] width 350 height 495
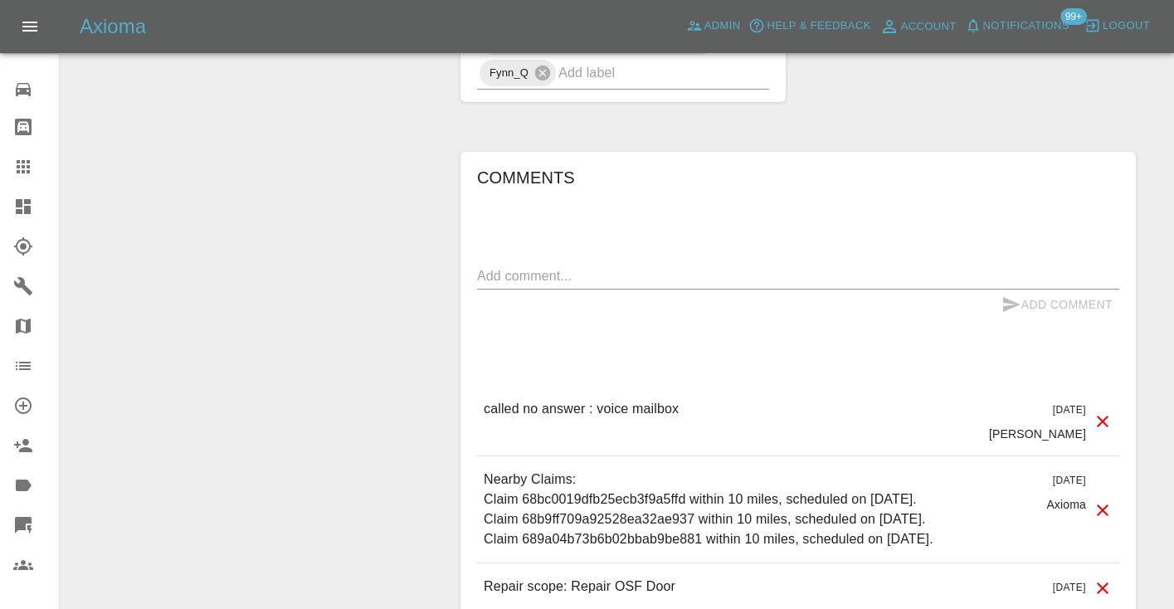
scroll to position [1491, 0]
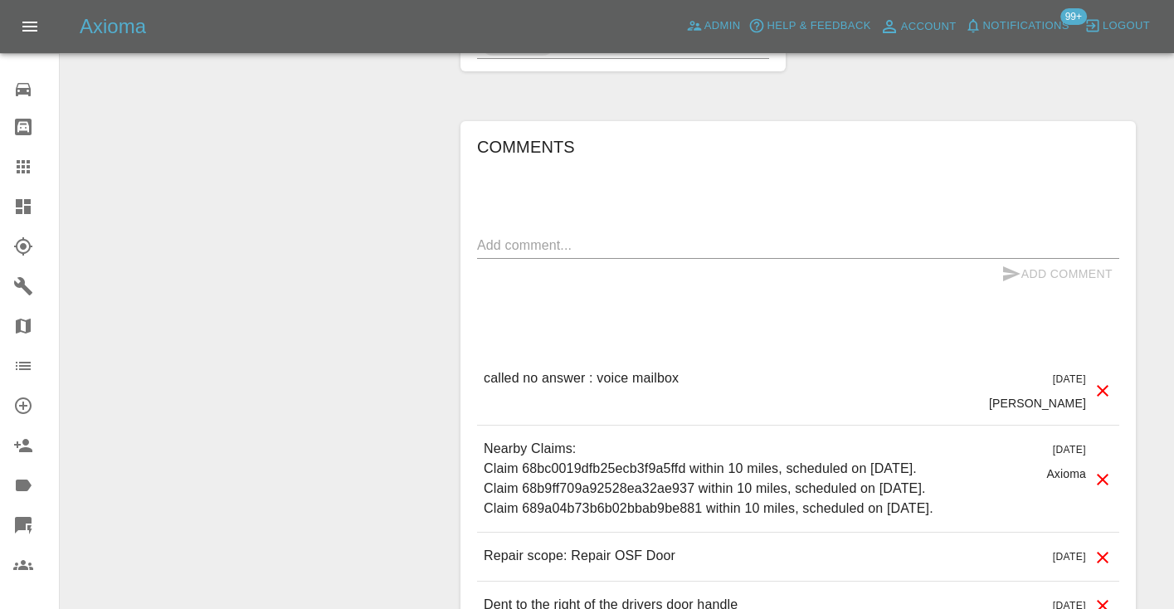
click at [755, 236] on textarea at bounding box center [798, 245] width 642 height 19
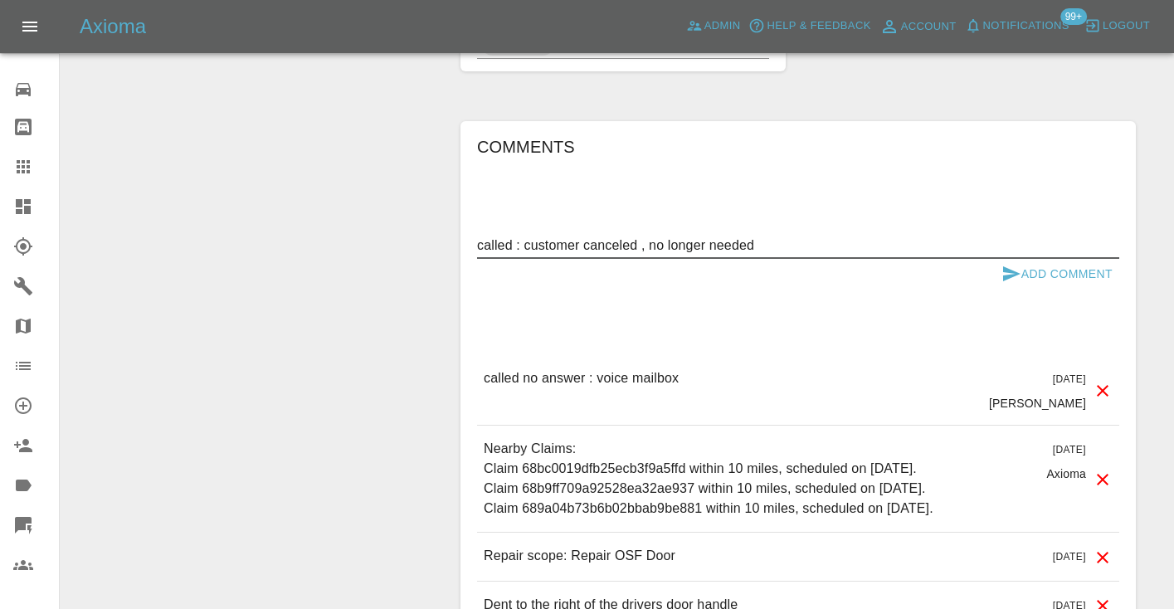
type textarea "called : customer canceled , no longer needed"
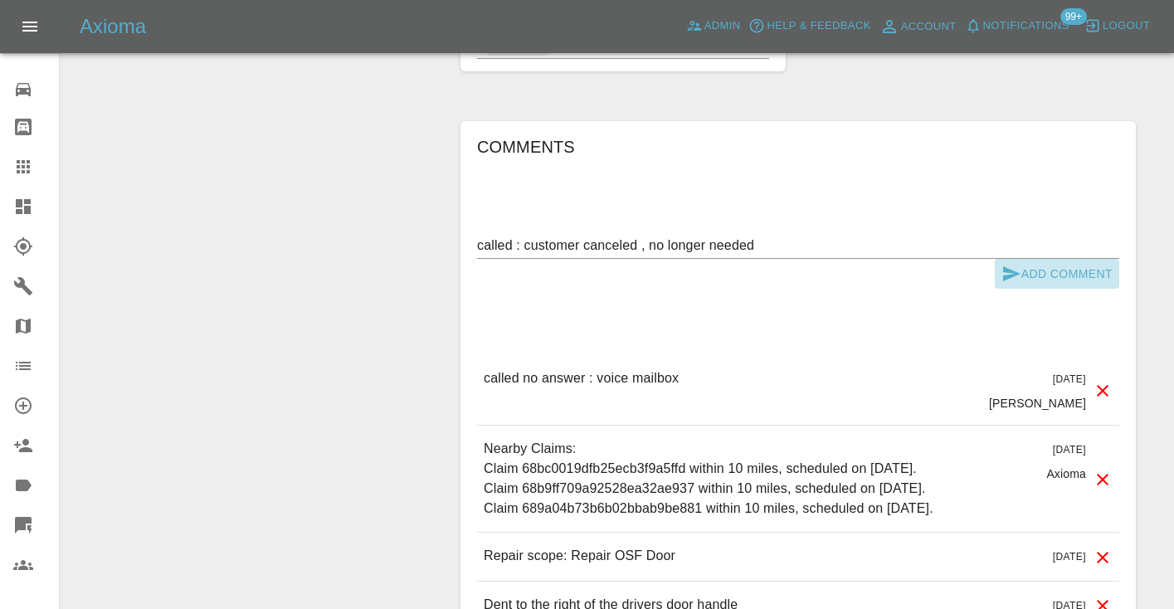
click at [1036, 259] on button "Add Comment" at bounding box center [1057, 274] width 124 height 31
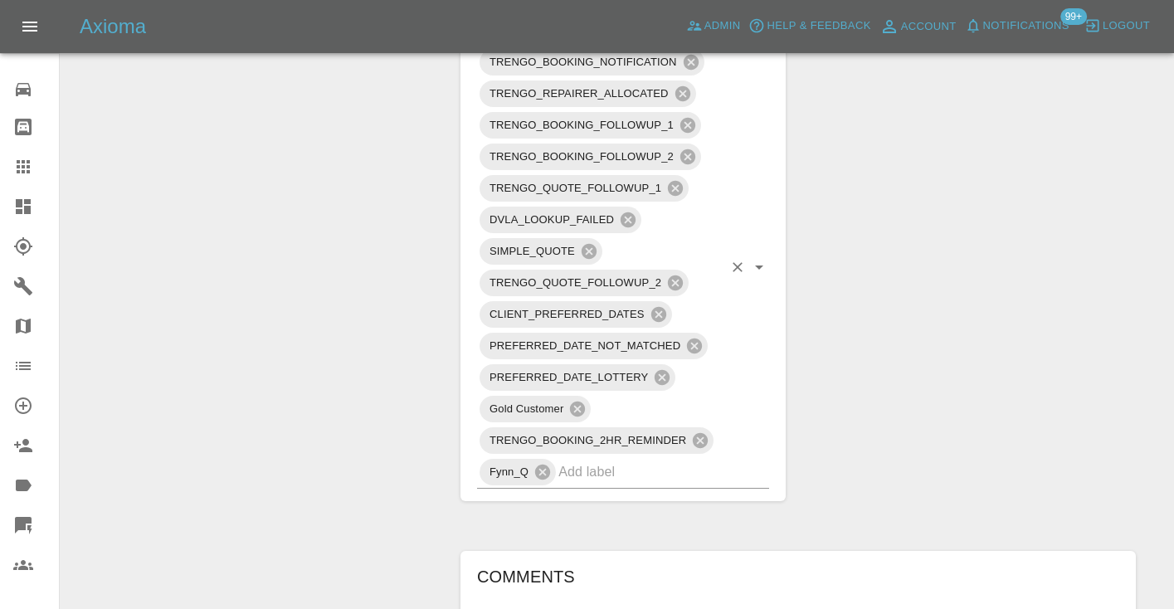
scroll to position [1055, 0]
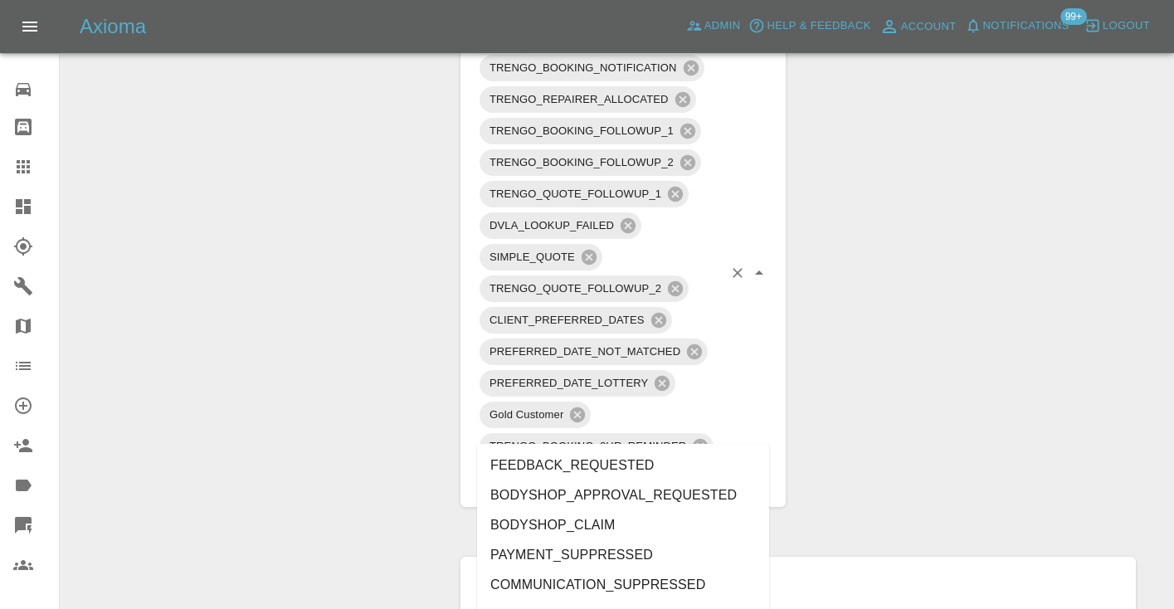
click at [618, 465] on input "text" at bounding box center [640, 478] width 164 height 26
type input "cust"
click at [601, 502] on li "CUSTOMER_CANCELLED" at bounding box center [623, 495] width 292 height 30
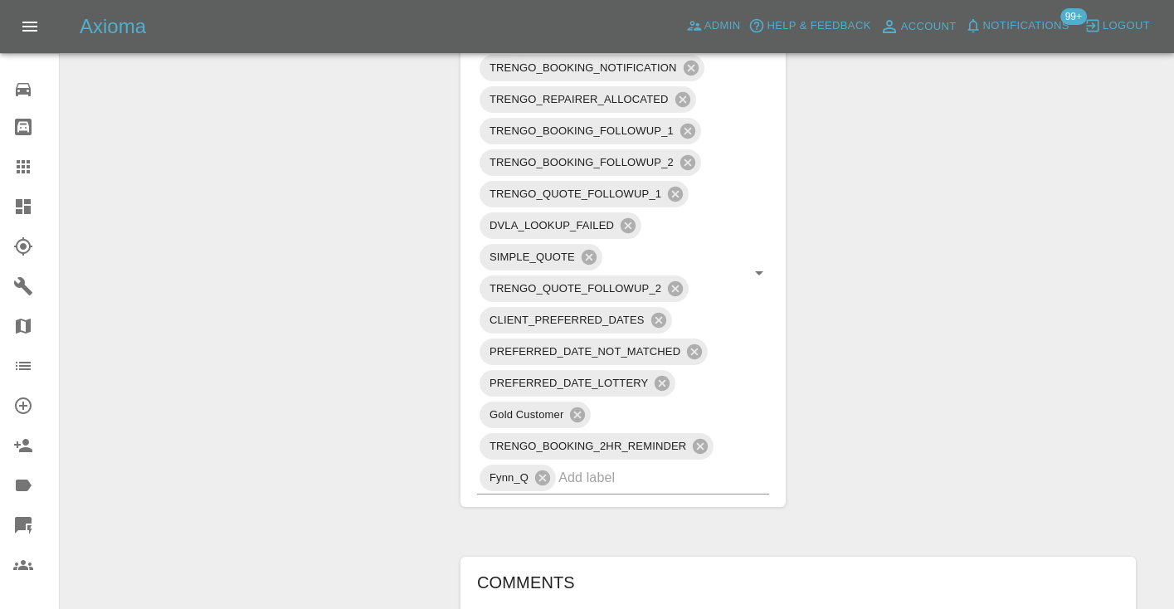
click at [320, 285] on div "Change Repairer Modify Claim Modify Quote Rollback Submit Payment Archive" at bounding box center [254, 148] width 363 height 2049
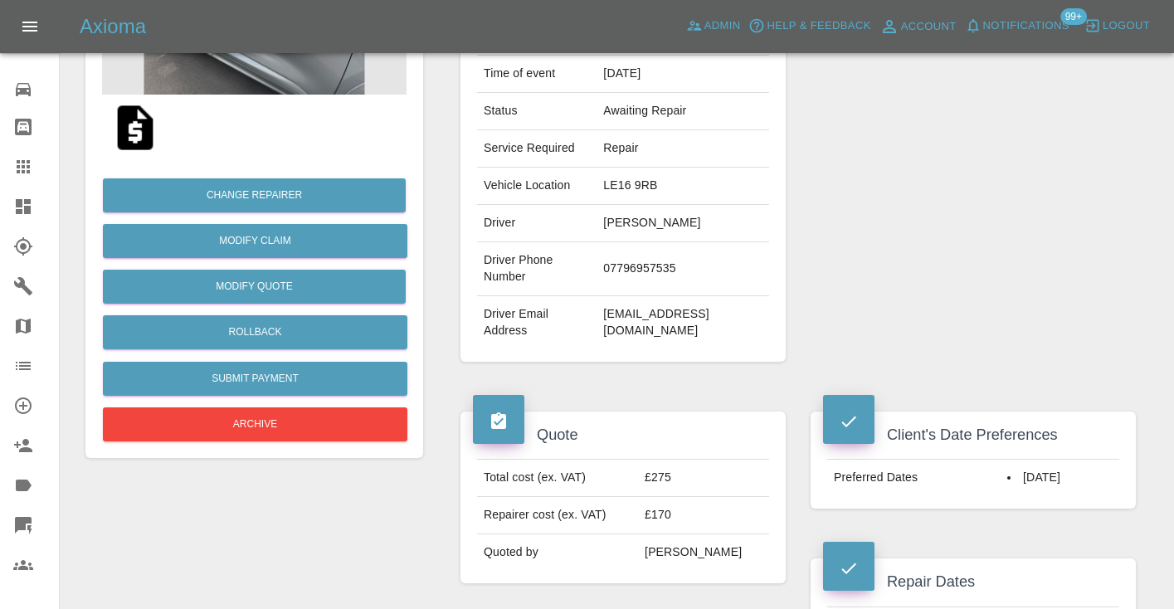
scroll to position [246, 0]
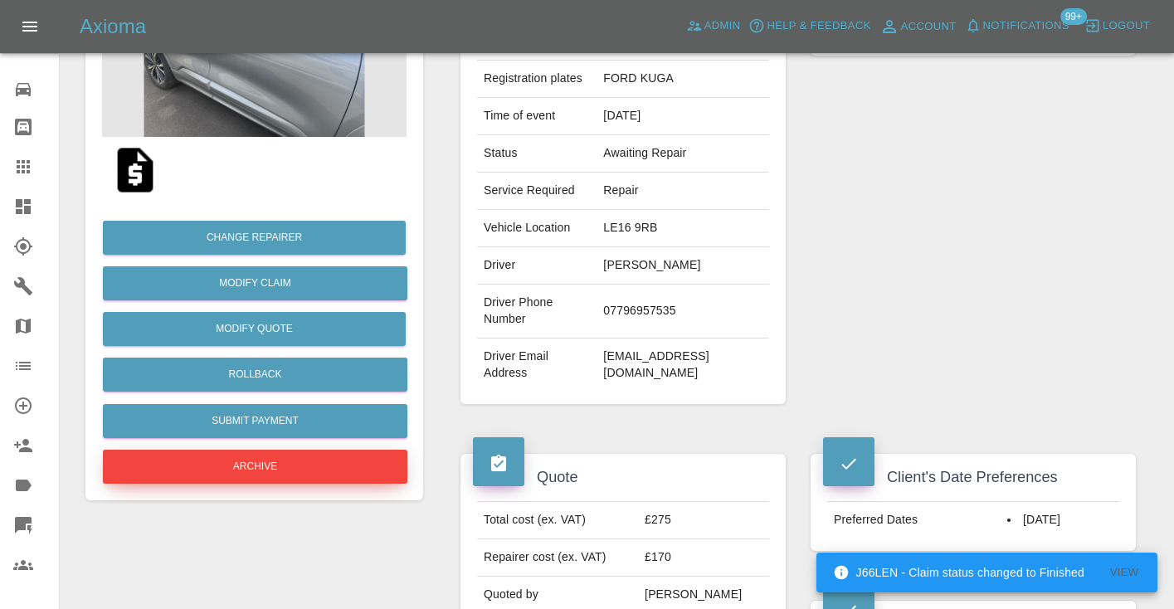
click at [330, 458] on button "Archive" at bounding box center [255, 467] width 305 height 34
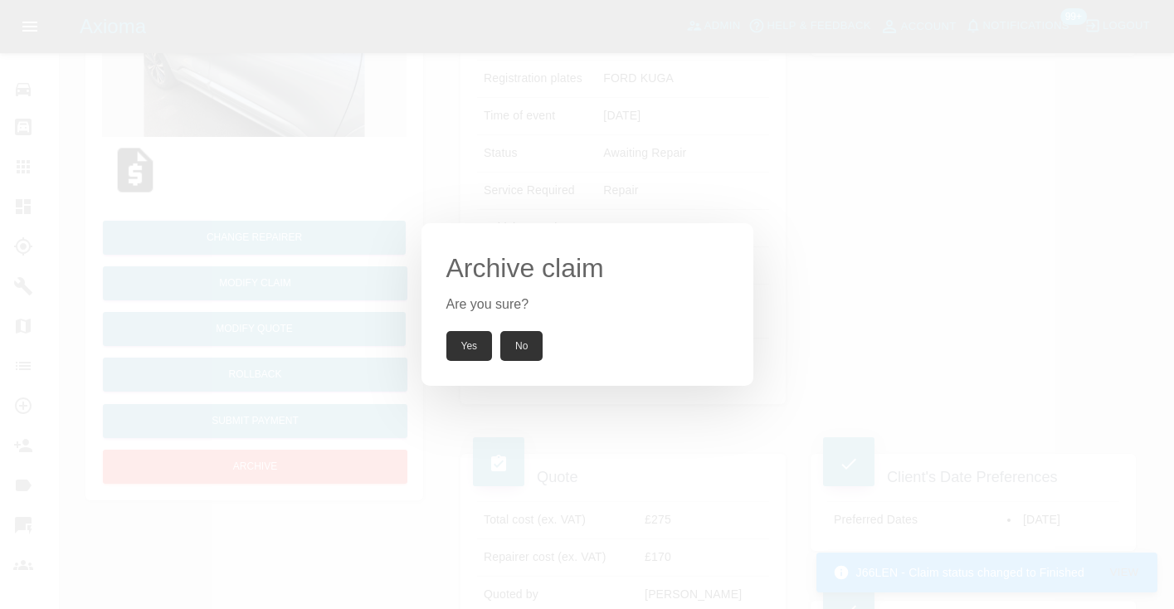
click at [466, 343] on button "Yes" at bounding box center [469, 346] width 46 height 30
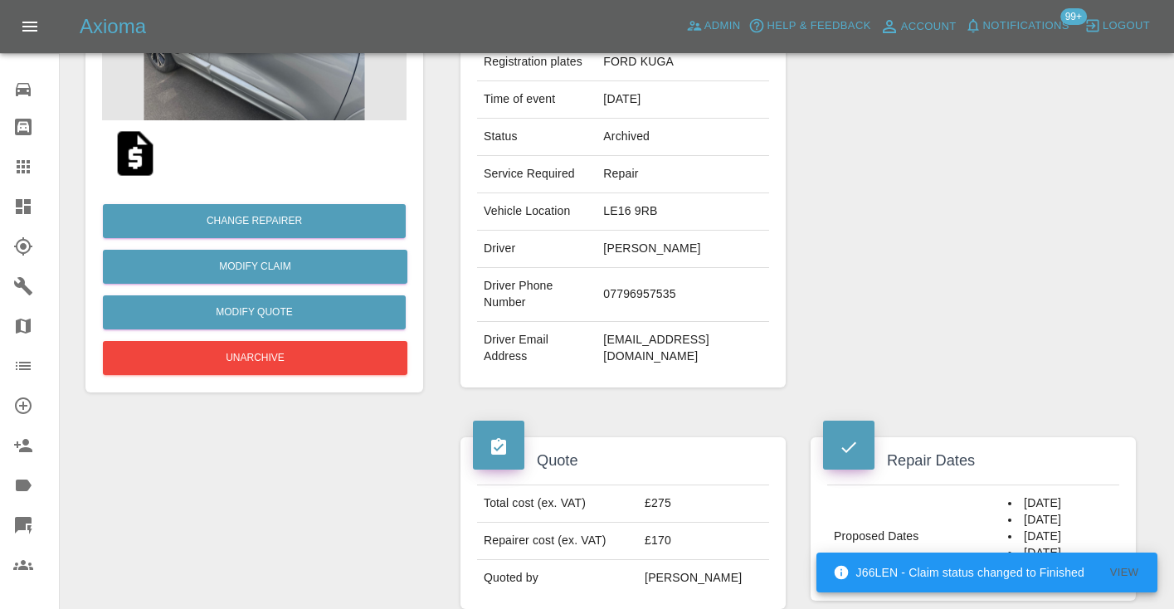
click at [19, 173] on icon at bounding box center [23, 166] width 13 height 13
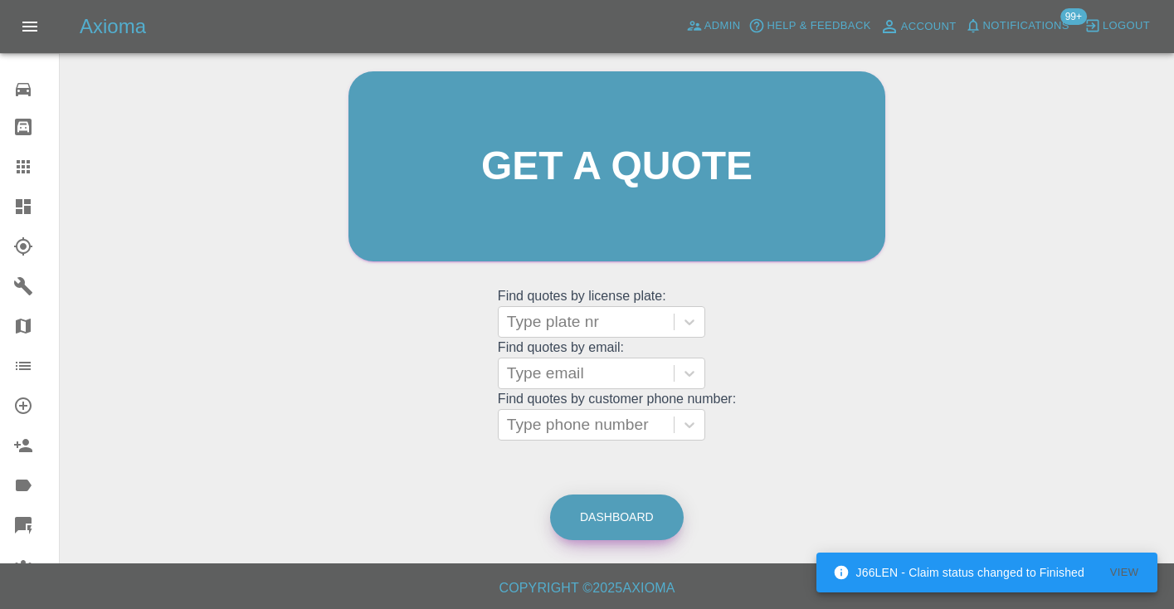
click at [598, 530] on link "Dashboard" at bounding box center [617, 518] width 134 height 46
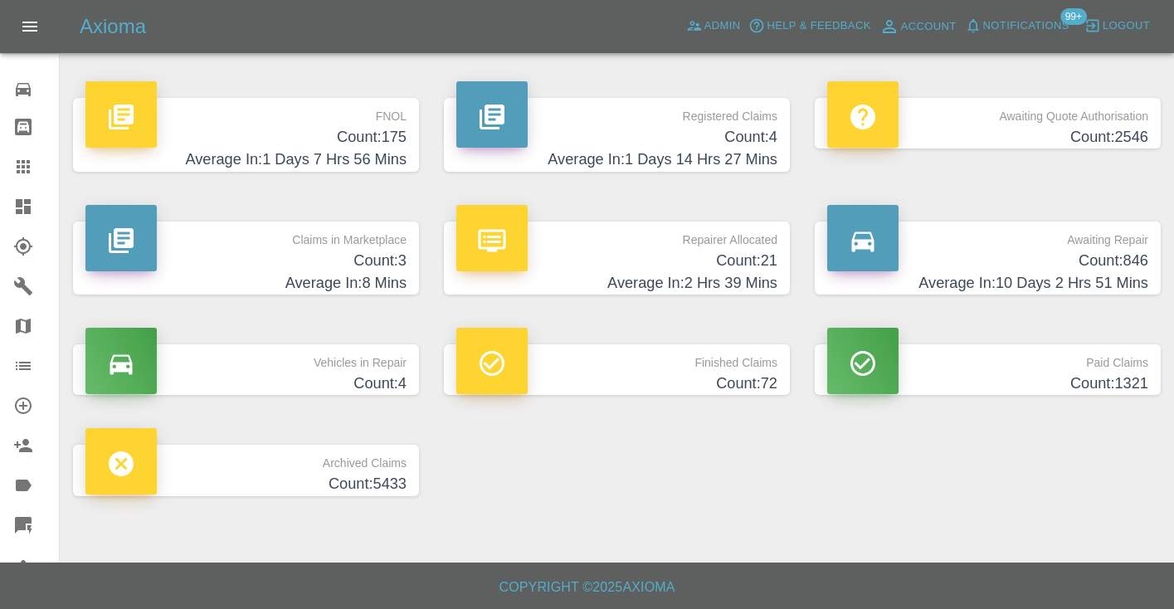
click at [1070, 294] on div "Awaiting Repair Count: 846 Average In: 10 Days 2 Hrs 51 Mins" at bounding box center [987, 259] width 371 height 124
click at [1111, 256] on h4 "Count: 846" at bounding box center [987, 261] width 321 height 22
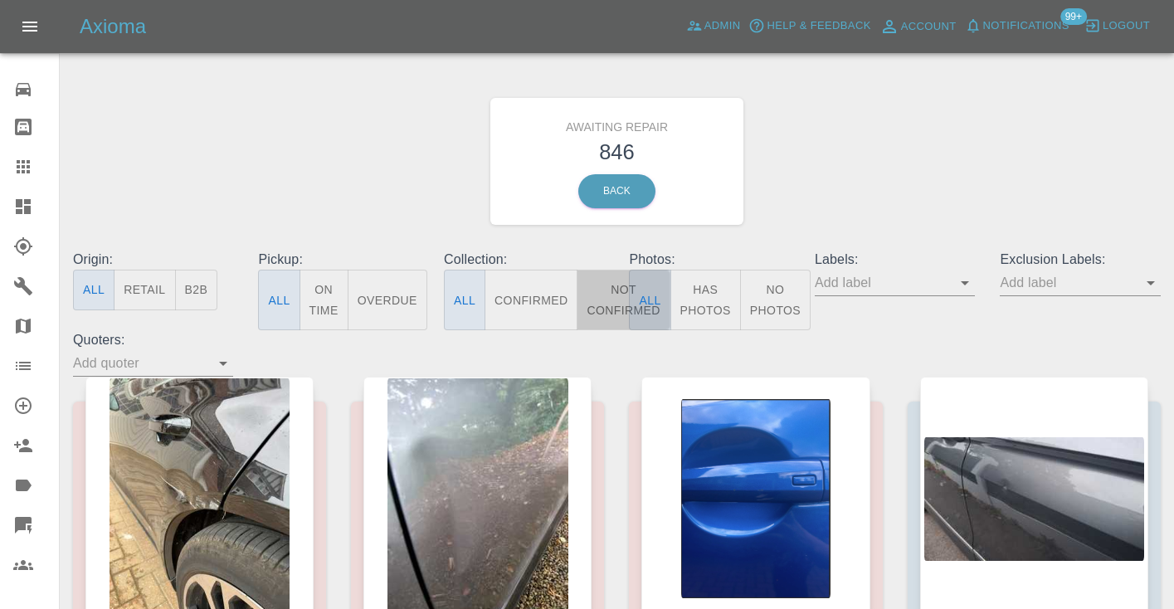
click at [615, 293] on button "Not Confirmed" at bounding box center [623, 300] width 93 height 61
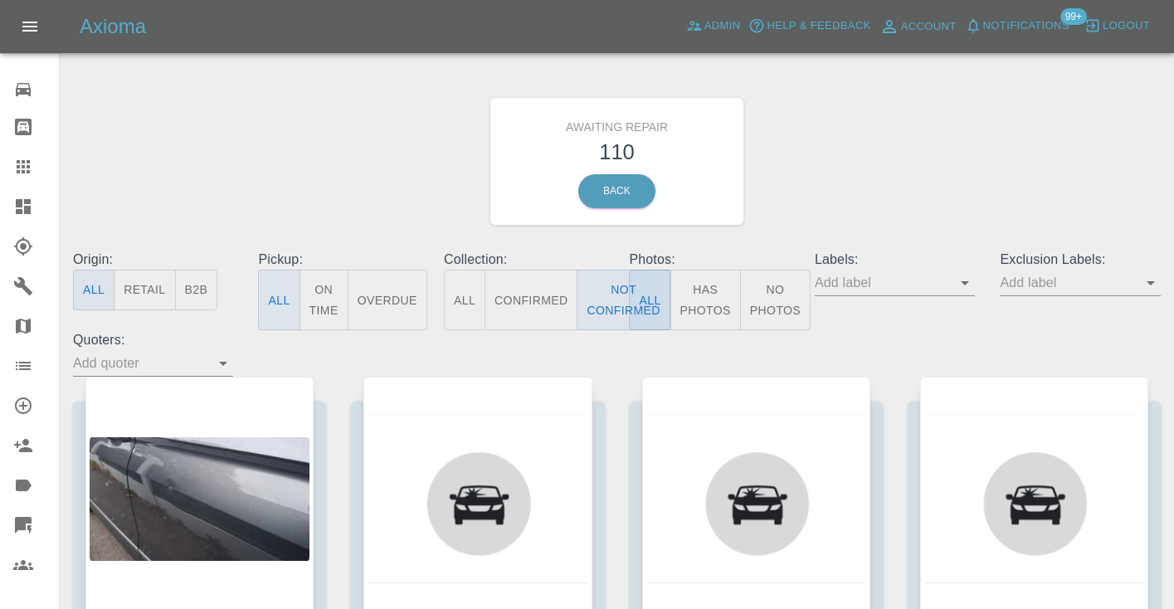
click at [923, 187] on div "Awaiting Repair 110 Back" at bounding box center [617, 161] width 1113 height 177
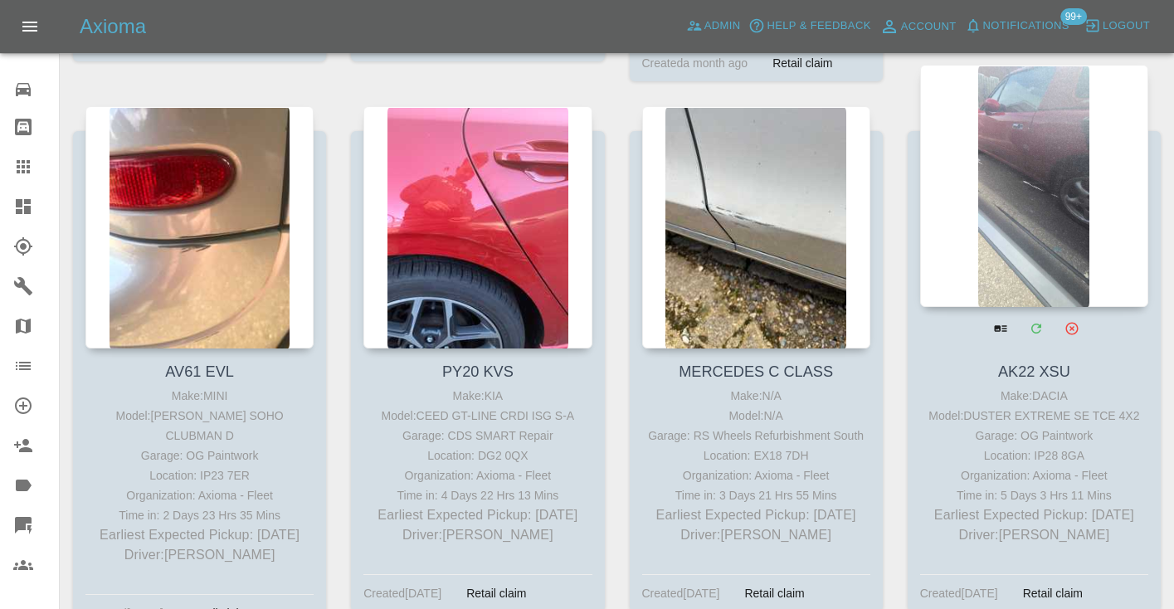
scroll to position [8078, 0]
click at [1031, 188] on div at bounding box center [1034, 187] width 228 height 242
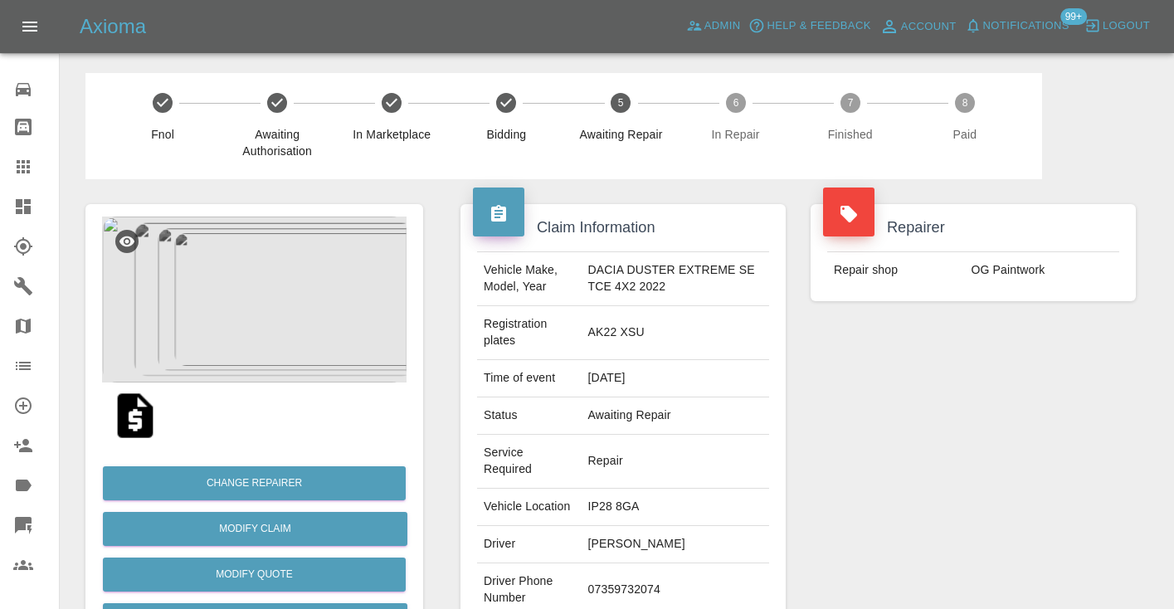
click at [646, 578] on td "07359732074" at bounding box center [676, 590] width 188 height 54
copy td "07359732074"
click at [779, 511] on div "Vehicle Make, Model, Year DACIA DUSTER EXTREME SE TCE 4X2 2022 Registration pla…" at bounding box center [623, 469] width 317 height 436
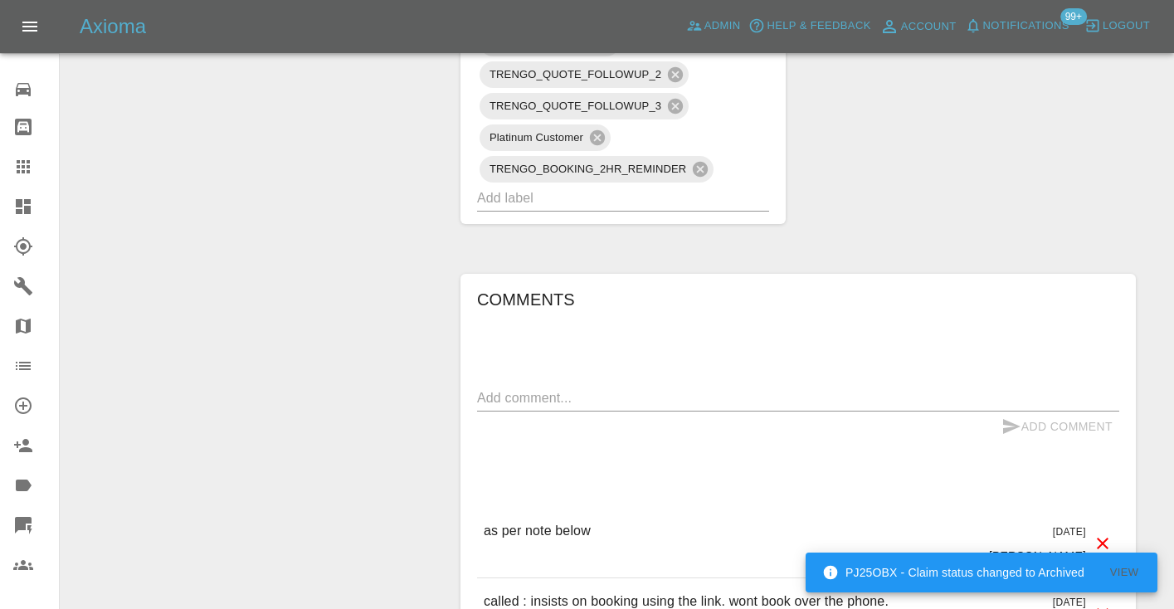
scroll to position [1284, 0]
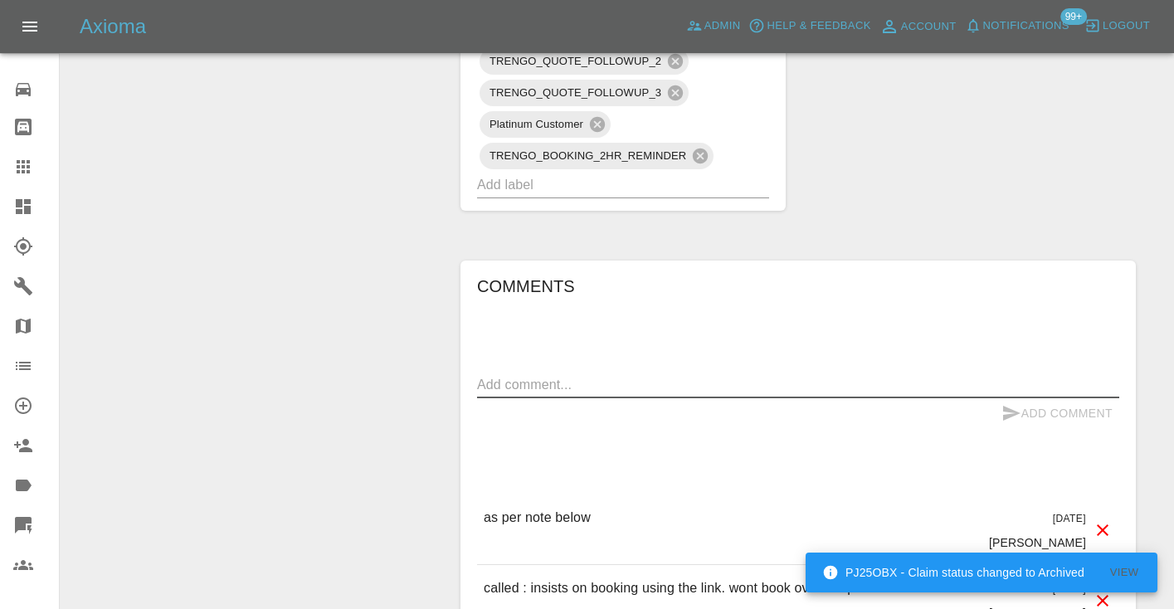
click at [536, 375] on textarea at bounding box center [798, 384] width 642 height 19
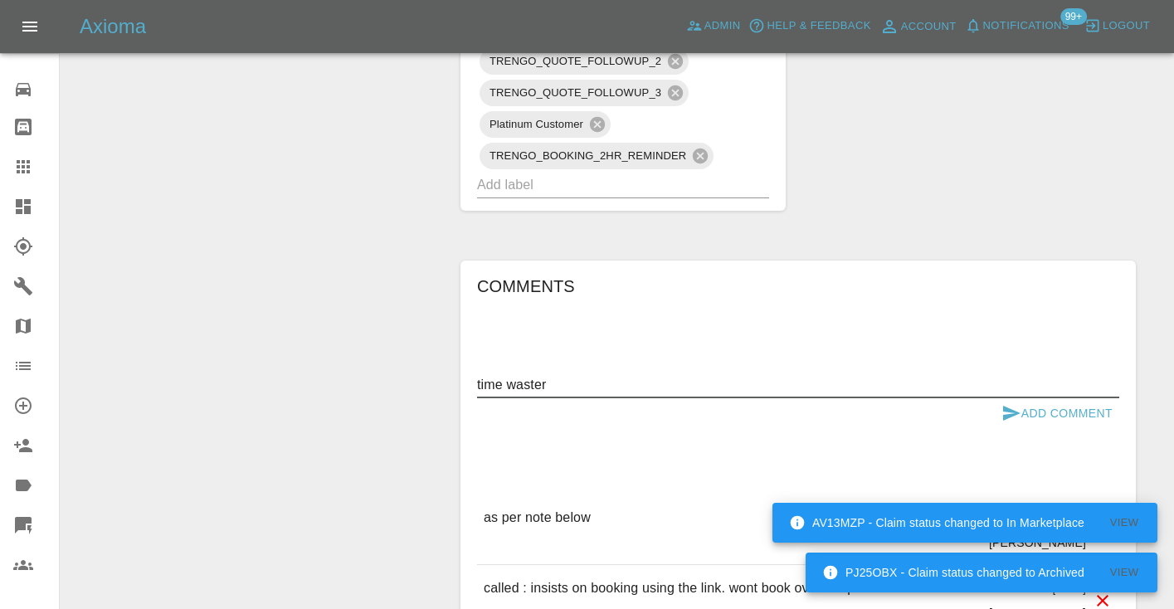
type textarea "time waster"
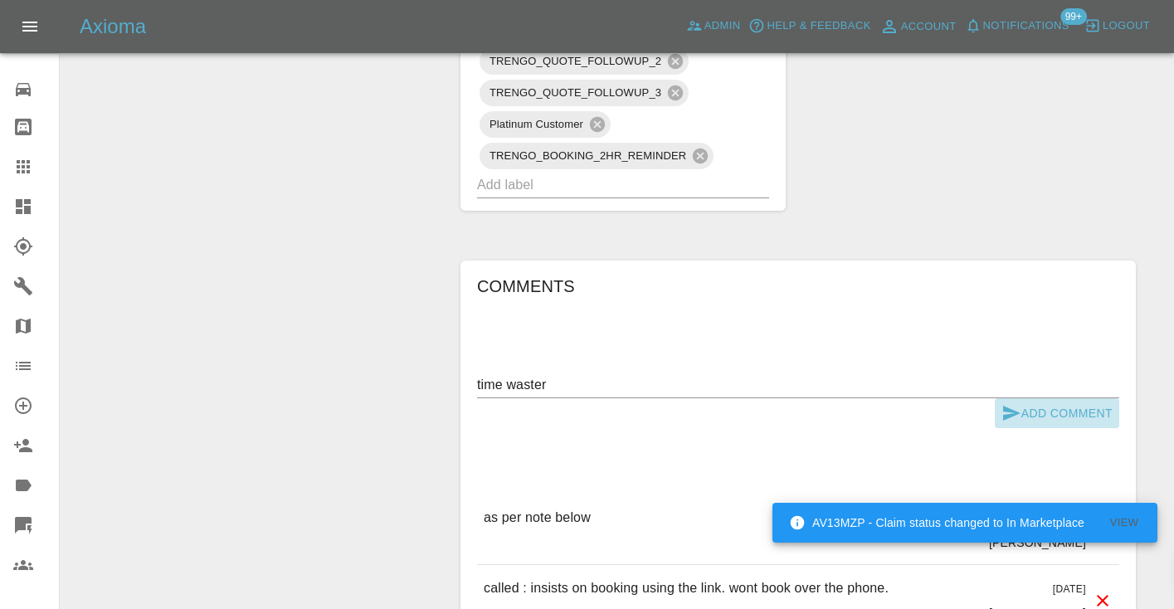
click at [1006, 406] on icon "submit" at bounding box center [1011, 413] width 17 height 15
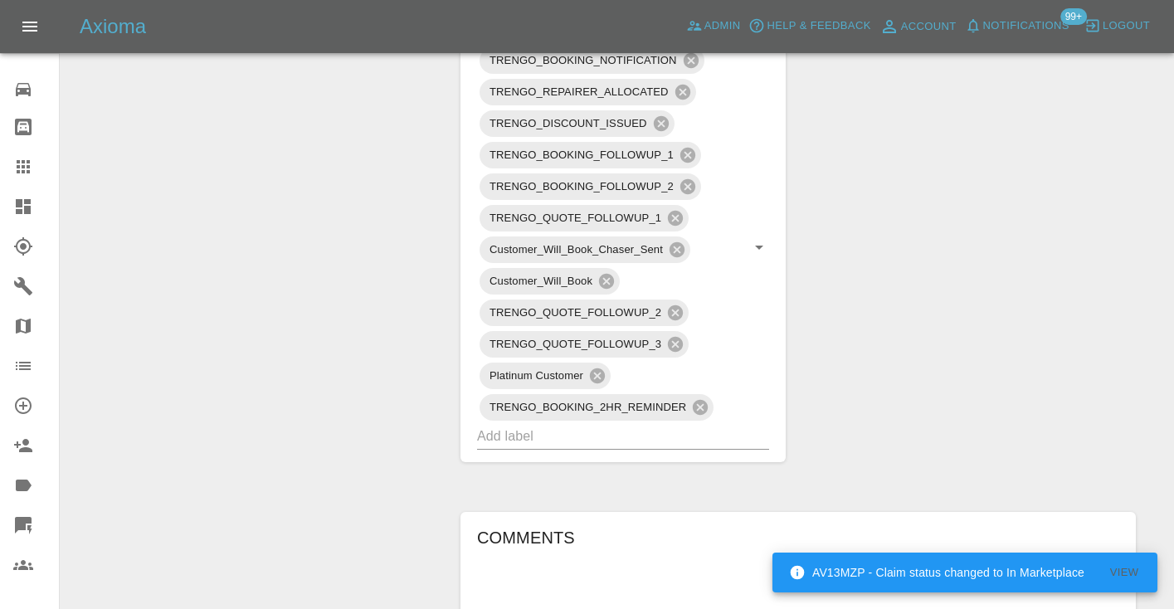
scroll to position [1026, 0]
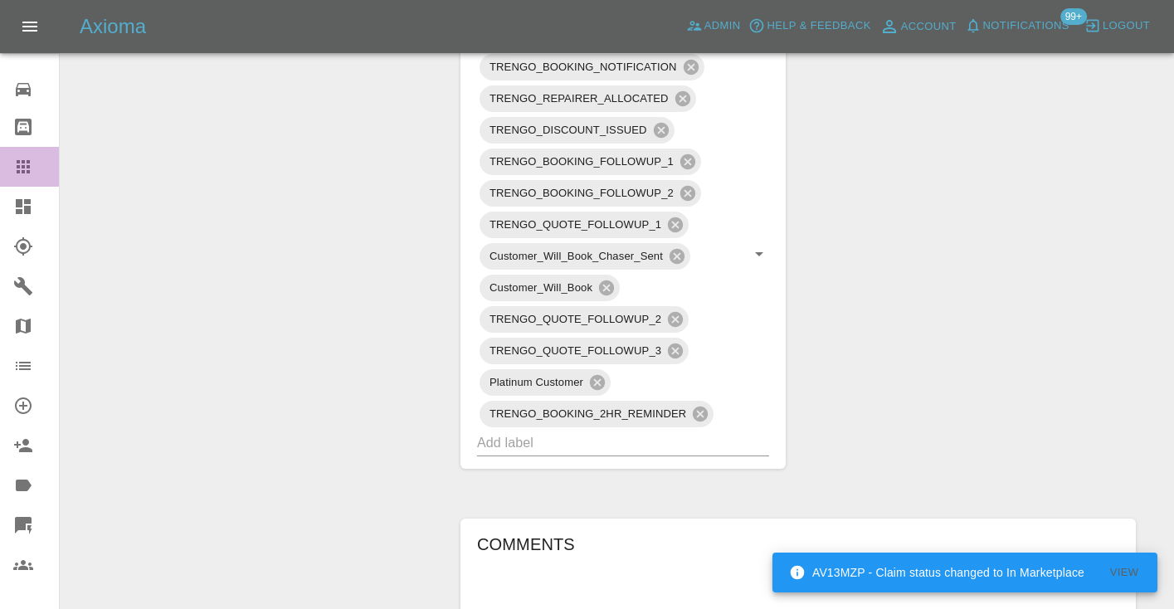
click at [22, 167] on icon at bounding box center [23, 166] width 13 height 13
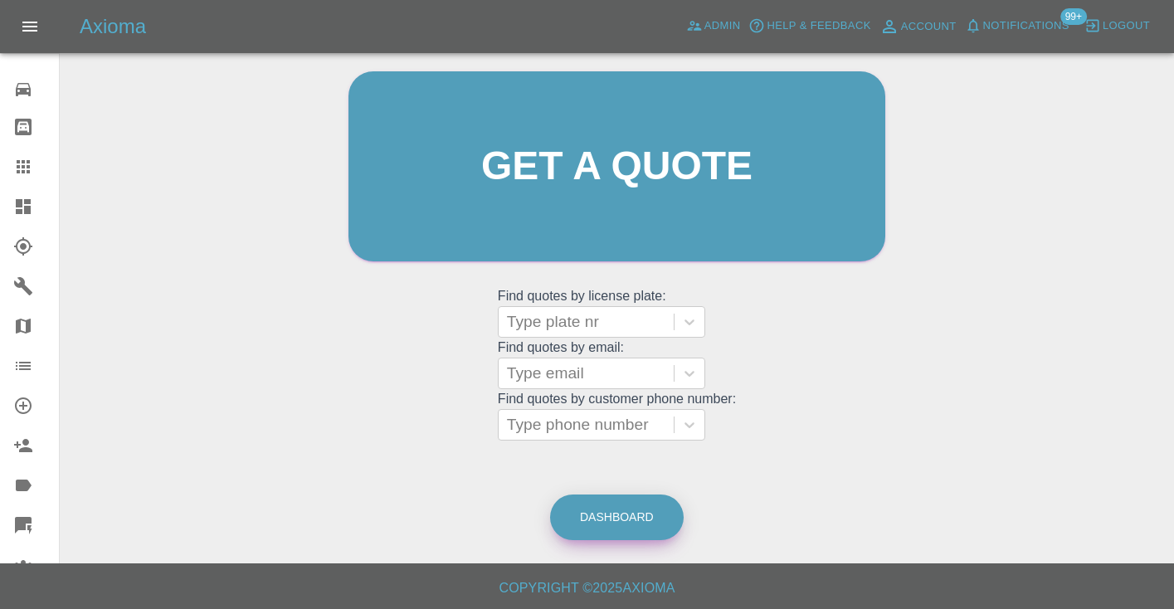
click at [639, 531] on link "Dashboard" at bounding box center [617, 518] width 134 height 46
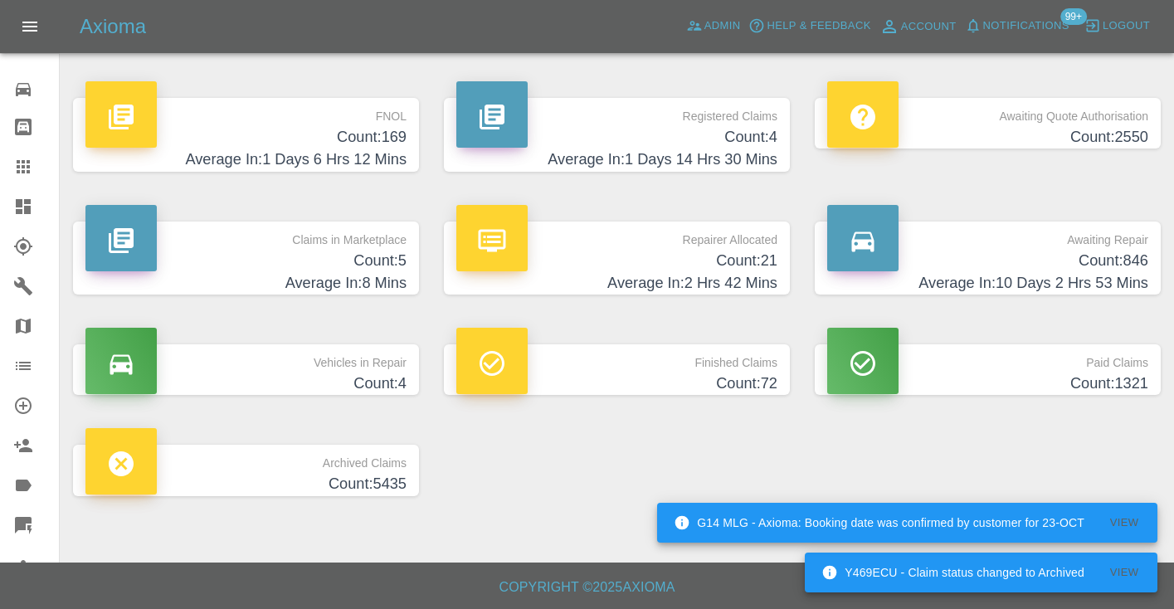
click at [1085, 253] on h4 "Count: 846" at bounding box center [987, 261] width 321 height 22
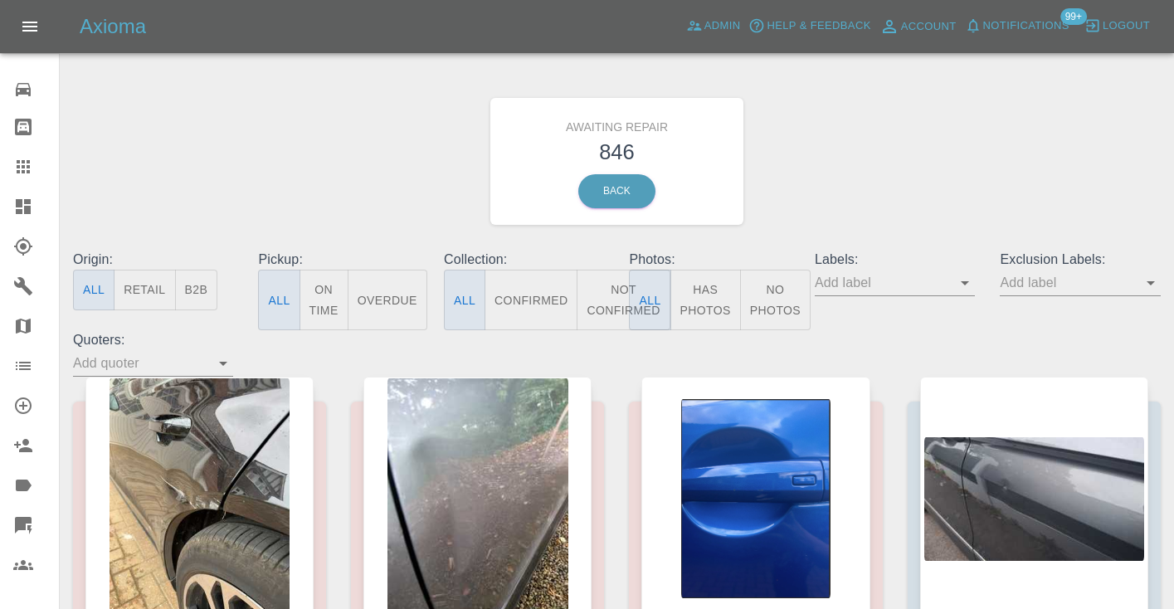
click at [608, 298] on button "Not Confirmed" at bounding box center [623, 300] width 93 height 61
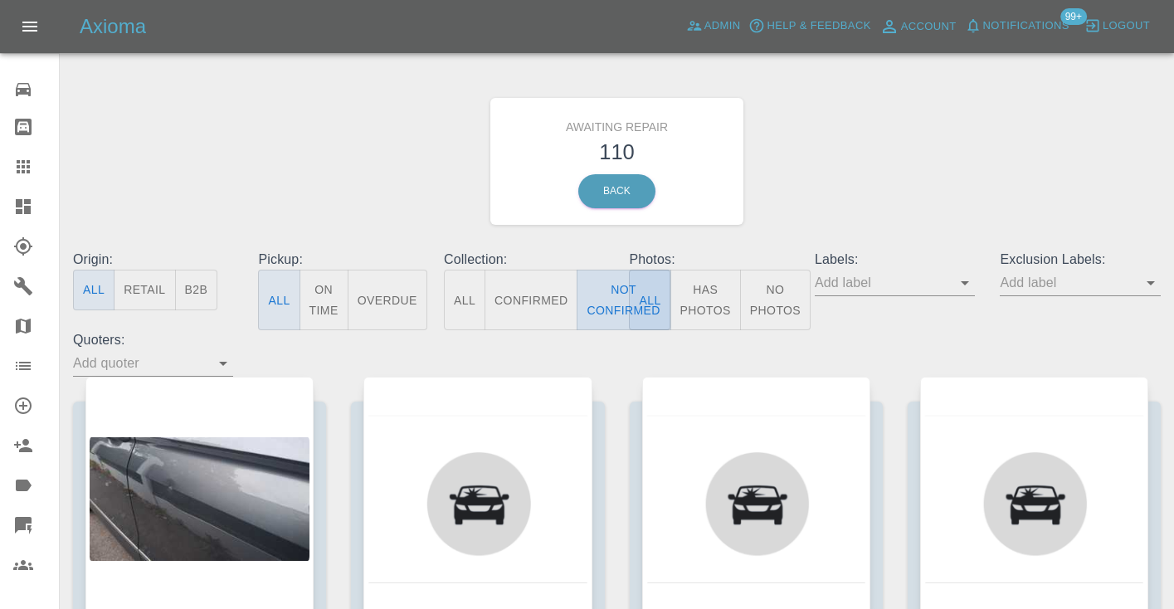
type button "false"
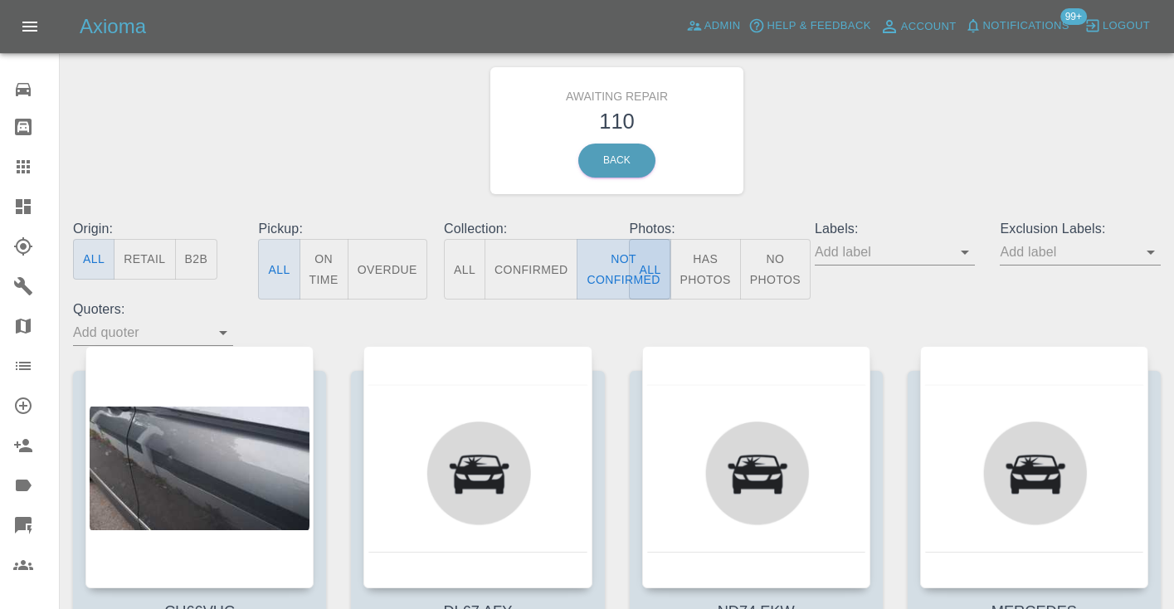
scroll to position [-1, 0]
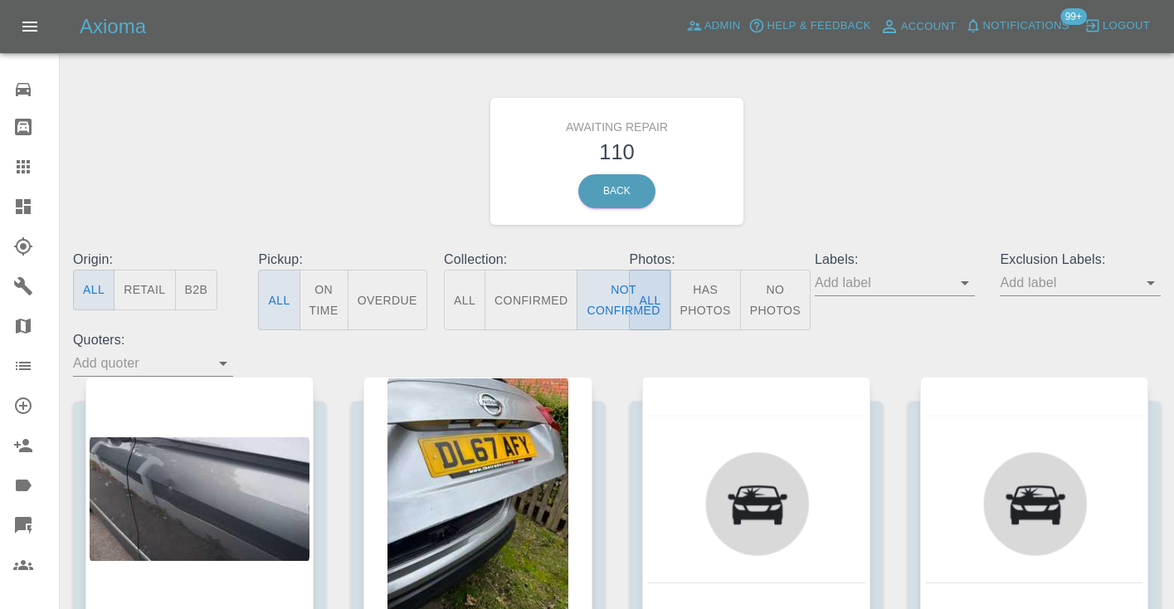
click at [17, 183] on link "Claims" at bounding box center [29, 167] width 59 height 40
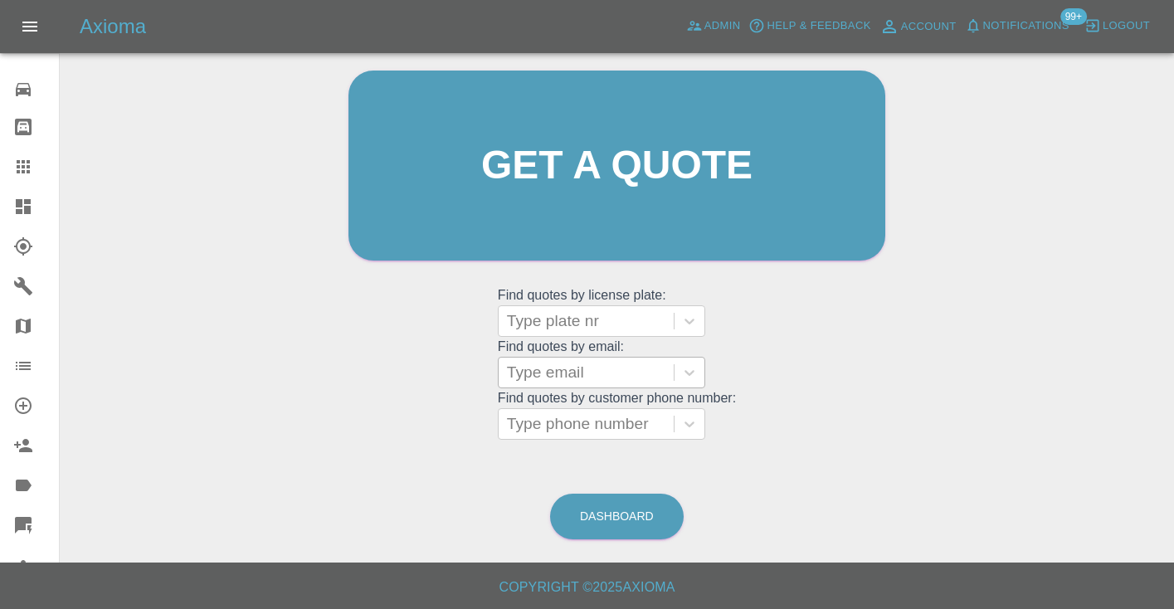
scroll to position [167, 0]
drag, startPoint x: 579, startPoint y: 417, endPoint x: 579, endPoint y: 407, distance: 9.1
click at [579, 417] on div "Type phone number" at bounding box center [586, 425] width 158 height 20
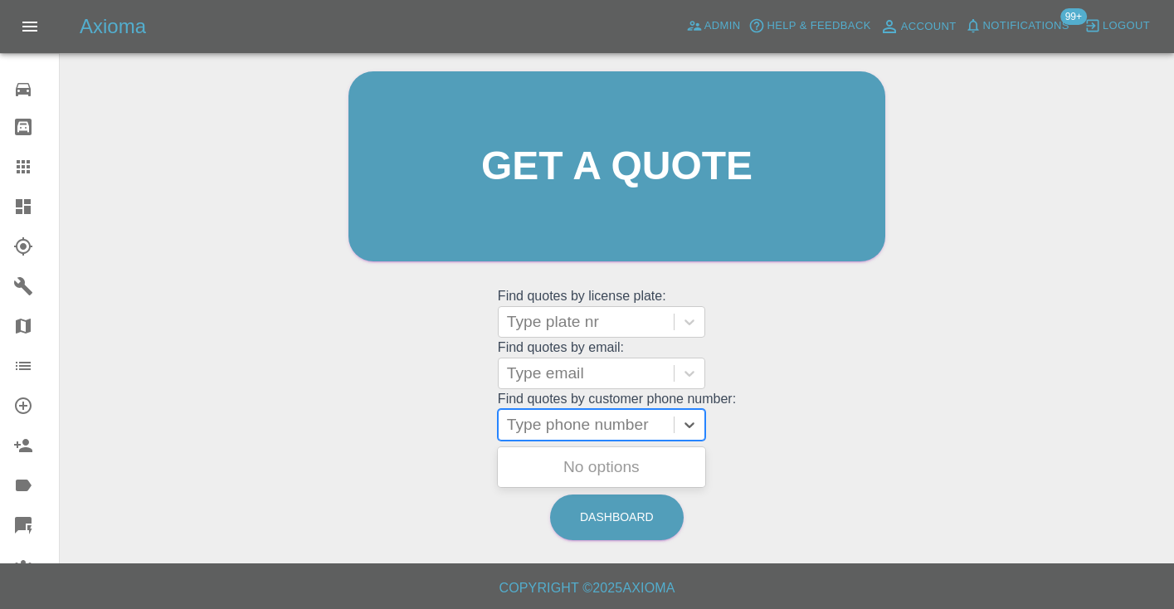
paste input "07824446515"
type input "07824446515"
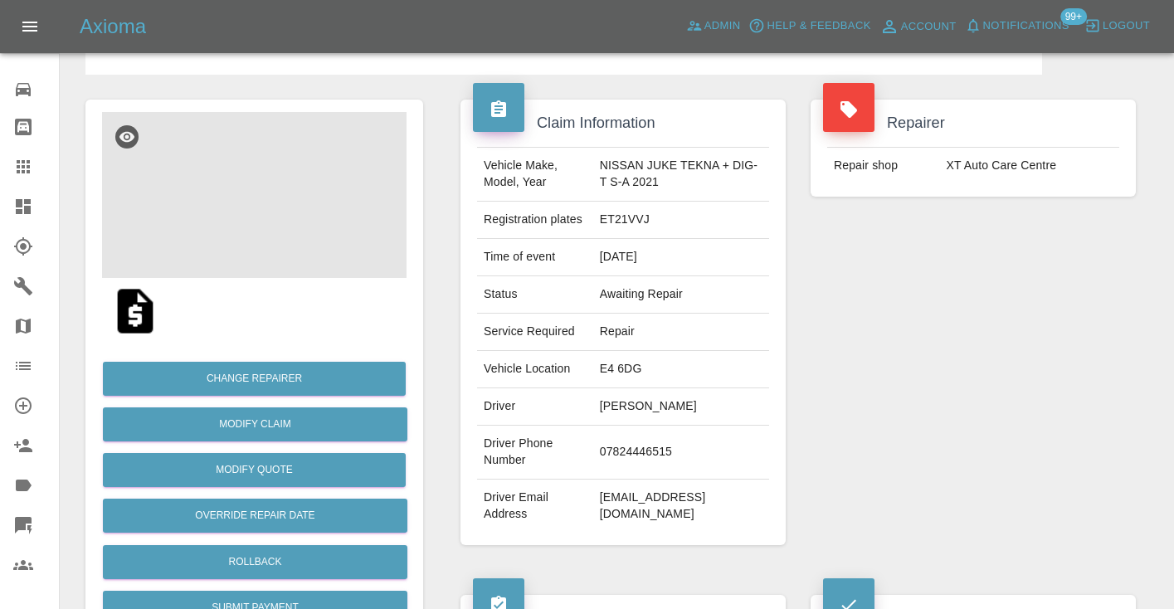
scroll to position [98, 0]
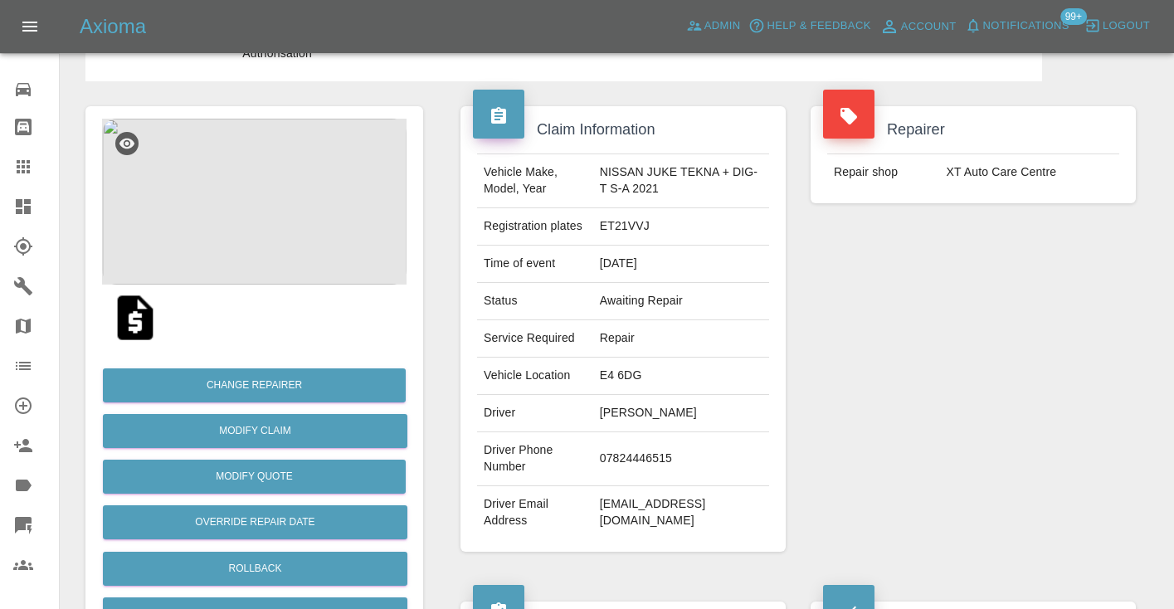
click at [1003, 447] on div "Repairer Repair shop XT Auto Care Centre" at bounding box center [973, 328] width 350 height 495
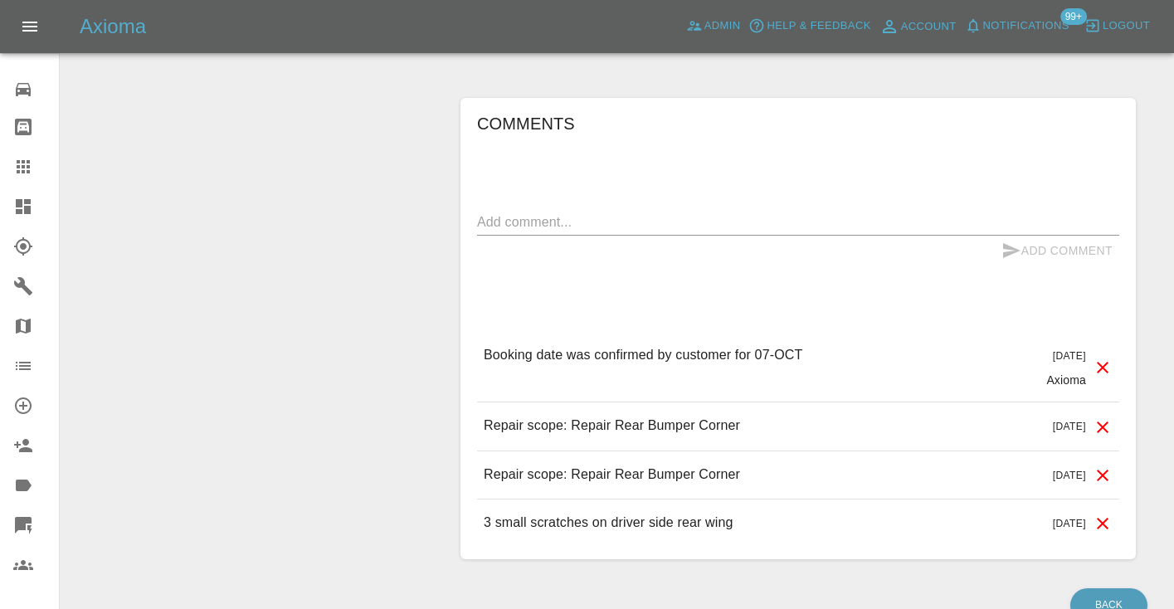
scroll to position [1409, 0]
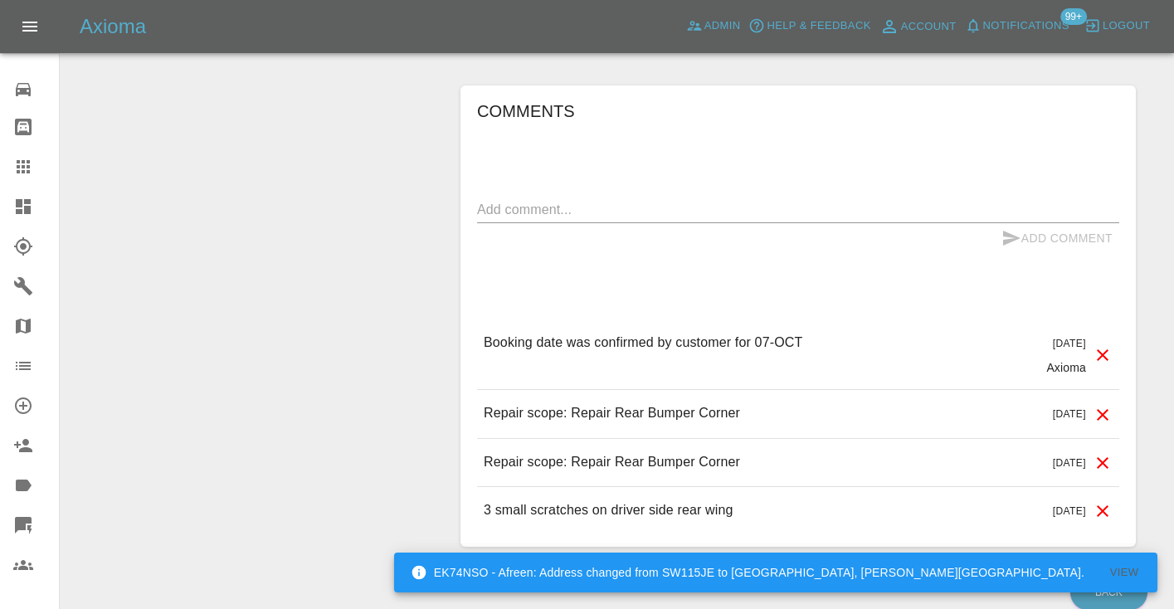
click at [22, 153] on link "Claims" at bounding box center [29, 167] width 59 height 40
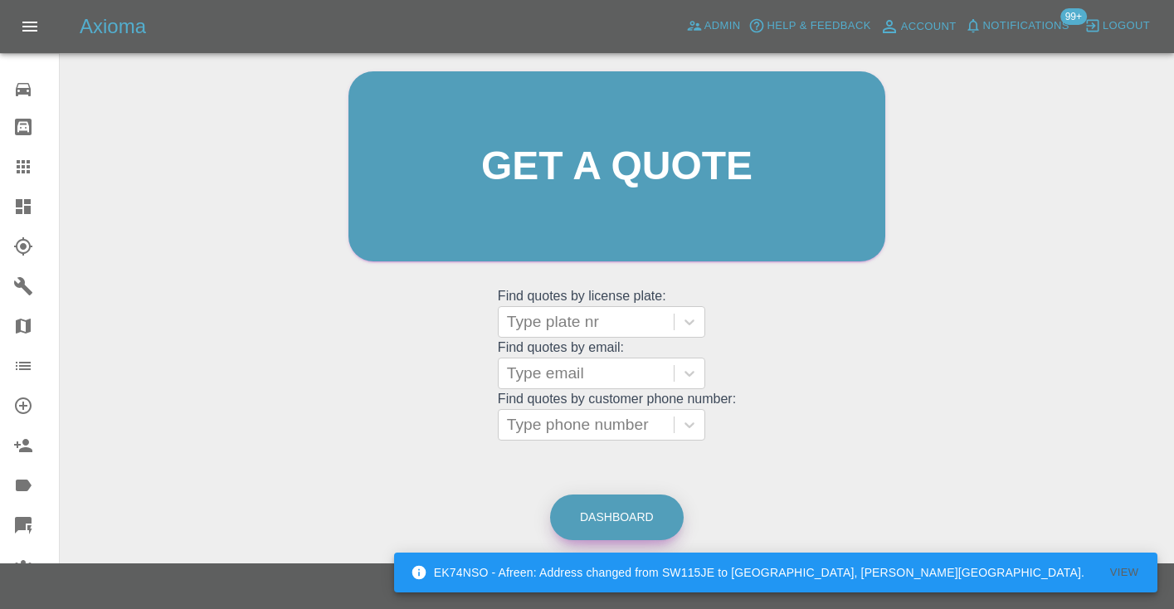
click at [616, 519] on link "Dashboard" at bounding box center [617, 518] width 134 height 46
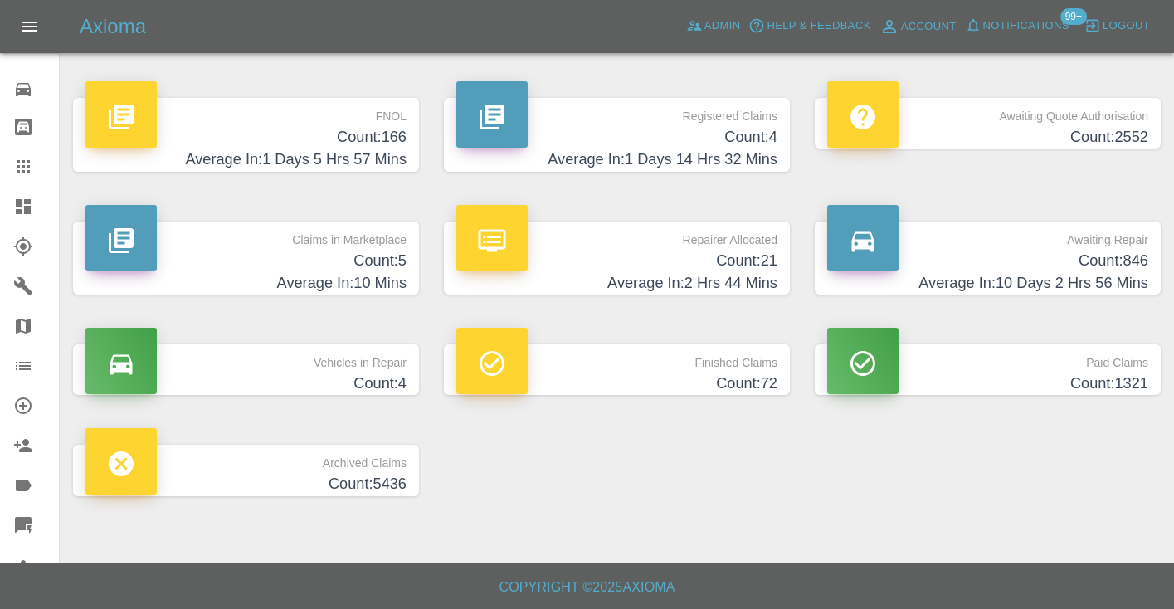
click at [765, 389] on h4 "Count: 72" at bounding box center [616, 384] width 321 height 22
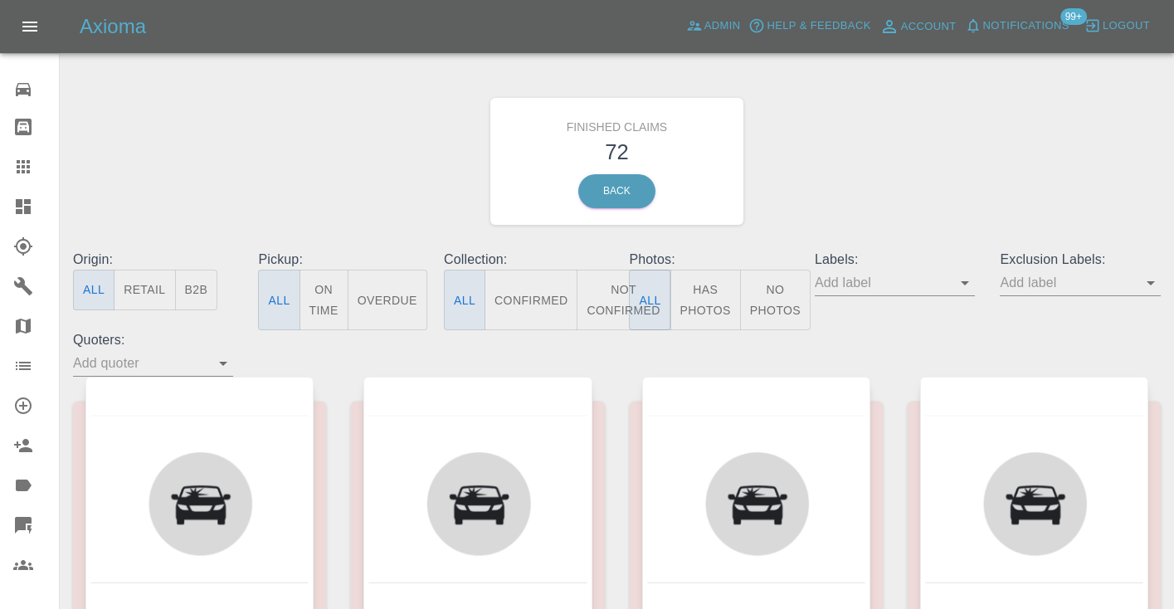
click at [27, 163] on icon at bounding box center [23, 166] width 13 height 13
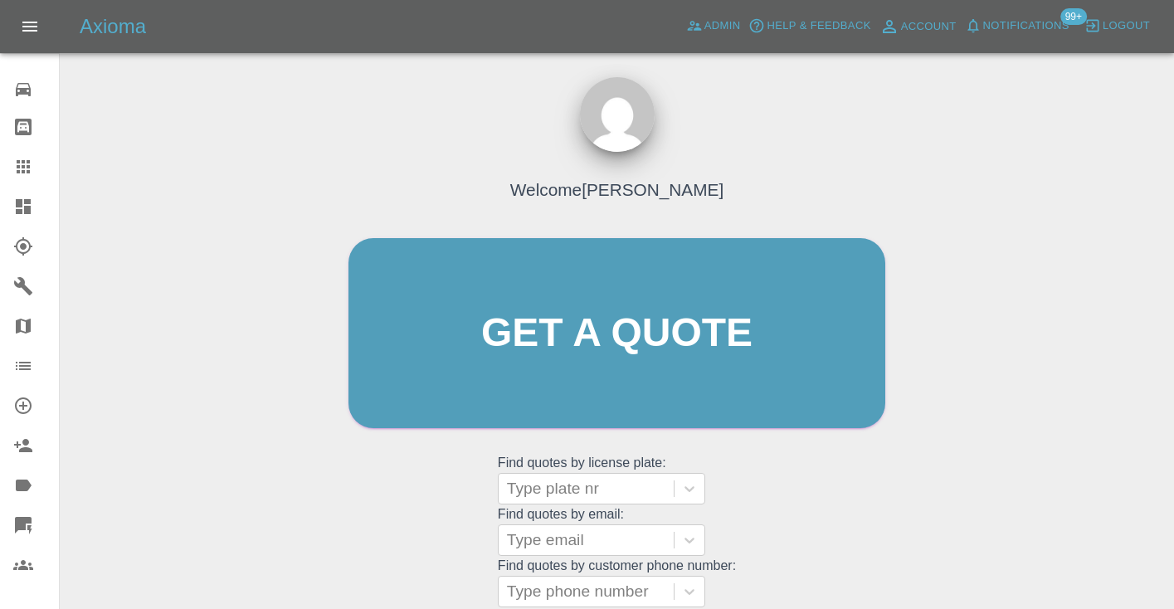
click at [840, 489] on div "Welcome [PERSON_NAME] Get a quote Get a quote Find quotes by license plate: Typ…" at bounding box center [617, 365] width 572 height 501
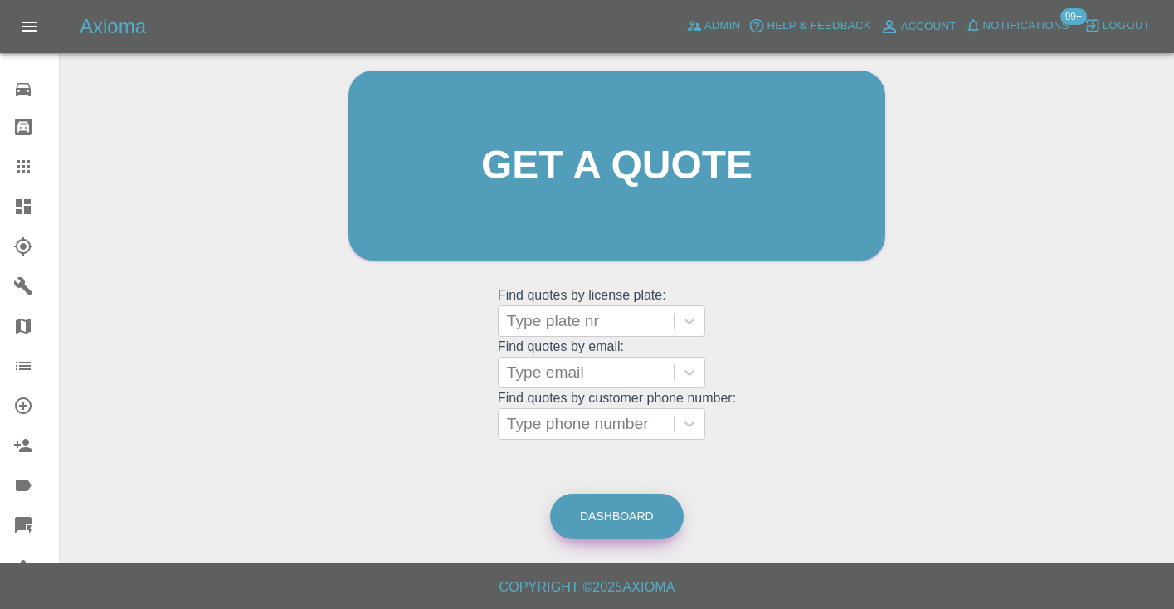
scroll to position [167, 0]
click at [631, 529] on link "Dashboard" at bounding box center [617, 518] width 134 height 46
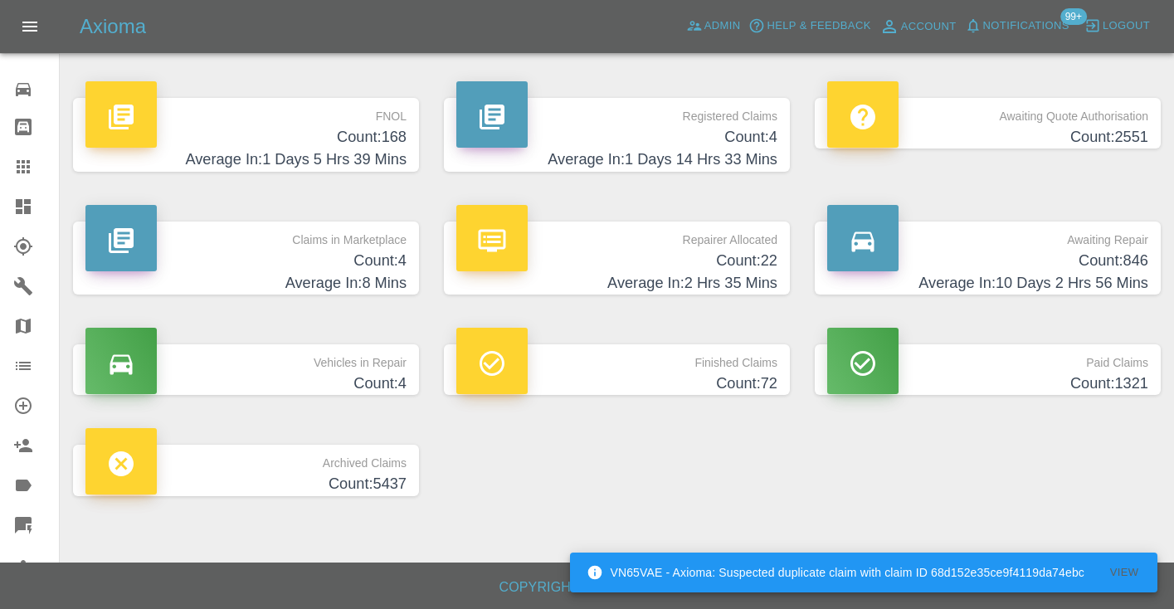
click at [1113, 256] on h4 "Count: 846" at bounding box center [987, 261] width 321 height 22
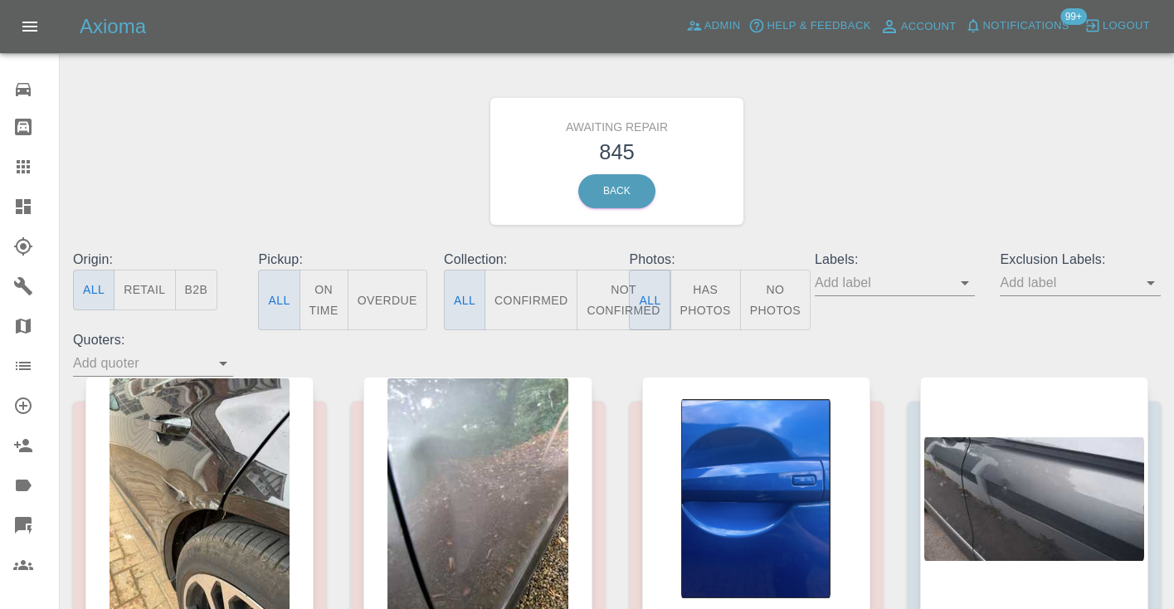
click at [605, 300] on button "Not Confirmed" at bounding box center [623, 300] width 93 height 61
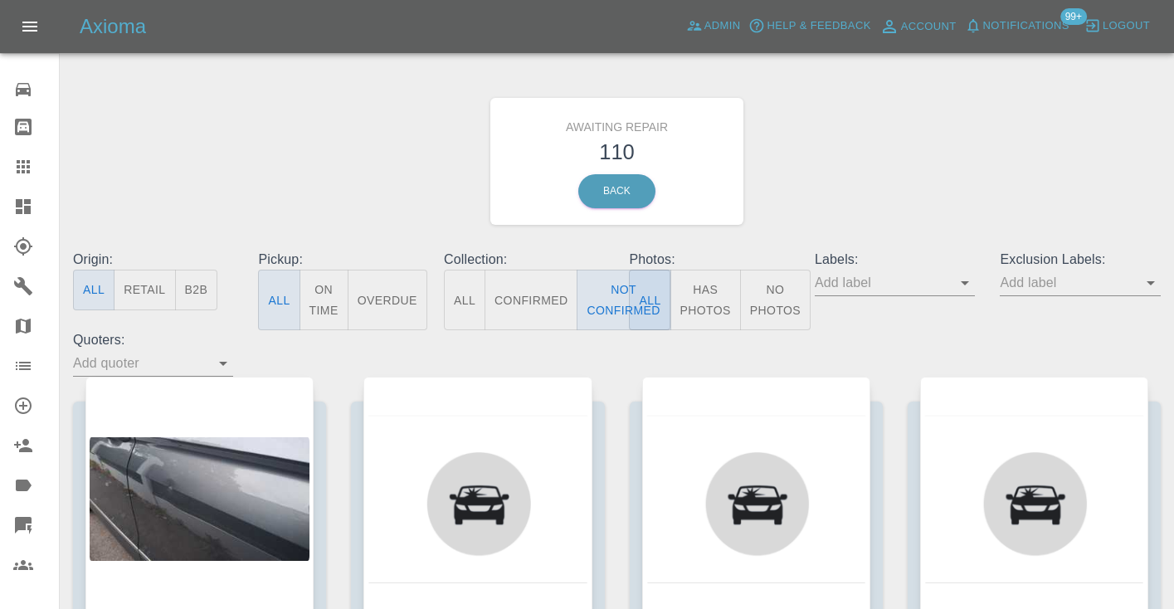
click at [838, 162] on div "Awaiting Repair 110 Back" at bounding box center [617, 161] width 1113 height 177
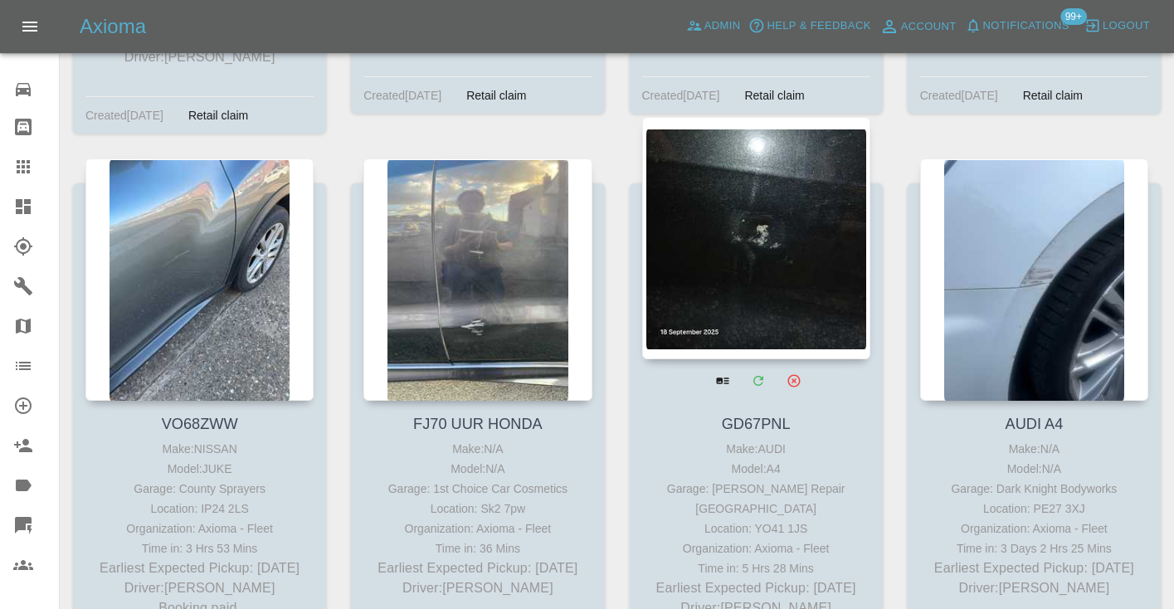
scroll to position [8574, 0]
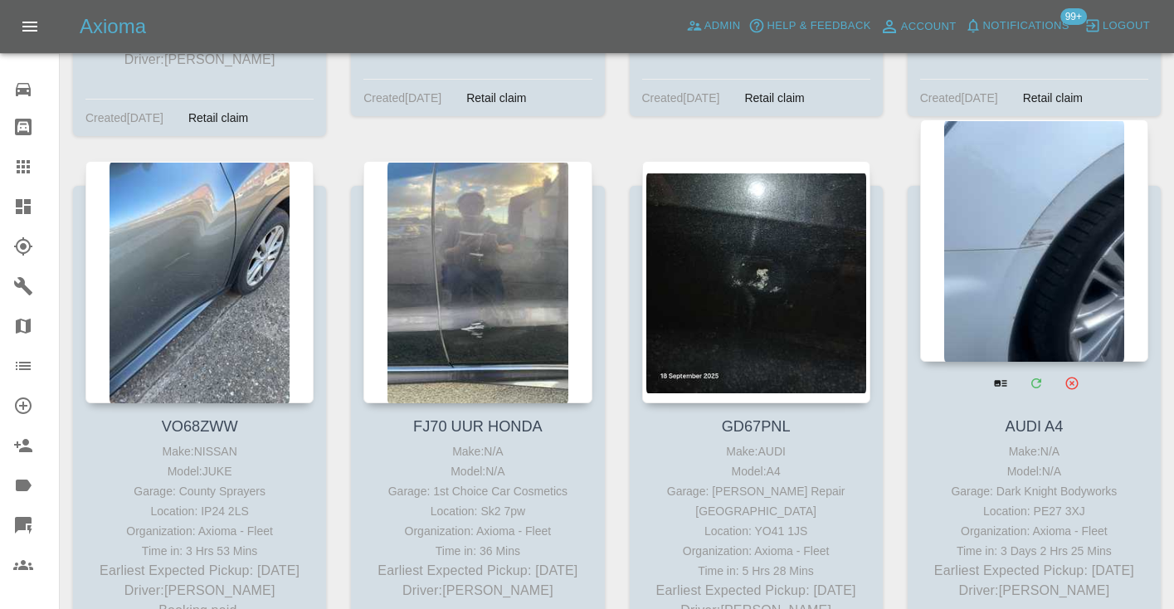
click at [1019, 207] on div at bounding box center [1034, 240] width 228 height 242
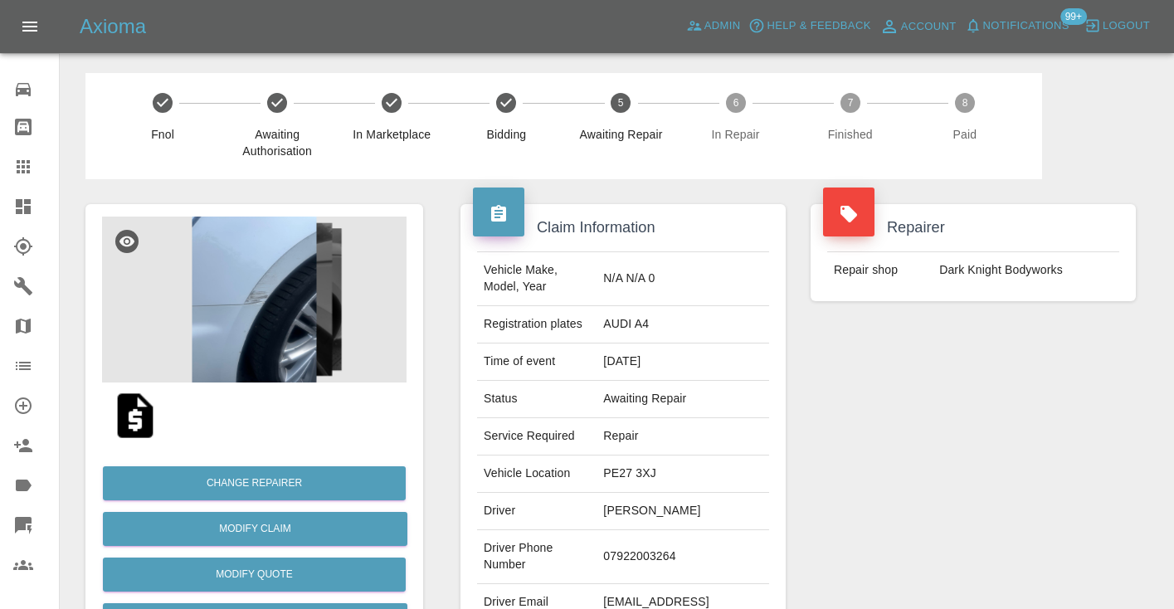
click at [642, 543] on td "07922003264" at bounding box center [683, 557] width 173 height 54
copy td "07922003264"
click at [829, 451] on div "Repairer Repair shop Dark Knight Bodyworks" at bounding box center [973, 426] width 350 height 495
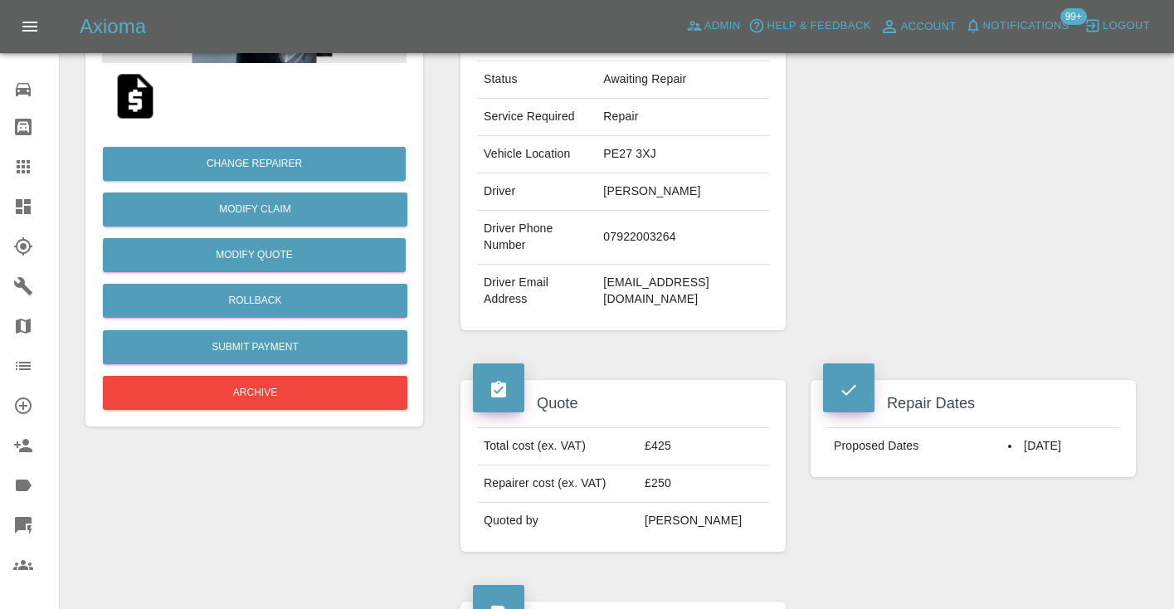
scroll to position [275, 0]
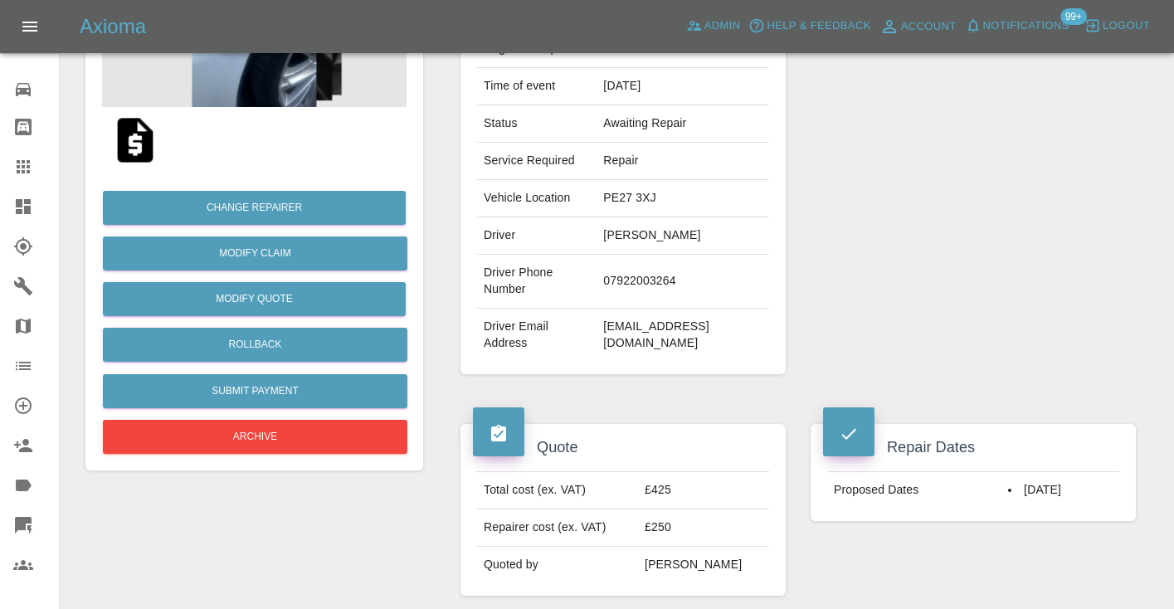
click at [667, 280] on td "07922003264" at bounding box center [683, 282] width 173 height 54
copy td "07922003264"
click at [895, 253] on div "Repairer Repair shop Dark Knight Bodyworks" at bounding box center [973, 151] width 350 height 495
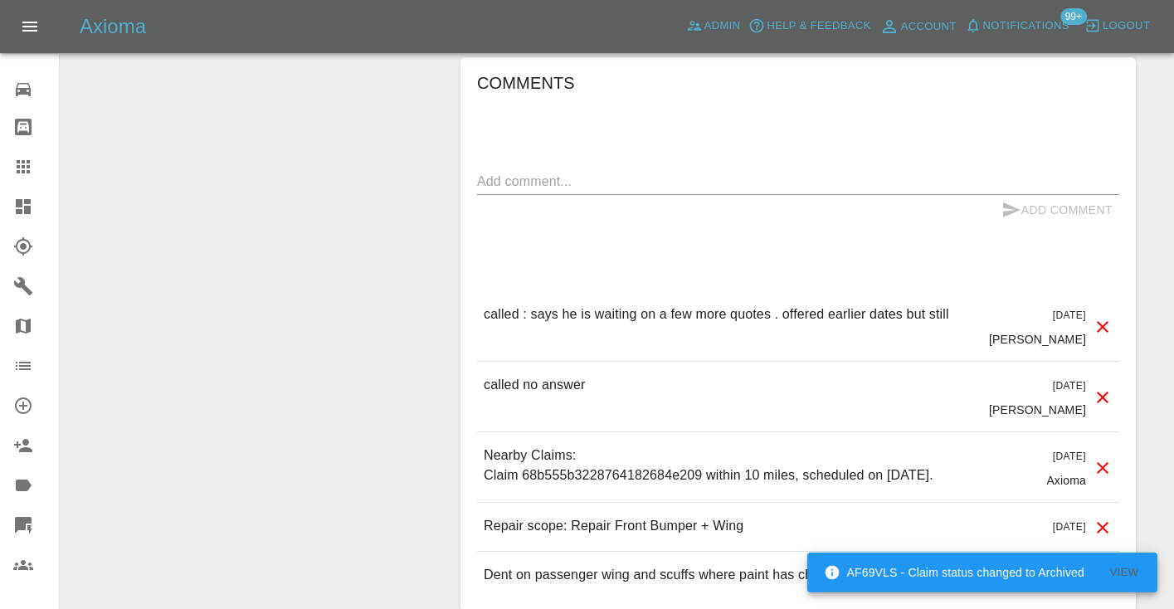
scroll to position [1386, 0]
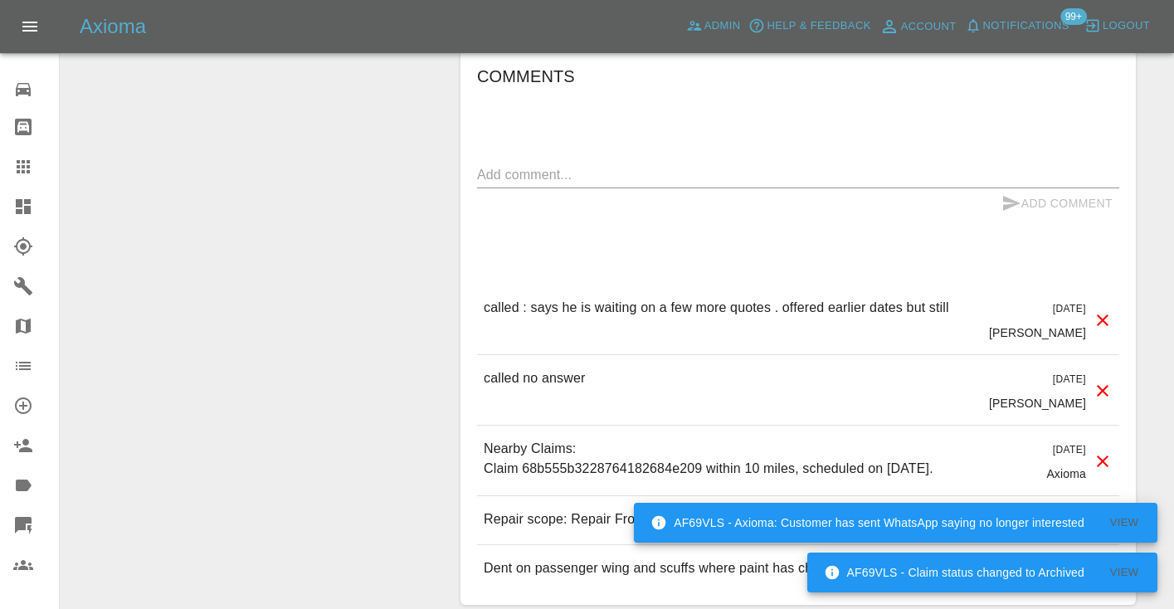
click at [609, 185] on div "x" at bounding box center [798, 175] width 642 height 27
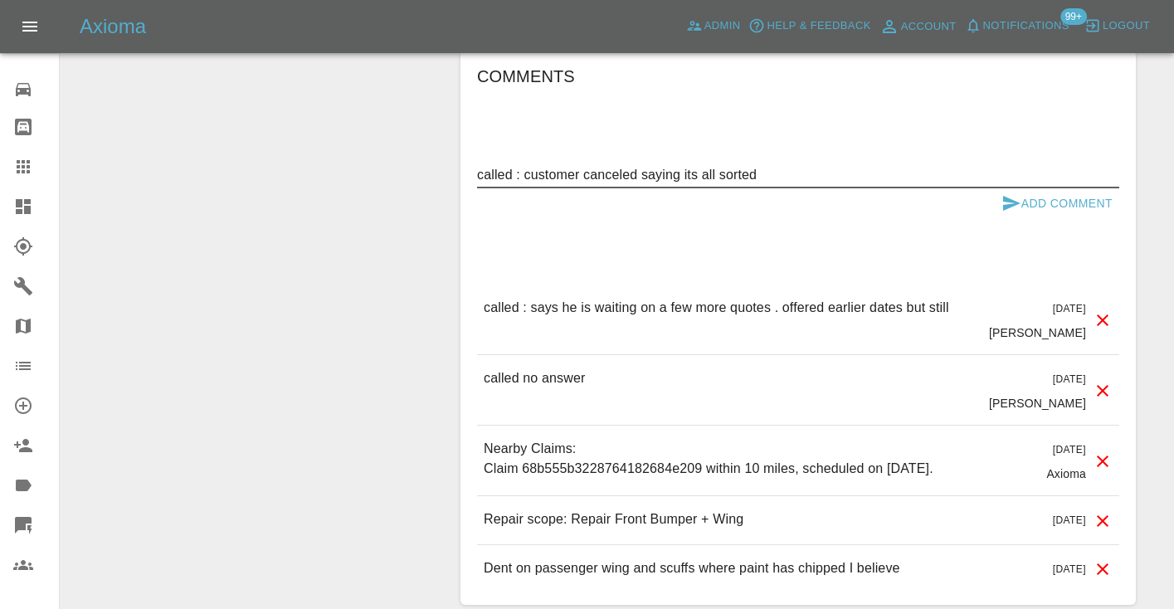
type textarea "called : customer canceled saying its all sorted"
click at [1003, 210] on icon "submit" at bounding box center [1012, 203] width 20 height 20
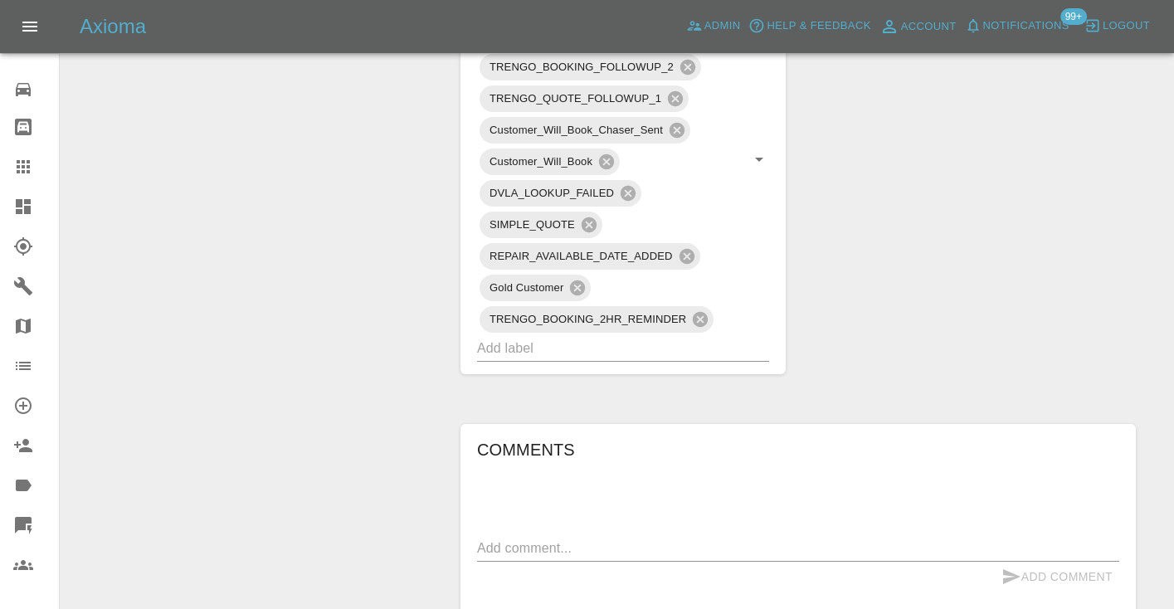
scroll to position [998, 0]
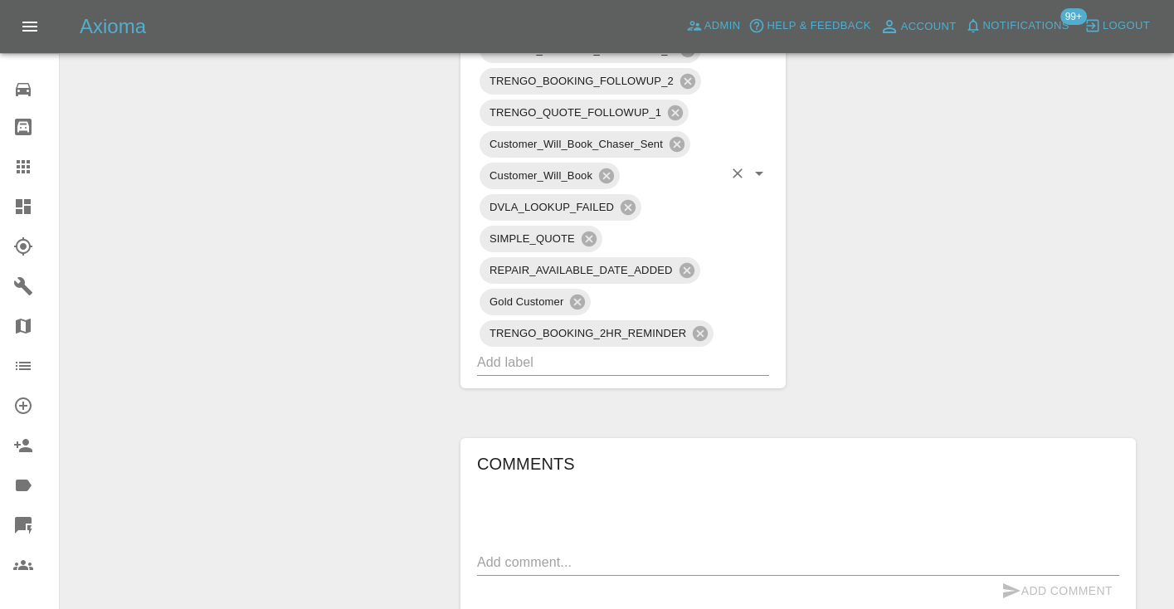
click at [578, 357] on input "text" at bounding box center [600, 362] width 246 height 26
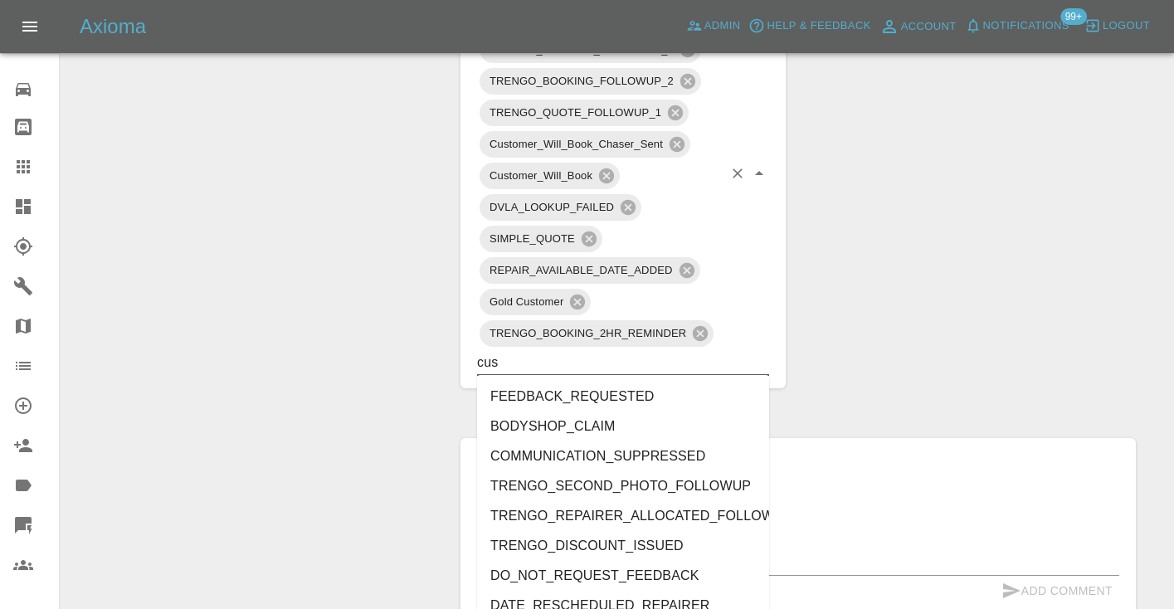
type input "cust"
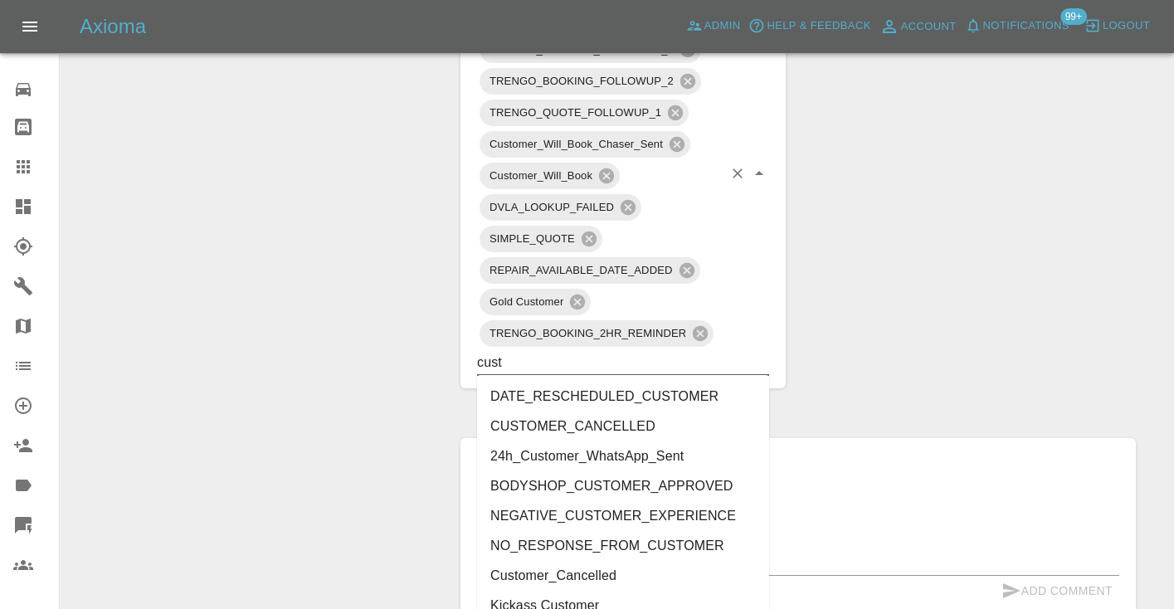
click at [589, 423] on li "CUSTOMER_CANCELLED" at bounding box center [623, 427] width 292 height 30
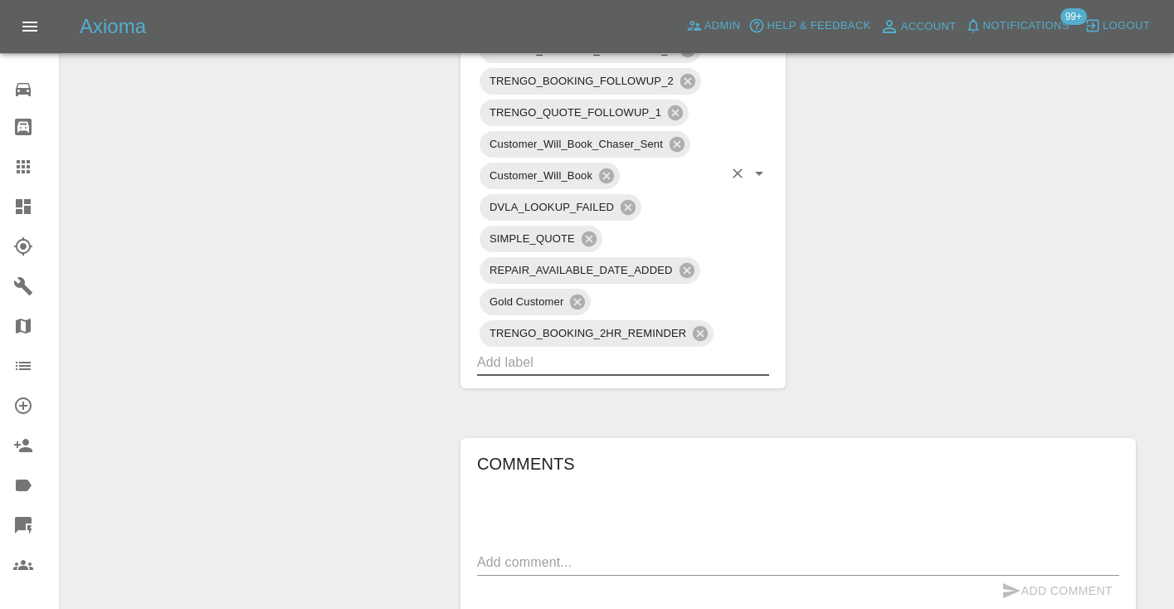
click at [407, 182] on div "Change Repairer Modify Claim Modify Quote Rollback Submit Payment Archive" at bounding box center [254, 134] width 363 height 1907
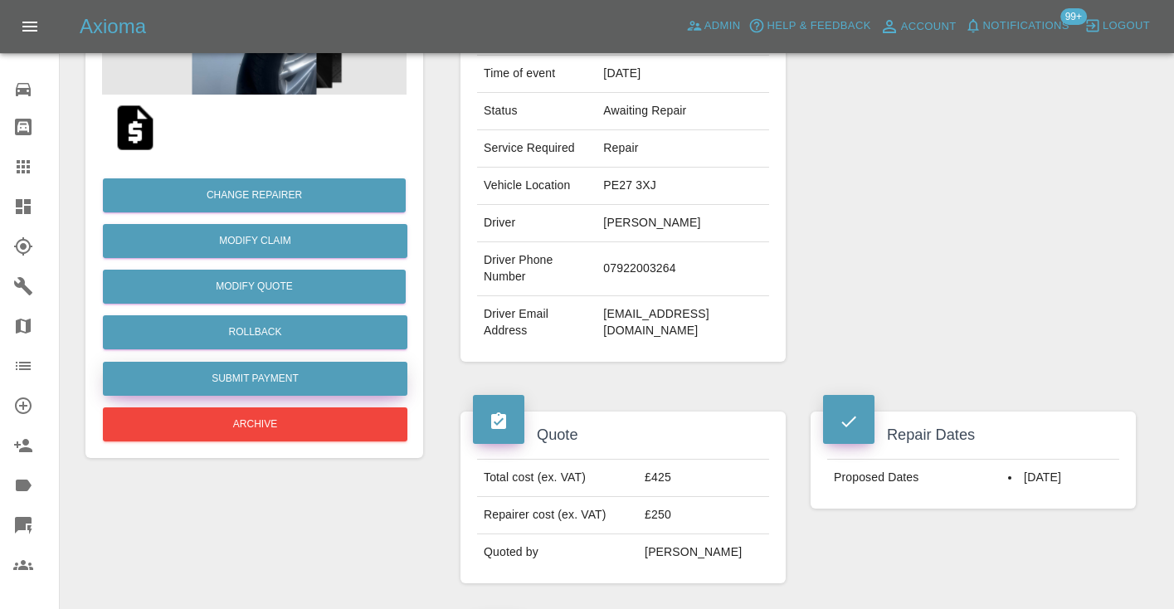
scroll to position [285, 0]
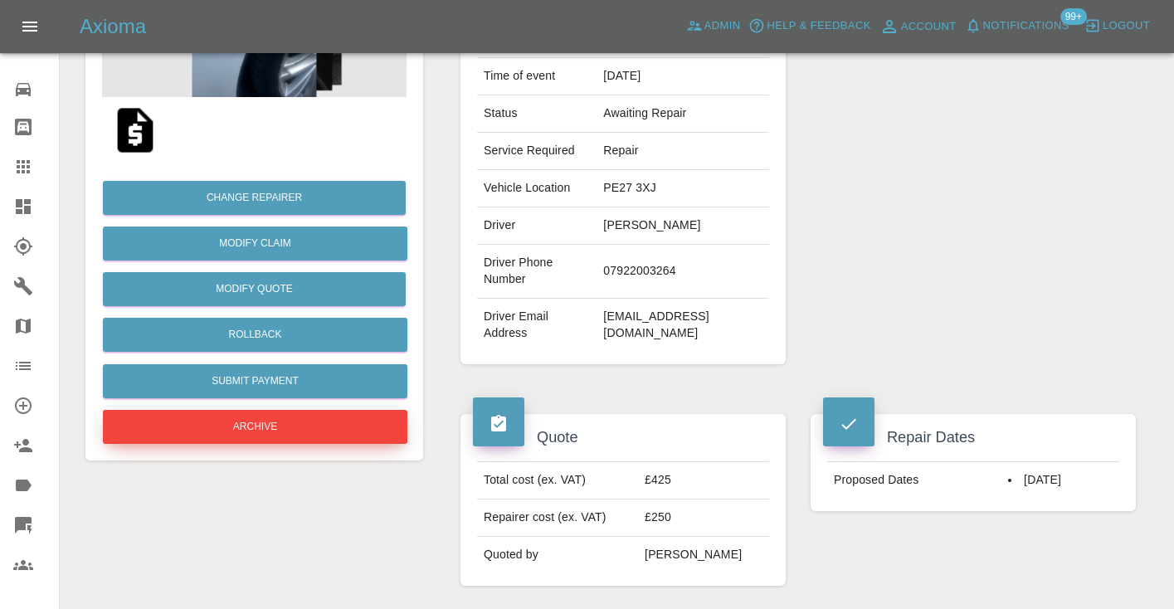
click at [285, 420] on button "Archive" at bounding box center [255, 427] width 305 height 34
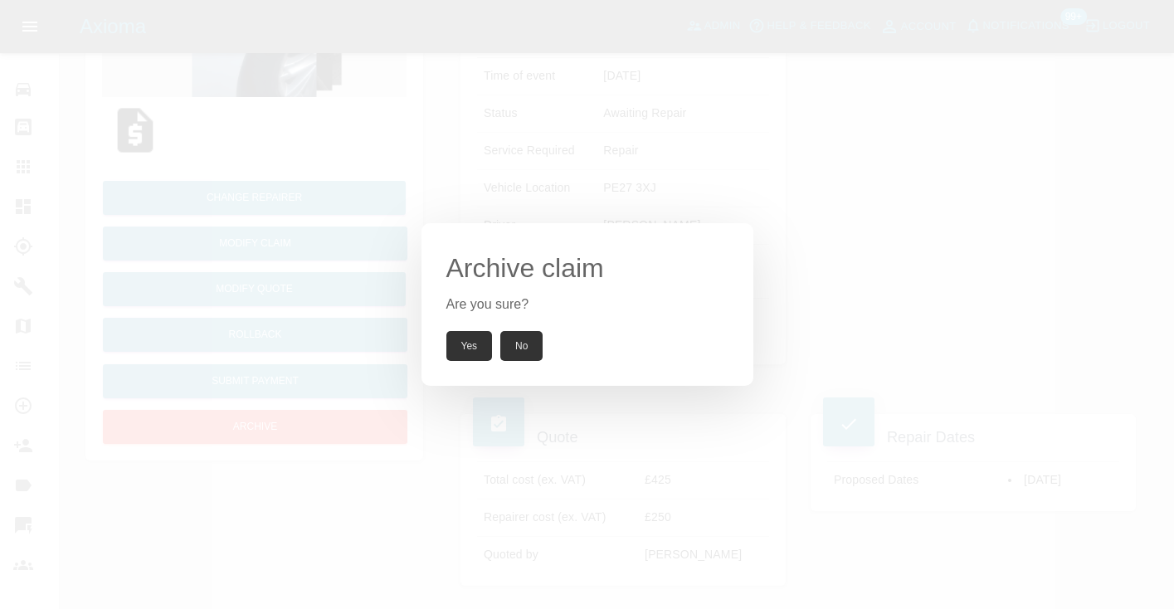
click at [457, 351] on button "Yes" at bounding box center [469, 346] width 46 height 30
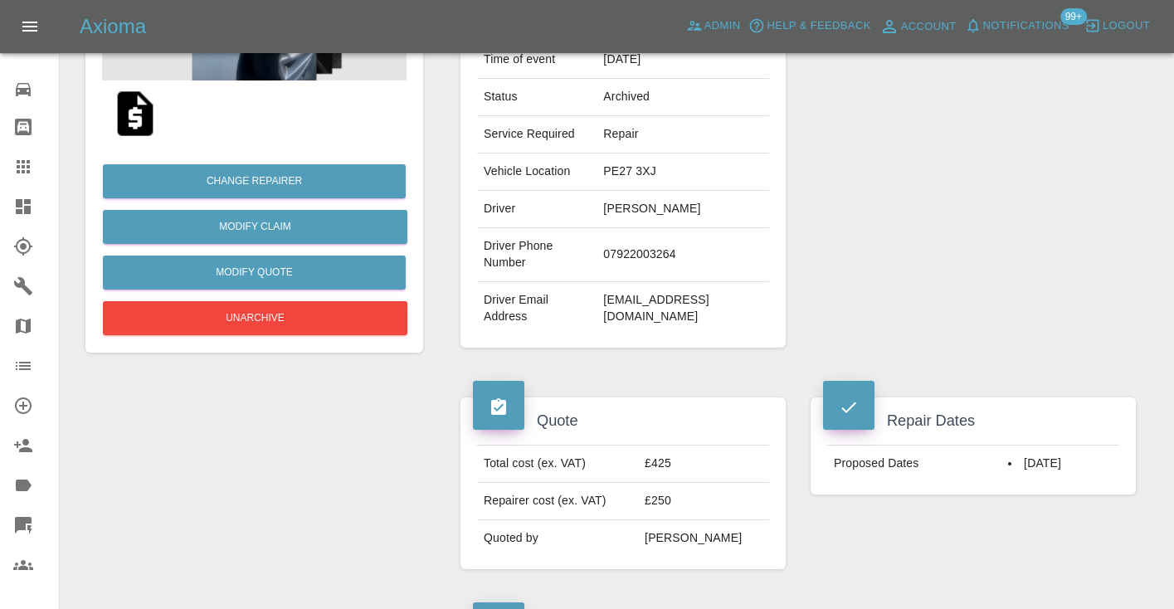
click at [25, 171] on icon at bounding box center [23, 166] width 13 height 13
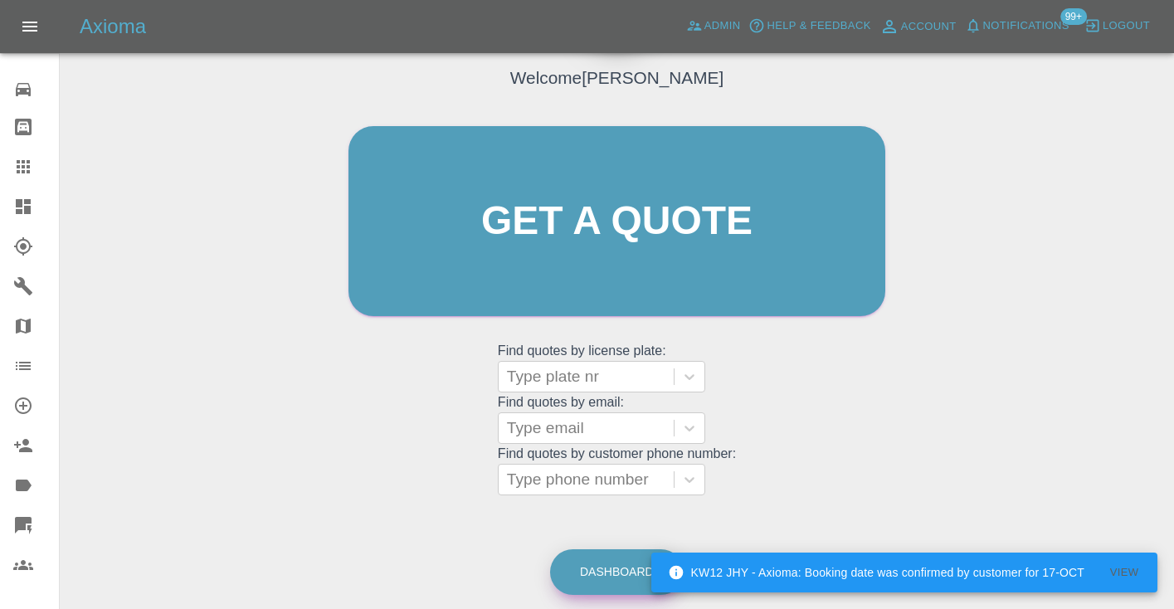
click at [597, 574] on link "Dashboard" at bounding box center [617, 572] width 134 height 46
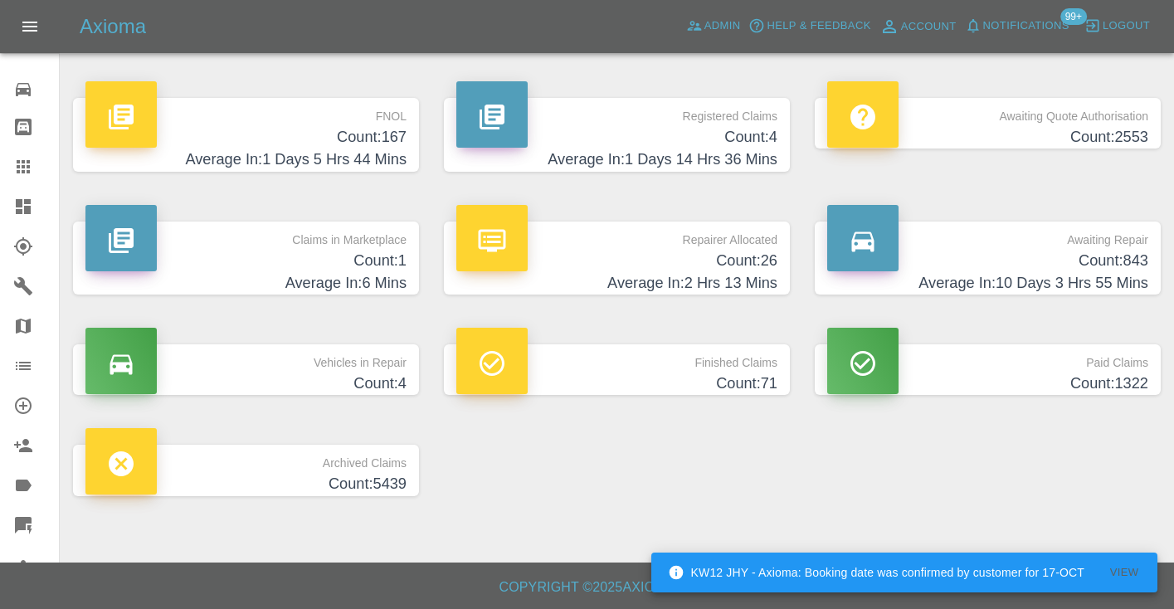
click at [1099, 270] on h4 "Count: 843" at bounding box center [987, 261] width 321 height 22
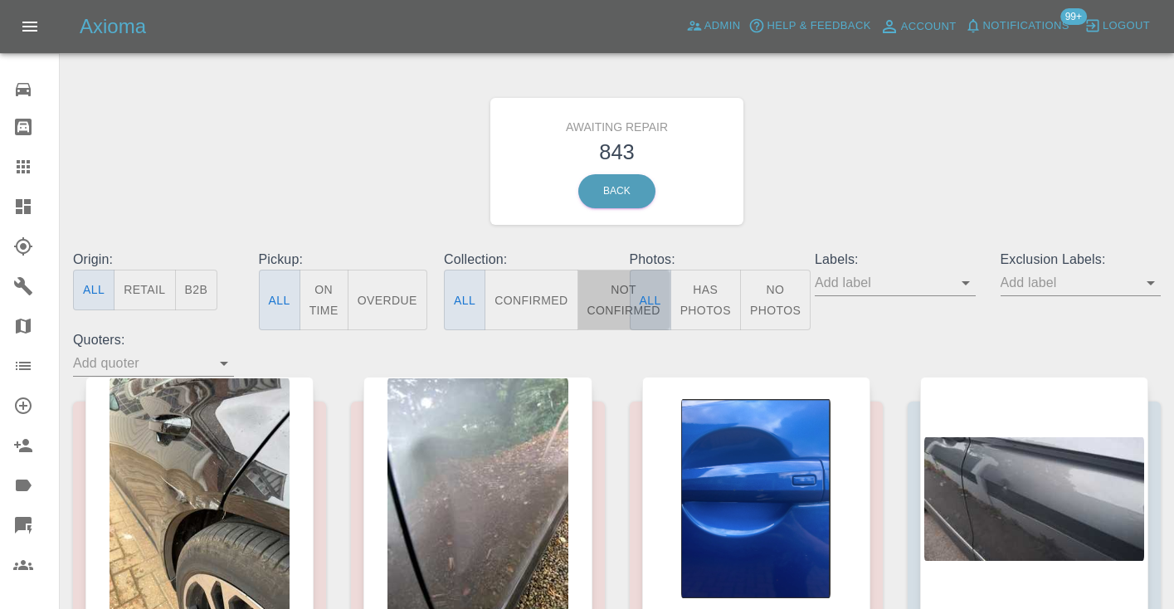
click at [609, 306] on button "Not Confirmed" at bounding box center [624, 300] width 93 height 61
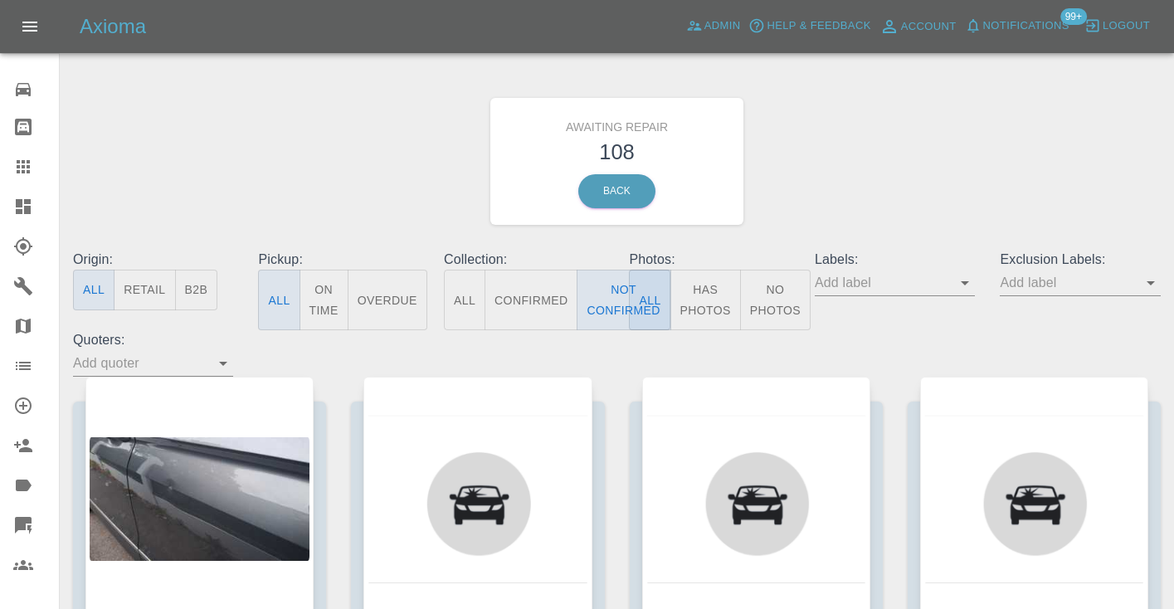
click at [880, 175] on div "Awaiting Repair 108 Back" at bounding box center [617, 161] width 1113 height 177
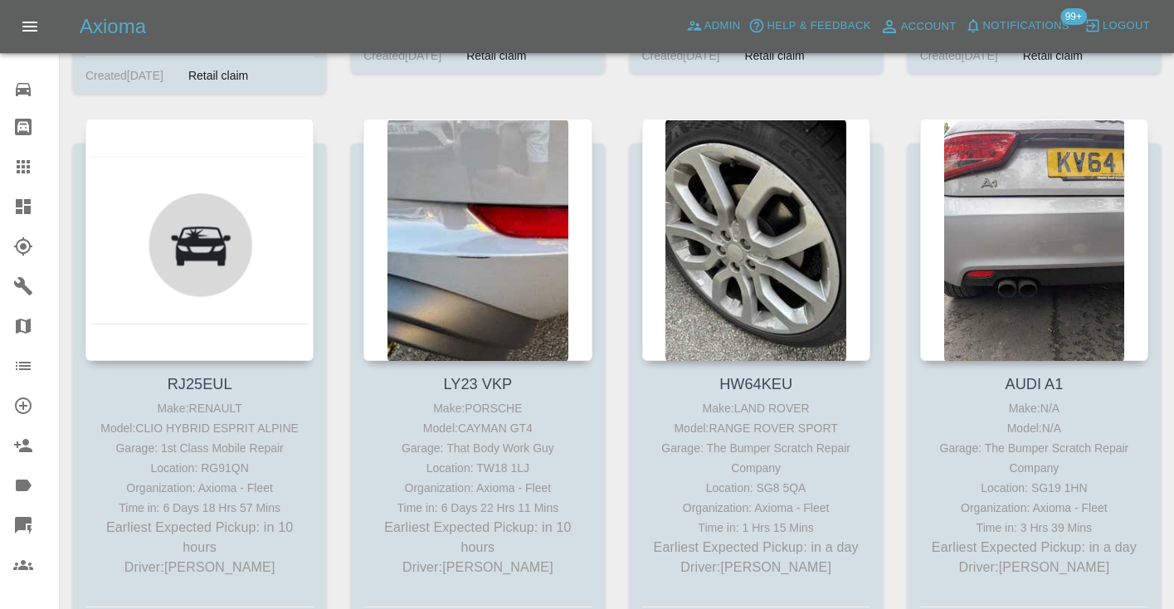
scroll to position [2523, 0]
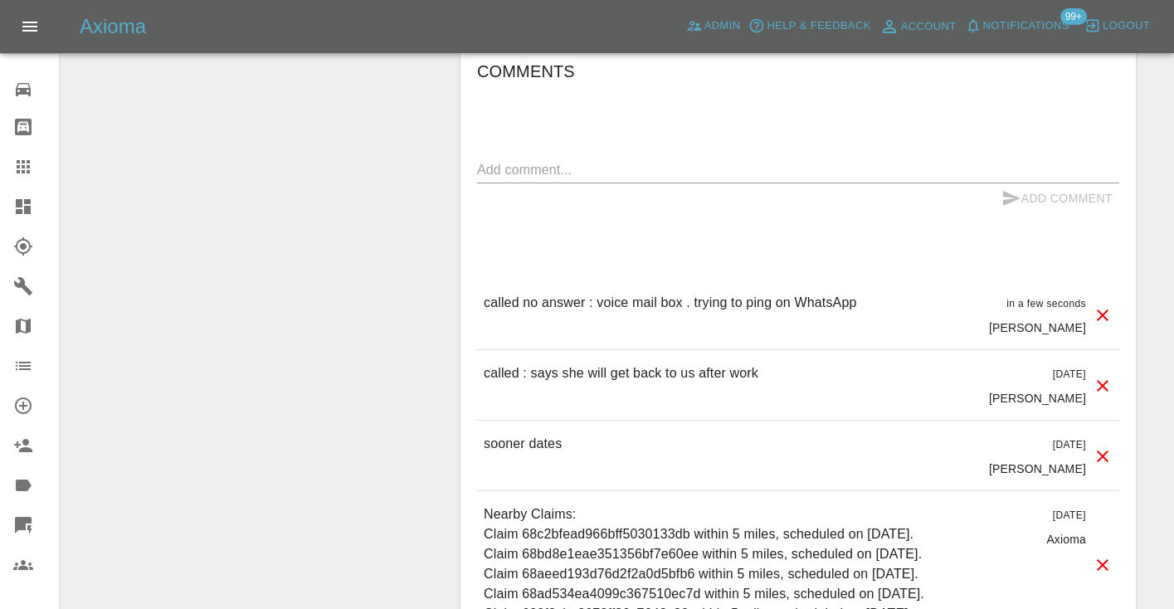
click at [23, 169] on icon at bounding box center [23, 167] width 20 height 20
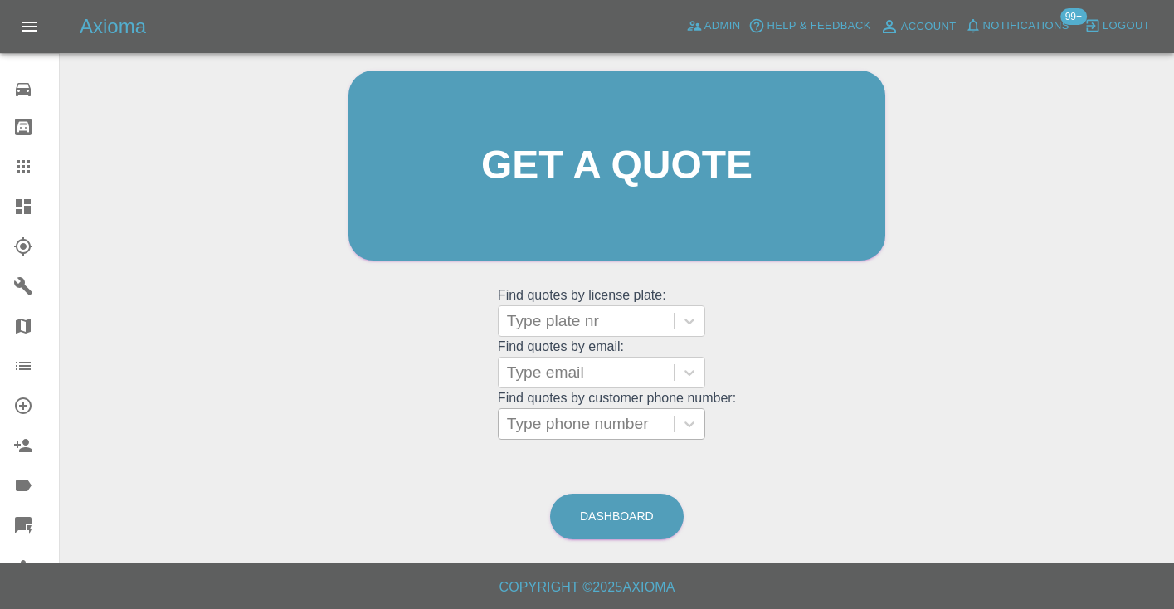
scroll to position [167, 0]
click at [610, 415] on div "Type phone number" at bounding box center [586, 425] width 158 height 20
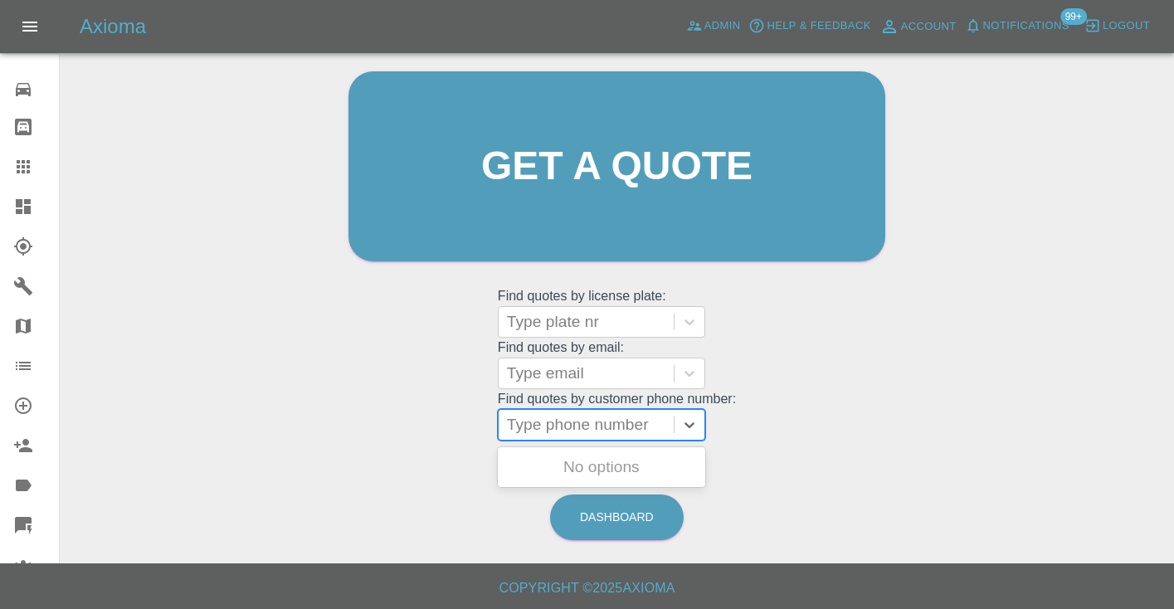
paste input "07764205503"
type input "07764205503"
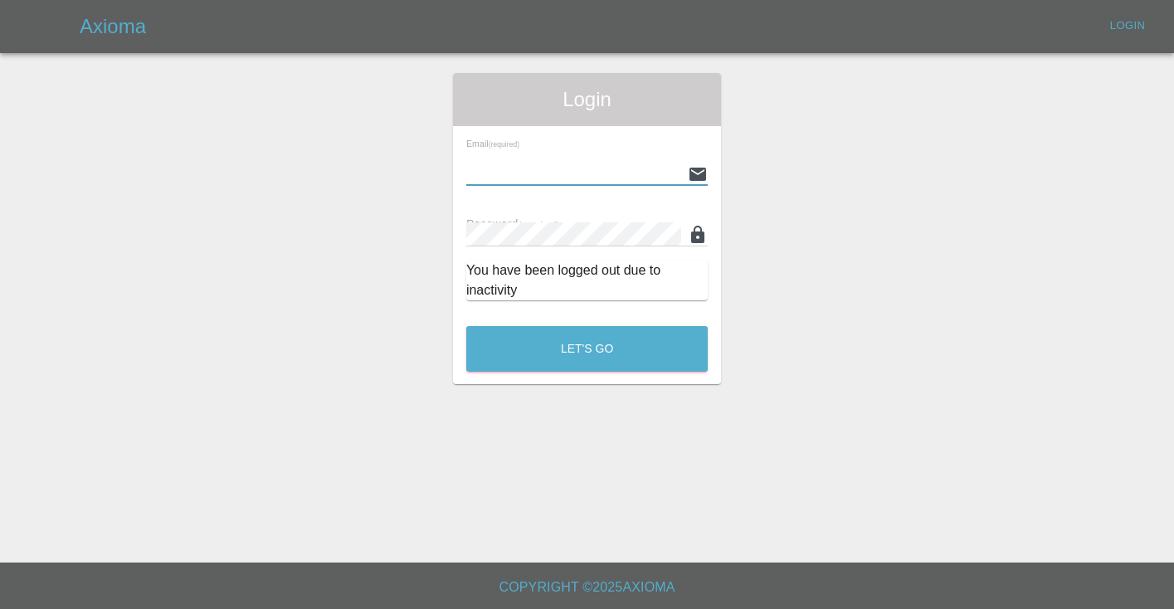
type input "[EMAIL_ADDRESS][DOMAIN_NAME]"
click at [587, 349] on button "Let's Go" at bounding box center [586, 349] width 241 height 46
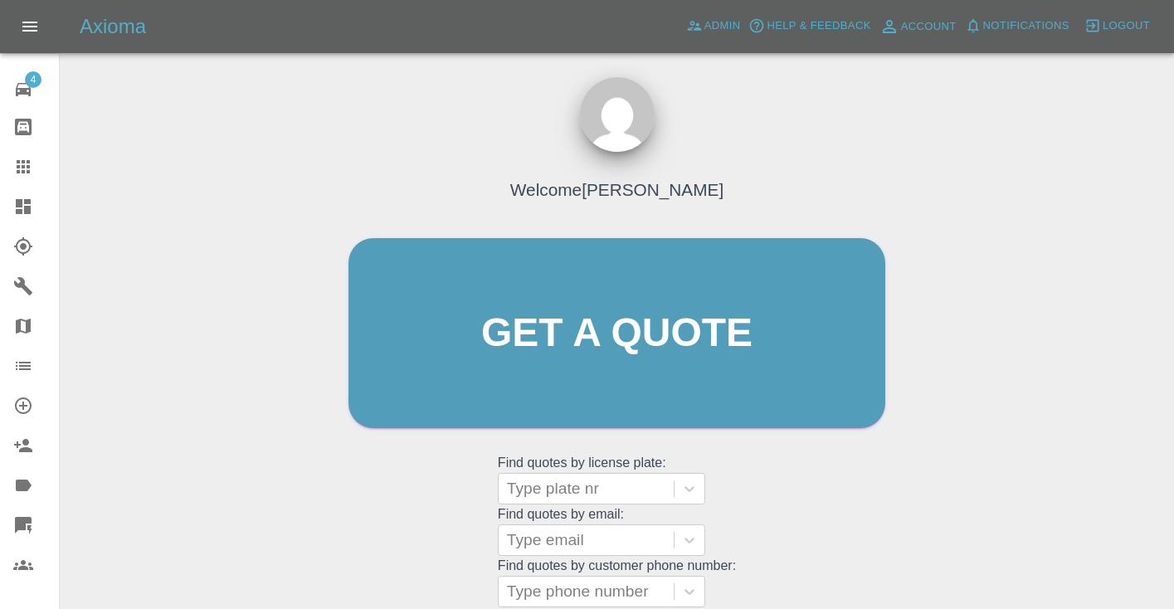
click at [870, 536] on div "Welcome [PERSON_NAME] Get a quote Get a quote Find quotes by license plate: Typ…" at bounding box center [617, 365] width 572 height 501
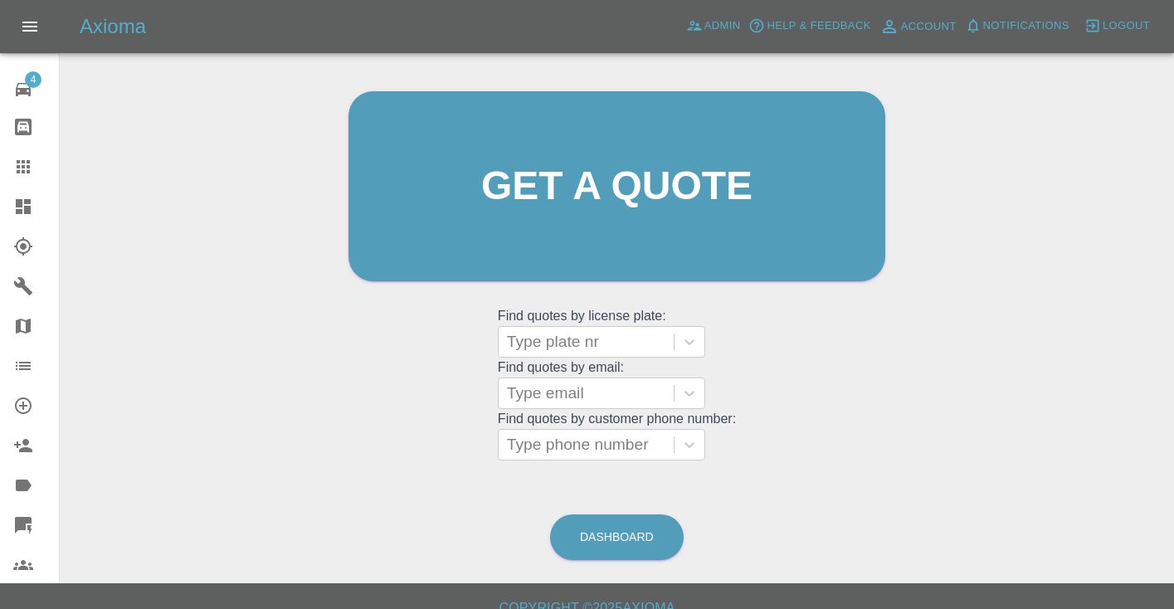
scroll to position [171, 0]
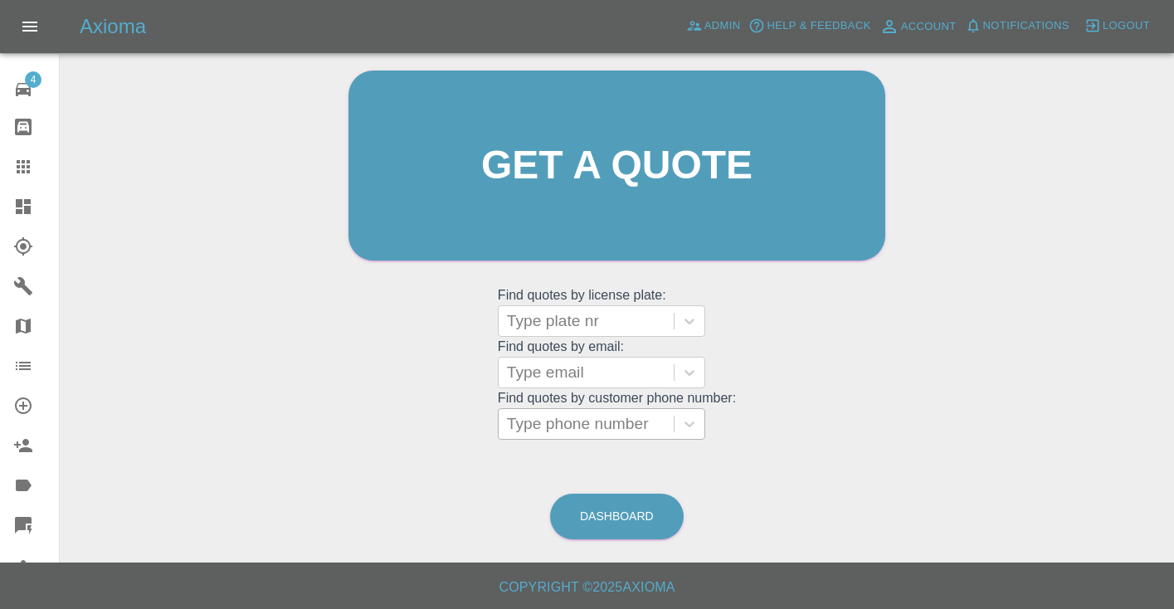
click at [613, 425] on div "Type phone number" at bounding box center [586, 424] width 158 height 20
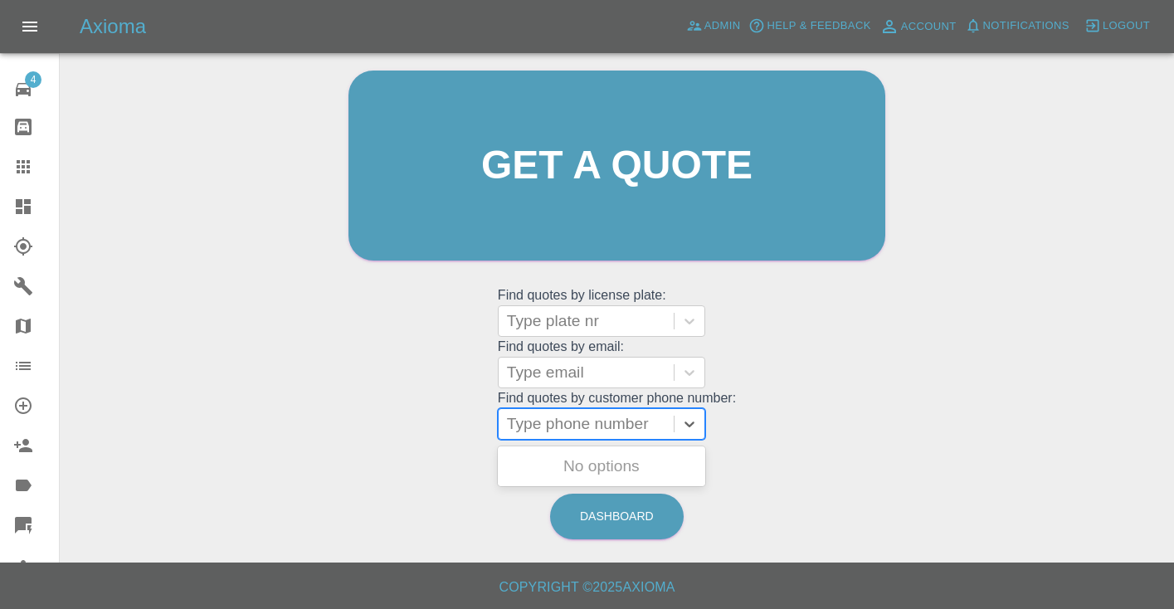
paste input "07764205503"
type input "07764205503"
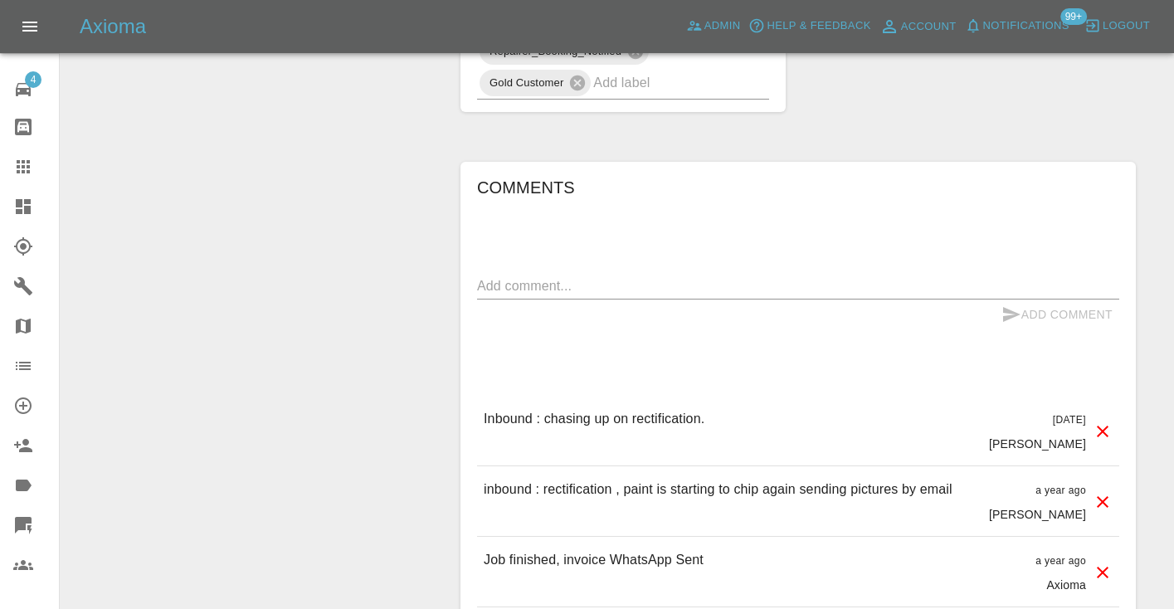
scroll to position [1161, 0]
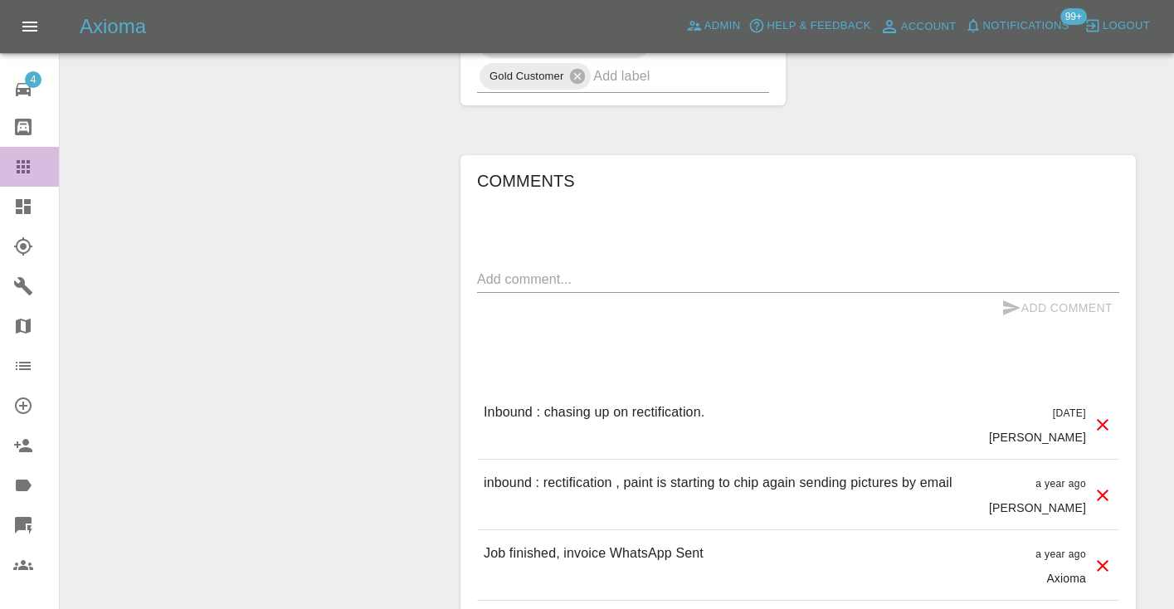
click at [22, 175] on icon at bounding box center [23, 167] width 20 height 20
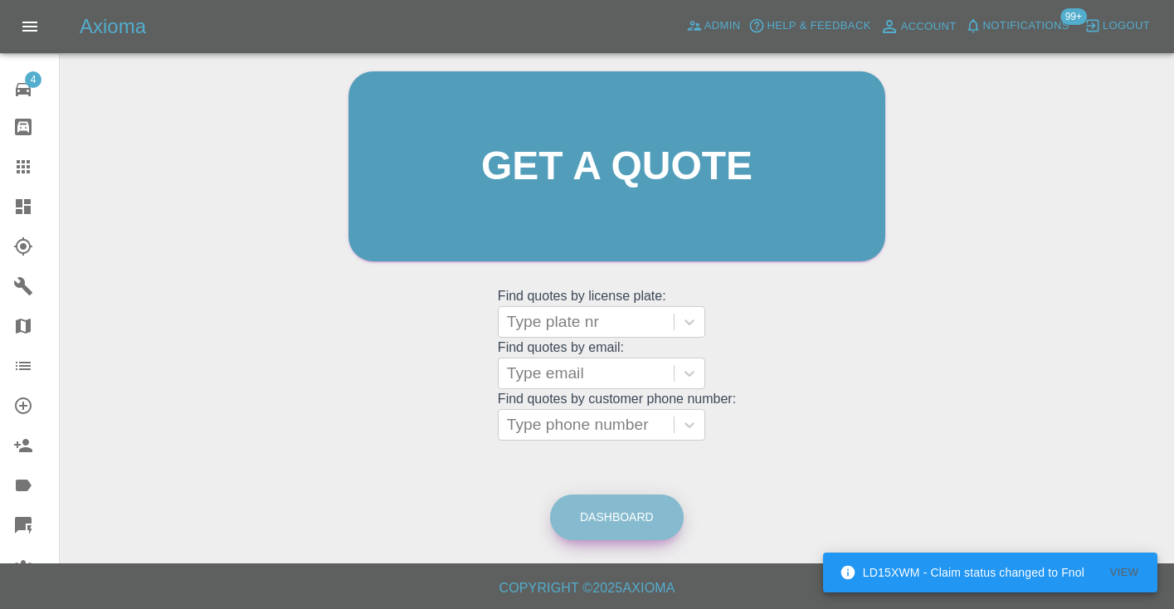
click at [646, 509] on link "Dashboard" at bounding box center [617, 518] width 134 height 46
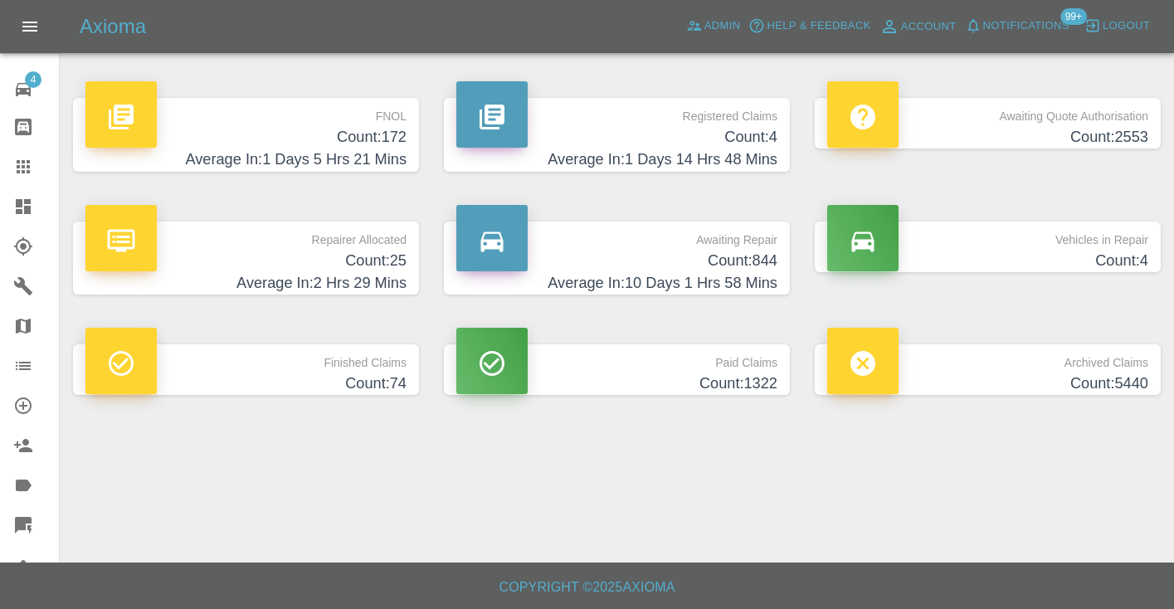
click at [751, 277] on h4 "Average In: 10 Days 1 Hrs 58 Mins" at bounding box center [616, 283] width 321 height 22
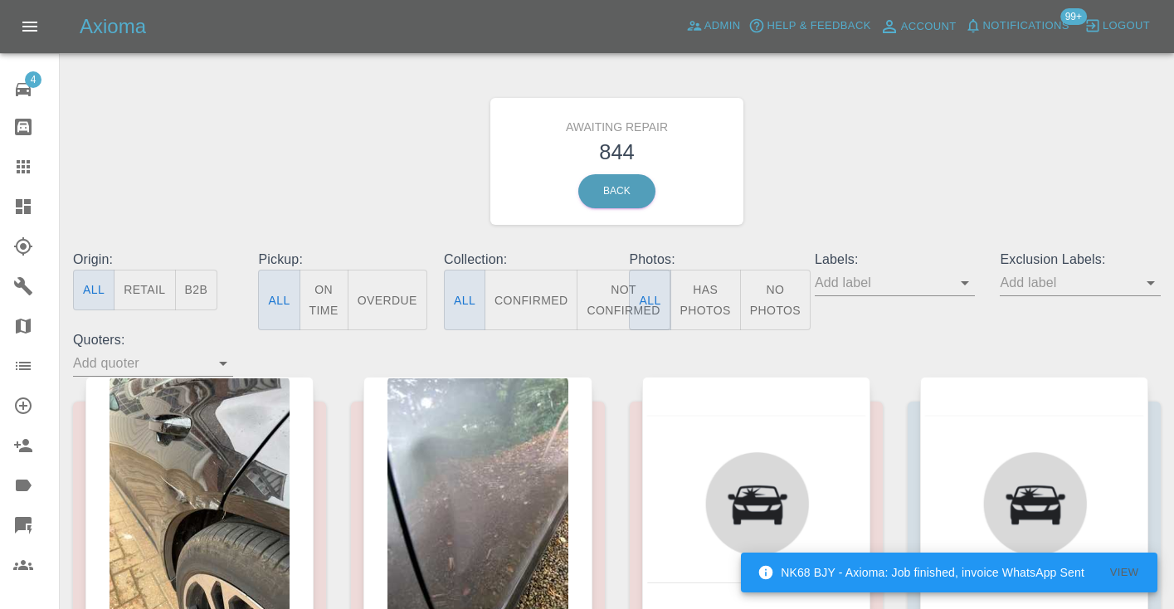
click at [612, 294] on button "Not Confirmed" at bounding box center [623, 300] width 93 height 61
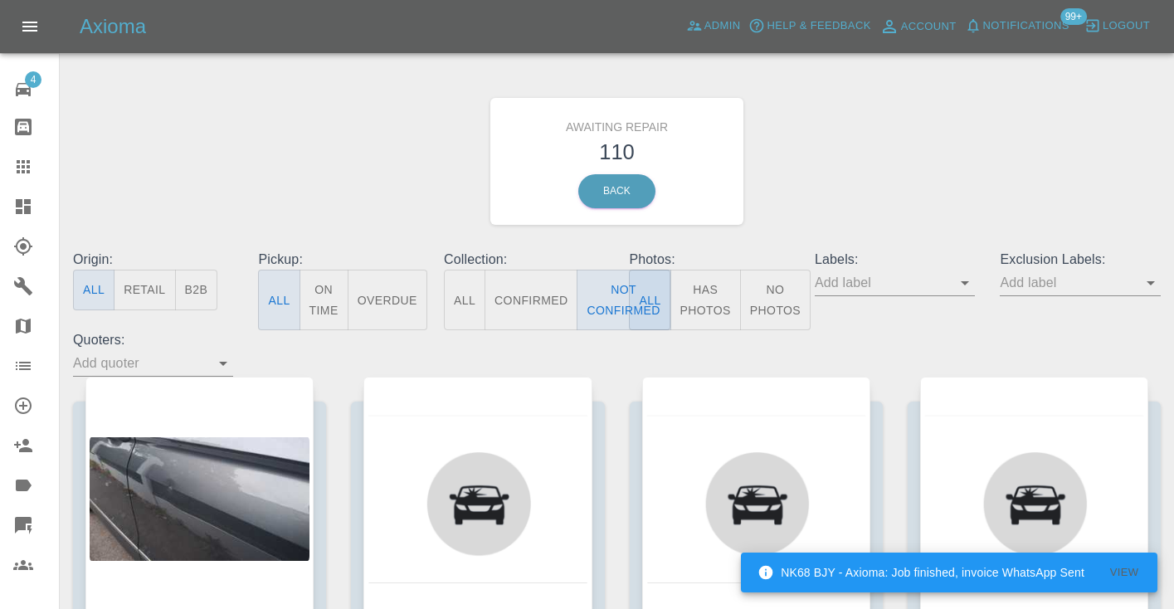
click at [846, 172] on div "Awaiting Repair 110 Back" at bounding box center [617, 161] width 1113 height 177
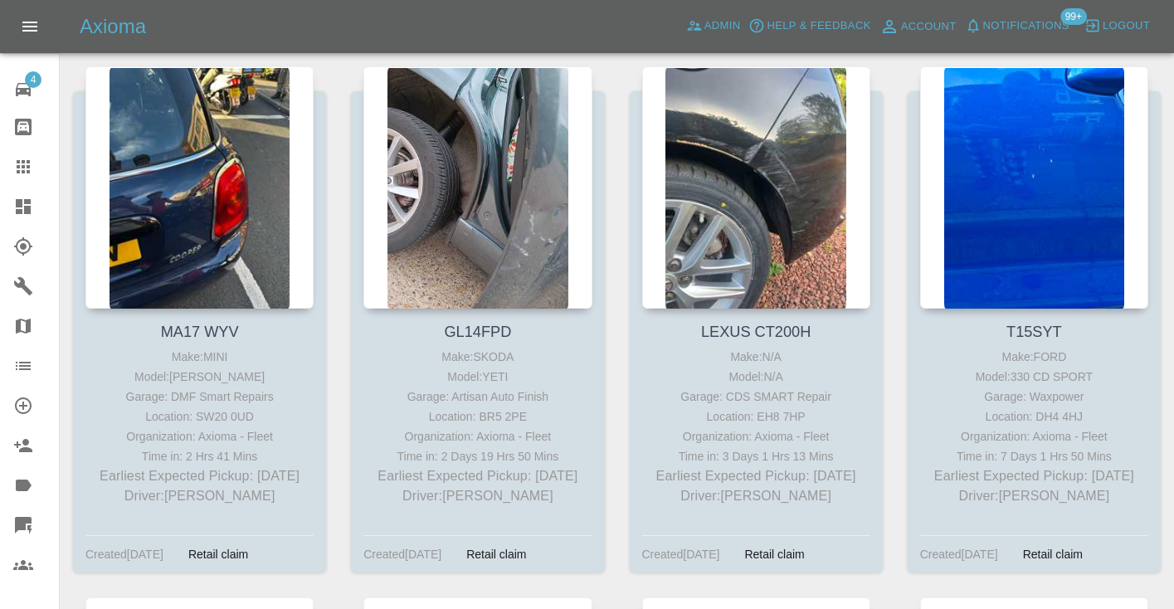
scroll to position [10326, 0]
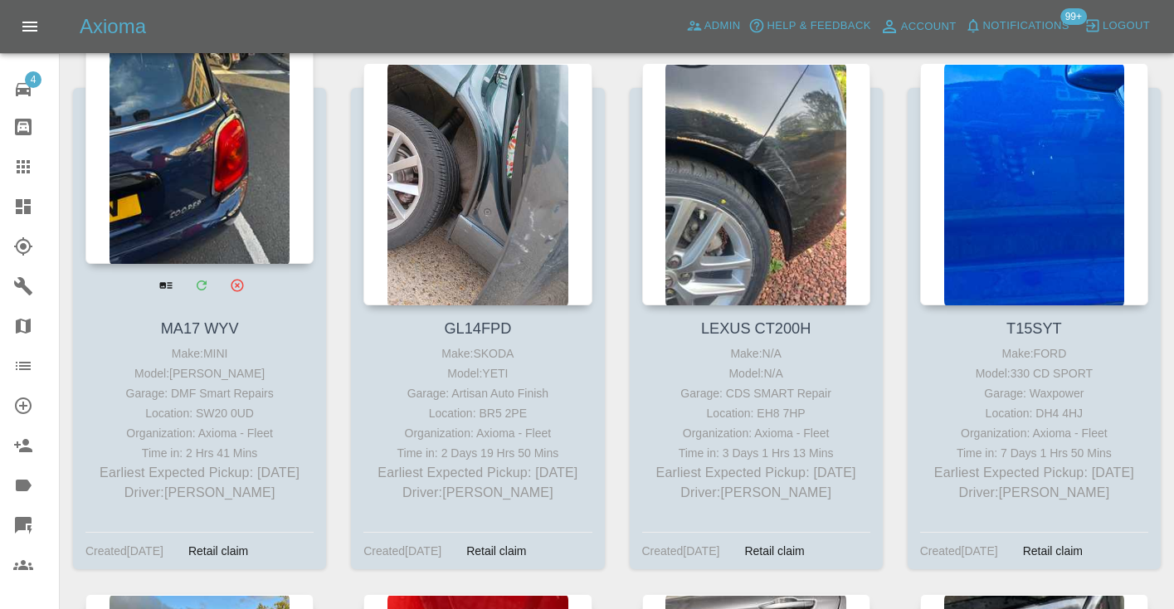
click at [187, 96] on div at bounding box center [199, 143] width 228 height 242
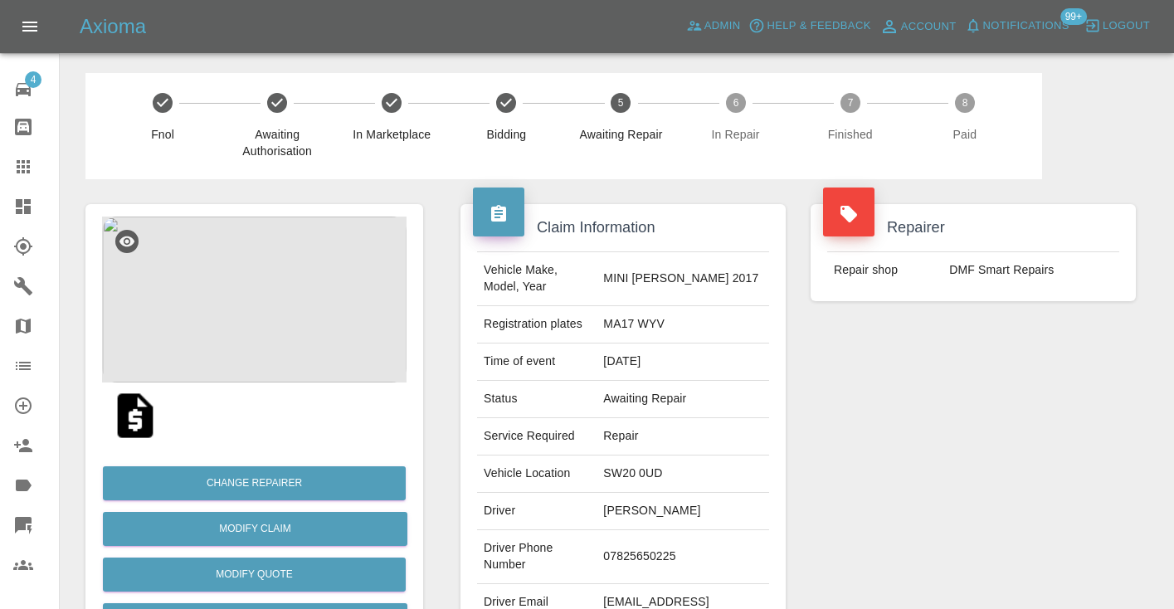
click at [647, 542] on td "07825650225" at bounding box center [683, 557] width 173 height 54
copy td "07825650225"
click at [922, 439] on div "Repairer Repair shop DMF Smart Repairs" at bounding box center [973, 426] width 350 height 495
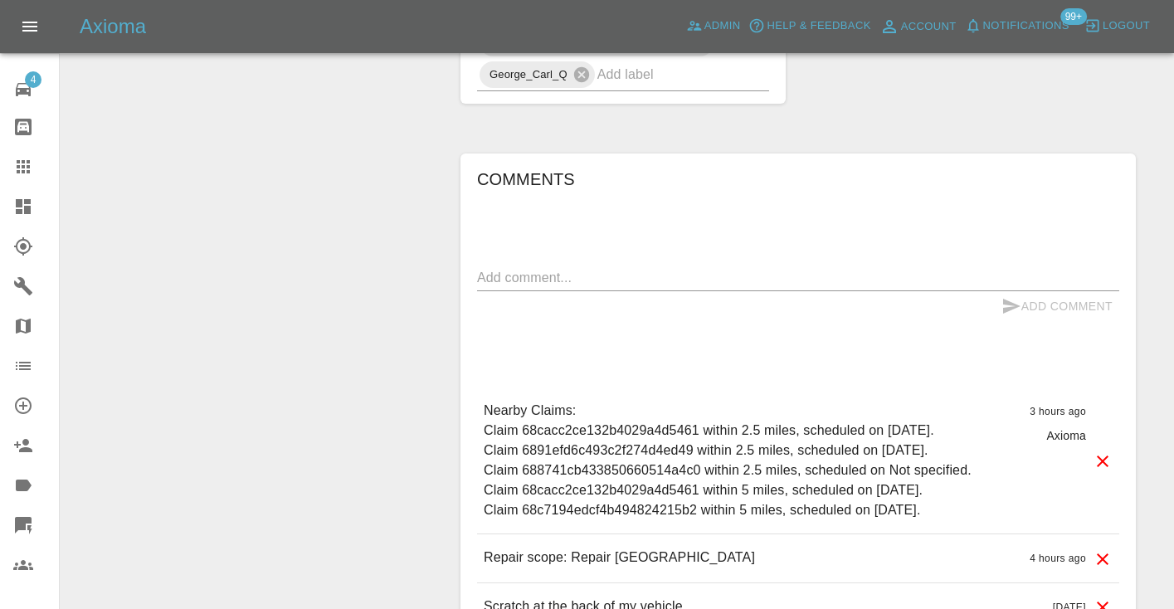
scroll to position [1281, 0]
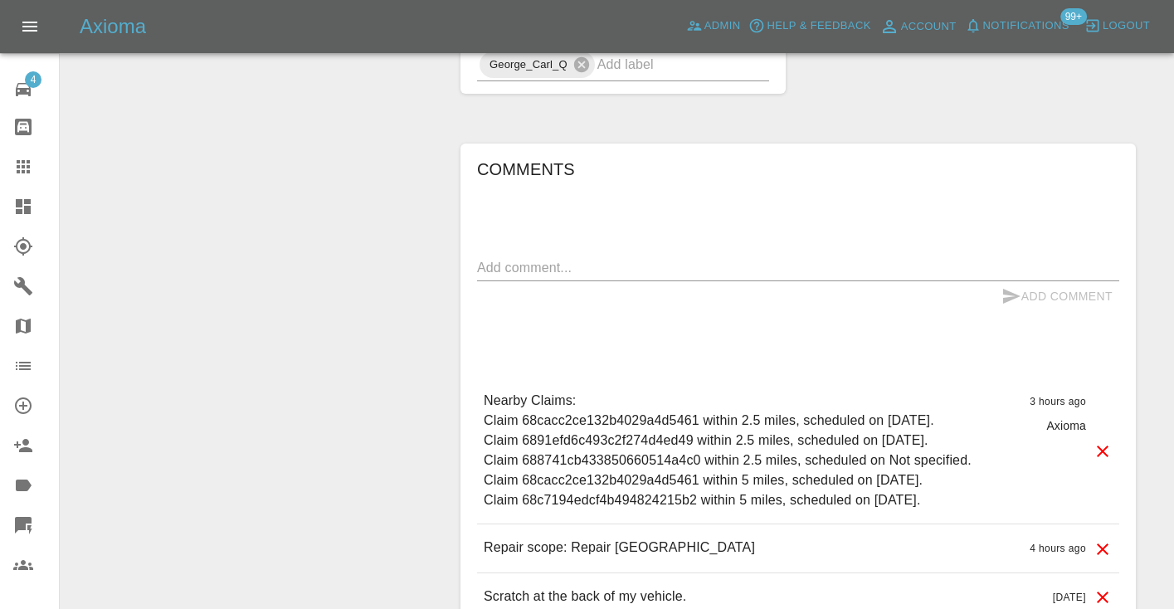
click at [578, 255] on div "x" at bounding box center [798, 268] width 642 height 27
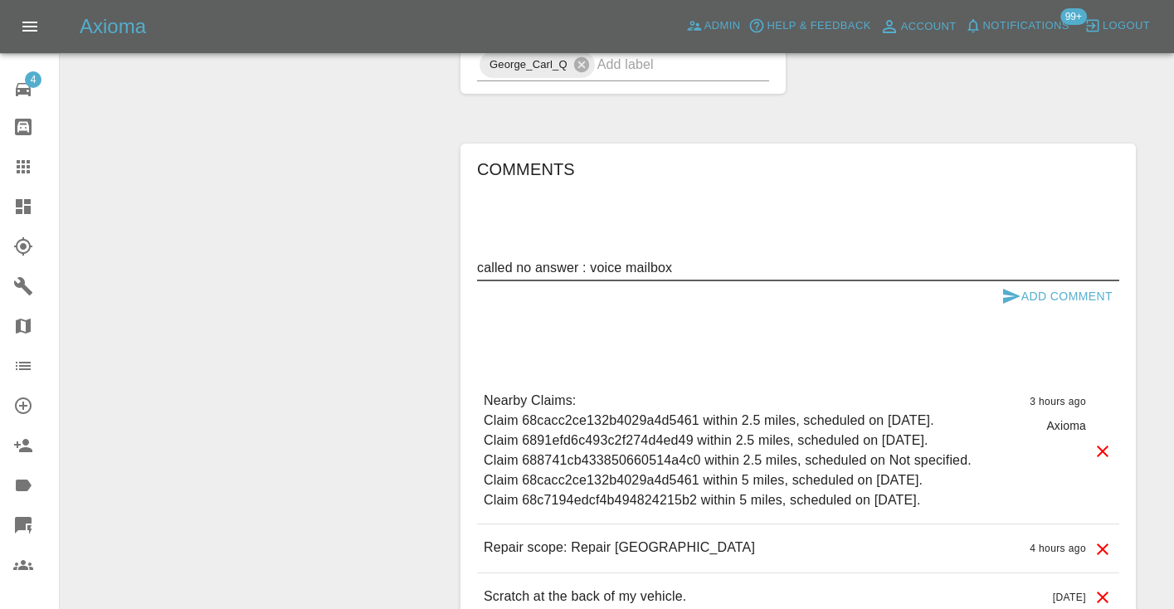
type textarea "called no answer : voice mailbox"
click at [1029, 281] on button "Add Comment" at bounding box center [1057, 296] width 124 height 31
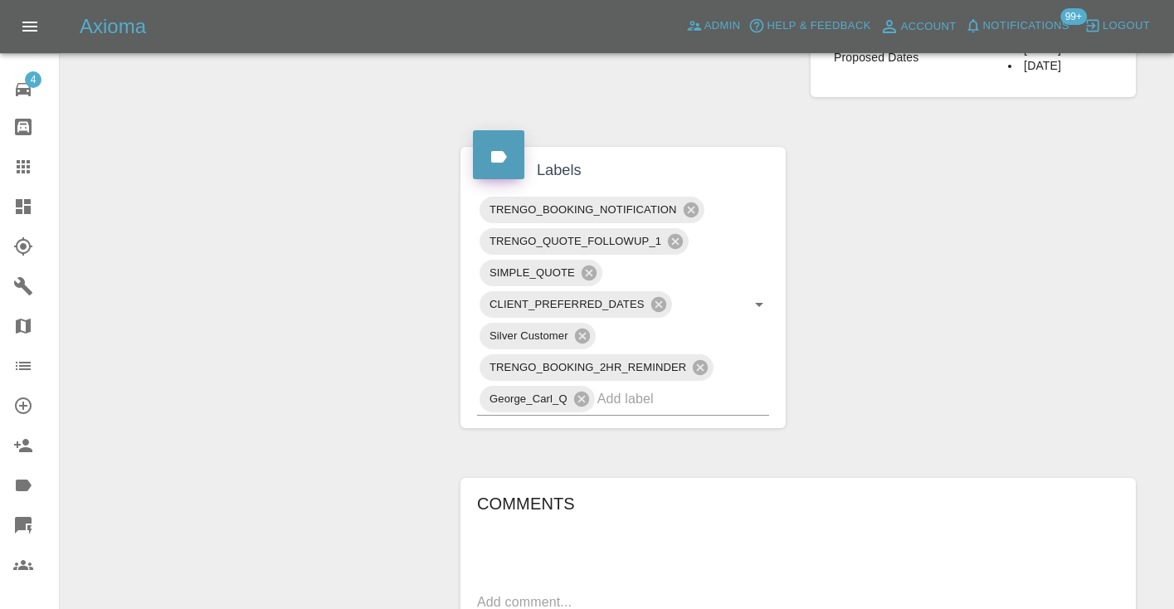
scroll to position [943, 0]
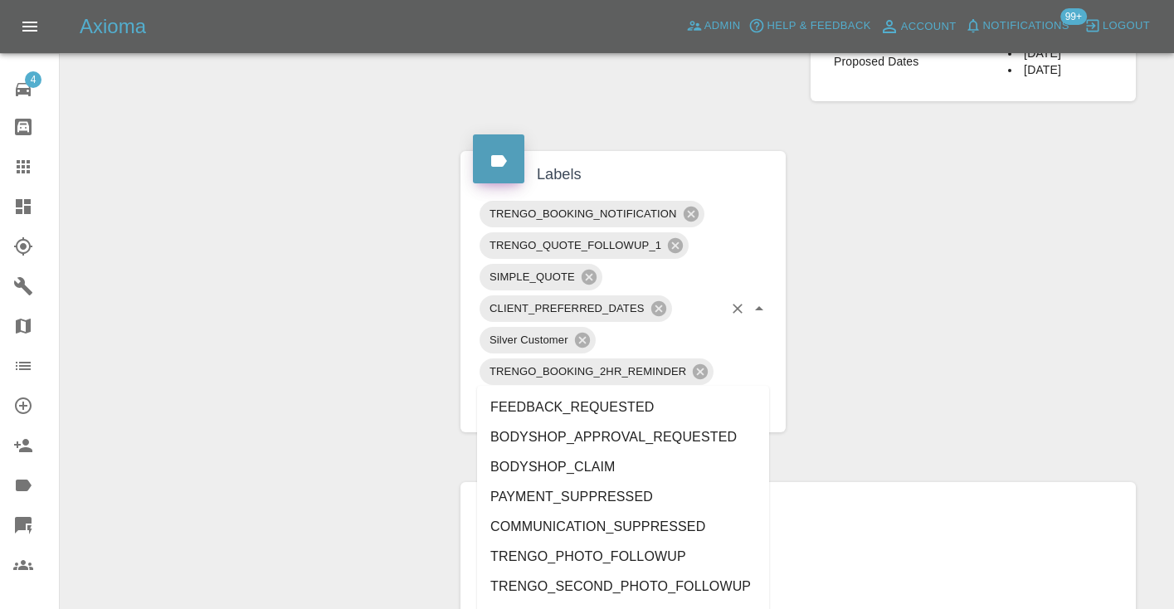
click at [641, 390] on input "text" at bounding box center [659, 403] width 125 height 26
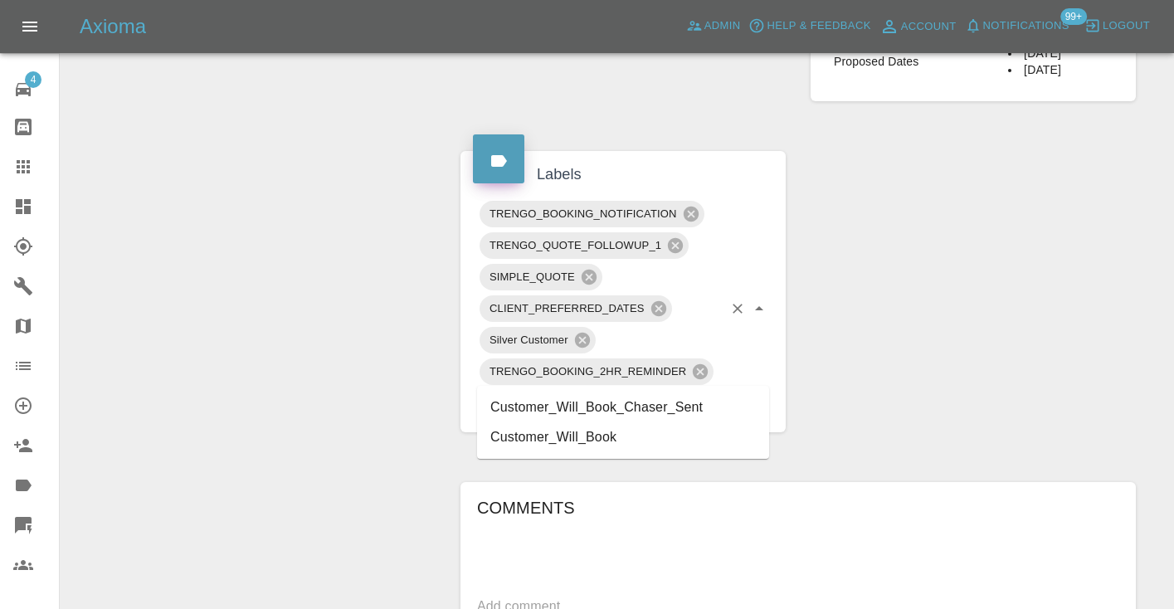
type input "customer_will"
click at [652, 429] on li "Customer_Will_Book" at bounding box center [623, 437] width 292 height 30
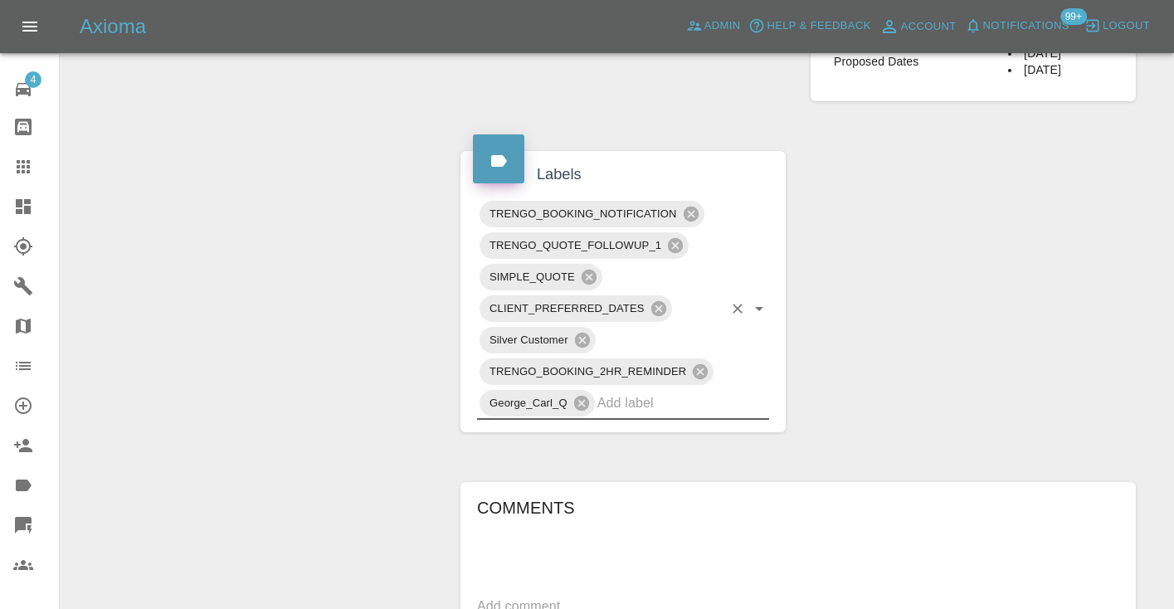
click at [353, 295] on div "Change Repairer Modify Claim Modify Quote Rollback Submit Payment Archive" at bounding box center [254, 152] width 363 height 1830
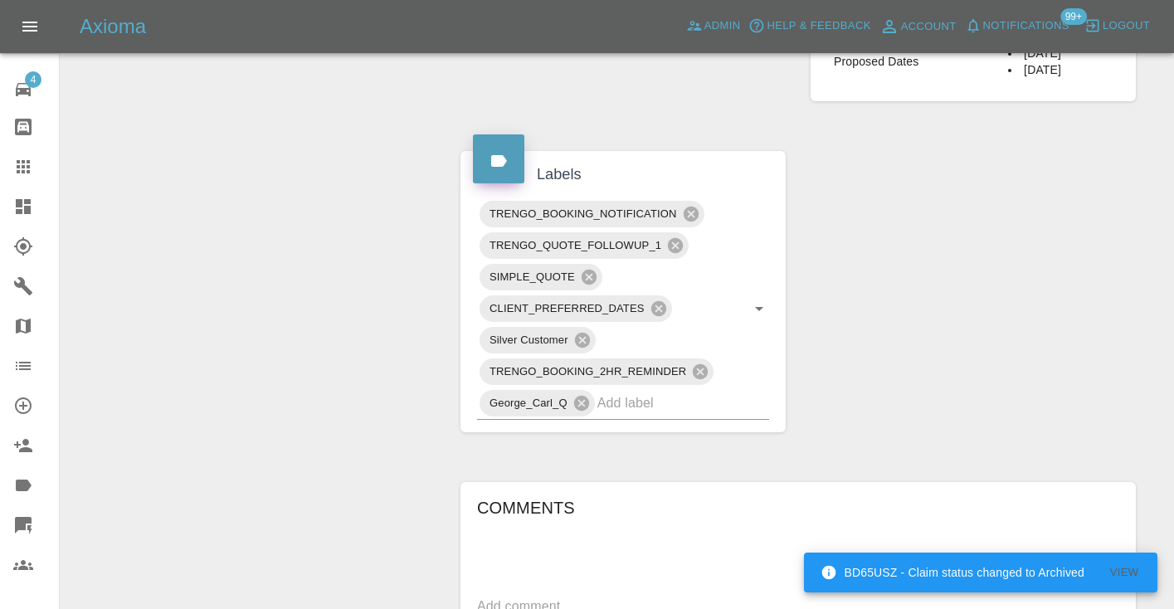
click at [27, 168] on icon at bounding box center [23, 166] width 13 height 13
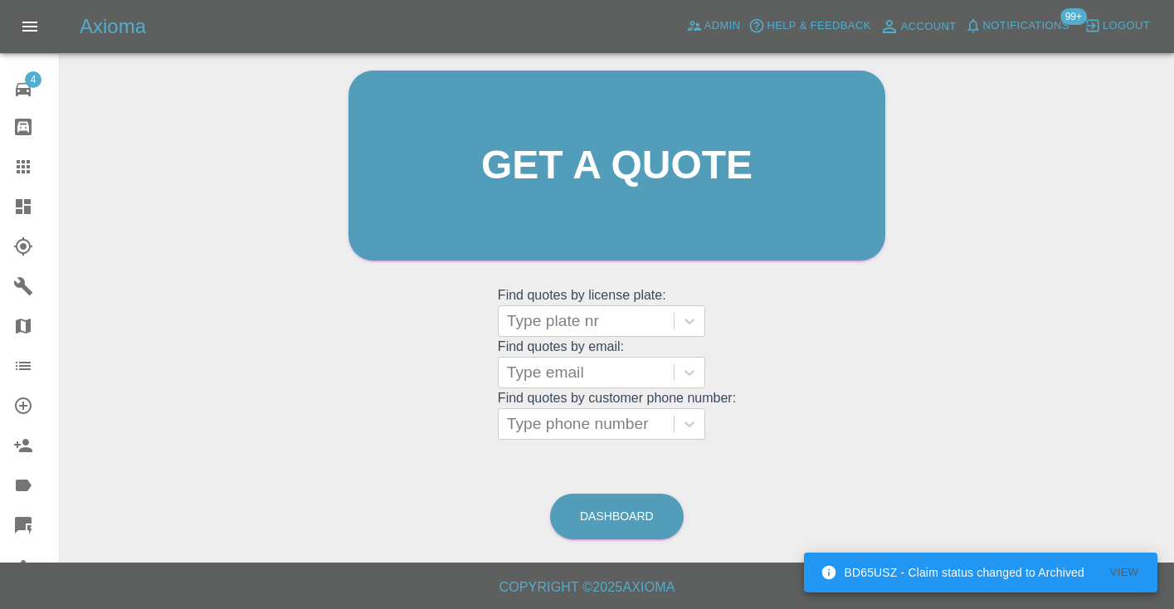
scroll to position [125, 0]
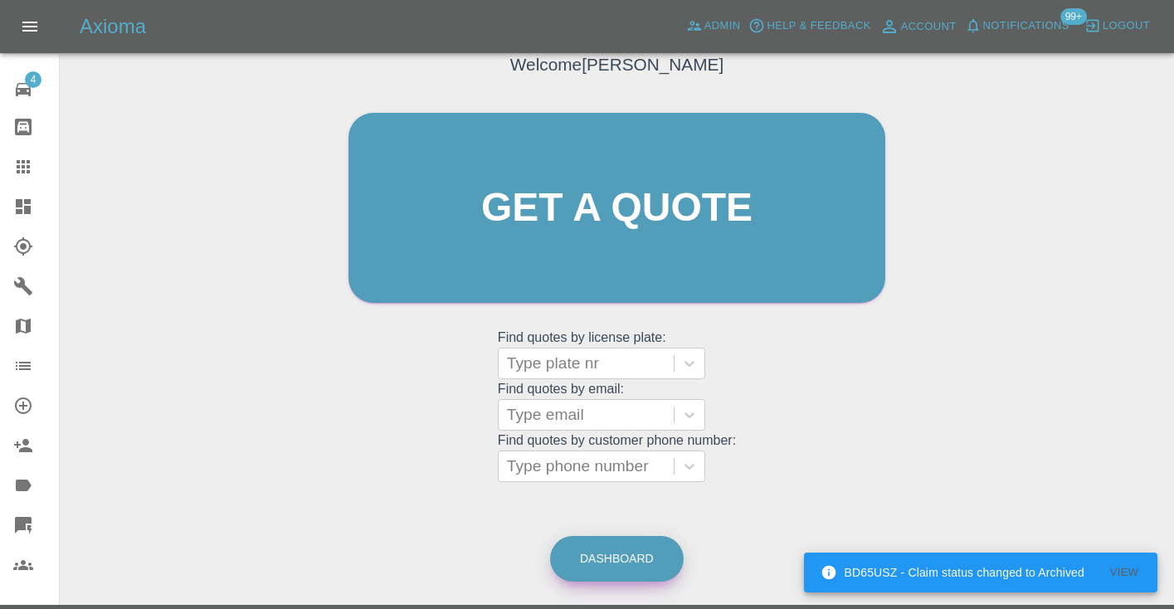
click at [610, 563] on link "Dashboard" at bounding box center [617, 559] width 134 height 46
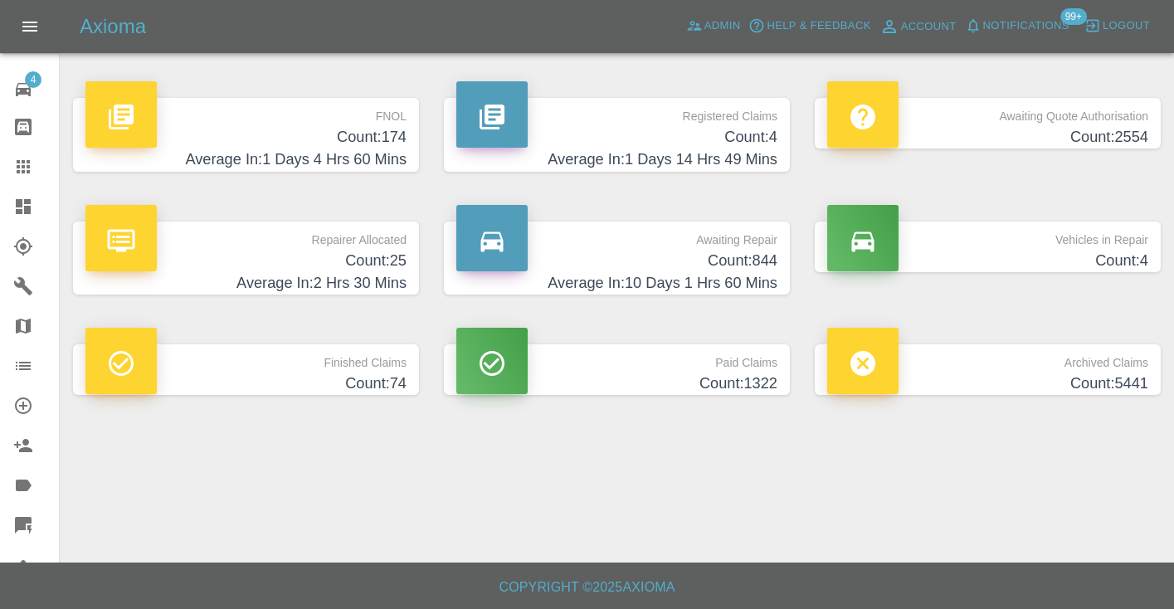
click at [749, 284] on h4 "Average In: 10 Days 1 Hrs 60 Mins" at bounding box center [616, 283] width 321 height 22
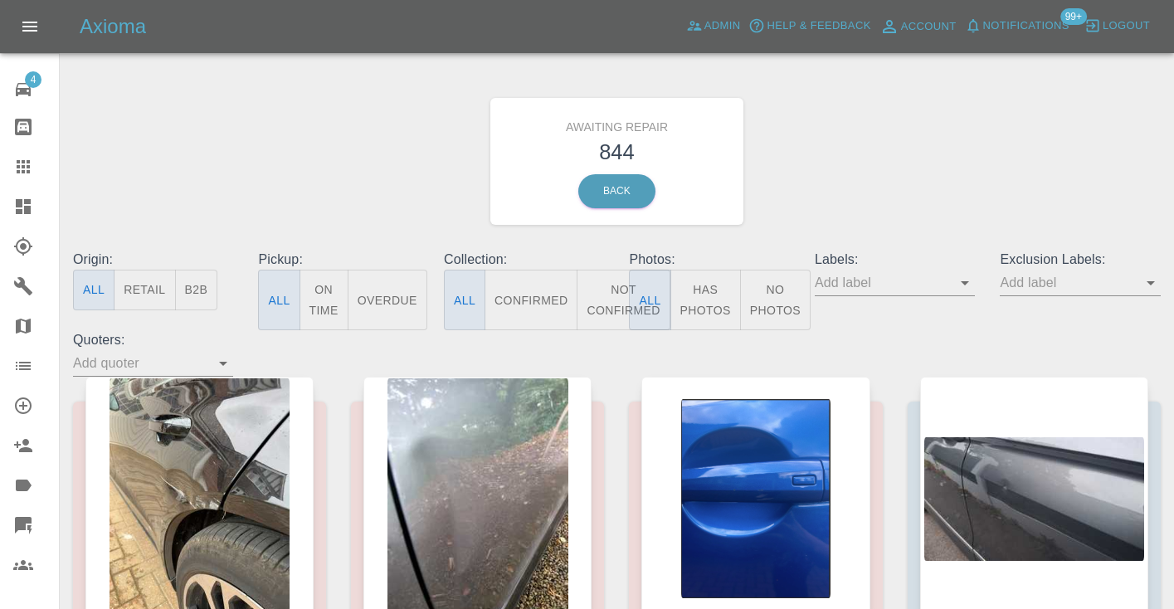
click at [607, 302] on button "Not Confirmed" at bounding box center [623, 300] width 93 height 61
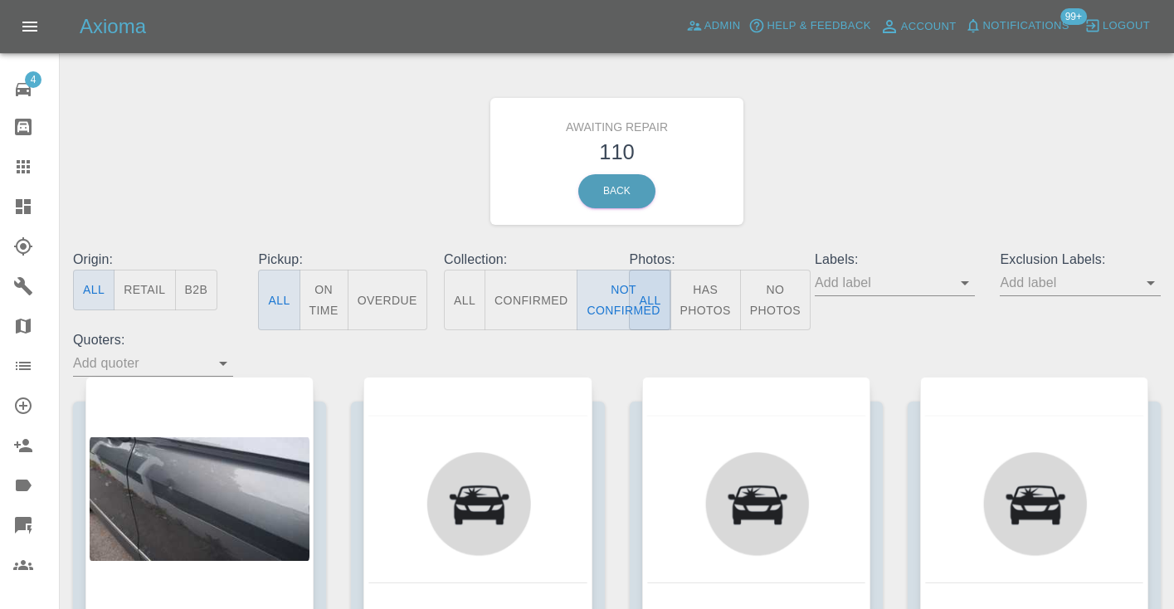
click at [914, 158] on div "Awaiting Repair 110 Back" at bounding box center [617, 161] width 1113 height 177
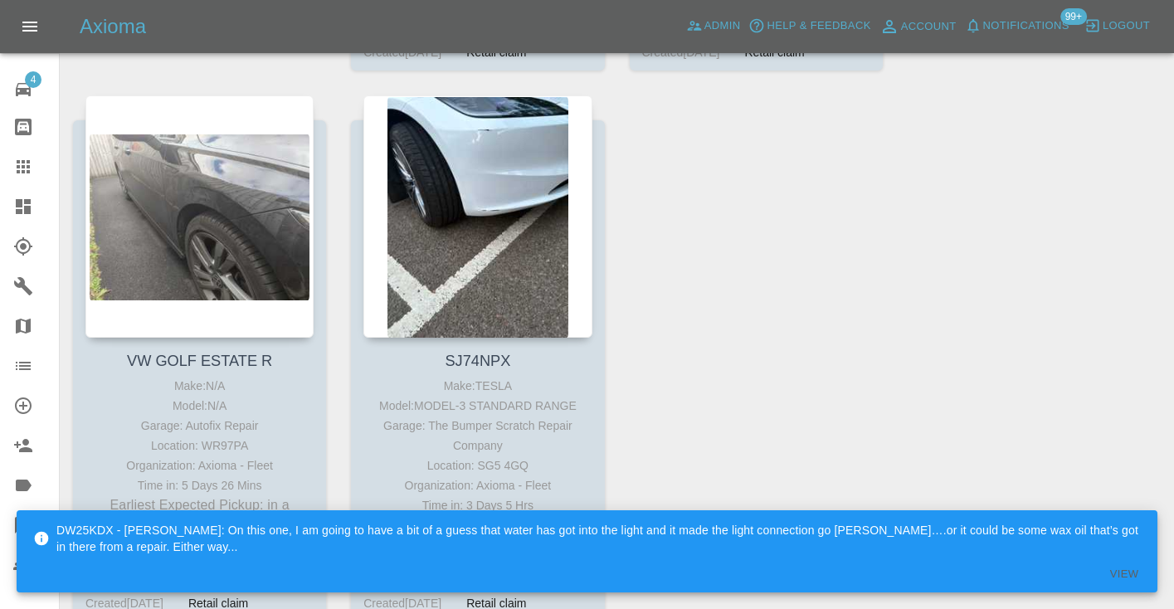
scroll to position [15245, 0]
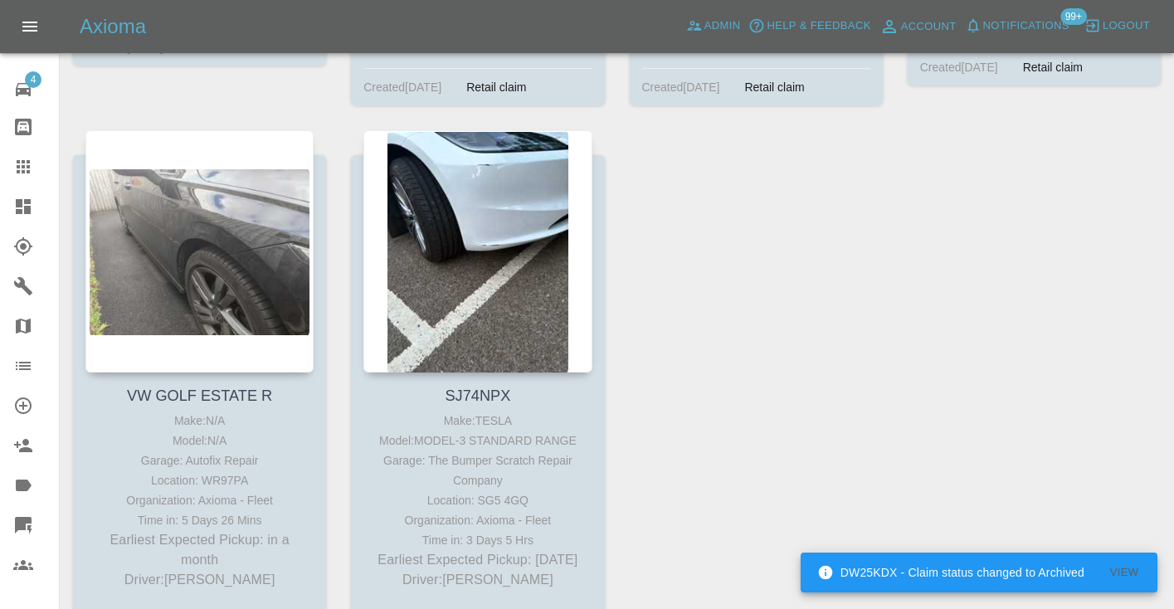
scroll to position [15188, 0]
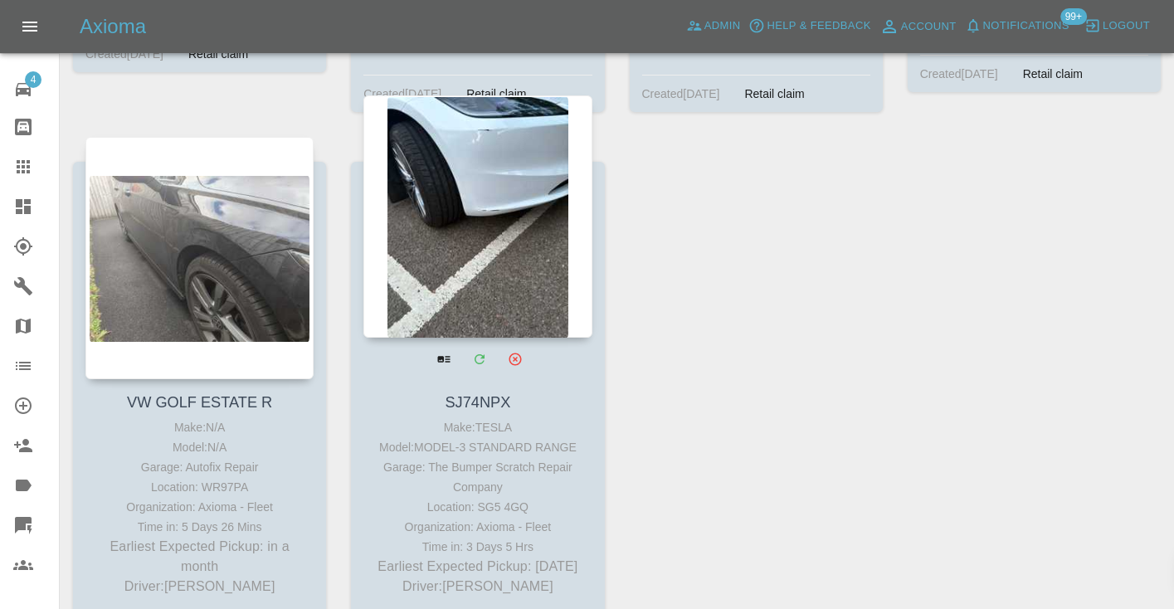
click at [505, 204] on div at bounding box center [477, 216] width 228 height 242
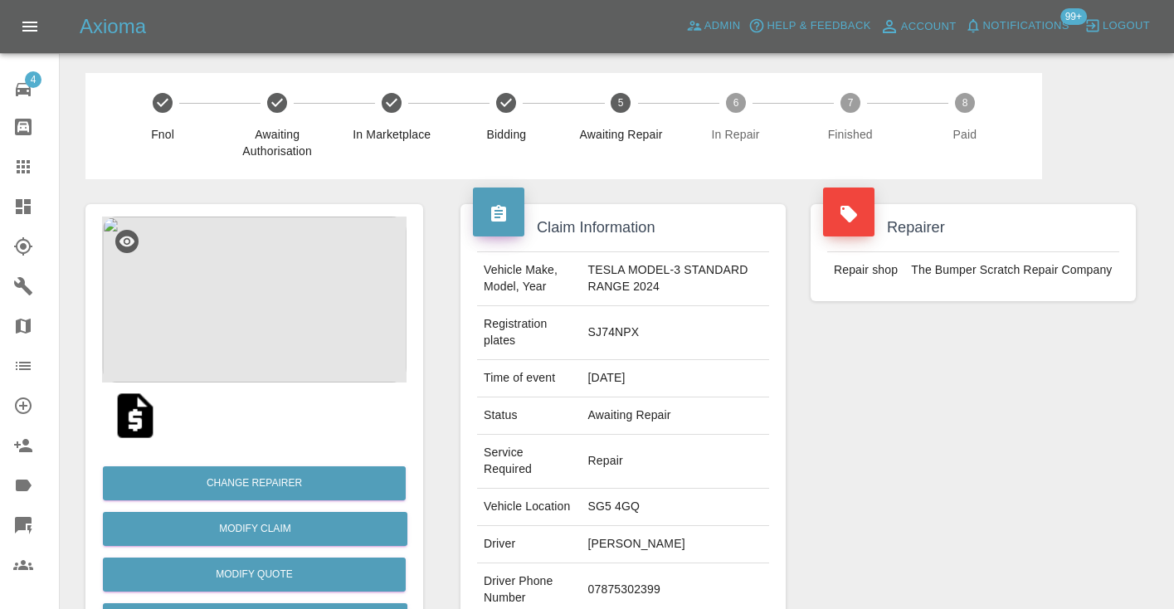
click at [646, 563] on td "07875302399" at bounding box center [676, 590] width 188 height 54
copy td "07875302399"
click at [901, 465] on div "Repairer Repair shop The Bumper Scratch Repair Company" at bounding box center [973, 451] width 350 height 545
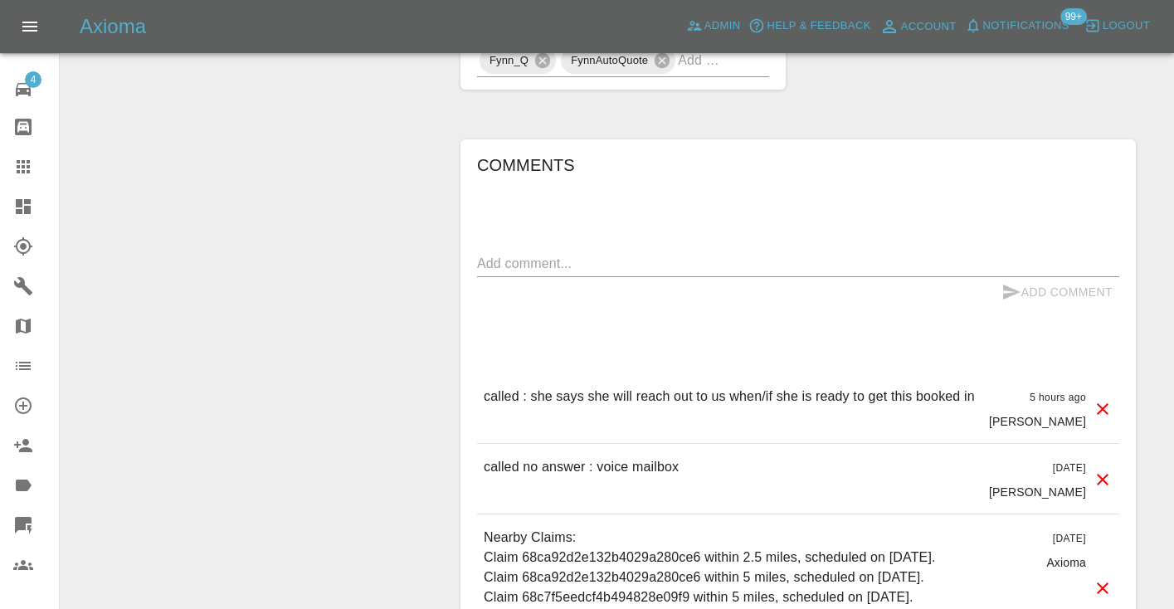
scroll to position [1504, 0]
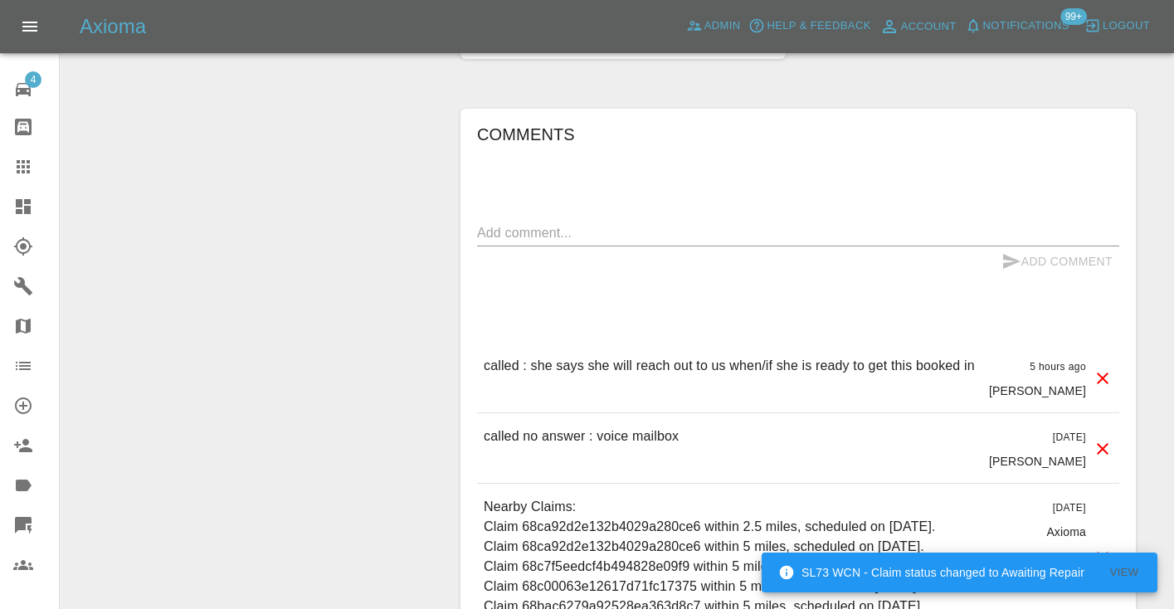
click at [16, 159] on icon at bounding box center [23, 167] width 20 height 20
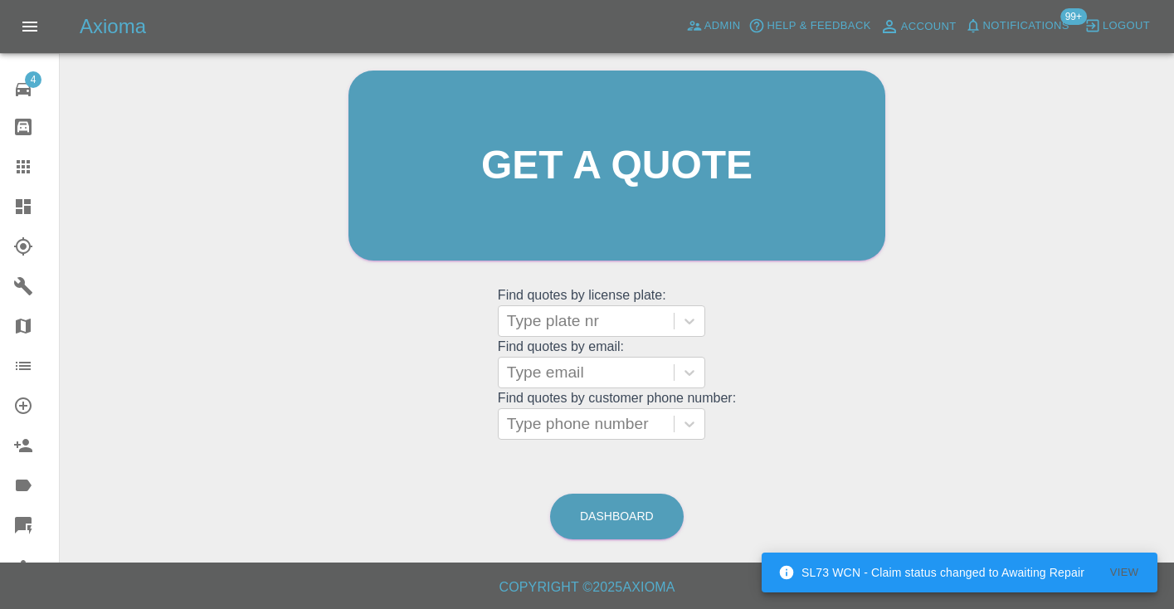
scroll to position [167, 0]
click at [621, 509] on link "Dashboard" at bounding box center [617, 518] width 134 height 46
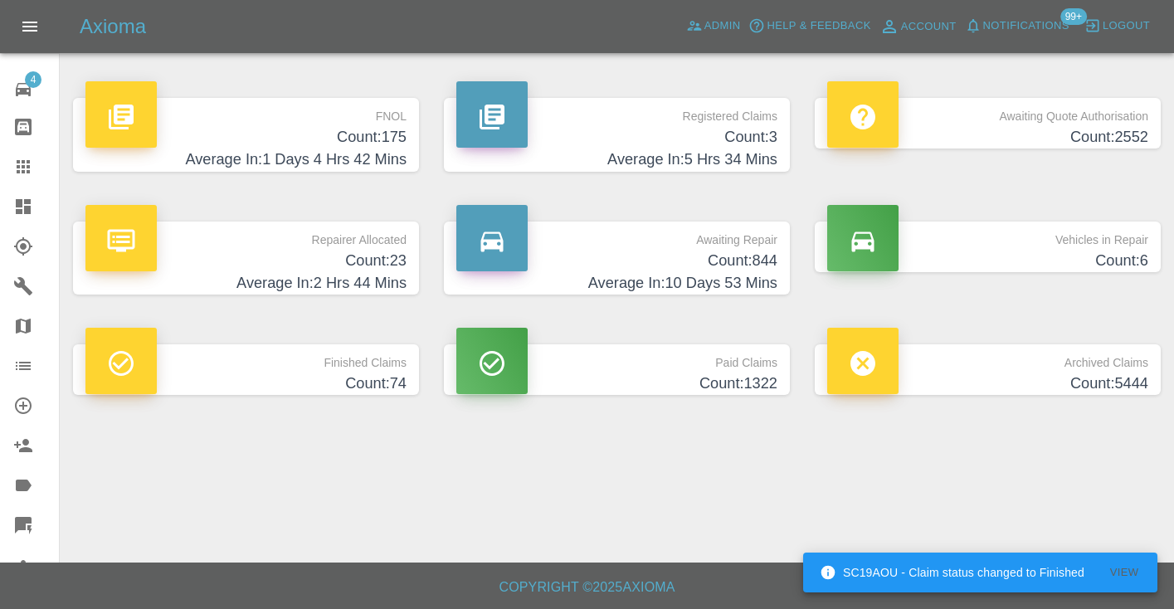
click at [739, 261] on h4 "Count: 844" at bounding box center [616, 261] width 321 height 22
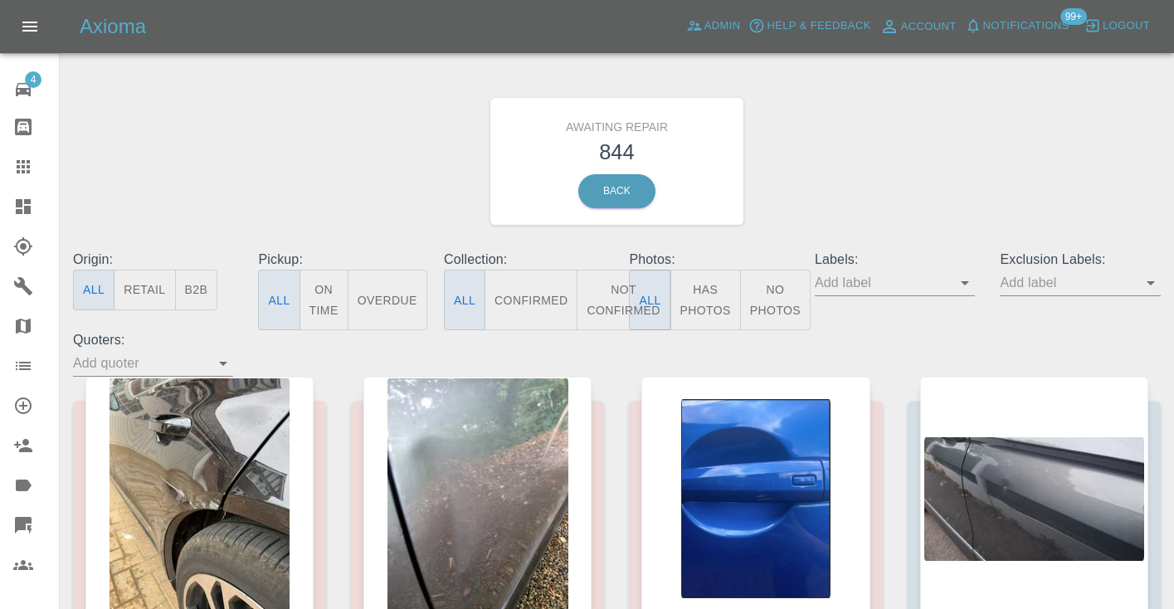
click at [615, 305] on button "Not Confirmed" at bounding box center [623, 300] width 93 height 61
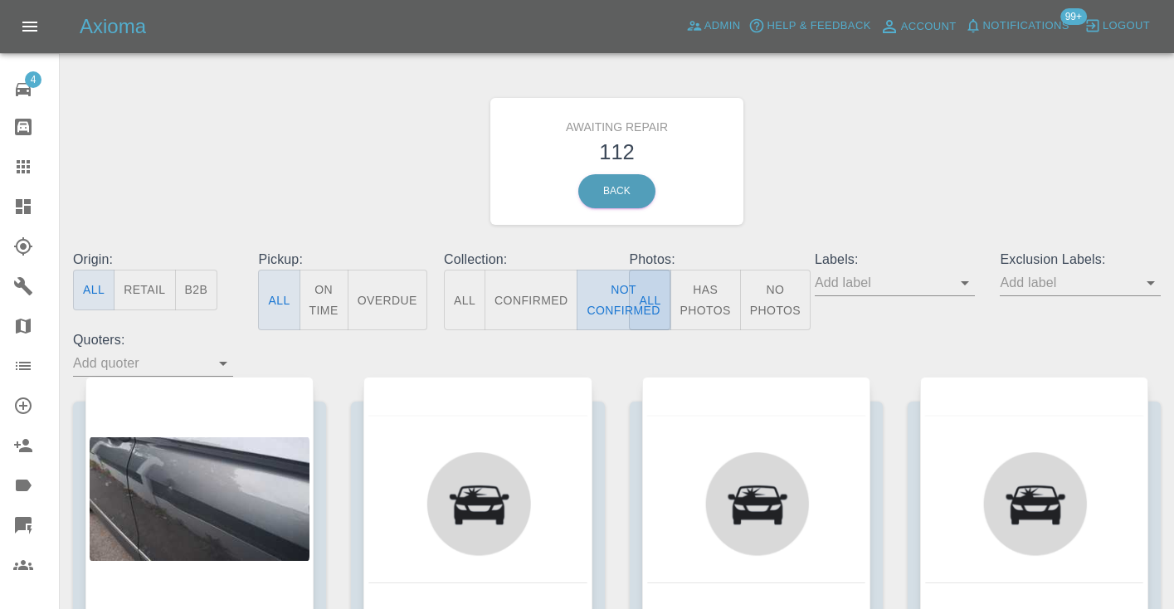
type button "false"
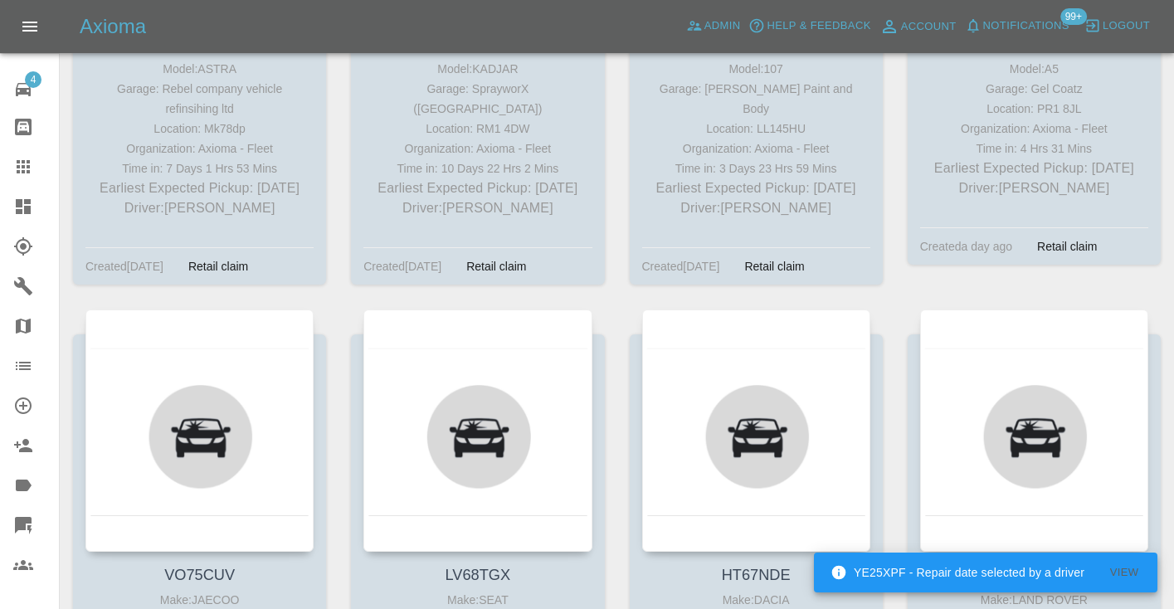
scroll to position [5096, 0]
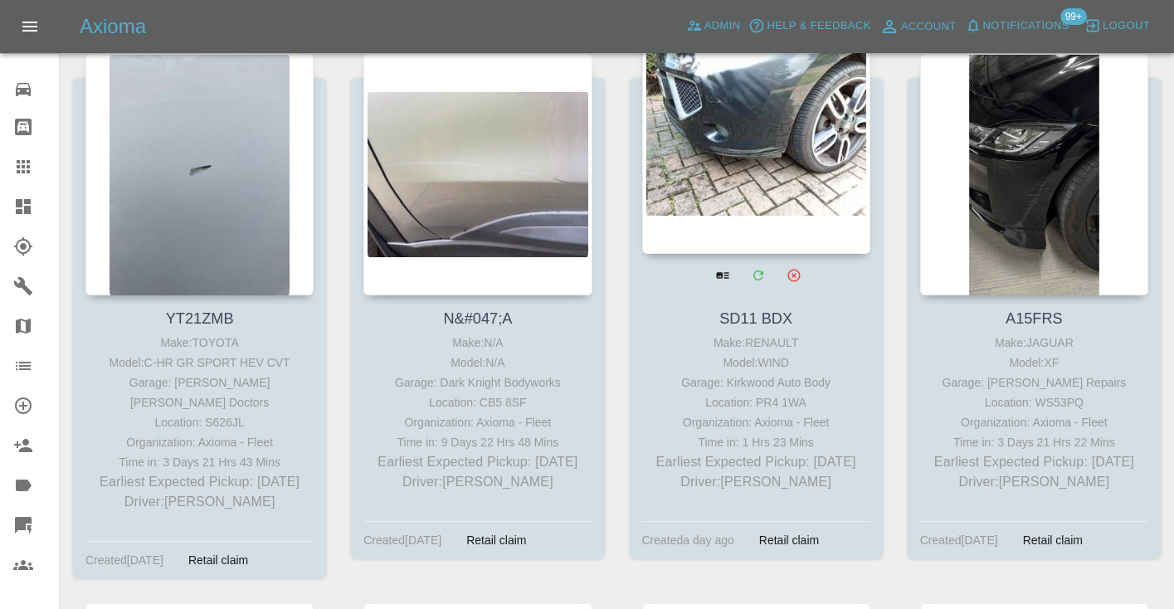
scroll to position [5911, 0]
click at [763, 134] on div at bounding box center [756, 132] width 228 height 242
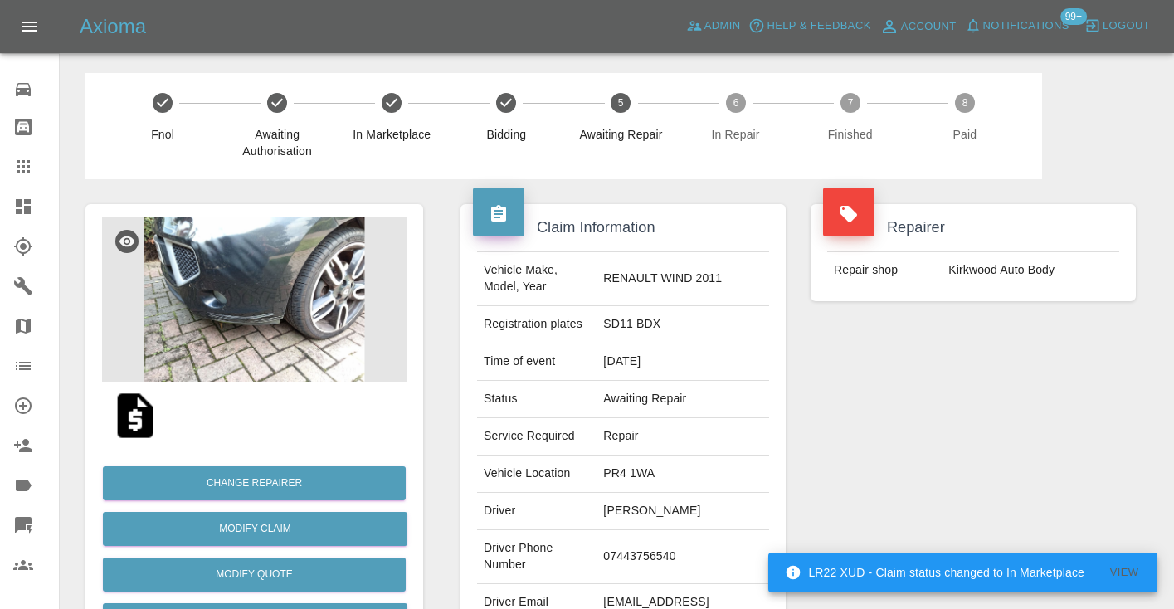
click at [684, 546] on td "07443756540" at bounding box center [683, 557] width 173 height 54
copy td "07443756540"
click at [997, 448] on div "Repairer Repair shop Kirkwood Auto Body" at bounding box center [973, 426] width 350 height 495
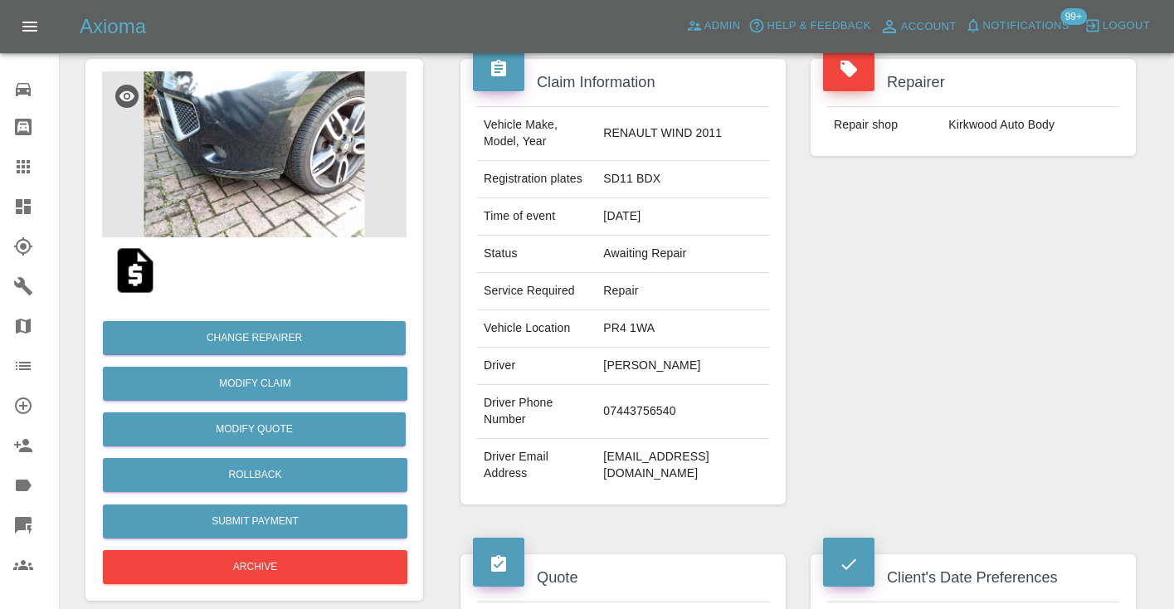
scroll to position [78, 0]
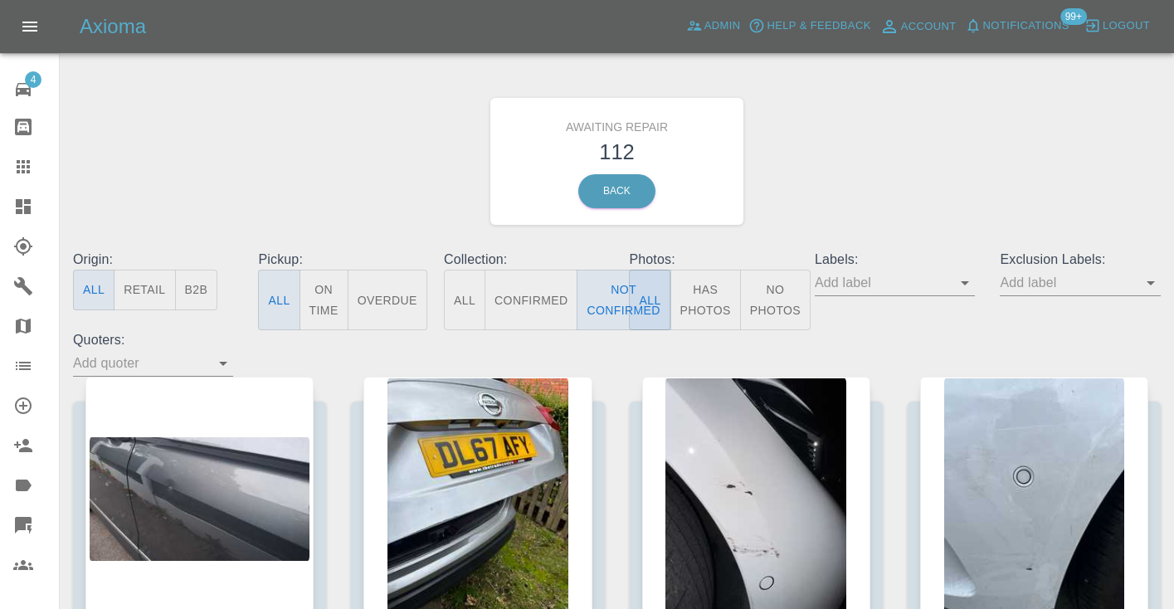
scroll to position [5096, 0]
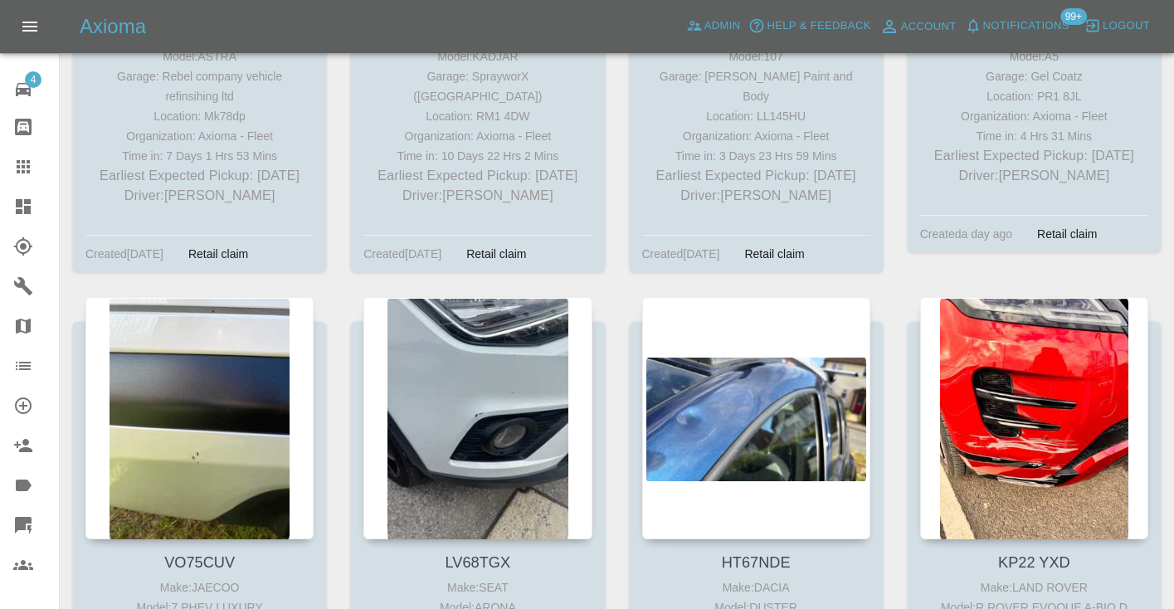
type button "false"
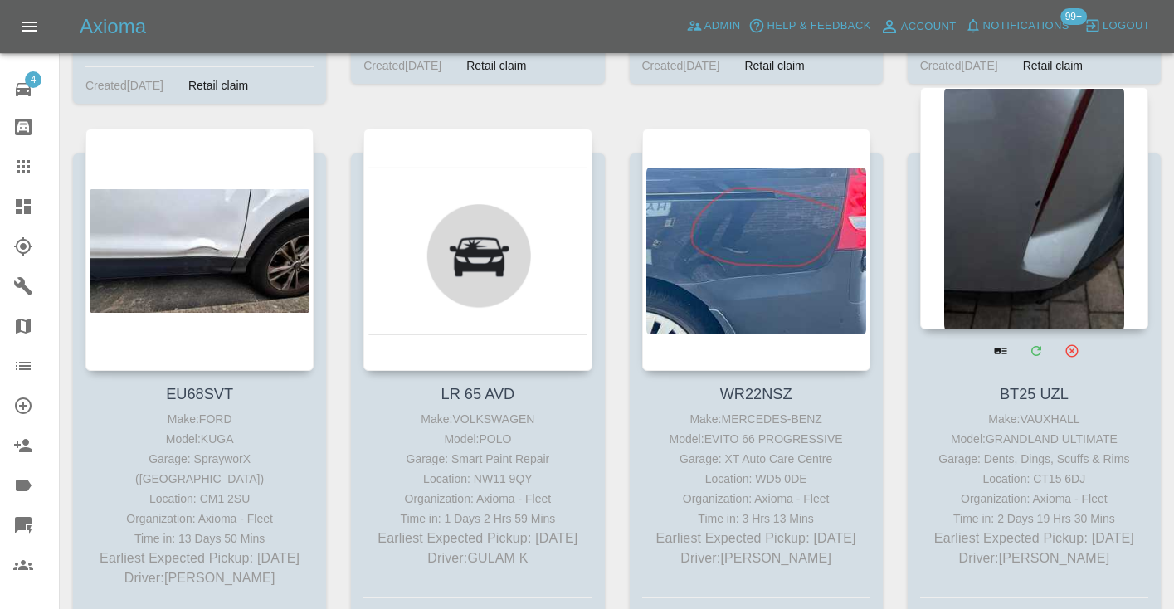
scroll to position [11834, 0]
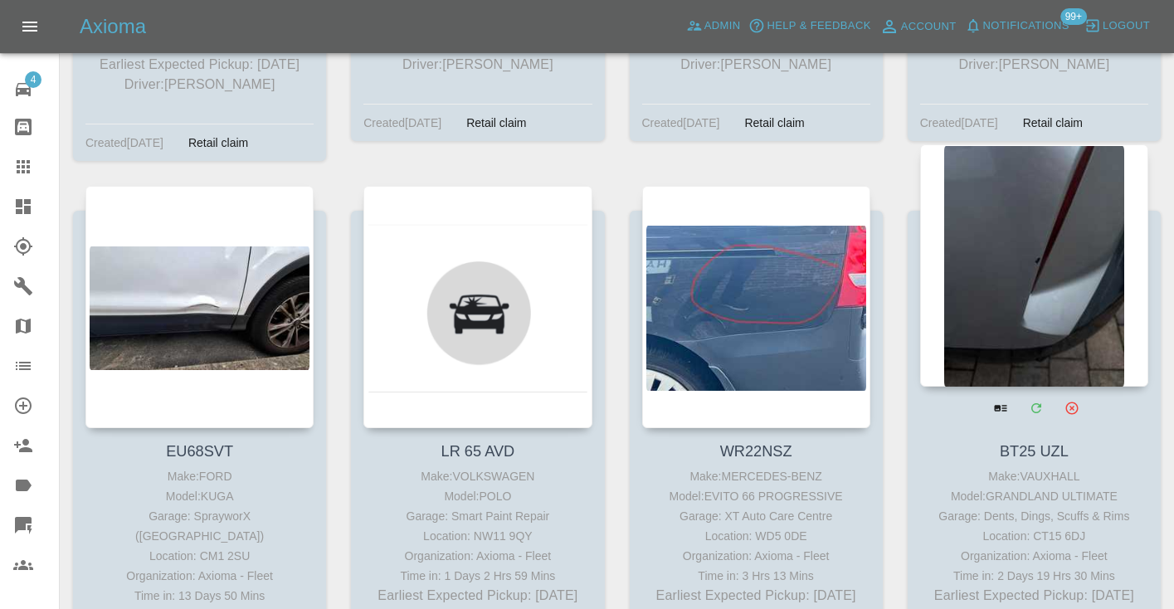
click at [1052, 275] on div at bounding box center [1034, 265] width 228 height 242
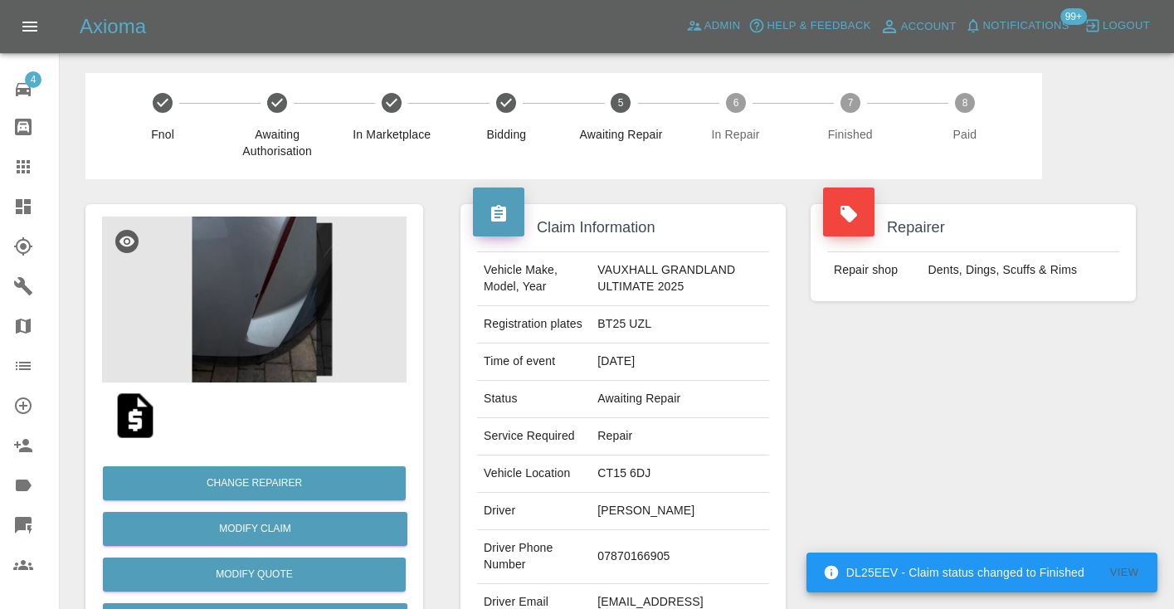
click at [627, 550] on td "07870166905" at bounding box center [680, 557] width 178 height 54
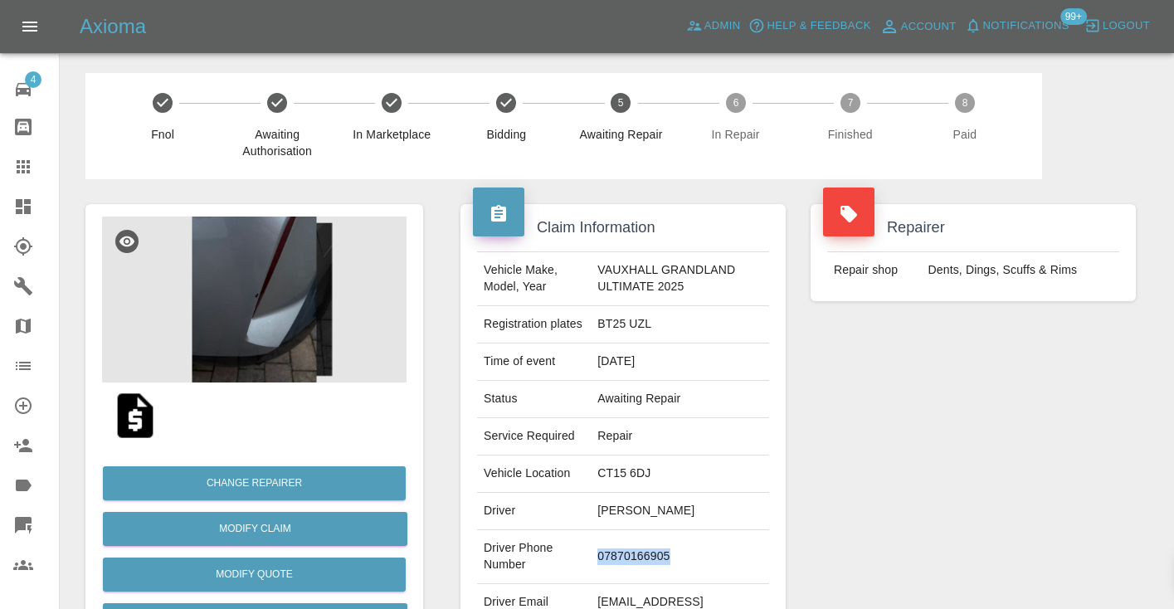
copy td "07870166905"
click at [940, 509] on div "Repairer Repair shop Dents, Dings, Scuffs & Rims" at bounding box center [973, 426] width 350 height 495
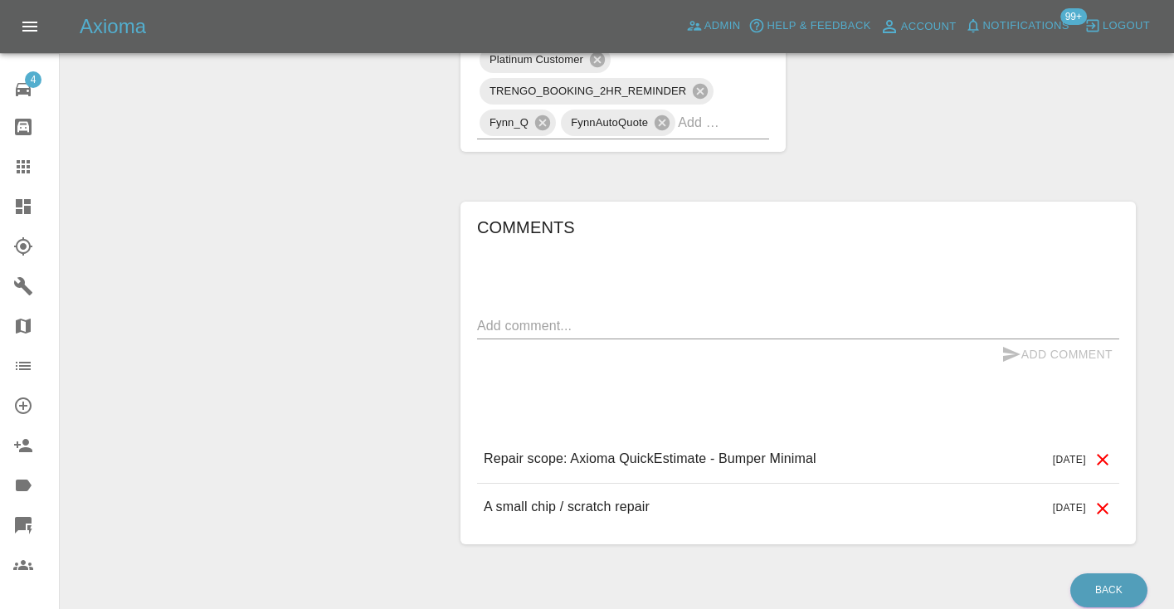
scroll to position [1085, 0]
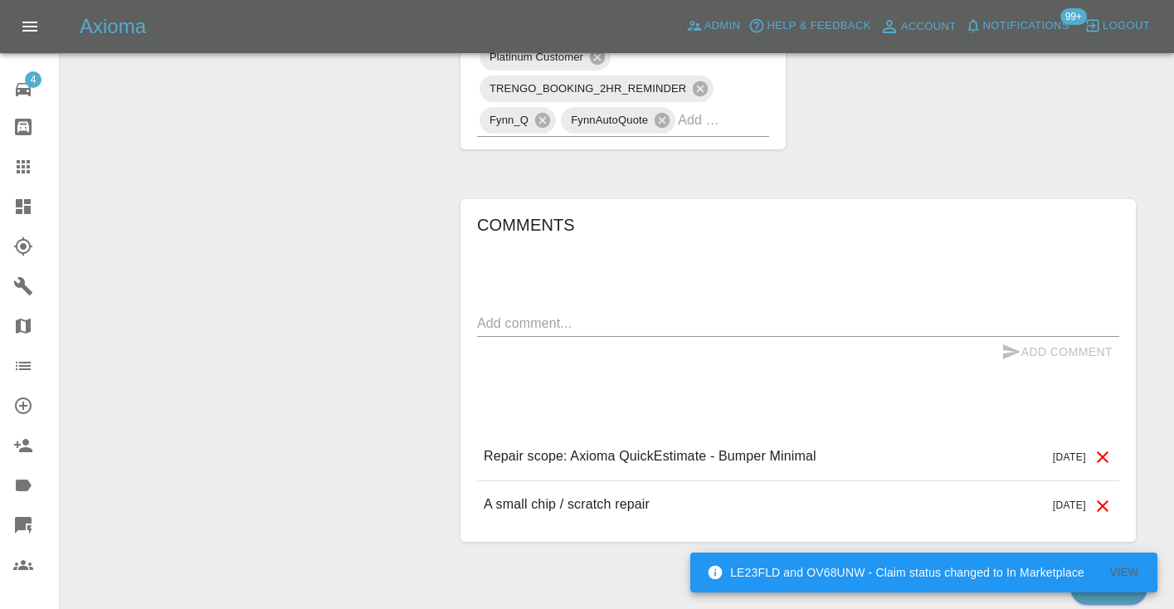
click at [501, 328] on textarea at bounding box center [798, 323] width 642 height 19
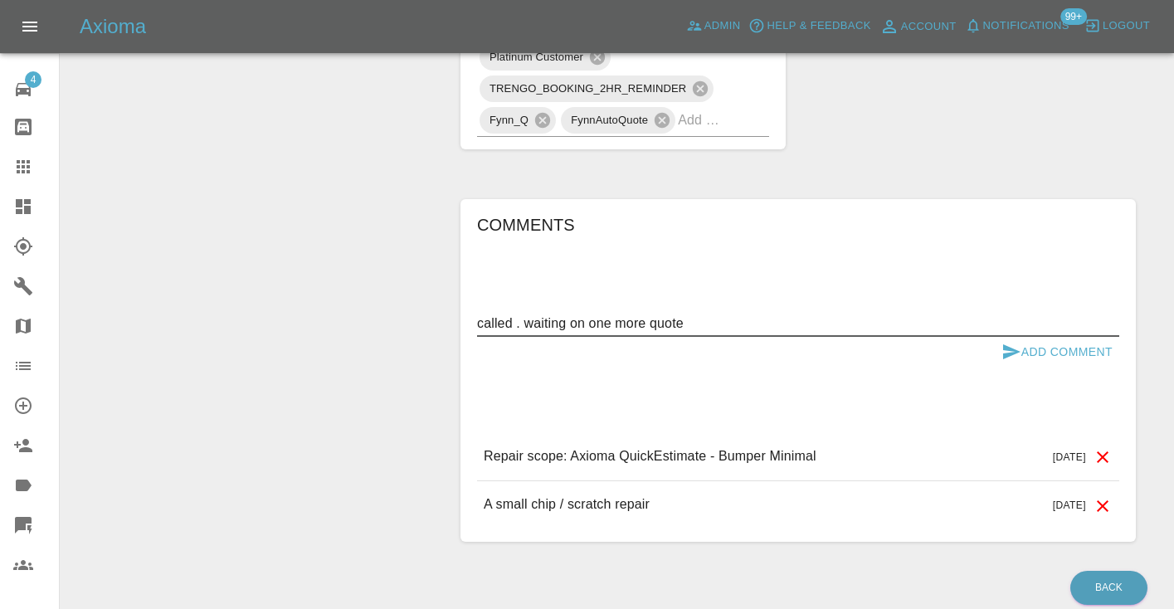
type textarea "called . waiting on one more quote"
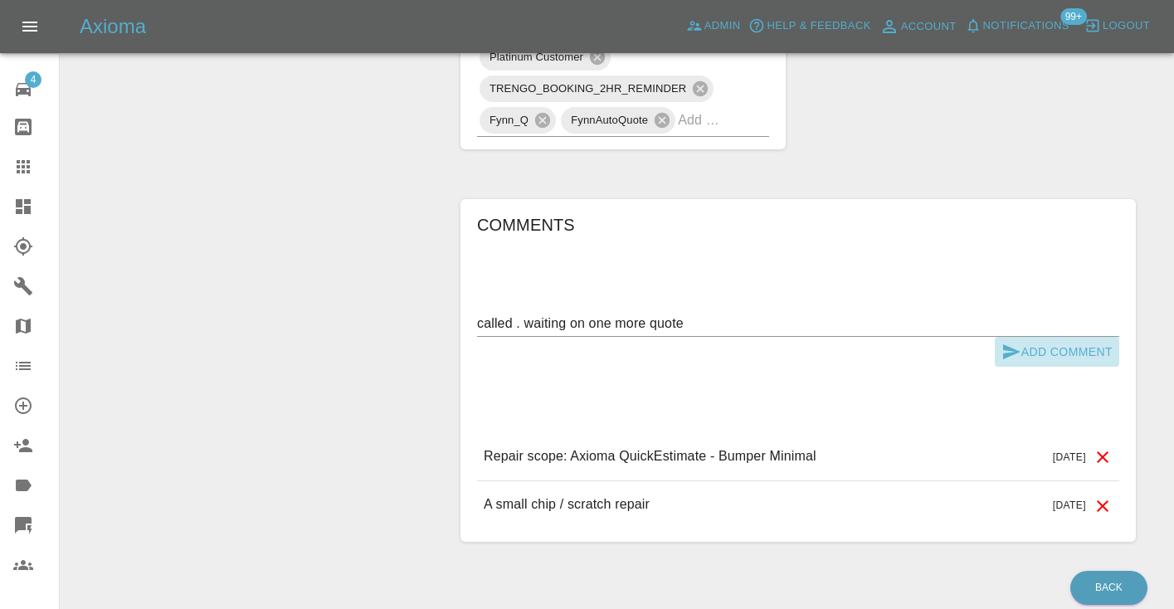
click at [1064, 357] on button "Add Comment" at bounding box center [1057, 352] width 124 height 31
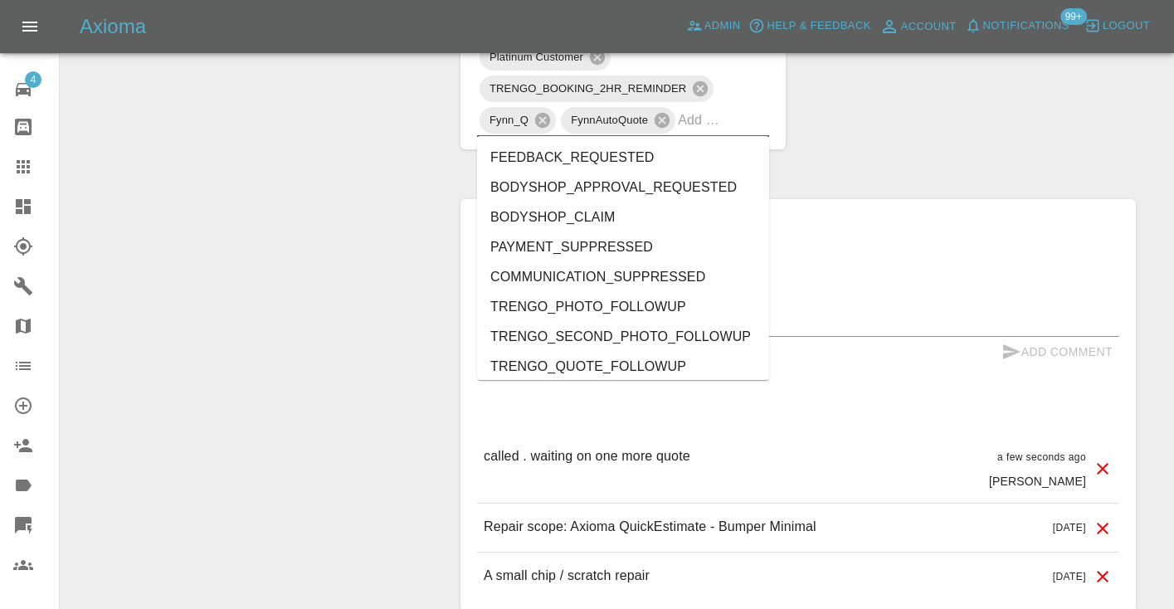
click at [719, 124] on input "text" at bounding box center [700, 120] width 45 height 26
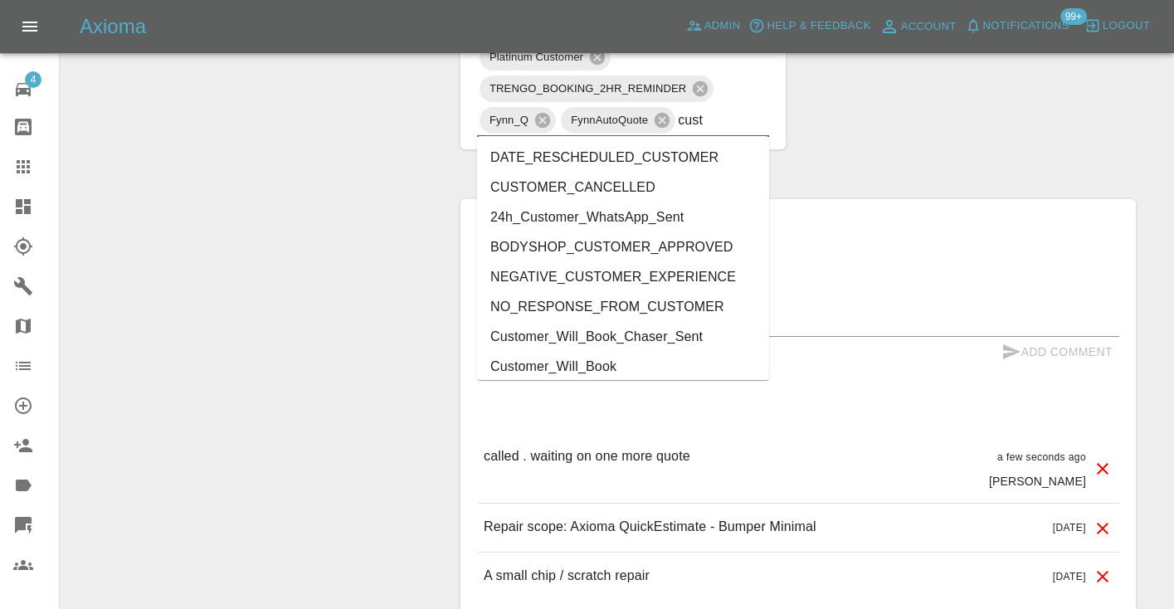
type input "cust"
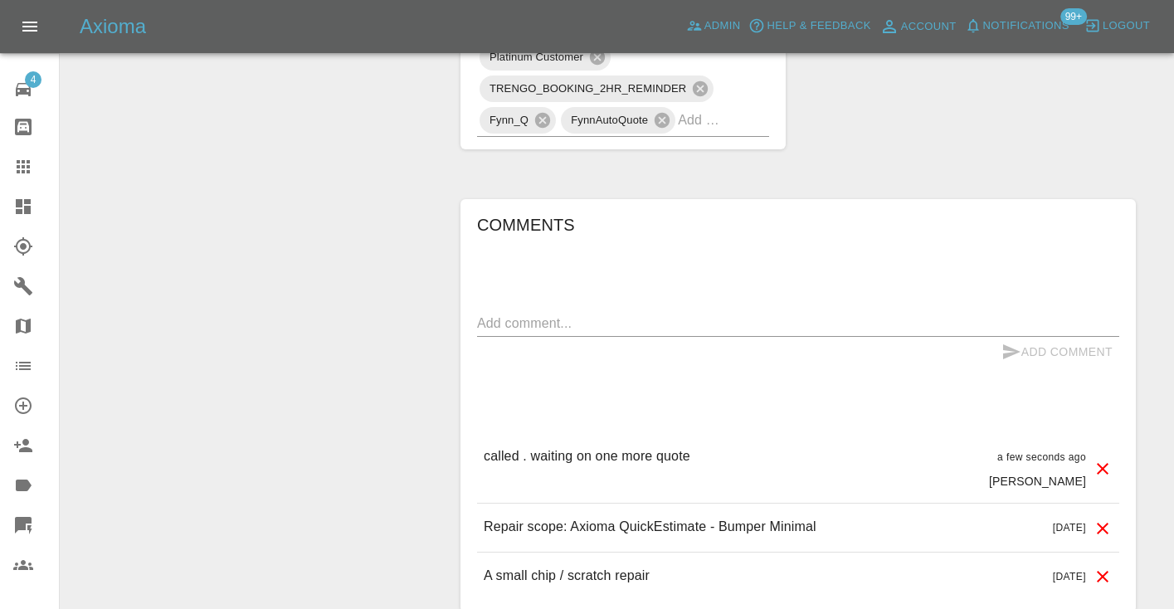
click at [22, 163] on icon at bounding box center [23, 166] width 13 height 13
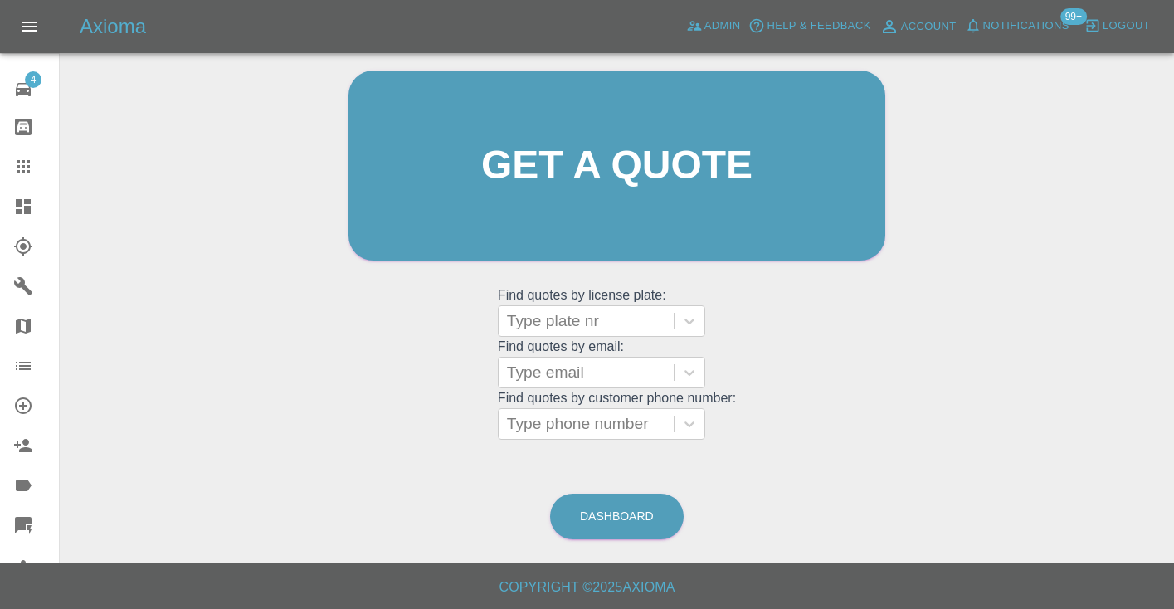
scroll to position [112, 0]
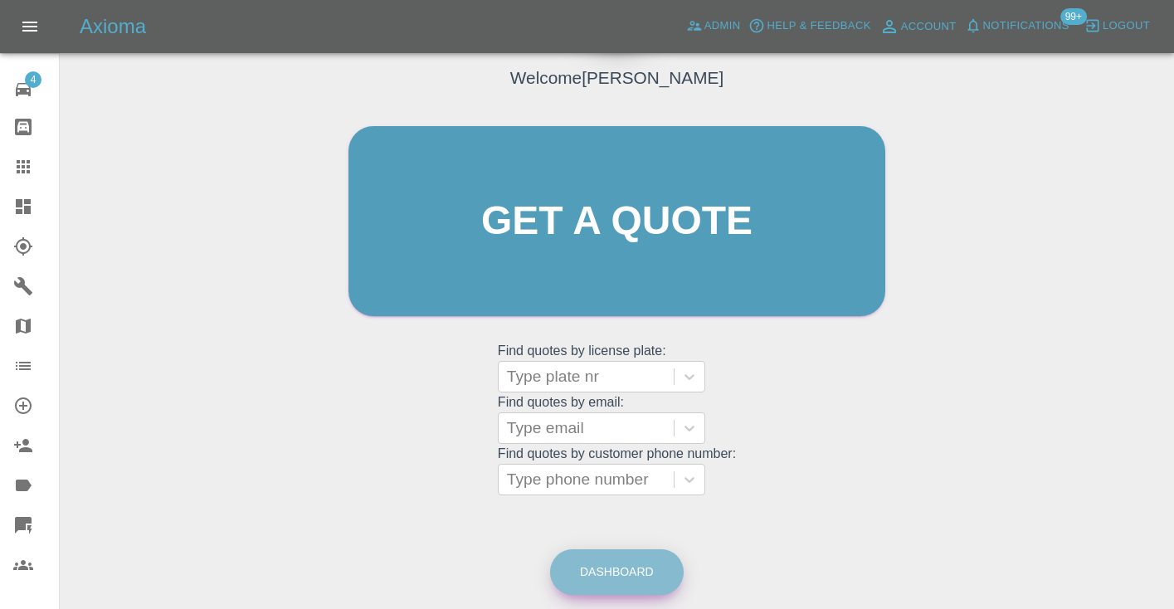
click at [593, 569] on link "Dashboard" at bounding box center [617, 572] width 134 height 46
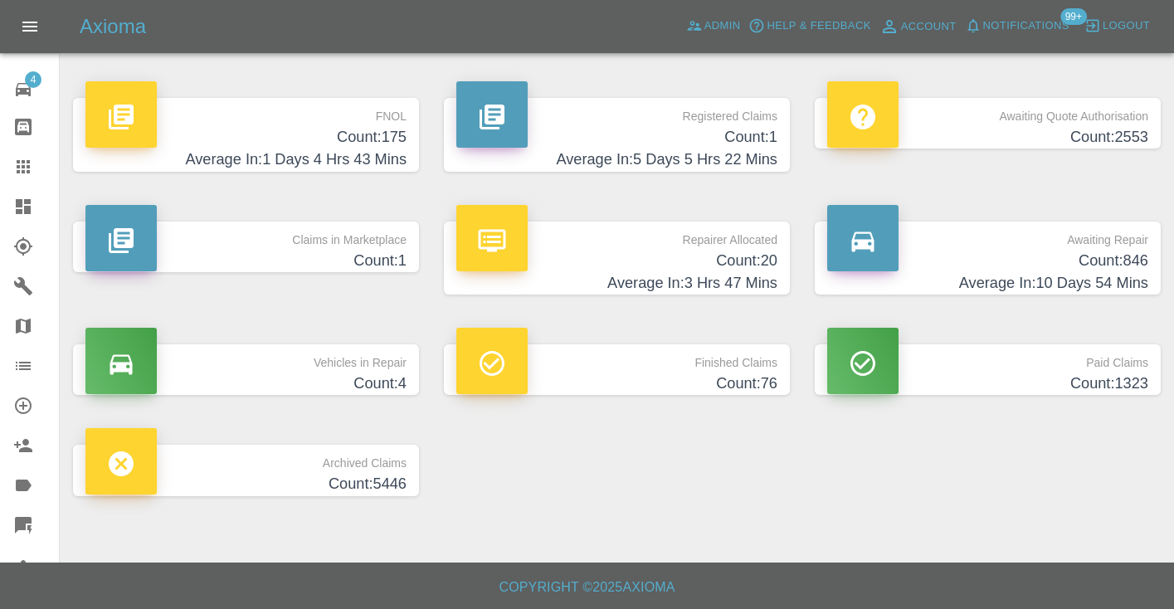
click at [1087, 275] on h4 "Average In: 10 Days 54 Mins" at bounding box center [987, 283] width 321 height 22
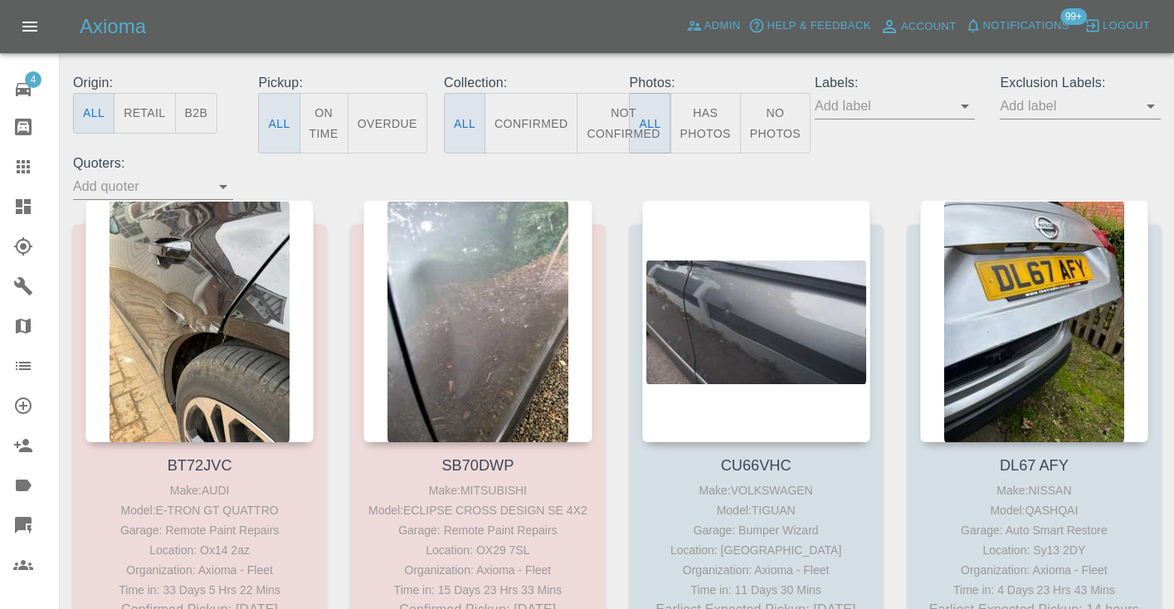
scroll to position [187, 0]
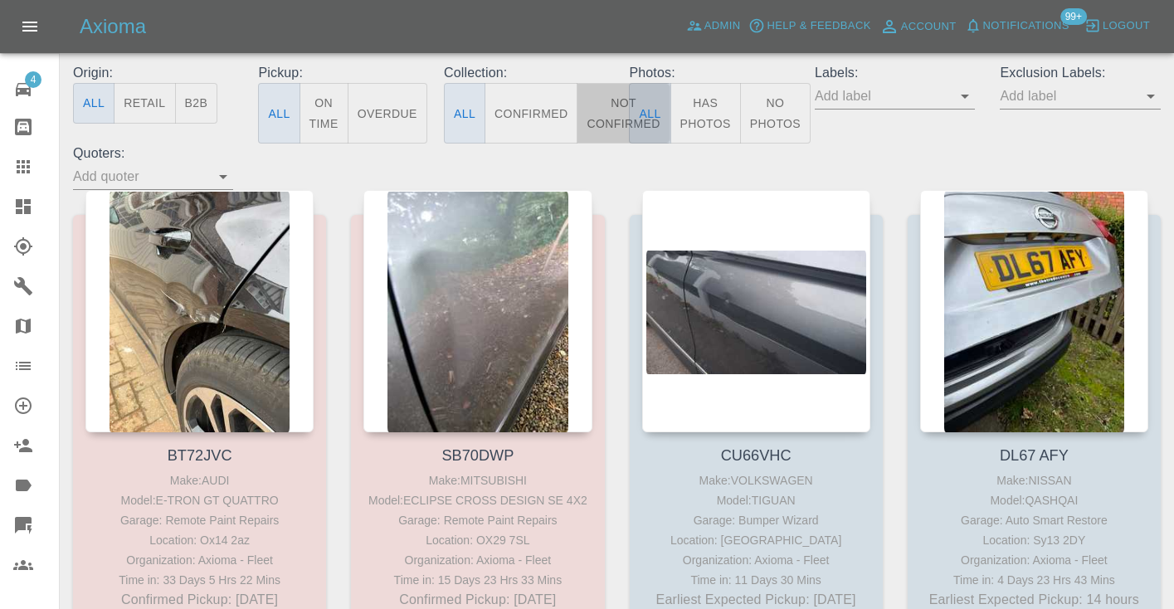
click at [607, 99] on button "Not Confirmed" at bounding box center [623, 113] width 93 height 61
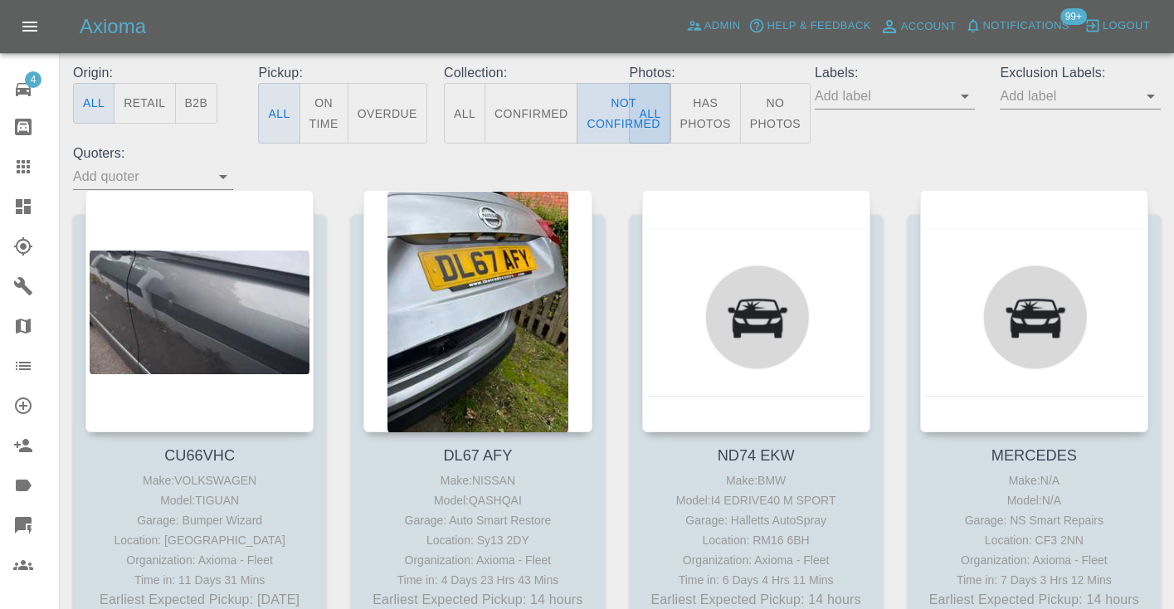
type button "false"
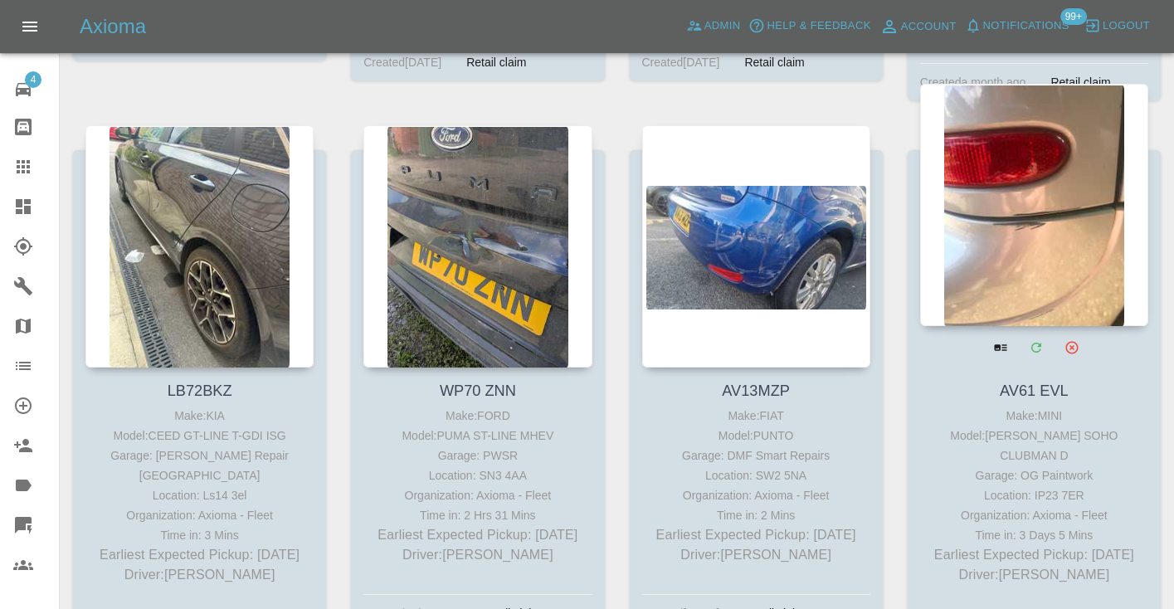
scroll to position [8070, 0]
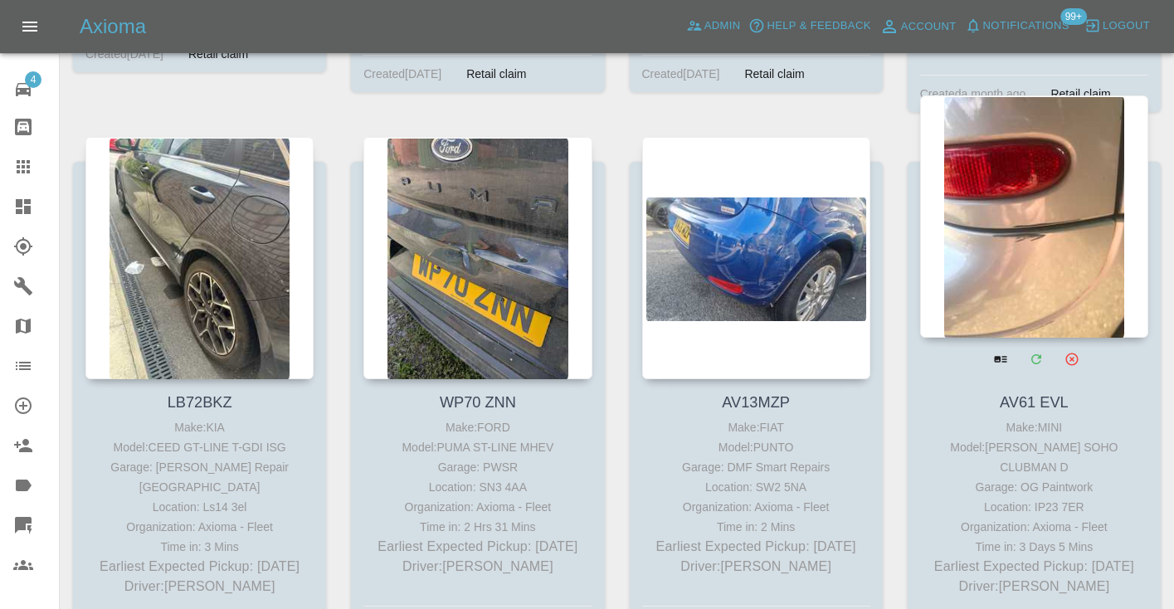
click at [1055, 202] on div at bounding box center [1034, 216] width 228 height 242
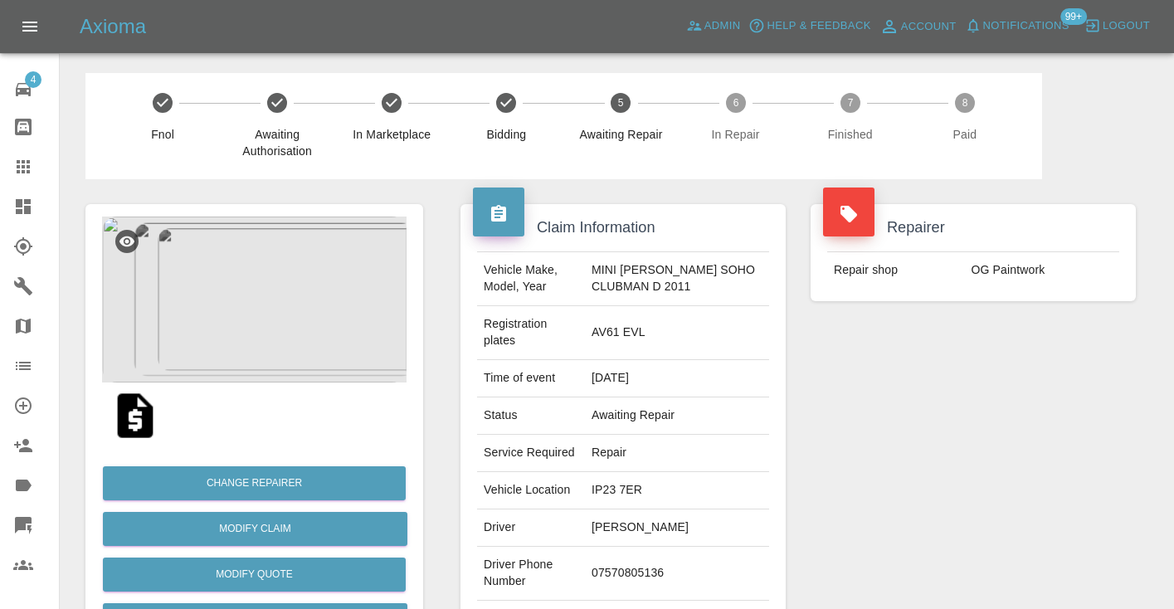
click at [638, 553] on td "07570805136" at bounding box center [677, 574] width 184 height 54
copy td "07570805136"
click at [900, 464] on div "Repairer Repair shop OG Paintwork" at bounding box center [973, 435] width 350 height 512
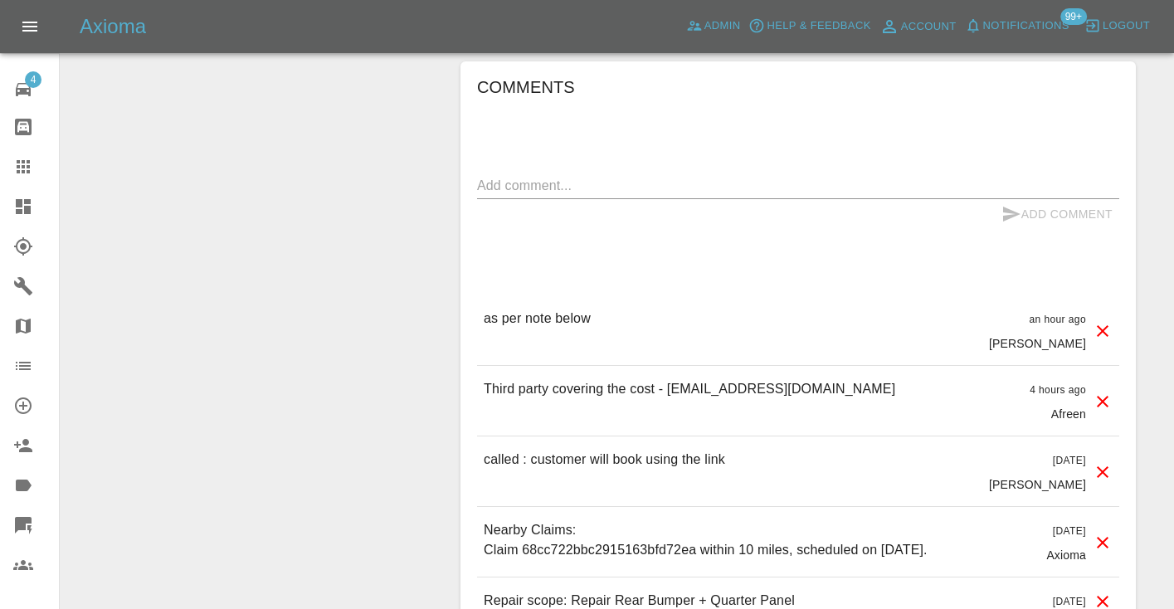
scroll to position [1333, 0]
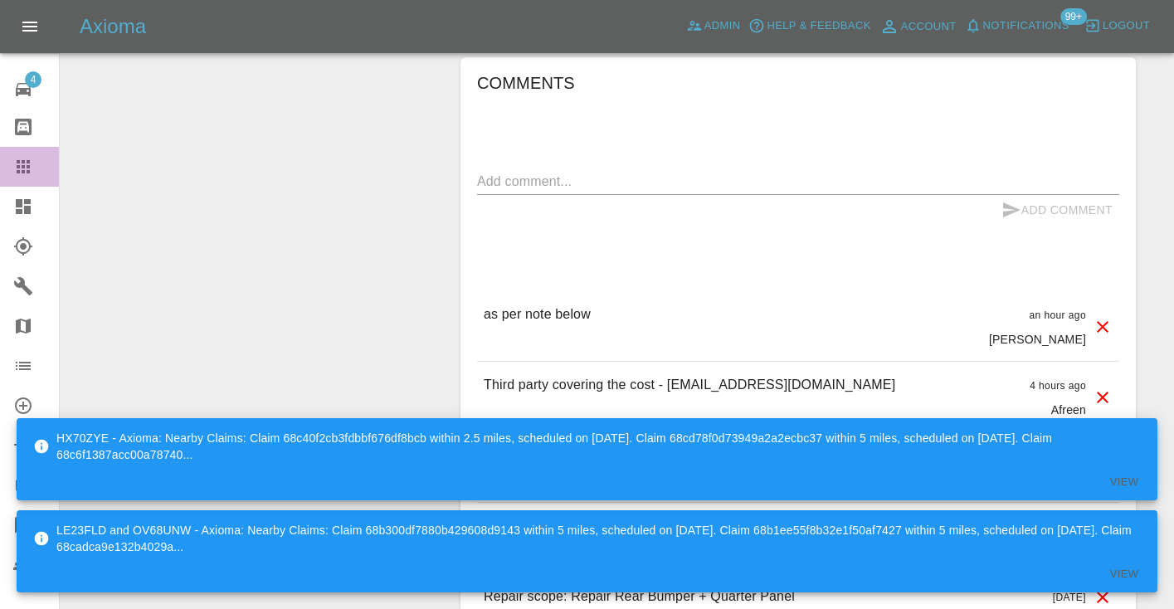
click at [22, 162] on icon at bounding box center [23, 166] width 13 height 13
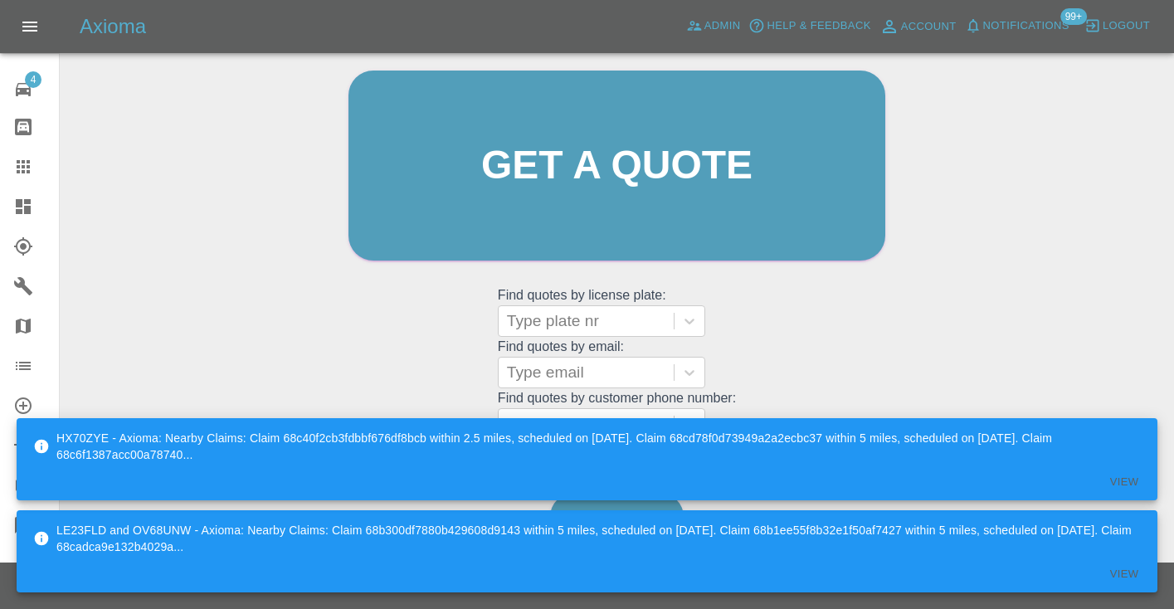
scroll to position [167, 0]
click at [865, 383] on div "Welcome Castro Get a quote Get a quote Find quotes by license plate: Type plate…" at bounding box center [617, 198] width 572 height 501
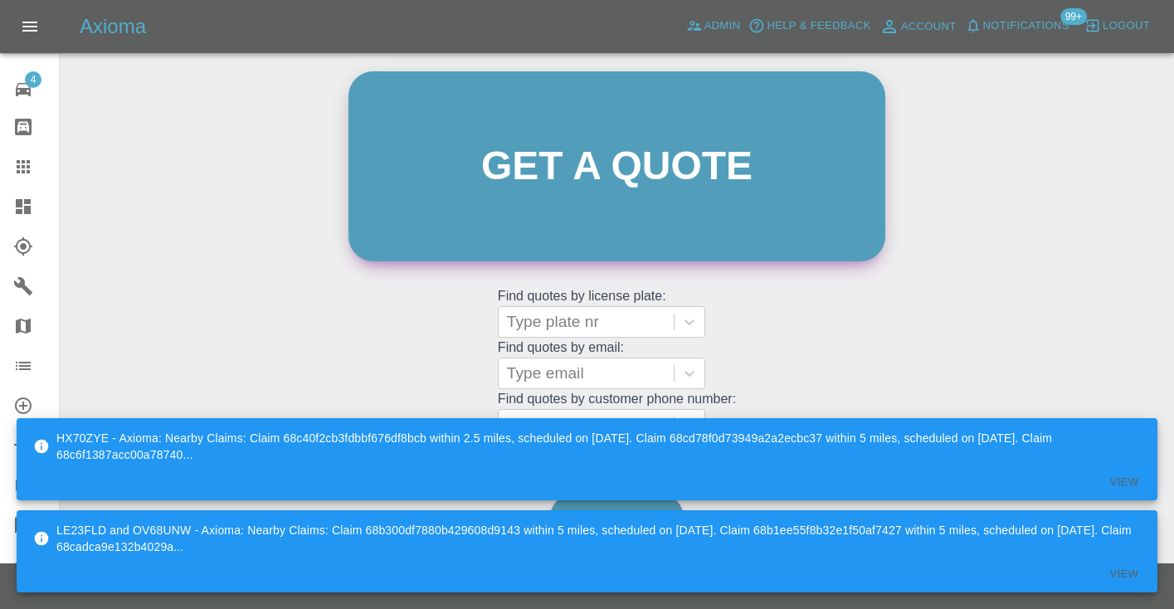
click at [843, 212] on link "Get a quote" at bounding box center [617, 166] width 537 height 190
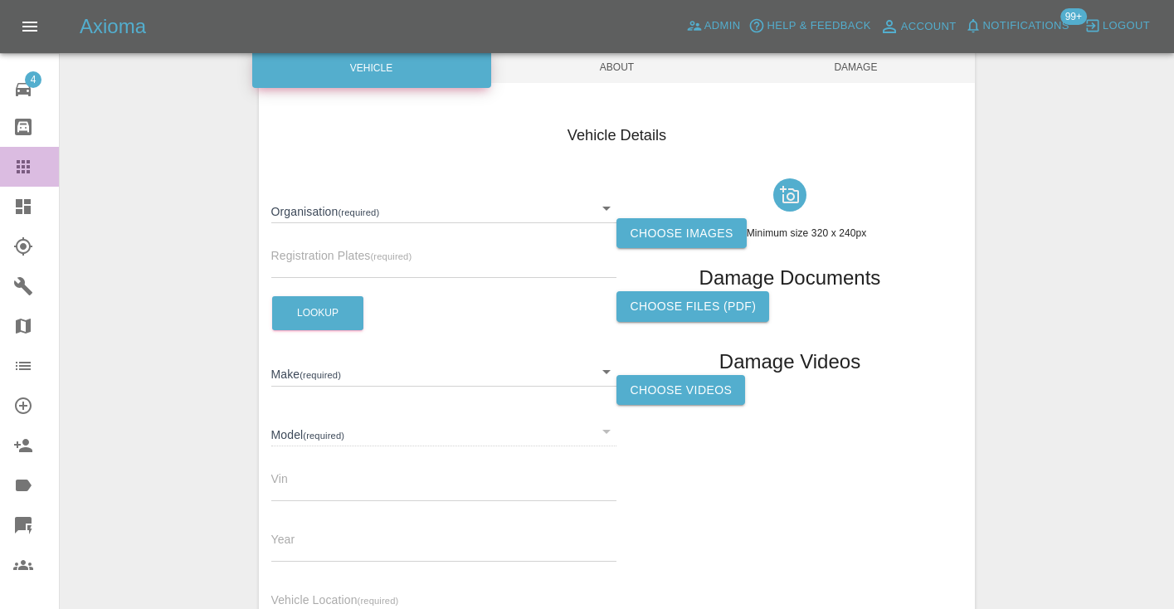
click at [24, 170] on icon at bounding box center [23, 166] width 13 height 13
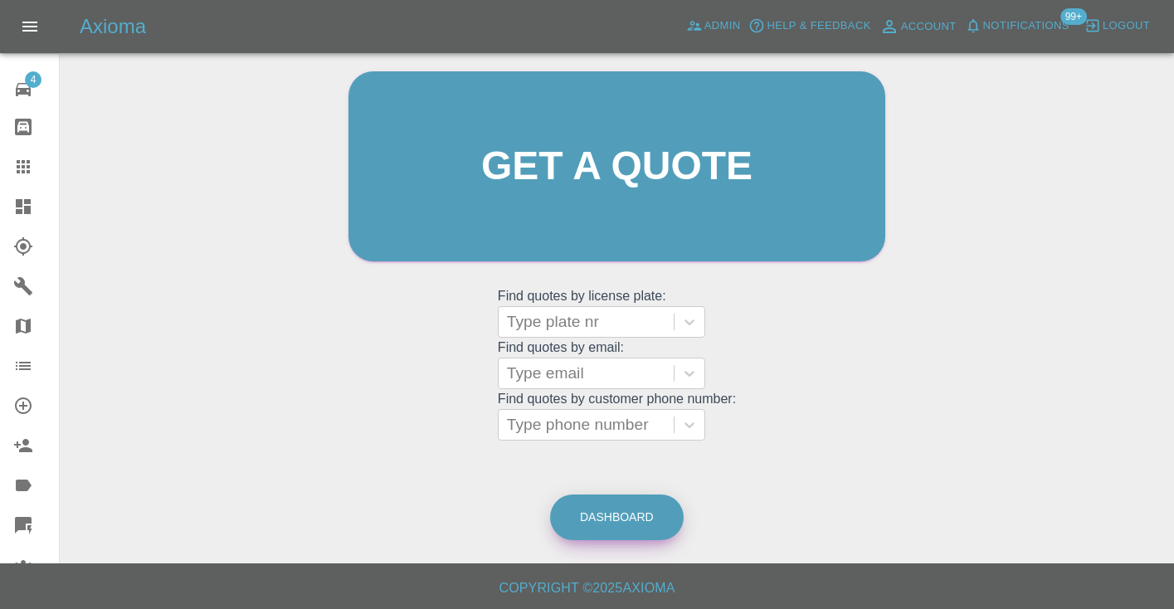
click at [616, 534] on link "Dashboard" at bounding box center [617, 518] width 134 height 46
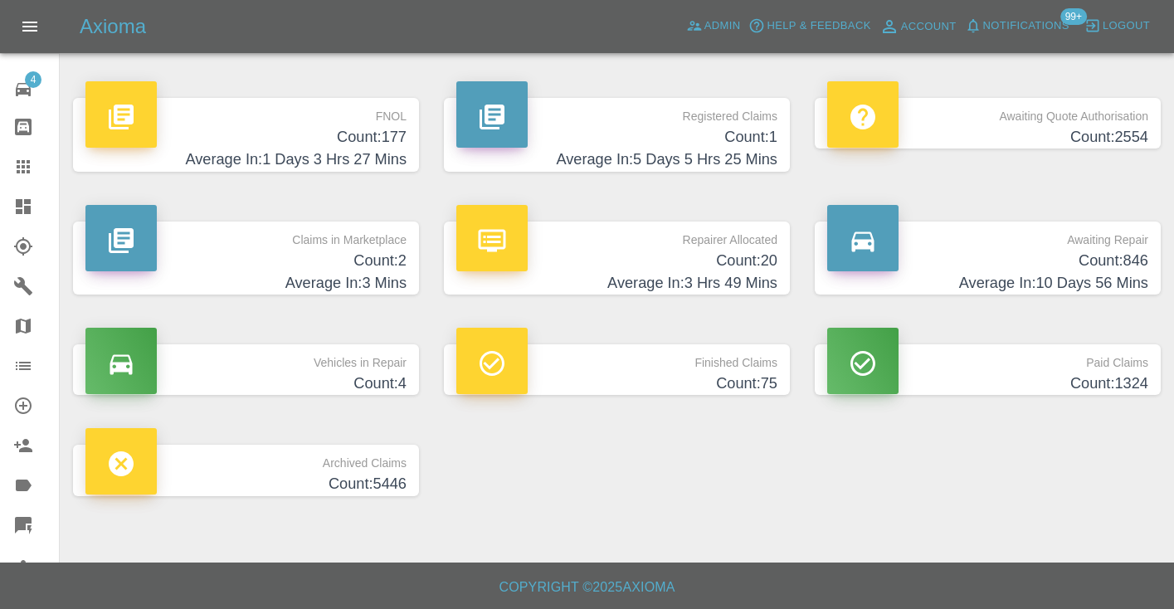
click at [1119, 259] on h4 "Count: 846" at bounding box center [987, 261] width 321 height 22
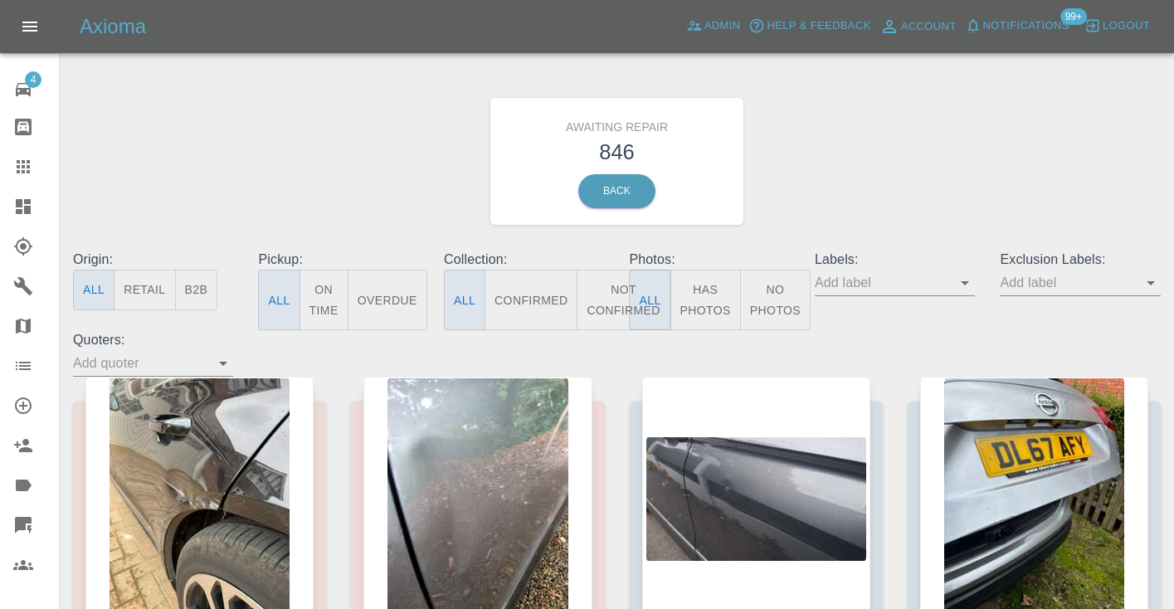
click at [606, 298] on button "Not Confirmed" at bounding box center [623, 300] width 93 height 61
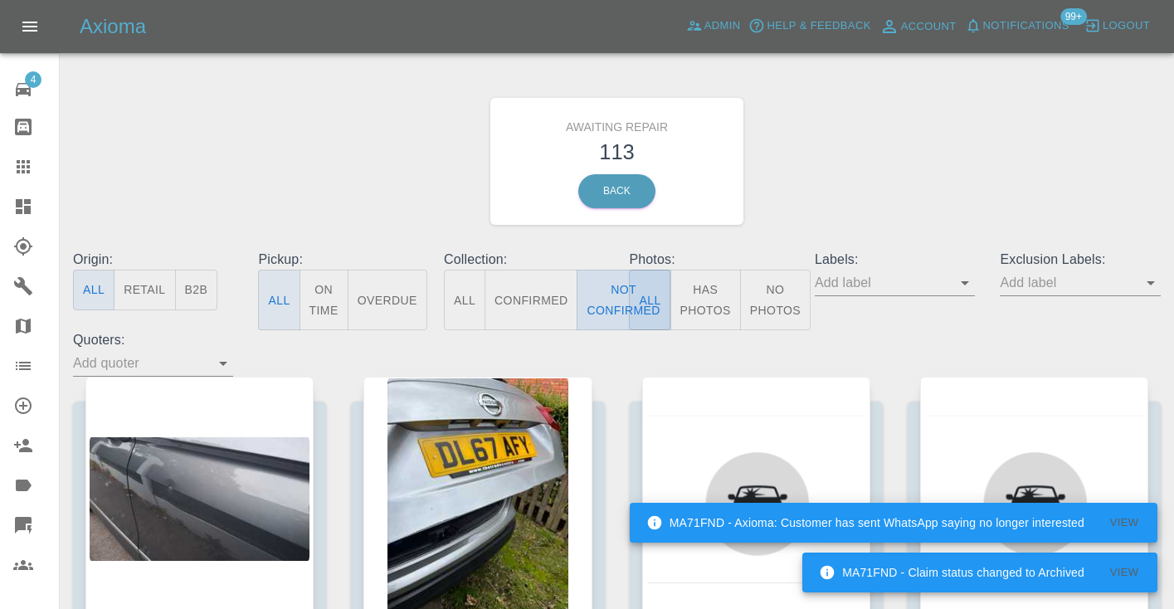
type button "false"
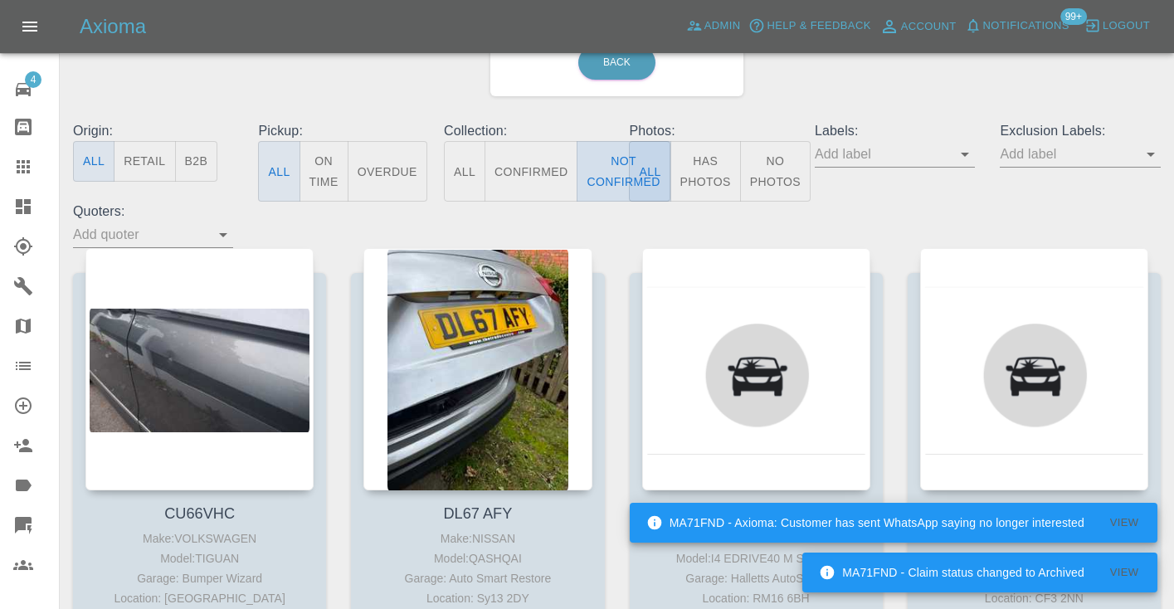
scroll to position [134, 0]
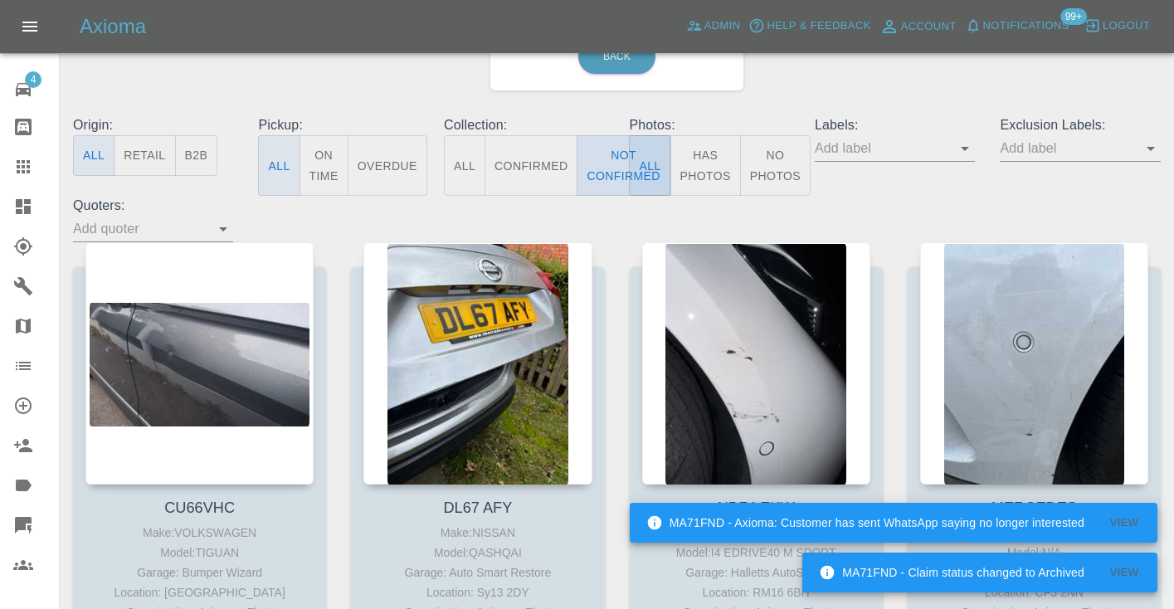
click at [597, 168] on button "Not Confirmed" at bounding box center [623, 165] width 93 height 61
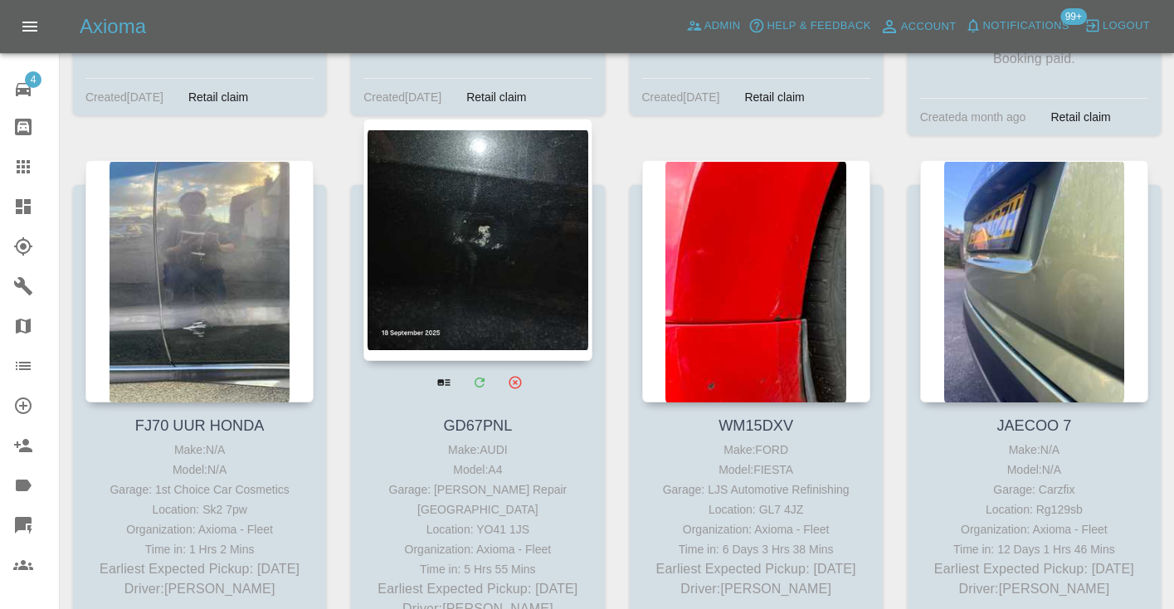
scroll to position [9137, 0]
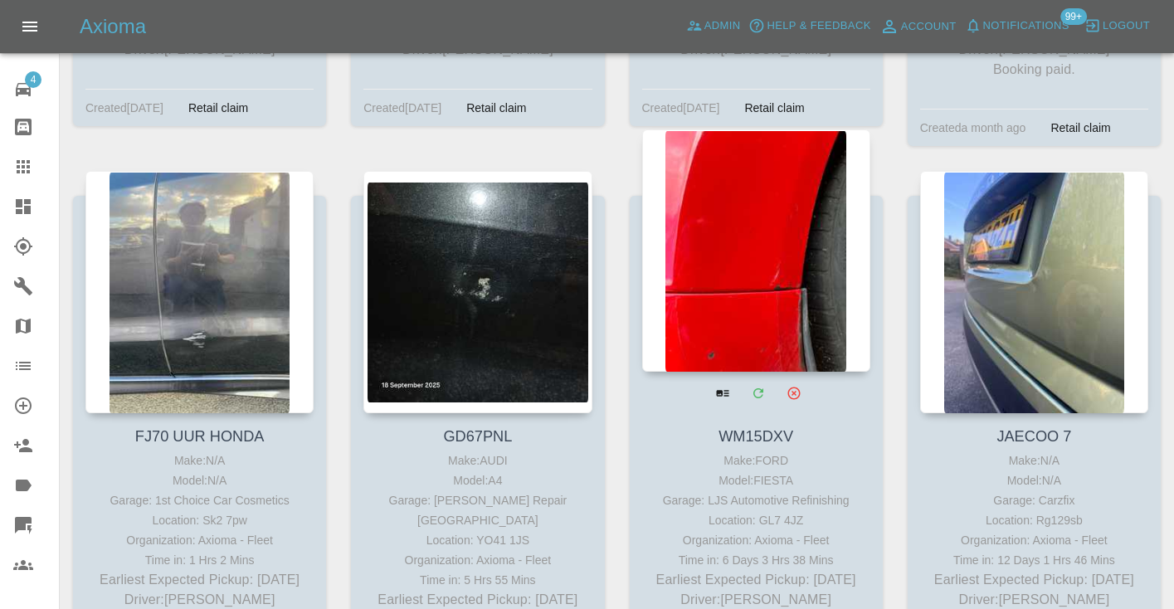
click at [764, 237] on div at bounding box center [756, 250] width 228 height 242
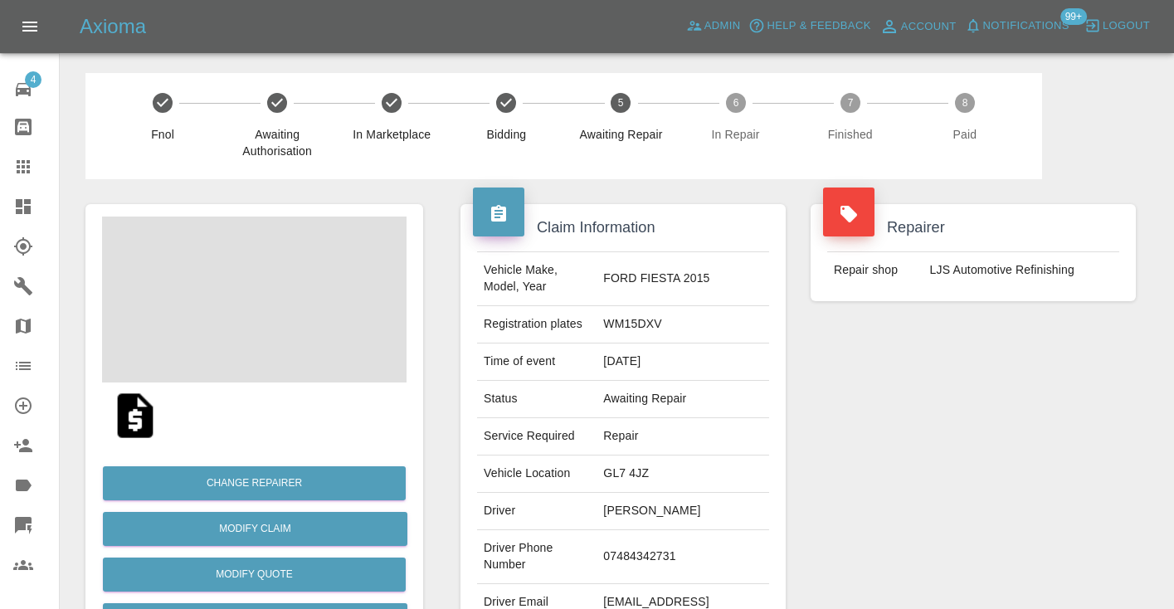
click at [631, 571] on td "07484342731" at bounding box center [683, 557] width 173 height 54
copy td "07484342731"
click at [915, 443] on div "Repairer Repair shop LJS Automotive Refinishing" at bounding box center [973, 426] width 350 height 495
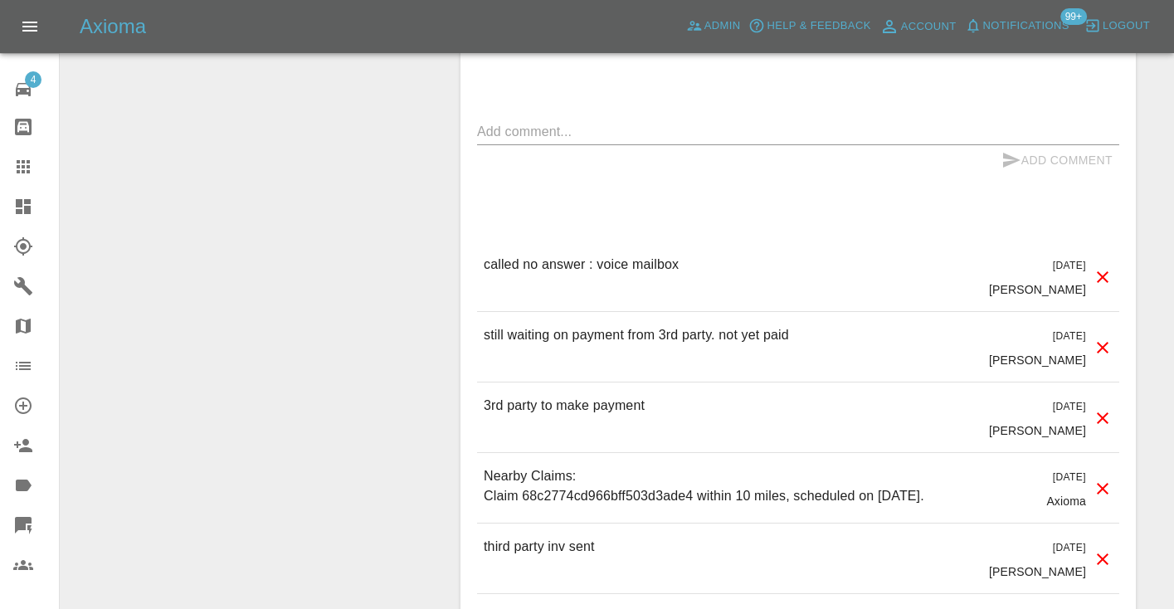
scroll to position [1470, 0]
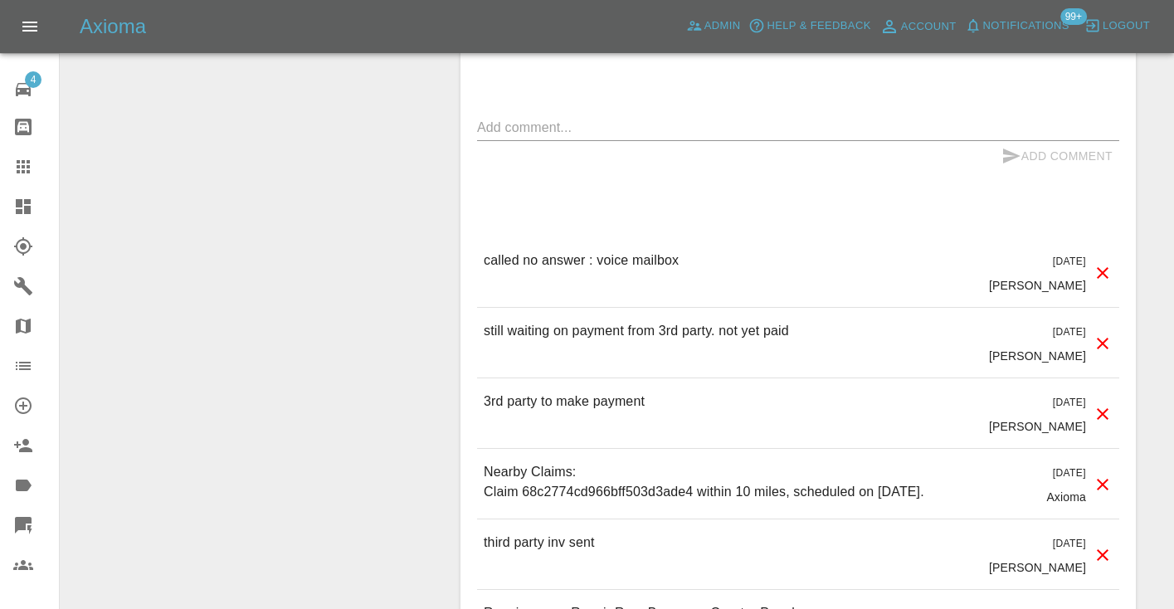
click at [592, 271] on p "called no answer : voice mailbox" at bounding box center [581, 261] width 195 height 20
copy p "called no answer : voice mailbox"
click at [554, 137] on textarea at bounding box center [798, 127] width 642 height 19
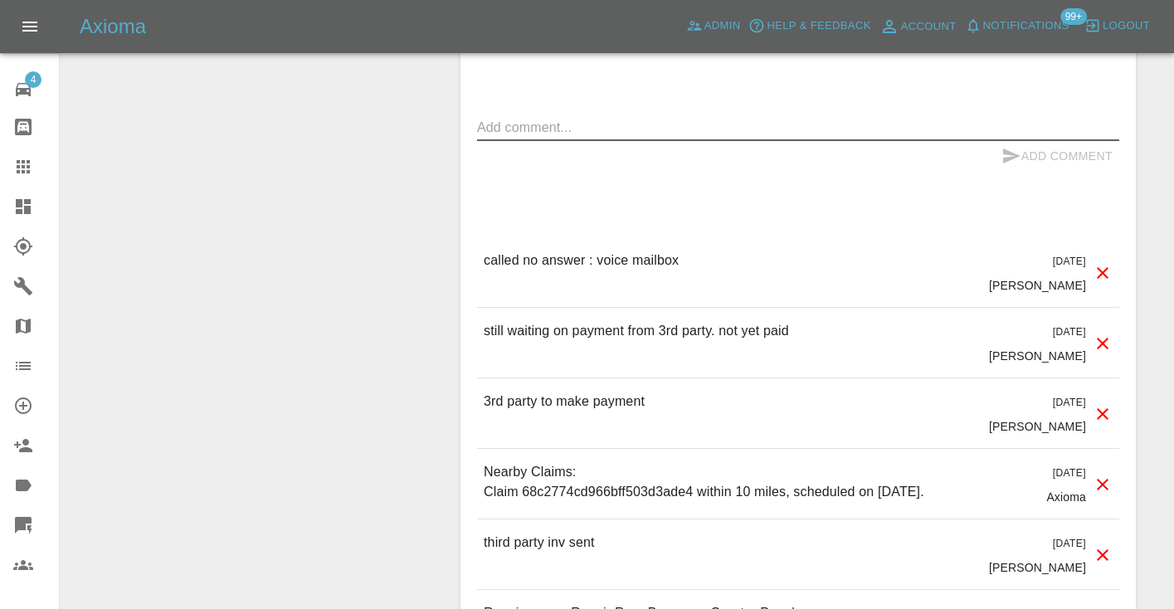
paste textarea "called no answer : voice mailbox"
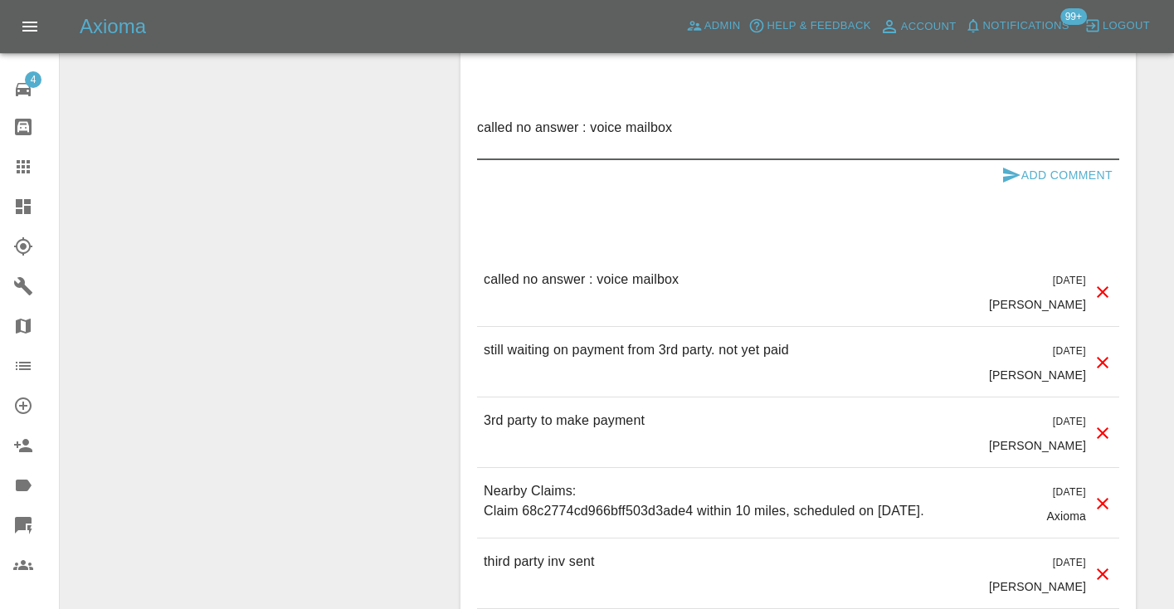
type textarea "called no answer : voice mailbox"
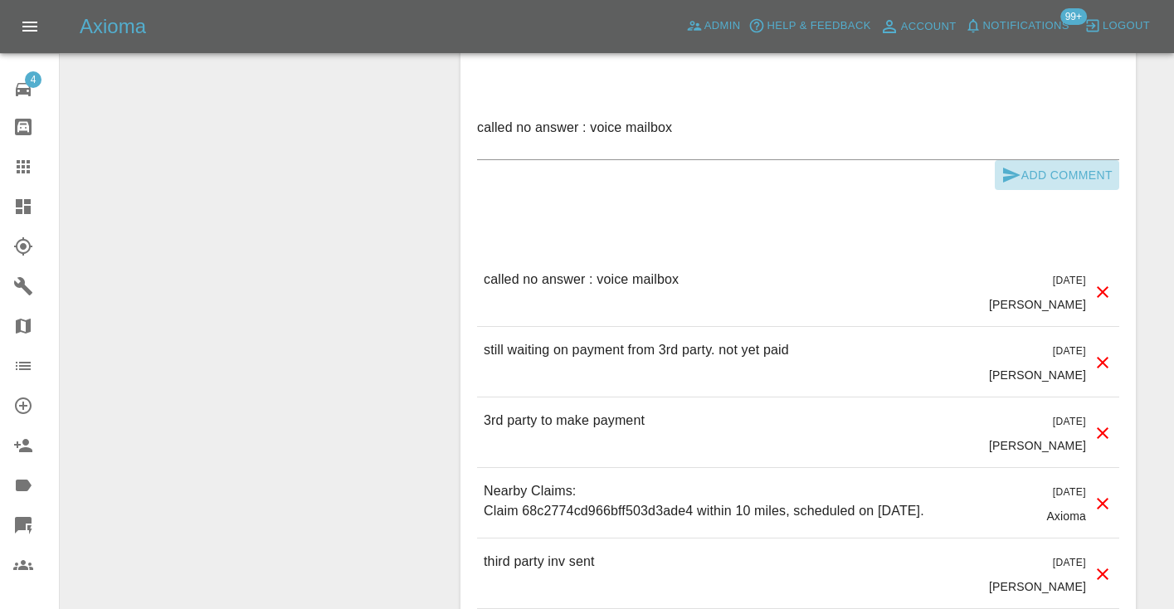
click at [1012, 183] on icon "submit" at bounding box center [1011, 175] width 17 height 15
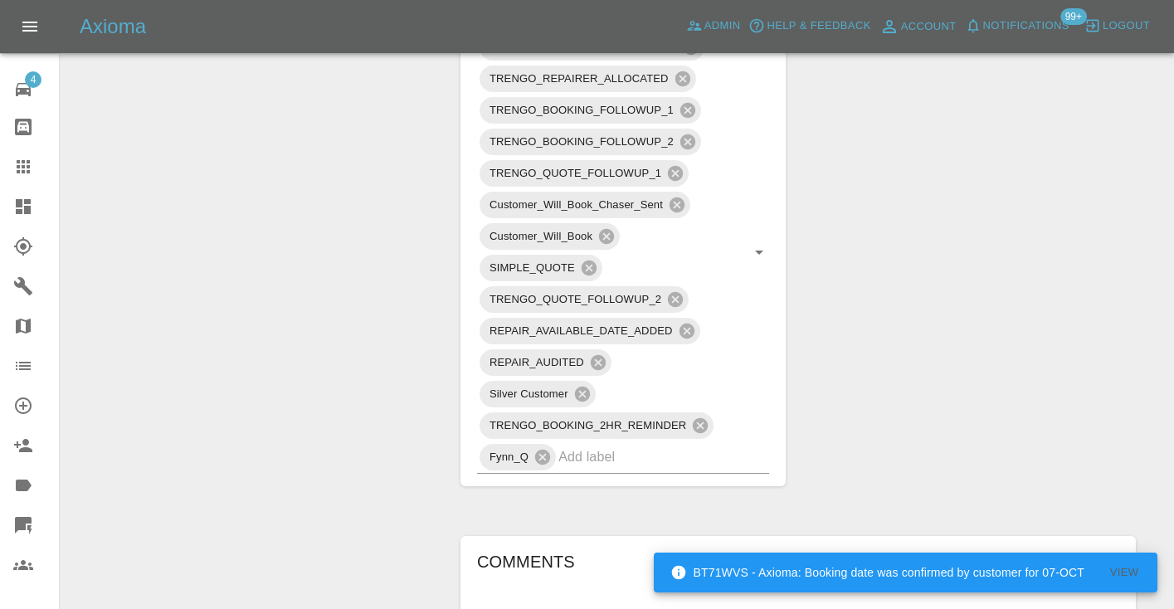
scroll to position [937, 0]
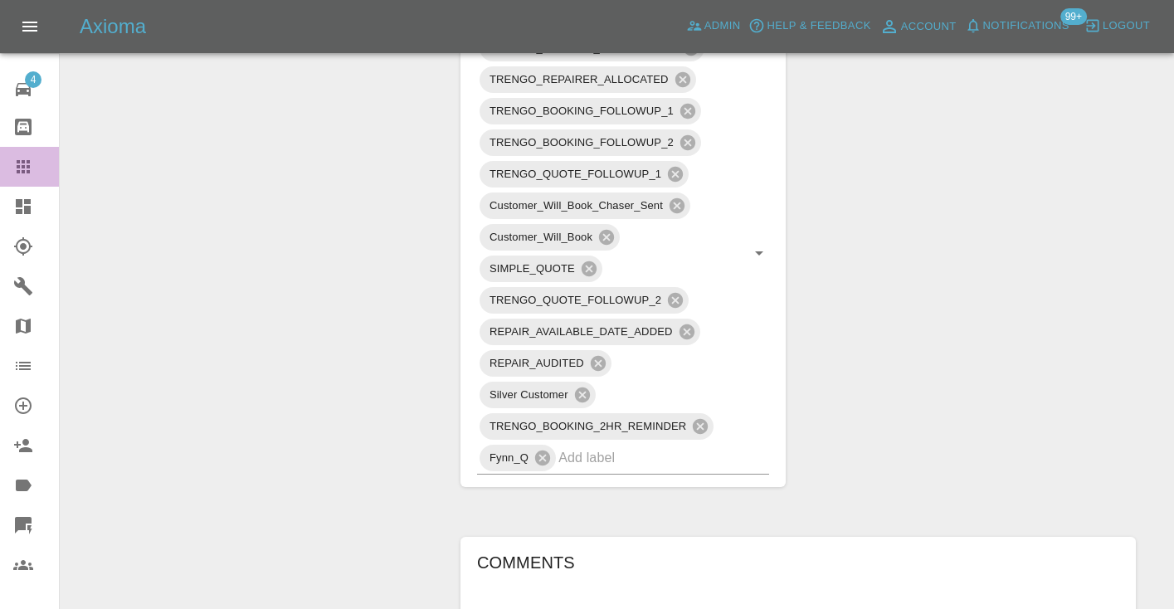
click at [30, 163] on icon at bounding box center [23, 166] width 13 height 13
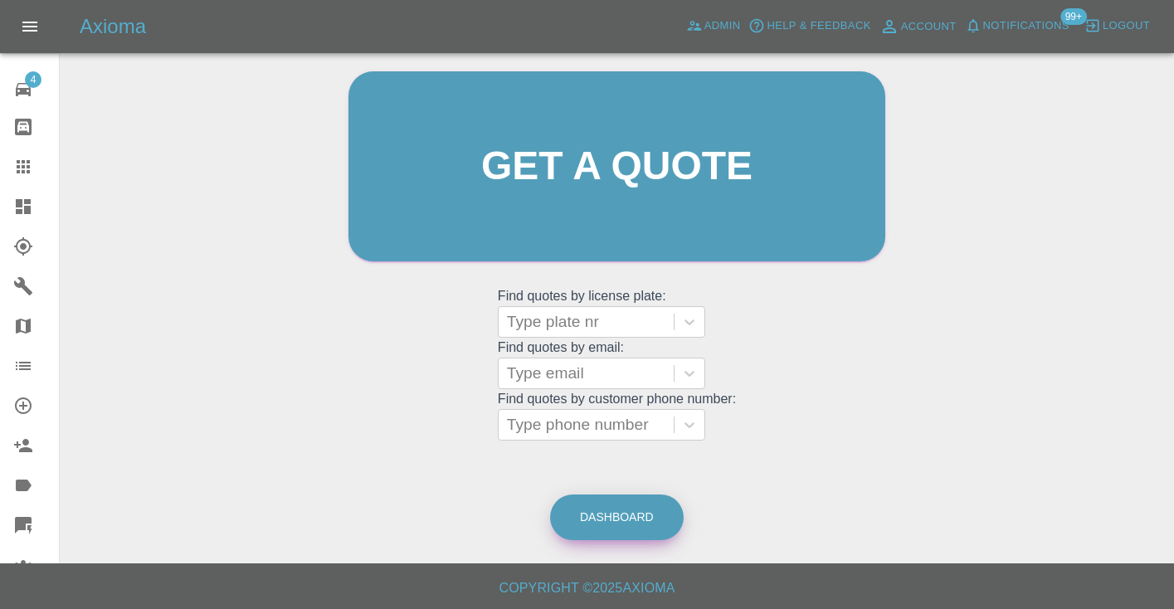
click at [588, 506] on link "Dashboard" at bounding box center [617, 518] width 134 height 46
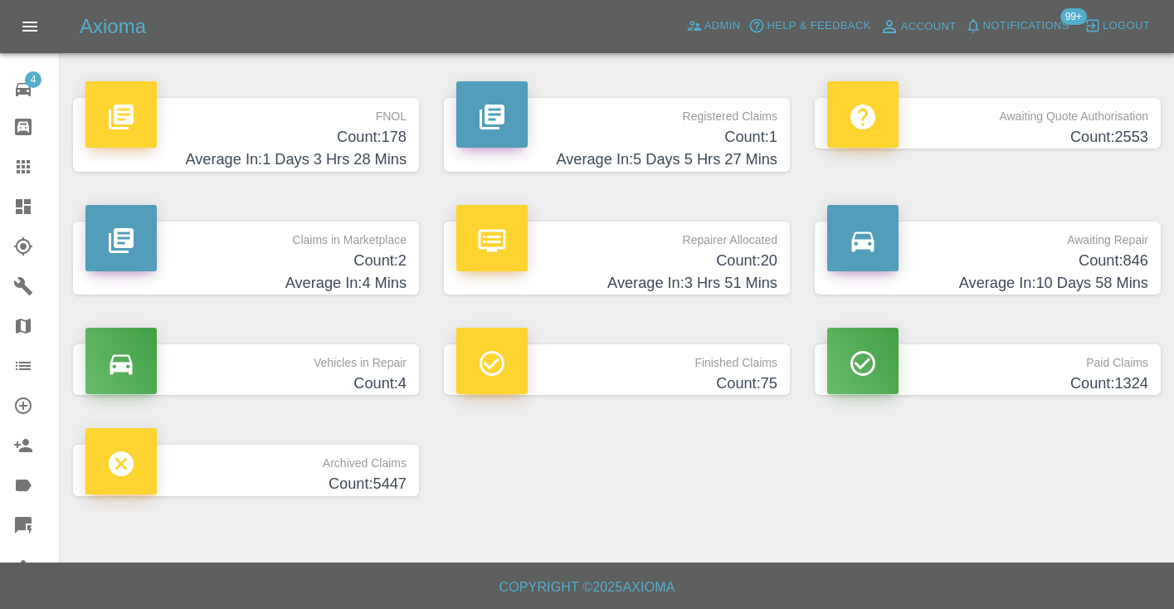
click at [1137, 270] on h4 "Count: 846" at bounding box center [987, 261] width 321 height 22
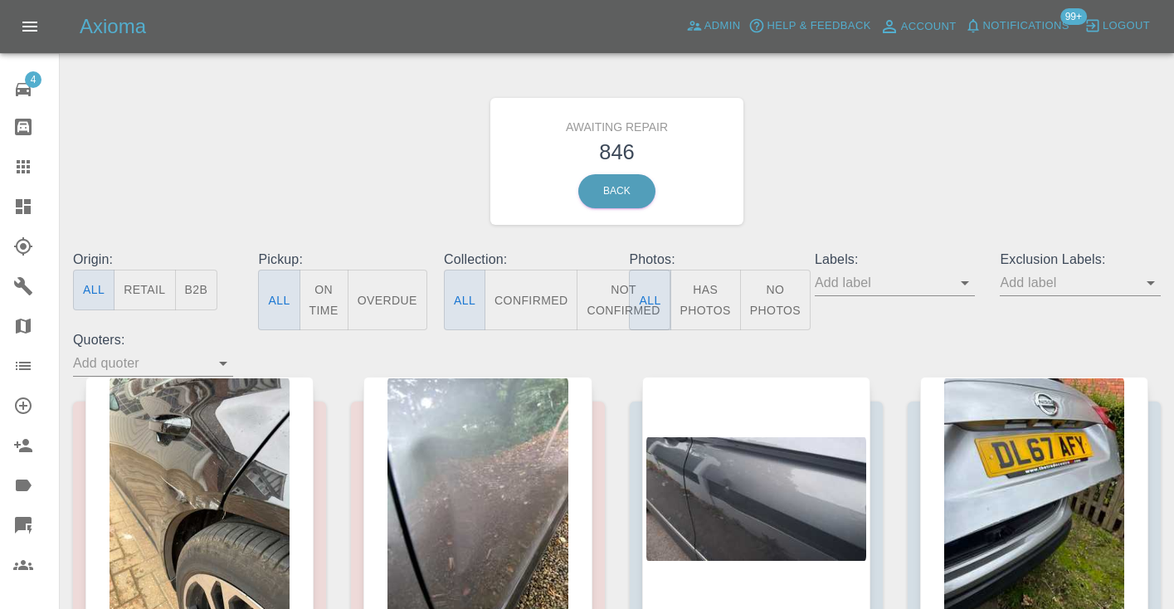
click at [619, 300] on button "Not Confirmed" at bounding box center [623, 300] width 93 height 61
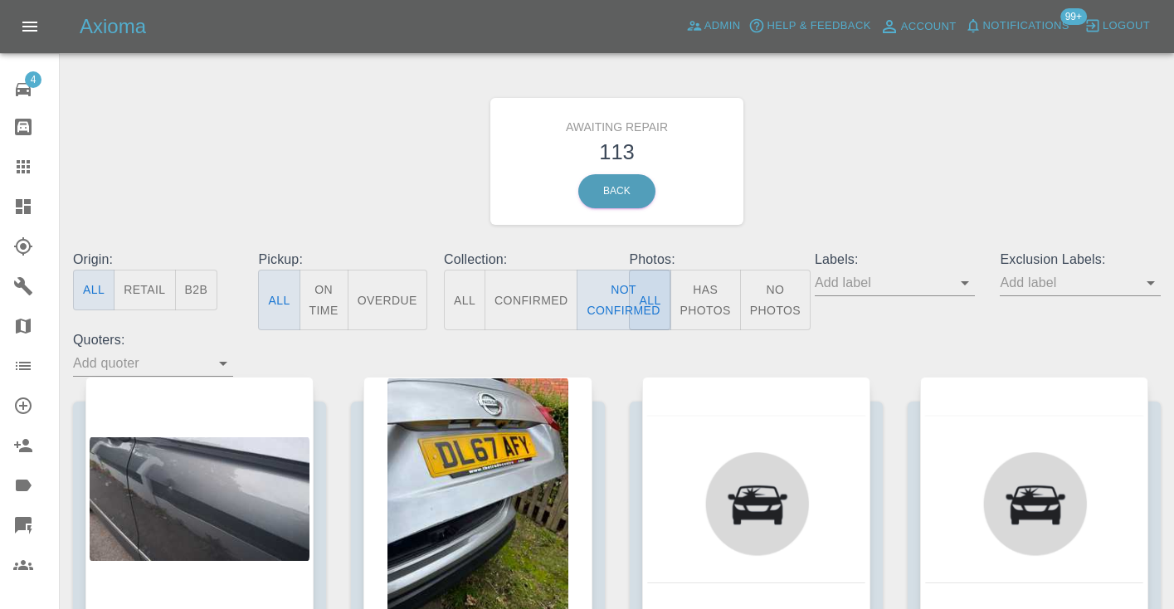
click at [869, 177] on div "Awaiting Repair 113 Back" at bounding box center [617, 161] width 1113 height 177
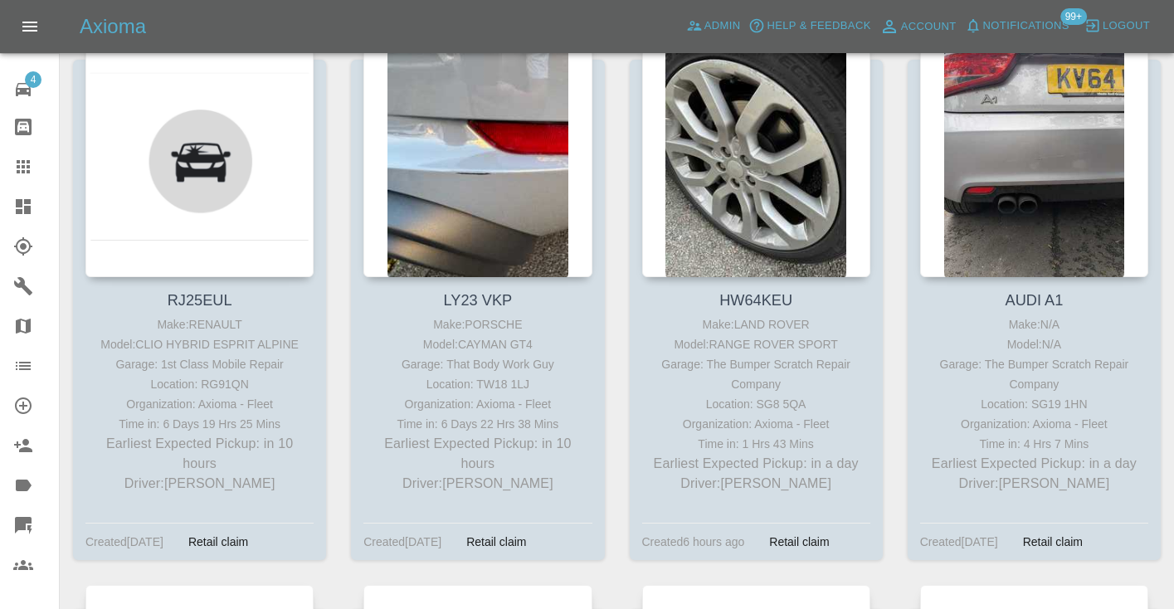
scroll to position [2679, 0]
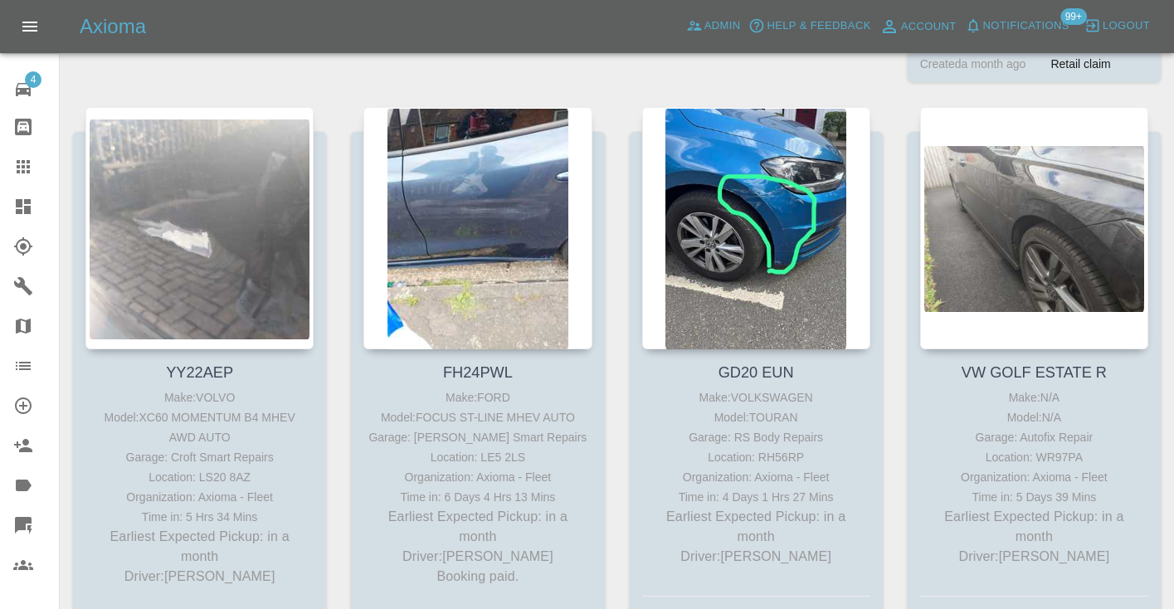
scroll to position [15255, 0]
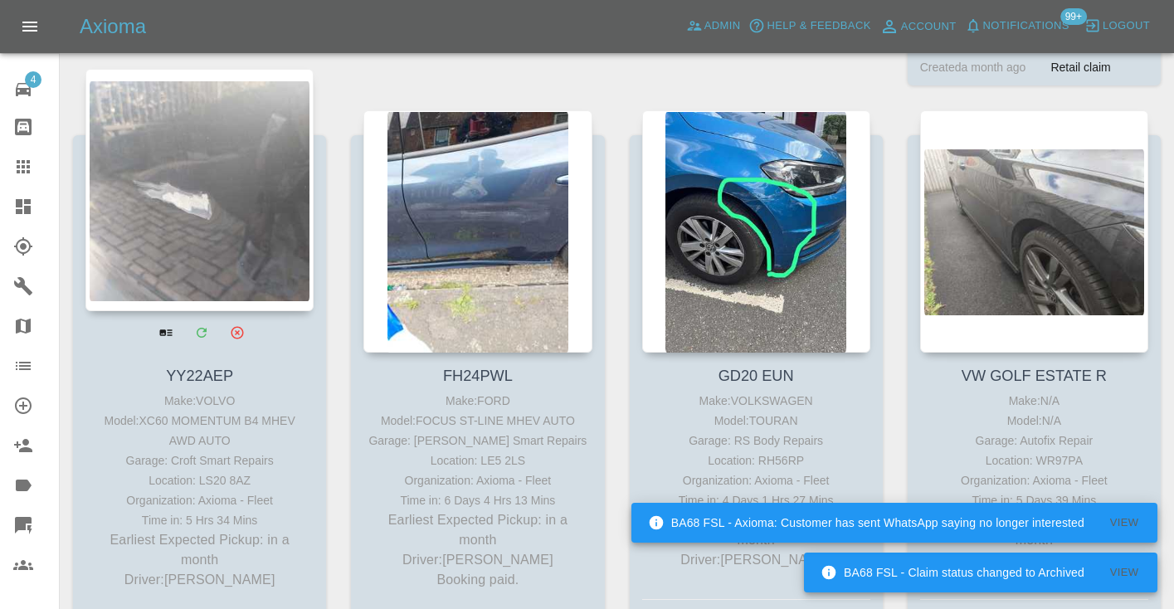
click at [202, 147] on div at bounding box center [199, 190] width 228 height 242
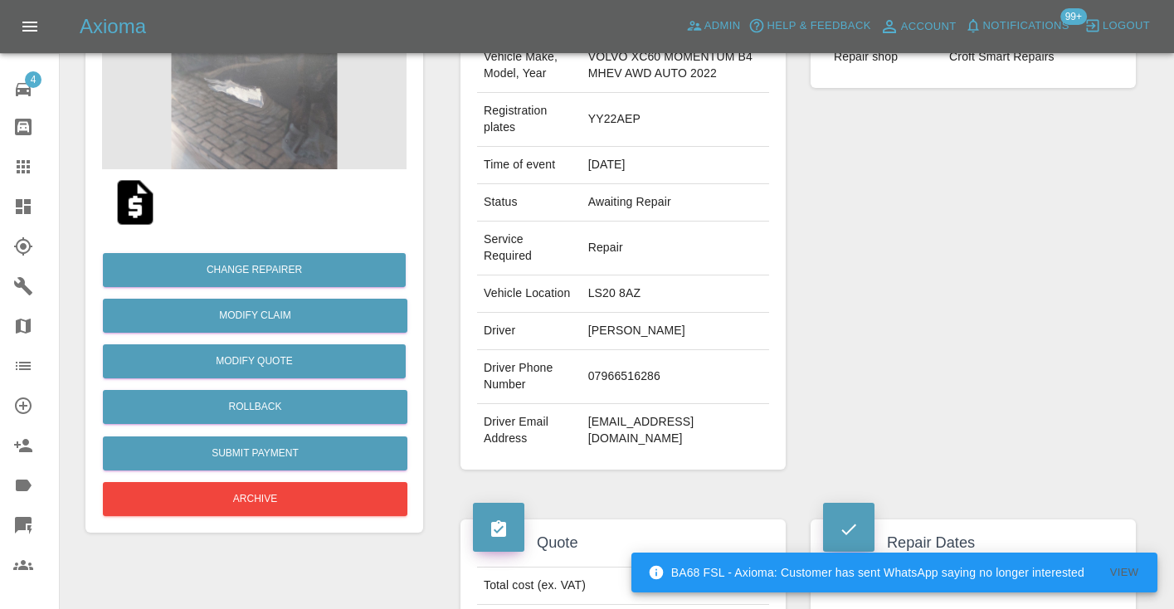
scroll to position [214, 0]
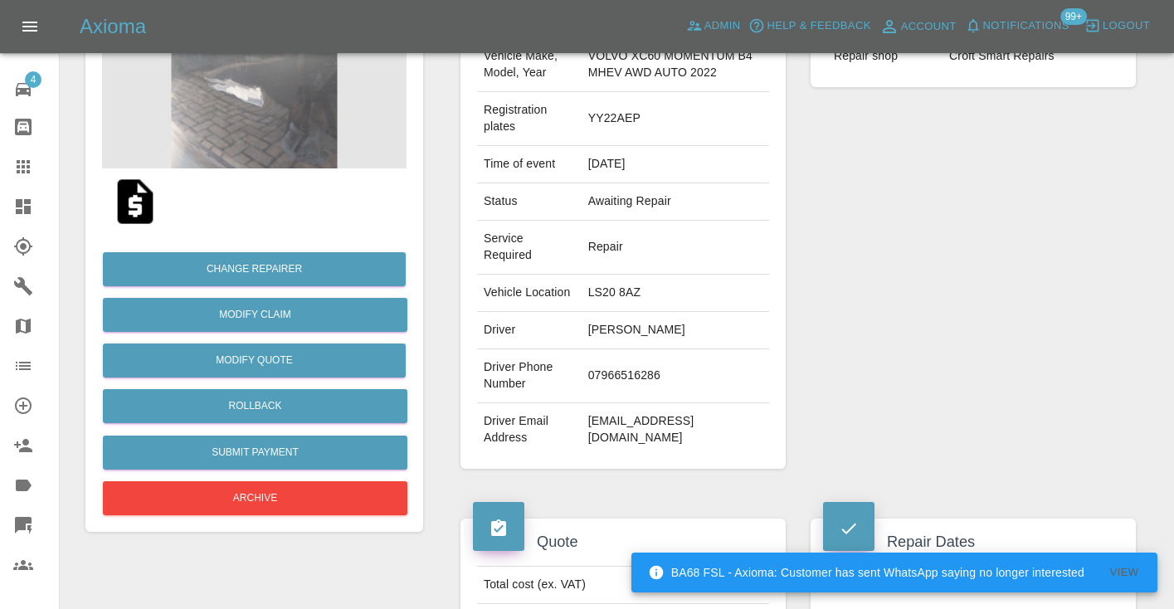
click at [613, 386] on td "07966516286" at bounding box center [676, 376] width 188 height 54
copy td "07966516286"
click at [951, 324] on div "Repairer Repair shop Croft Smart Repairs" at bounding box center [973, 229] width 350 height 529
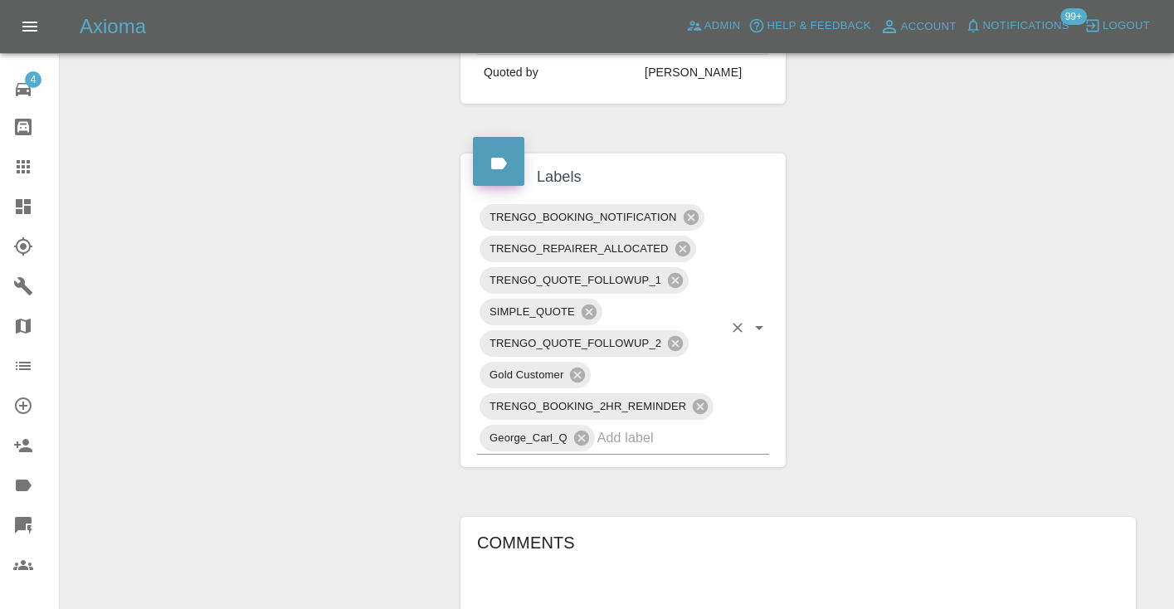
scroll to position [807, 0]
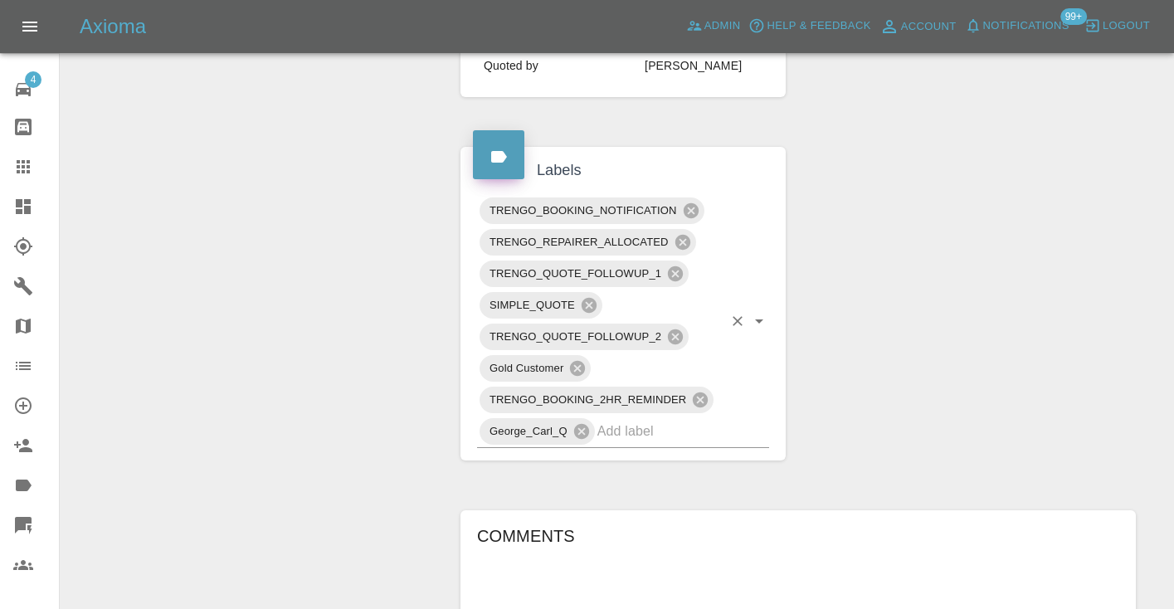
click at [642, 448] on div "TRENGO_BOOKING_NOTIFICATION TRENGO_REPAIRER_ALLOCATED TRENGO_QUOTE_FOLLOWUP_1 S…" at bounding box center [623, 321] width 292 height 253
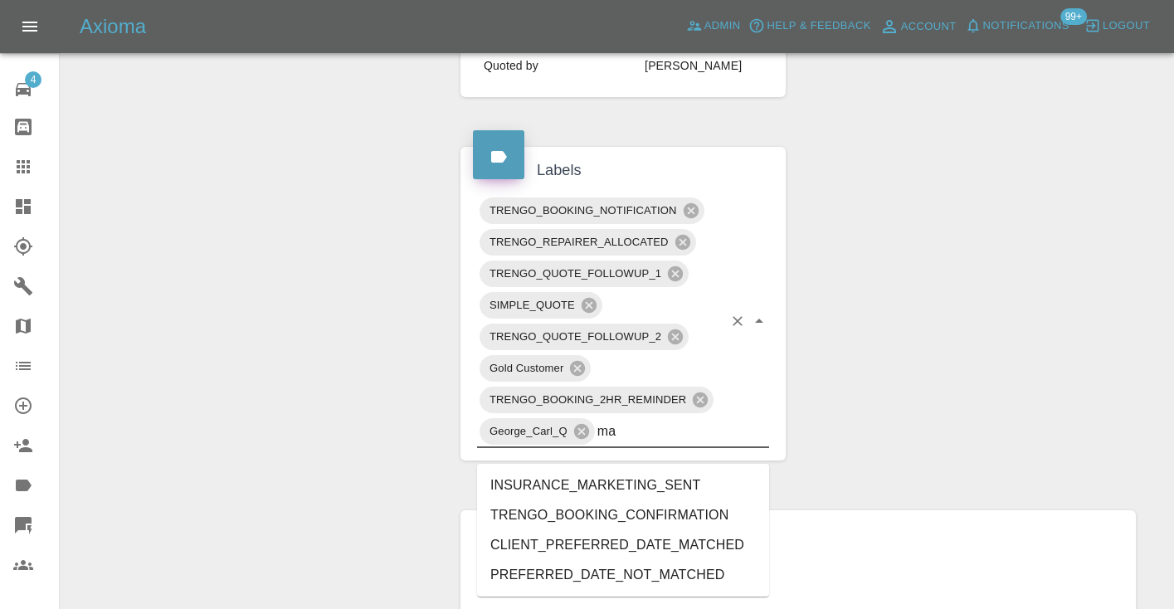
type input "mat"
click at [618, 525] on li "CLIENT_PREFERRED_DATE_MATCHED" at bounding box center [623, 515] width 292 height 30
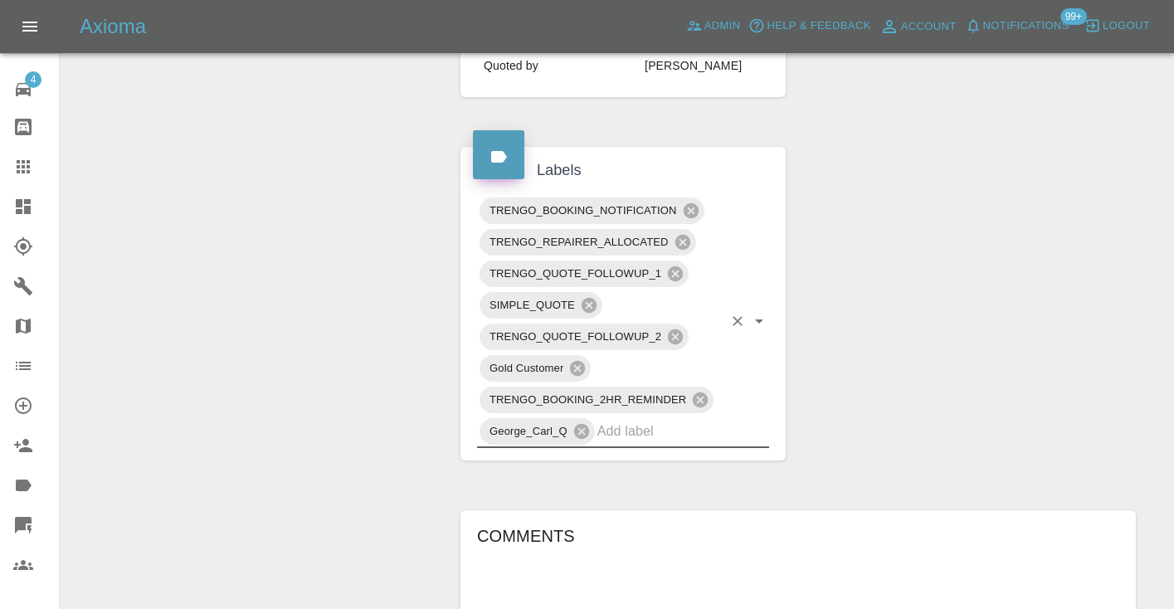
click at [869, 479] on div "Claim Information Vehicle Make, Model, Year VOLVO XC60 MOMENTUM B4 MHEV AWD AUT…" at bounding box center [798, 246] width 700 height 1749
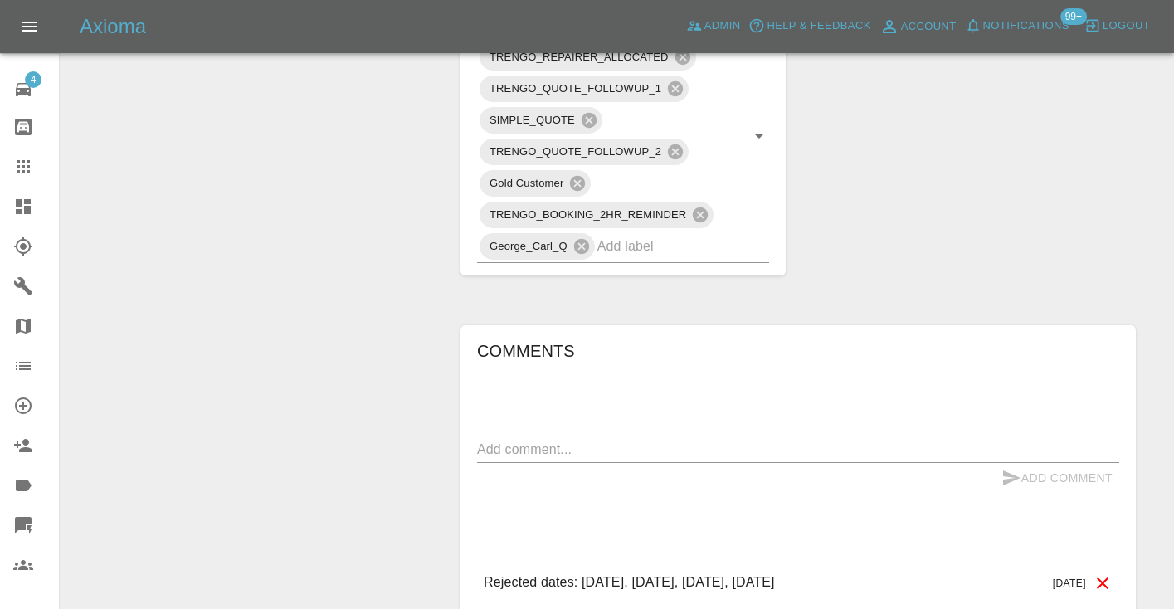
scroll to position [995, 0]
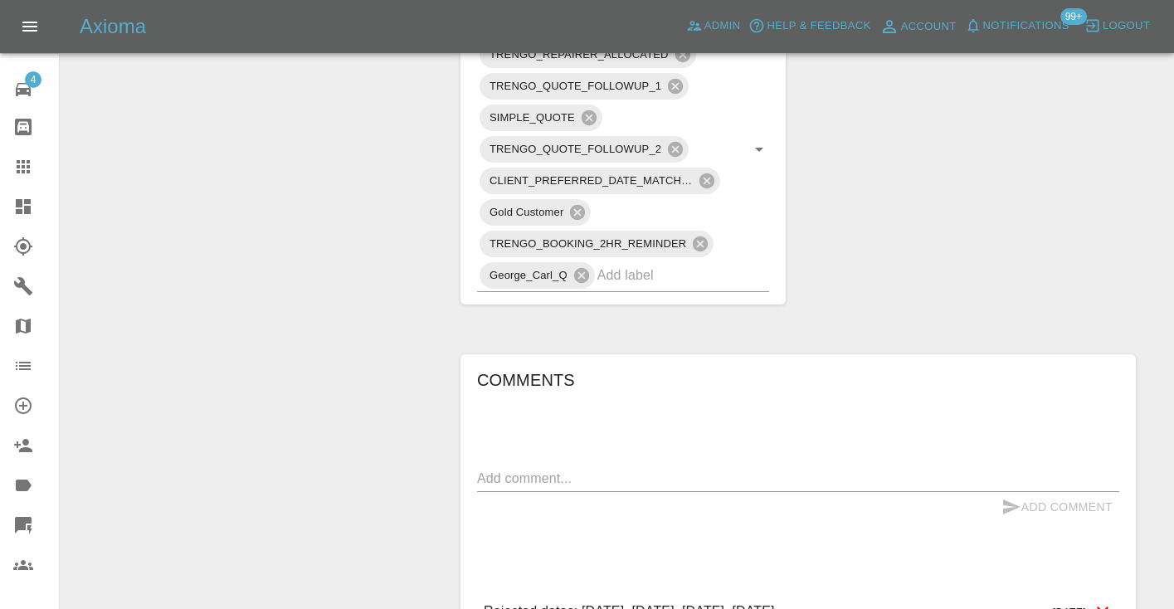
click at [502, 488] on textarea at bounding box center [798, 478] width 642 height 19
type textarea "date matched"
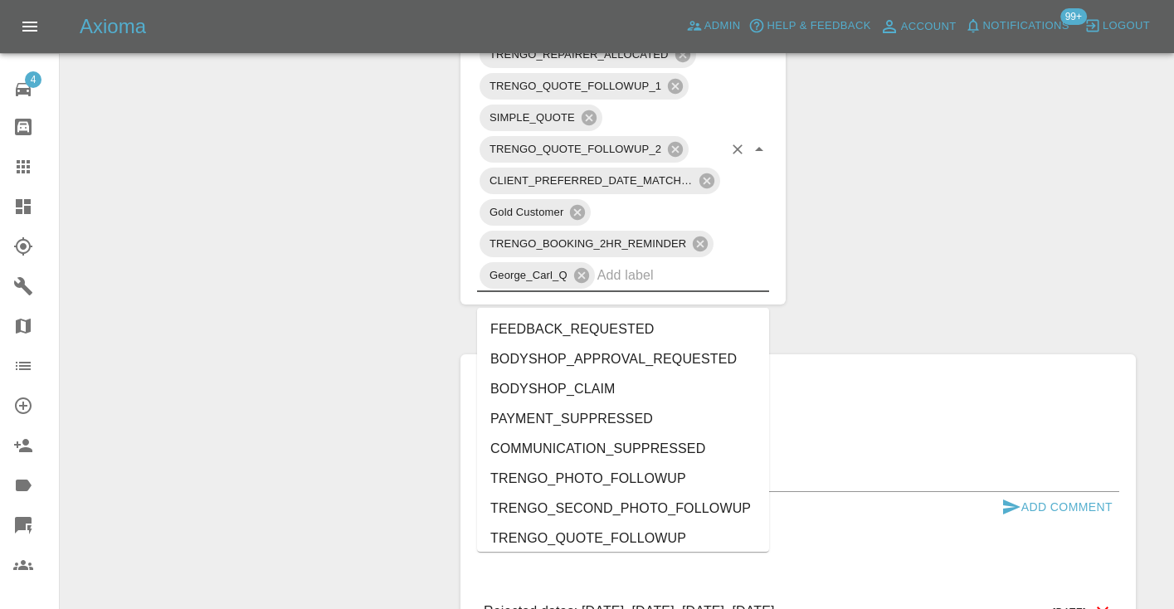
click at [712, 288] on input "text" at bounding box center [659, 275] width 125 height 26
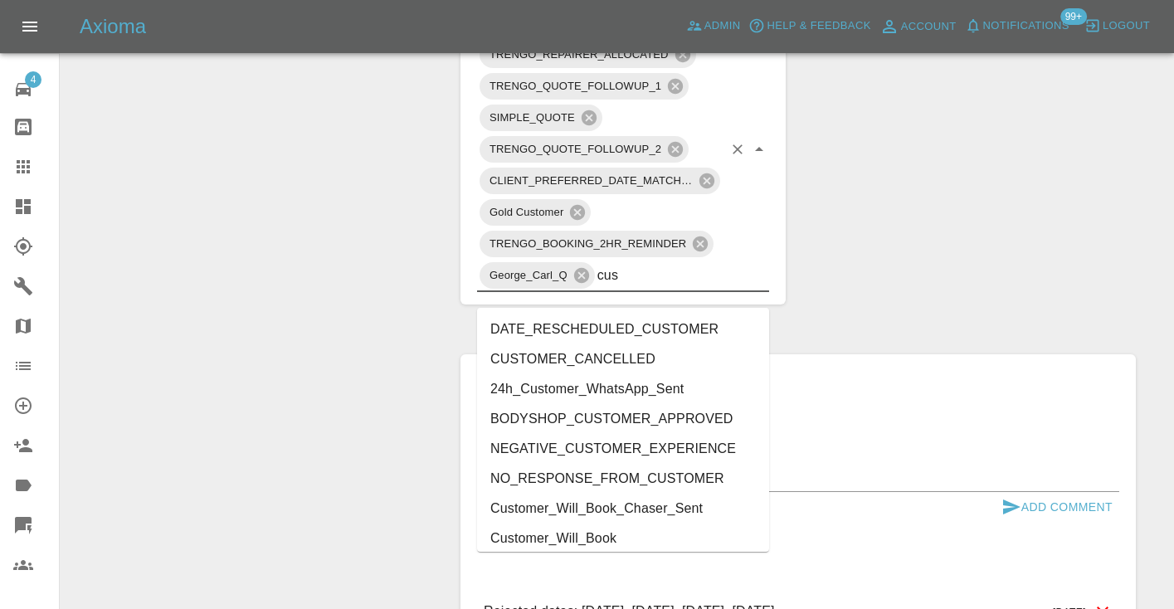
type input "cust"
click at [660, 537] on li "Customer_Will_Book" at bounding box center [623, 539] width 292 height 30
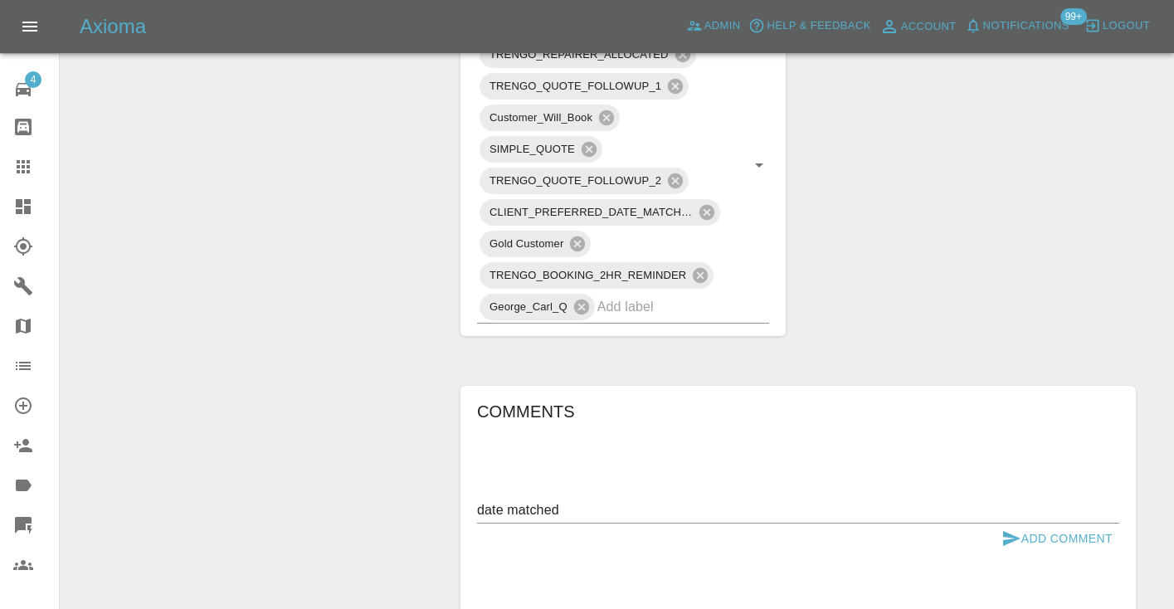
click at [480, 519] on textarea "date matched" at bounding box center [798, 509] width 642 height 19
click at [505, 519] on textarea "date matched" at bounding box center [798, 509] width 642 height 19
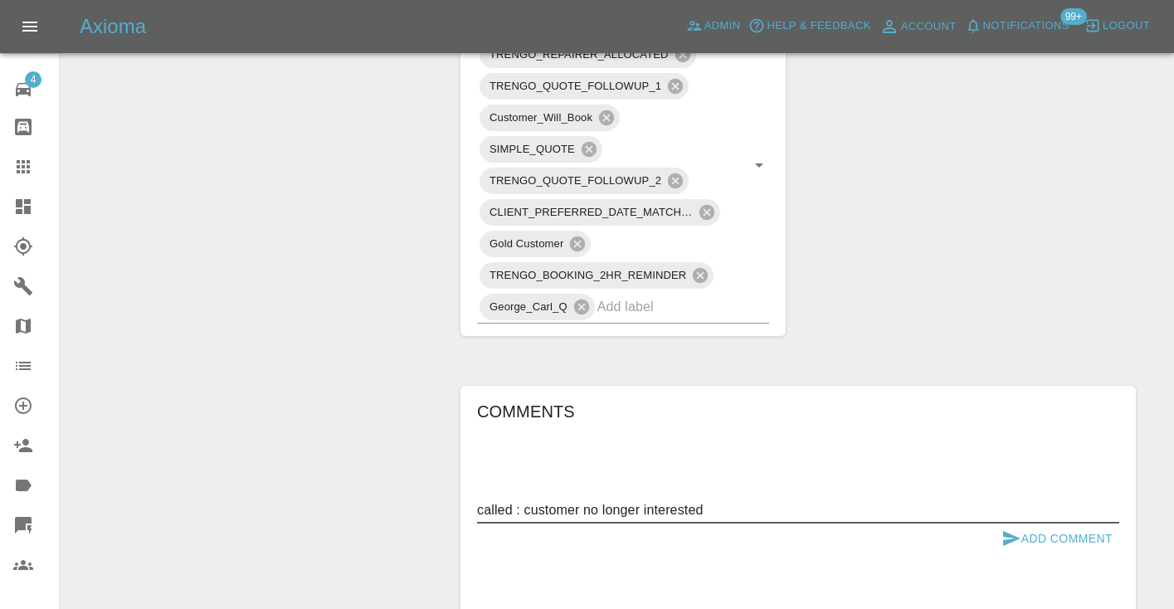
type textarea "called : customer no longer interested"
click at [1028, 550] on button "Add Comment" at bounding box center [1057, 539] width 124 height 31
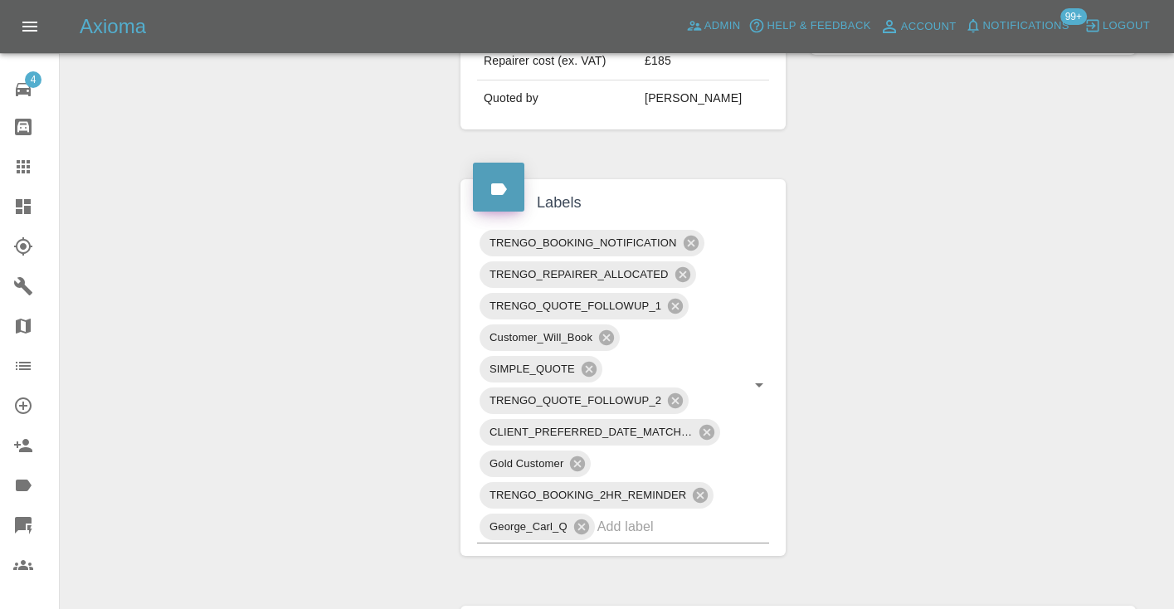
scroll to position [800, 0]
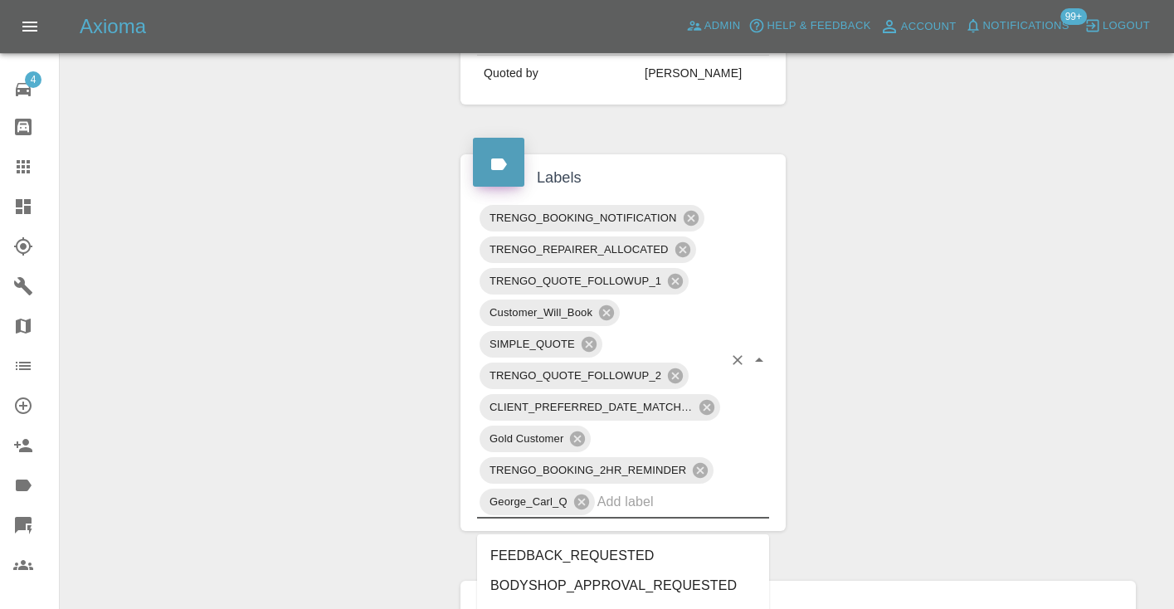
click at [666, 514] on input "text" at bounding box center [659, 502] width 125 height 26
type input "cust"
click at [653, 585] on li "CUSTOMER_CANCELLED" at bounding box center [623, 586] width 292 height 30
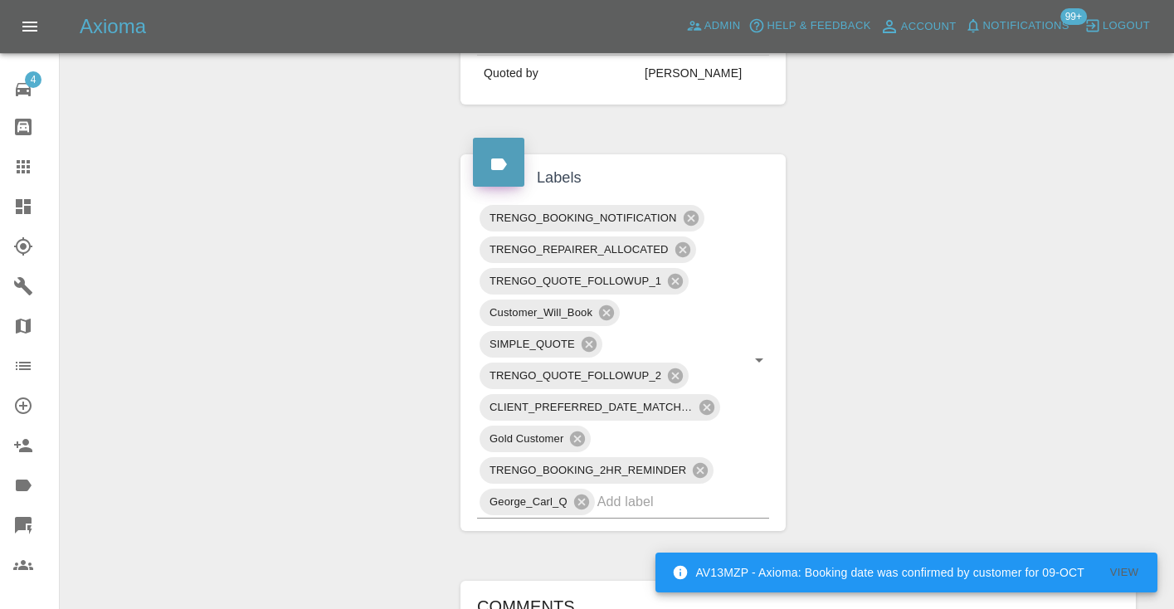
click at [444, 353] on div "Claim Information Vehicle Make, Model, Year VOLVO XC60 MOMENTUM B4 MHEV AWD AUT…" at bounding box center [798, 320] width 725 height 1883
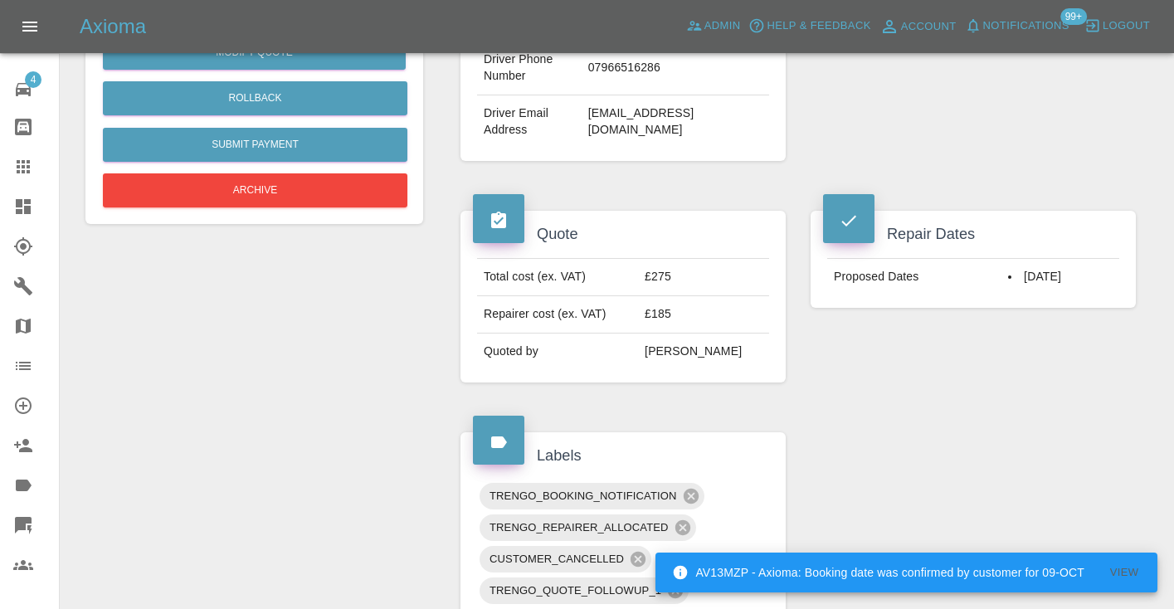
scroll to position [541, 0]
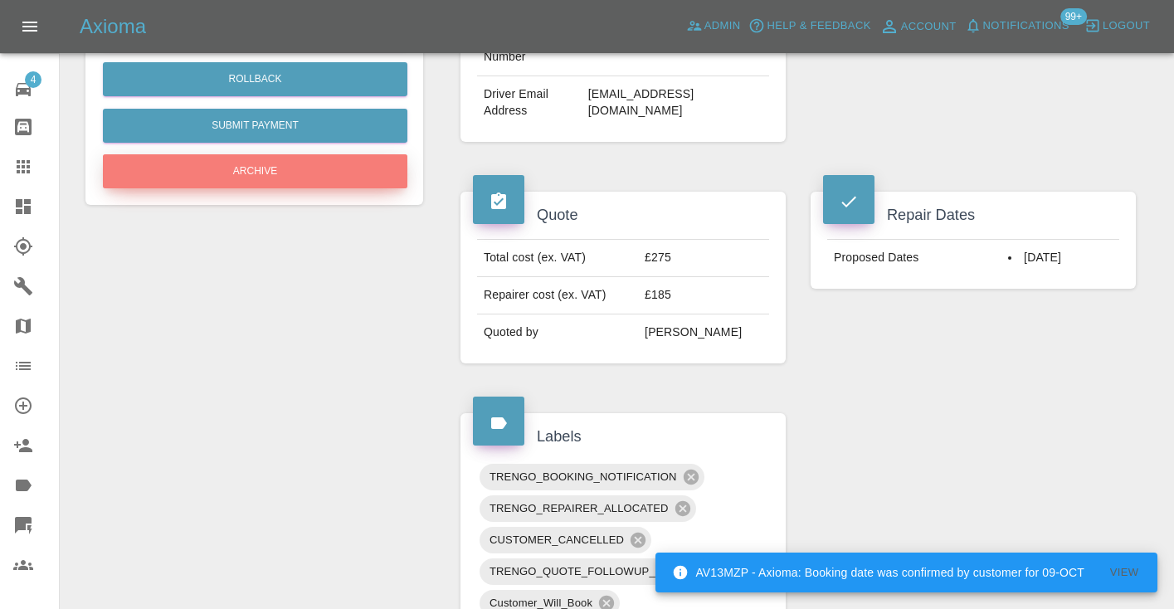
click at [220, 169] on button "Archive" at bounding box center [255, 171] width 305 height 34
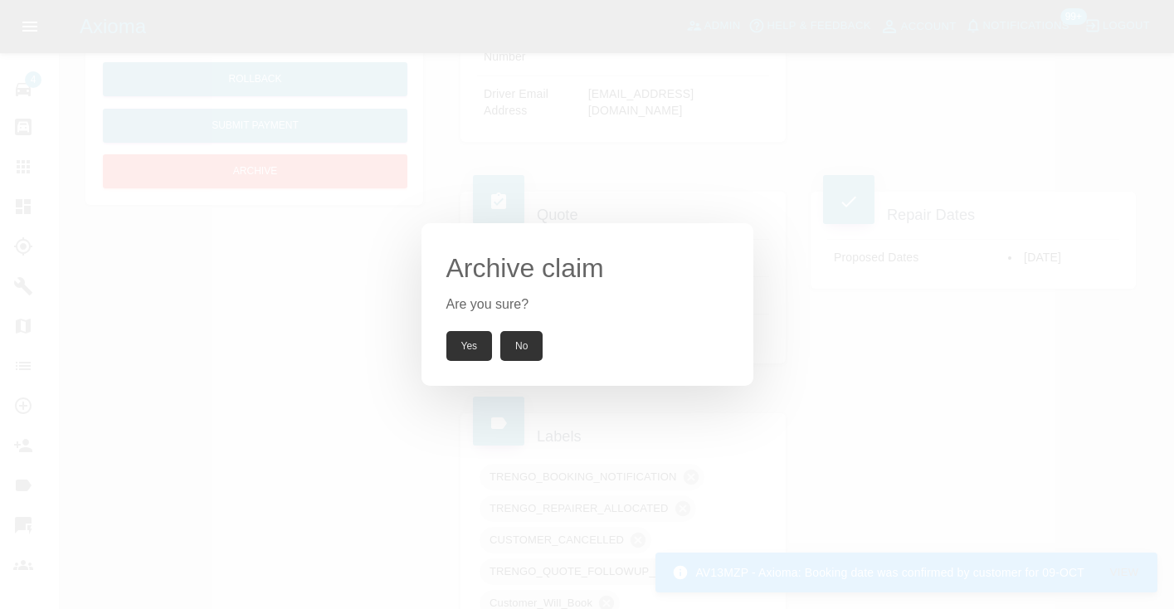
click at [461, 345] on button "Yes" at bounding box center [469, 346] width 46 height 30
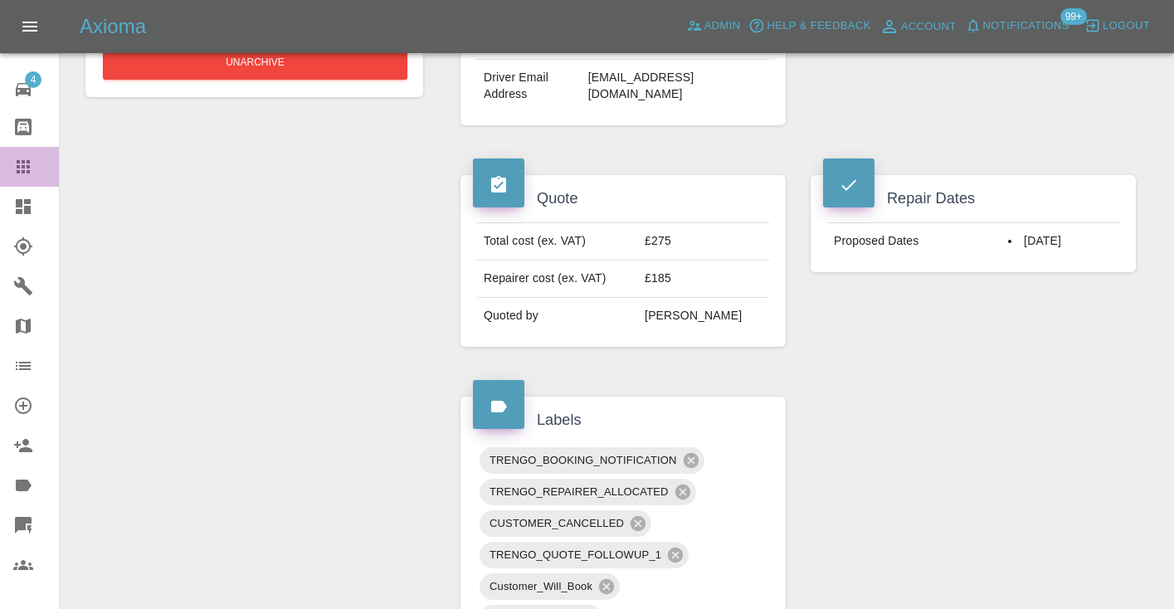
click at [25, 165] on icon at bounding box center [23, 166] width 13 height 13
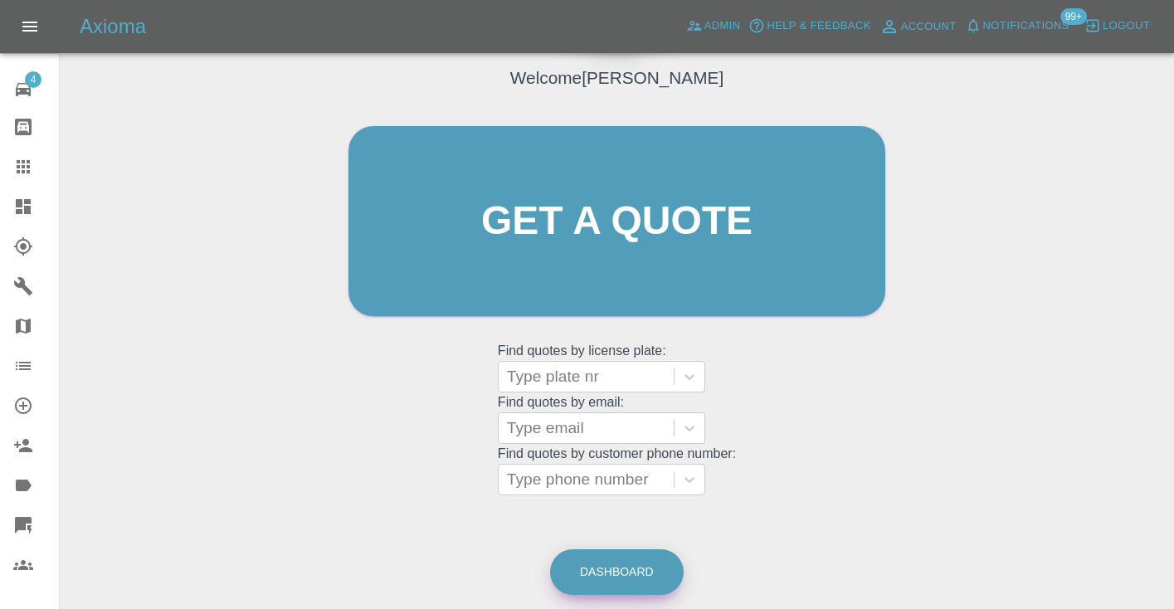
click at [651, 585] on link "Dashboard" at bounding box center [617, 572] width 134 height 46
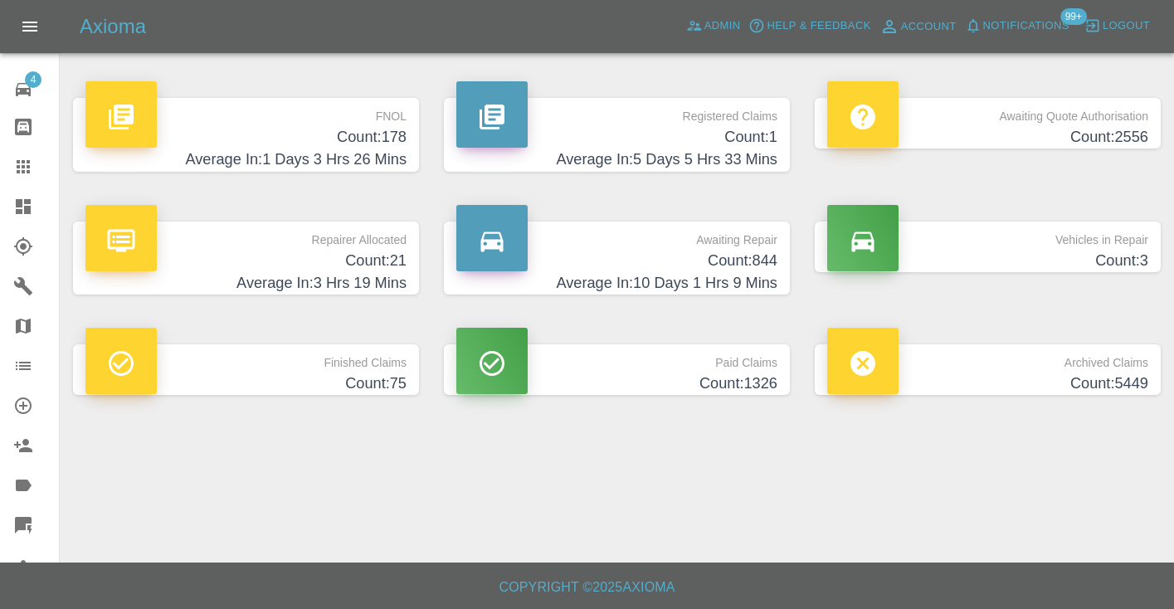
click at [763, 261] on h4 "Count: 844" at bounding box center [616, 261] width 321 height 22
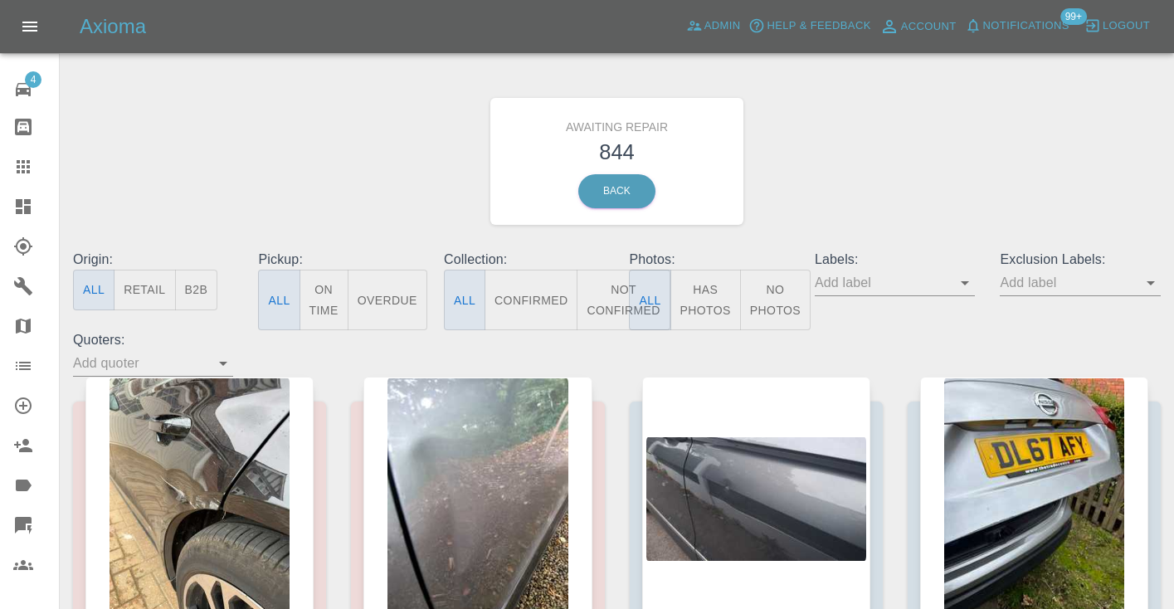
click at [615, 290] on button "Not Confirmed" at bounding box center [623, 300] width 93 height 61
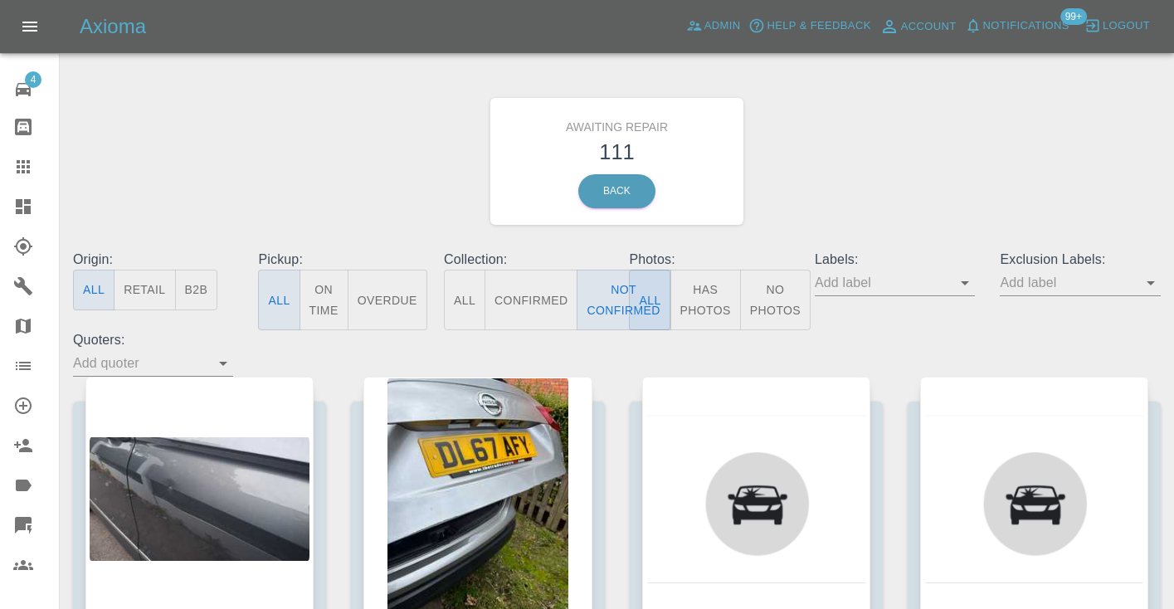
click at [953, 92] on div "Awaiting Repair 111 Back" at bounding box center [617, 161] width 1113 height 177
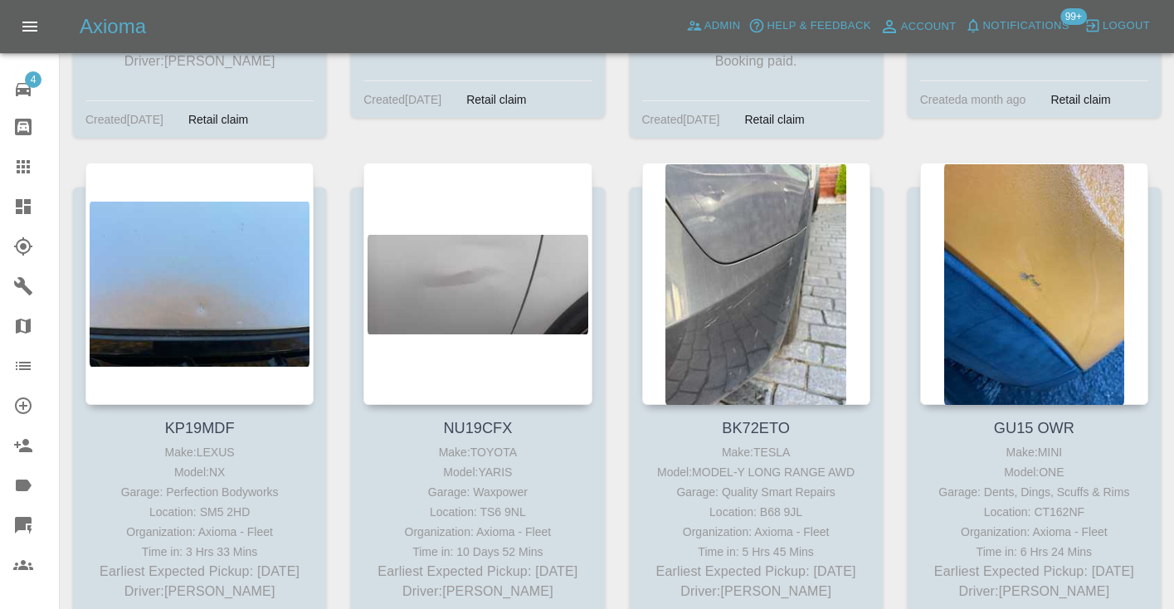
scroll to position [12965, 0]
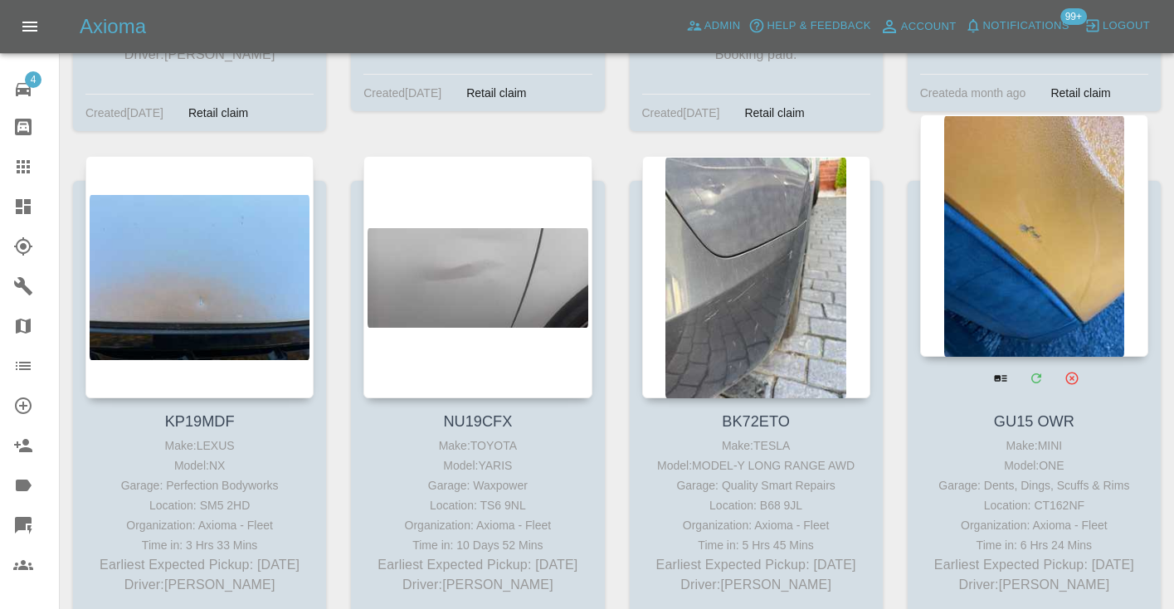
click at [1037, 145] on div at bounding box center [1034, 236] width 228 height 242
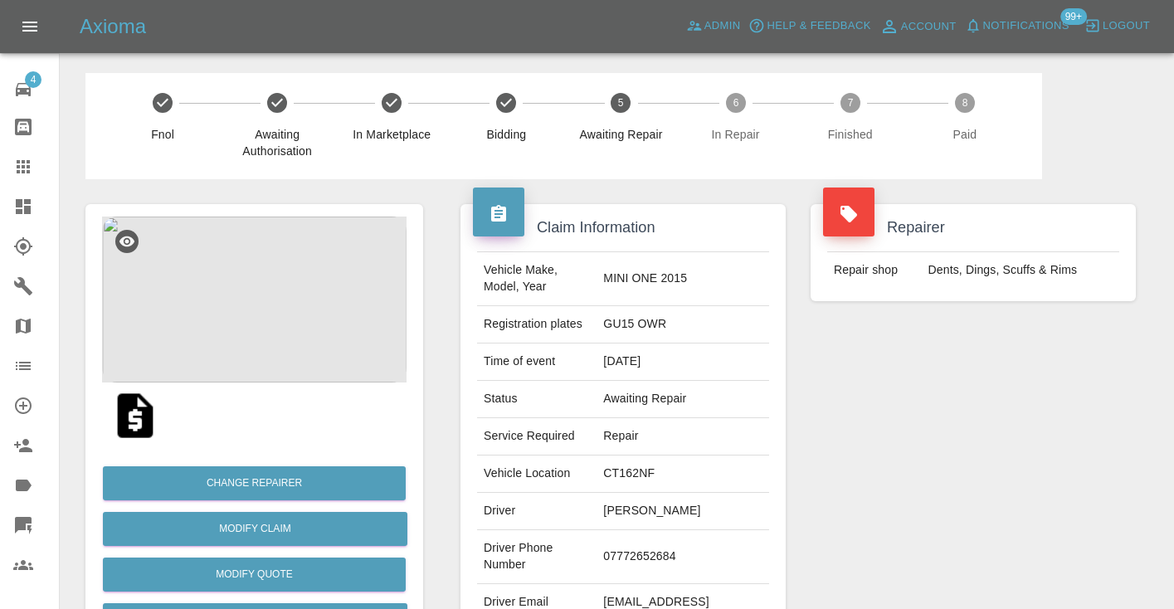
click at [665, 549] on td "07772652684" at bounding box center [683, 557] width 173 height 54
copy td "07772652684"
click at [1040, 388] on div "Repairer Repair shop Dents, Dings, Scuffs & Rims" at bounding box center [973, 426] width 350 height 495
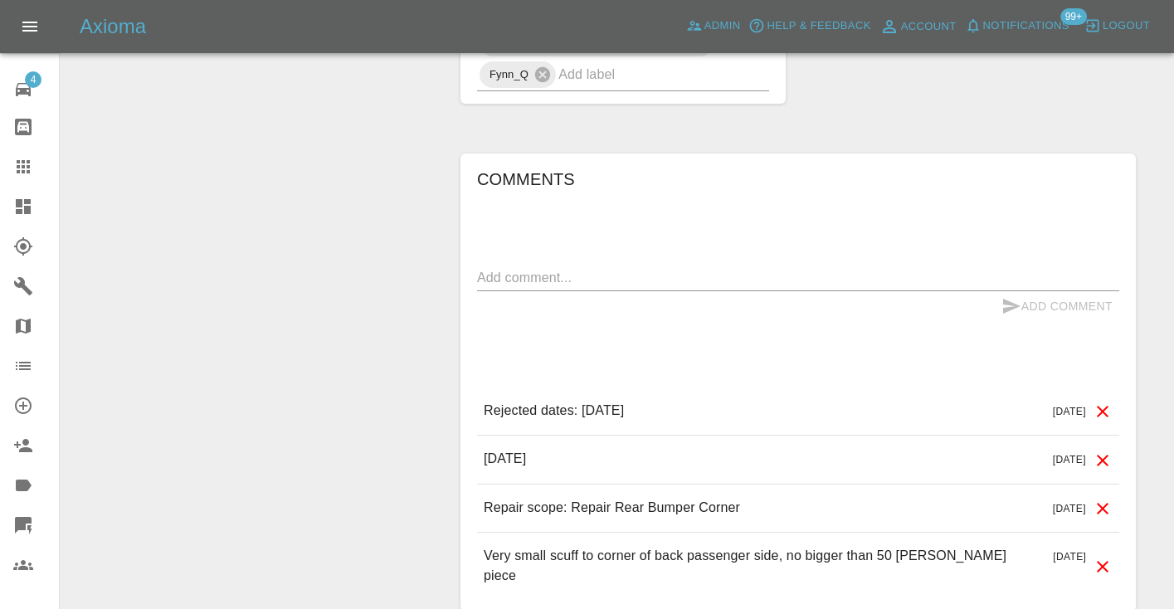
scroll to position [1212, 0]
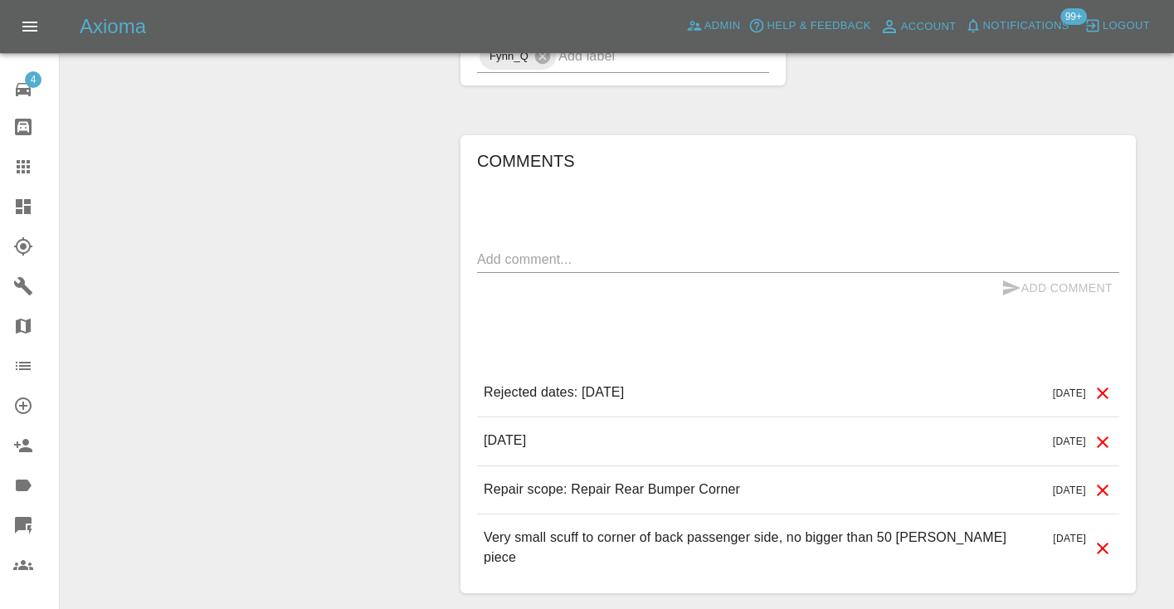
click at [589, 250] on textarea at bounding box center [798, 259] width 642 height 19
type textarea "[DATE]"
click at [1016, 278] on icon "submit" at bounding box center [1012, 288] width 20 height 20
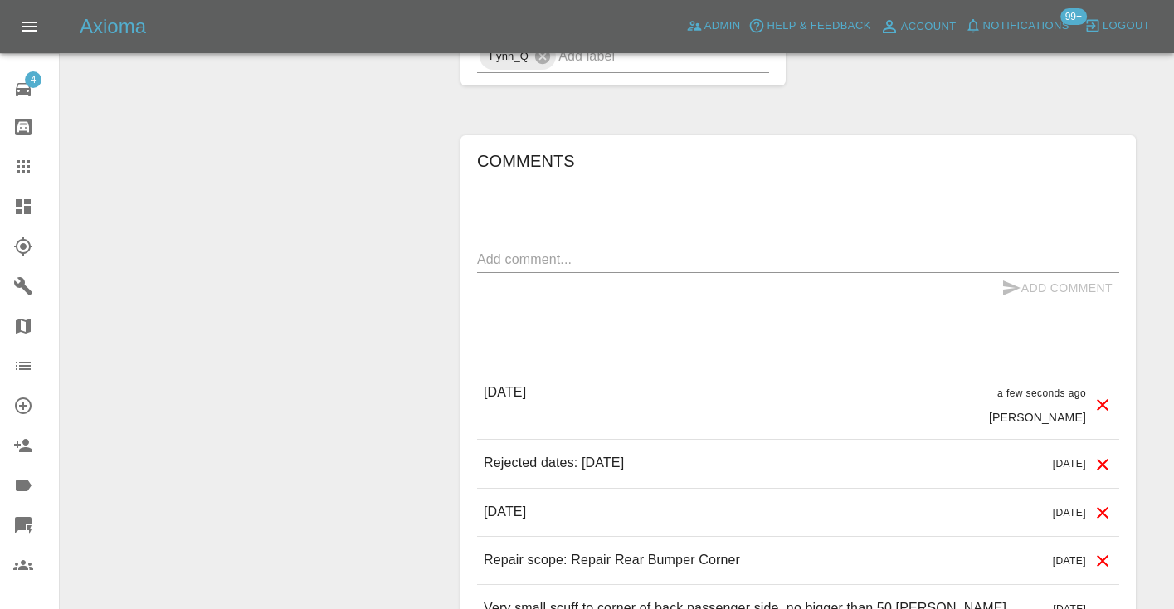
click at [885, 148] on div "Comments x Add Comment [DATE] a few seconds ago [PERSON_NAME] [DATE] a few seco…" at bounding box center [798, 400] width 642 height 504
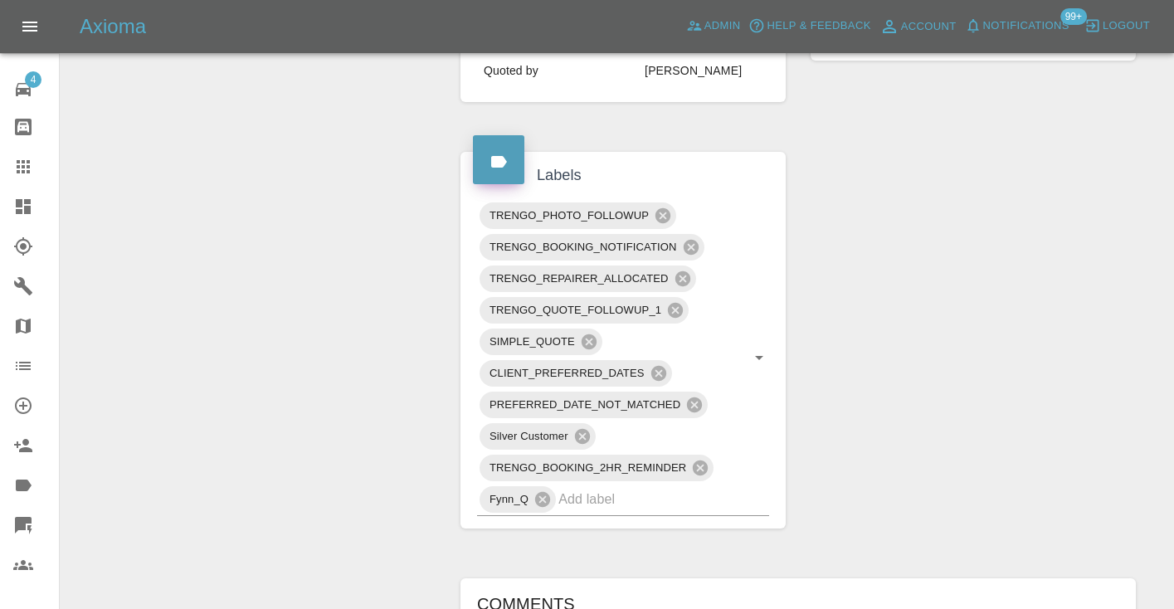
scroll to position [755, 0]
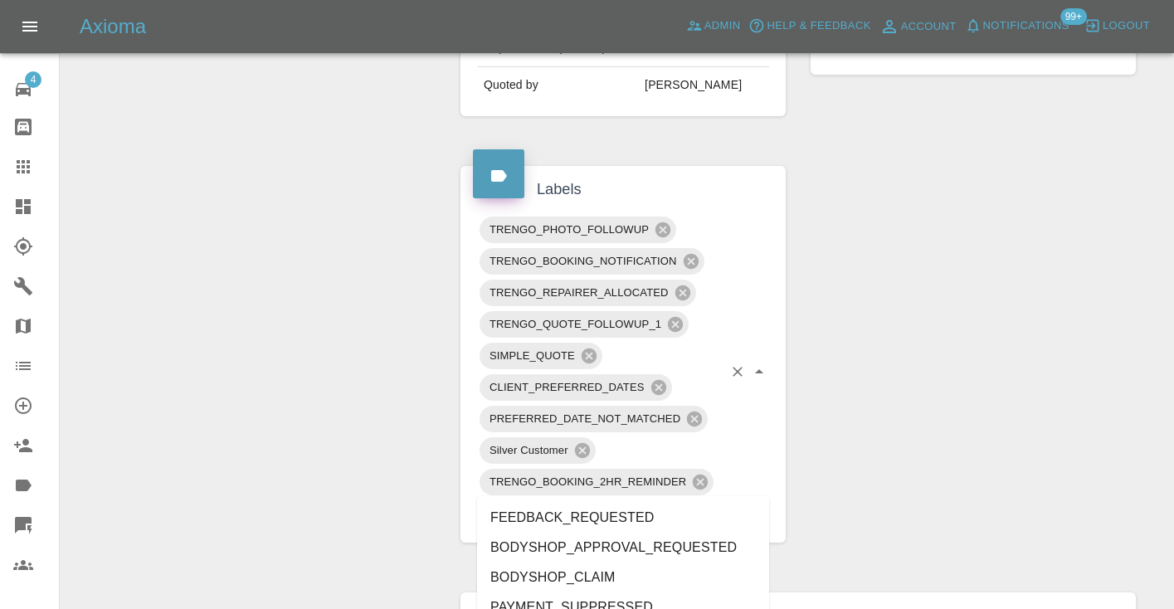
click at [604, 500] on input "text" at bounding box center [640, 513] width 164 height 26
type input "customer_w"
click at [734, 583] on li "Customer_Will_Book" at bounding box center [623, 578] width 292 height 30
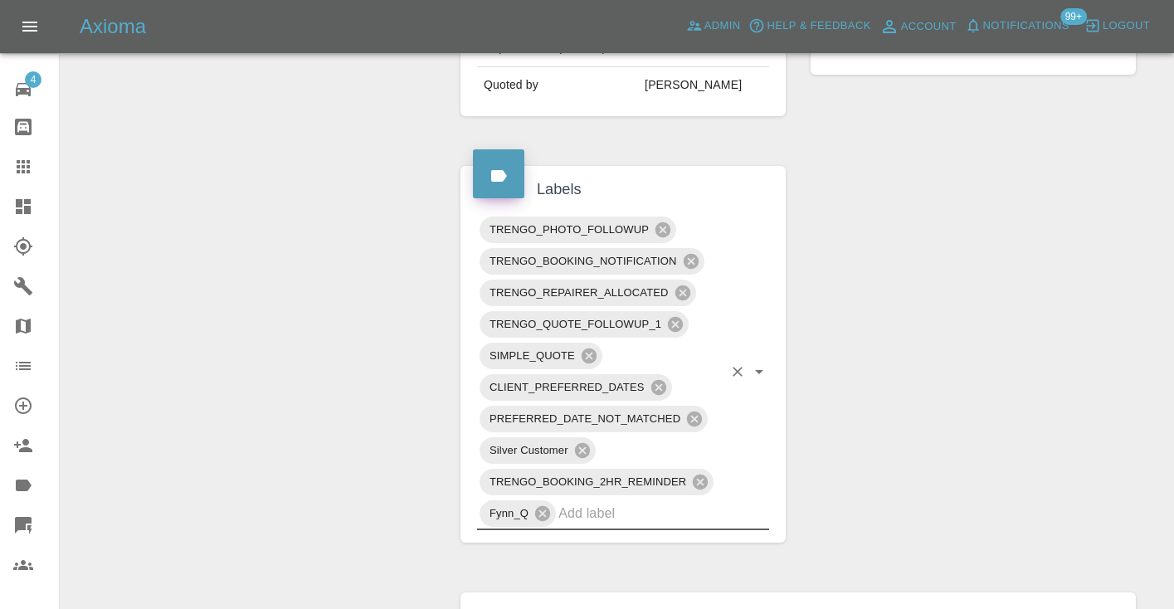
click at [890, 393] on div "Claim Information Vehicle Make, Model, Year MINI ONE 2015 Registration plates G…" at bounding box center [798, 285] width 700 height 1722
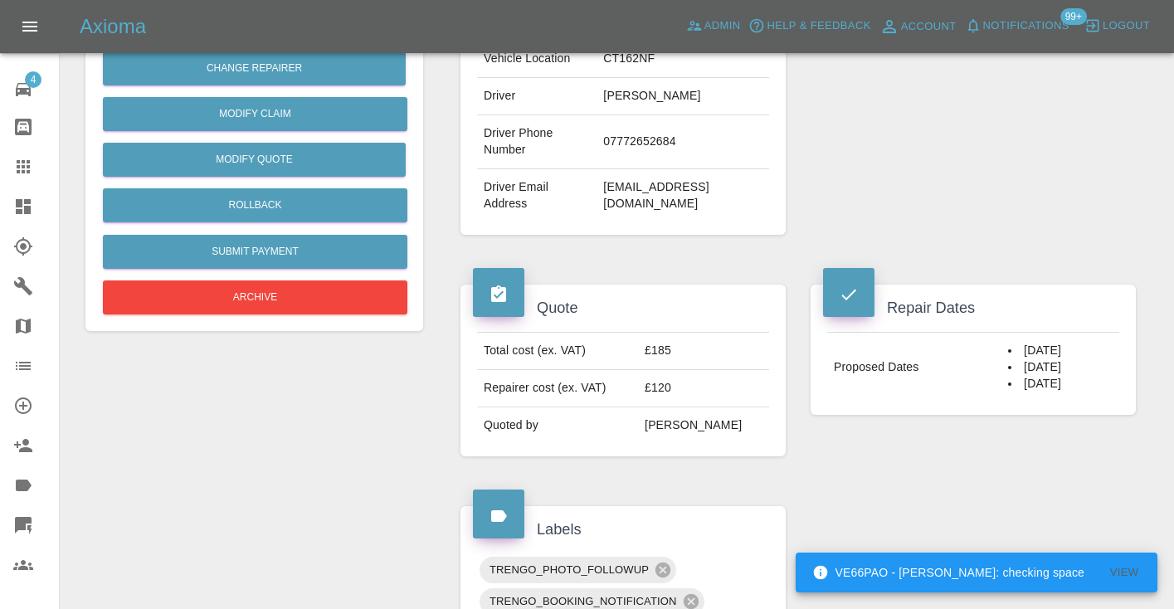
scroll to position [426, 0]
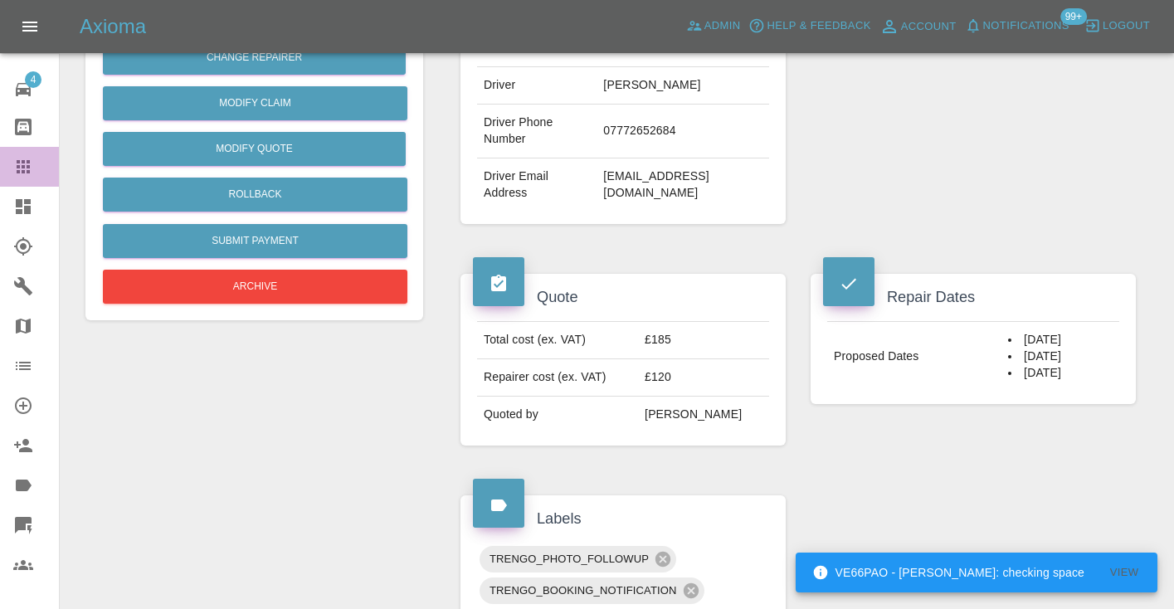
click at [37, 160] on div at bounding box center [36, 167] width 46 height 20
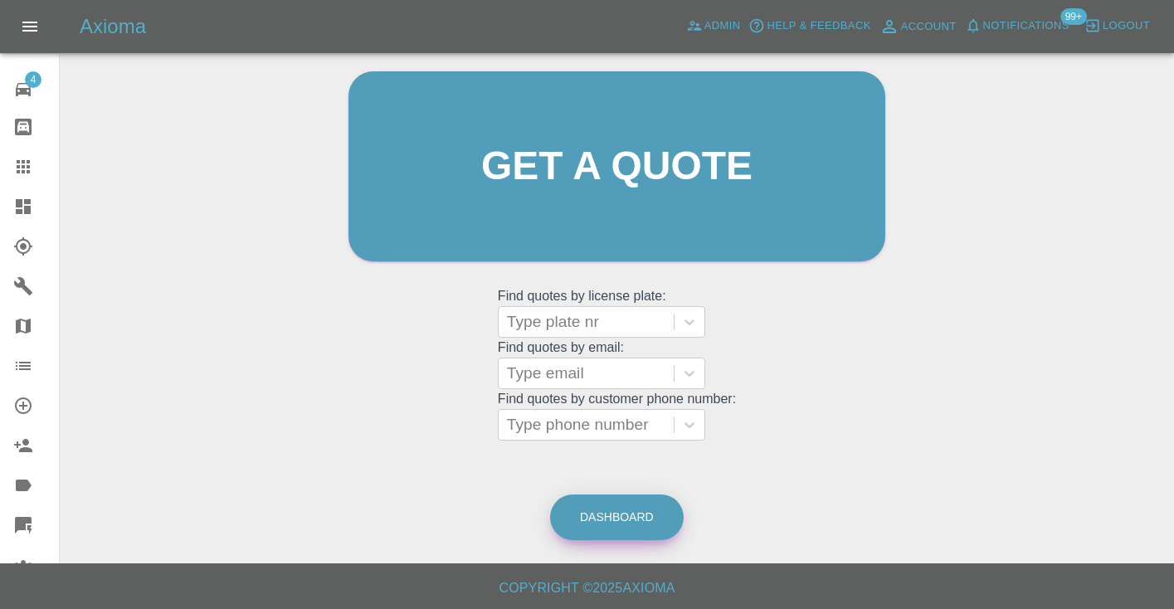
click at [606, 514] on link "Dashboard" at bounding box center [617, 518] width 134 height 46
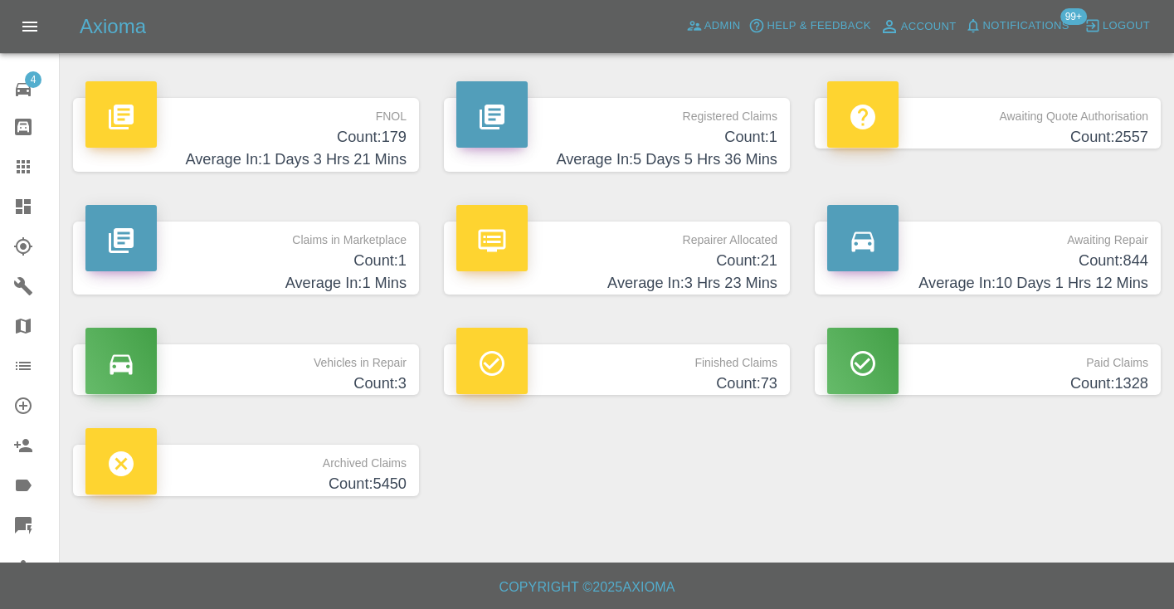
click at [1098, 255] on h4 "Count: 844" at bounding box center [987, 261] width 321 height 22
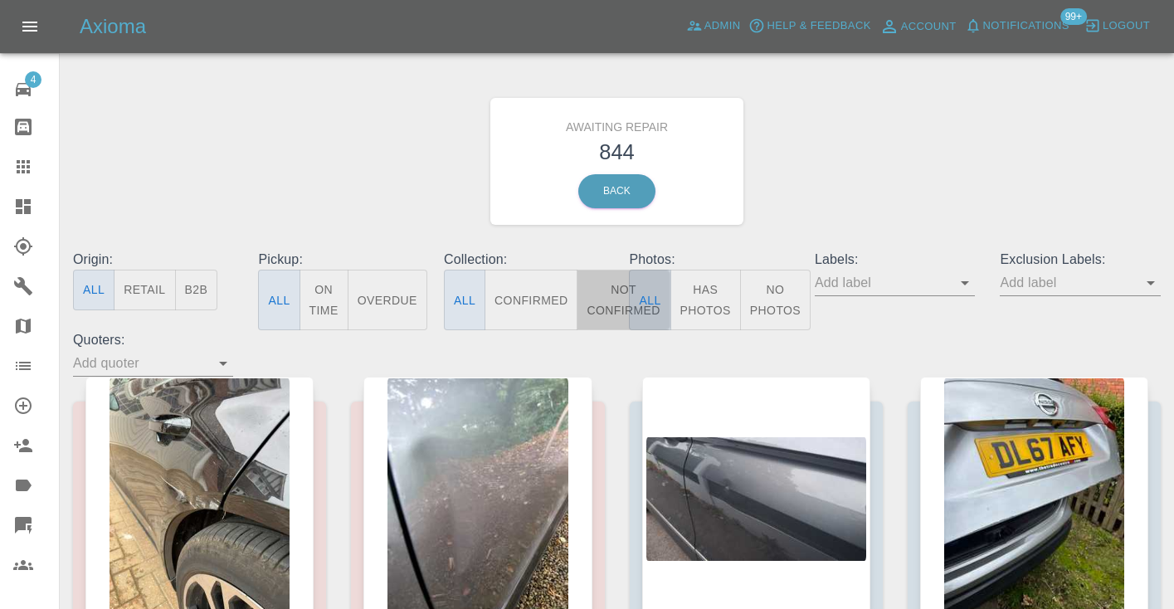
click at [608, 295] on button "Not Confirmed" at bounding box center [623, 300] width 93 height 61
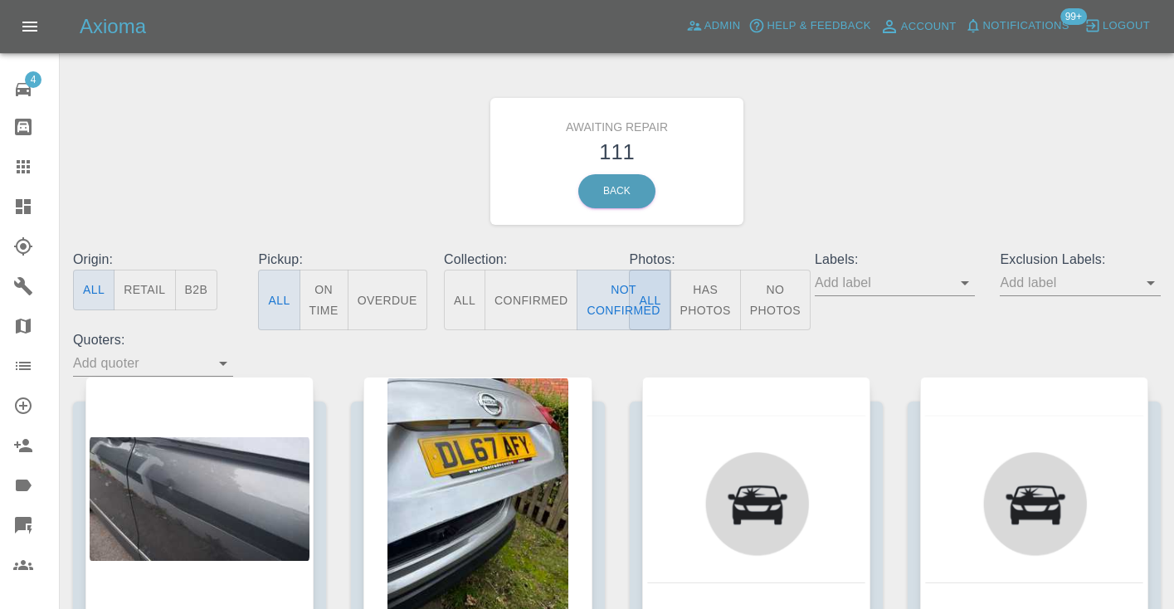
click at [886, 176] on div "Awaiting Repair 111 Back" at bounding box center [617, 161] width 1113 height 177
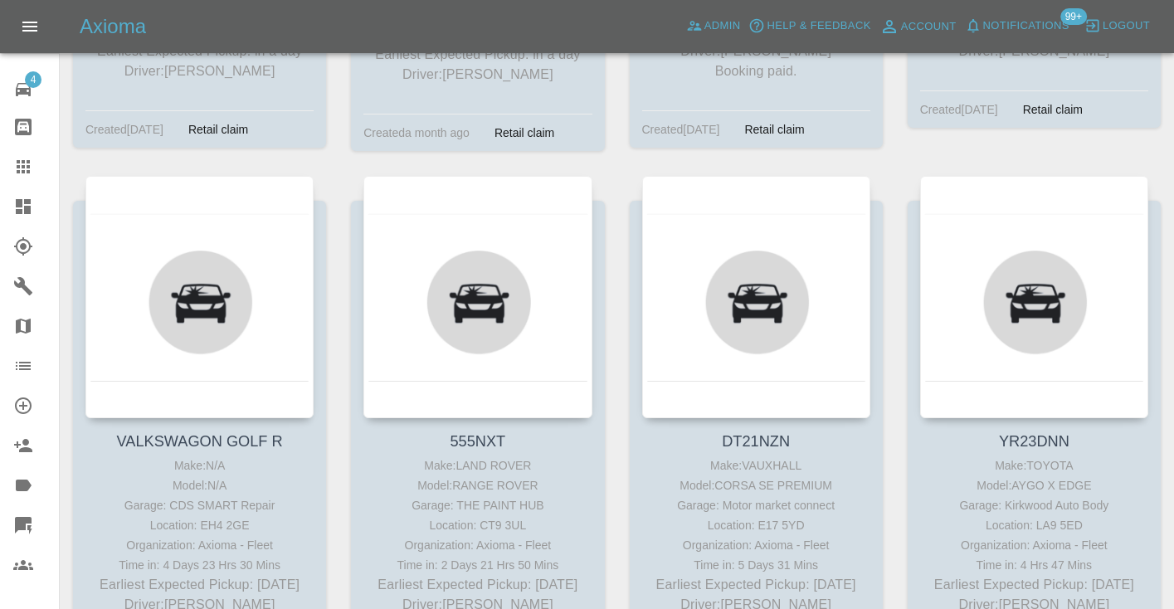
scroll to position [3665, 0]
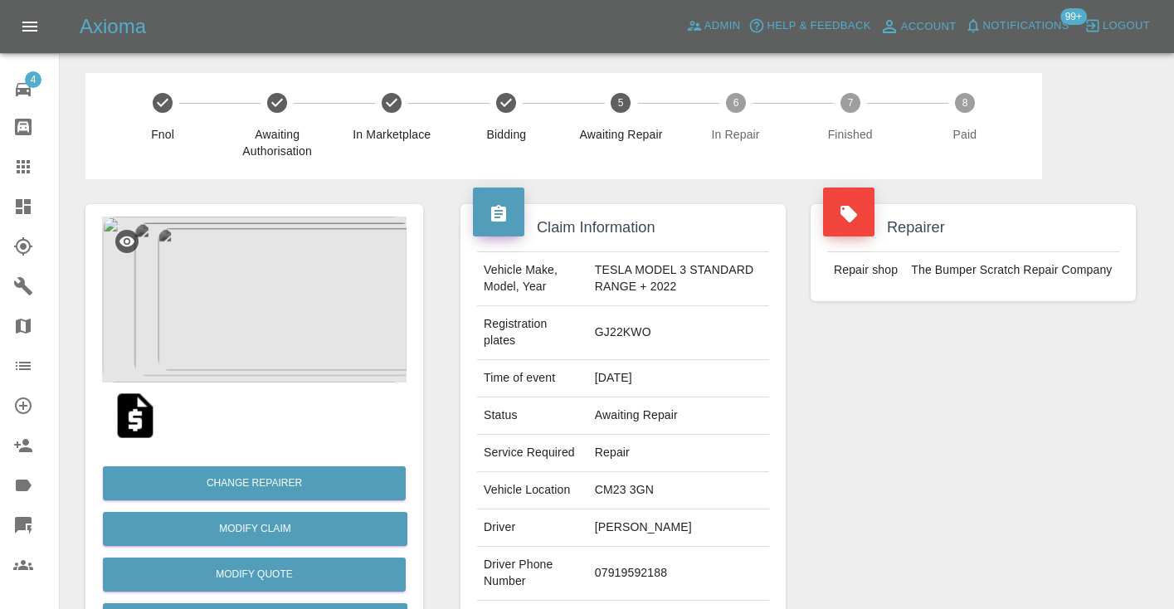
click at [650, 574] on td "07919592188" at bounding box center [678, 574] width 181 height 54
copy td "07919592188"
click at [997, 447] on div "Repairer Repair shop The Bumper Scratch Repair Company" at bounding box center [973, 435] width 350 height 512
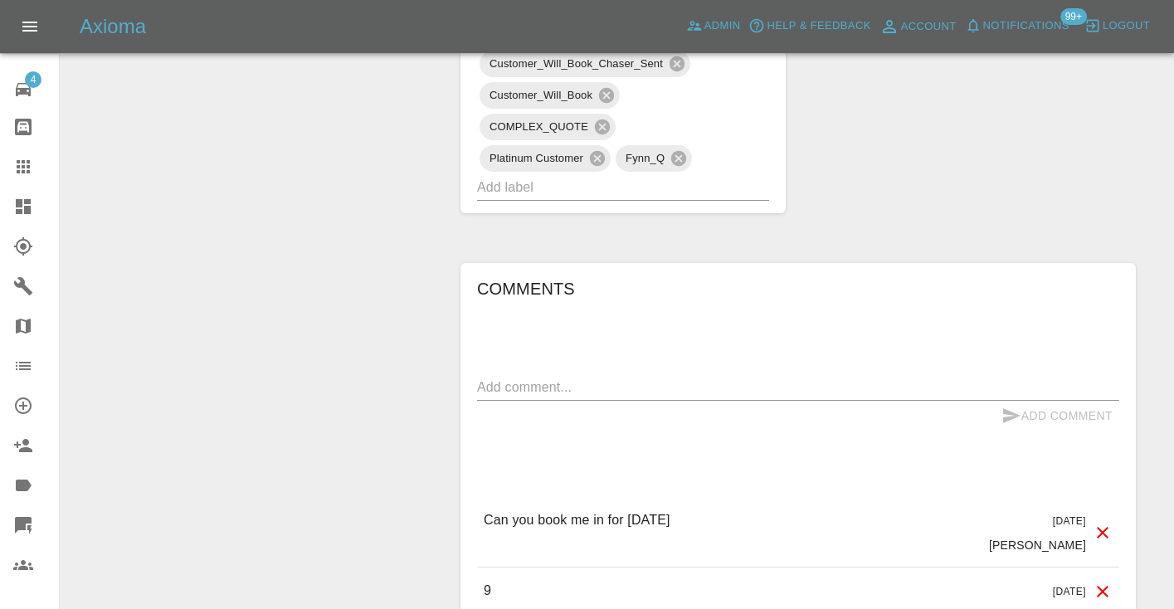
scroll to position [1147, 0]
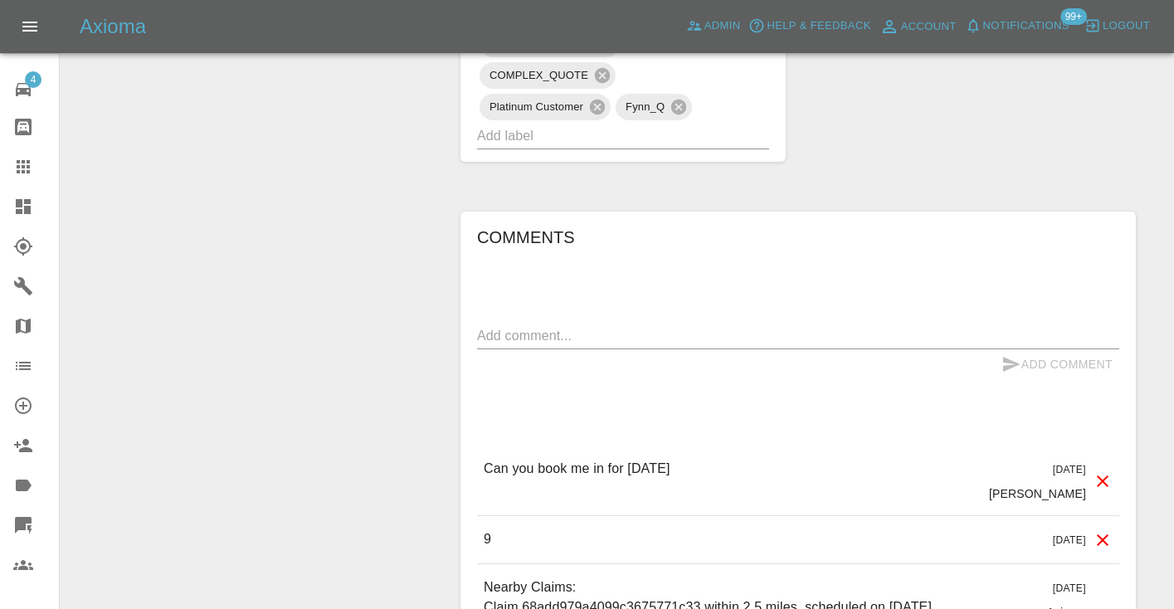
click at [532, 319] on div "Comments x Add Comment Can you book me in for [DATE] [DATE] [PERSON_NAME] Can y…" at bounding box center [798, 505] width 642 height 563
click at [525, 331] on textarea at bounding box center [798, 335] width 642 height 19
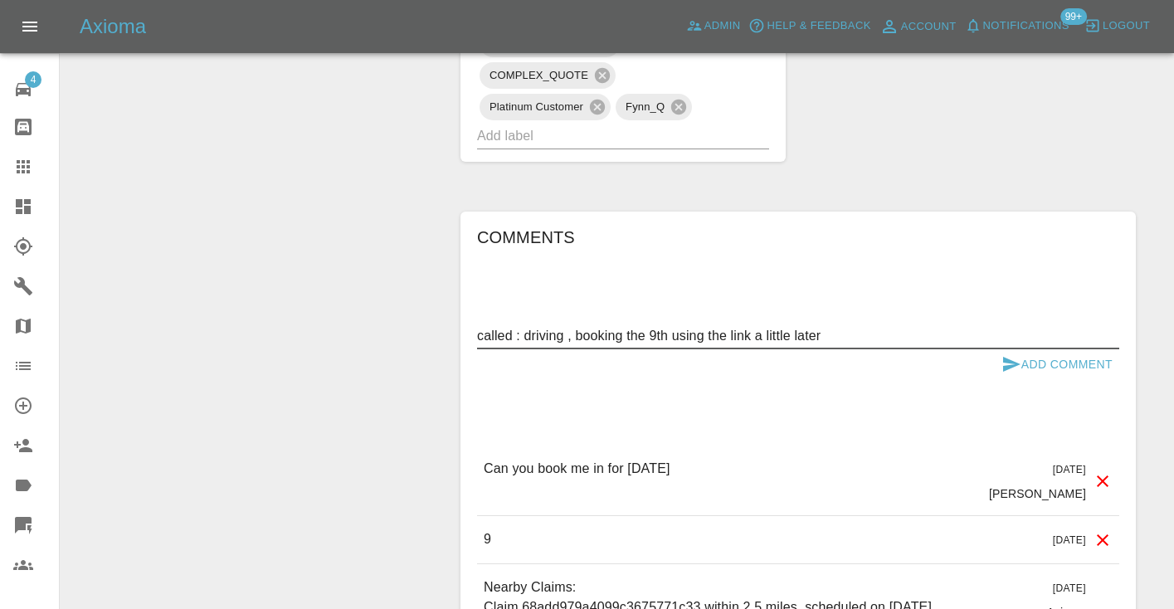
type textarea "called : driving , booking the 9th using the link a little later"
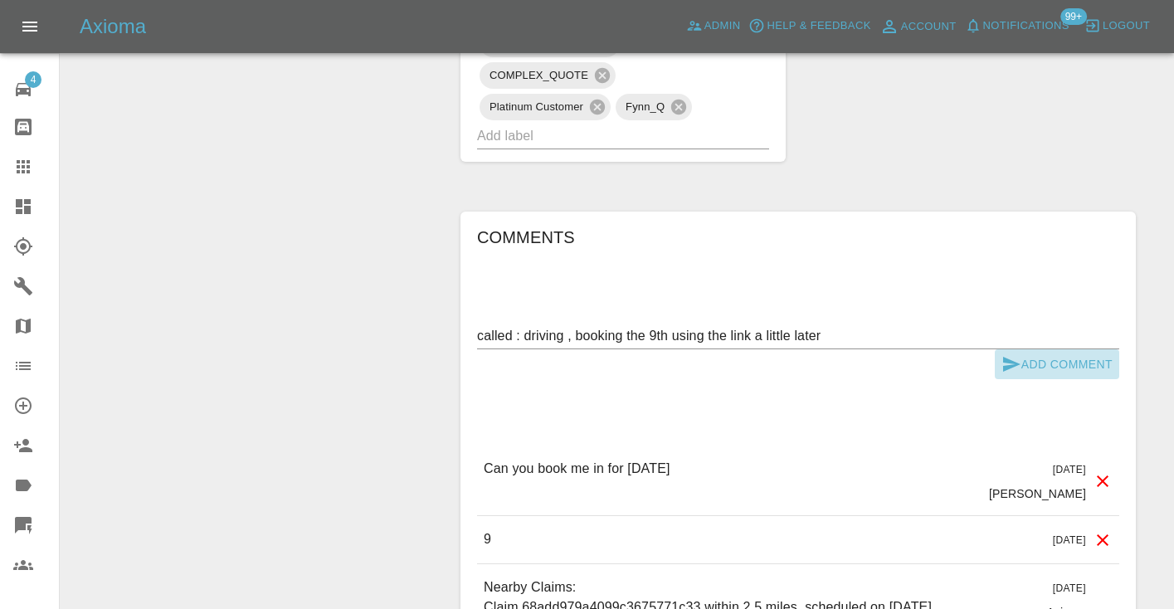
click at [1022, 362] on button "Add Comment" at bounding box center [1057, 364] width 124 height 31
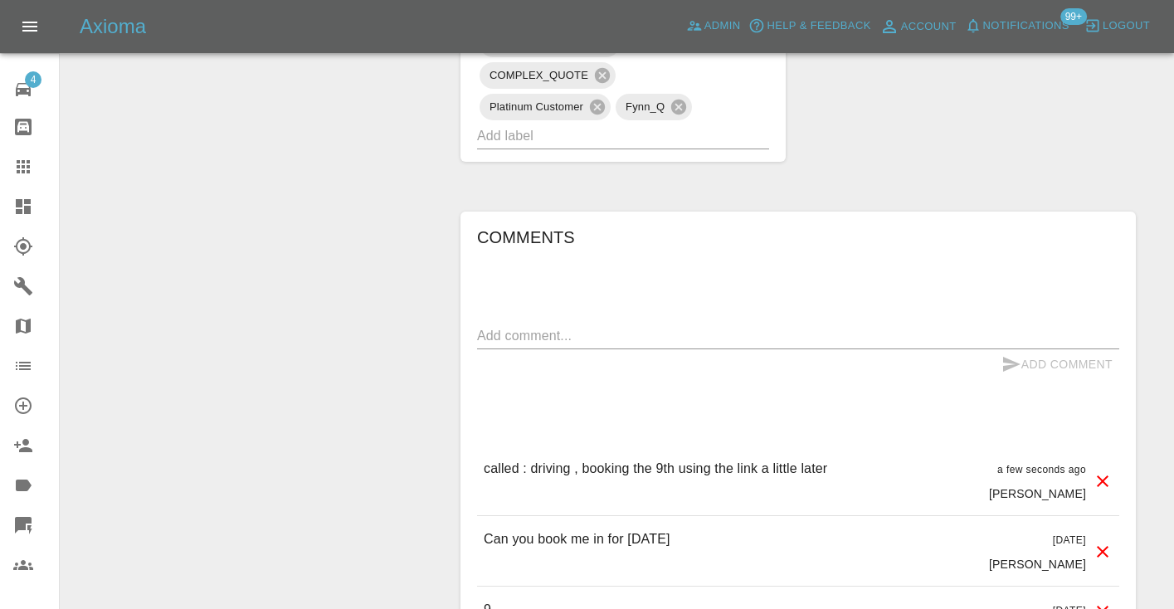
click at [628, 144] on input "text" at bounding box center [600, 136] width 246 height 26
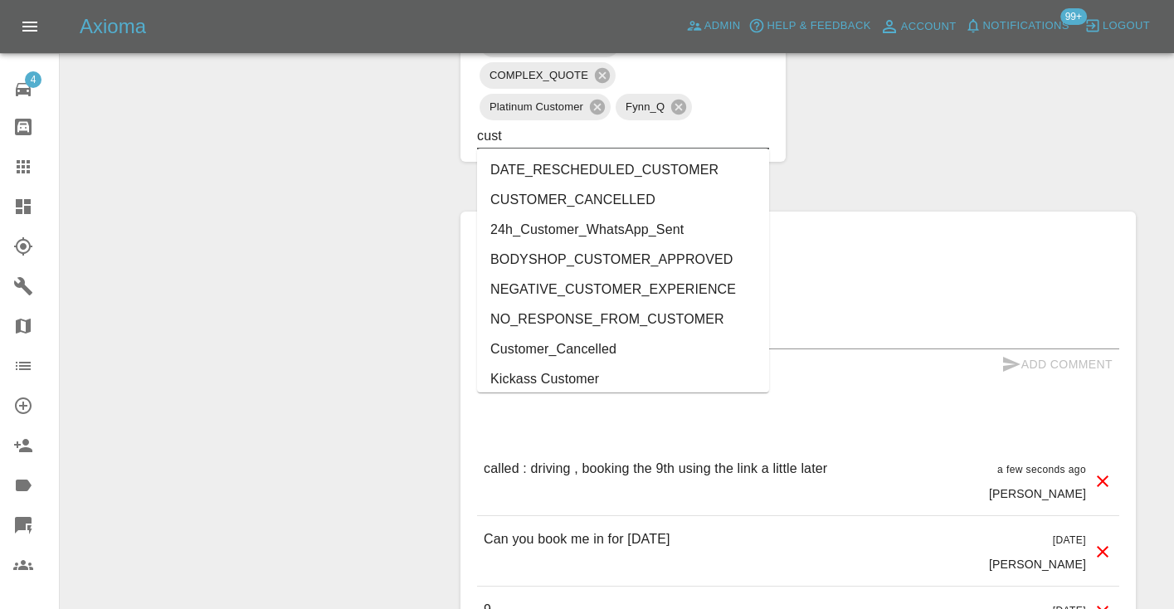
type input "cust"
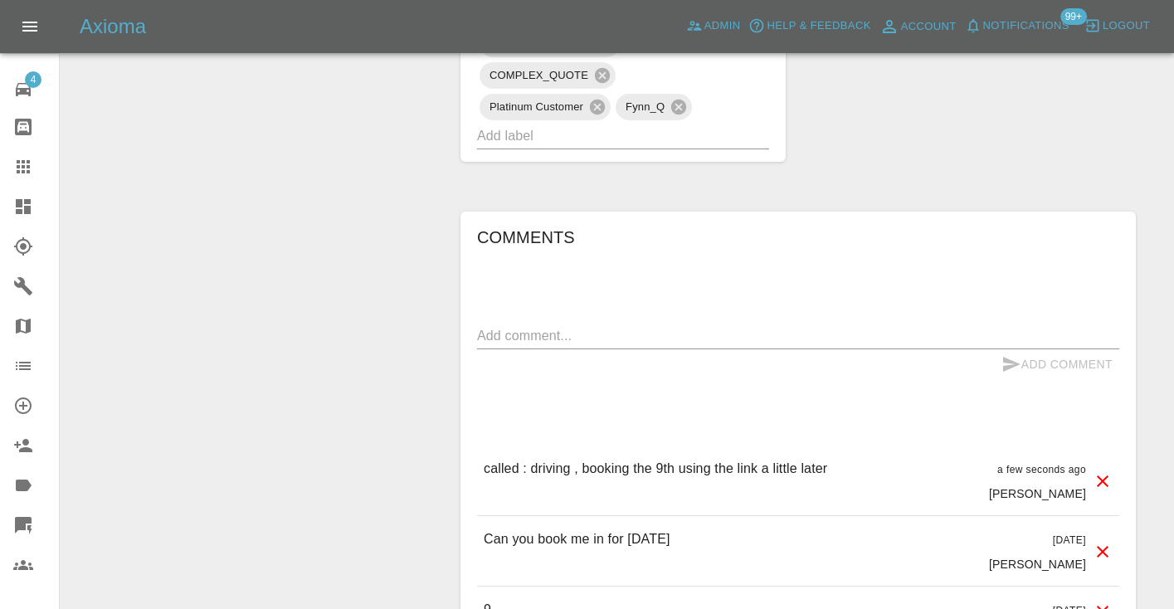
click at [33, 168] on div at bounding box center [36, 167] width 46 height 20
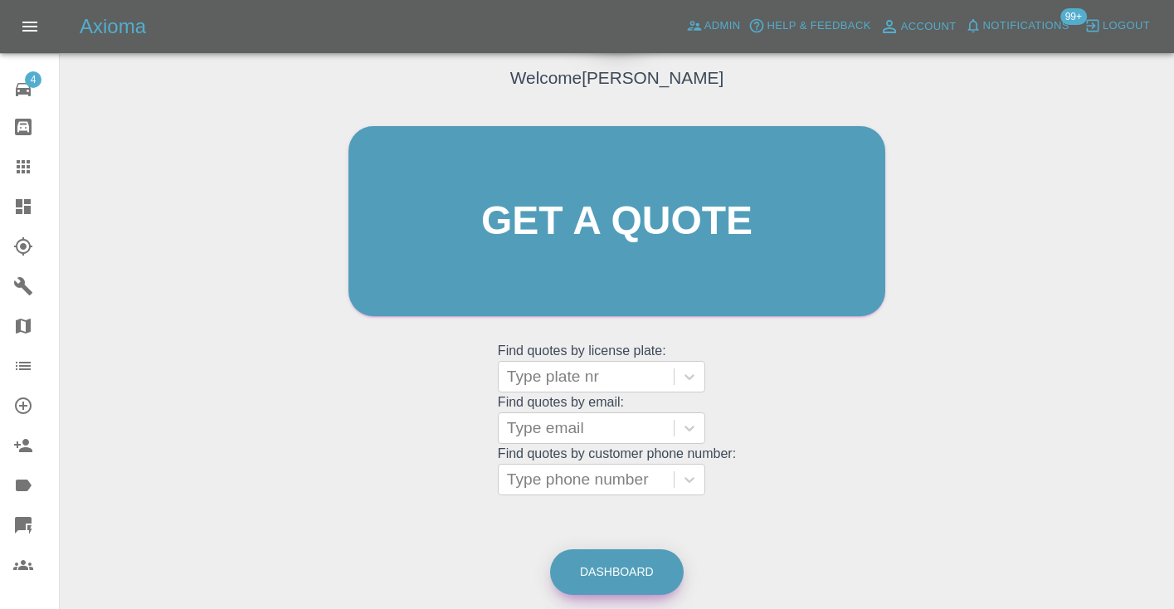
click at [625, 581] on link "Dashboard" at bounding box center [617, 572] width 134 height 46
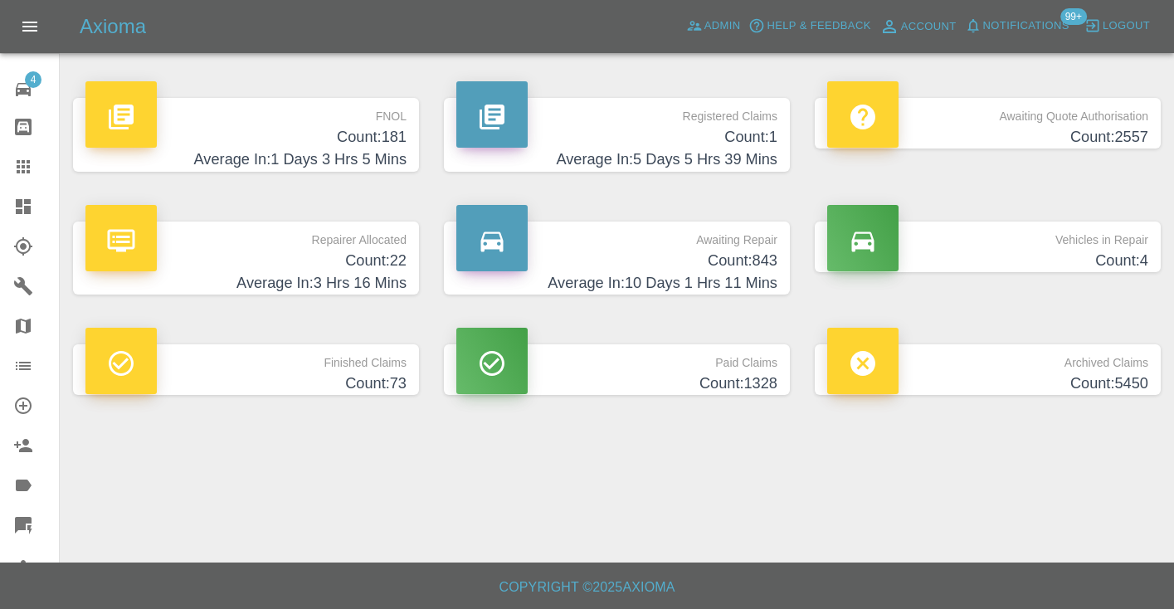
click at [733, 246] on p "Awaiting Repair" at bounding box center [616, 236] width 321 height 28
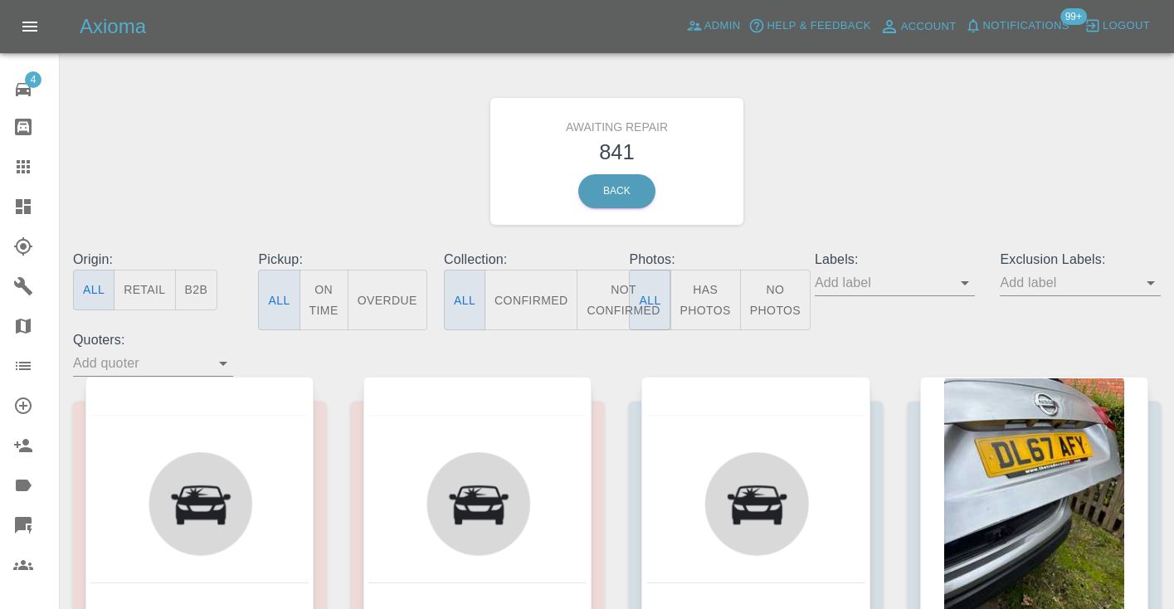
click at [615, 277] on button "Not Confirmed" at bounding box center [623, 300] width 93 height 61
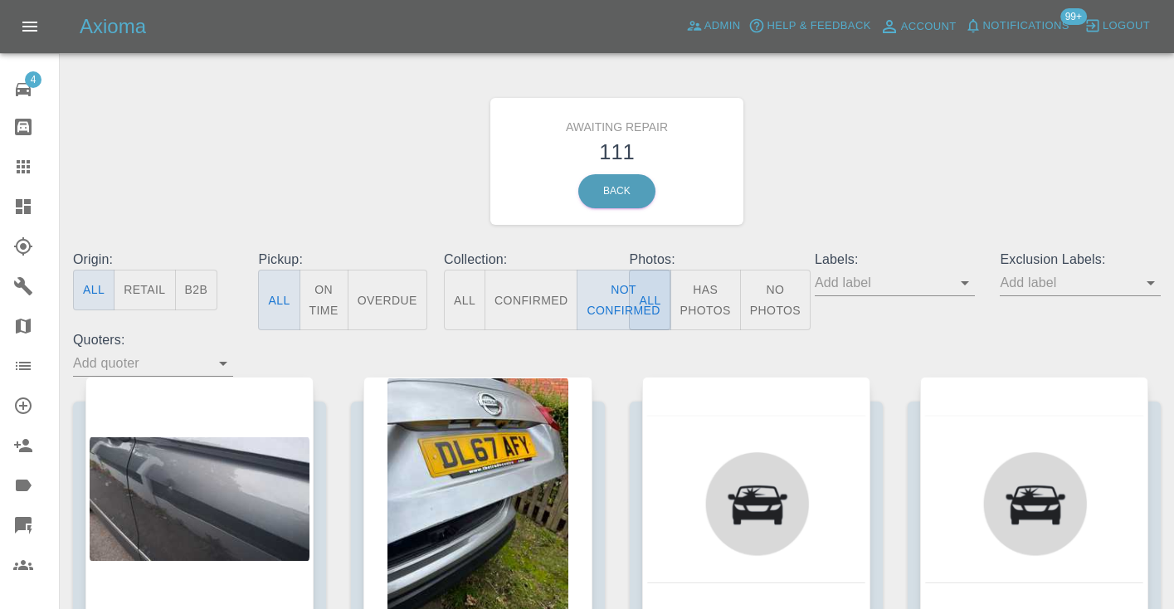
click at [894, 130] on div "Awaiting Repair 111 Back" at bounding box center [617, 161] width 1113 height 177
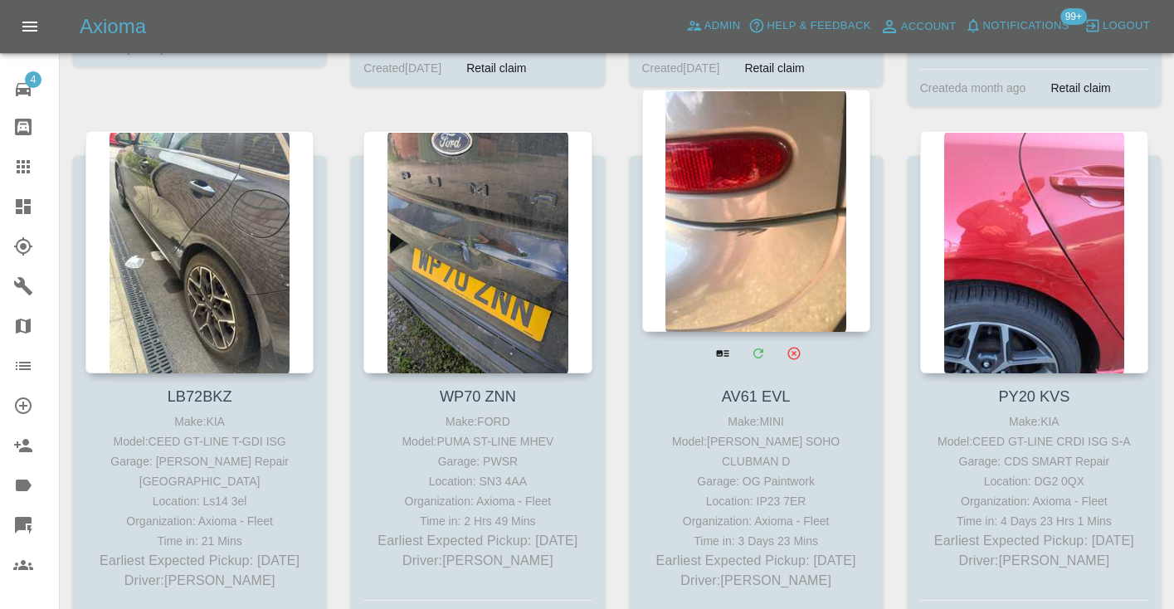
scroll to position [8060, 0]
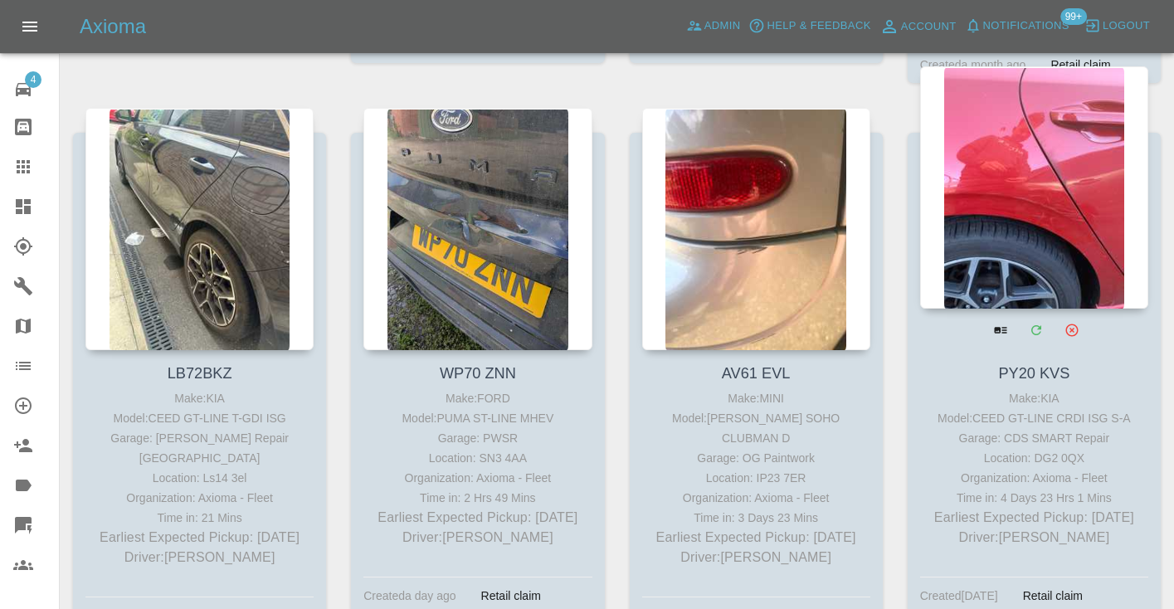
click at [1068, 164] on div at bounding box center [1034, 187] width 228 height 242
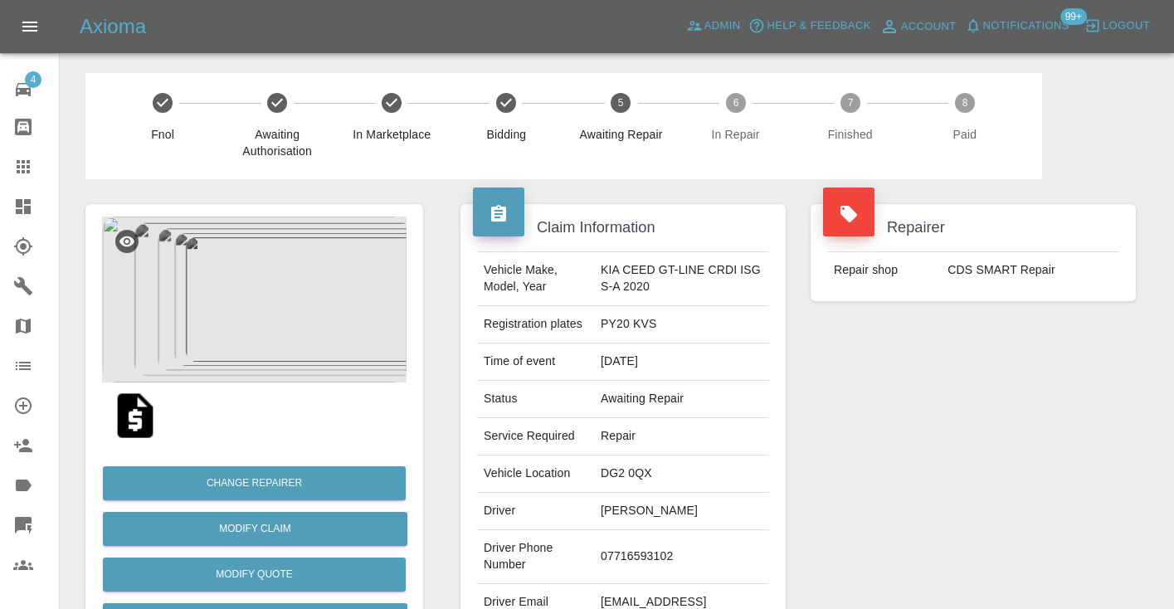
click at [627, 558] on td "07716593102" at bounding box center [681, 557] width 175 height 54
copy td "07716593102"
click at [907, 397] on div "Repairer Repair shop CDS SMART Repair" at bounding box center [973, 426] width 350 height 495
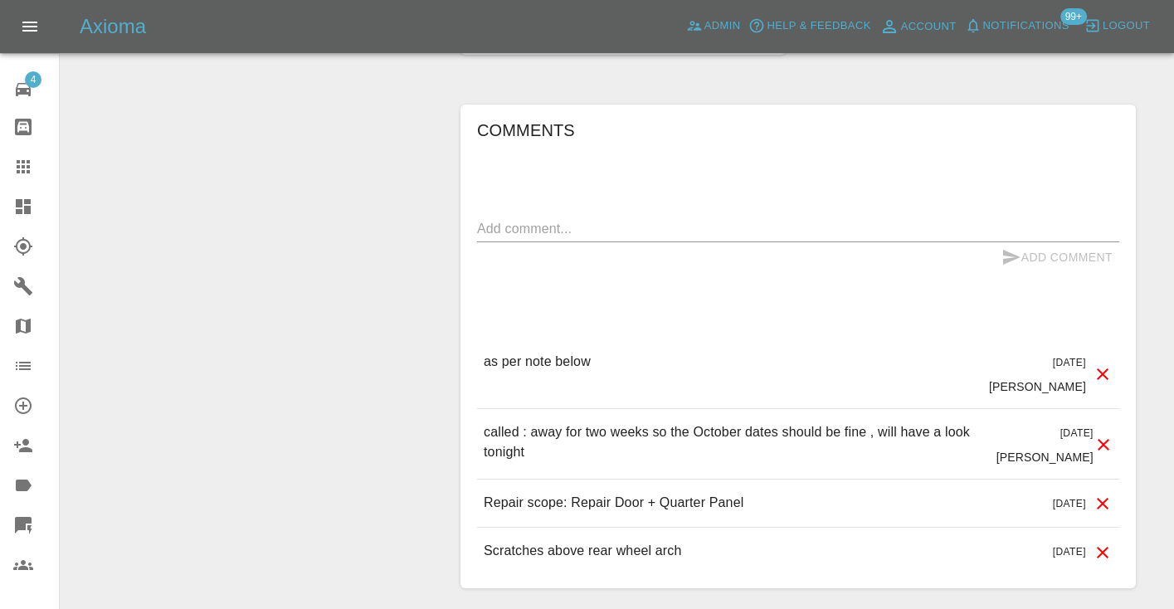
scroll to position [1216, 0]
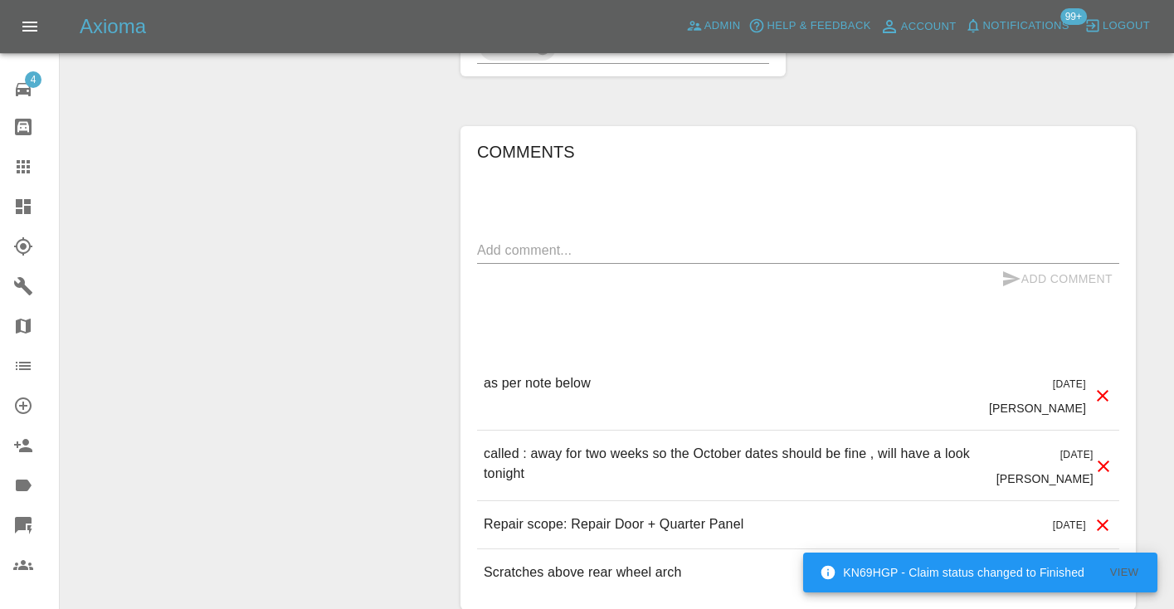
click at [19, 167] on icon at bounding box center [23, 166] width 13 height 13
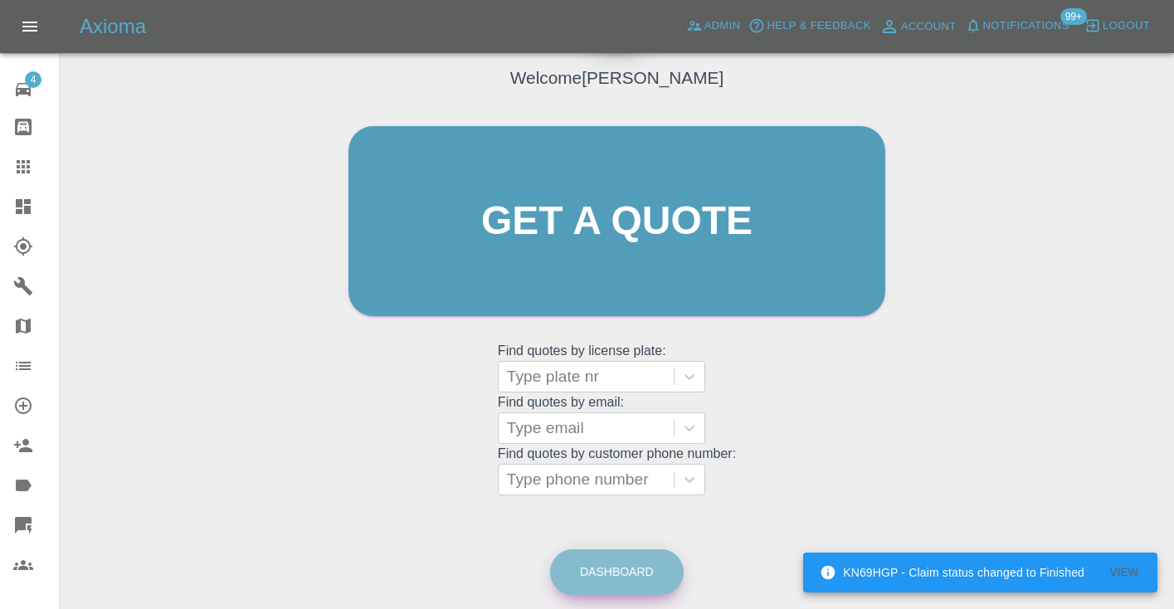
click at [622, 563] on link "Dashboard" at bounding box center [617, 572] width 134 height 46
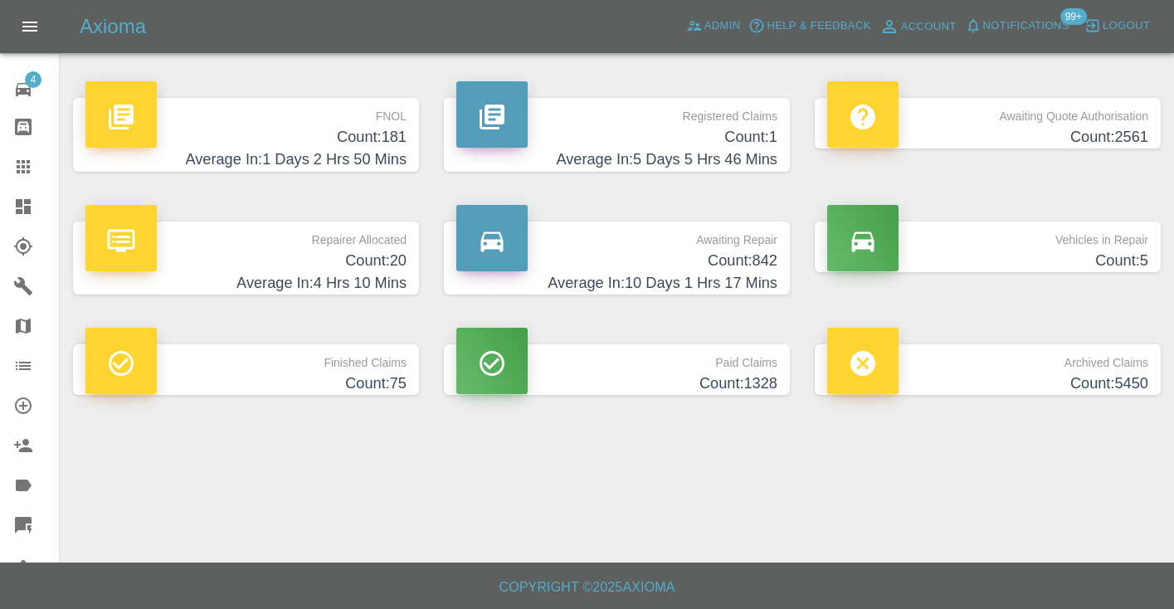
click at [752, 251] on h4 "Count: 842" at bounding box center [616, 261] width 321 height 22
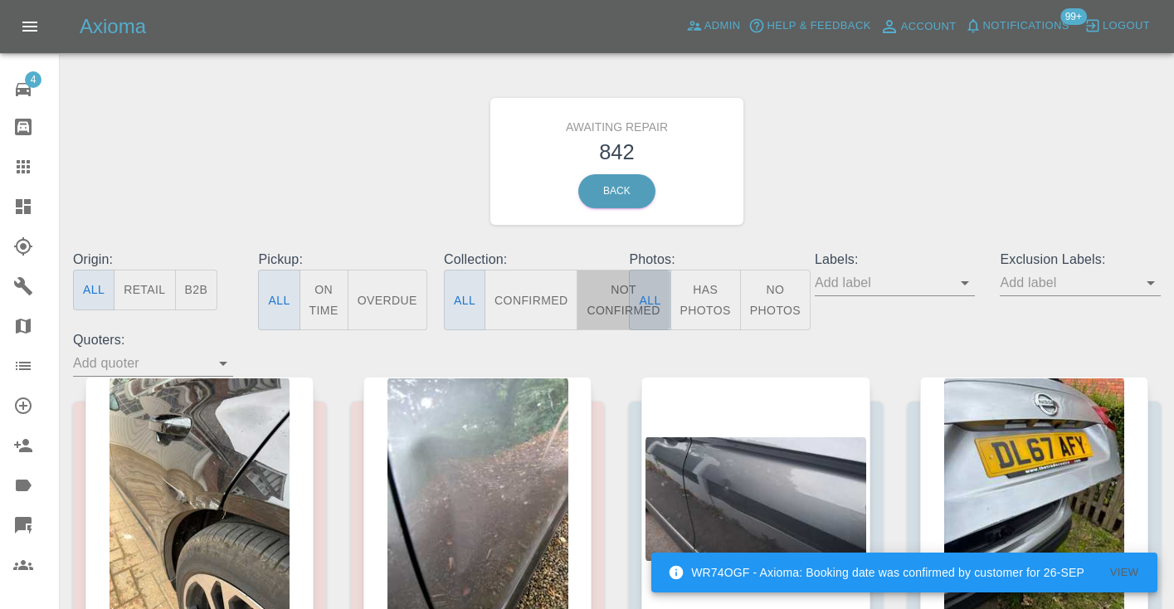
click at [617, 305] on button "Not Confirmed" at bounding box center [623, 300] width 93 height 61
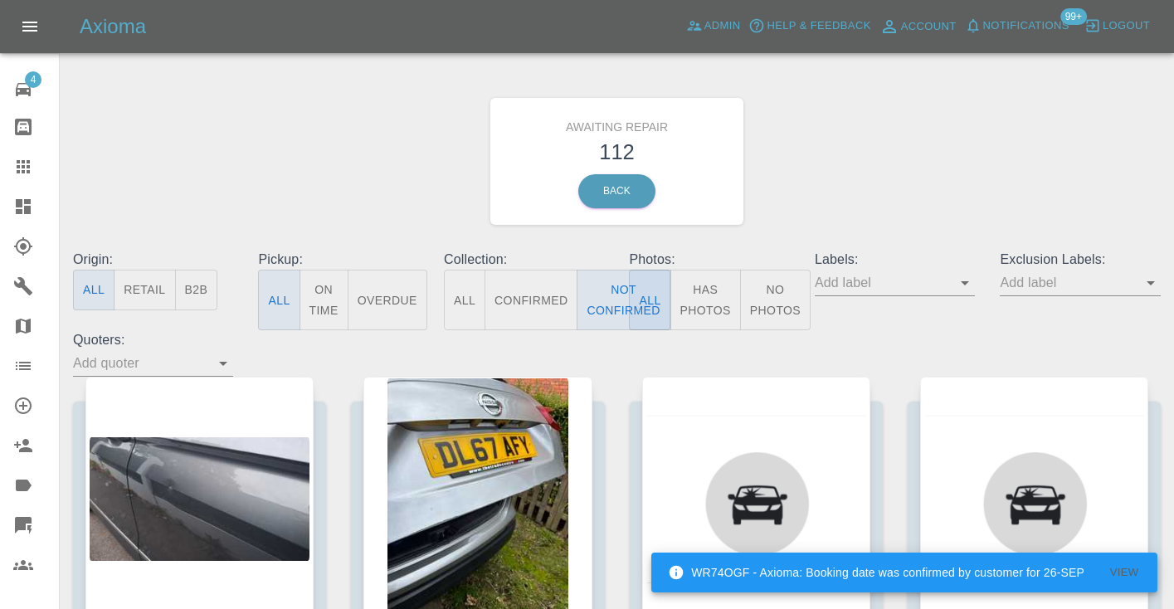
click at [826, 173] on div "Awaiting Repair 112 Back" at bounding box center [617, 161] width 1113 height 177
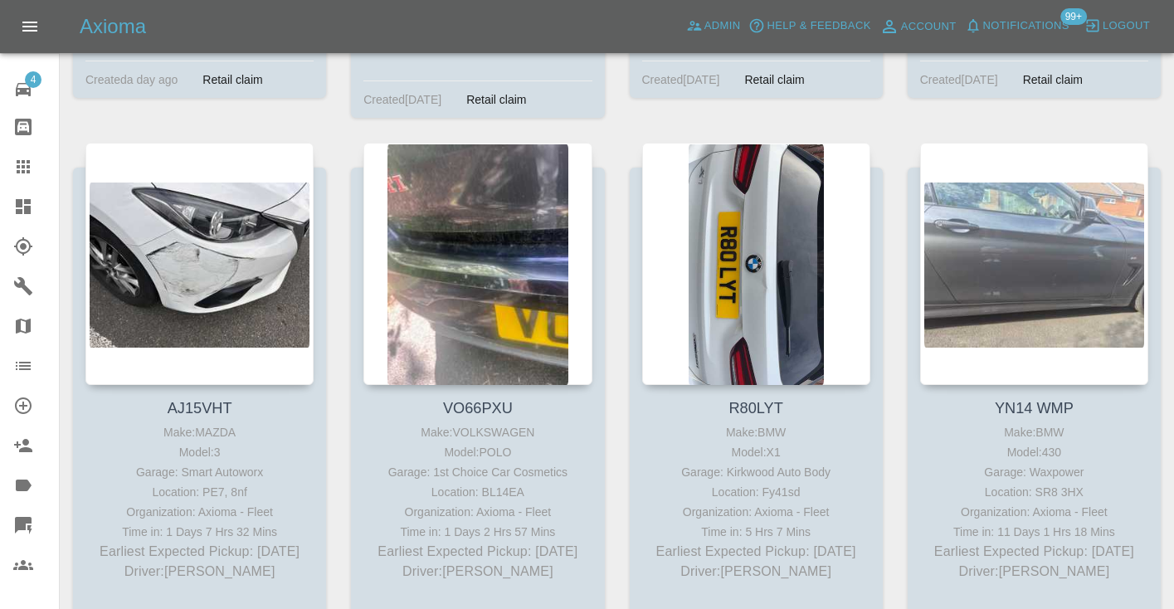
scroll to position [9657, 0]
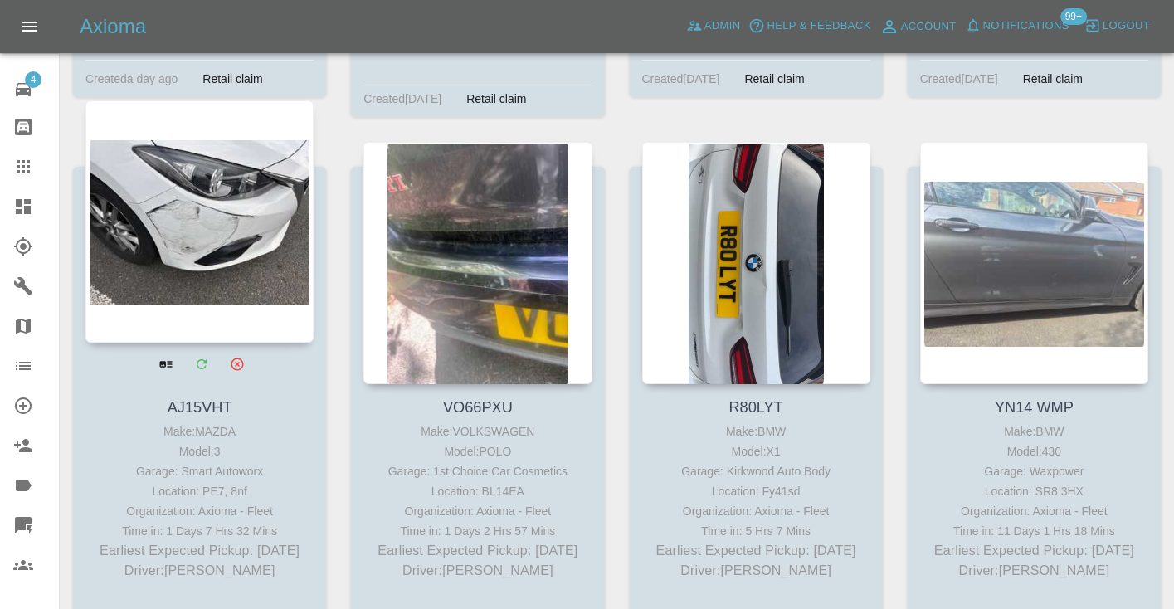
click at [218, 198] on div at bounding box center [199, 221] width 228 height 242
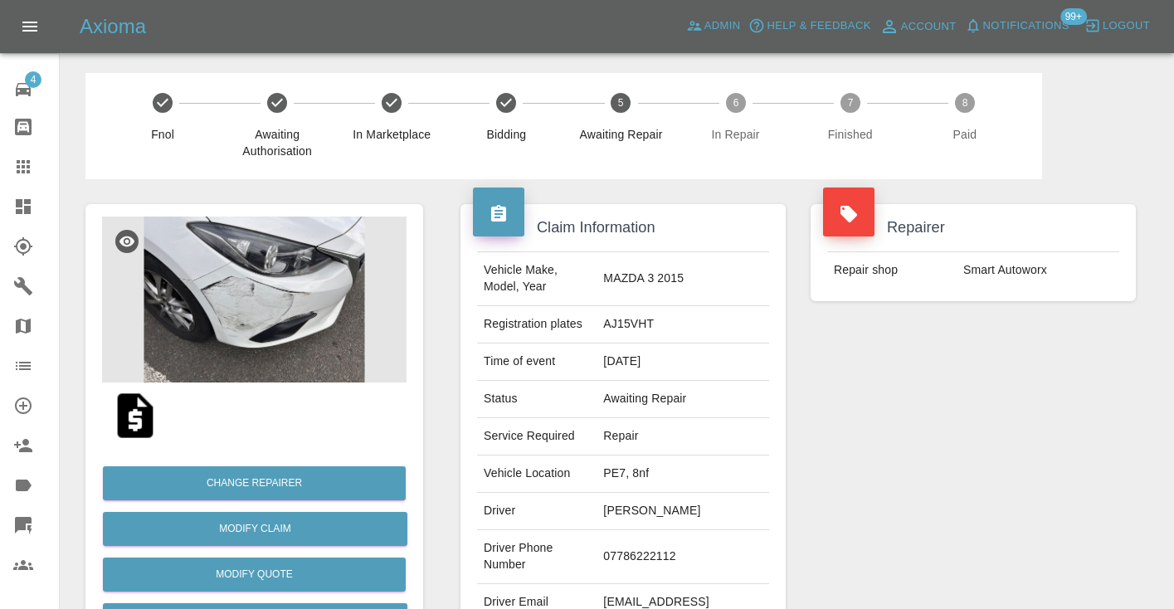
click at [681, 548] on td "07786222112" at bounding box center [683, 557] width 173 height 54
copy td "07786222112"
click at [871, 429] on div "Repairer Repair shop Smart Autoworx" at bounding box center [973, 426] width 350 height 495
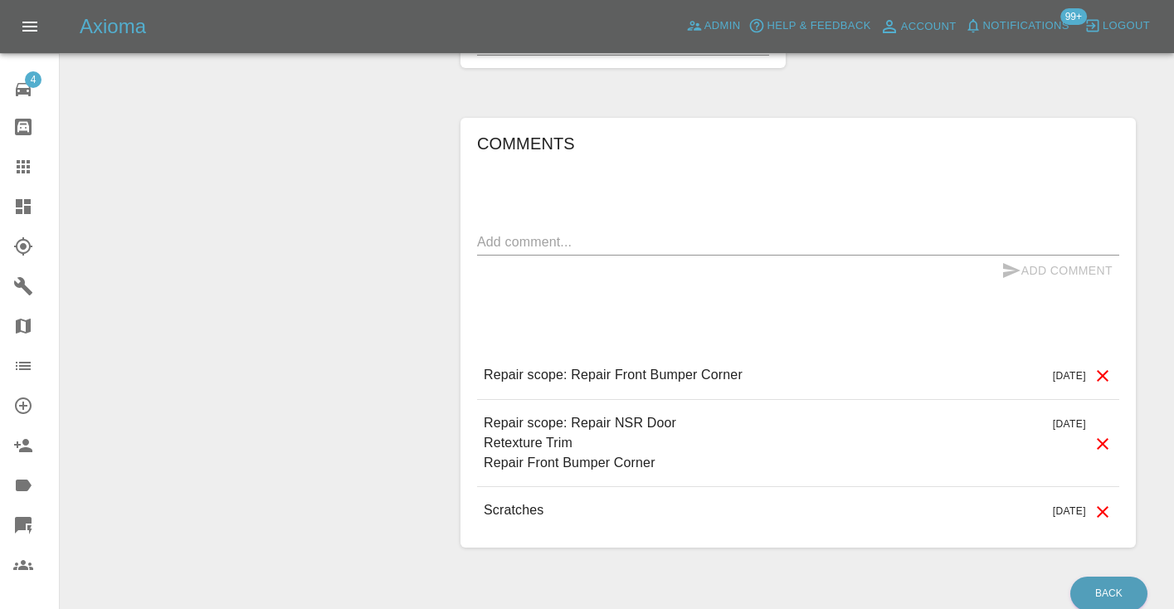
scroll to position [1236, 0]
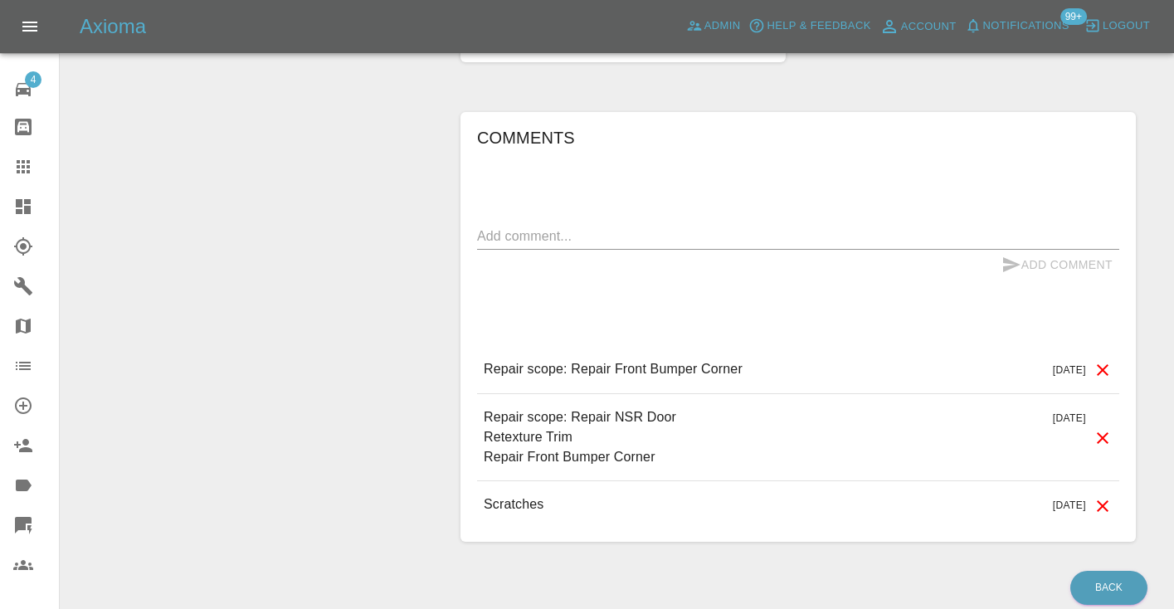
click at [513, 227] on textarea at bounding box center [798, 236] width 642 height 19
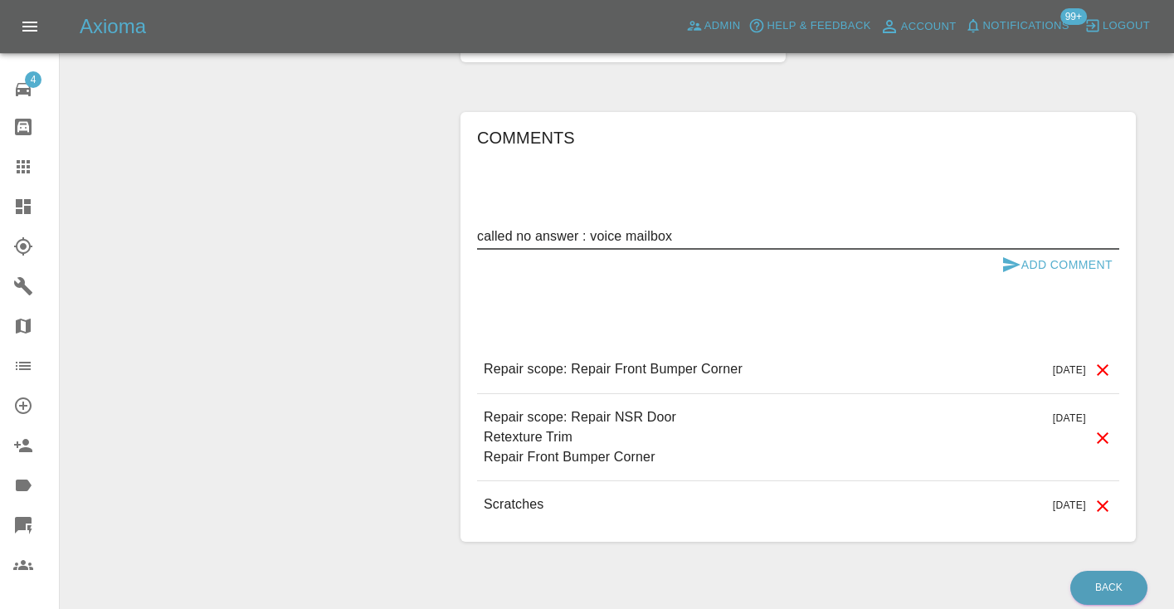
type textarea "called no answer : voice mailbox"
click at [1022, 250] on button "Add Comment" at bounding box center [1057, 265] width 124 height 31
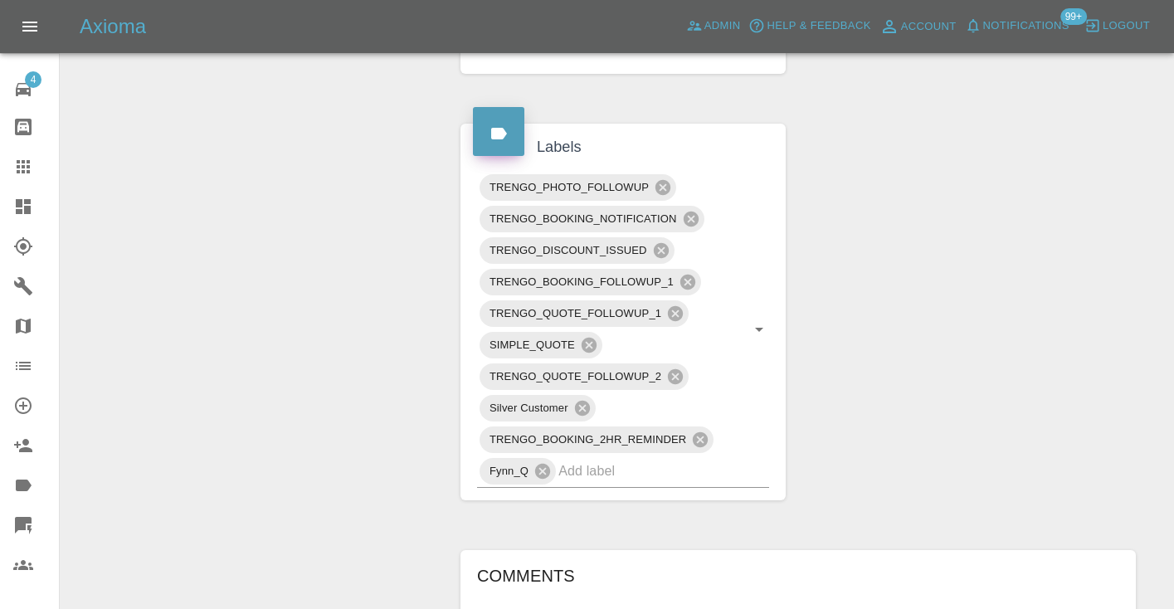
scroll to position [822, 0]
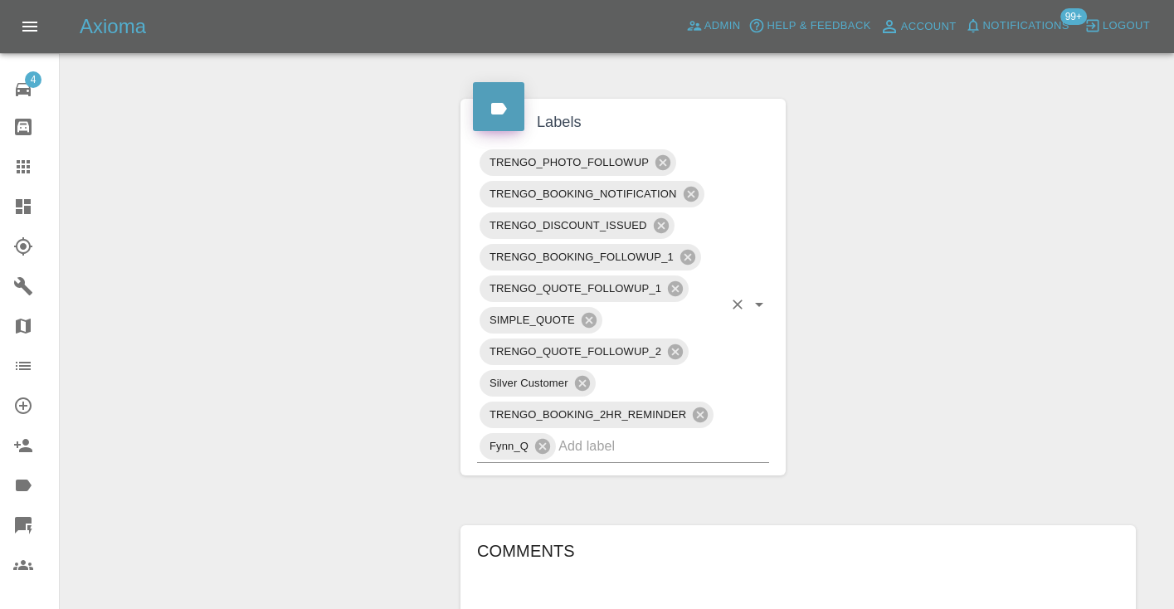
click at [608, 433] on input "text" at bounding box center [640, 446] width 164 height 26
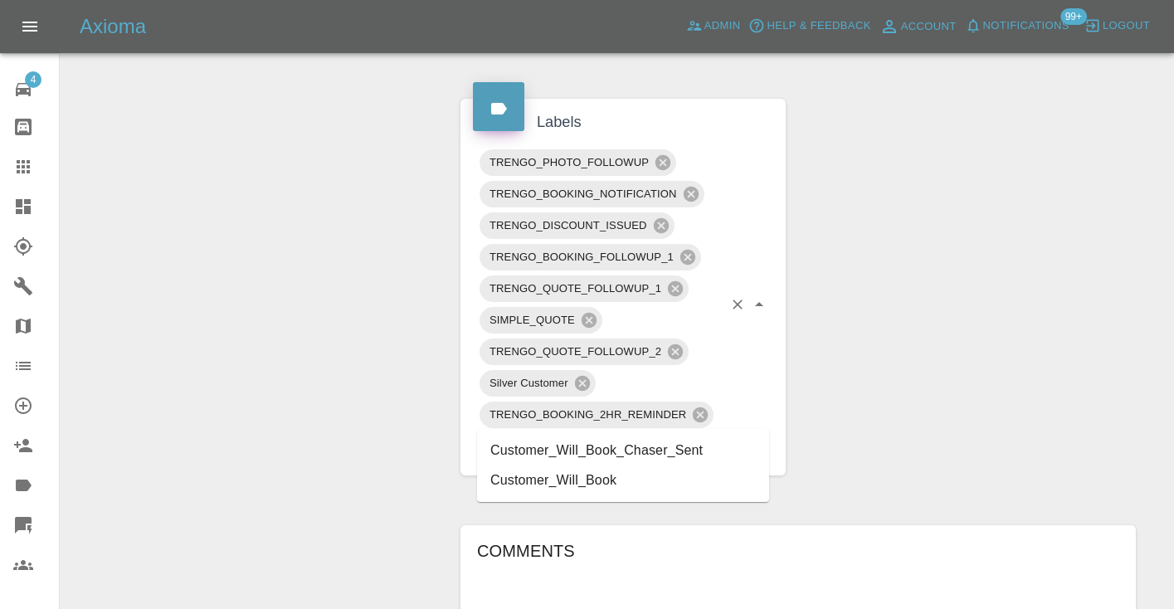
type input "customer_will"
click at [577, 470] on li "Customer_Will_Book" at bounding box center [623, 481] width 292 height 30
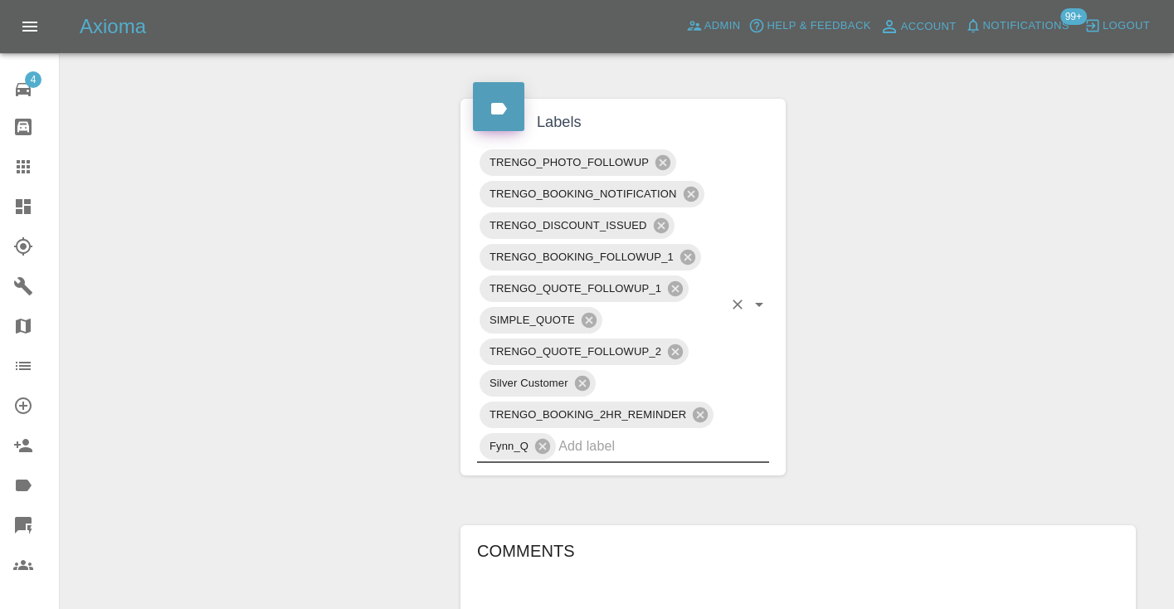
click at [879, 325] on div "Claim Information Vehicle Make, Model, Year MAZDA 3 2015 Registration plates AJ…" at bounding box center [798, 204] width 700 height 1694
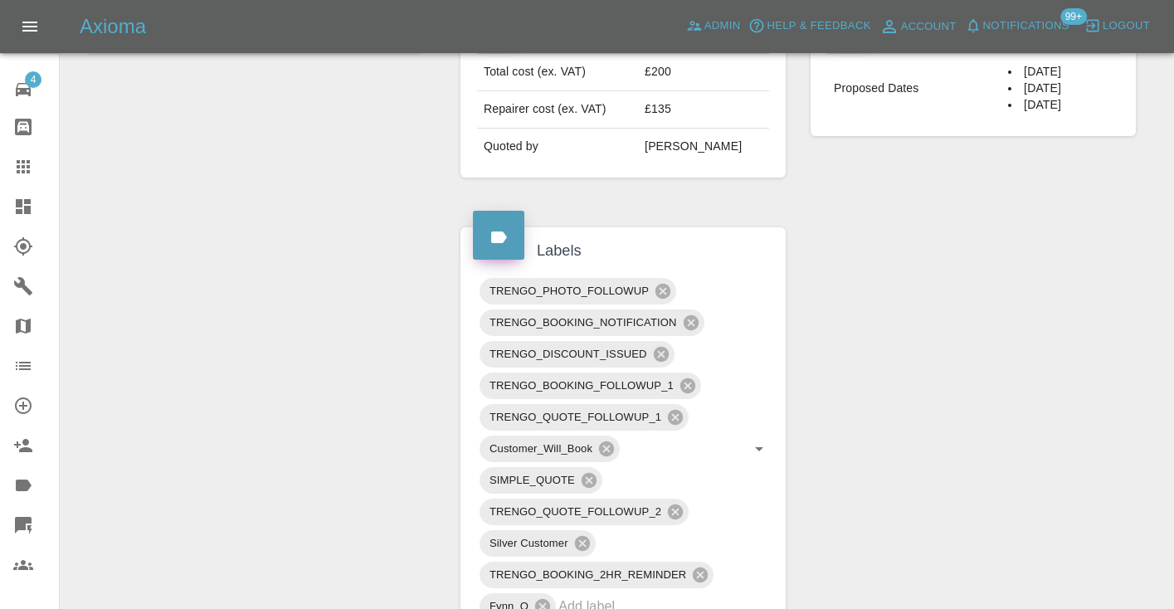
scroll to position [734, 0]
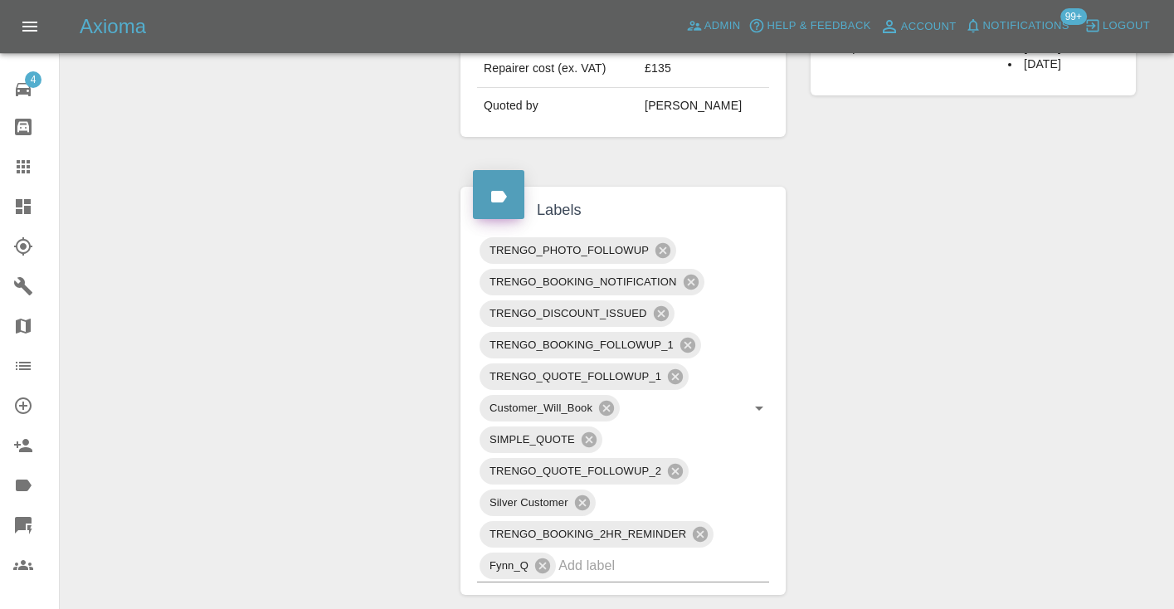
click at [17, 166] on icon at bounding box center [23, 166] width 13 height 13
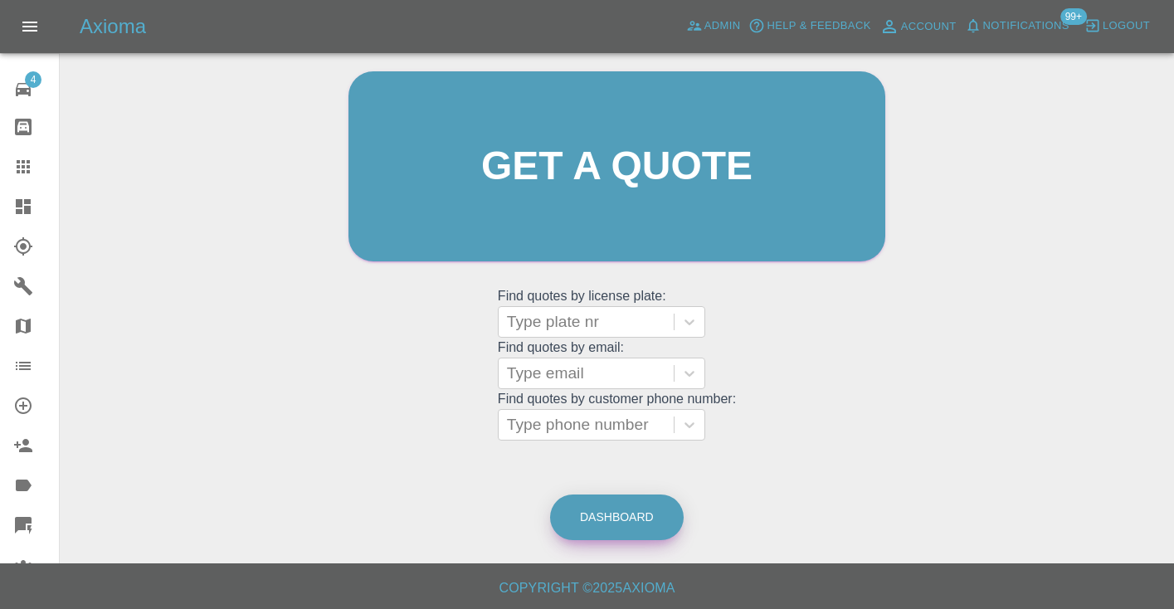
click at [624, 513] on link "Dashboard" at bounding box center [617, 518] width 134 height 46
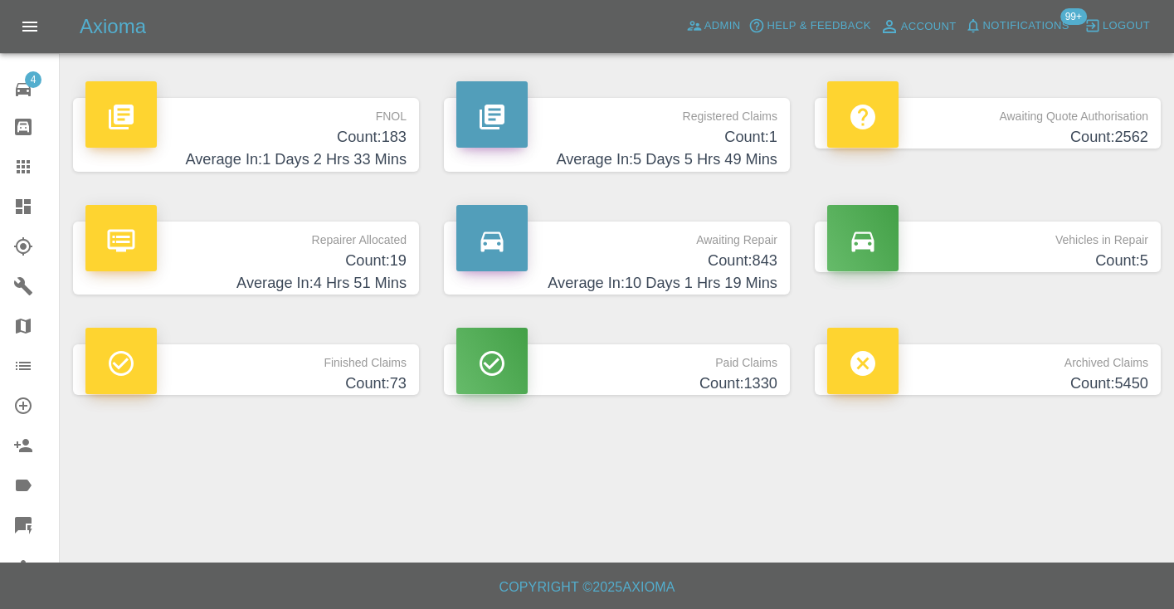
click at [735, 266] on h4 "Count: 843" at bounding box center [616, 261] width 321 height 22
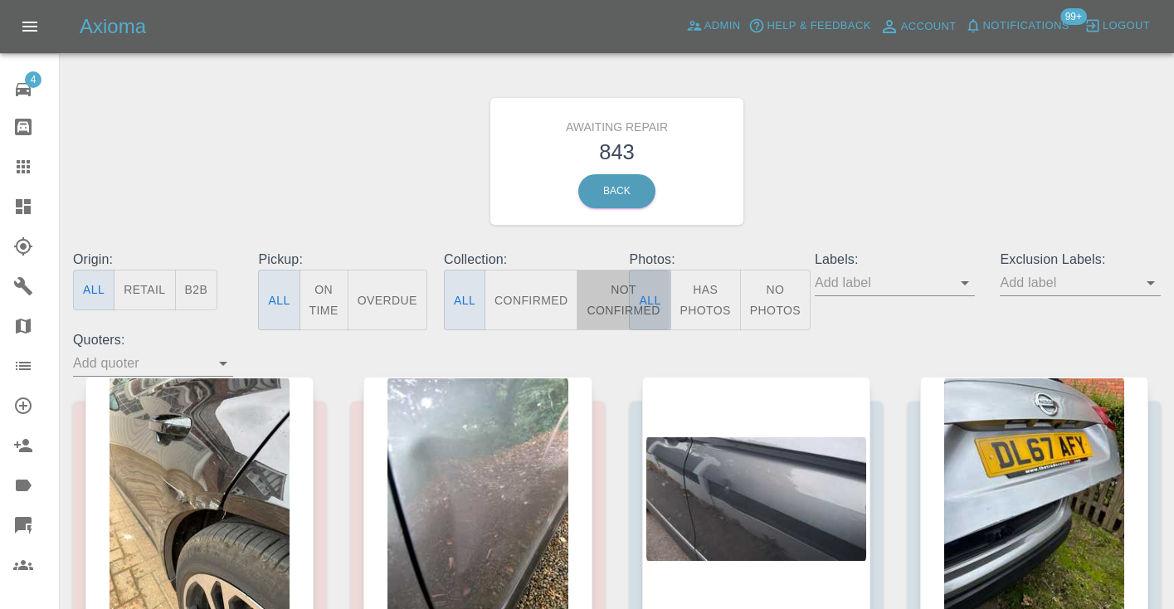
click at [603, 295] on button "Not Confirmed" at bounding box center [623, 300] width 93 height 61
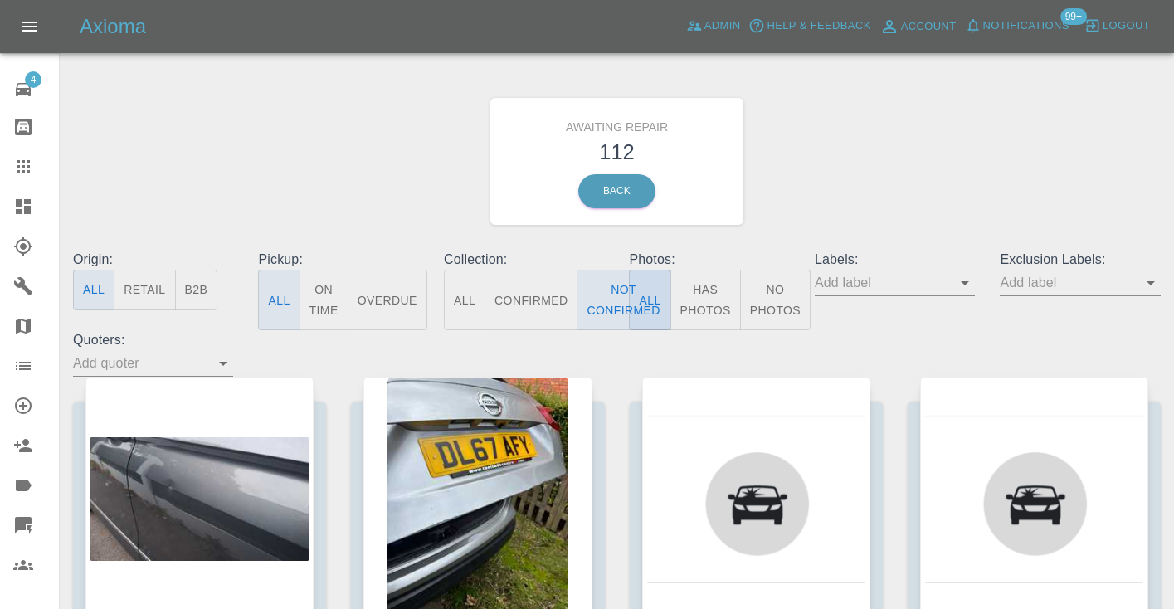
click at [863, 145] on div "Awaiting Repair 112 Back" at bounding box center [617, 161] width 1113 height 177
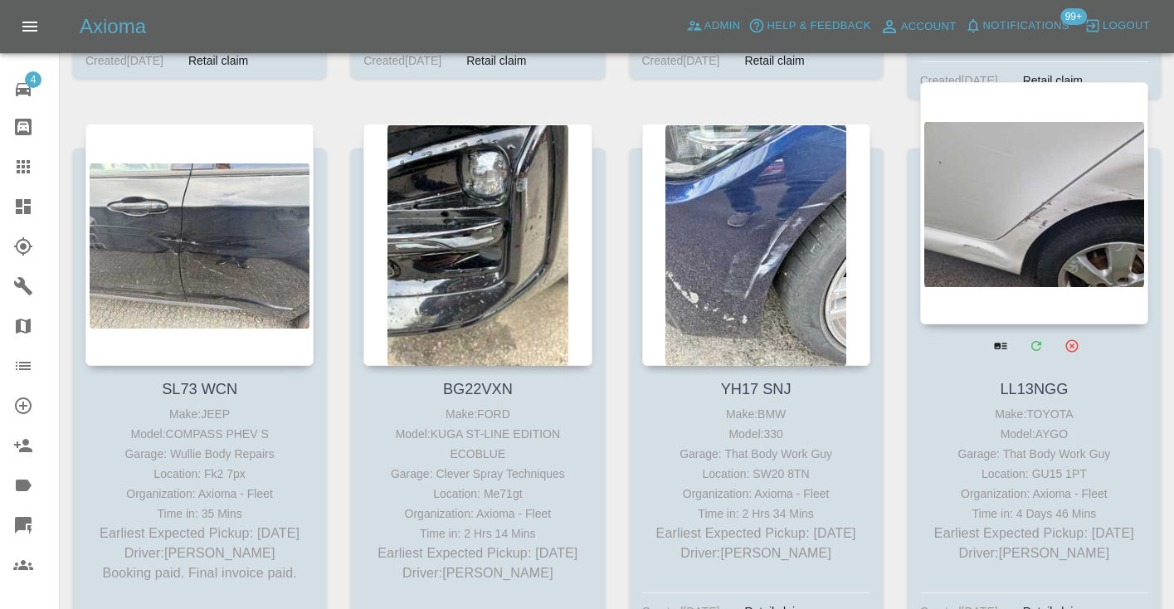
scroll to position [11328, 0]
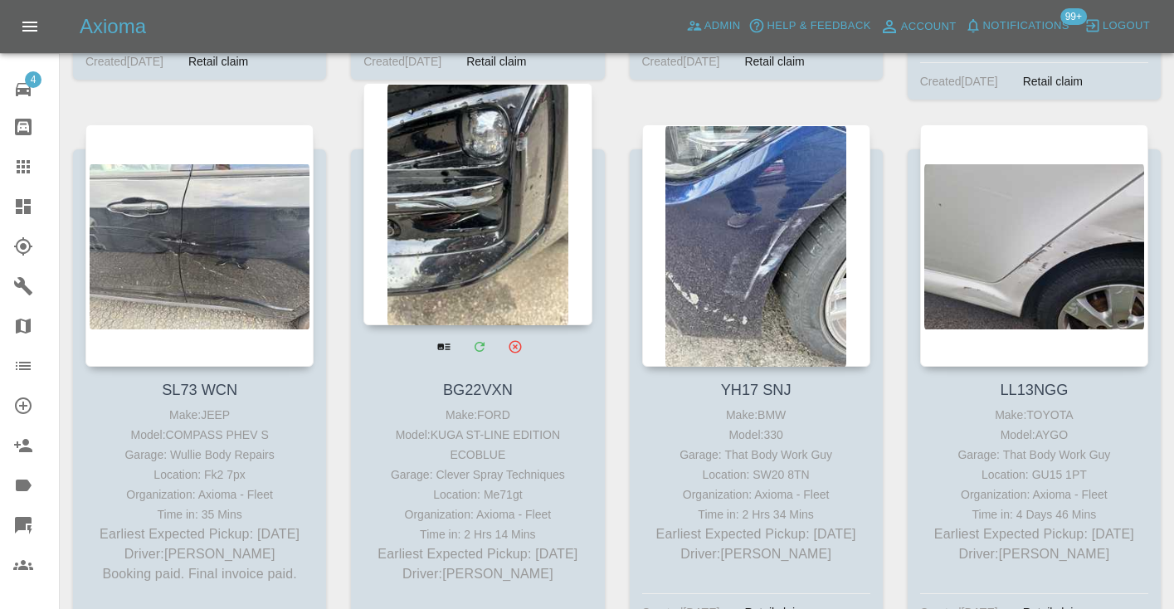
click at [499, 184] on div at bounding box center [477, 204] width 228 height 242
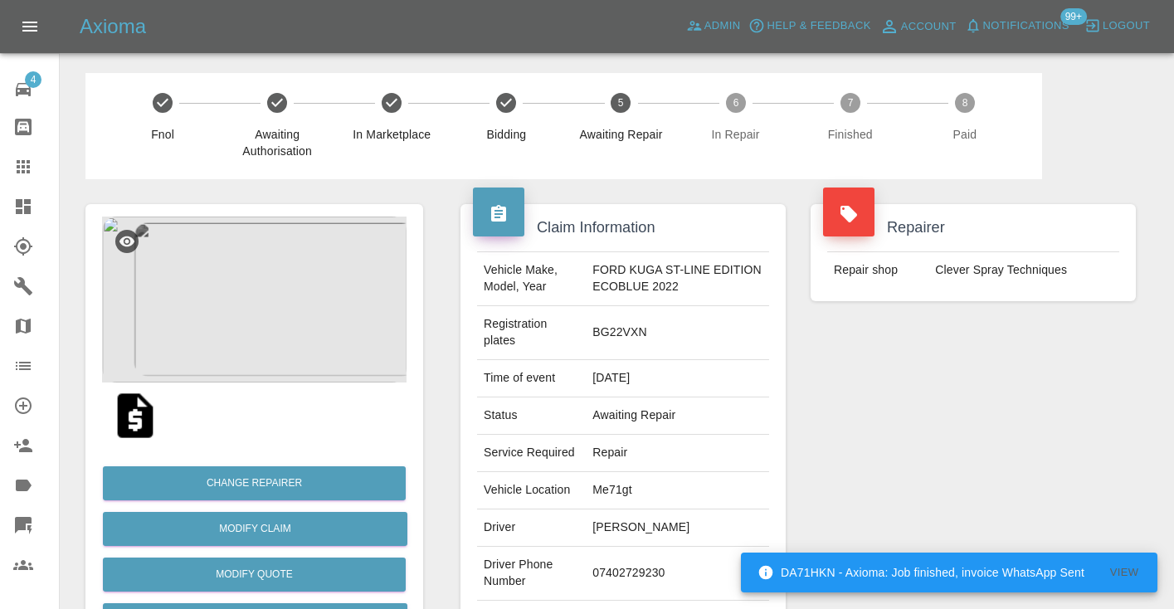
click at [607, 577] on td "07402729230" at bounding box center [677, 574] width 183 height 54
copy td "07402729230"
click at [918, 356] on div "Repairer Repair shop Clever Spray Techniques" at bounding box center [973, 435] width 350 height 512
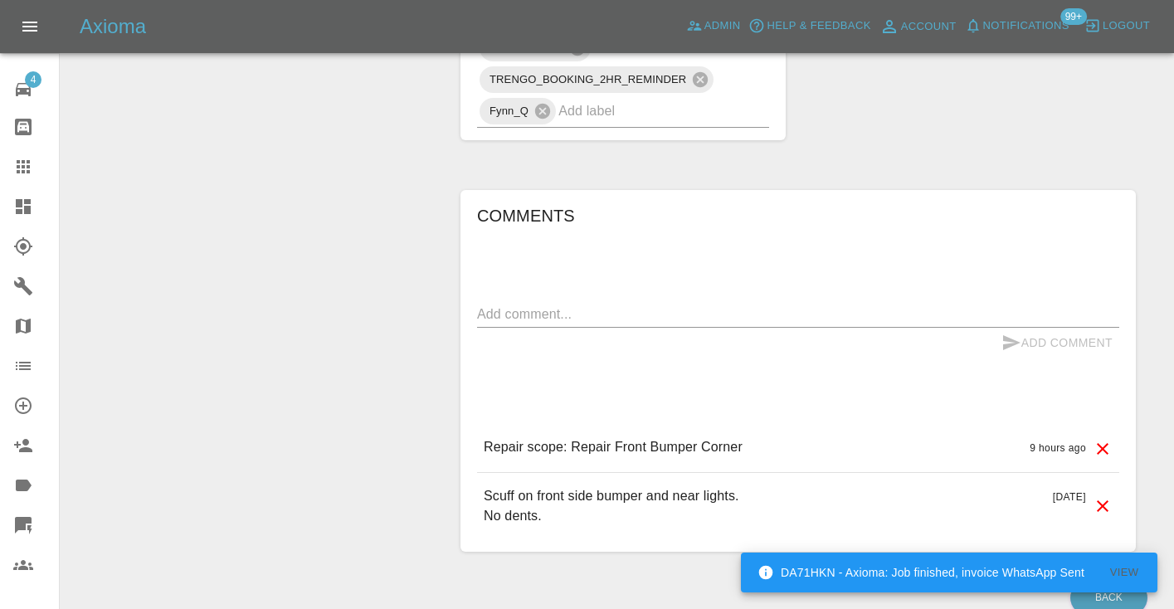
scroll to position [1290, 0]
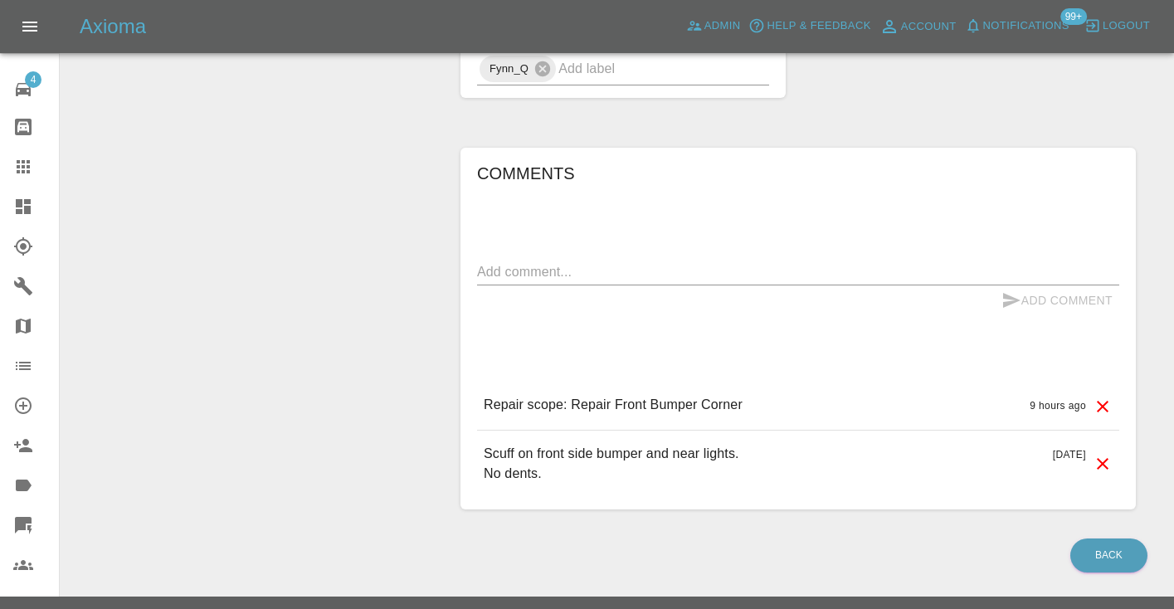
click at [589, 274] on textarea at bounding box center [798, 271] width 642 height 19
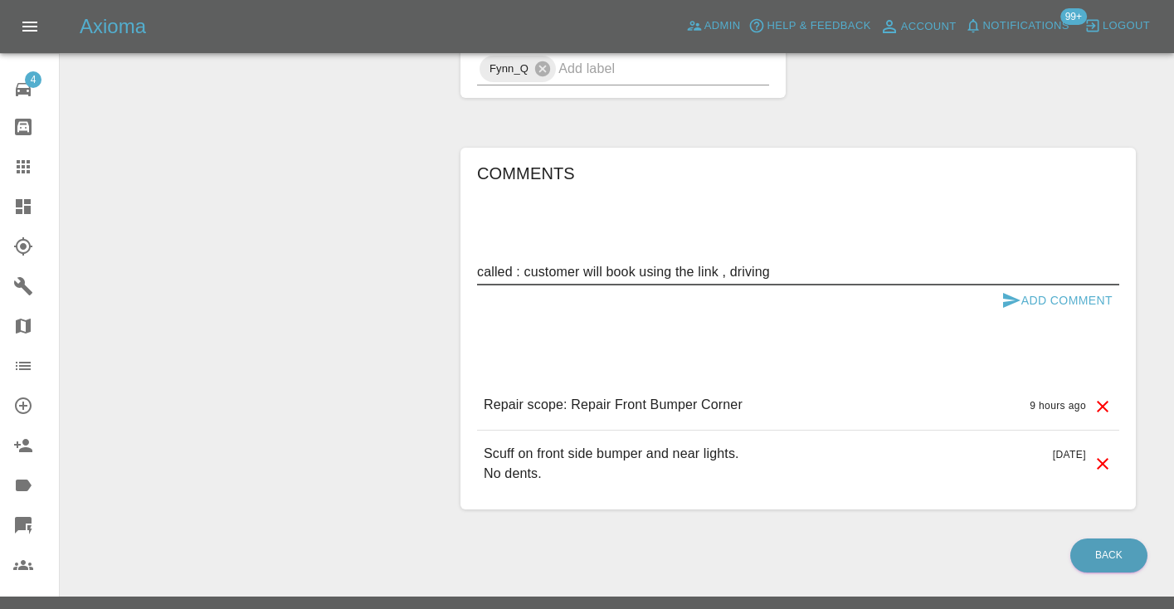
type textarea "called : customer will book using the link , driving"
click at [1009, 303] on icon "submit" at bounding box center [1011, 300] width 17 height 15
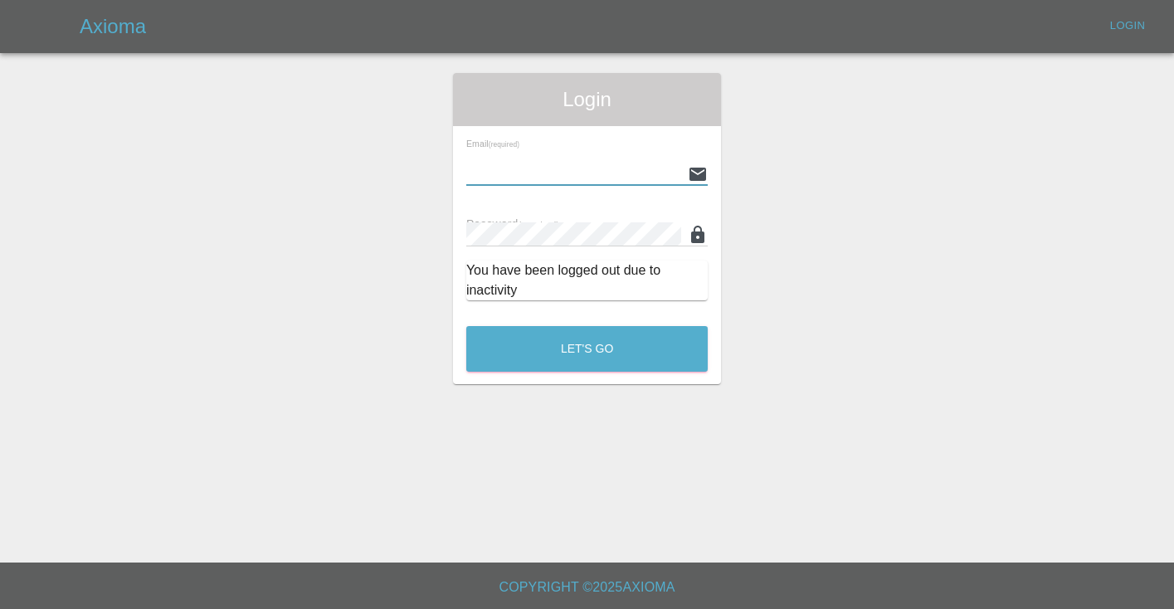
type input "Castrokhonqwana@gmail.com"
click at [587, 349] on button "Let's Go" at bounding box center [586, 349] width 241 height 46
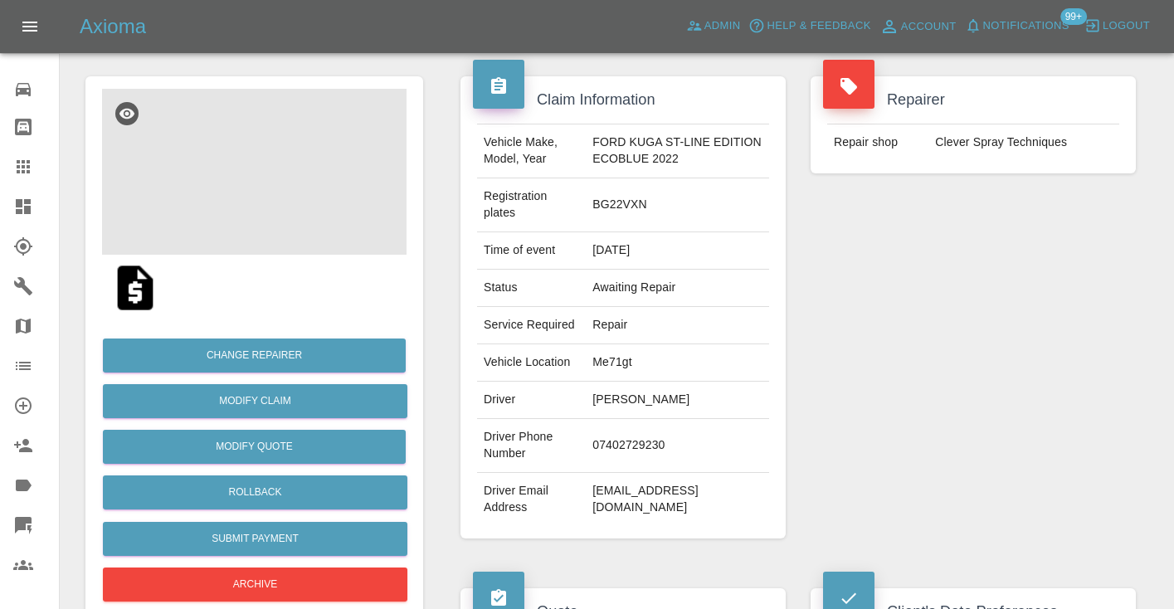
scroll to position [129, 0]
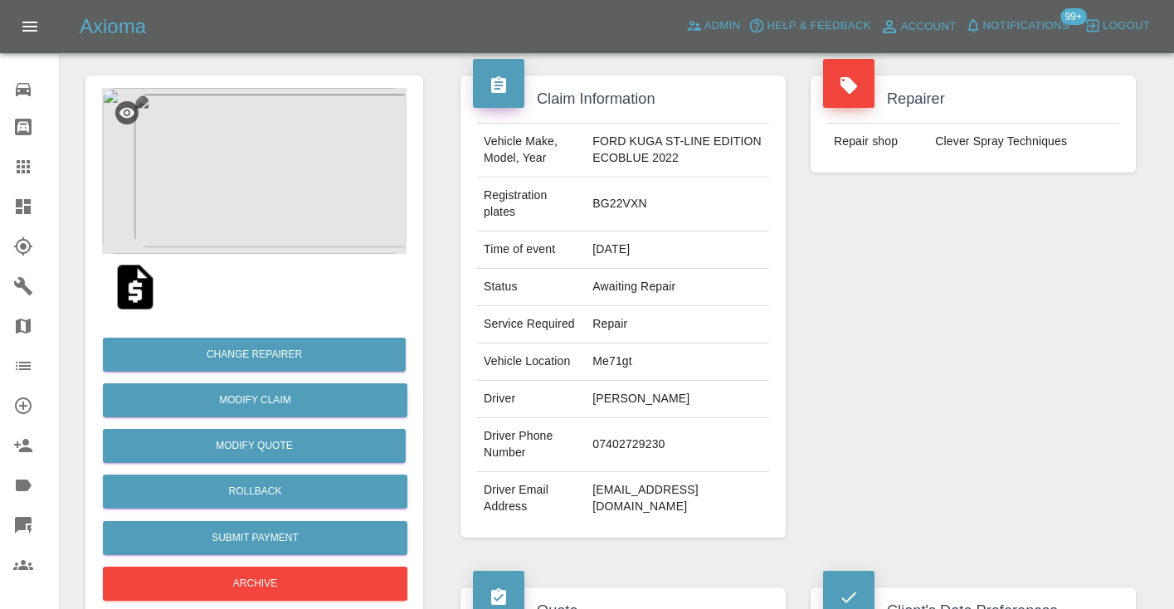
click at [912, 303] on div "Repairer Repair shop Clever Spray Techniques" at bounding box center [973, 307] width 350 height 512
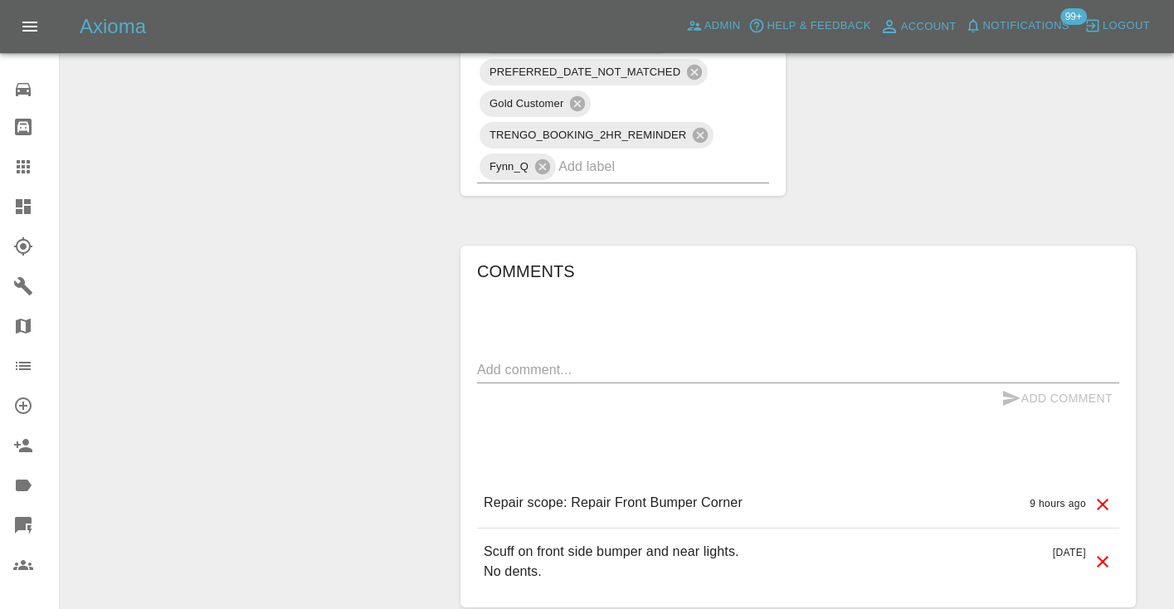
scroll to position [1206, 0]
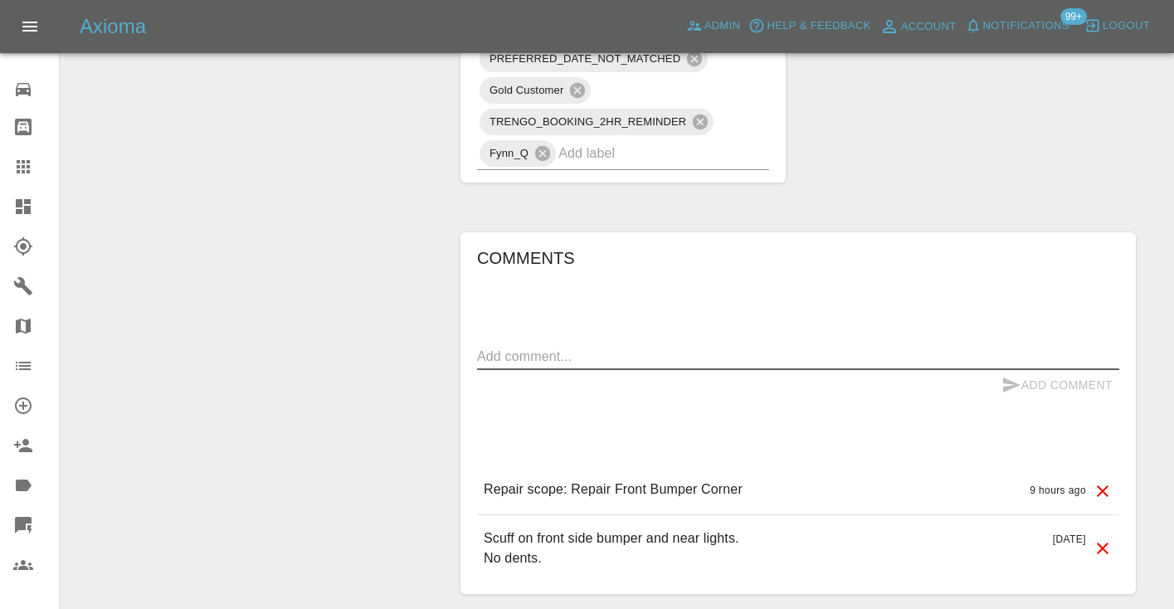
drag, startPoint x: 526, startPoint y: 359, endPoint x: 534, endPoint y: 349, distance: 13.1
click at [526, 359] on textarea at bounding box center [798, 356] width 642 height 19
type textarea "a"
type textarea "called : customer will book using the this evening"
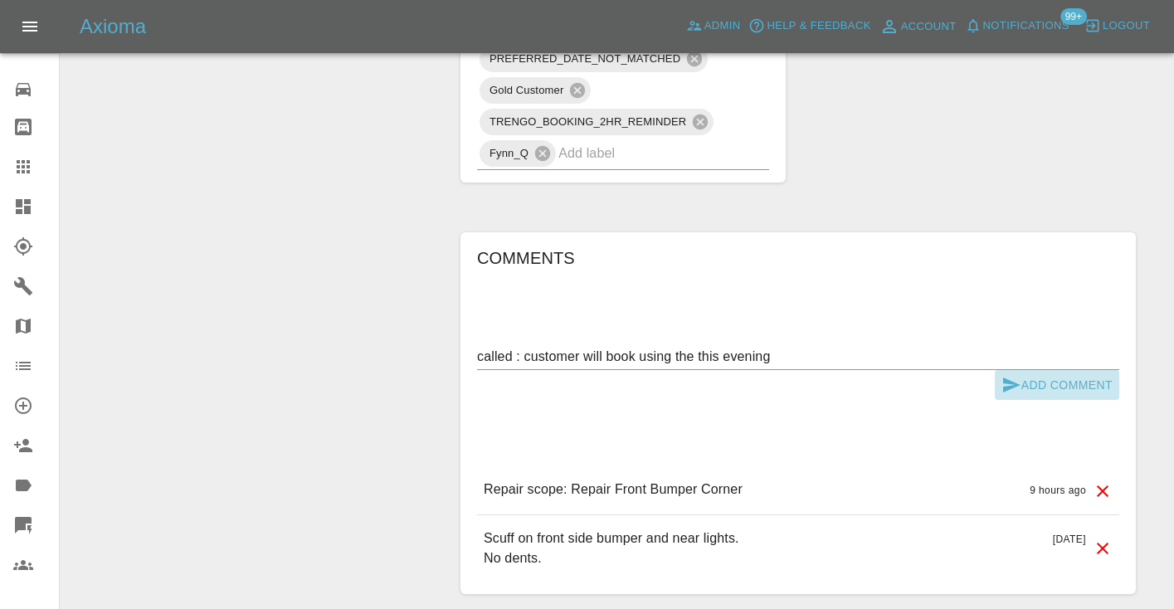
click at [1032, 387] on button "Add Comment" at bounding box center [1057, 385] width 124 height 31
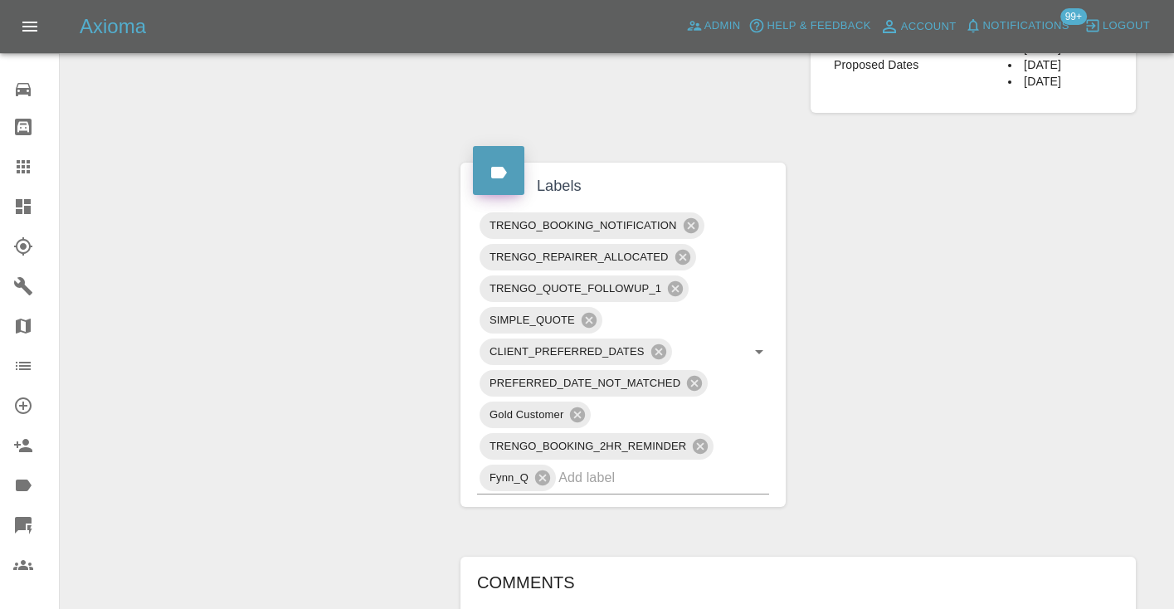
scroll to position [867, 0]
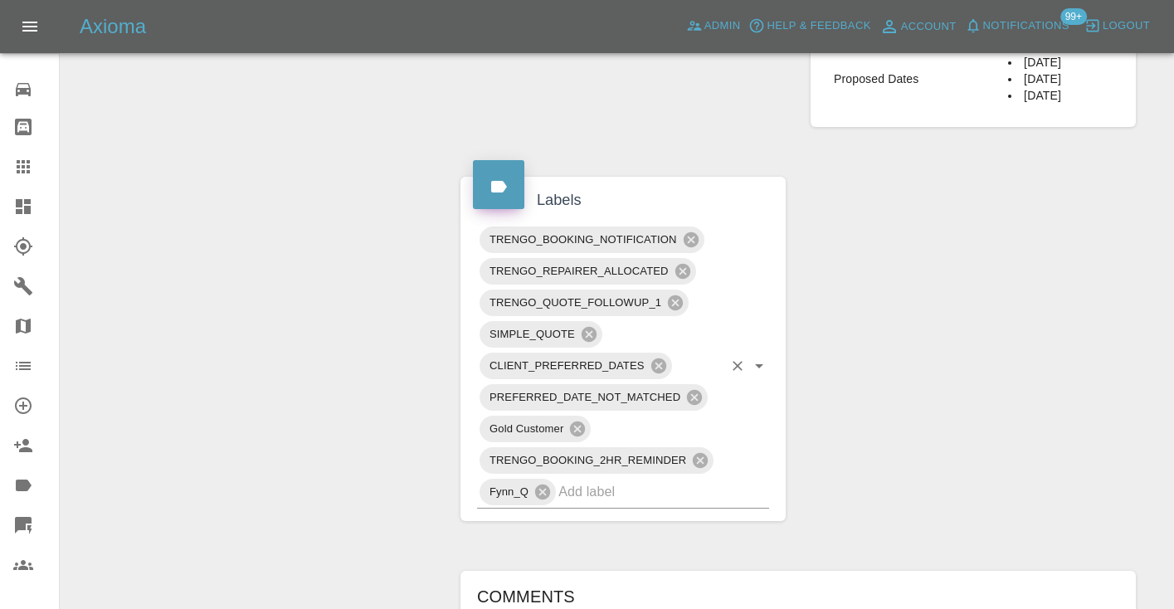
click at [612, 497] on input "text" at bounding box center [640, 492] width 164 height 26
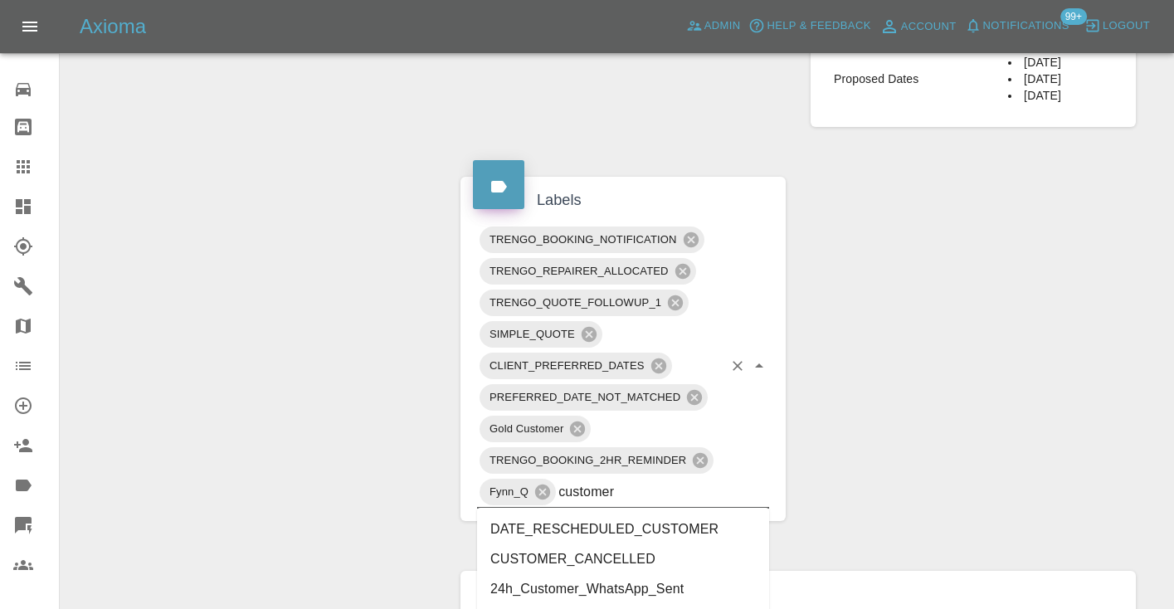
type input "customer_"
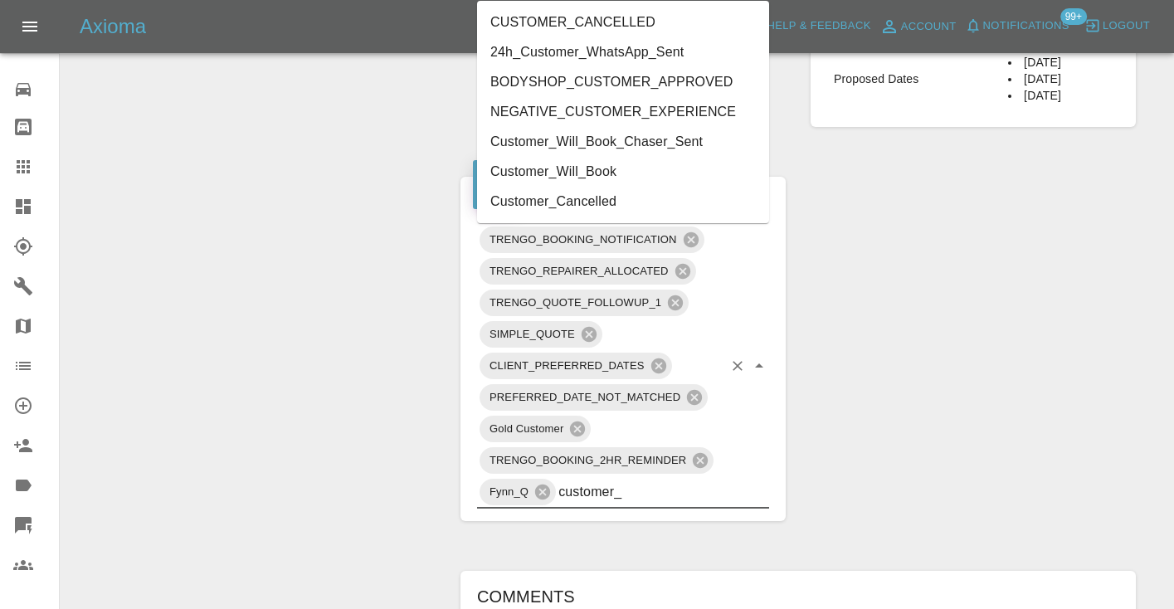
click at [569, 171] on li "Customer_Will_Book" at bounding box center [623, 172] width 292 height 30
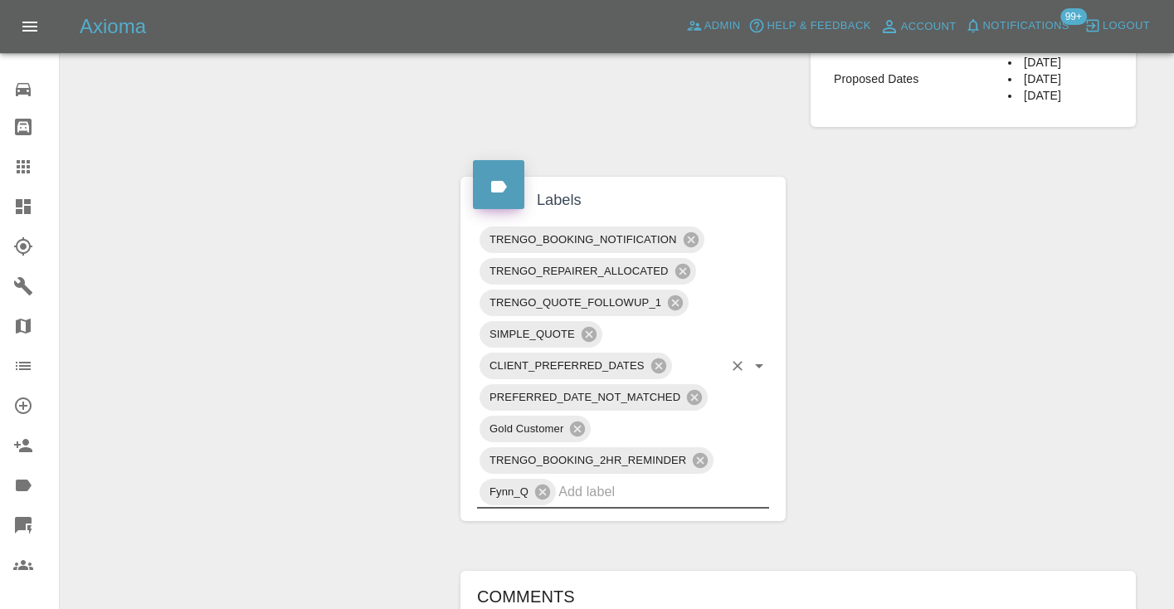
click at [392, 159] on div "Change Repairer Modify Claim Modify Quote Rollback Submit Payment Archive" at bounding box center [254, 170] width 363 height 1716
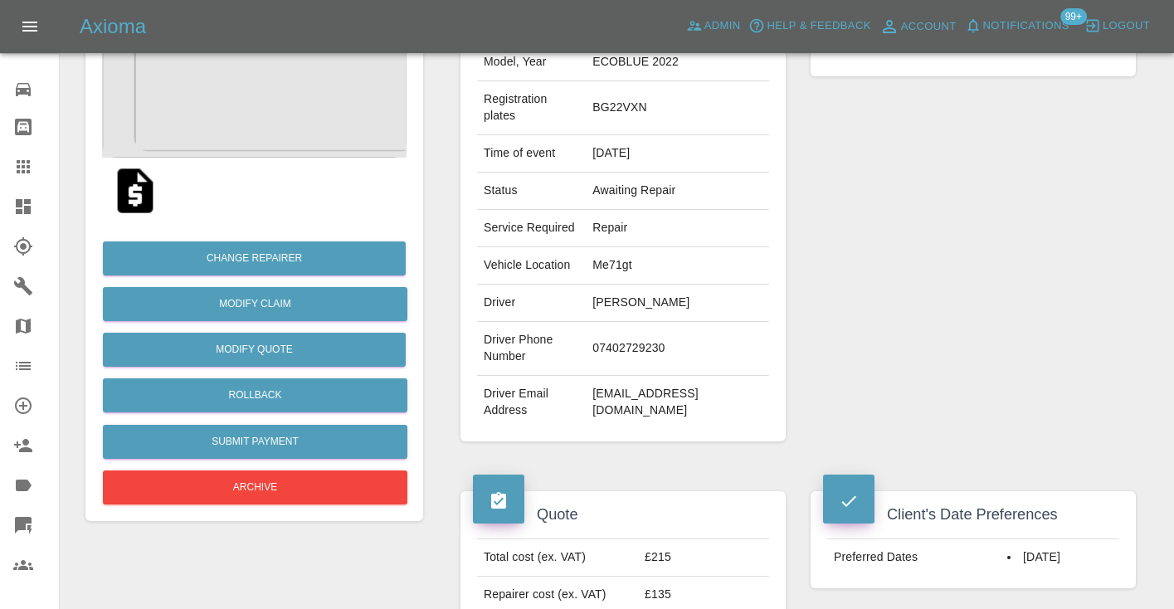
scroll to position [229, 0]
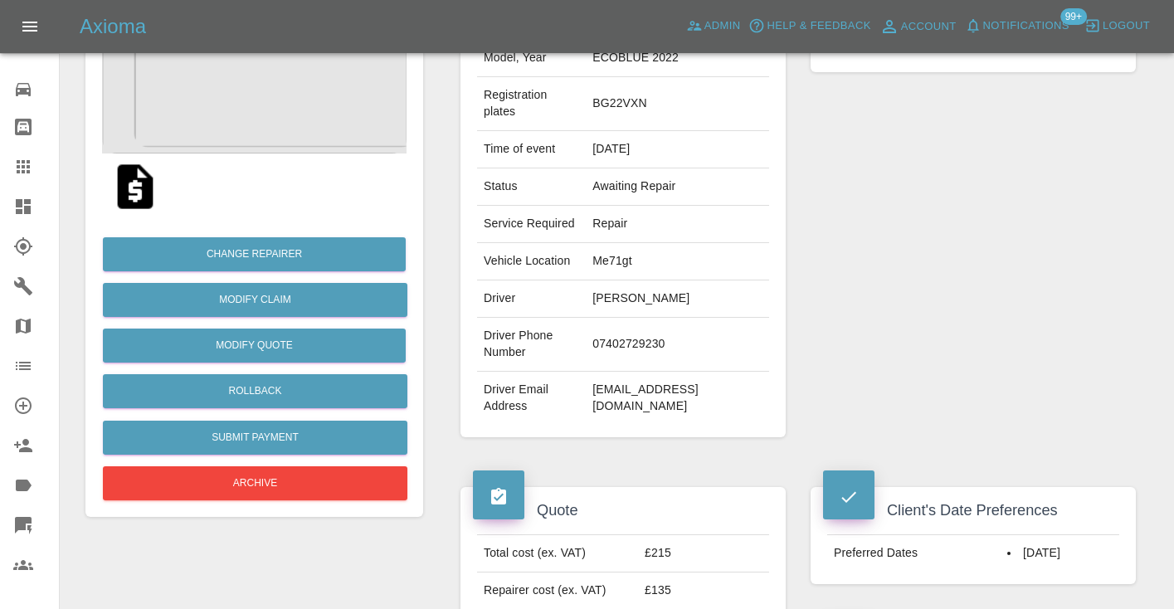
click at [35, 175] on div at bounding box center [36, 167] width 46 height 20
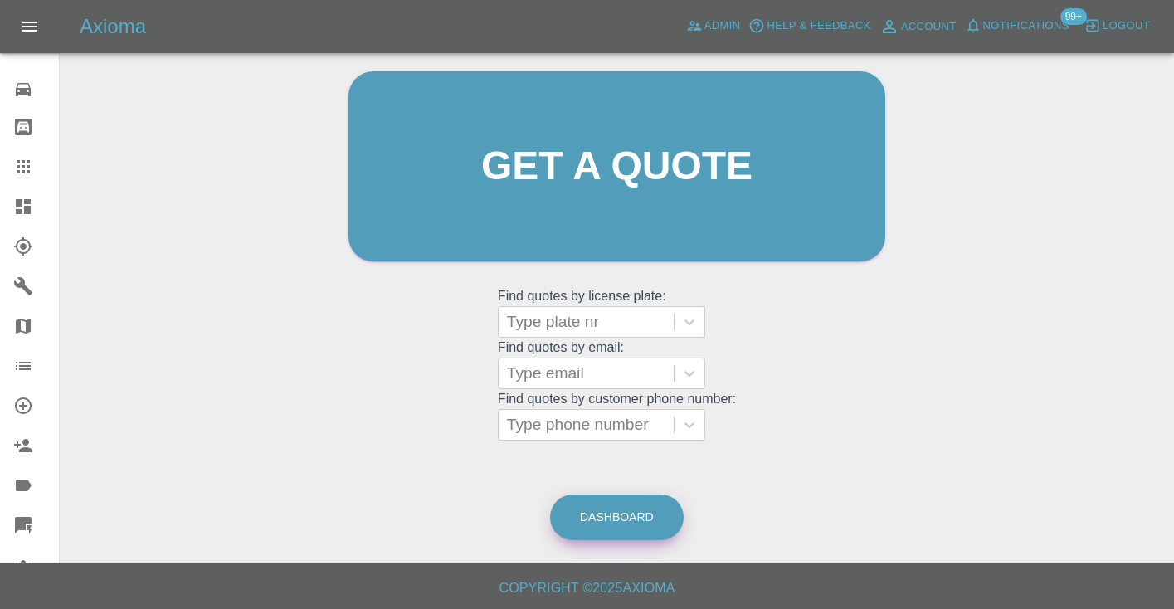
click at [612, 532] on link "Dashboard" at bounding box center [617, 518] width 134 height 46
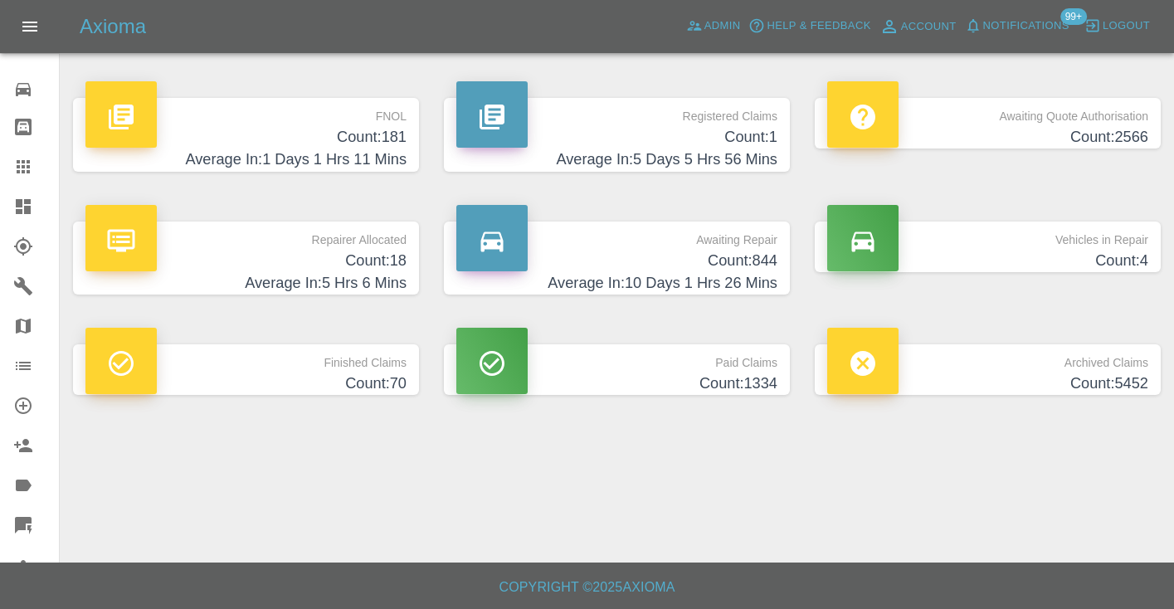
click at [751, 241] on p "Awaiting Repair" at bounding box center [616, 236] width 321 height 28
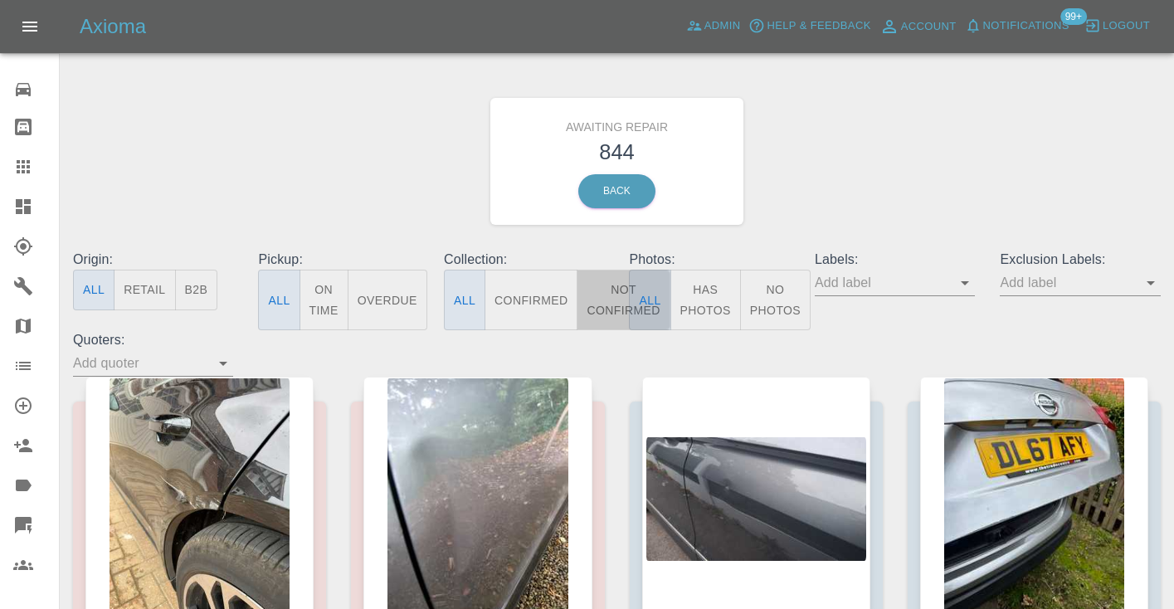
click at [616, 295] on button "Not Confirmed" at bounding box center [623, 300] width 93 height 61
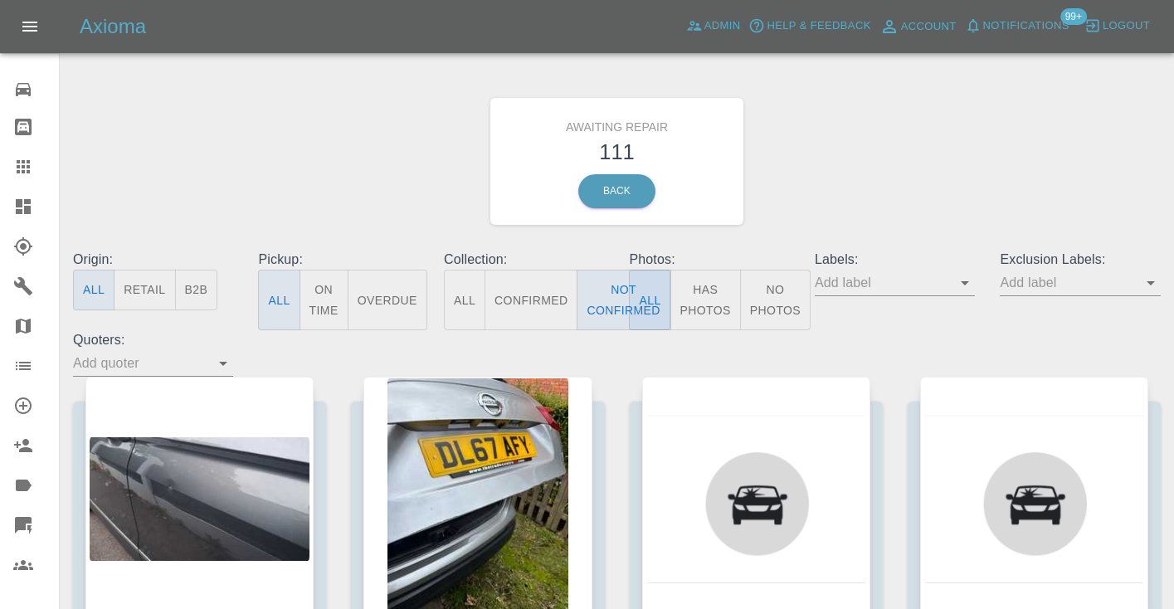
click at [865, 128] on div "Awaiting Repair 111 Back" at bounding box center [617, 161] width 1113 height 177
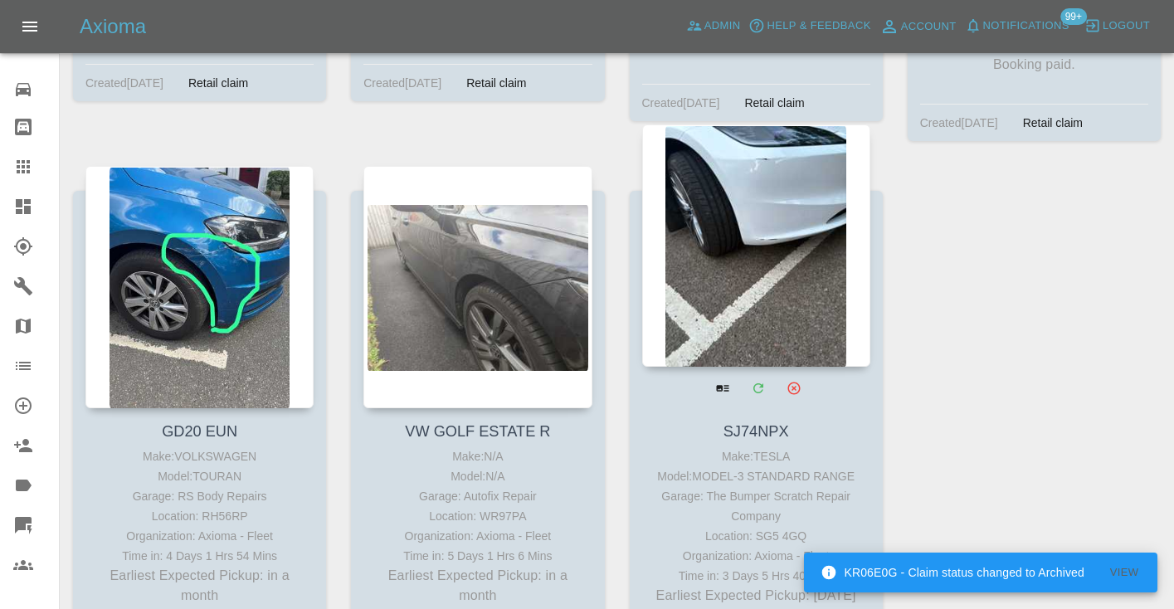
scroll to position [15148, 0]
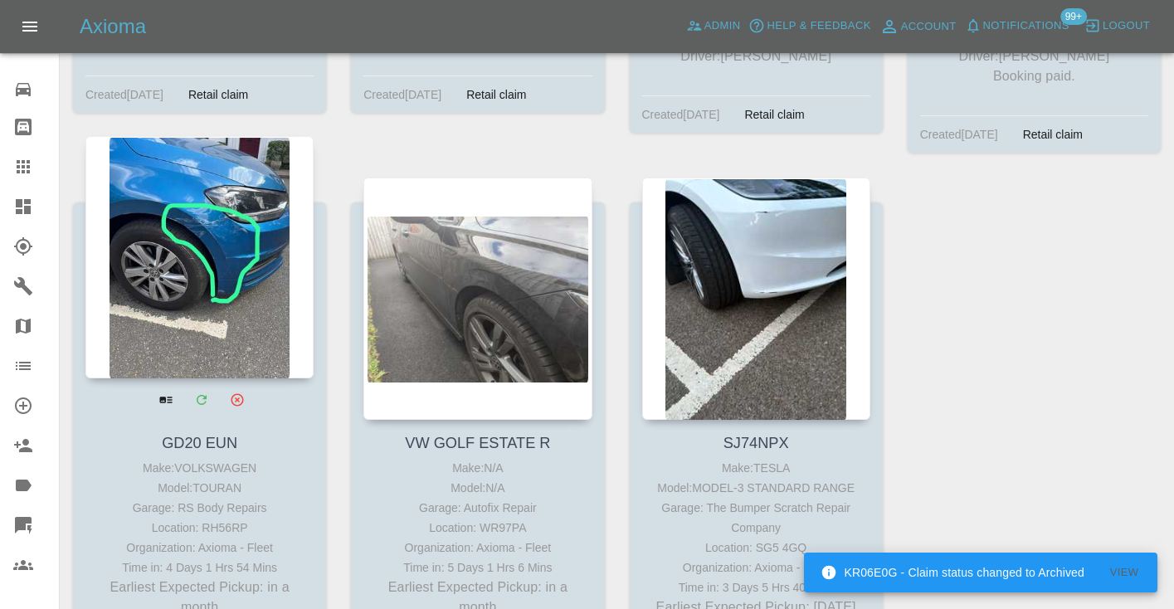
click at [178, 207] on div at bounding box center [199, 257] width 228 height 242
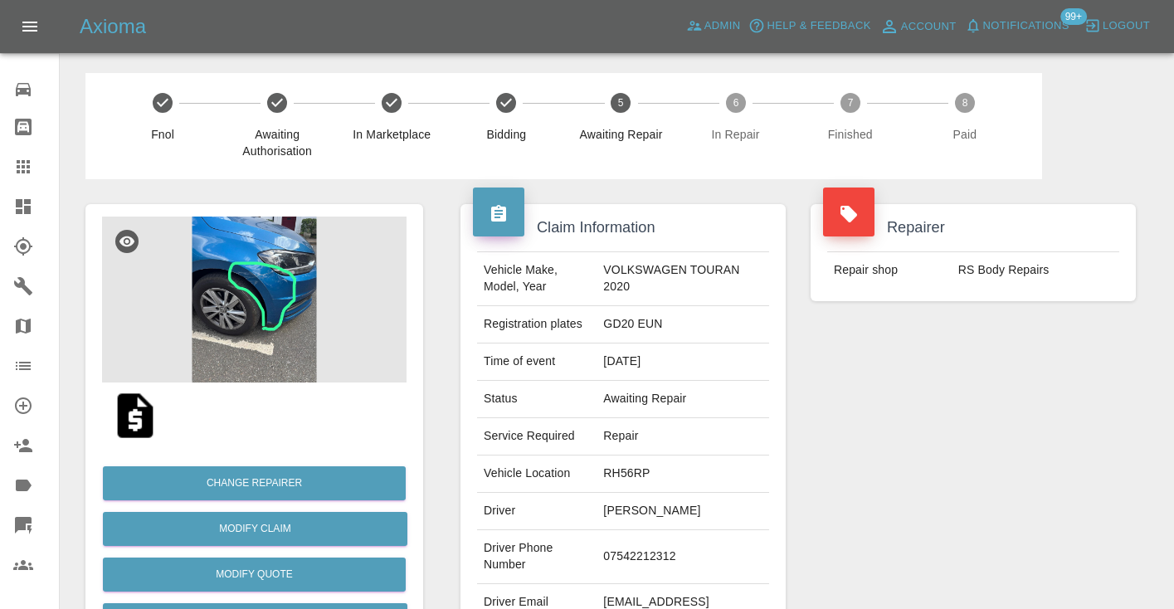
click at [679, 558] on td "07542212312" at bounding box center [683, 557] width 173 height 54
click at [679, 551] on td "07542212312" at bounding box center [683, 557] width 173 height 54
copy td "07542212312"
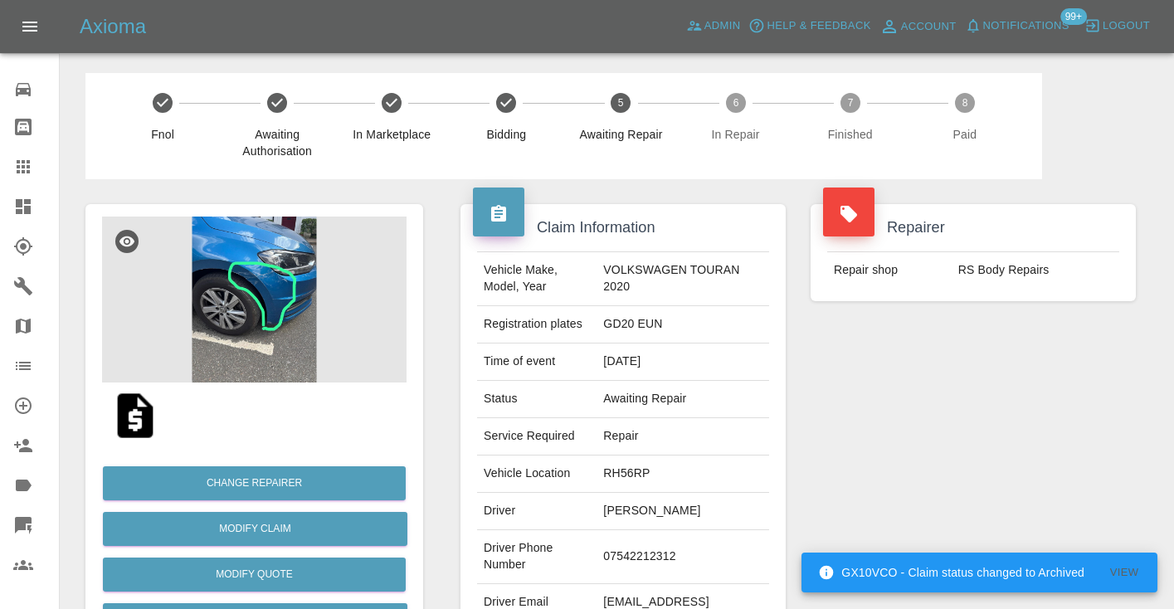
click at [913, 461] on div "Repairer Repair shop RS Body Repairs" at bounding box center [973, 426] width 350 height 495
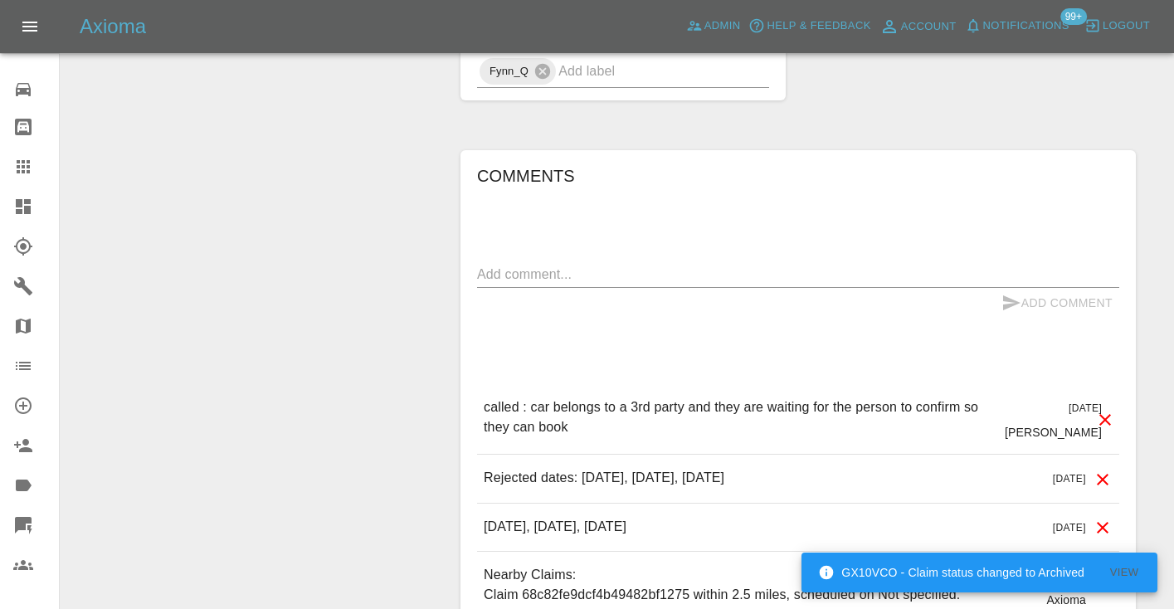
scroll to position [1266, 0]
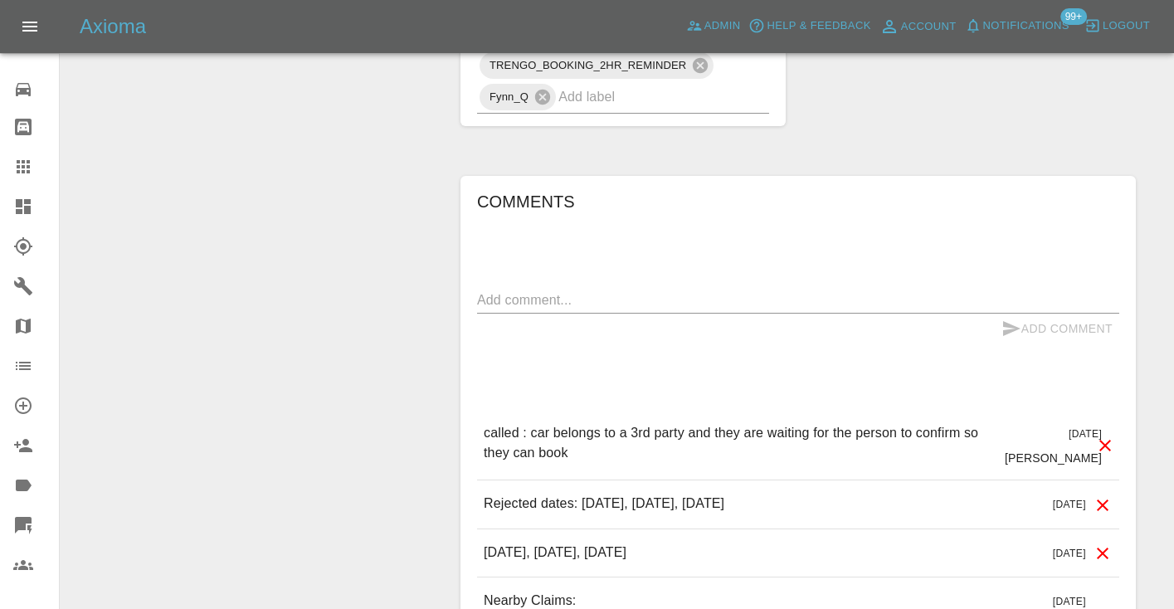
click at [521, 290] on textarea at bounding box center [798, 299] width 642 height 19
click at [570, 290] on textarea at bounding box center [798, 299] width 642 height 19
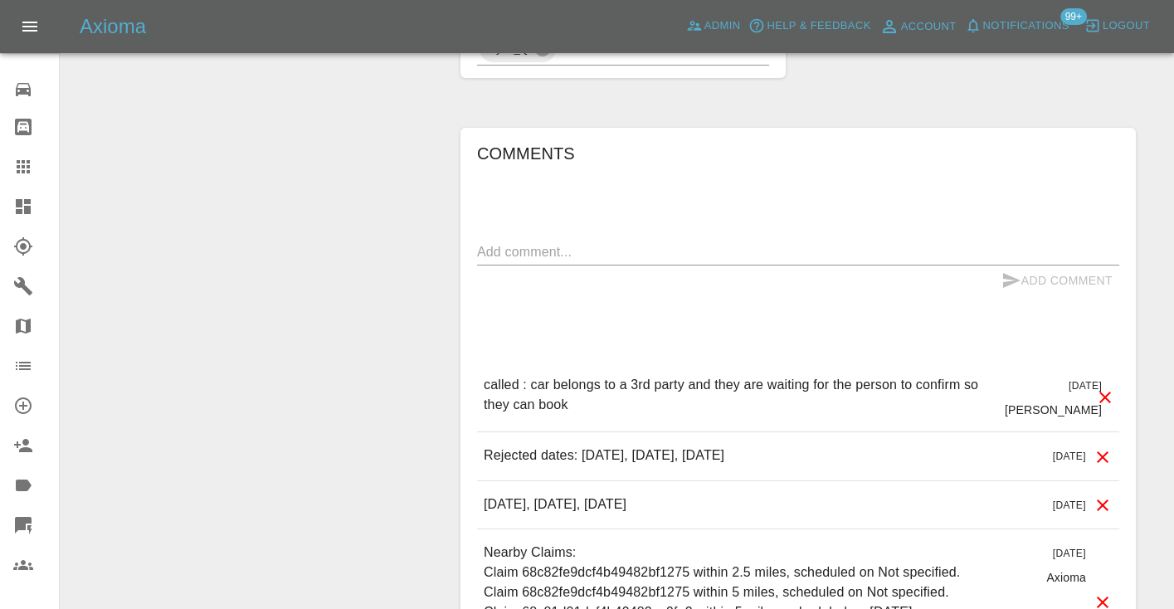
scroll to position [1320, 0]
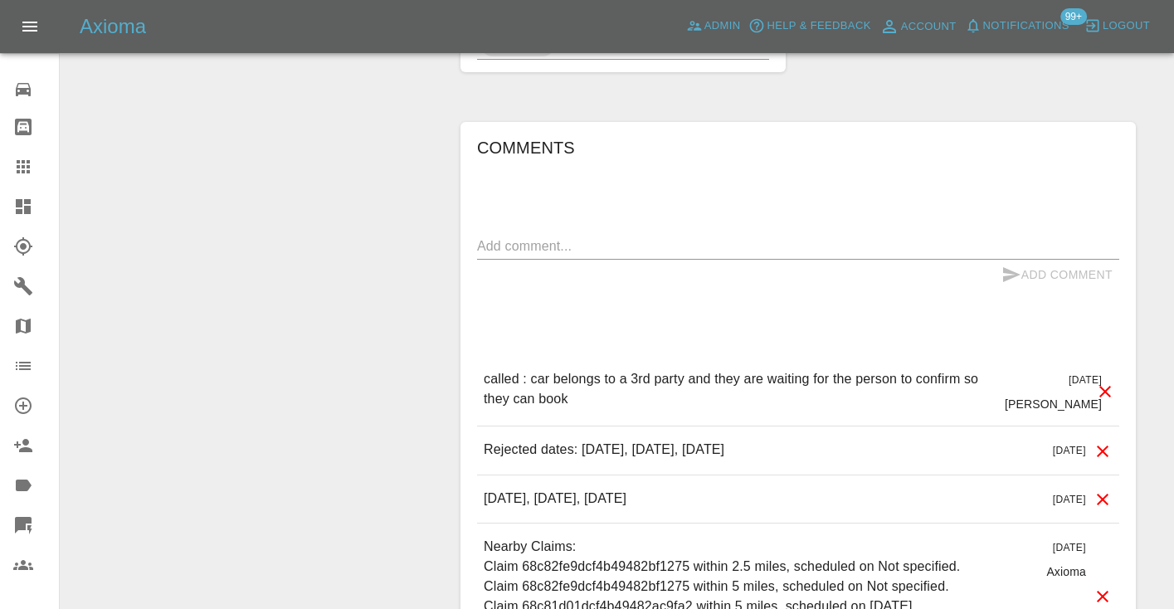
click at [560, 236] on textarea at bounding box center [798, 245] width 642 height 19
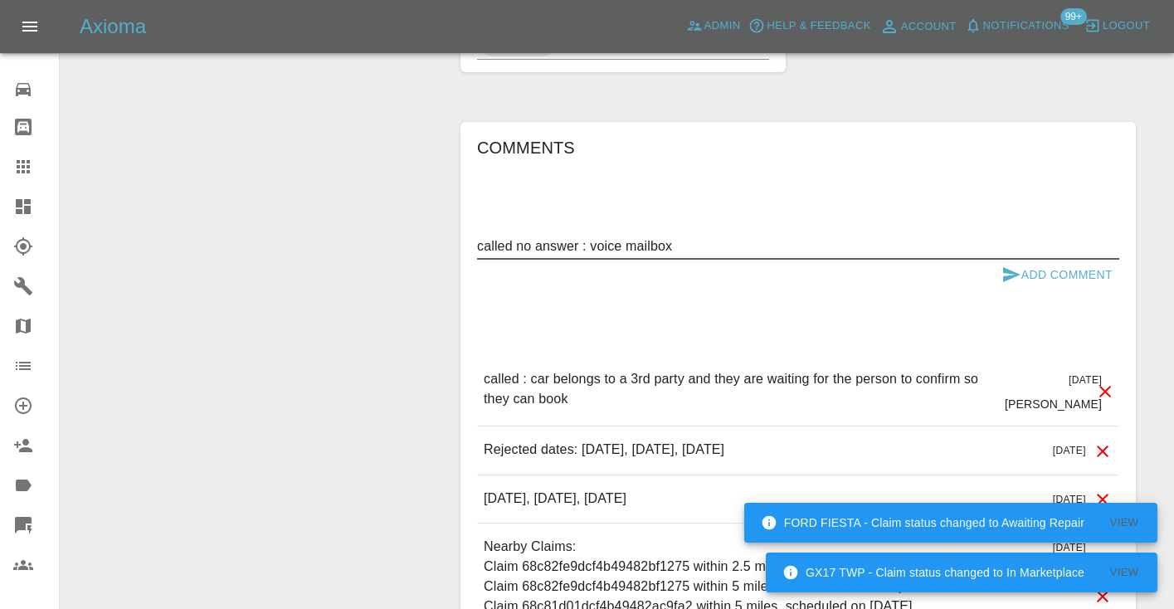
type textarea "called no answer : voice mailbox"
click at [1010, 265] on icon "submit" at bounding box center [1012, 275] width 20 height 20
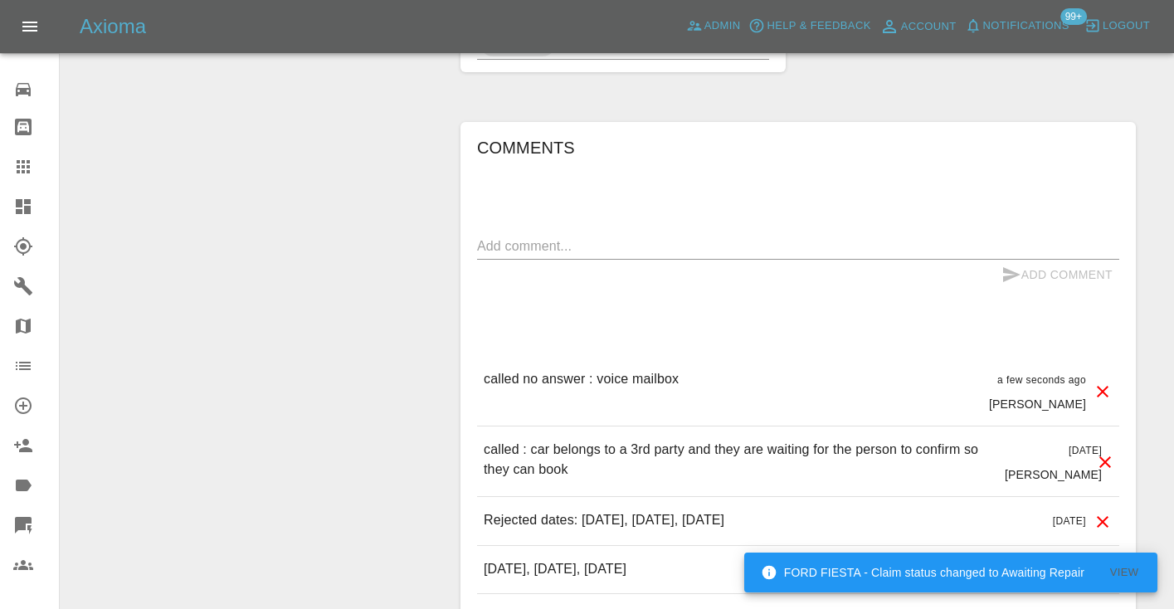
click at [796, 311] on div "Comments x Add Comment called no answer : voice mailbox a few seconds ago [PERS…" at bounding box center [798, 485] width 642 height 703
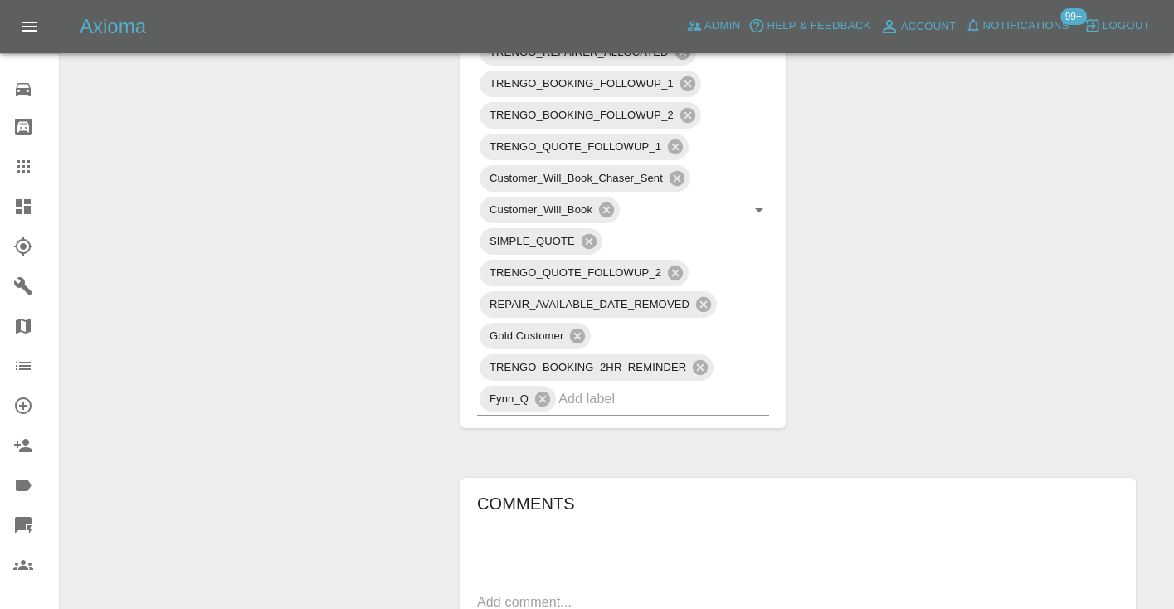
scroll to position [938, 0]
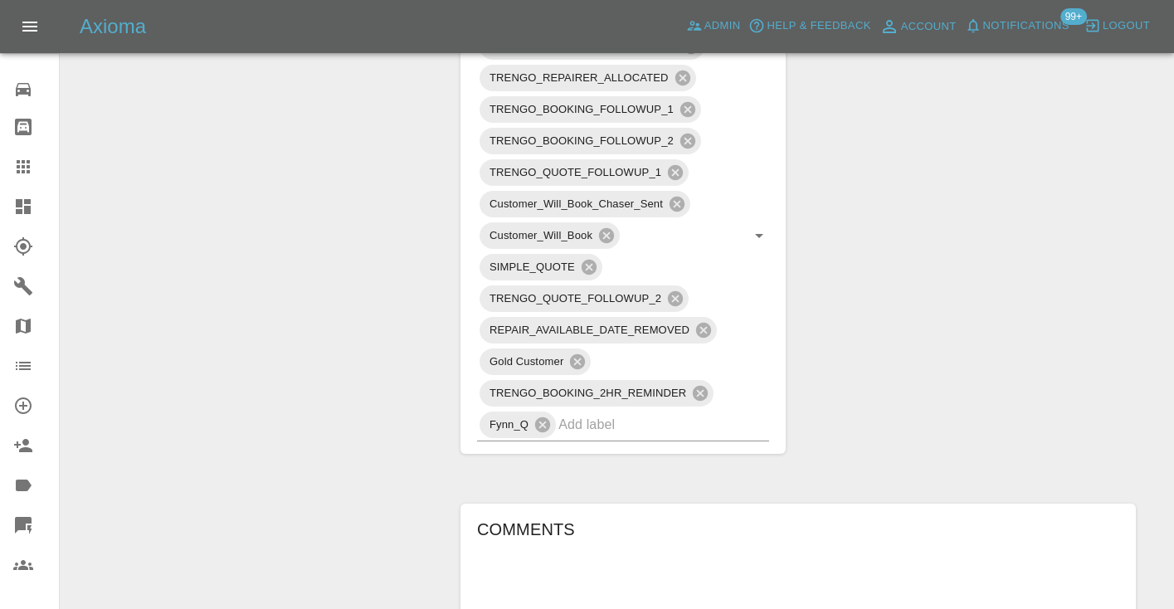
click at [25, 163] on icon at bounding box center [23, 166] width 13 height 13
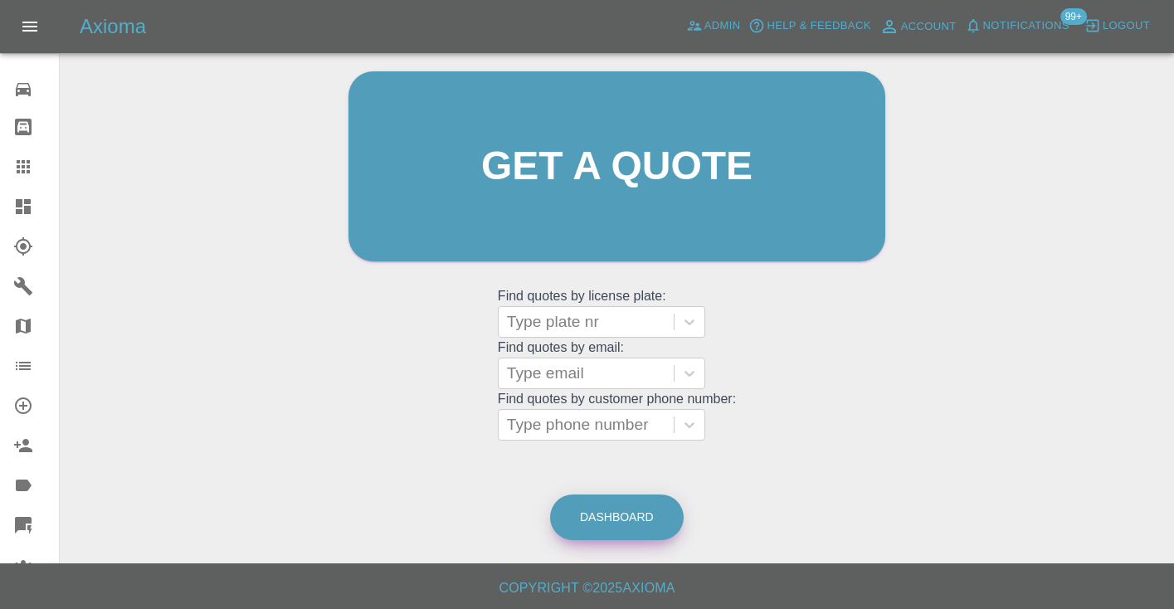
click at [631, 510] on link "Dashboard" at bounding box center [617, 518] width 134 height 46
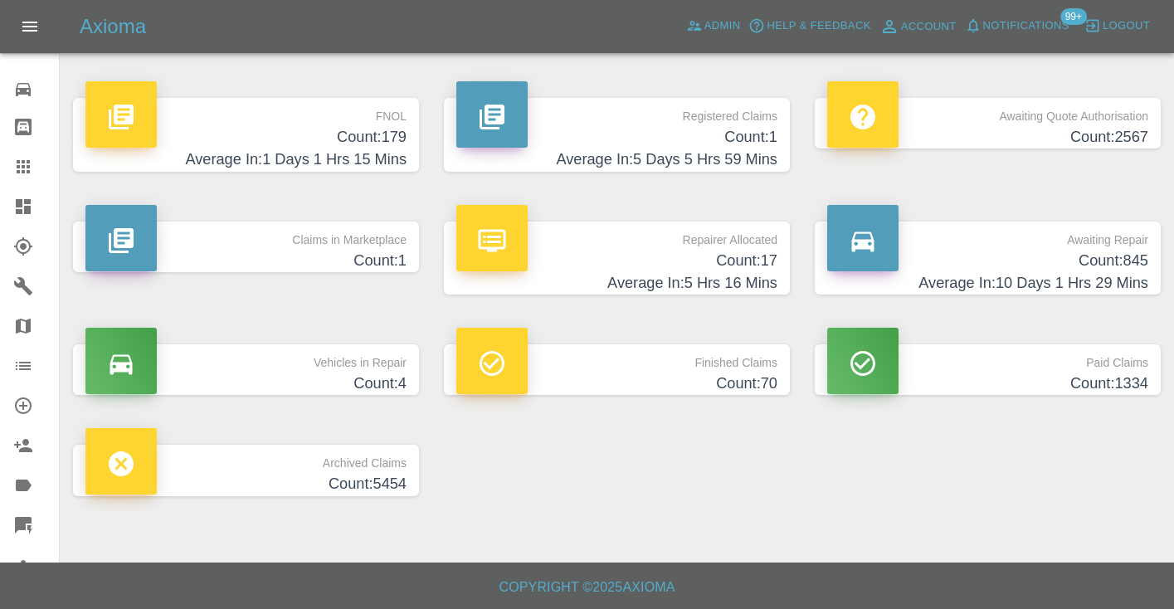
click at [1083, 258] on h4 "Count: 845" at bounding box center [987, 261] width 321 height 22
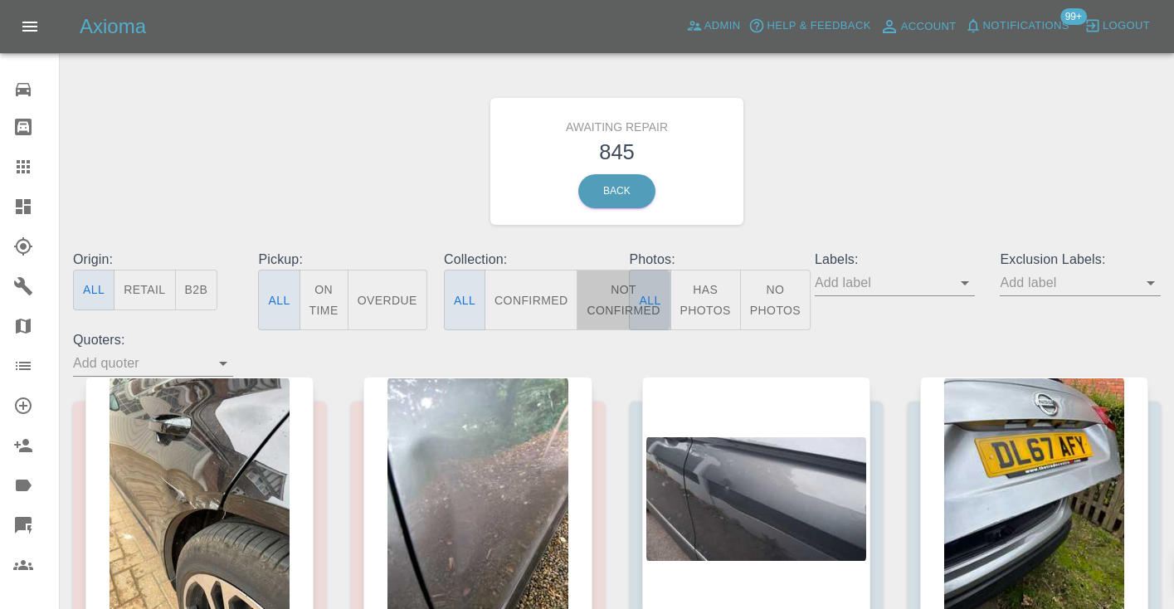
click at [607, 290] on button "Not Confirmed" at bounding box center [623, 300] width 93 height 61
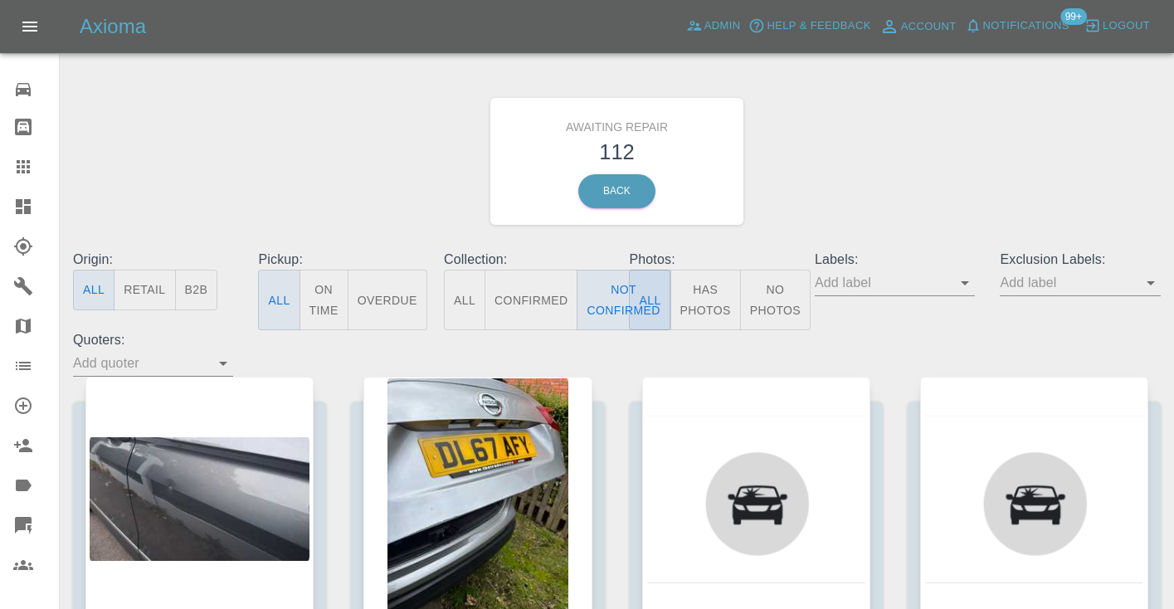
click at [845, 183] on div "Awaiting Repair 112 Back" at bounding box center [617, 161] width 1113 height 177
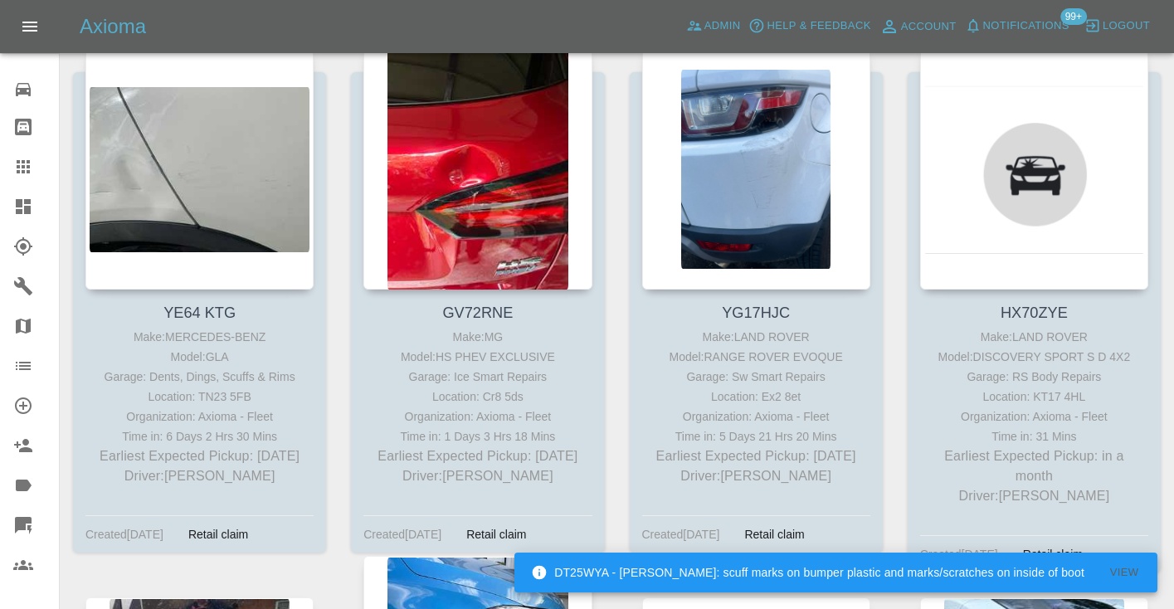
scroll to position [14666, 0]
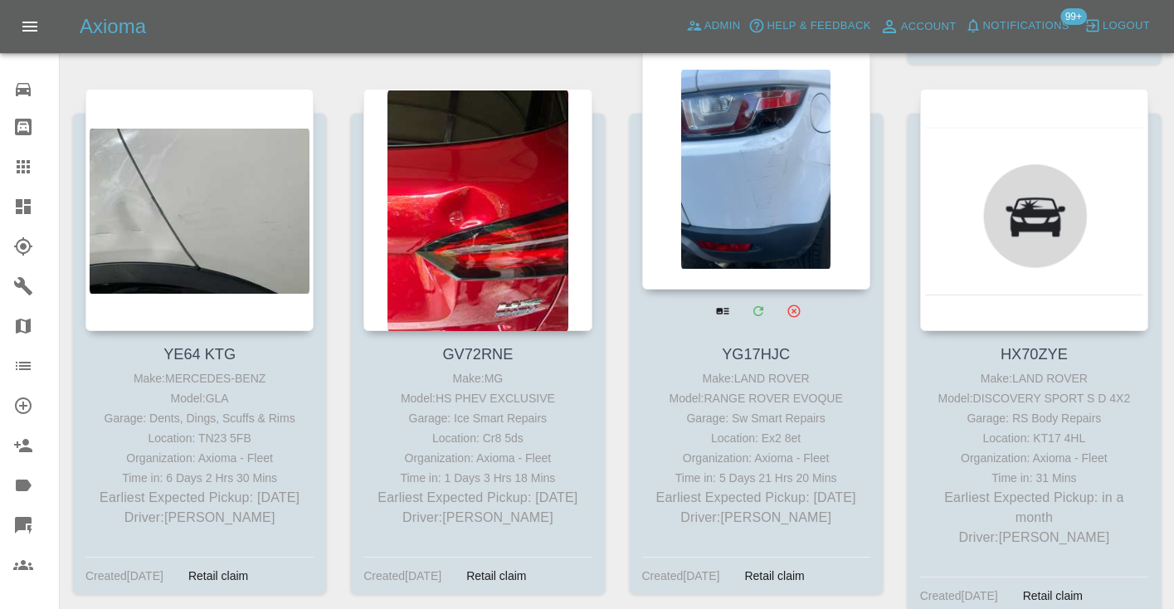
click at [758, 113] on div at bounding box center [756, 168] width 228 height 242
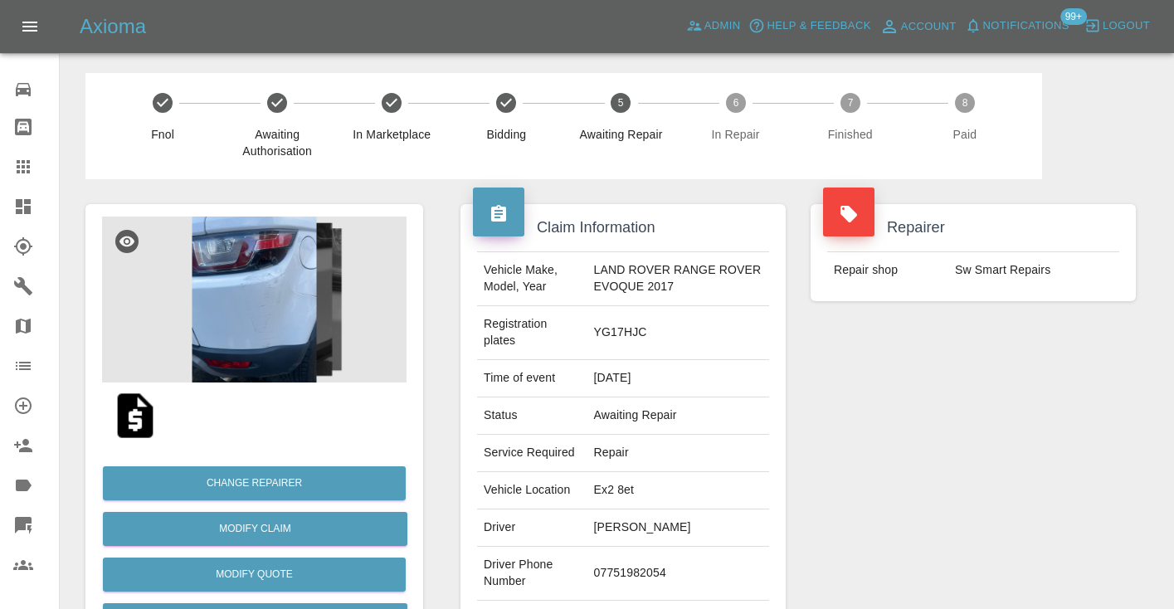
click at [631, 576] on td "07751982054" at bounding box center [678, 574] width 182 height 54
copy td "07751982054"
click at [868, 446] on div "Repairer Repair shop Sw Smart Repairs" at bounding box center [973, 435] width 350 height 512
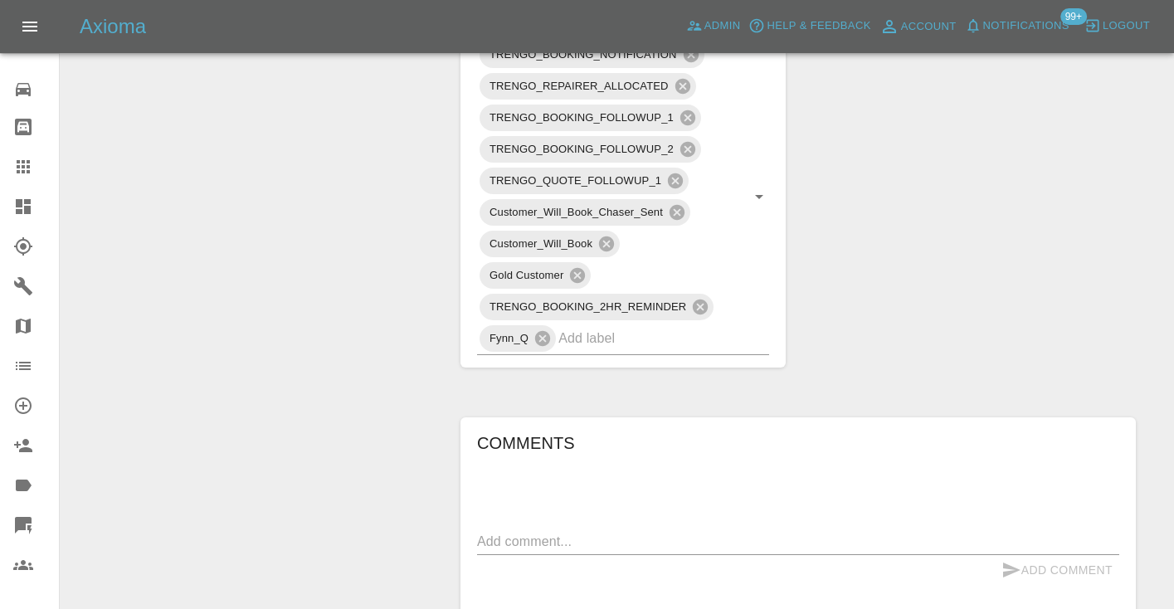
scroll to position [944, 0]
click at [550, 545] on textarea at bounding box center [798, 543] width 642 height 19
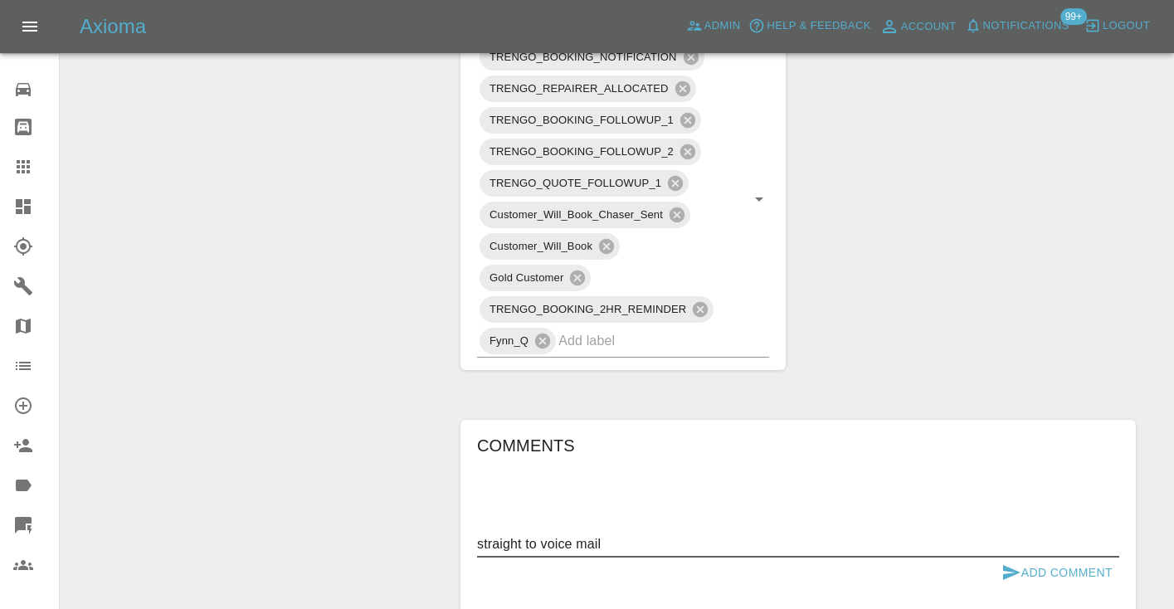
type textarea "straight to voice mail"
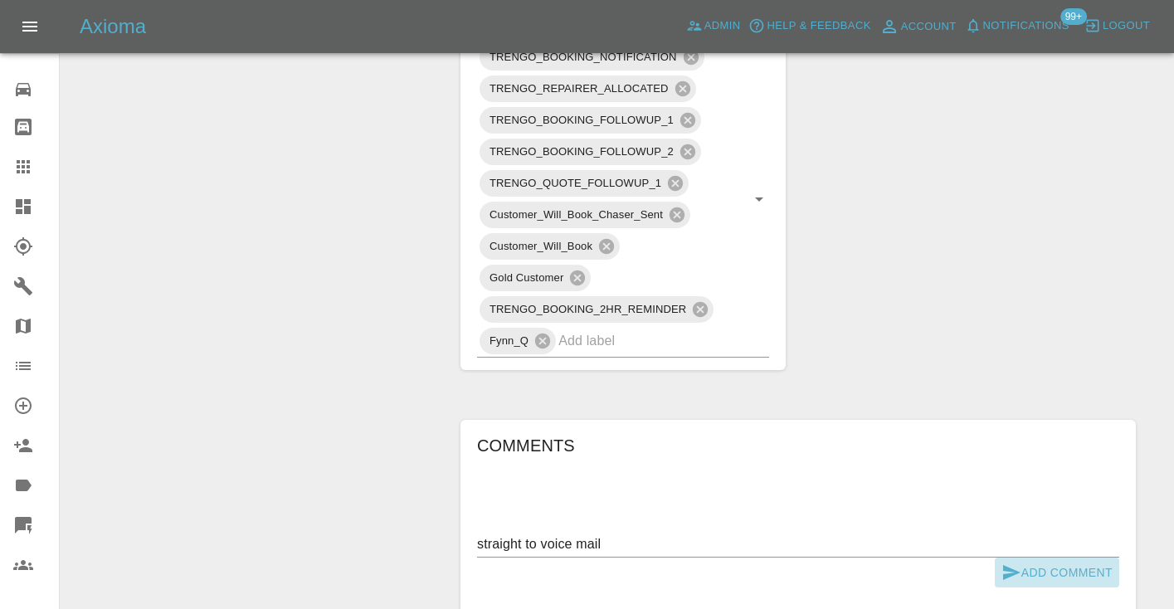
click at [1011, 565] on icon "submit" at bounding box center [1012, 573] width 20 height 20
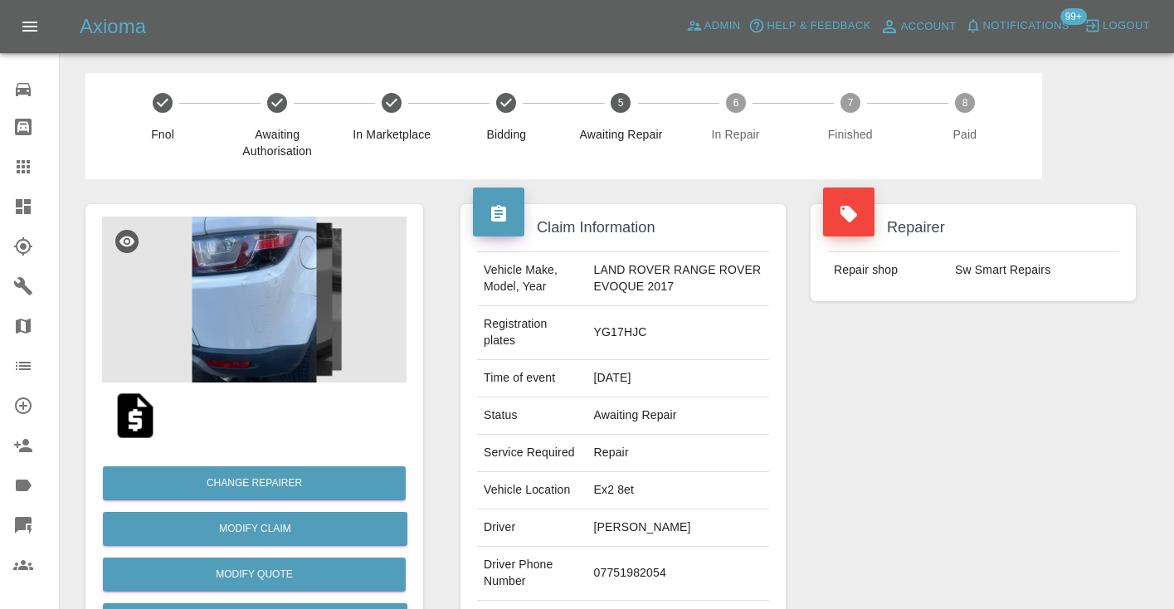
scroll to position [0, 0]
click at [27, 166] on icon at bounding box center [23, 166] width 13 height 13
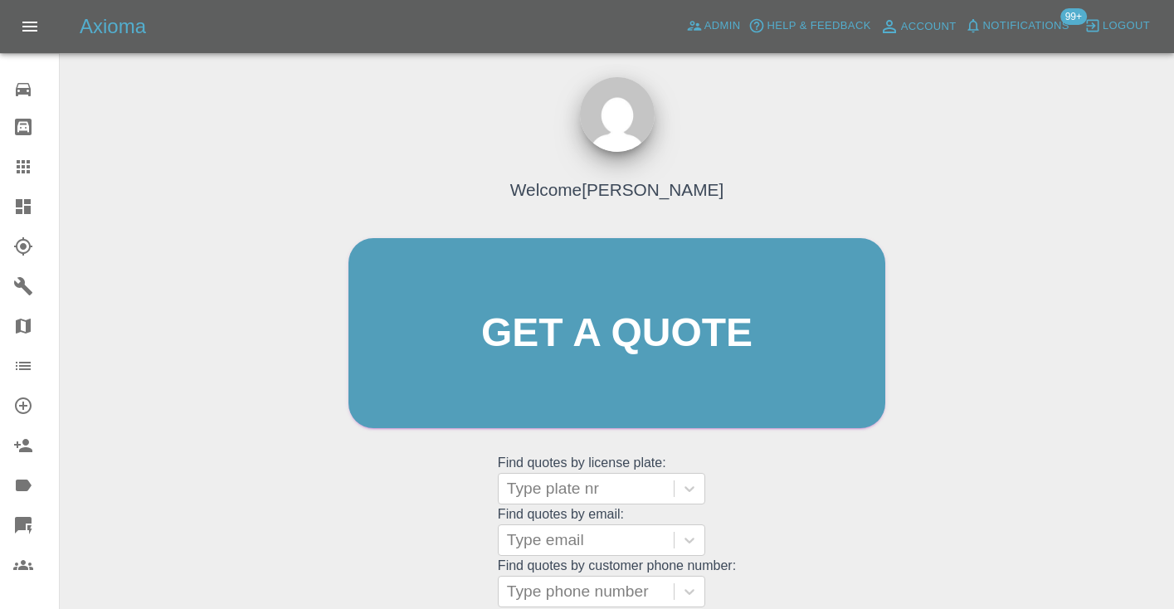
click at [844, 484] on div "Welcome [PERSON_NAME] Get a quote Get a quote Find quotes by license plate: Typ…" at bounding box center [617, 365] width 572 height 501
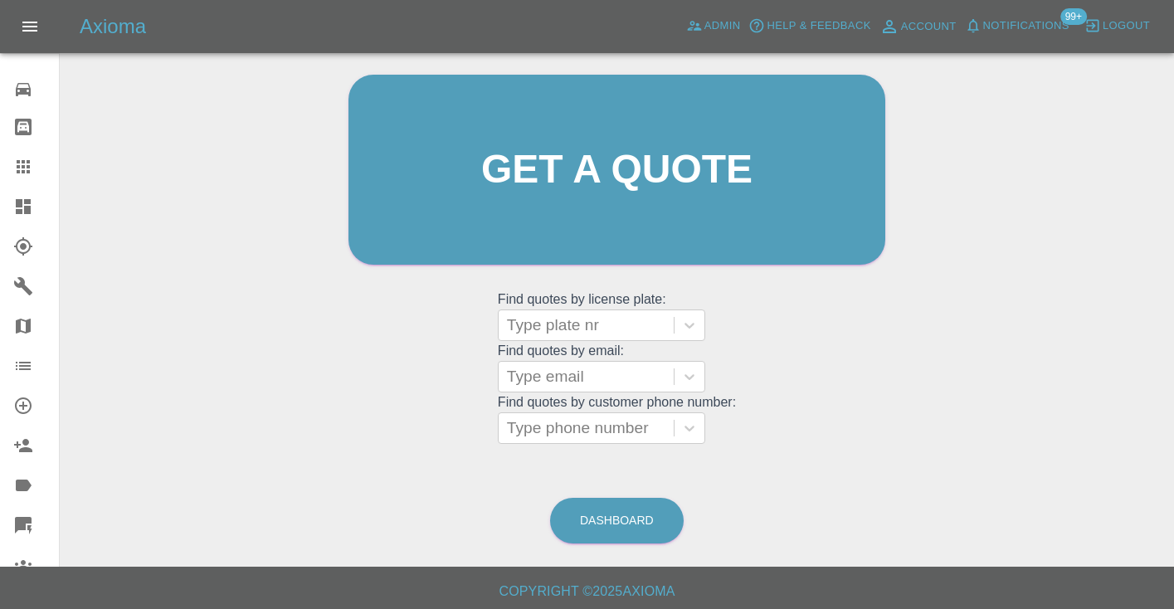
scroll to position [168, 0]
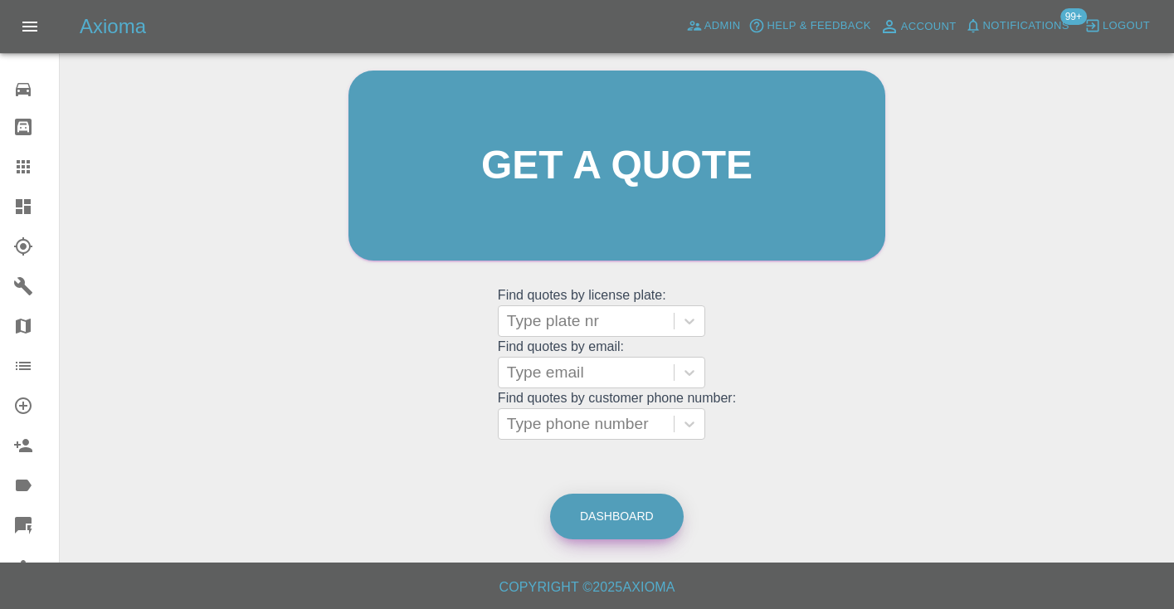
click at [644, 505] on link "Dashboard" at bounding box center [617, 517] width 134 height 46
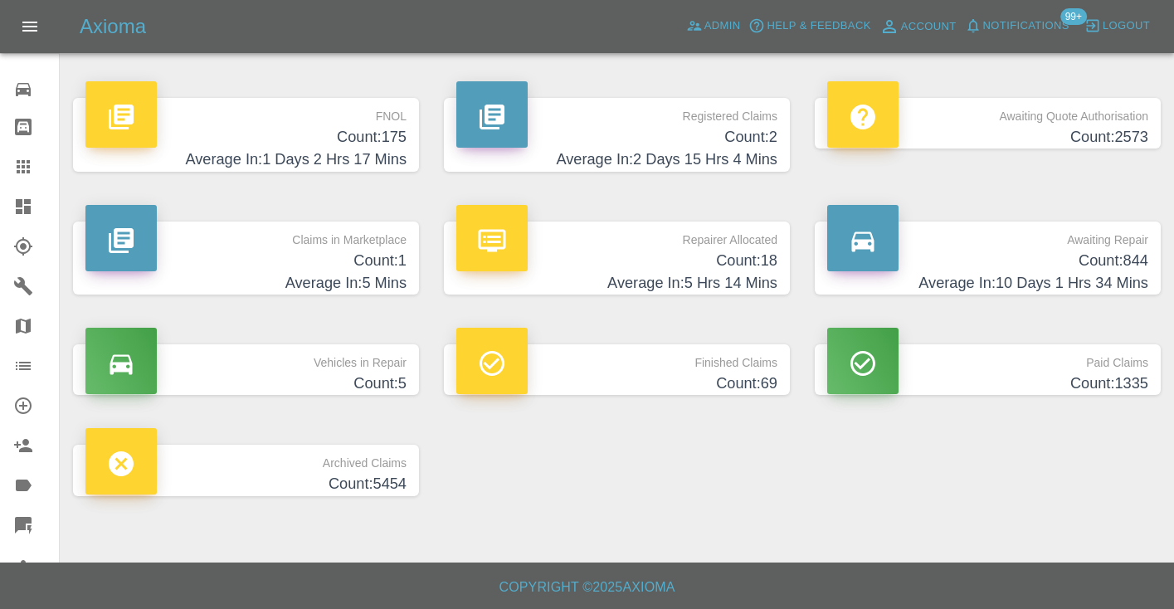
click at [1121, 256] on h4 "Count: 844" at bounding box center [987, 261] width 321 height 22
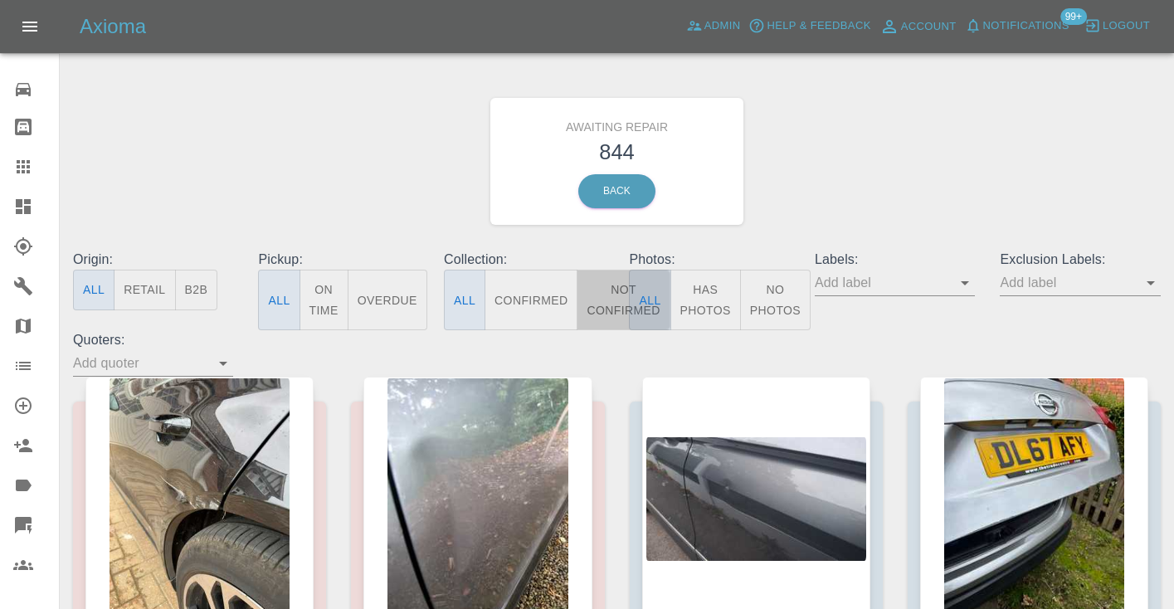
click at [617, 303] on button "Not Confirmed" at bounding box center [623, 300] width 93 height 61
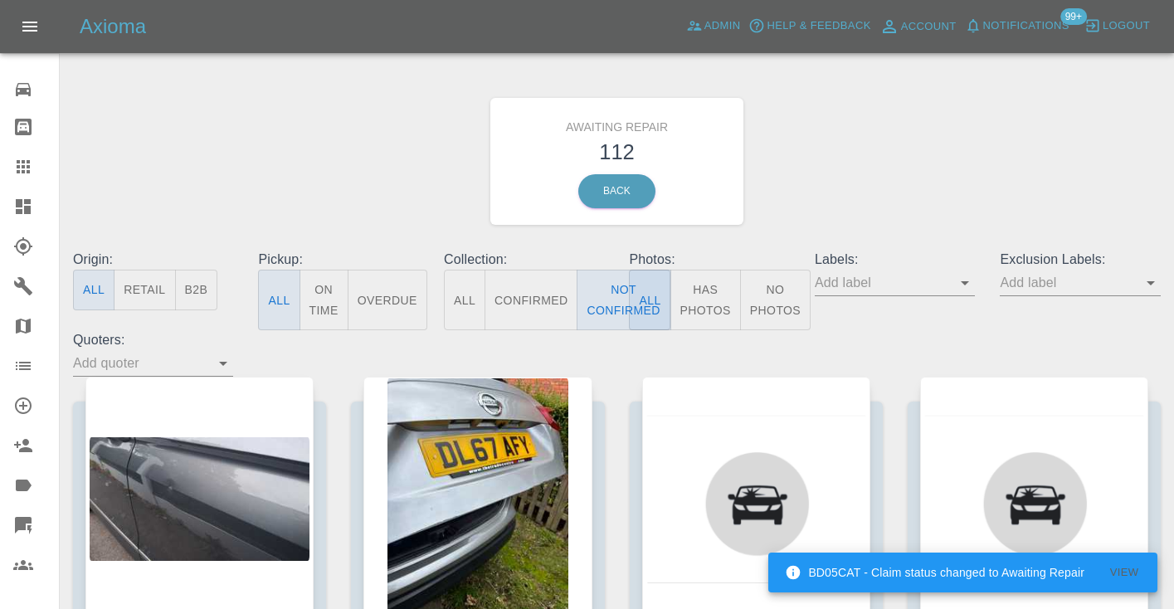
click at [943, 132] on div "Awaiting Repair 112 Back" at bounding box center [617, 161] width 1113 height 177
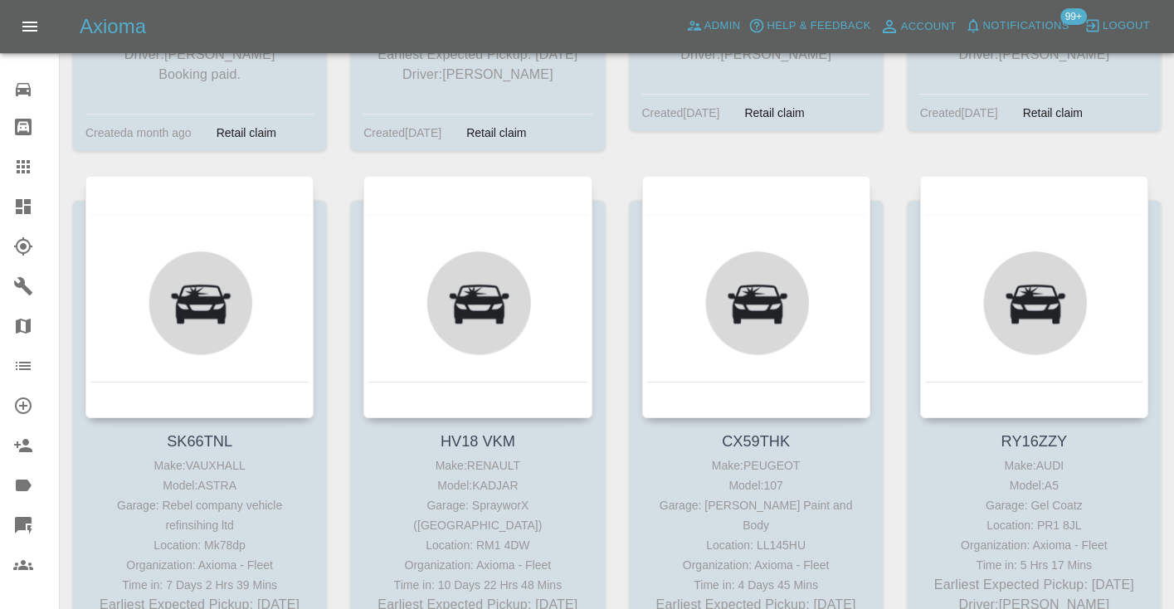
scroll to position [4772, 0]
